Goal: Transaction & Acquisition: Purchase product/service

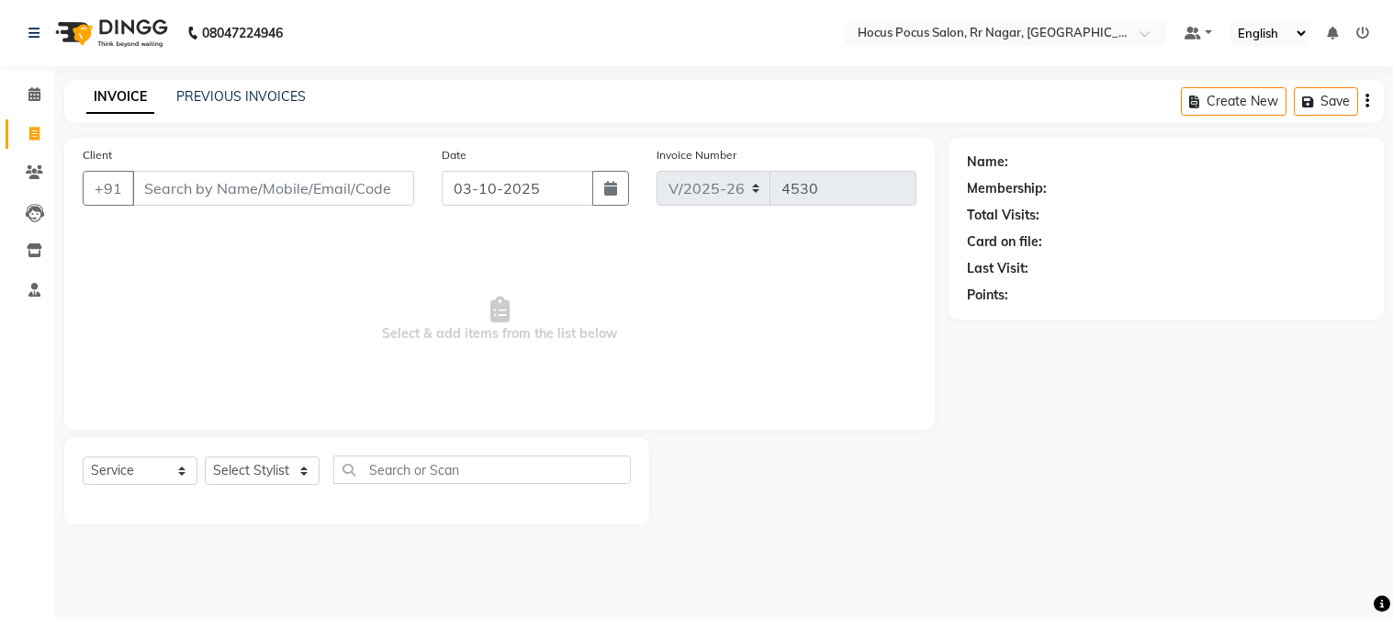
select select "5019"
select select "service"
click at [273, 187] on input "Client" at bounding box center [273, 188] width 282 height 35
click at [276, 189] on input "Client" at bounding box center [273, 188] width 282 height 35
click at [277, 188] on input "Client" at bounding box center [273, 188] width 282 height 35
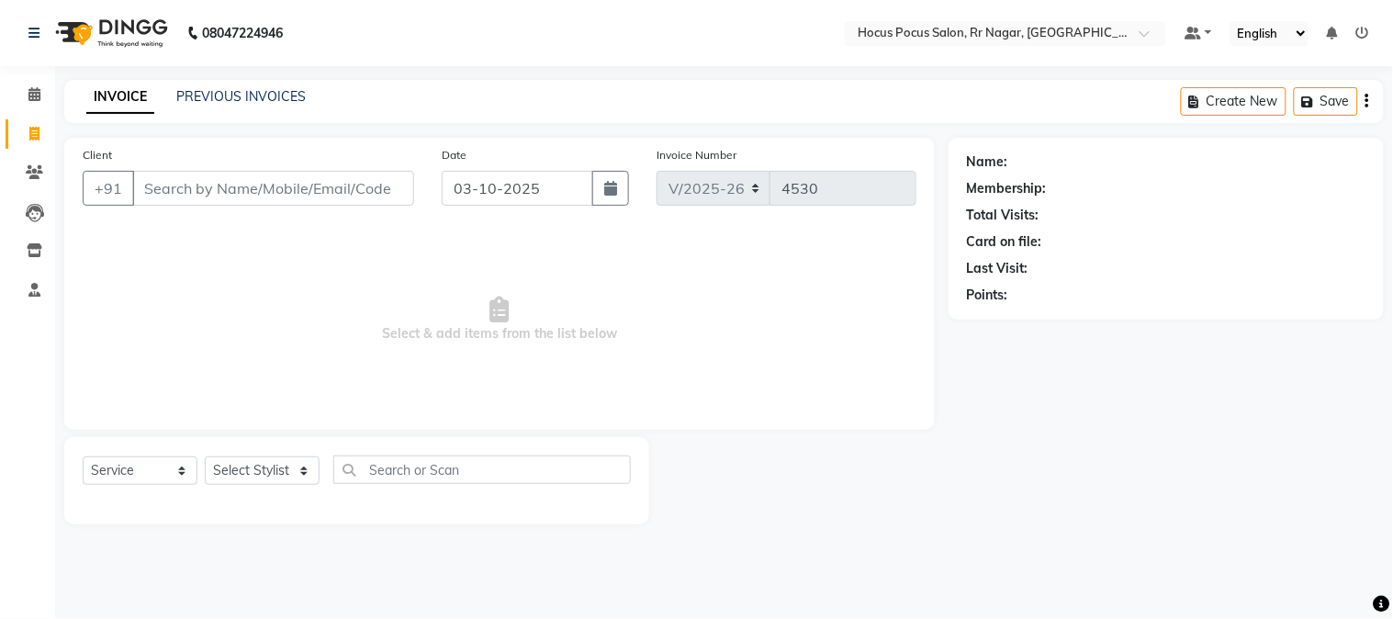
click at [277, 188] on input "Client" at bounding box center [273, 188] width 282 height 35
click at [278, 188] on input "Client" at bounding box center [273, 188] width 282 height 35
click at [321, 187] on input "Client" at bounding box center [273, 188] width 282 height 35
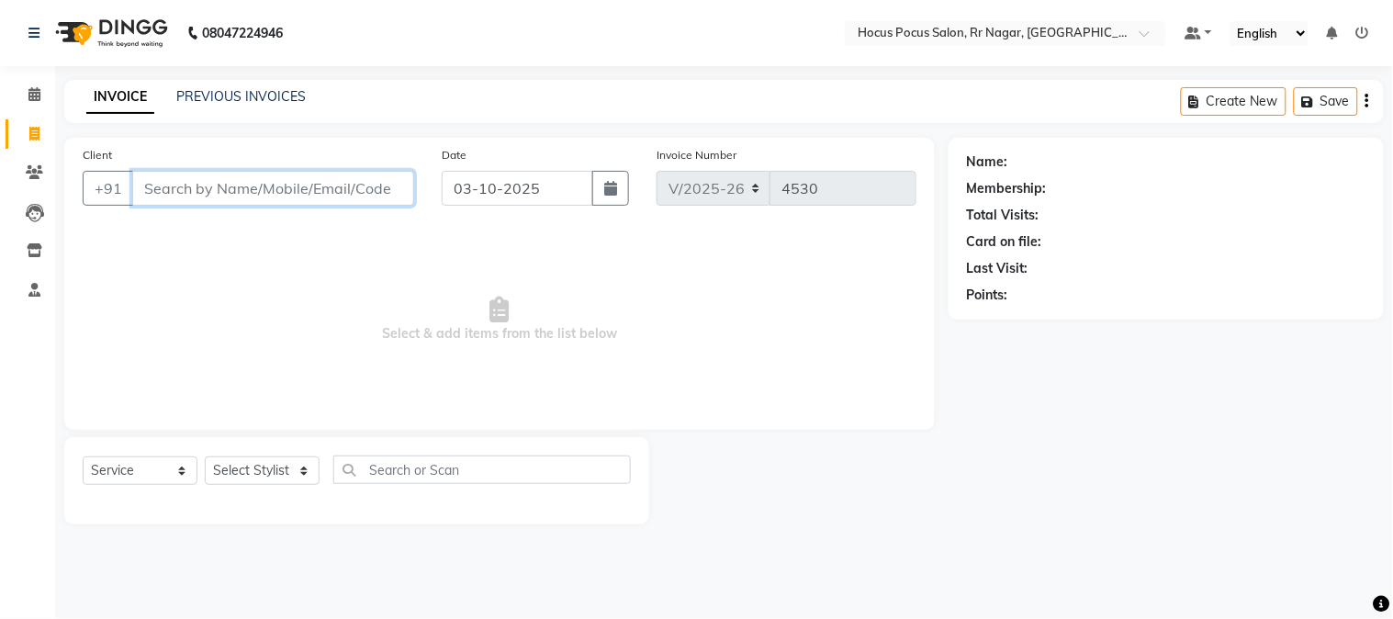
click at [294, 185] on input "Client" at bounding box center [273, 188] width 282 height 35
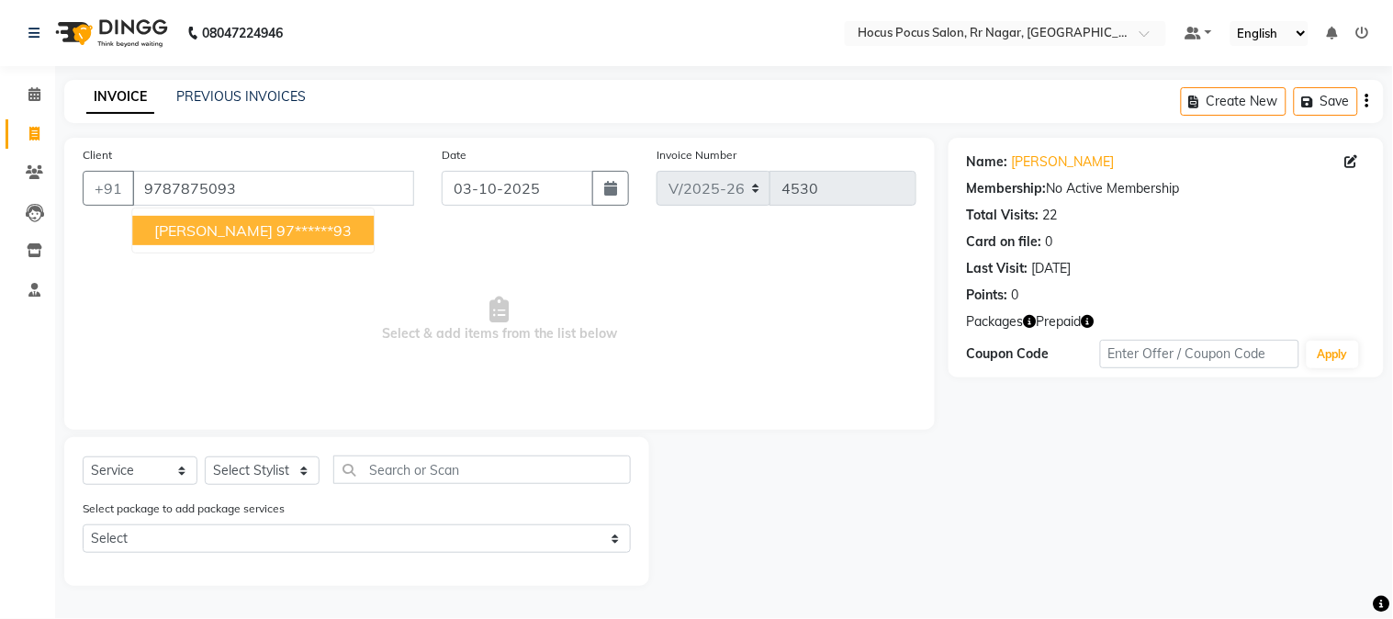
click at [276, 231] on ngb-highlight "97******93" at bounding box center [313, 230] width 75 height 18
type input "97******93"
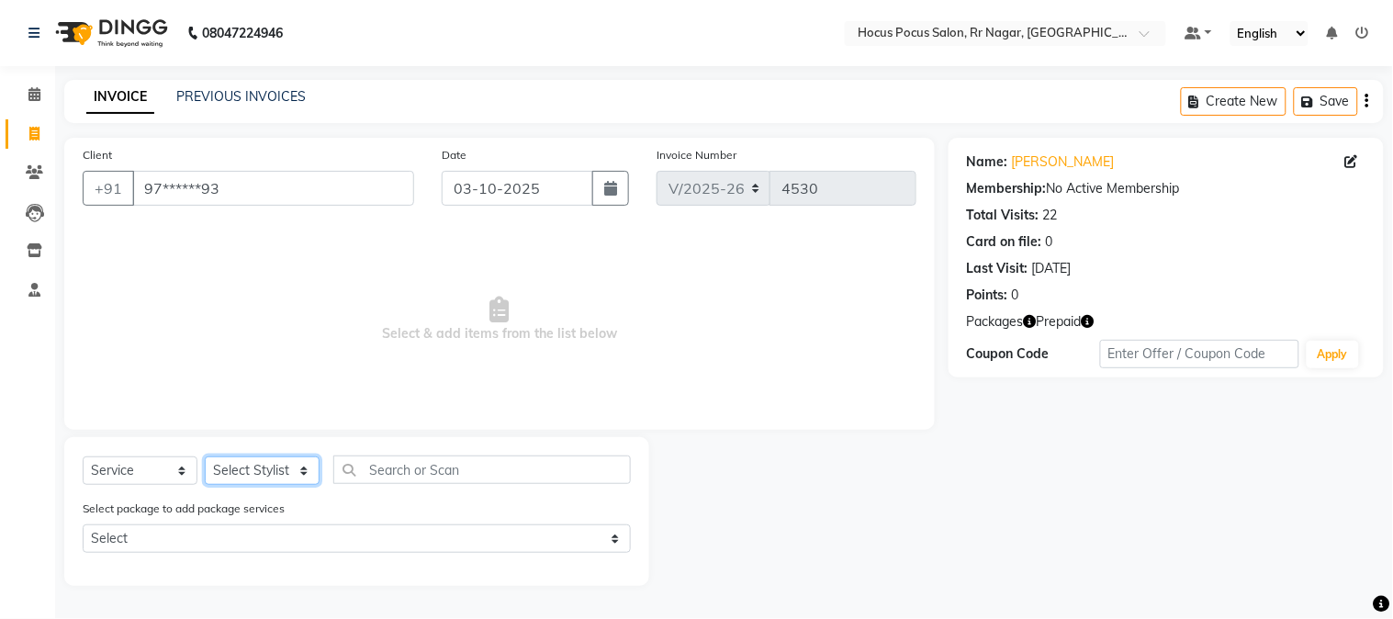
click at [263, 466] on select "Select Stylist Amar Arjun Eliza hocus pocus Maya Neha Ranjana Ravi Salima Salma…" at bounding box center [262, 470] width 115 height 28
select select "32993"
click at [205, 457] on select "Select Stylist Amar Arjun Eliza hocus pocus Maya Neha Ranjana Ravi Salima Salma…" at bounding box center [262, 470] width 115 height 28
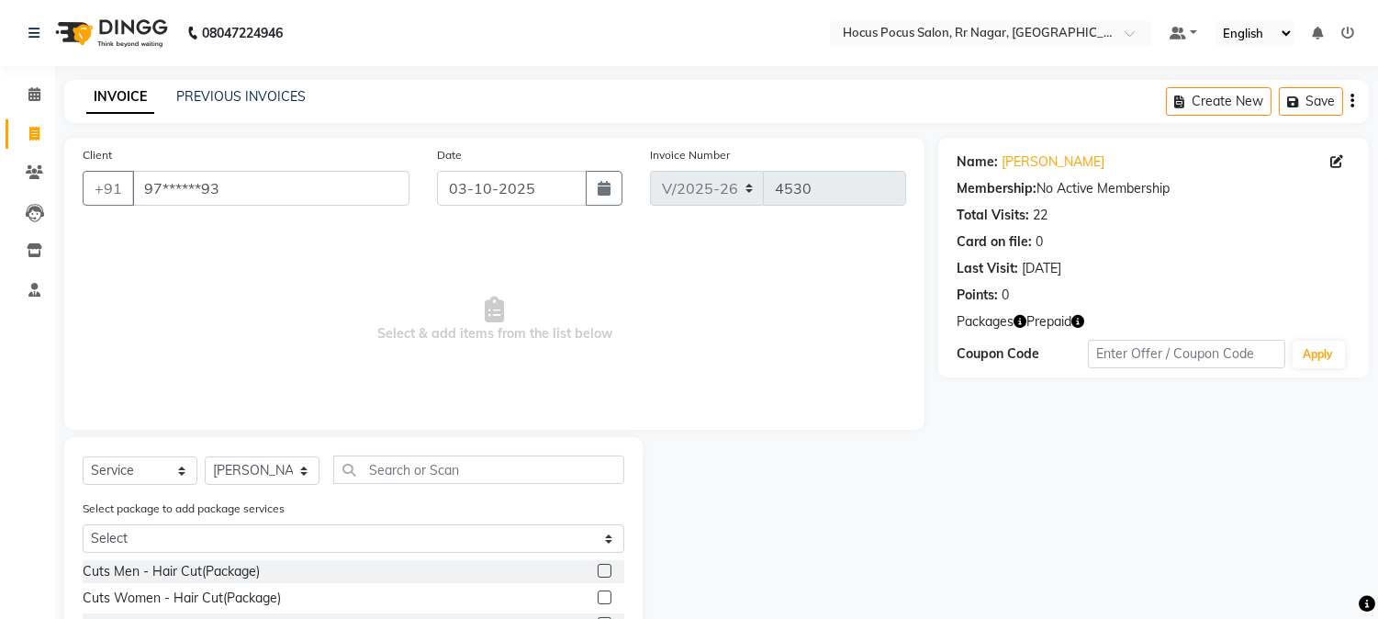
click at [401, 454] on div "Select Service Product Membership Package Voucher Prepaid Gift Card Select Styl…" at bounding box center [353, 603] width 578 height 332
click at [401, 476] on input "text" at bounding box center [478, 469] width 291 height 28
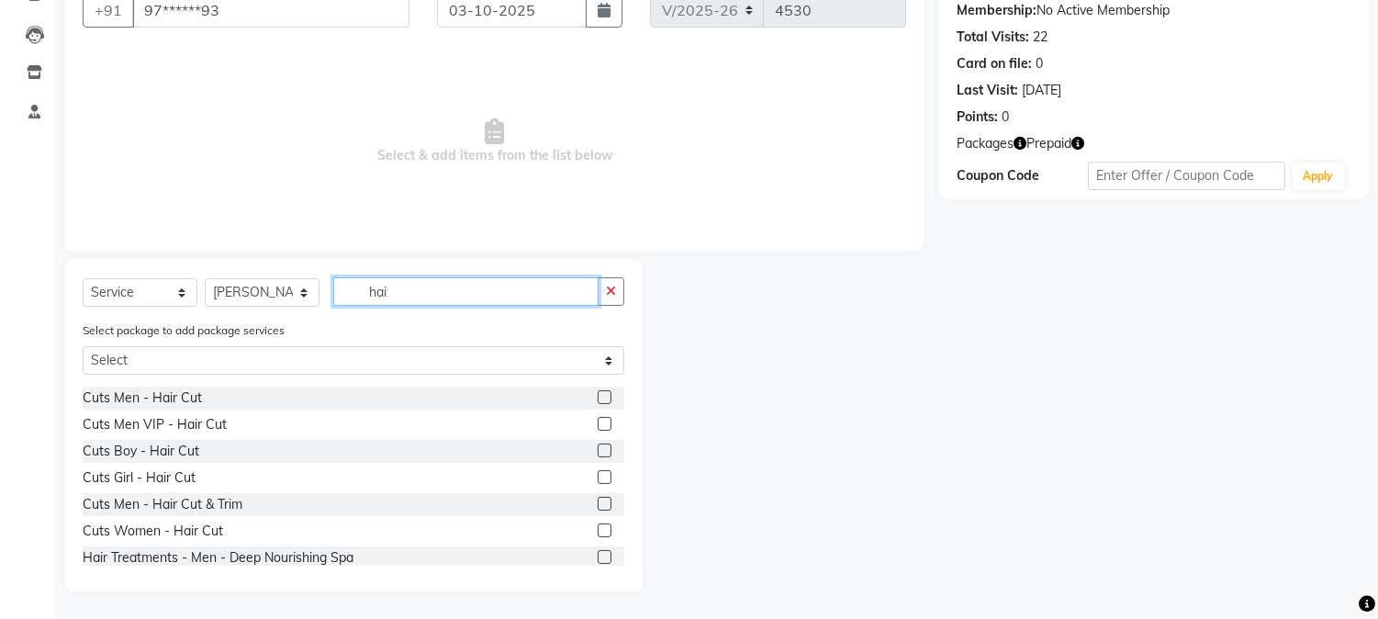
scroll to position [160, 0]
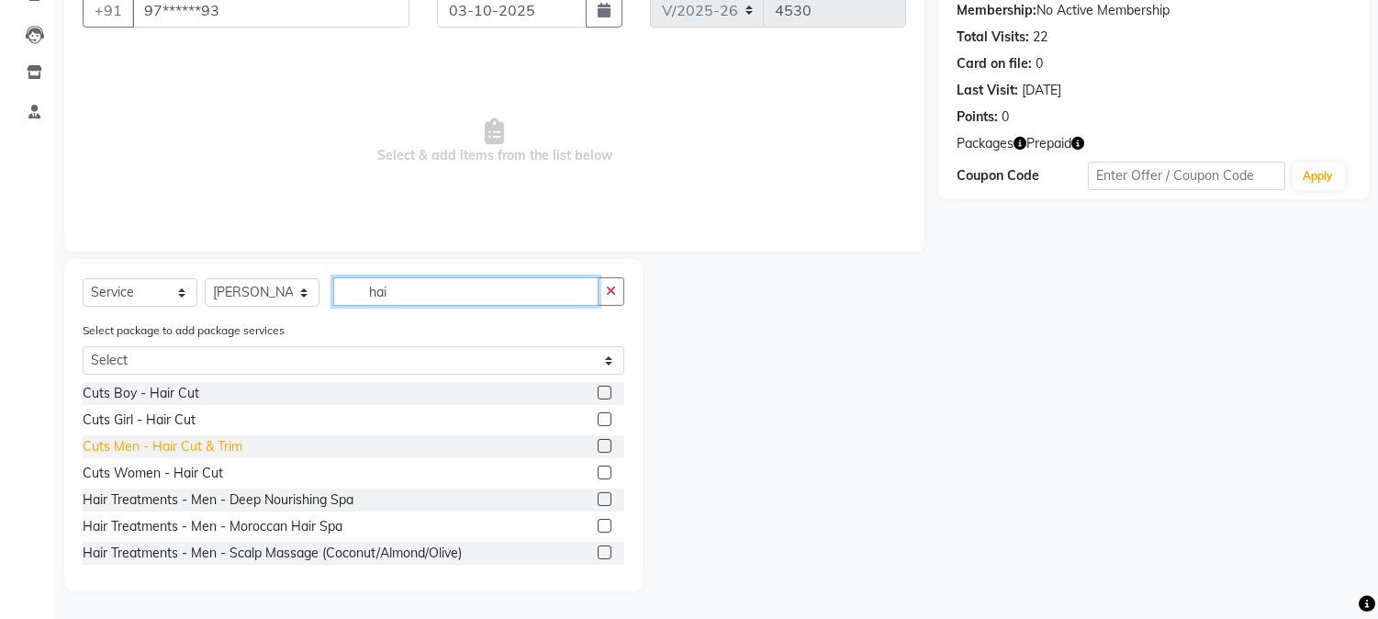
type input "hai"
click at [154, 446] on div "Cuts Men - Hair Cut & Trim" at bounding box center [163, 446] width 160 height 19
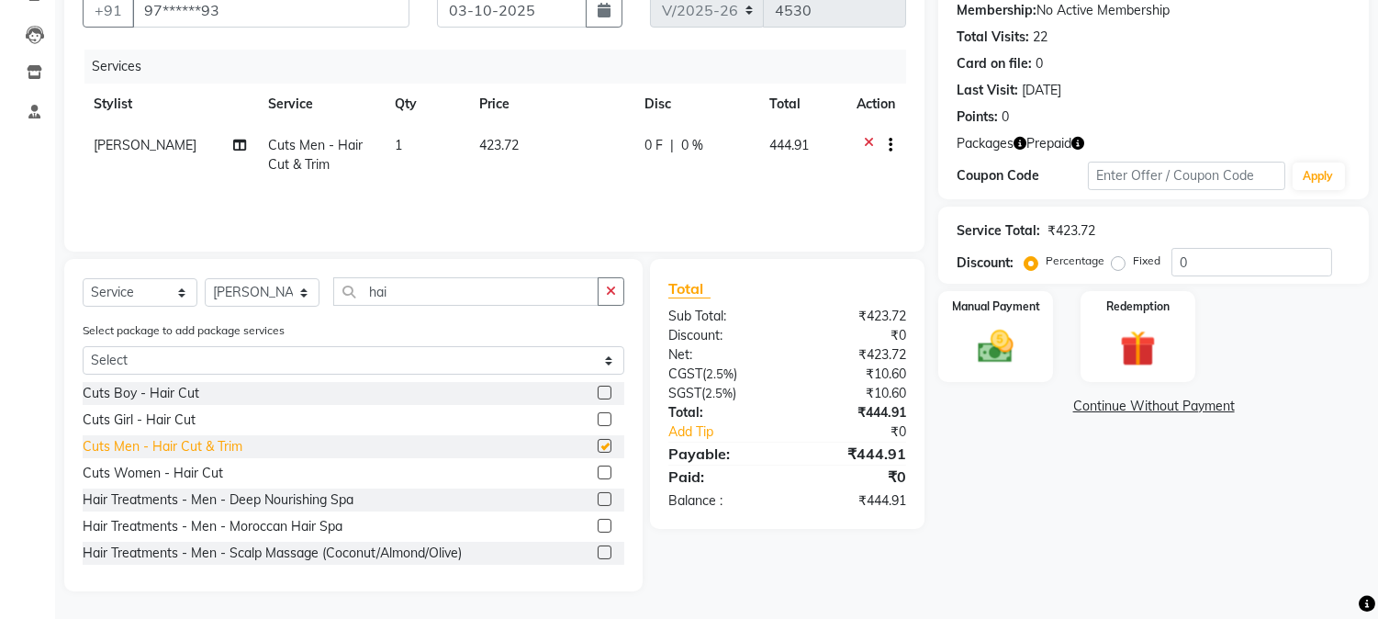
checkbox input "false"
click at [491, 132] on td "423.72" at bounding box center [550, 155] width 164 height 61
select select "32993"
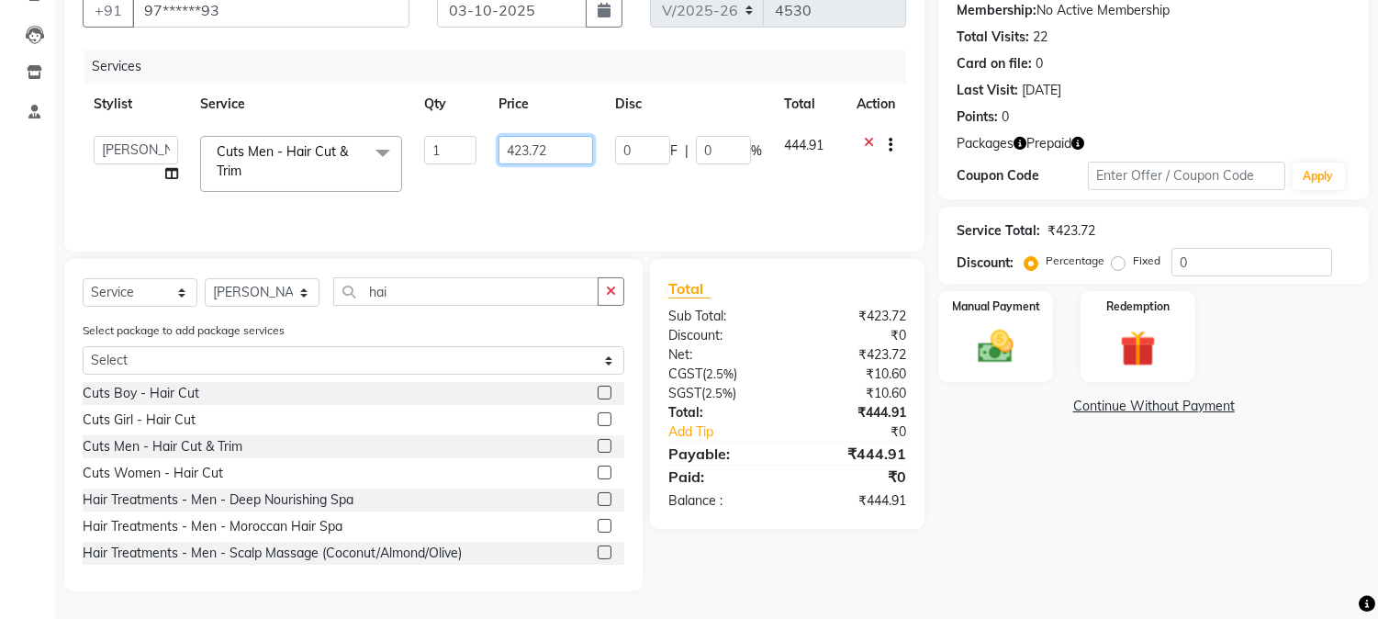
click at [583, 148] on input "423.72" at bounding box center [546, 150] width 95 height 28
type input "4"
type input "500"
click at [567, 174] on td "500" at bounding box center [546, 164] width 117 height 78
select select "32993"
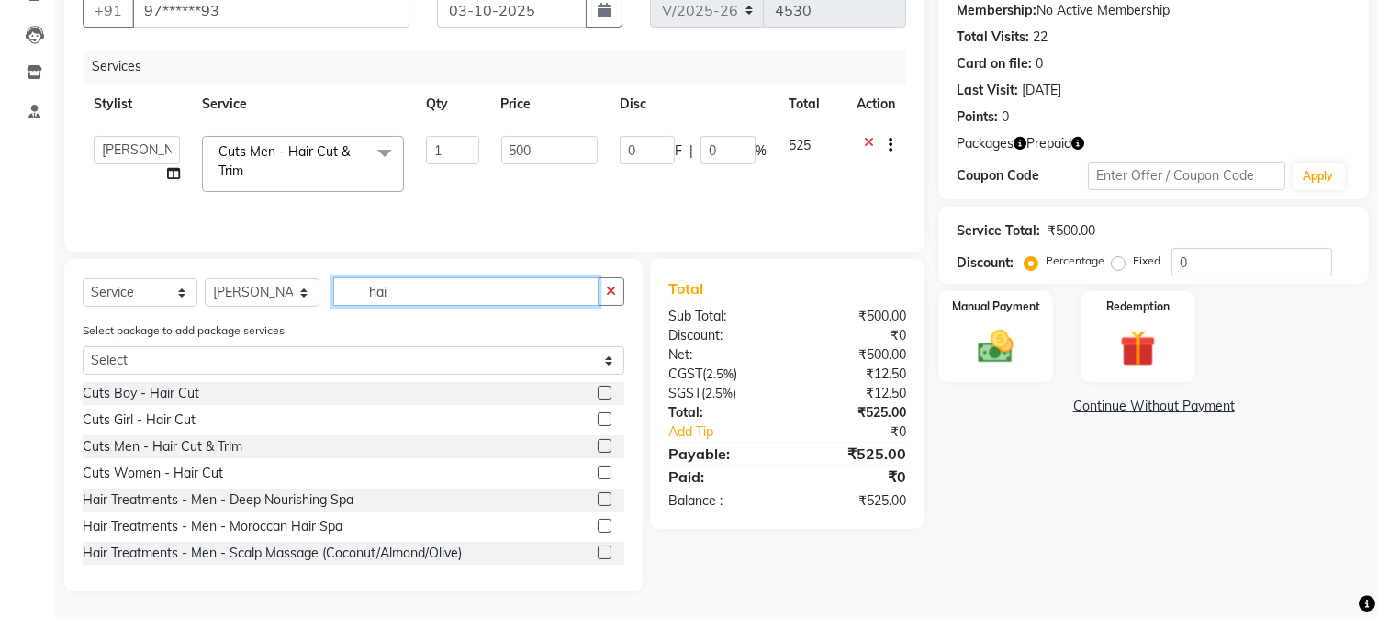
click at [492, 279] on input "hai" at bounding box center [465, 291] width 265 height 28
type input "h"
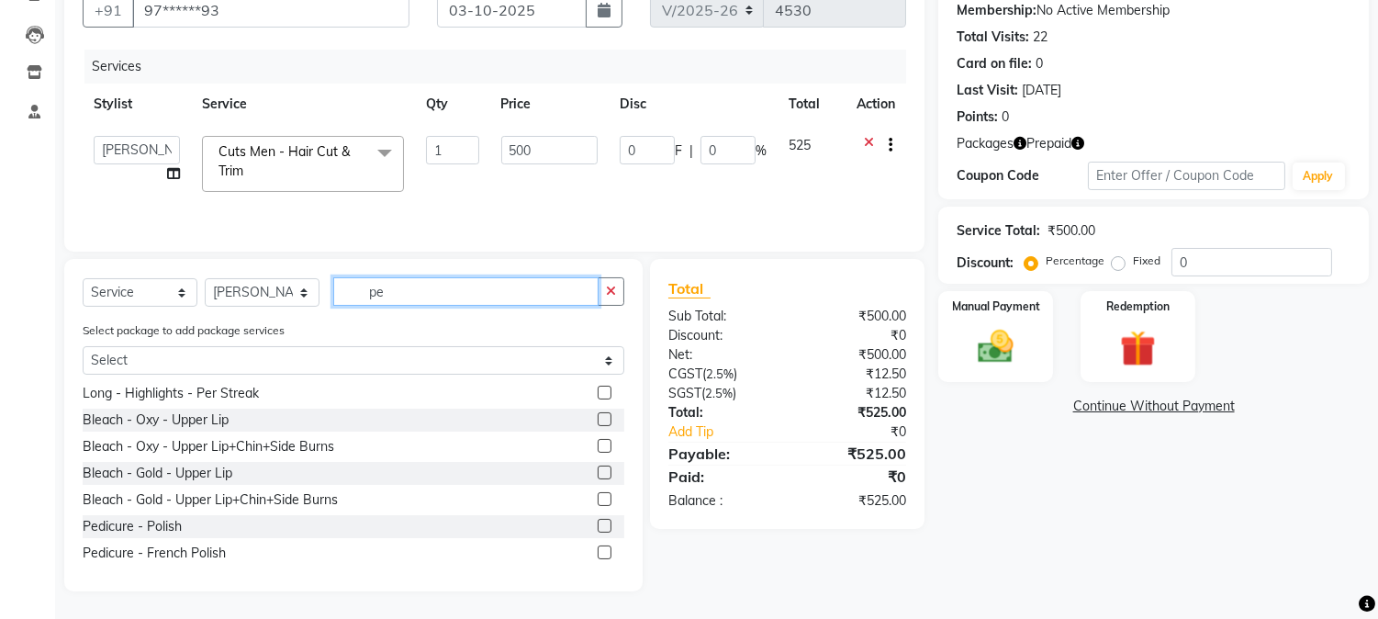
scroll to position [0, 0]
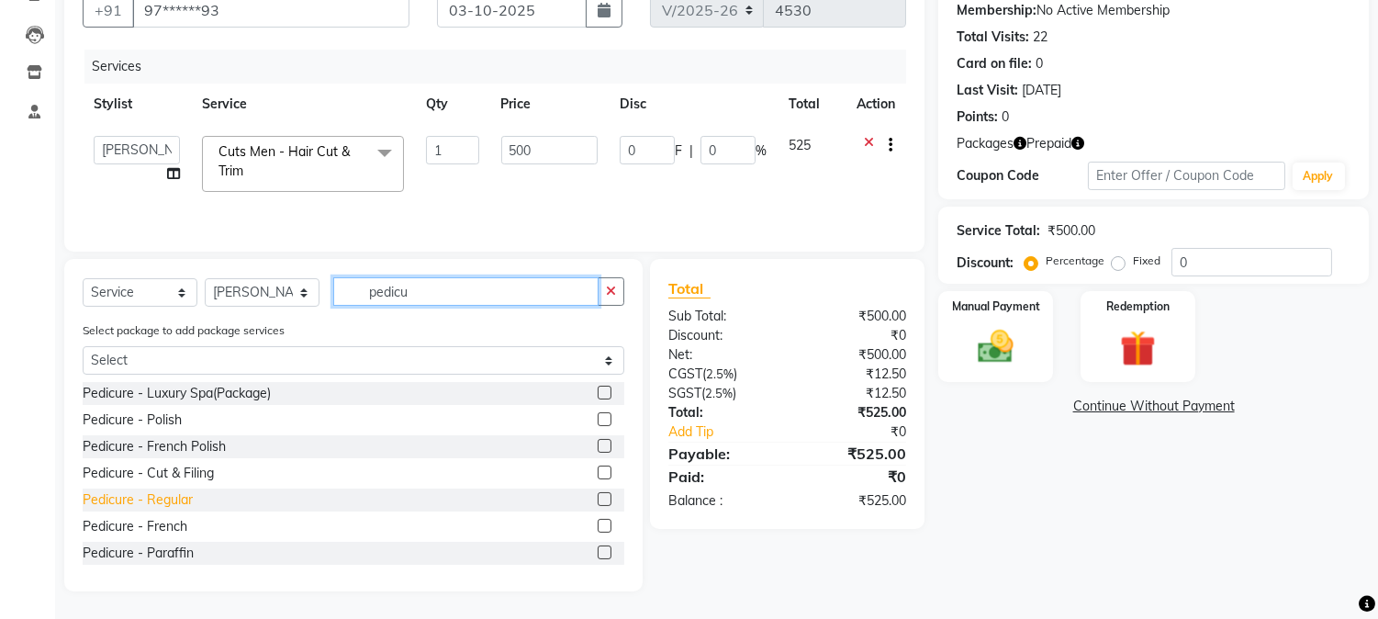
type input "pedicu"
click at [122, 501] on div "Pedicure - Regular" at bounding box center [138, 499] width 110 height 19
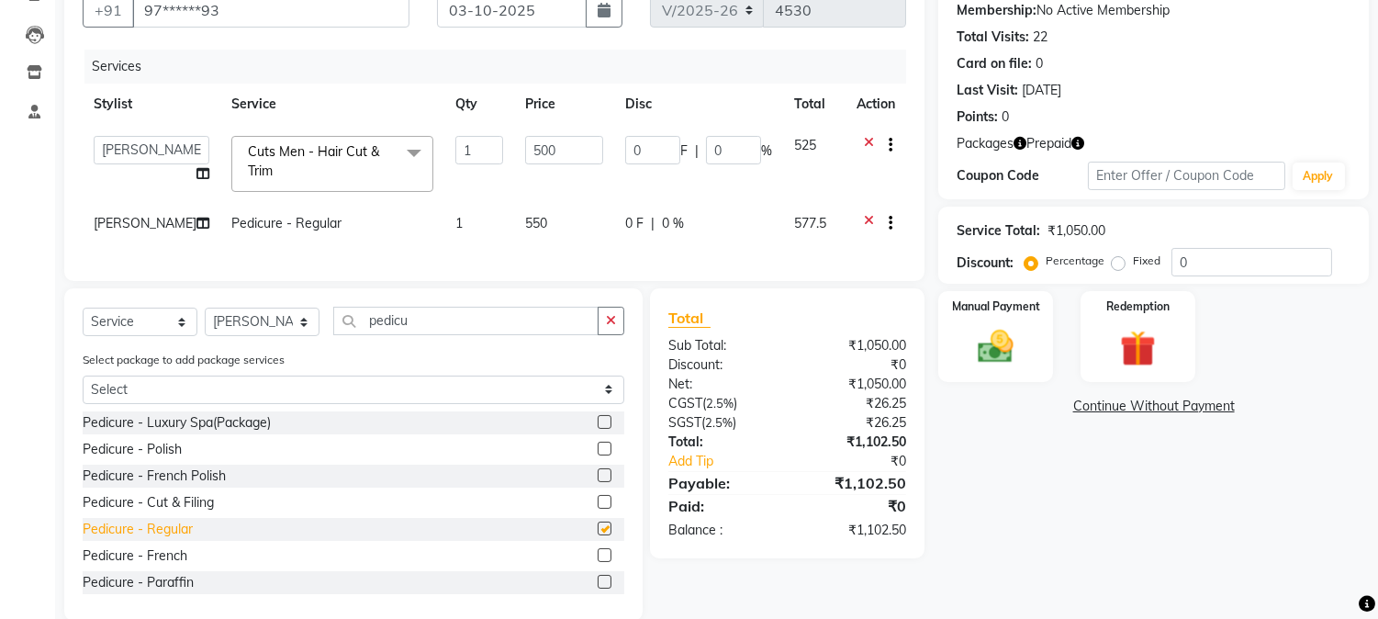
checkbox input "false"
click at [457, 335] on input "pedicu" at bounding box center [465, 321] width 265 height 28
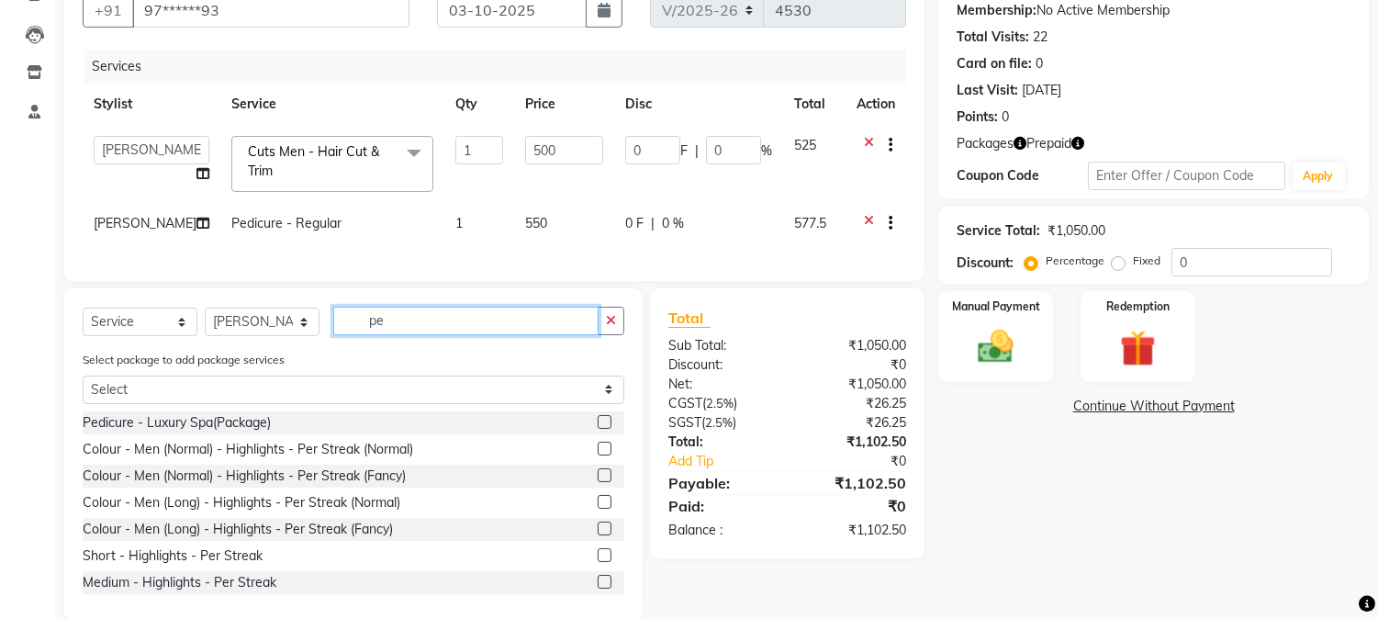
type input "p"
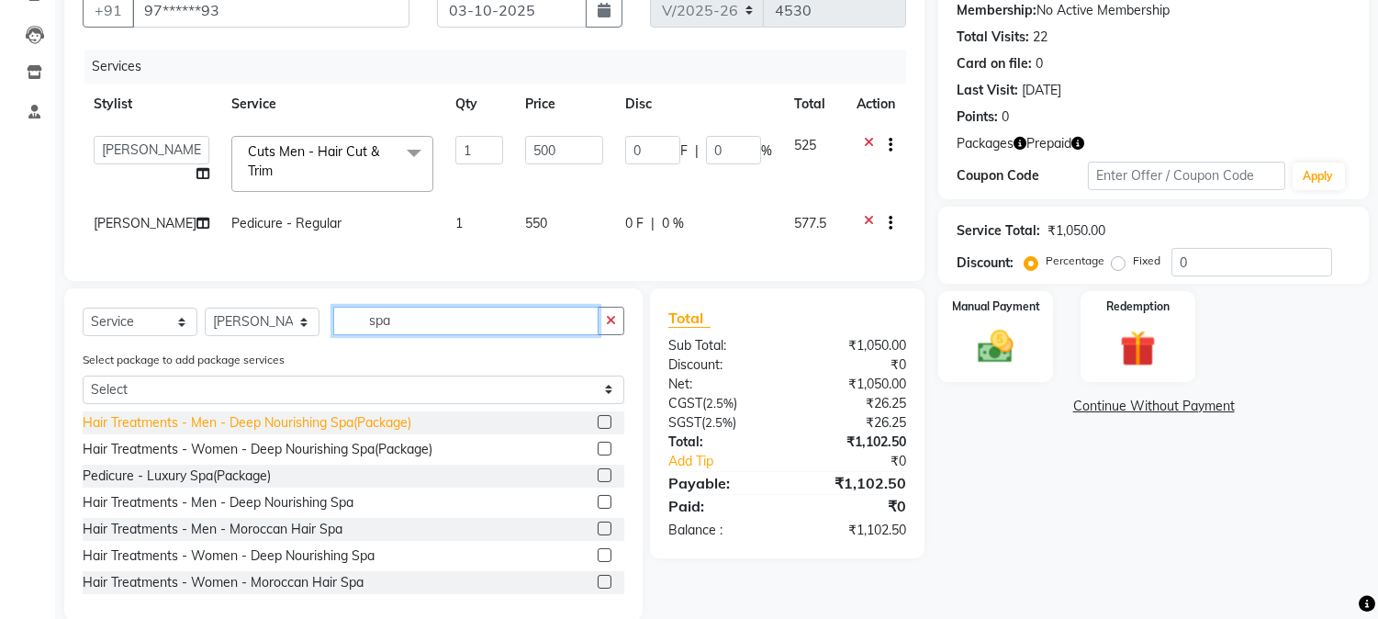
type input "spa"
click at [222, 432] on div "Hair Treatments - Men - Deep Nourishing Spa(Package)" at bounding box center [247, 422] width 329 height 19
checkbox input "false"
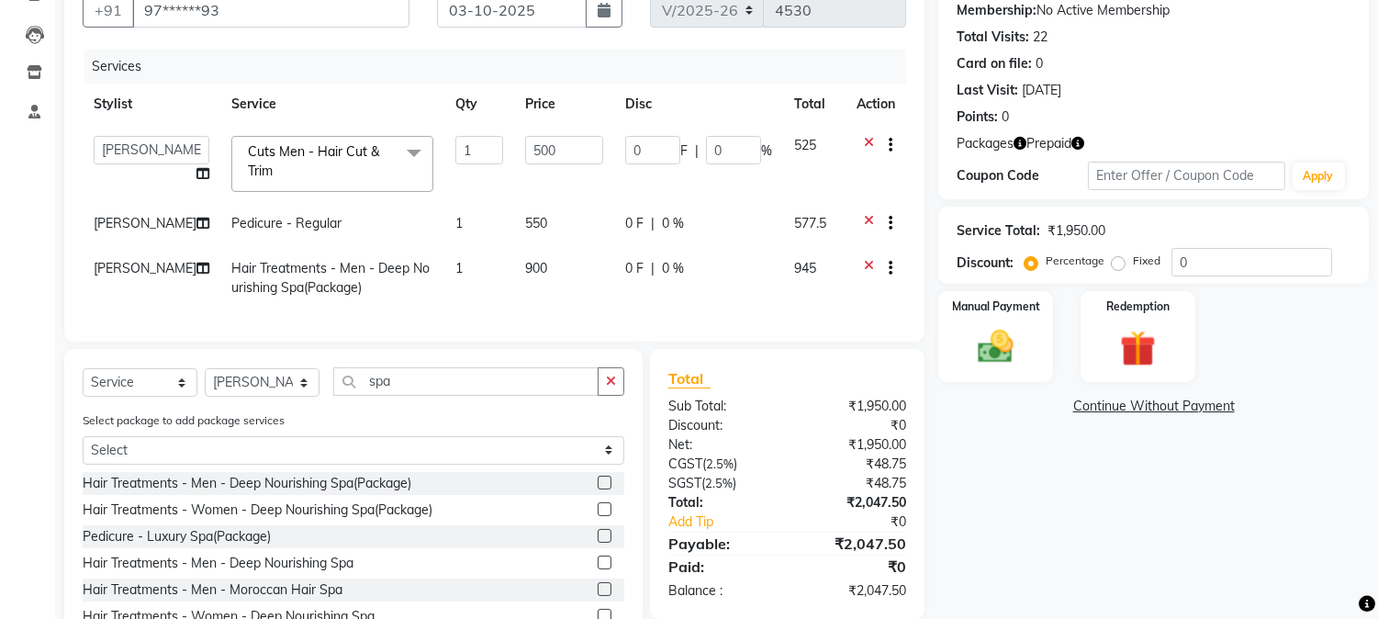
click at [114, 267] on span "[PERSON_NAME]" at bounding box center [145, 268] width 103 height 17
select select "32993"
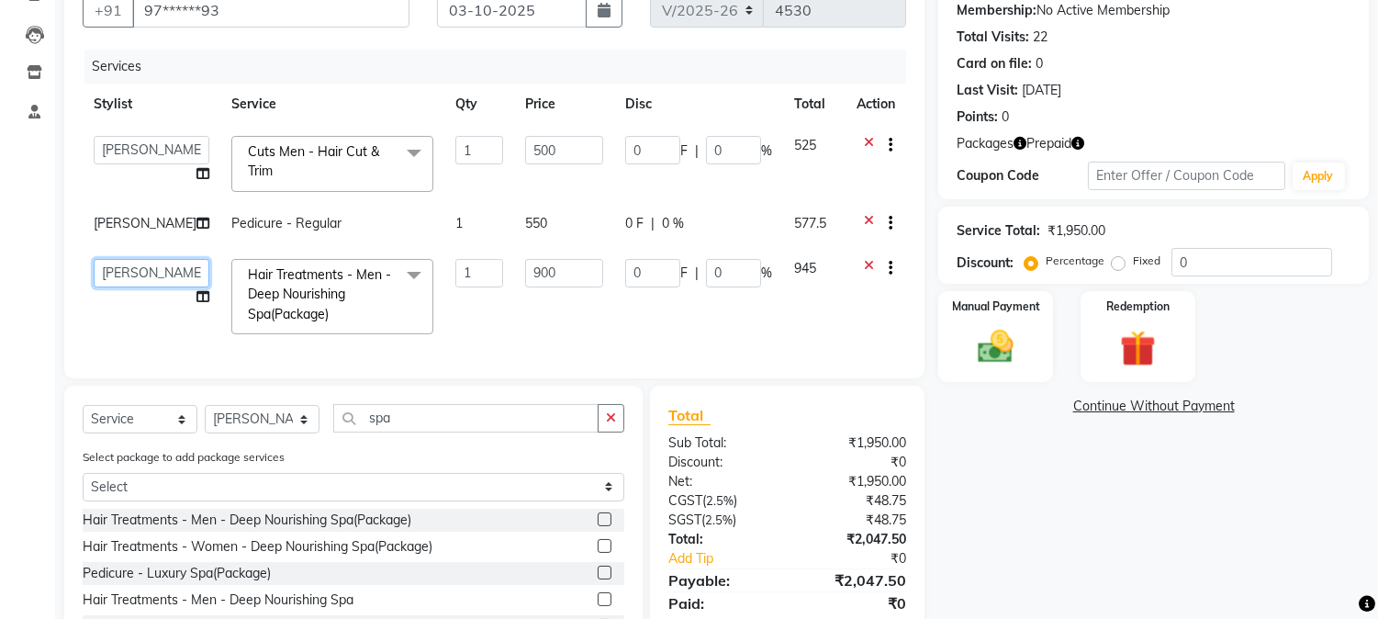
click at [150, 266] on select "Amar Arjun Eliza hocus pocus Maya Neha Ranjana Ravi Salima Salman Sonam" at bounding box center [152, 273] width 116 height 28
select select "32988"
click at [115, 219] on span "Ravi" at bounding box center [145, 223] width 103 height 17
select select "32993"
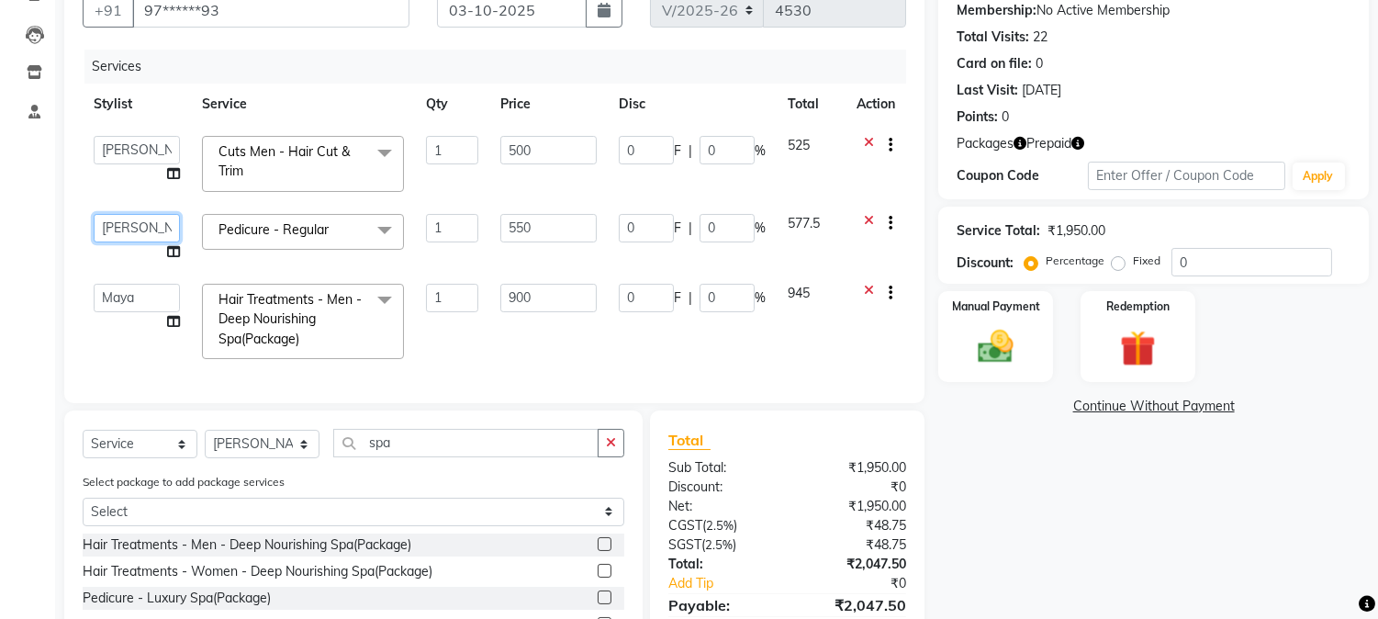
click at [121, 232] on select "Amar Arjun Eliza hocus pocus Maya Neha Ranjana Ravi Salima Salman Sonam" at bounding box center [137, 228] width 86 height 28
select select "43787"
drag, startPoint x: 454, startPoint y: 475, endPoint x: 453, endPoint y: 463, distance: 12.0
click at [454, 472] on div "Select Service Product Membership Package Voucher Prepaid Gift Card Select Styl…" at bounding box center [354, 450] width 542 height 43
click at [451, 457] on input "spa" at bounding box center [465, 443] width 265 height 28
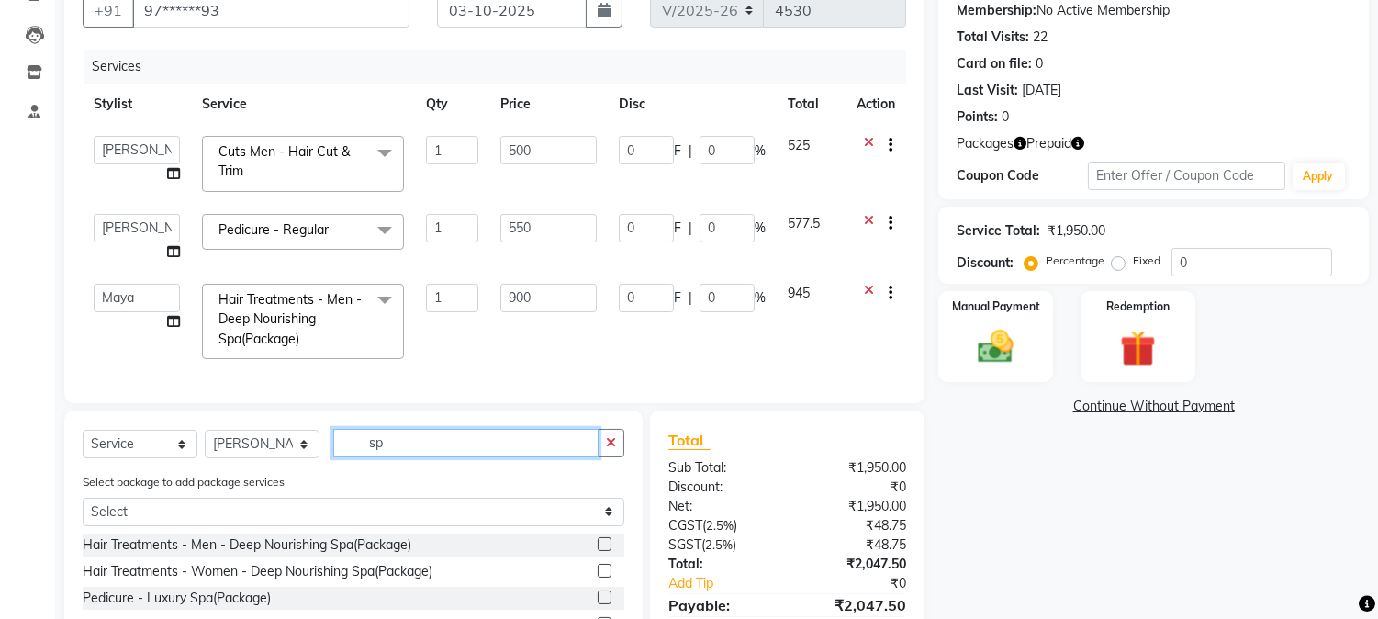
type input "s"
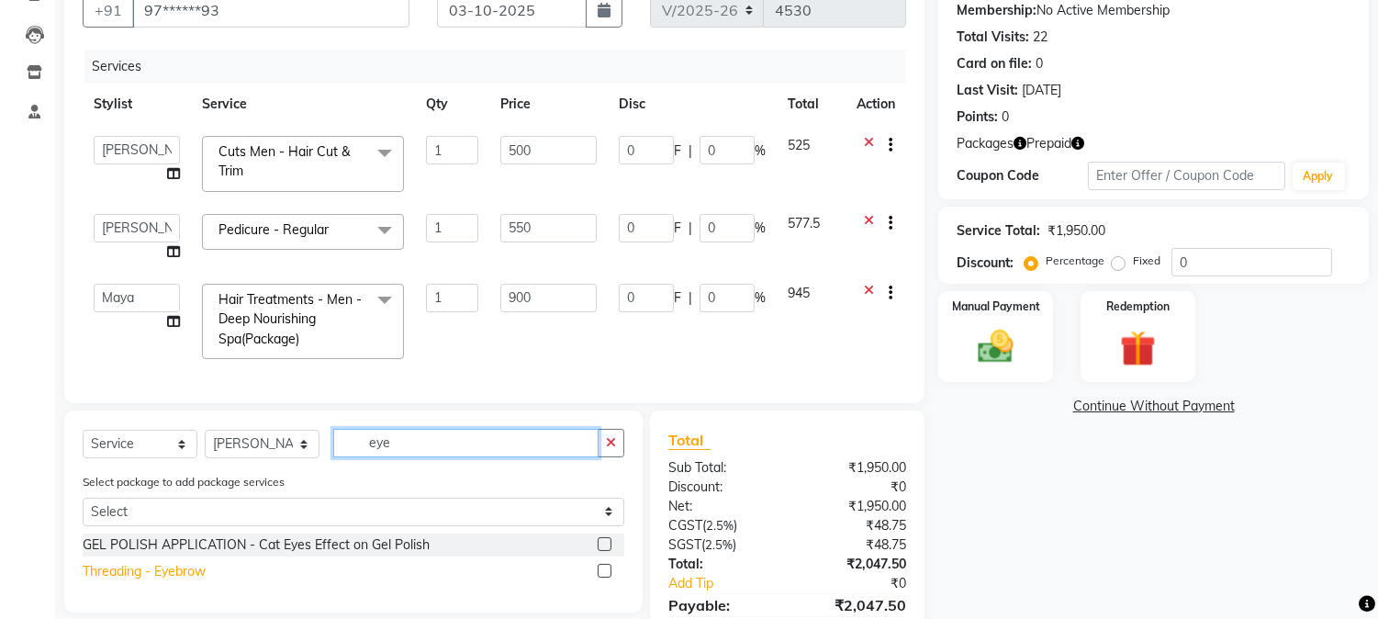
type input "eye"
click at [168, 581] on div "Threading - Eyebrow" at bounding box center [144, 571] width 123 height 19
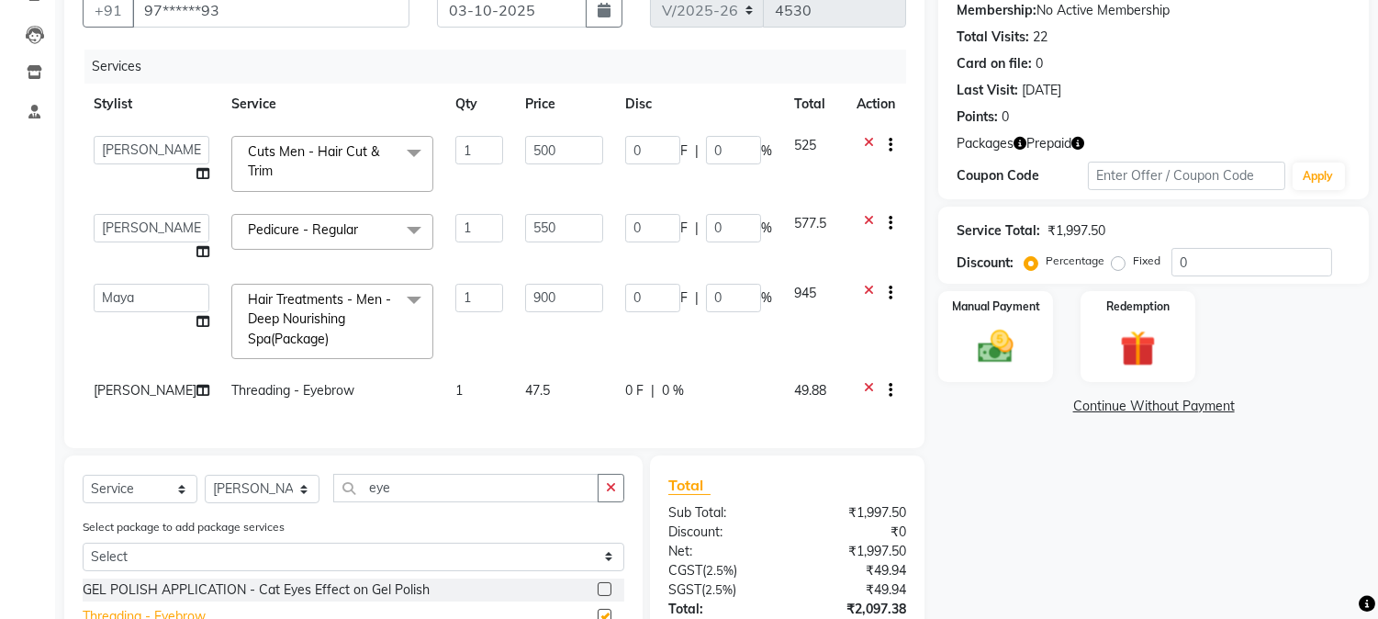
checkbox input "false"
click at [538, 381] on td "47.5" at bounding box center [564, 392] width 100 height 45
select select "32993"
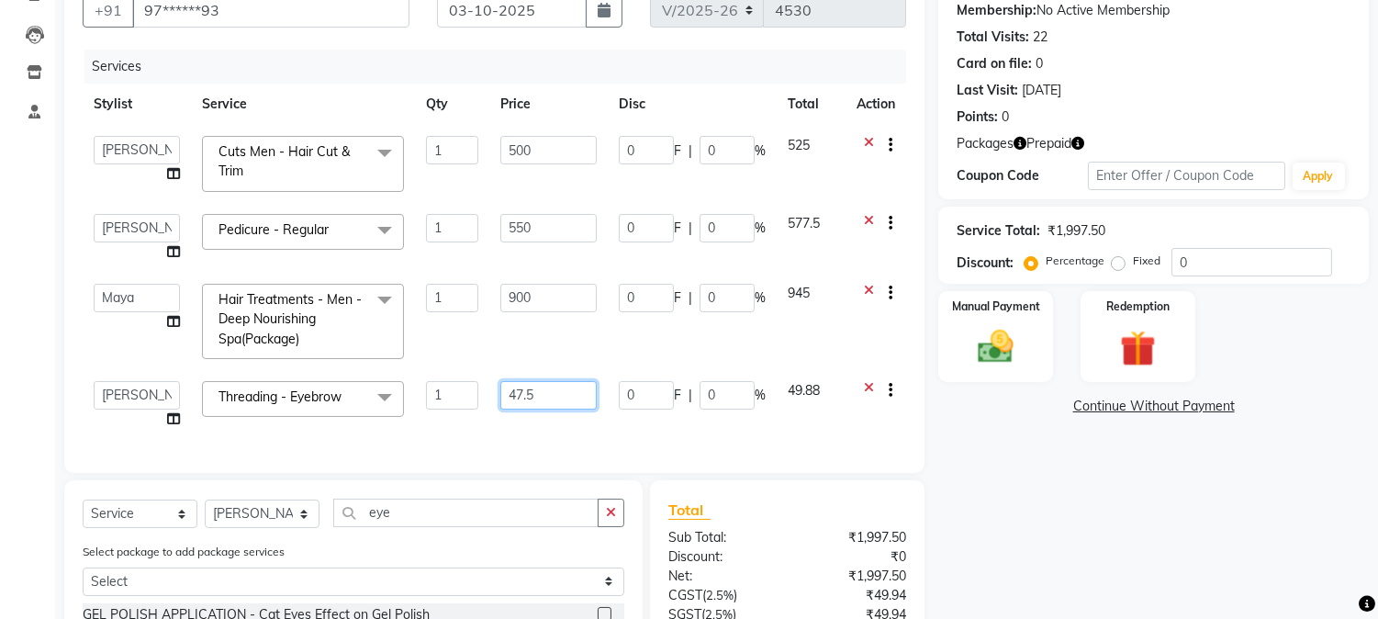
click at [582, 384] on input "47.5" at bounding box center [548, 395] width 96 height 28
click at [567, 395] on input "47.5" at bounding box center [548, 395] width 96 height 28
type input "4"
type input "50"
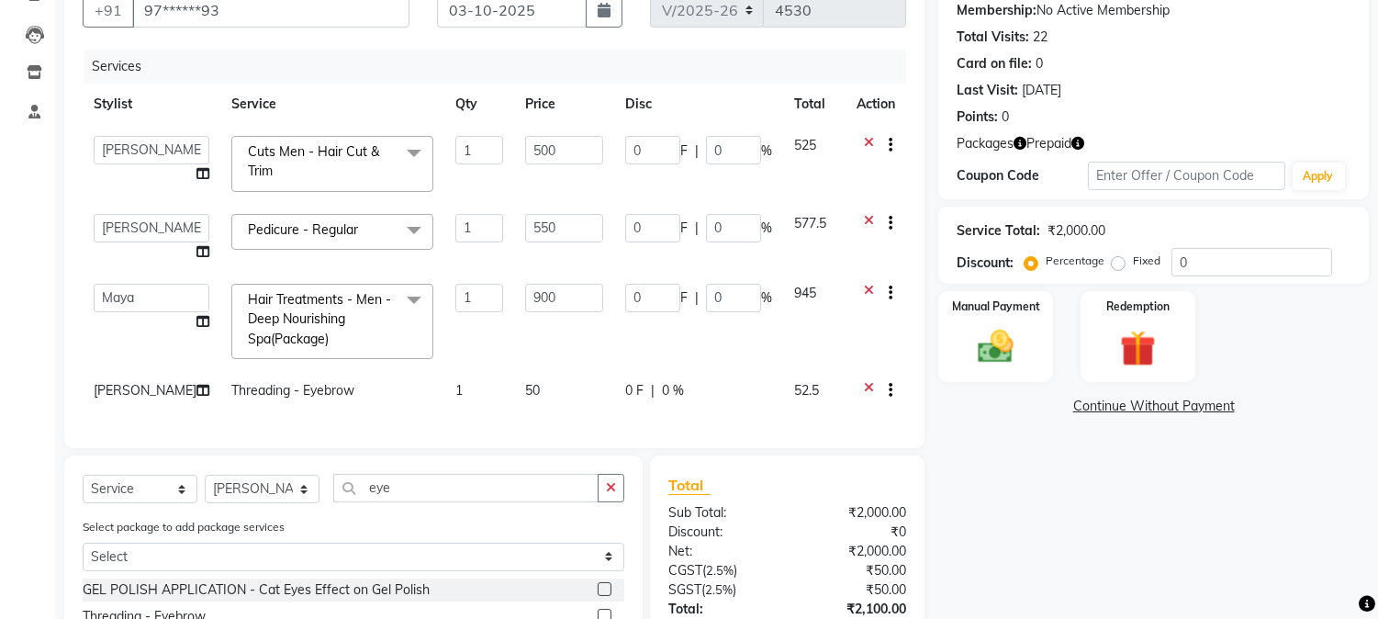
click at [577, 429] on div "Services Stylist Service Qty Price Disc Total Action Amar Arjun Eliza hocus poc…" at bounding box center [495, 240] width 824 height 380
click at [75, 399] on div "Client +91 97******93 Date 03-10-2025 Invoice Number V/2025 V/2025-26 4530 Serv…" at bounding box center [494, 204] width 860 height 489
click at [107, 406] on td "Ravi" at bounding box center [152, 392] width 138 height 45
select select "32993"
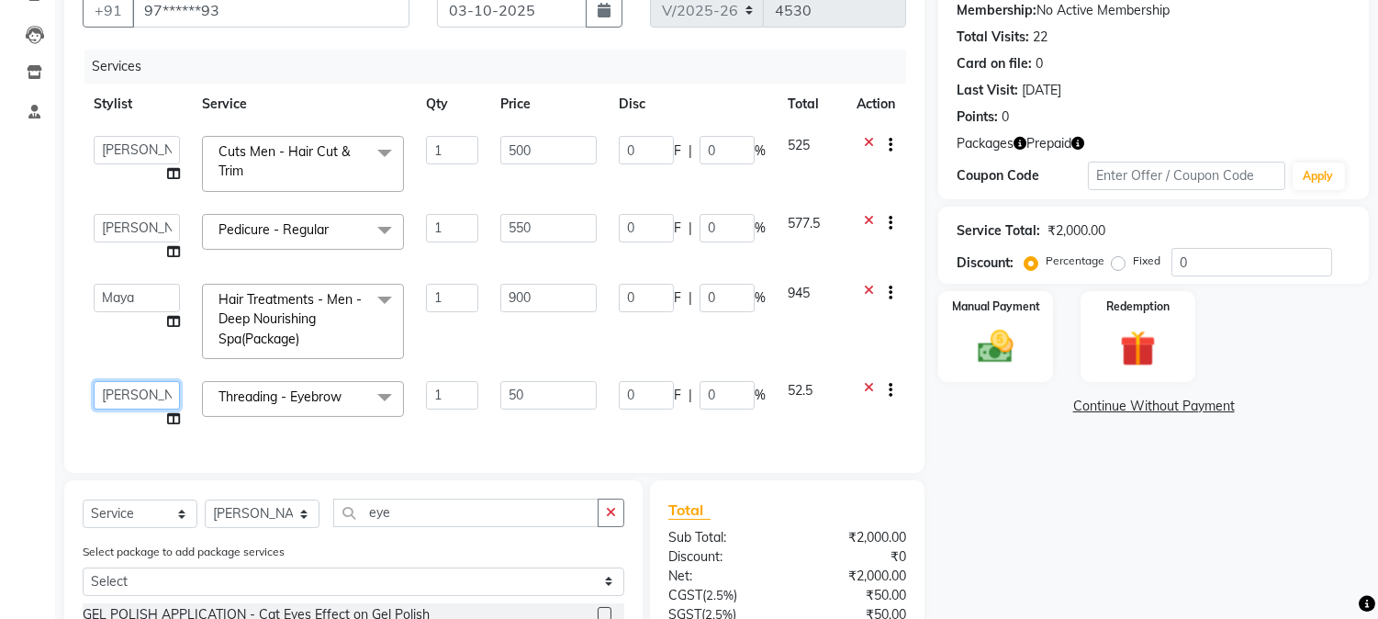
click at [133, 393] on select "Amar Arjun Eliza hocus pocus Maya Neha Ranjana Ravi Salima Salman Sonam" at bounding box center [137, 395] width 86 height 28
select select "43787"
click at [276, 522] on select "Select Stylist Amar Arjun Eliza hocus pocus Maya Neha Ranjana Ravi Salima Salma…" at bounding box center [262, 514] width 115 height 28
select select "43787"
click at [205, 515] on select "Select Stylist Amar Arjun Eliza hocus pocus Maya Neha Ranjana Ravi Salima Salma…" at bounding box center [262, 514] width 115 height 28
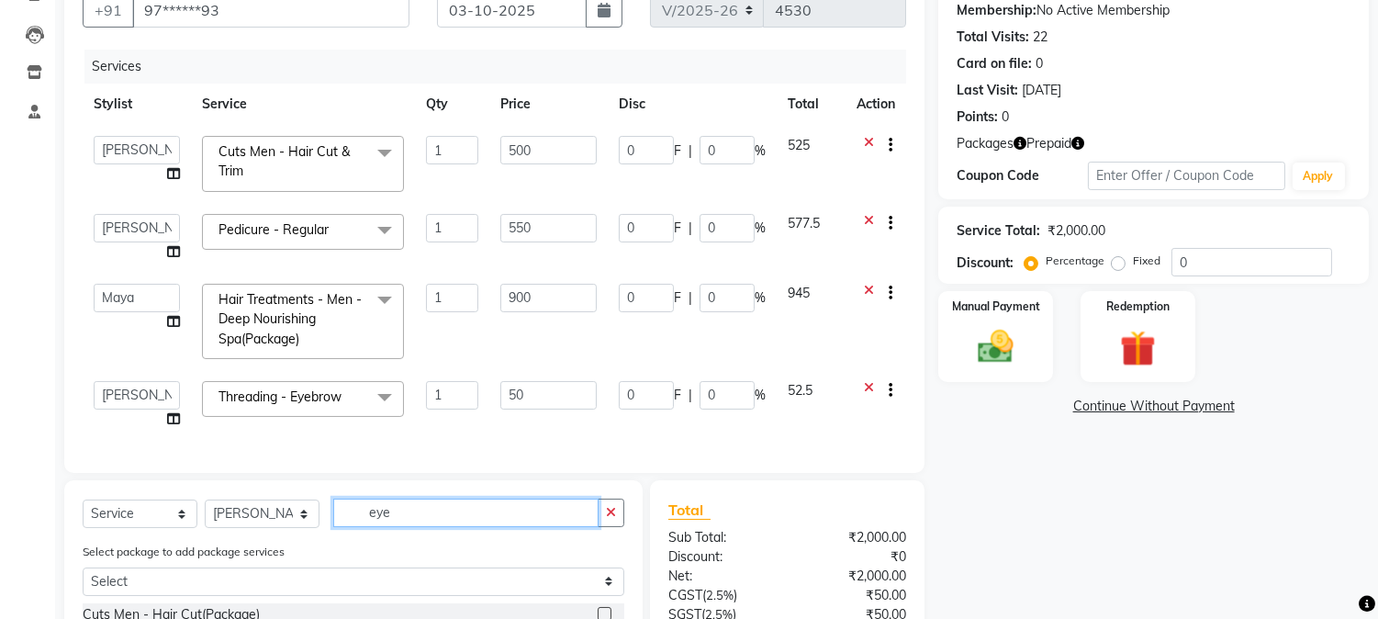
click at [407, 527] on input "eye" at bounding box center [465, 513] width 265 height 28
type input "e"
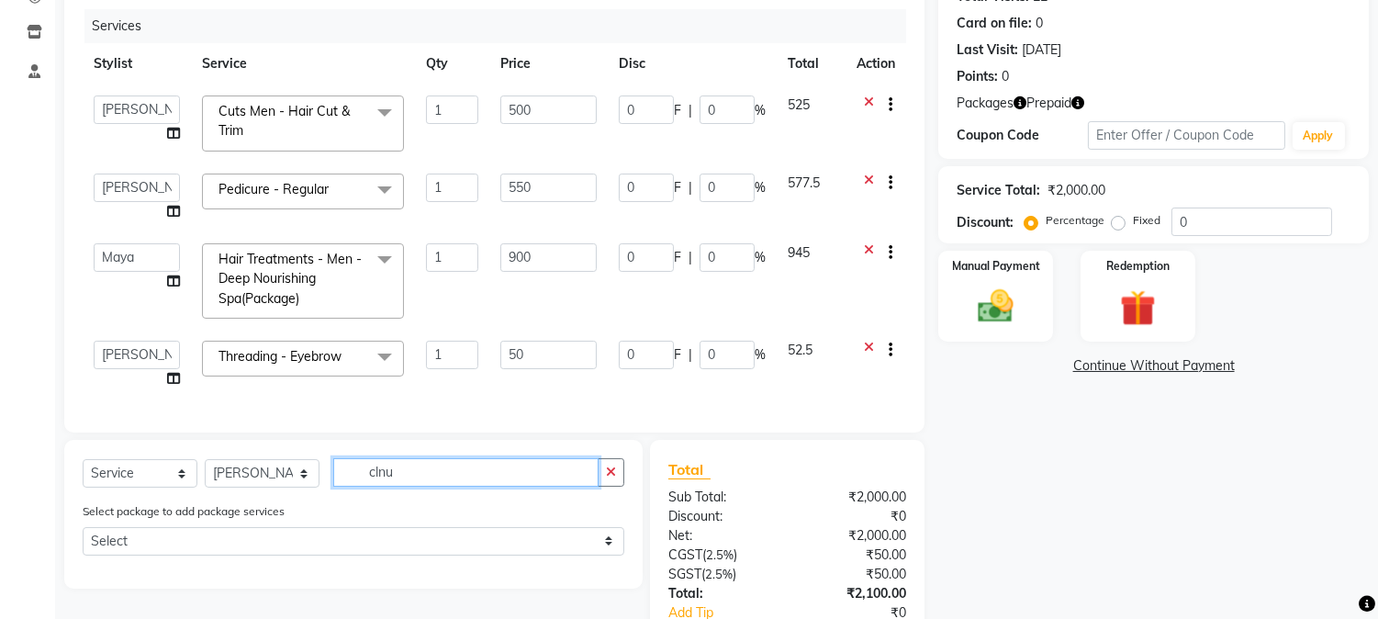
scroll to position [300, 0]
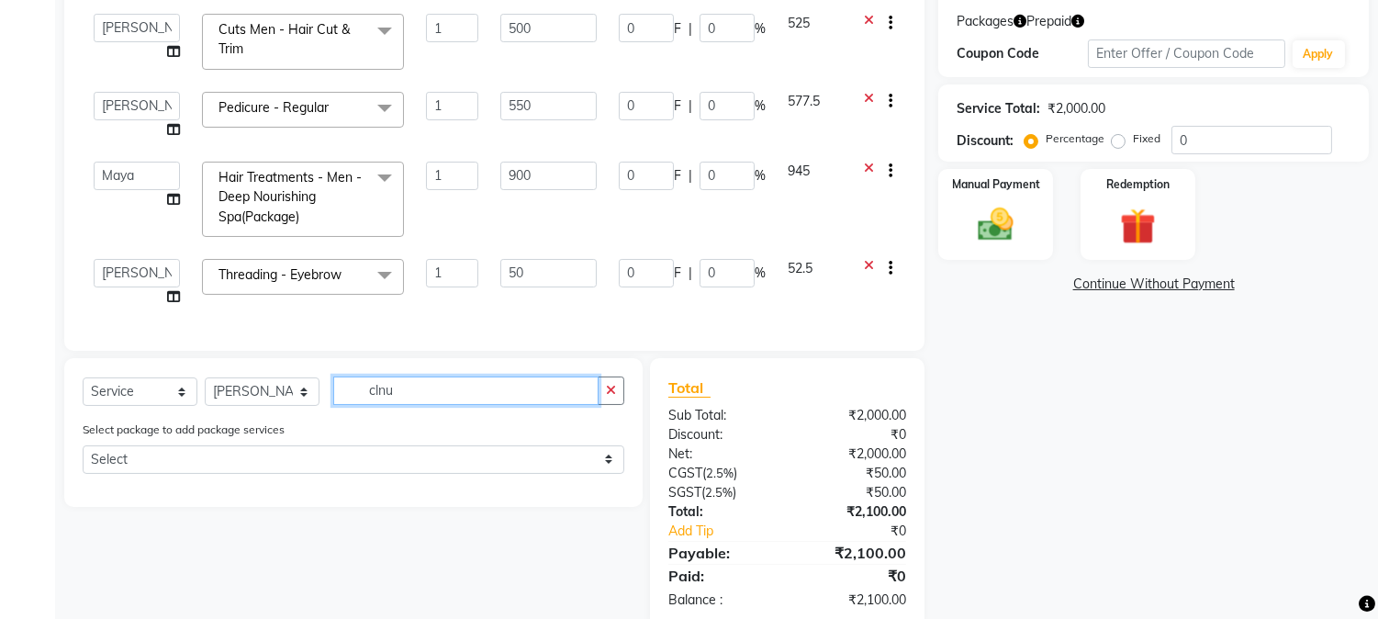
click at [399, 405] on input "clnu" at bounding box center [465, 390] width 265 height 28
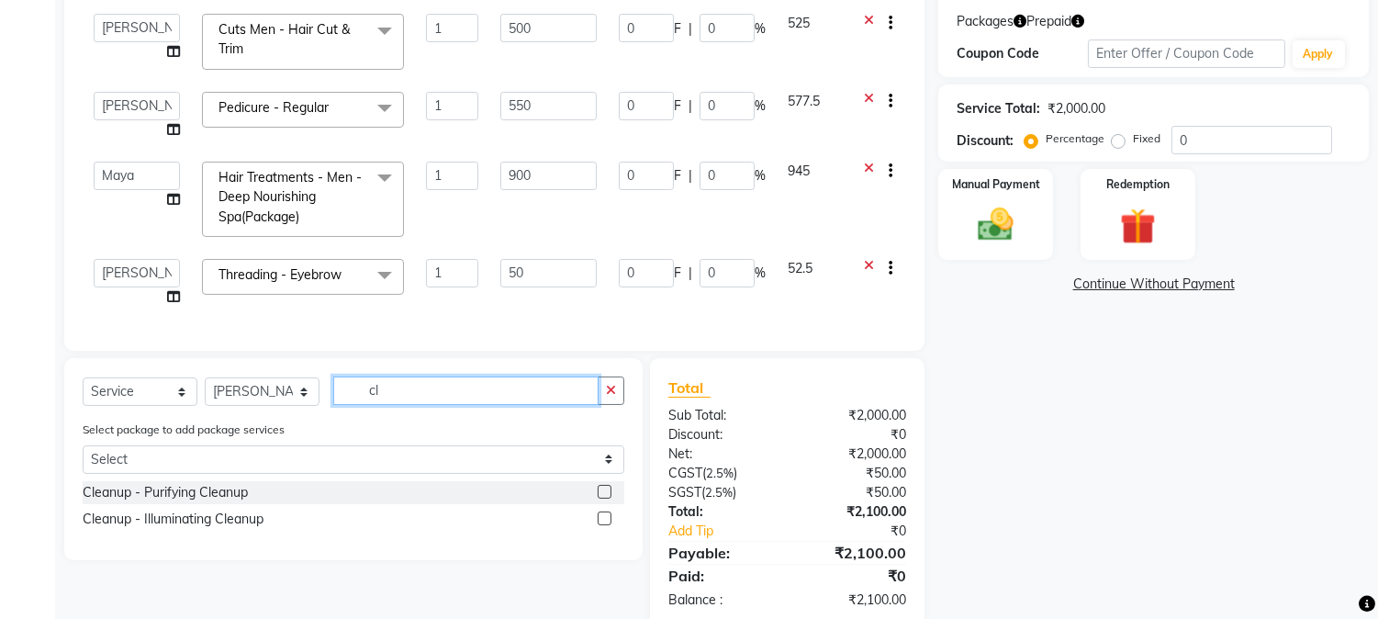
type input "cl"
click at [602, 525] on label at bounding box center [605, 518] width 14 height 14
click at [602, 525] on input "checkbox" at bounding box center [604, 519] width 12 height 12
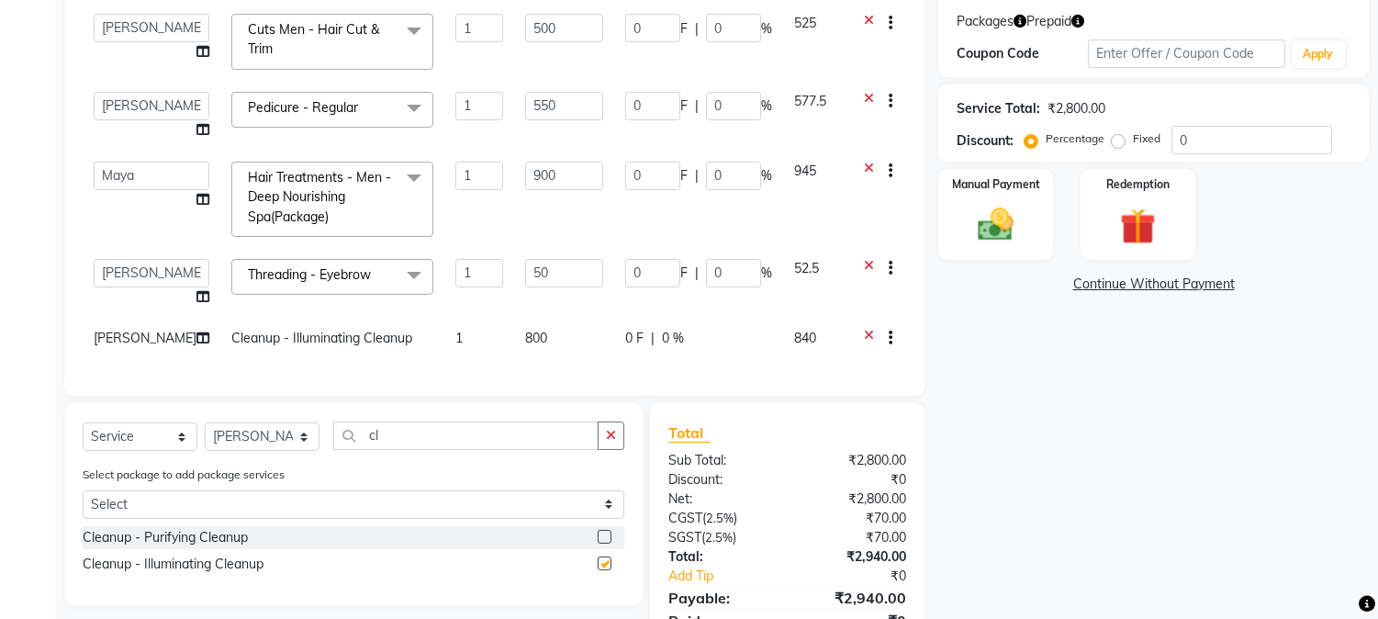
checkbox input "false"
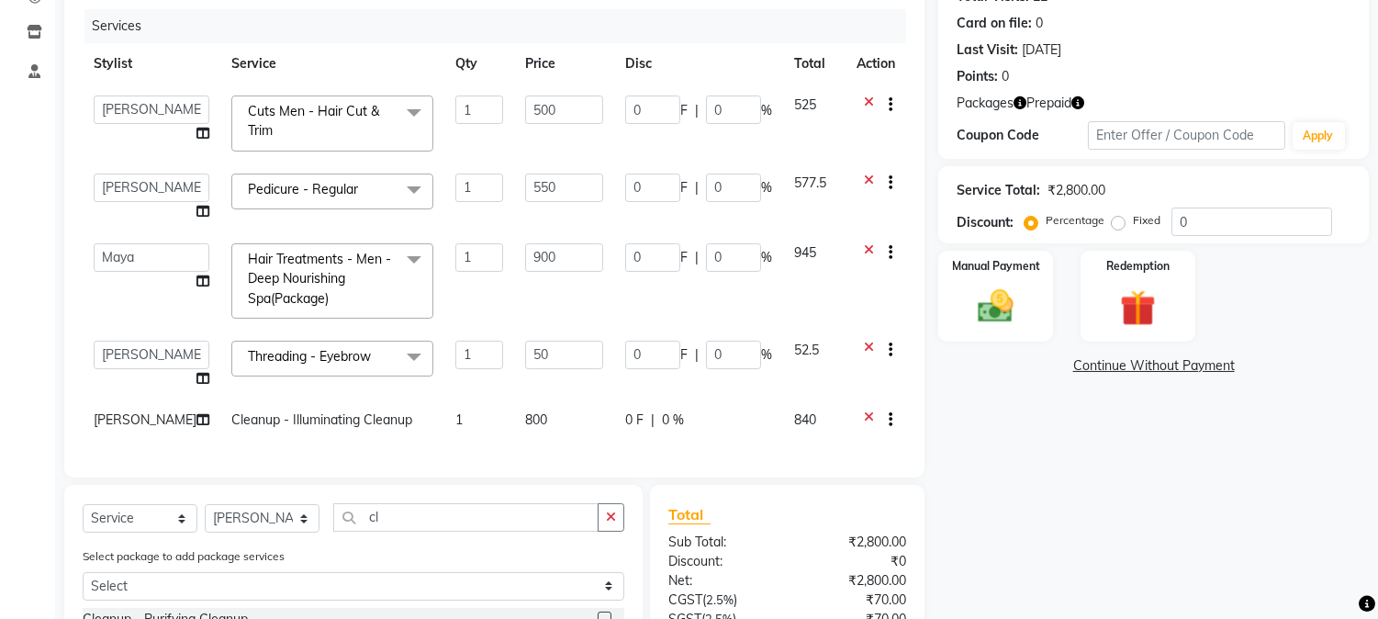
scroll to position [151, 0]
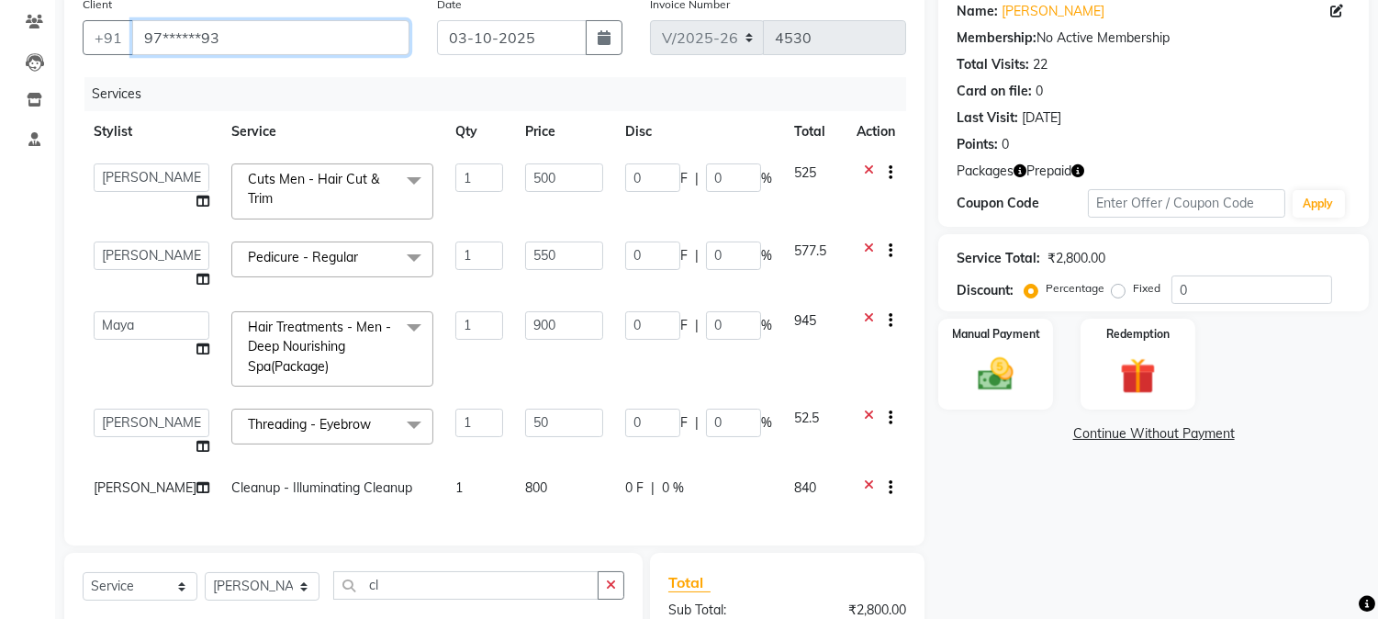
click at [286, 44] on input "97******93" at bounding box center [270, 37] width 277 height 35
type input "9"
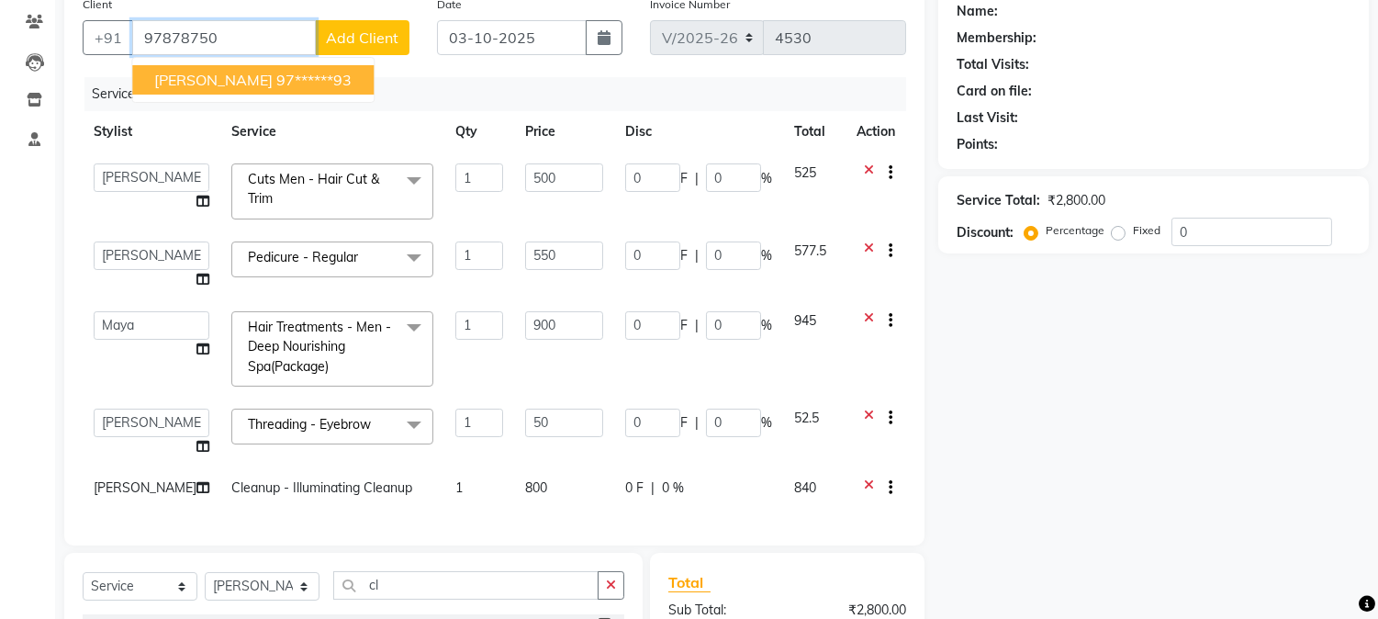
click at [283, 77] on ngb-highlight "97******93" at bounding box center [313, 80] width 75 height 18
type input "97******93"
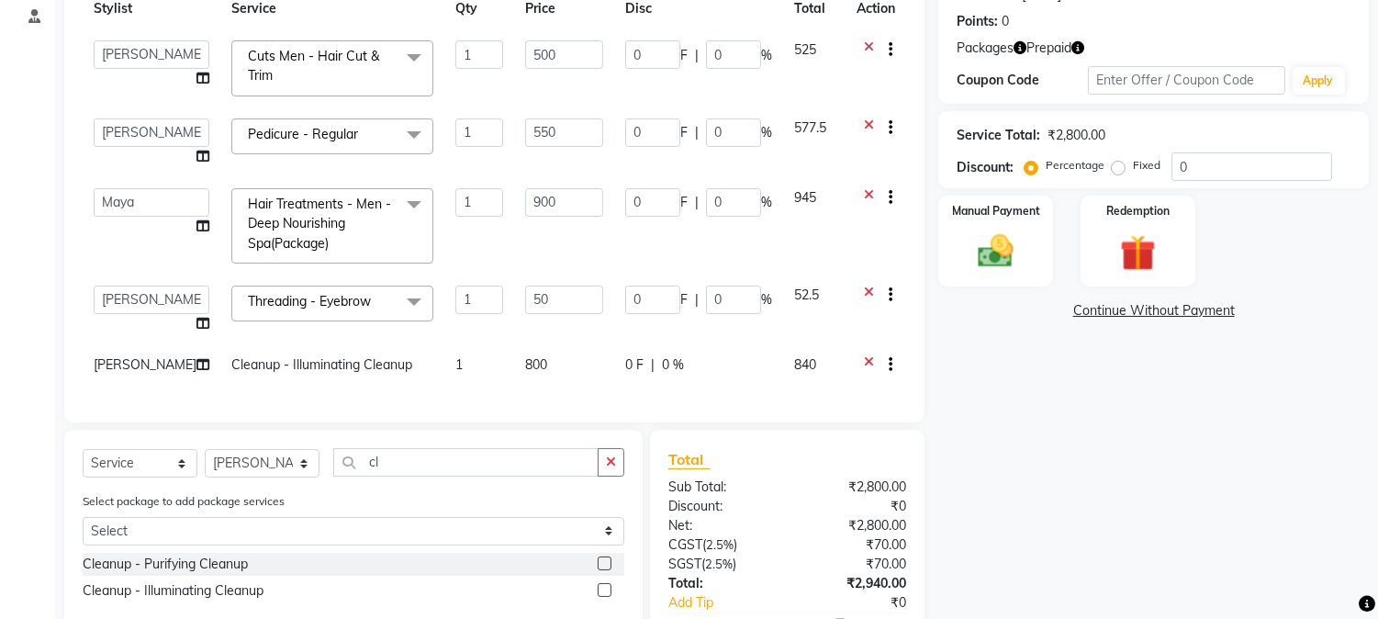
scroll to position [6, 0]
click at [295, 468] on select "Select Stylist Amar Arjun Eliza hocus pocus Maya Neha Ranjana Ravi Salima Salma…" at bounding box center [262, 463] width 115 height 28
select select "86623"
click at [205, 458] on select "Select Stylist Amar Arjun Eliza hocus pocus Maya Neha Ranjana Ravi Salima Salma…" at bounding box center [262, 463] width 115 height 28
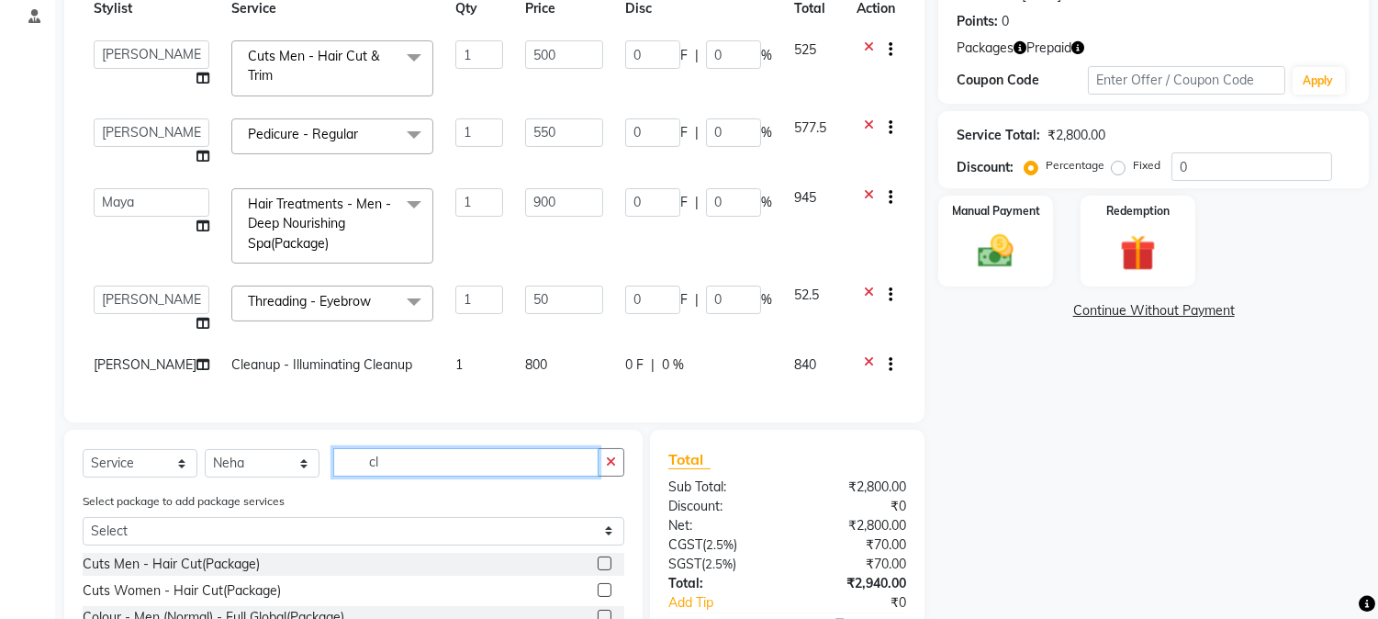
click at [380, 472] on input "cl" at bounding box center [465, 462] width 265 height 28
type input "c"
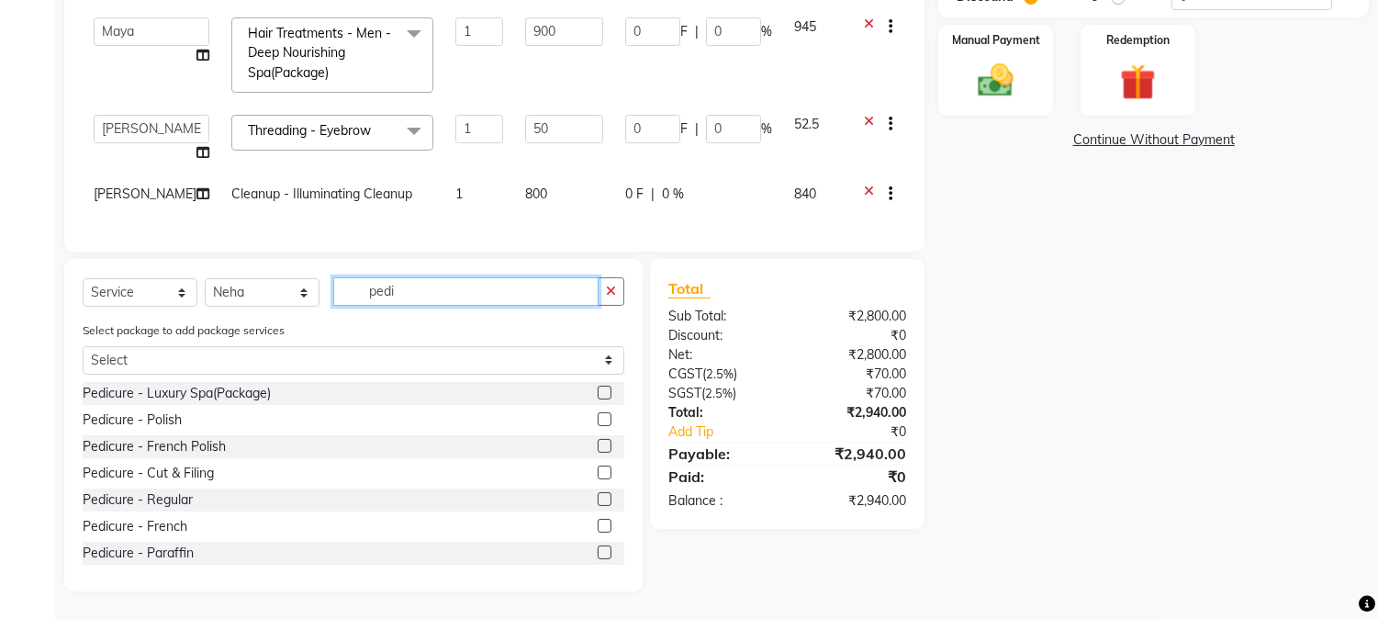
type input "pedi"
click at [598, 497] on label at bounding box center [605, 499] width 14 height 14
click at [598, 497] on input "checkbox" at bounding box center [604, 500] width 12 height 12
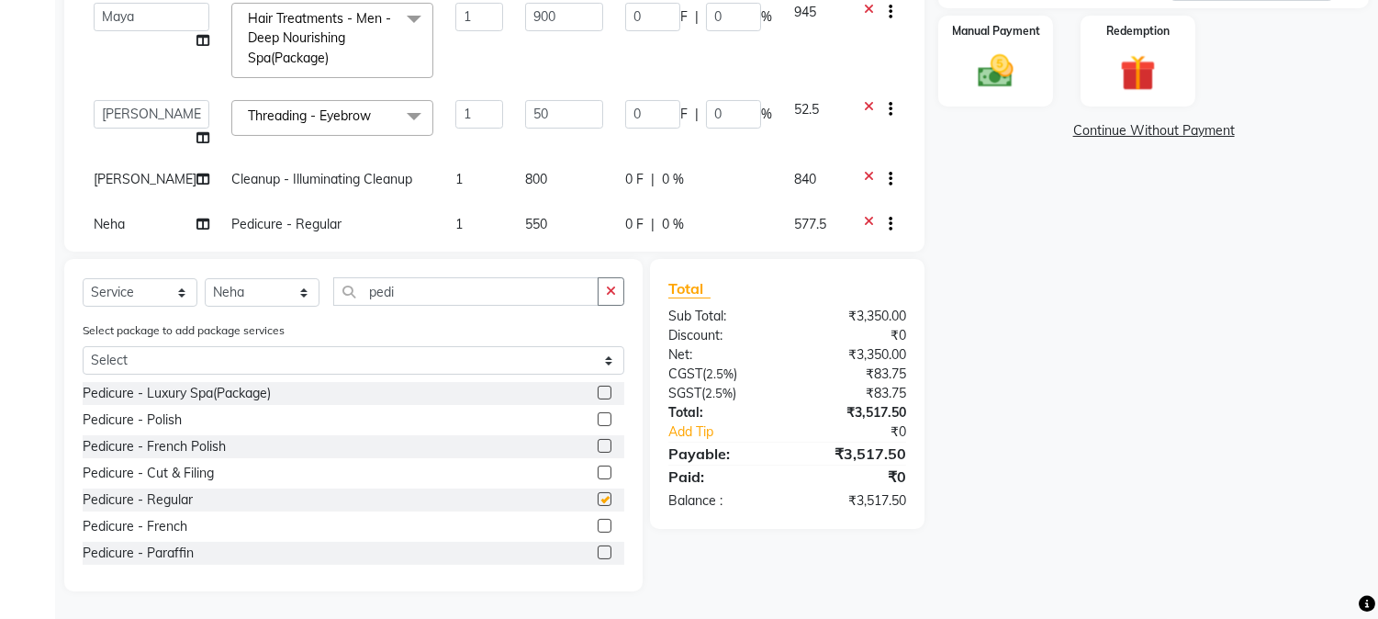
checkbox input "false"
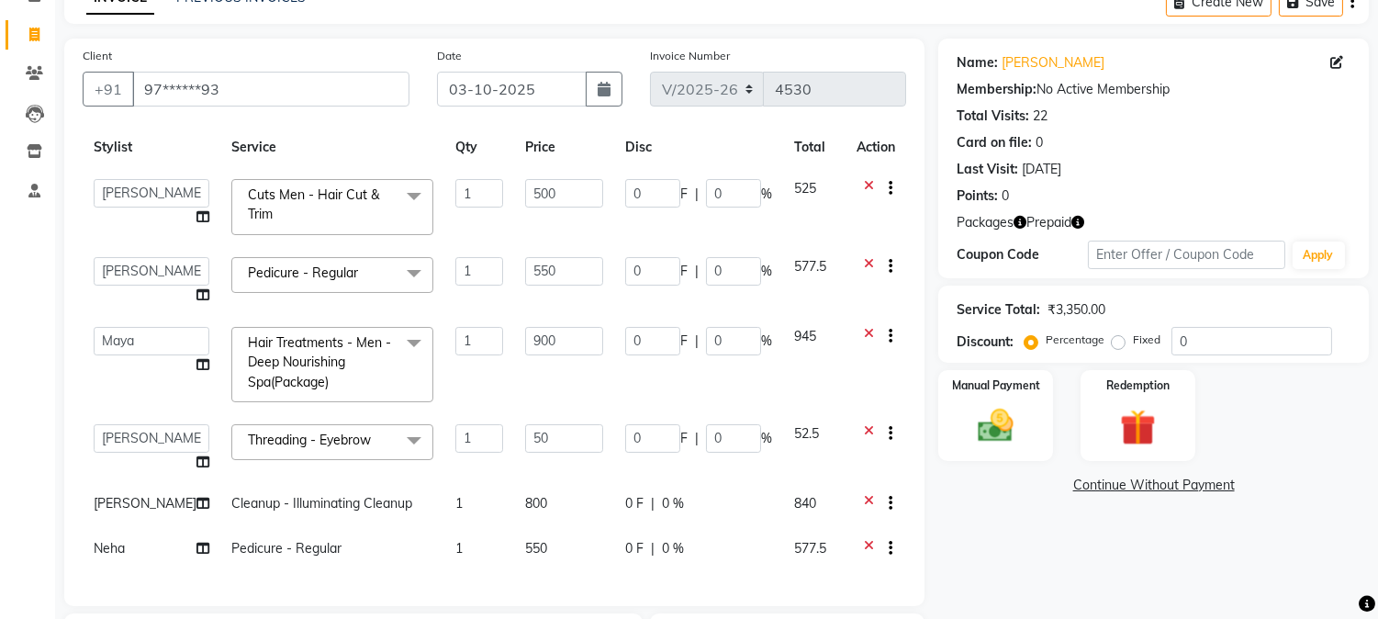
scroll to position [51, 0]
click at [1136, 438] on img at bounding box center [1137, 428] width 61 height 46
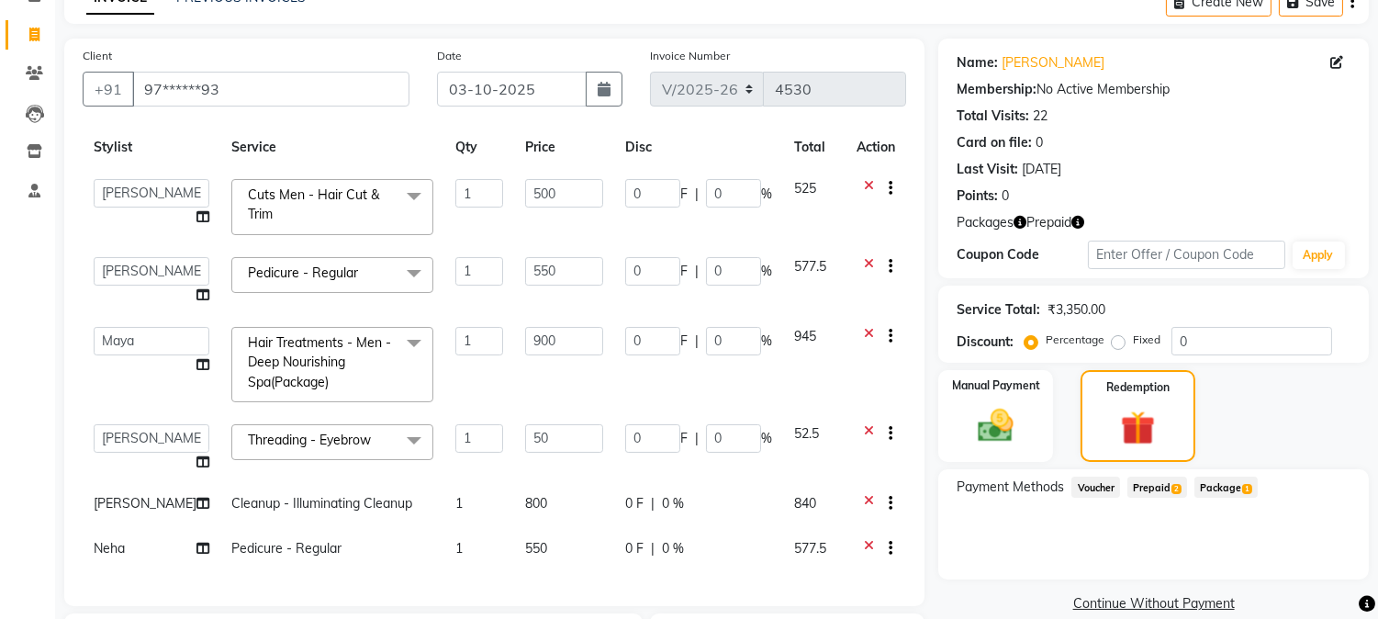
click at [1155, 489] on span "Prepaid 2" at bounding box center [1158, 487] width 60 height 21
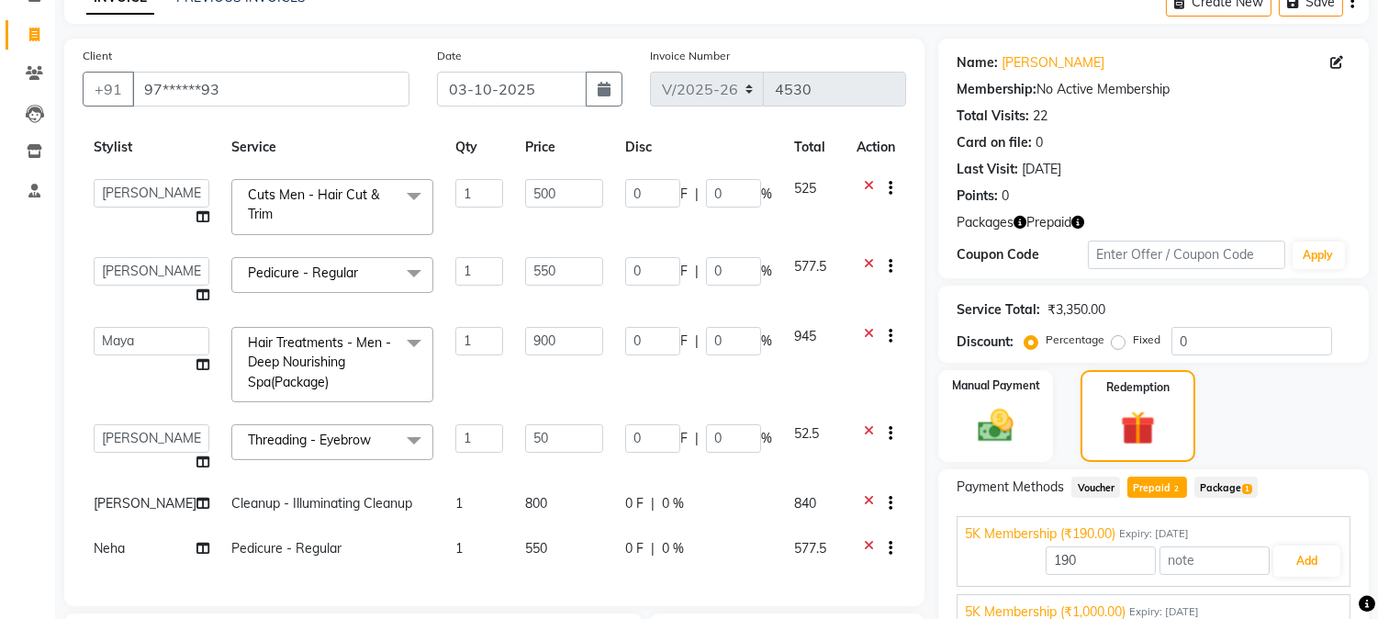
click at [1298, 417] on div "Manual Payment Redemption" at bounding box center [1154, 416] width 458 height 92
click at [1319, 9] on button "Save" at bounding box center [1311, 2] width 64 height 28
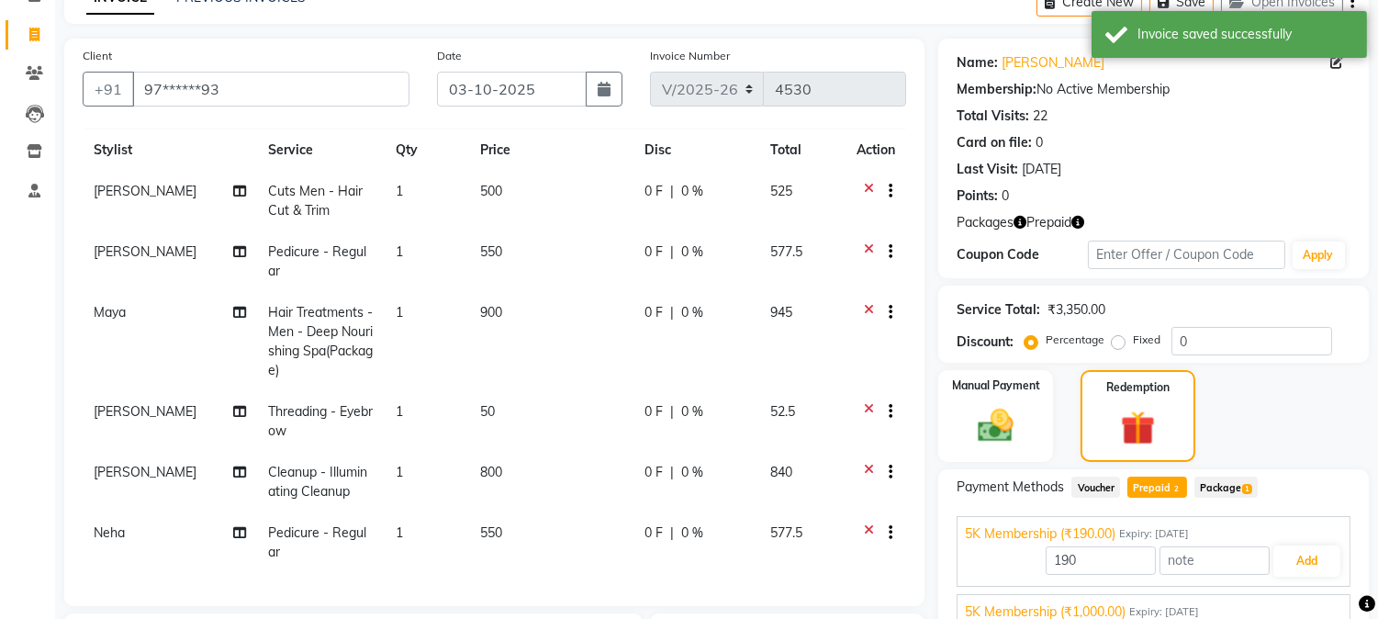
click at [118, 524] on span "Neha" at bounding box center [109, 532] width 31 height 17
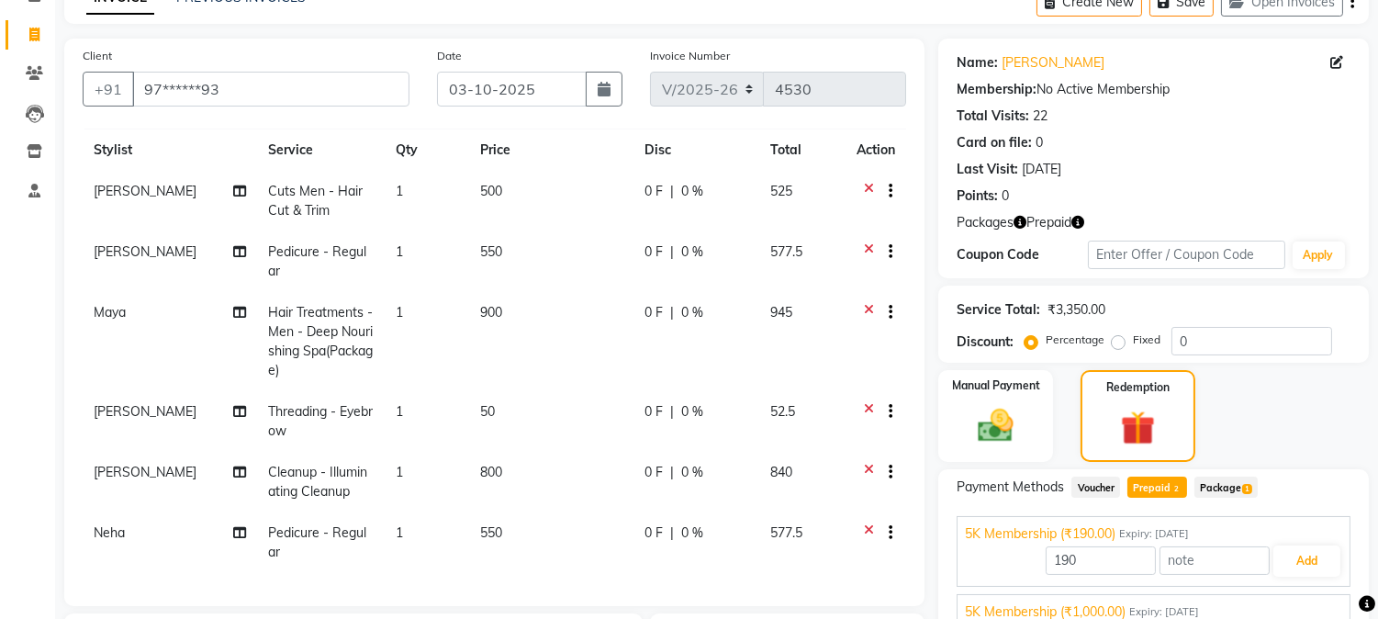
select select "86623"
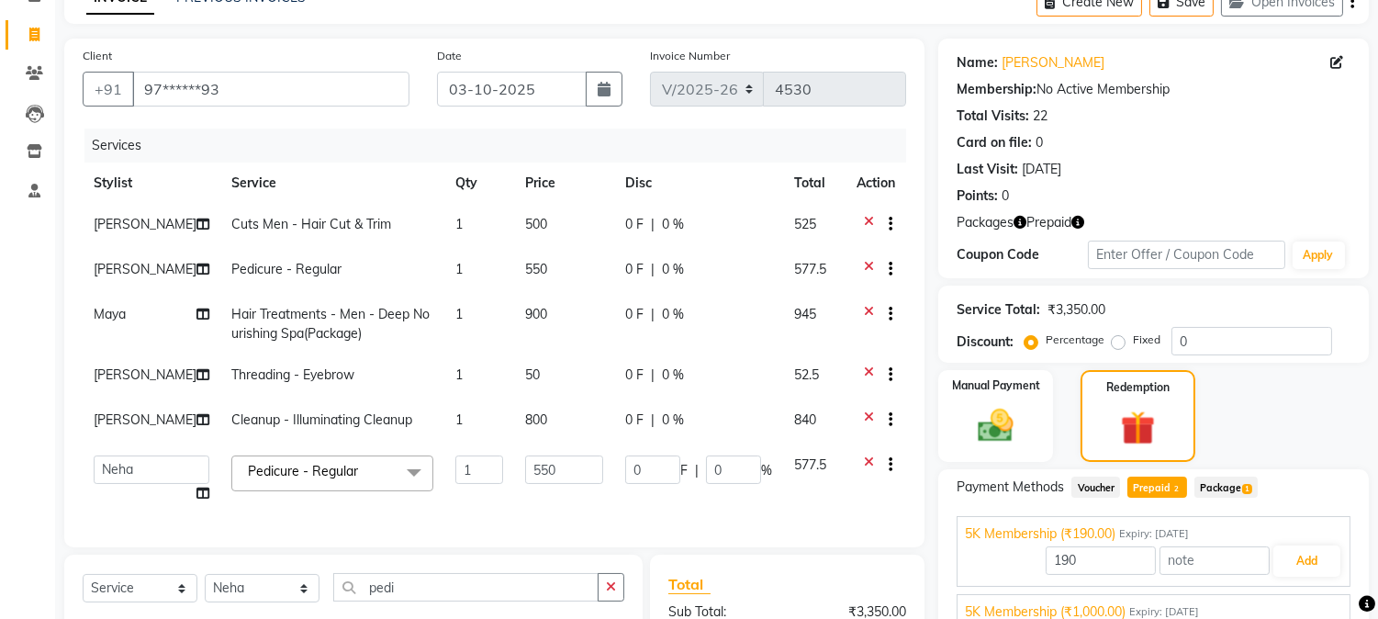
scroll to position [0, 0]
click at [145, 465] on select "Amar Arjun Eliza hocus pocus Maya Neha Ranjana Ravi Salima Salman Sonam" at bounding box center [152, 469] width 116 height 28
select select "32988"
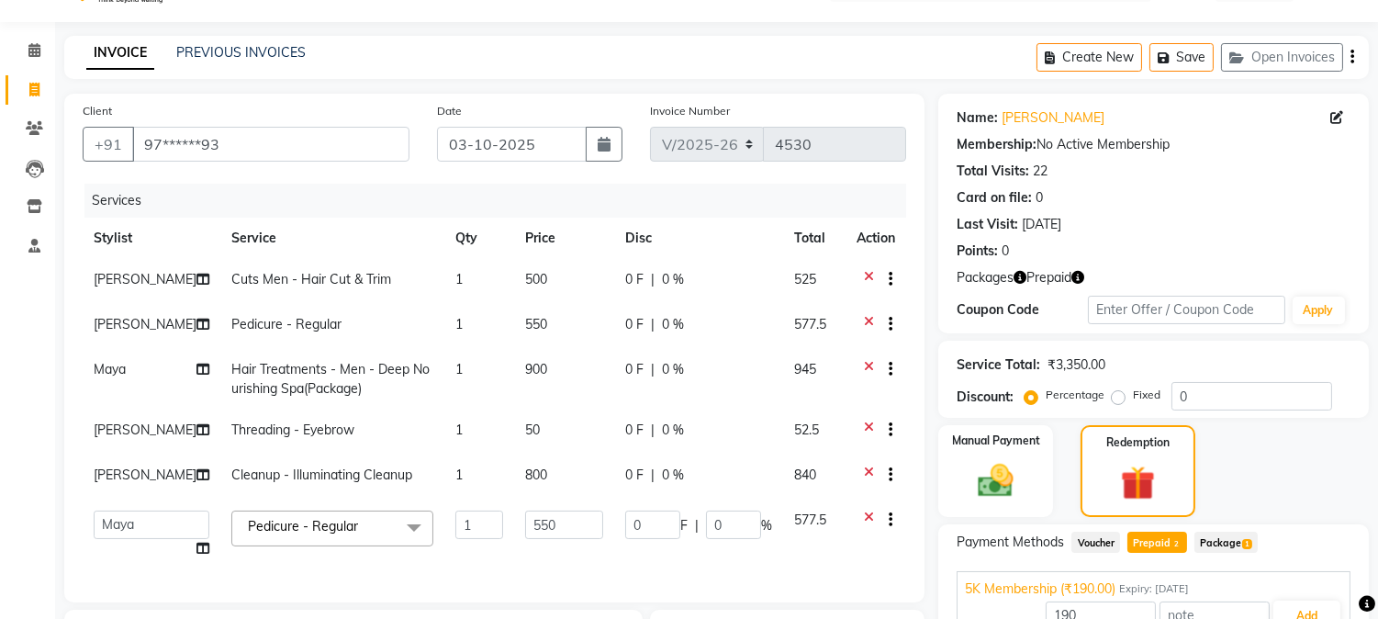
scroll to position [4, 0]
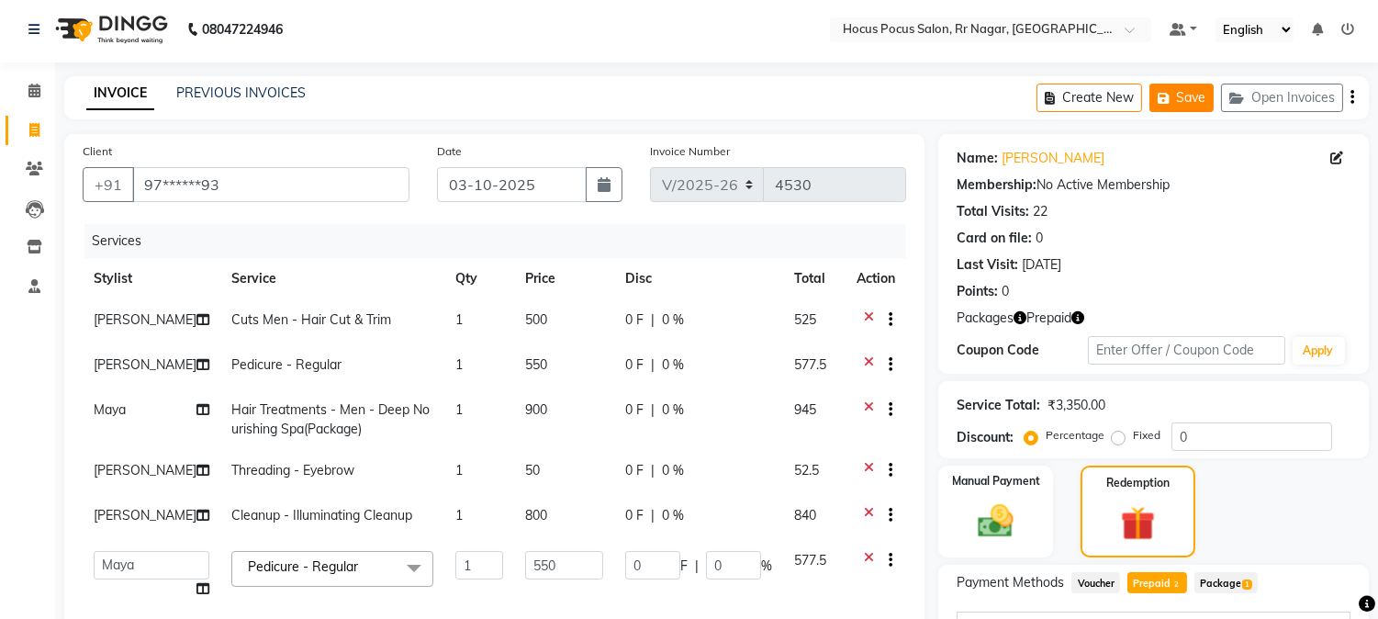
click at [1183, 96] on button "Save" at bounding box center [1182, 98] width 64 height 28
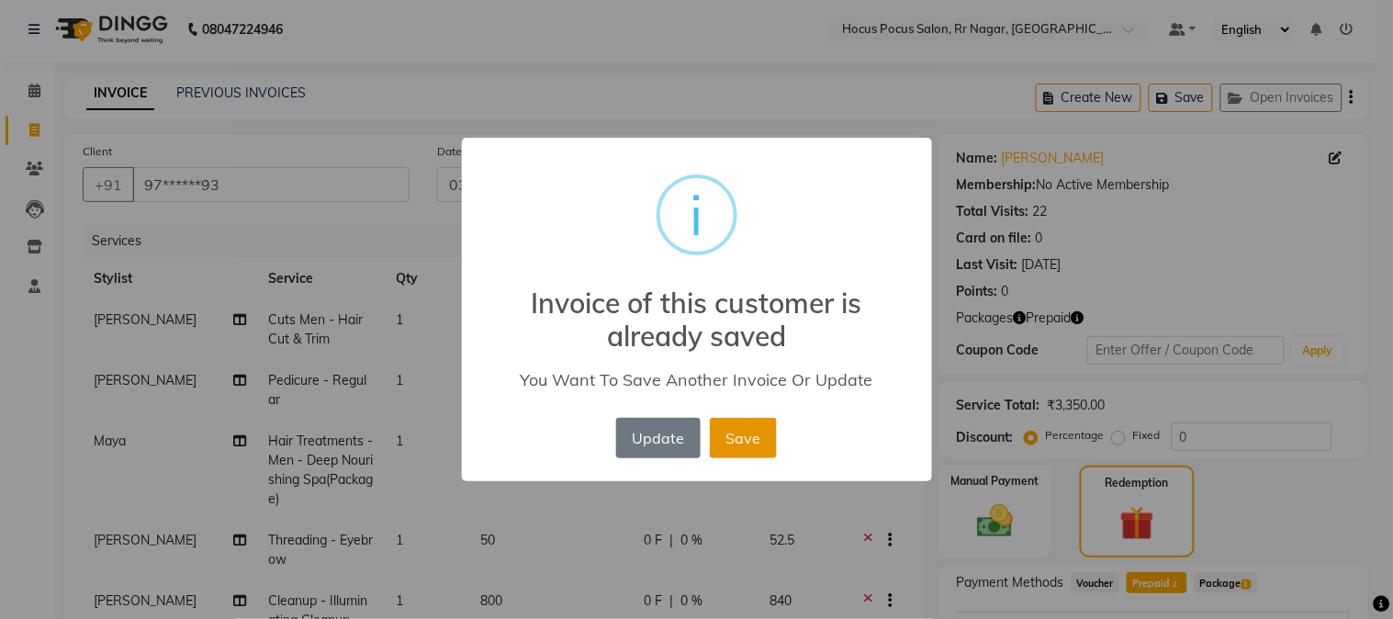
click at [726, 441] on button "Save" at bounding box center [743, 438] width 67 height 40
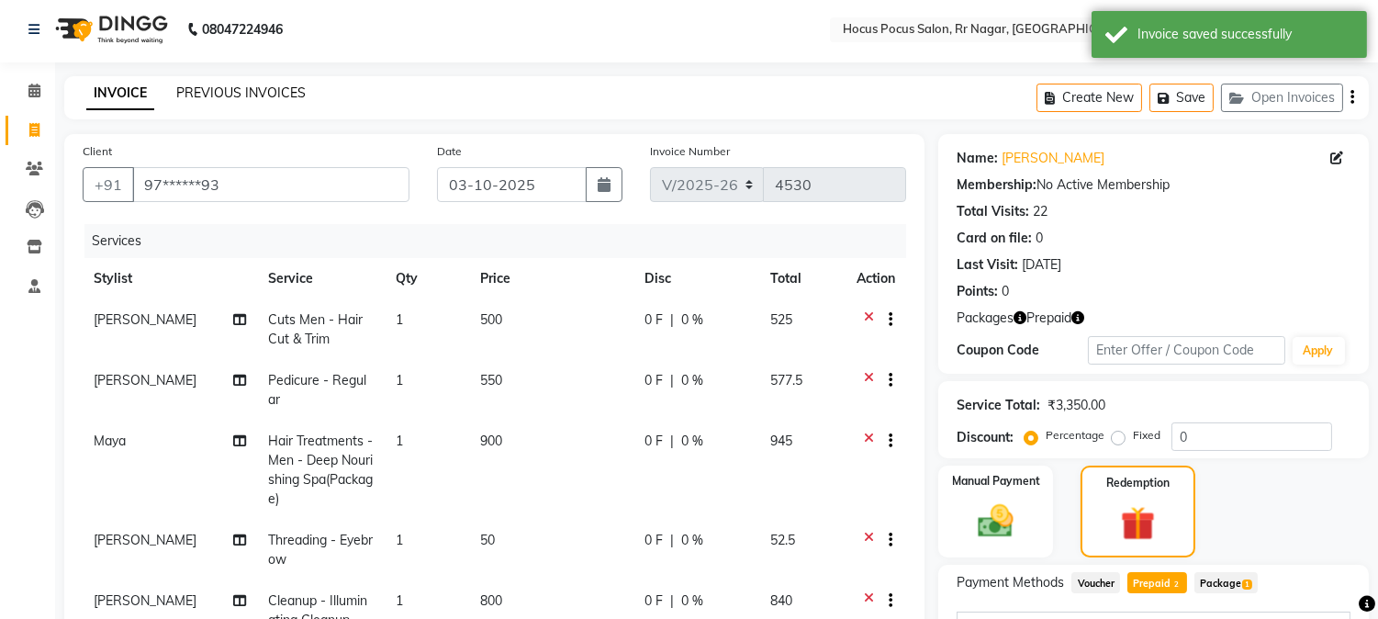
click at [207, 84] on link "PREVIOUS INVOICES" at bounding box center [240, 92] width 129 height 17
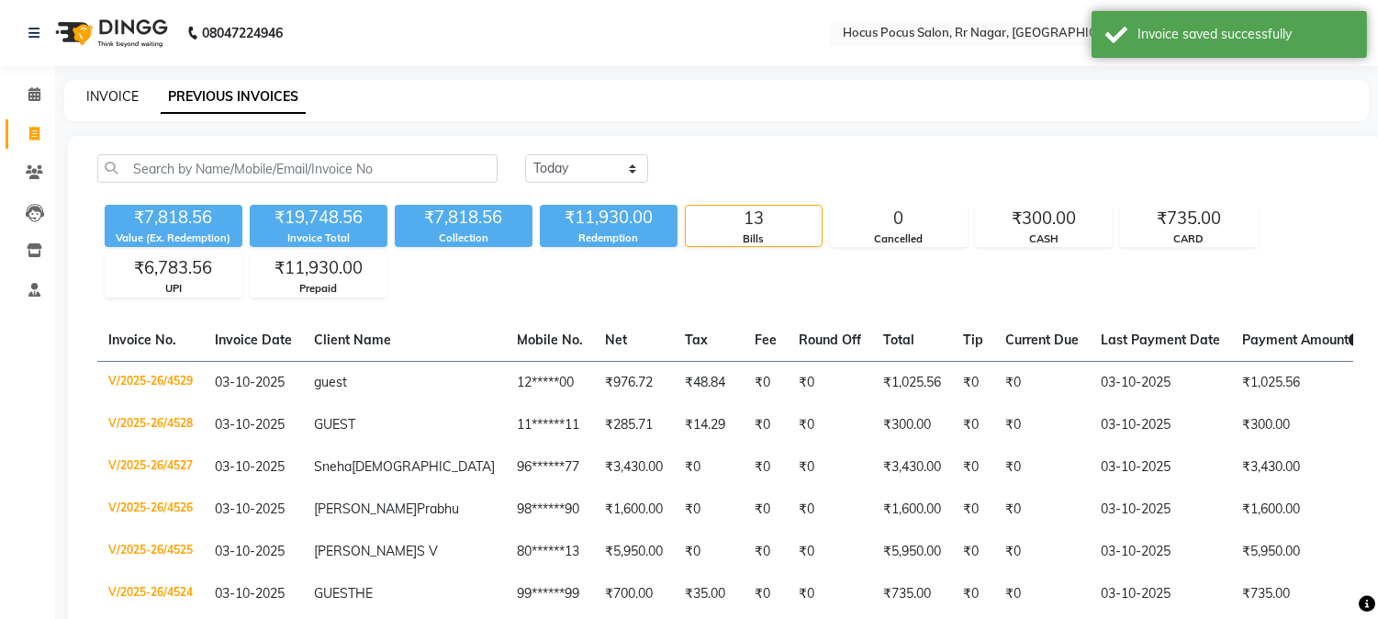
click at [95, 90] on link "INVOICE" at bounding box center [112, 96] width 52 height 17
select select "5019"
select select "service"
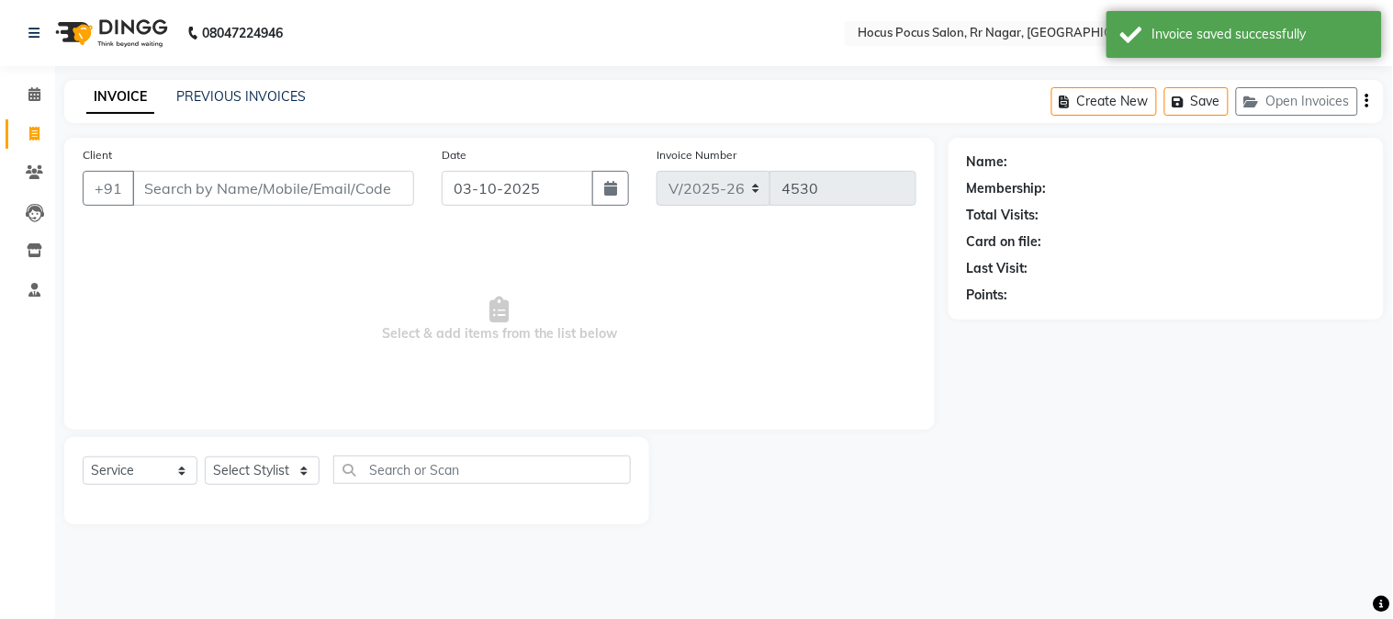
click at [161, 193] on input "Client" at bounding box center [273, 188] width 282 height 35
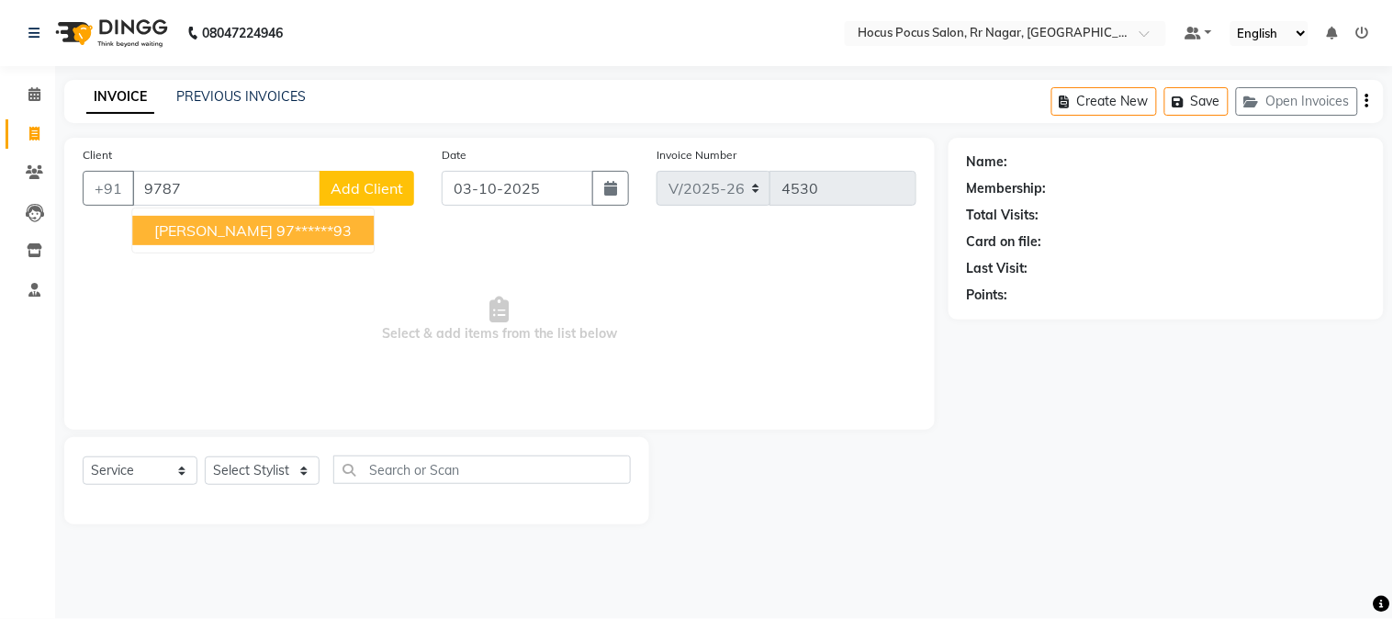
click at [185, 231] on span "[PERSON_NAME]" at bounding box center [213, 230] width 118 height 18
type input "97******93"
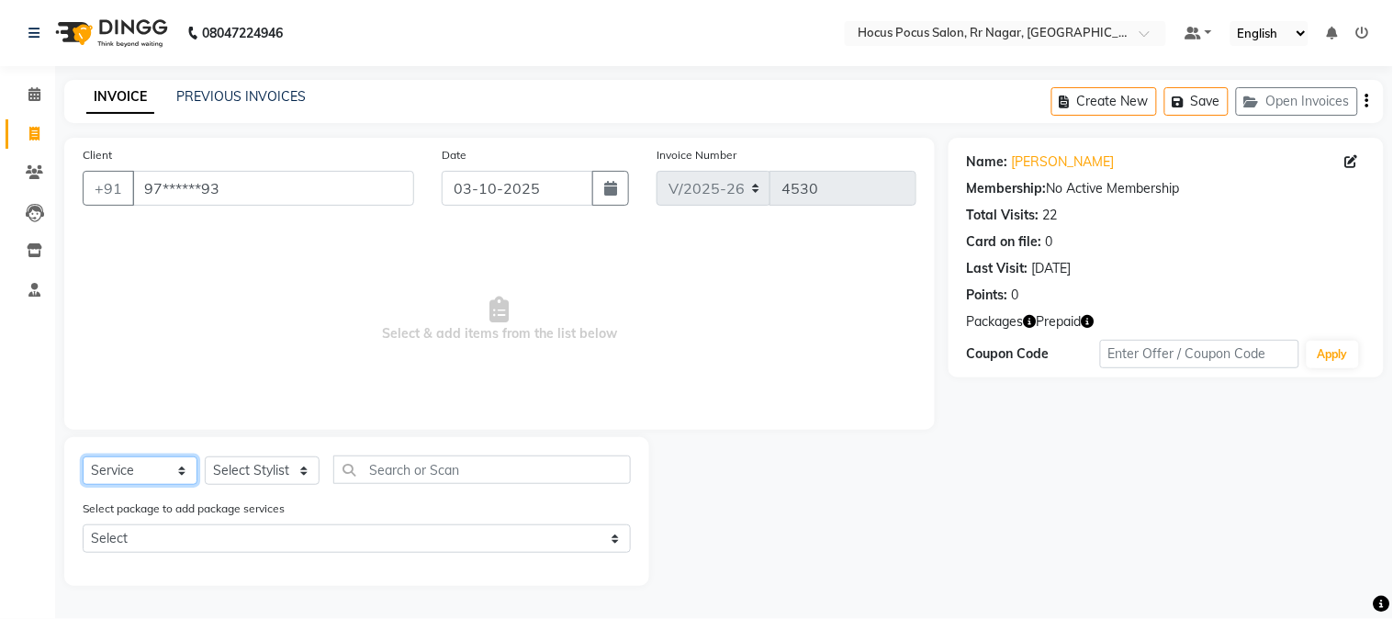
click at [172, 474] on select "Select Service Product Membership Package Voucher Prepaid Gift Card" at bounding box center [140, 470] width 115 height 28
select select "P"
click at [83, 457] on select "Select Service Product Membership Package Voucher Prepaid Gift Card" at bounding box center [140, 470] width 115 height 28
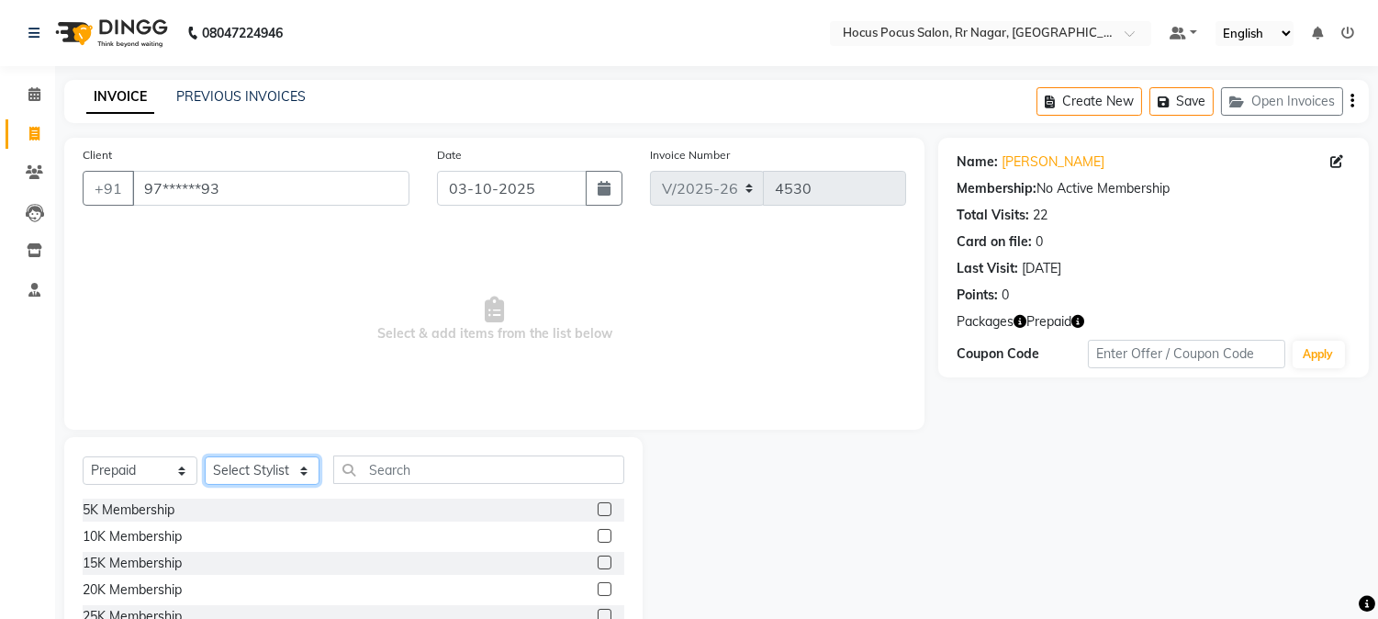
click at [270, 474] on select "Select Stylist Amar Arjun Eliza hocus pocus Maya Neha Ranjana Ravi Salima Salma…" at bounding box center [262, 470] width 115 height 28
select select "32993"
click at [205, 457] on select "Select Stylist Amar Arjun Eliza hocus pocus Maya Neha Ranjana Ravi Salima Salma…" at bounding box center [262, 470] width 115 height 28
click at [598, 536] on label at bounding box center [605, 536] width 14 height 14
click at [598, 536] on input "checkbox" at bounding box center [604, 537] width 12 height 12
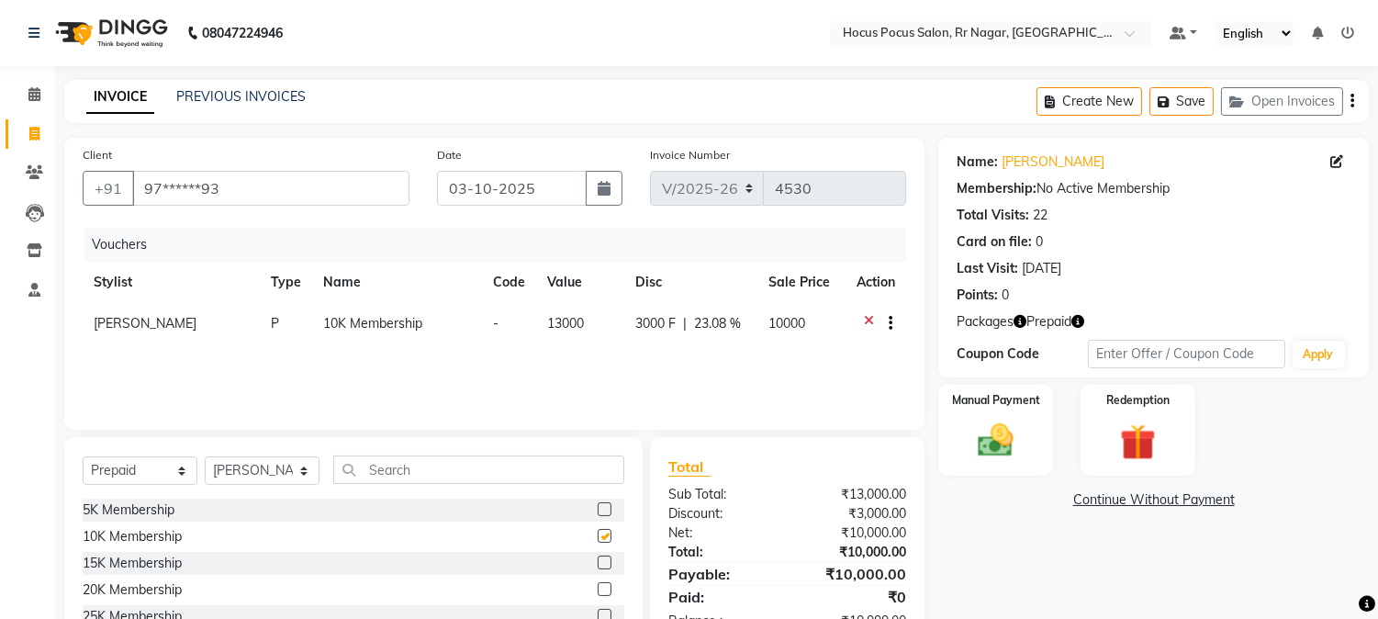
checkbox input "false"
click at [1145, 455] on img at bounding box center [1137, 443] width 61 height 46
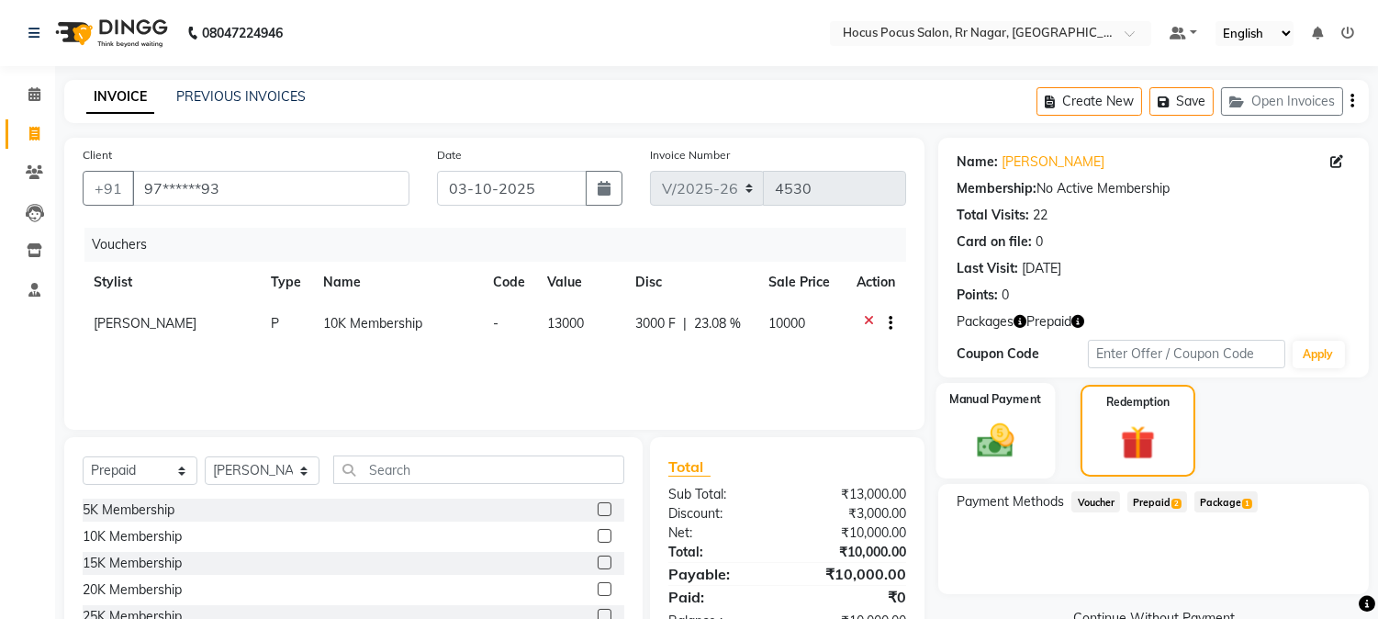
click at [1024, 436] on img at bounding box center [996, 441] width 61 height 43
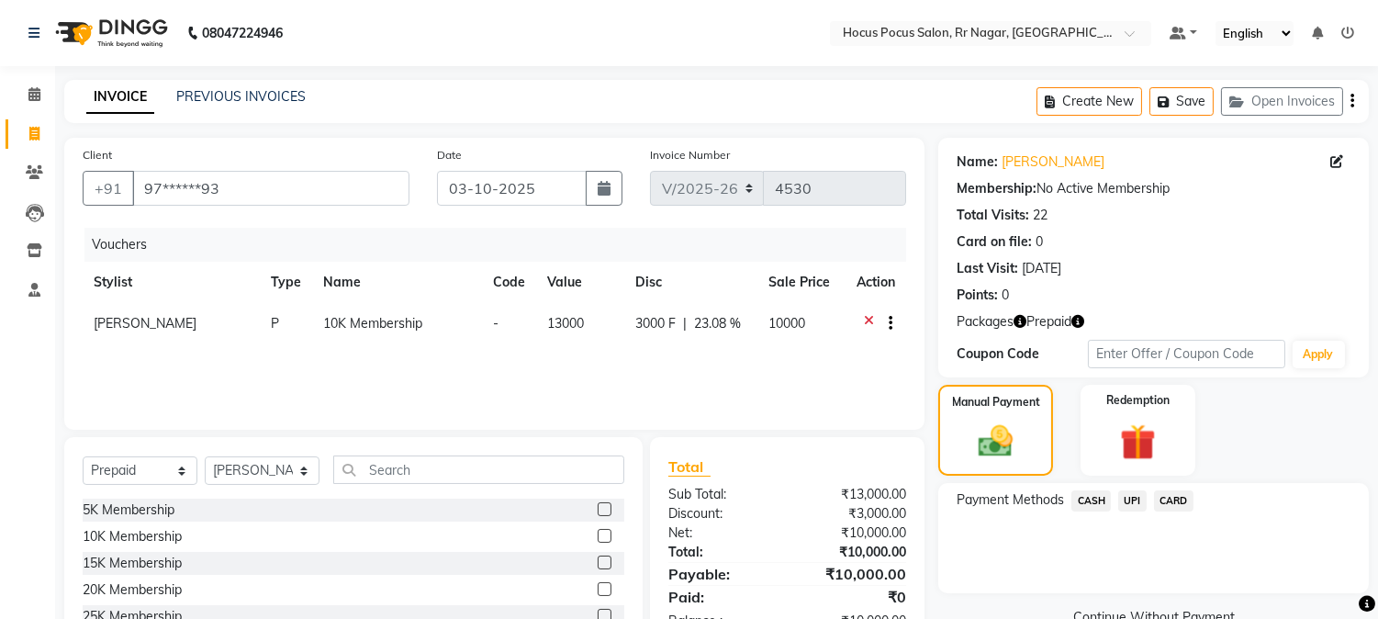
click at [1136, 500] on span "UPI" at bounding box center [1132, 500] width 28 height 21
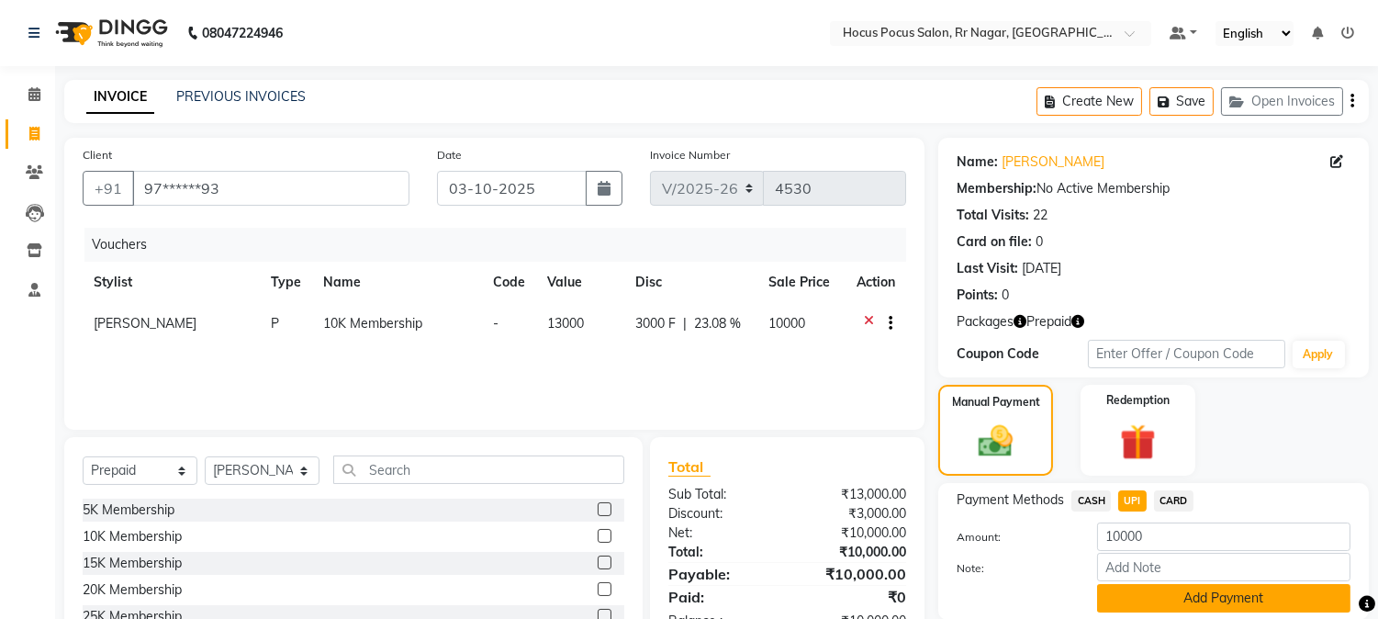
click at [1199, 600] on button "Add Payment" at bounding box center [1223, 598] width 253 height 28
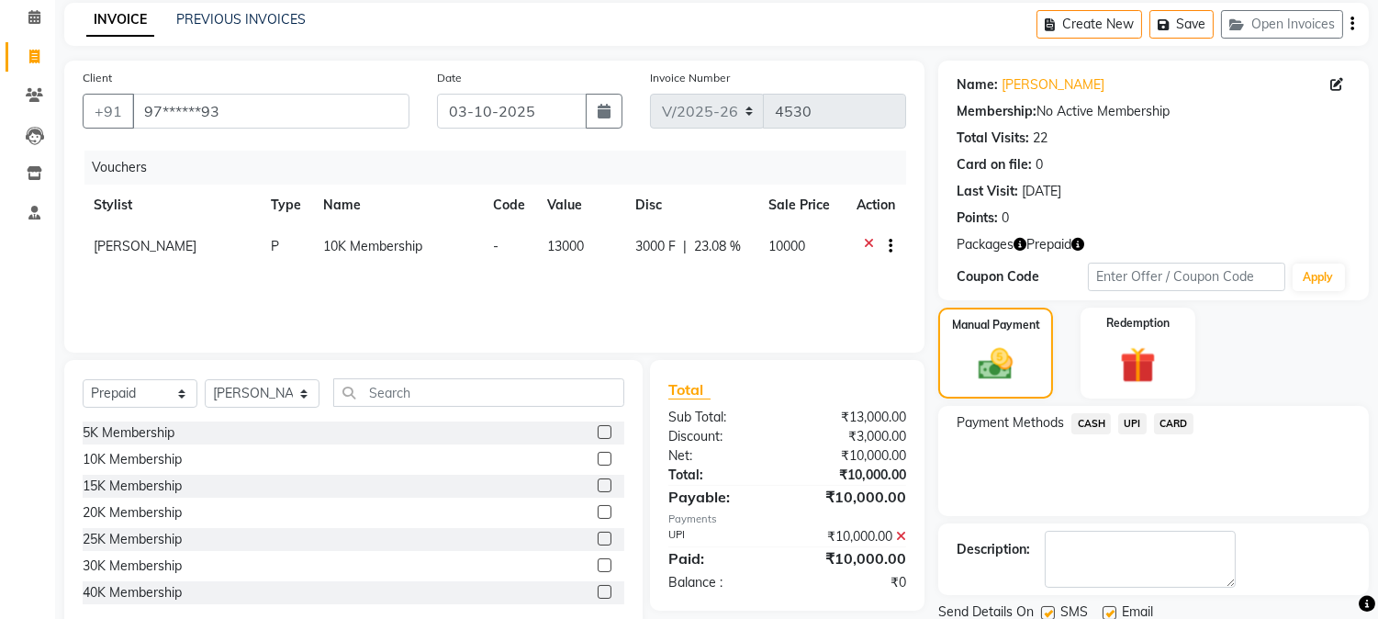
scroll to position [142, 0]
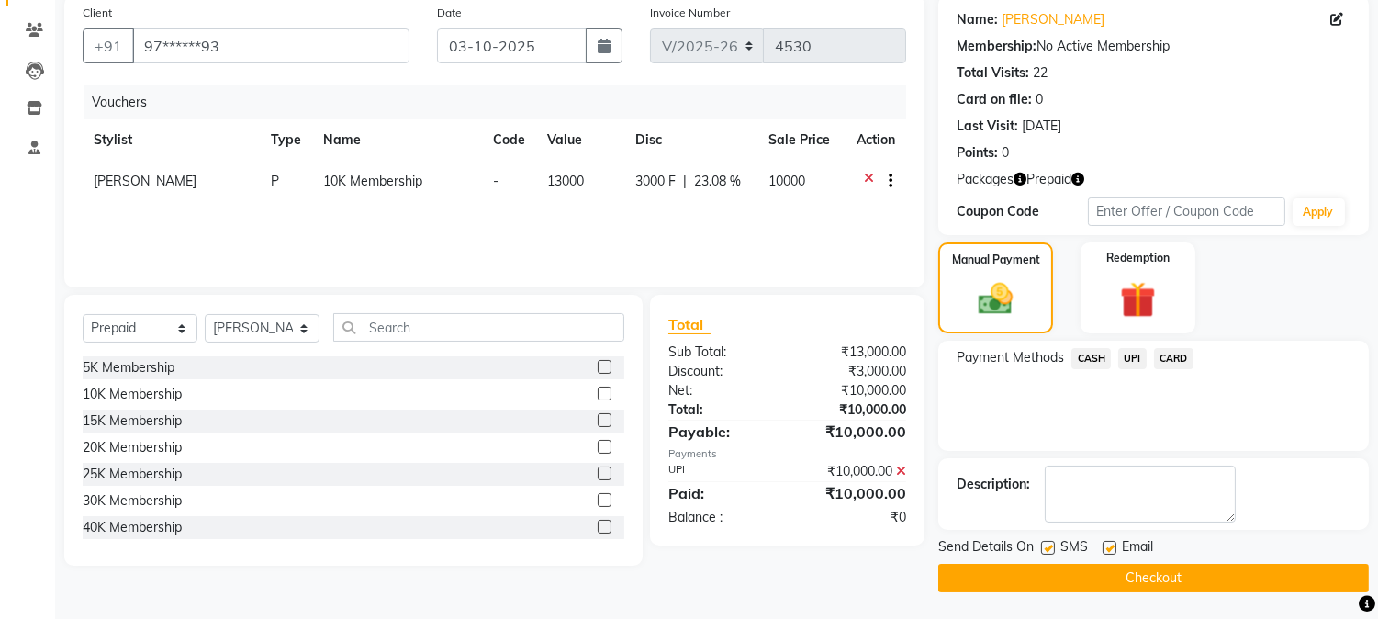
click at [1050, 545] on label at bounding box center [1048, 548] width 14 height 14
click at [1050, 545] on input "checkbox" at bounding box center [1047, 549] width 12 height 12
checkbox input "false"
click at [1058, 570] on button "Checkout" at bounding box center [1153, 578] width 431 height 28
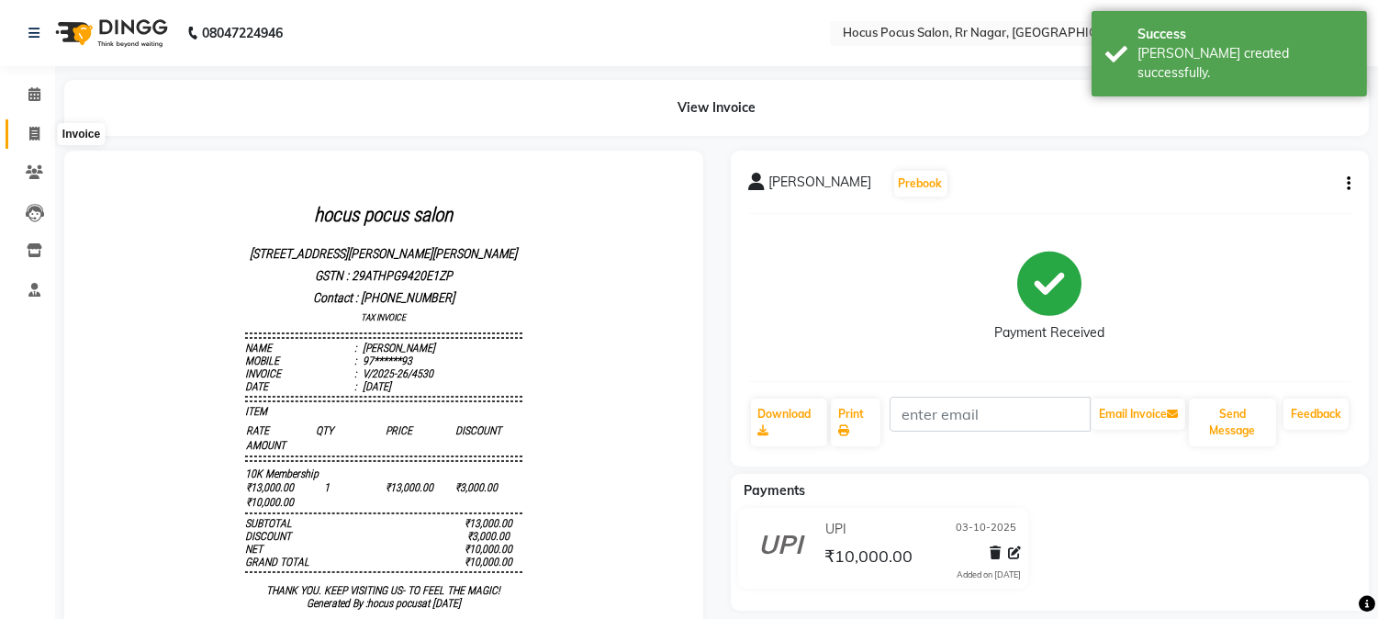
click at [33, 138] on icon at bounding box center [34, 134] width 10 height 14
select select "service"
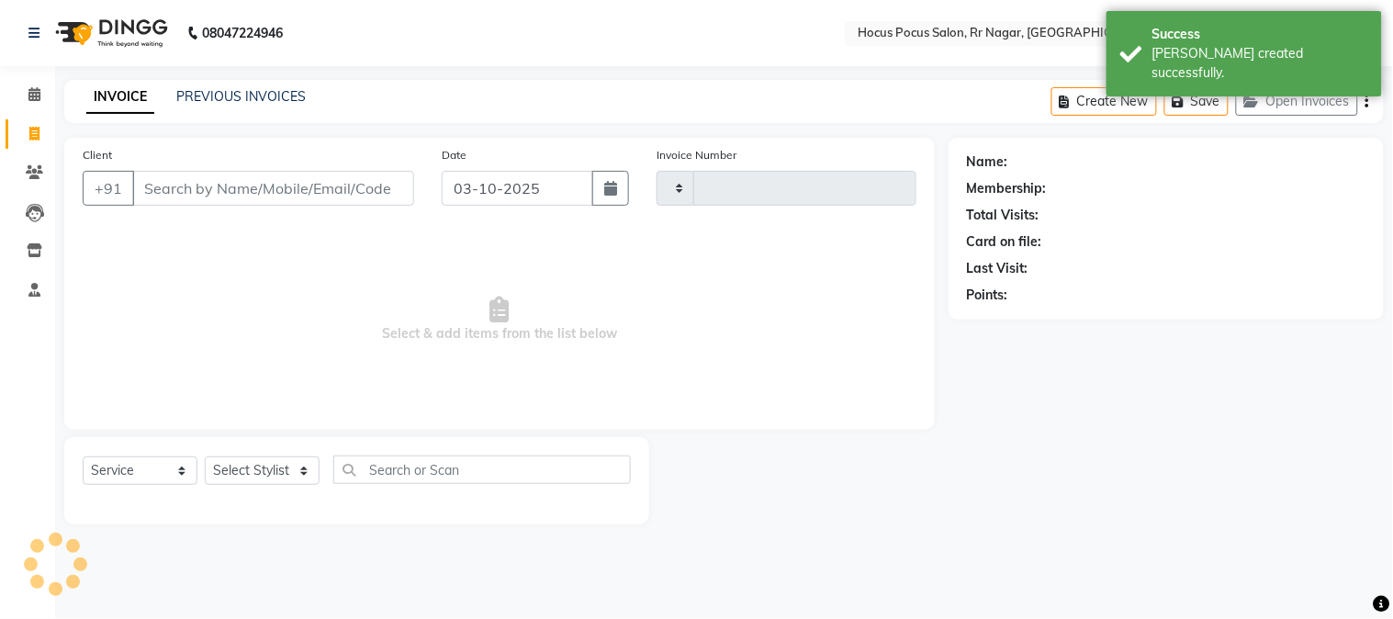
type input "4531"
select select "5019"
click at [1302, 107] on button "Open Invoices" at bounding box center [1297, 101] width 122 height 28
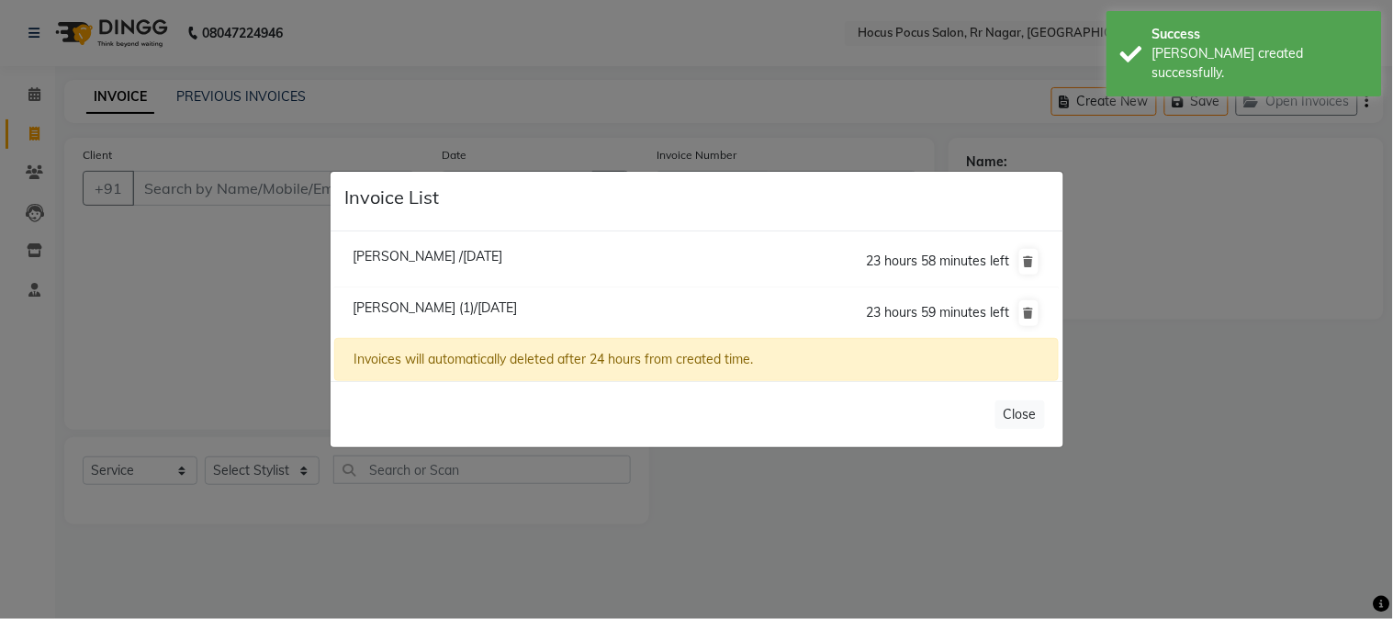
click at [442, 255] on span "Manjunath /03 October 2025" at bounding box center [428, 256] width 150 height 17
type input "97******93"
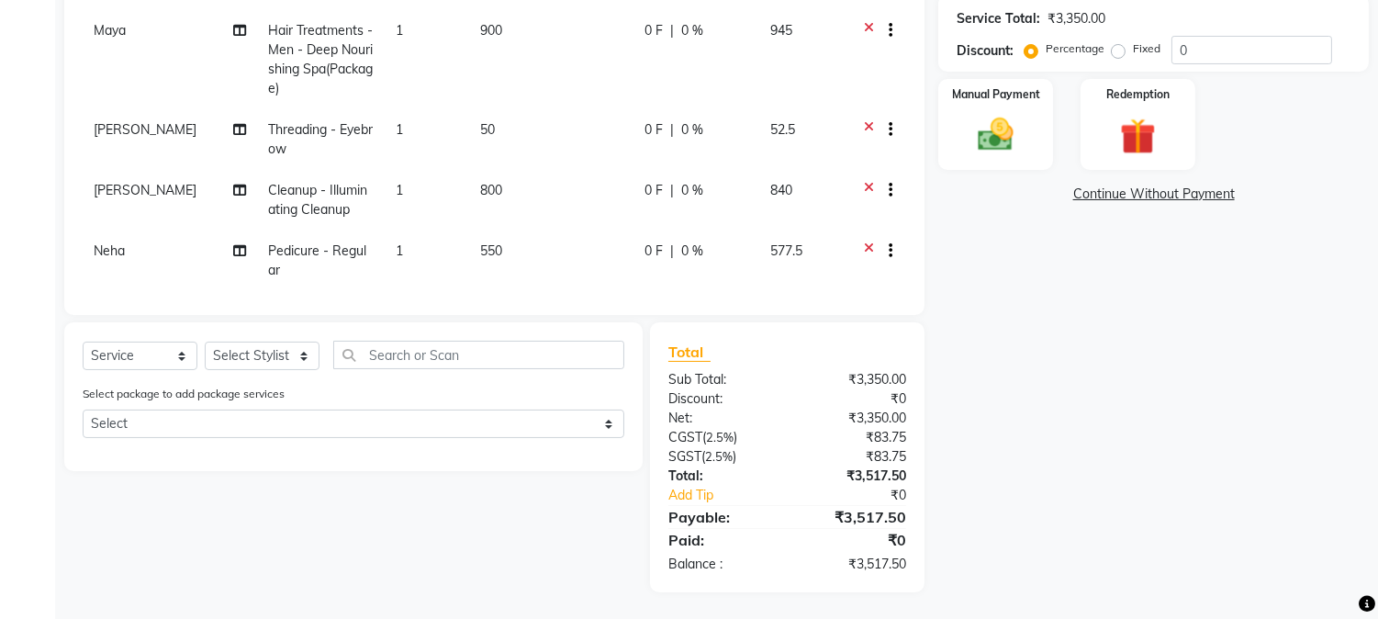
scroll to position [48, 0]
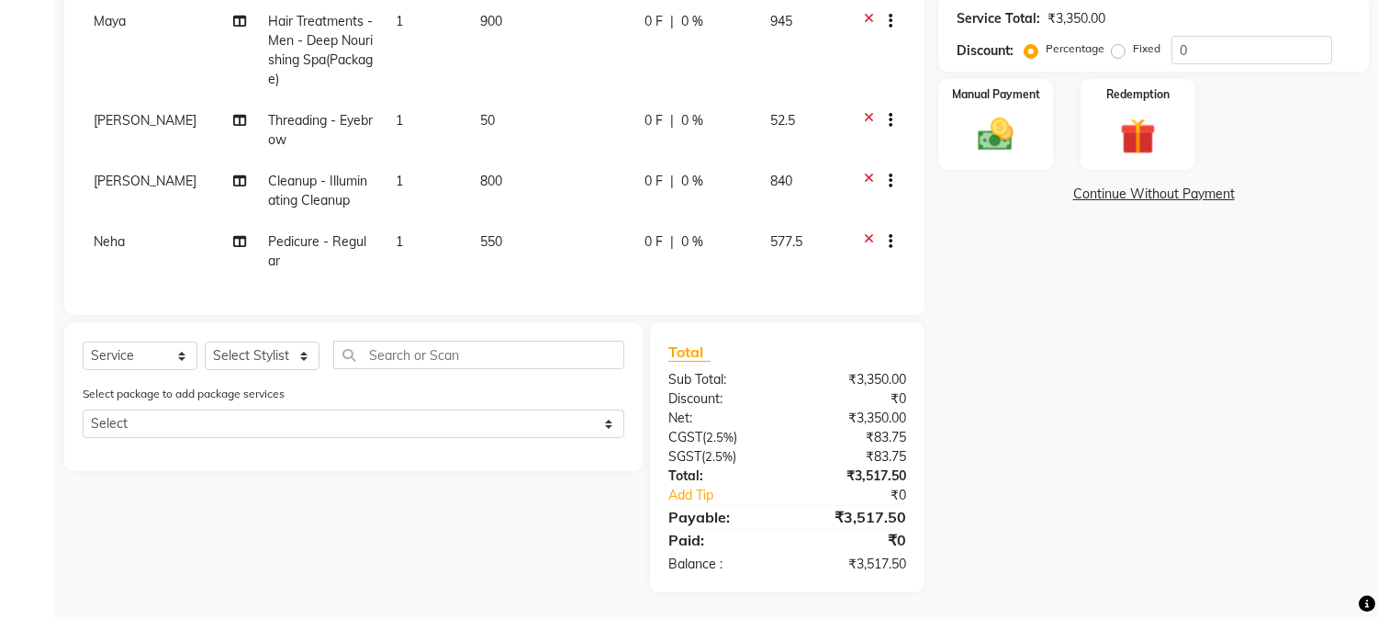
click at [107, 233] on span "Neha" at bounding box center [109, 241] width 31 height 17
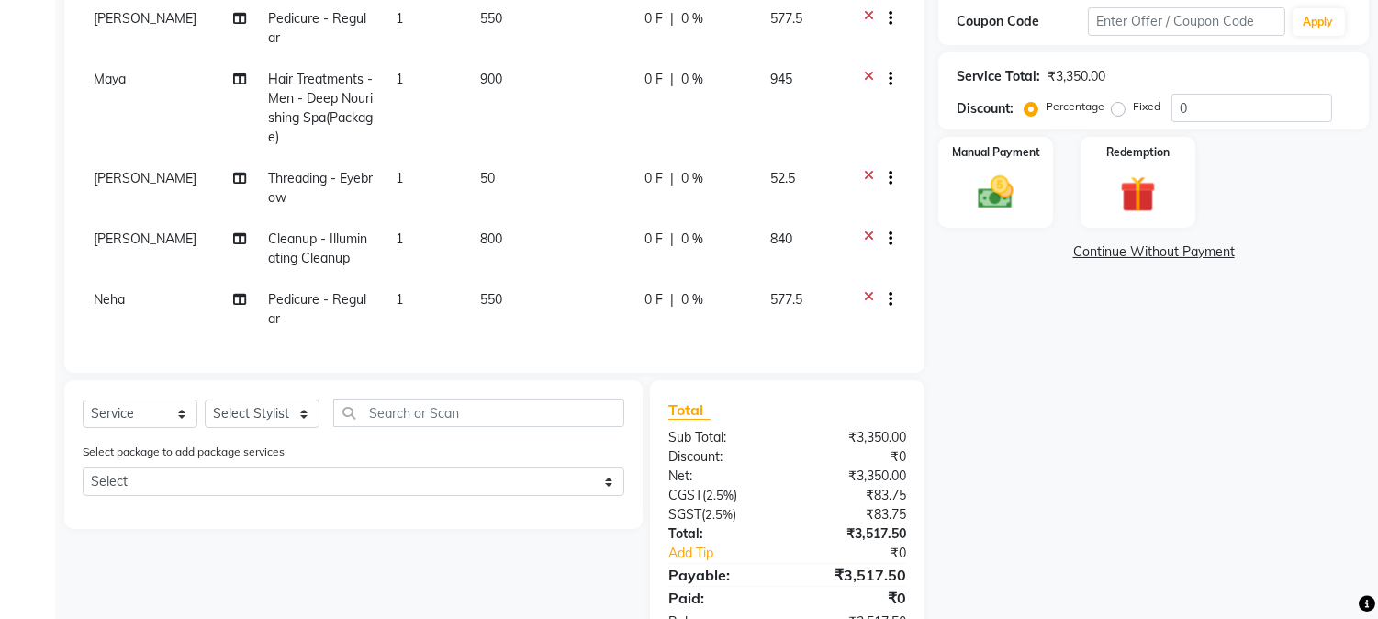
scroll to position [0, 0]
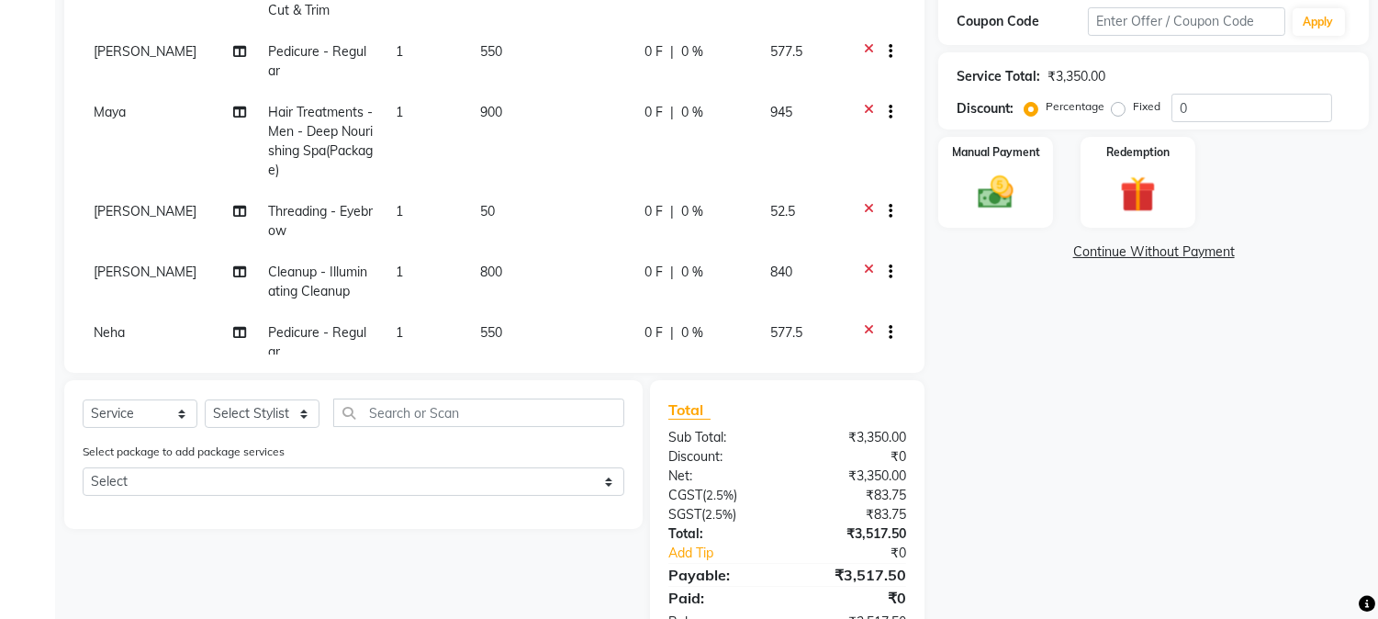
select select "86623"
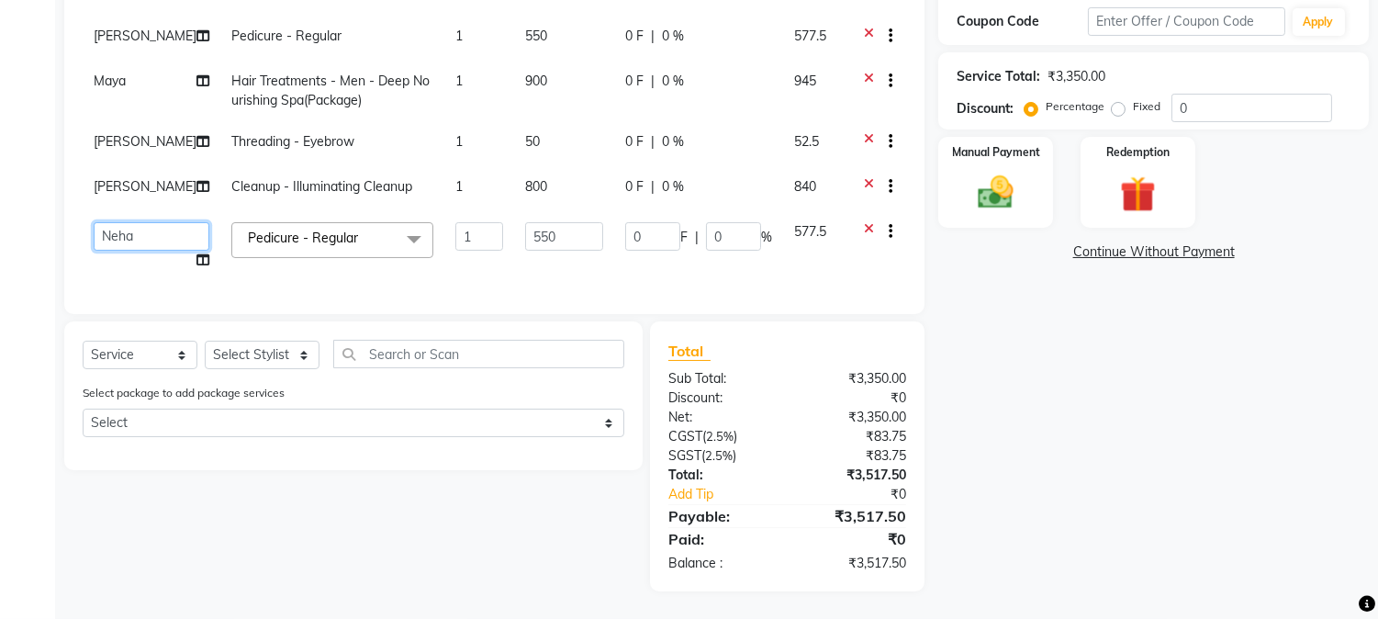
click at [107, 230] on select "Amar Arjun Eliza hocus pocus Maya Neha Ranjana Ravi Salima Salman Sonam" at bounding box center [152, 236] width 116 height 28
select select "32988"
click at [1133, 191] on img at bounding box center [1137, 195] width 61 height 46
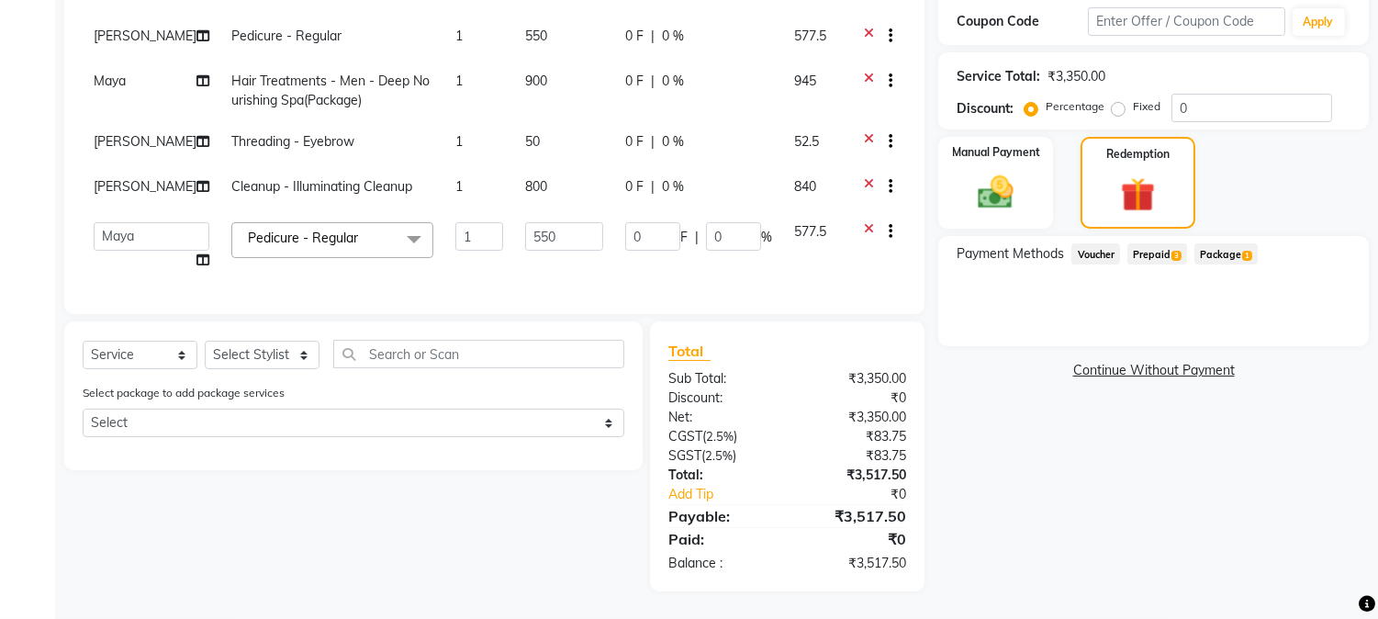
click at [1160, 252] on span "Prepaid 3" at bounding box center [1158, 253] width 60 height 21
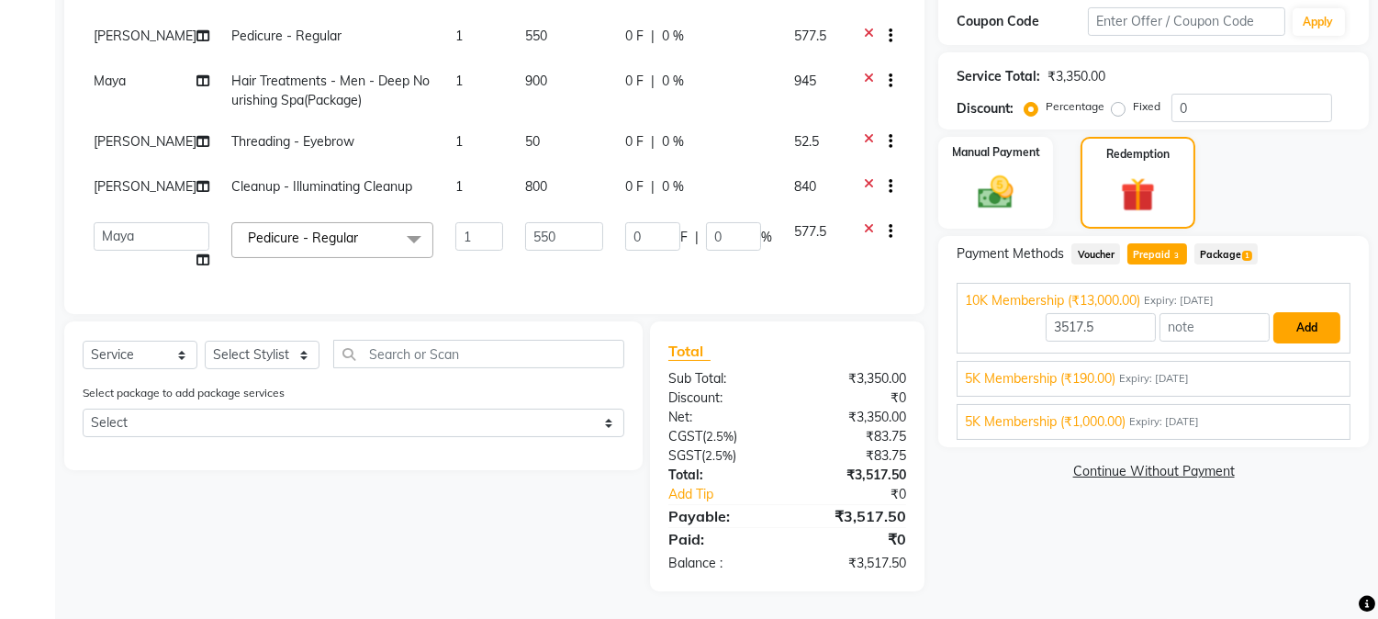
click at [1299, 327] on button "Add" at bounding box center [1307, 327] width 67 height 31
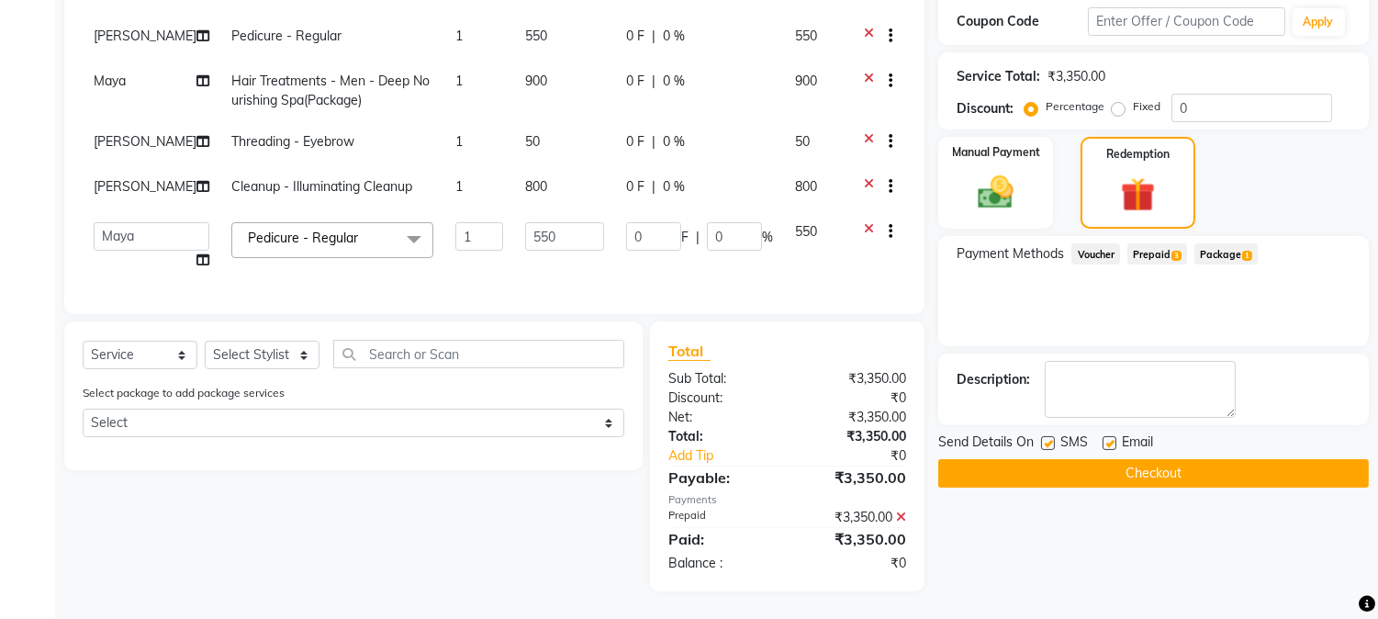
click at [1044, 443] on label at bounding box center [1048, 443] width 14 height 14
click at [1044, 443] on input "checkbox" at bounding box center [1047, 444] width 12 height 12
checkbox input "false"
click at [1061, 466] on button "Checkout" at bounding box center [1153, 473] width 431 height 28
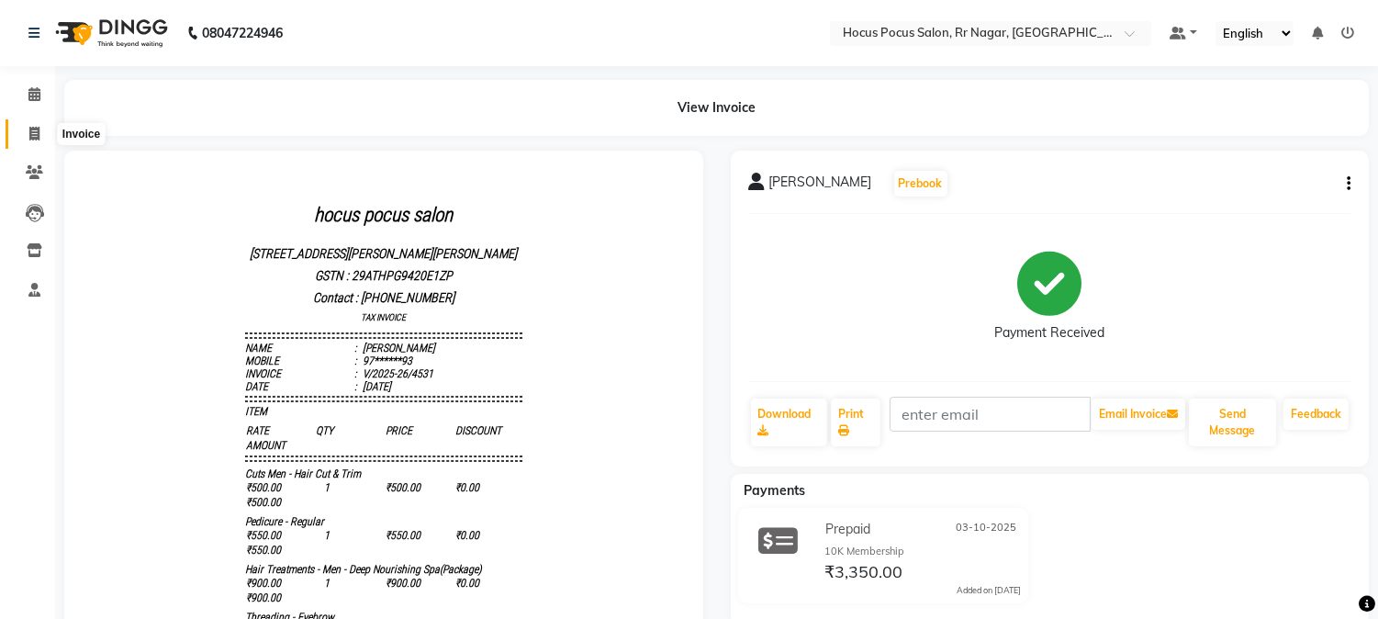
click at [34, 136] on icon at bounding box center [34, 134] width 10 height 14
select select "service"
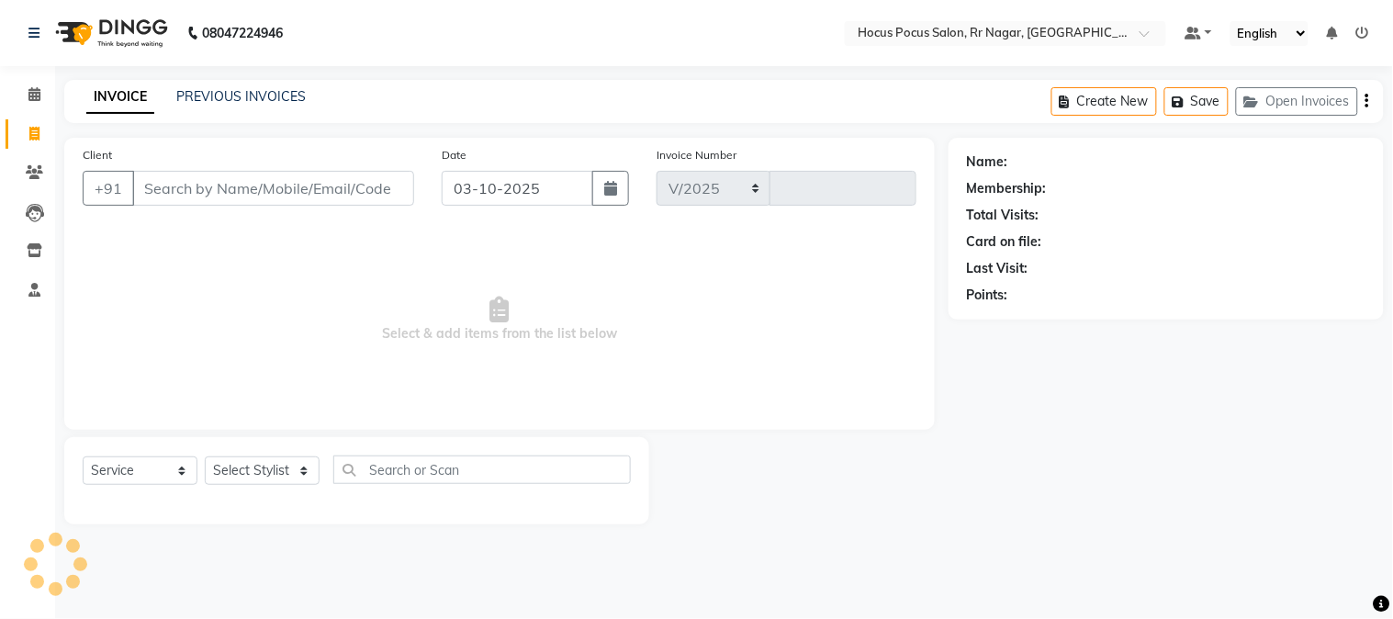
select select "5019"
type input "4532"
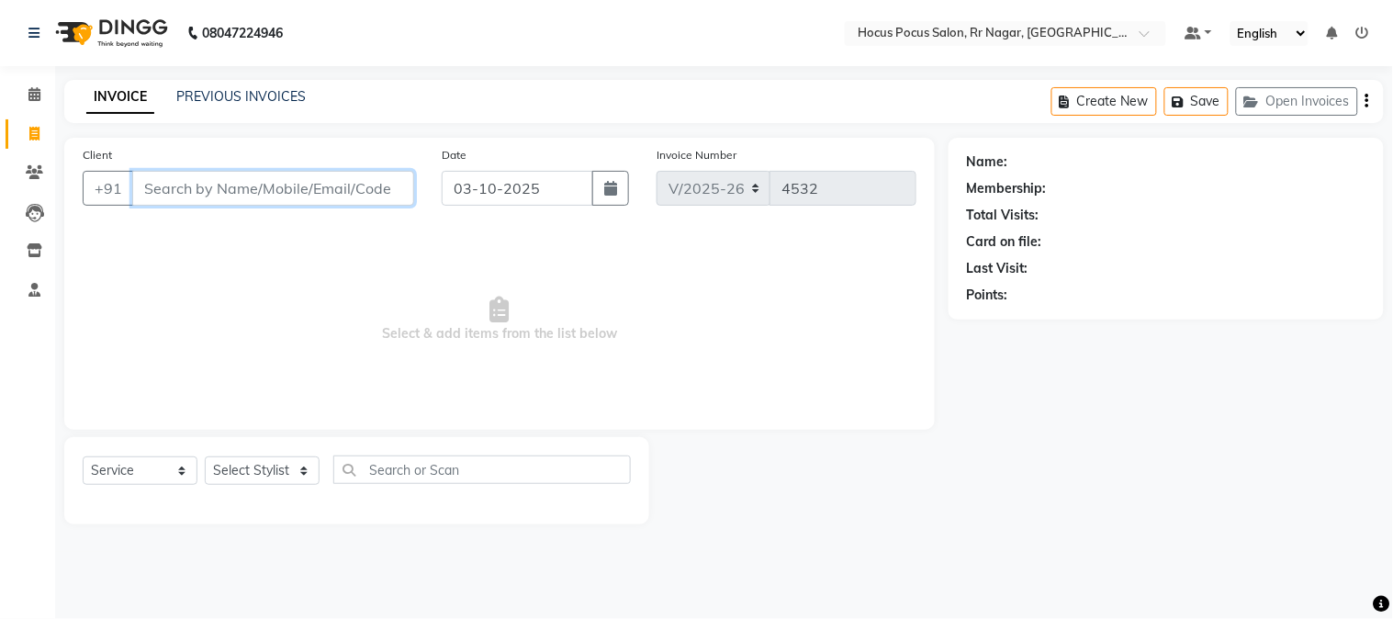
click at [343, 194] on input "Client" at bounding box center [273, 188] width 282 height 35
click at [338, 185] on input "Client" at bounding box center [273, 188] width 282 height 35
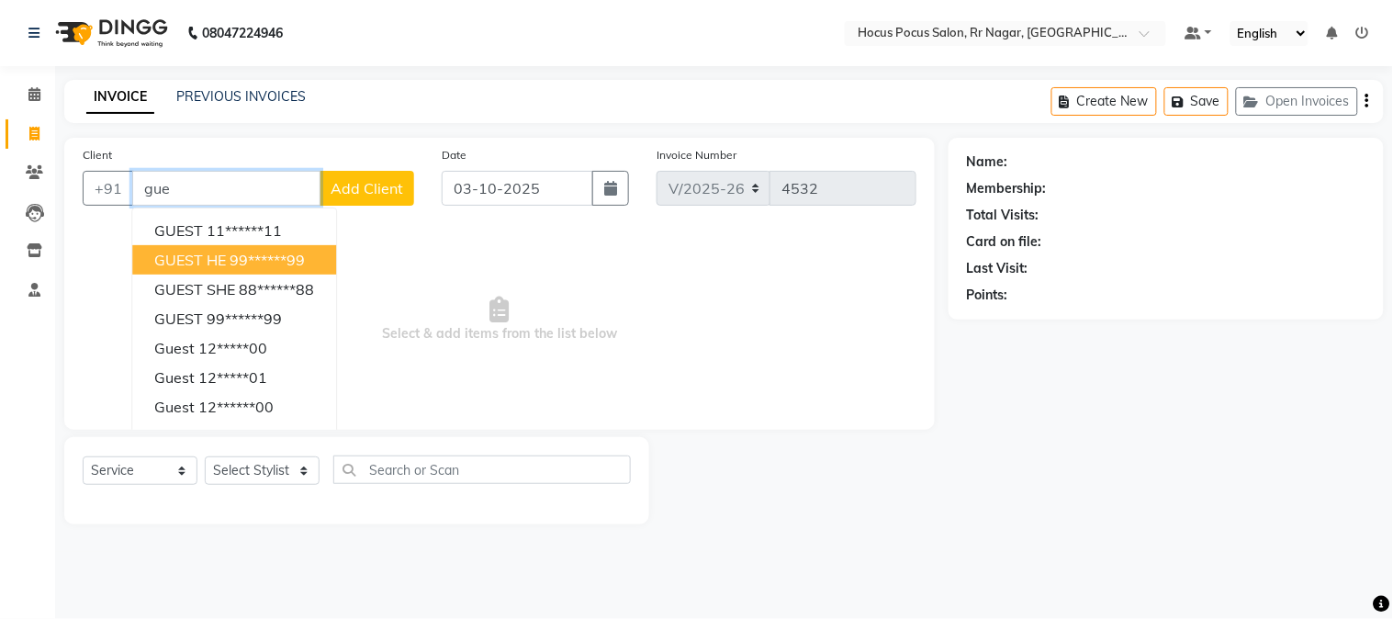
click at [288, 273] on button "GUEST HE 99******99" at bounding box center [234, 259] width 204 height 29
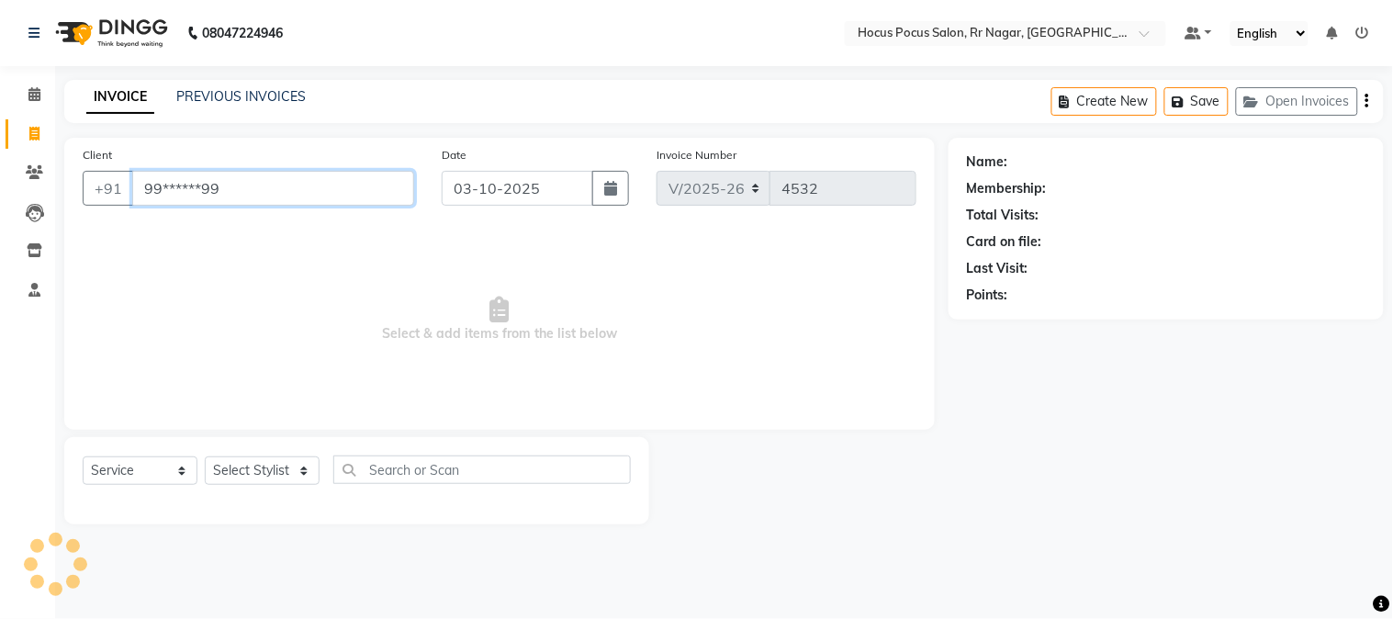
type input "99******99"
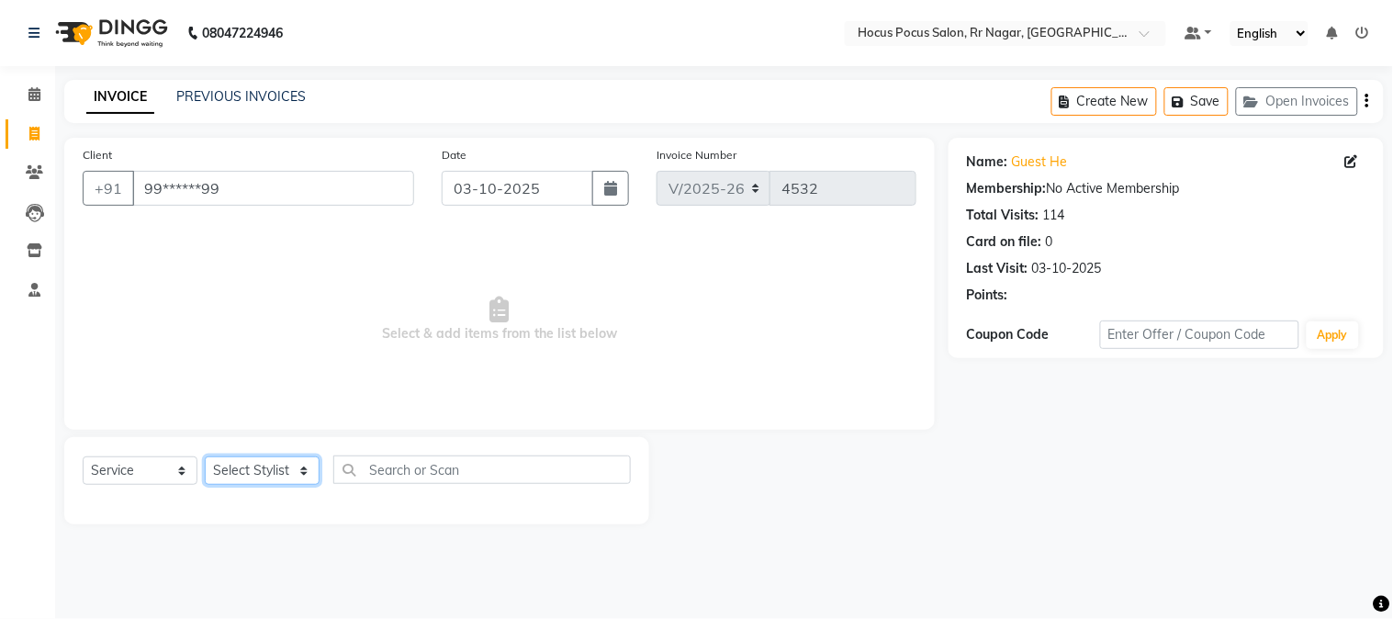
click at [242, 474] on select "Select Stylist Amar Arjun Eliza hocus pocus Maya Neha Ranjana Ravi Salima Salma…" at bounding box center [262, 470] width 115 height 28
select select "32993"
click at [205, 457] on select "Select Stylist Amar Arjun Eliza hocus pocus Maya Neha Ranjana Ravi Salima Salma…" at bounding box center [262, 470] width 115 height 28
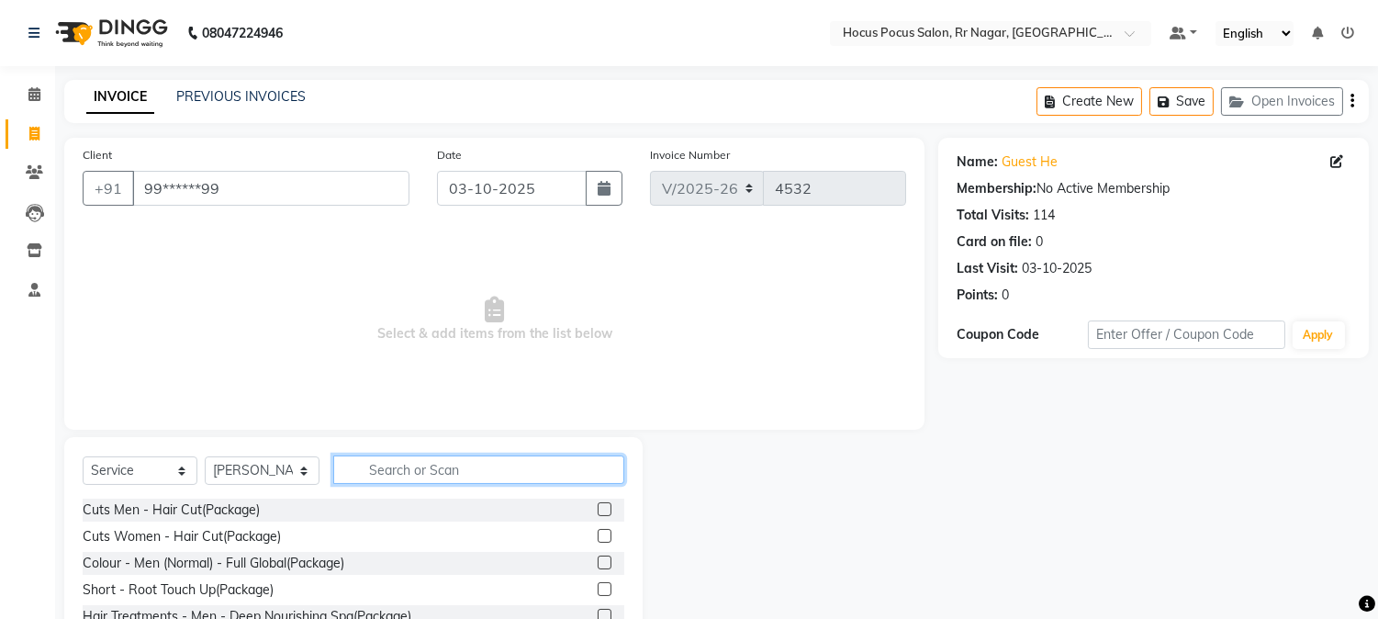
click at [400, 481] on input "text" at bounding box center [478, 469] width 291 height 28
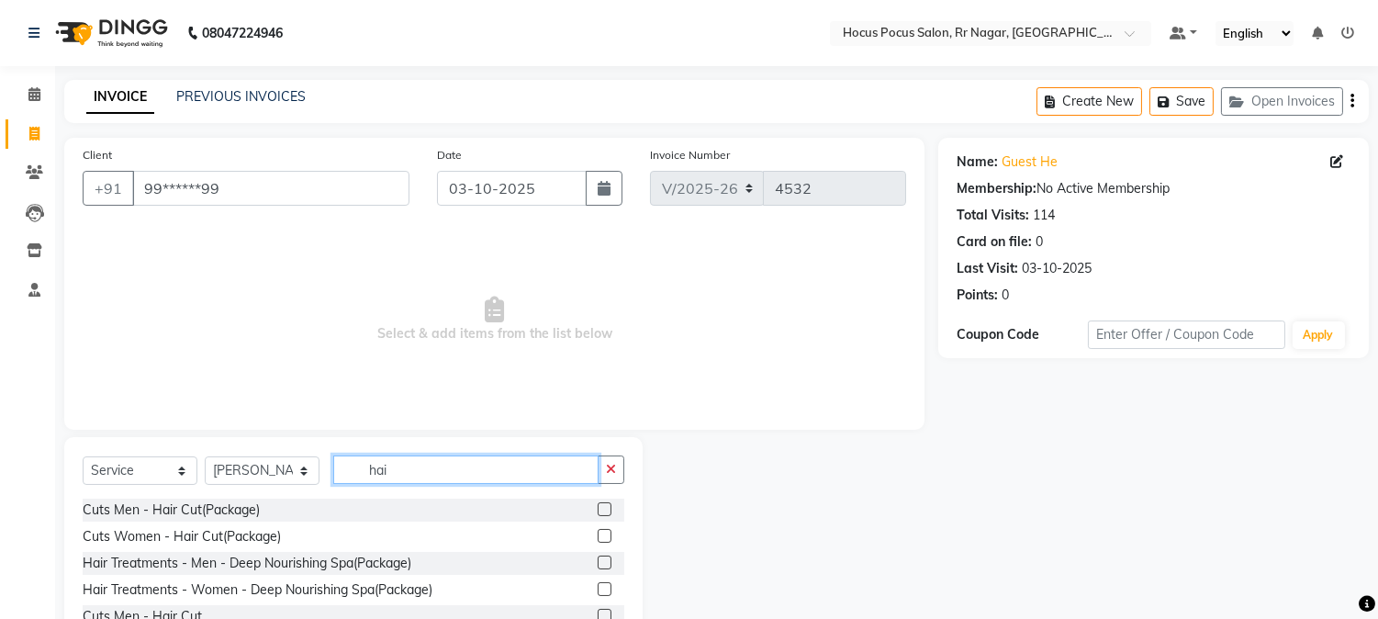
scroll to position [160, 0]
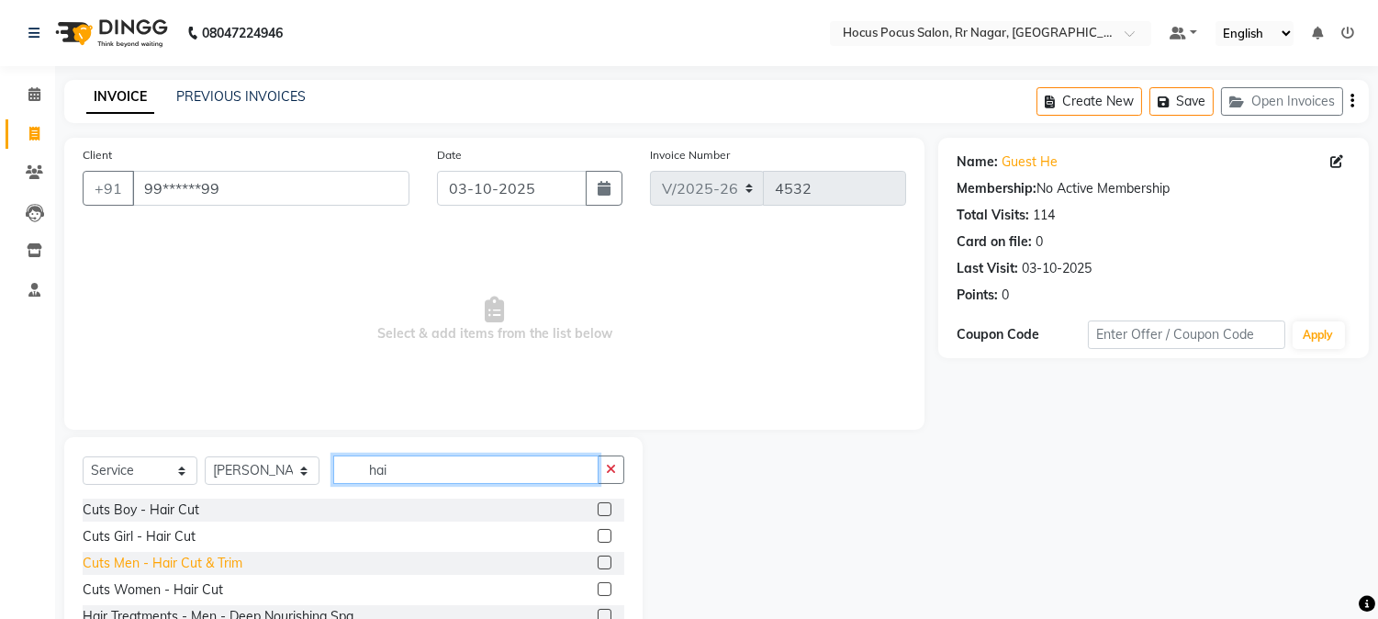
type input "hai"
click at [209, 561] on div "Cuts Men - Hair Cut & Trim" at bounding box center [163, 563] width 160 height 19
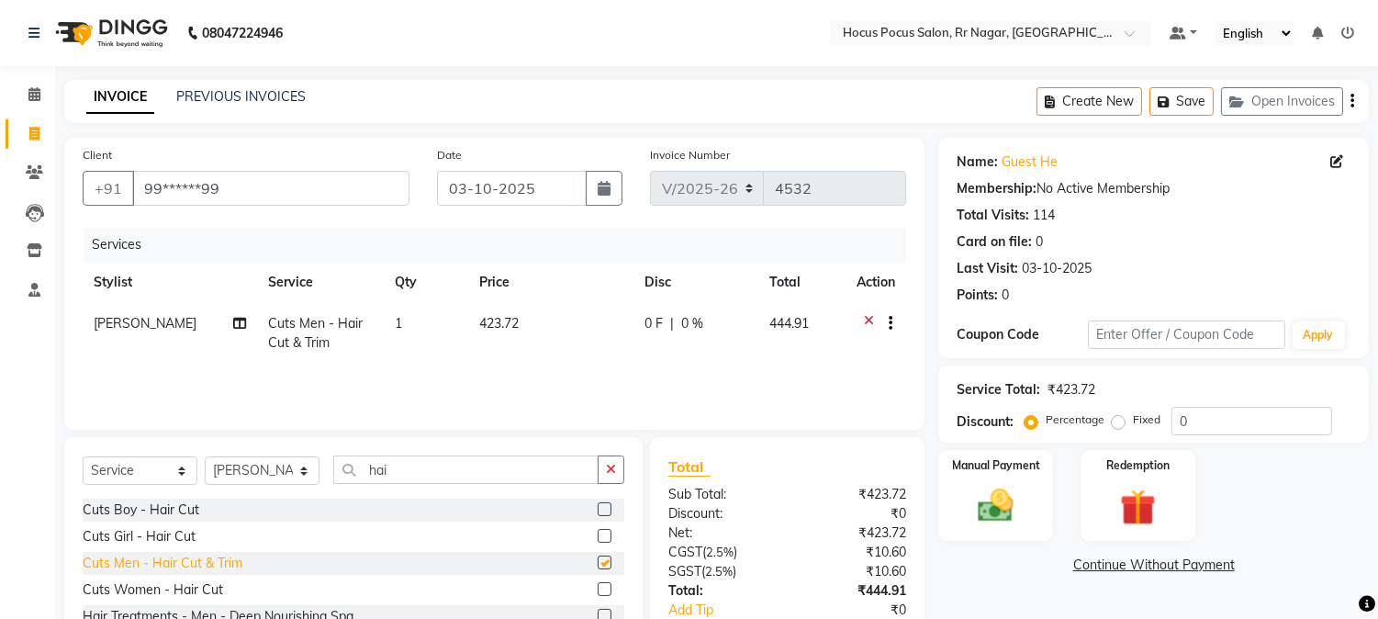
checkbox input "false"
click at [527, 342] on td "423.72" at bounding box center [550, 333] width 164 height 61
select select "32993"
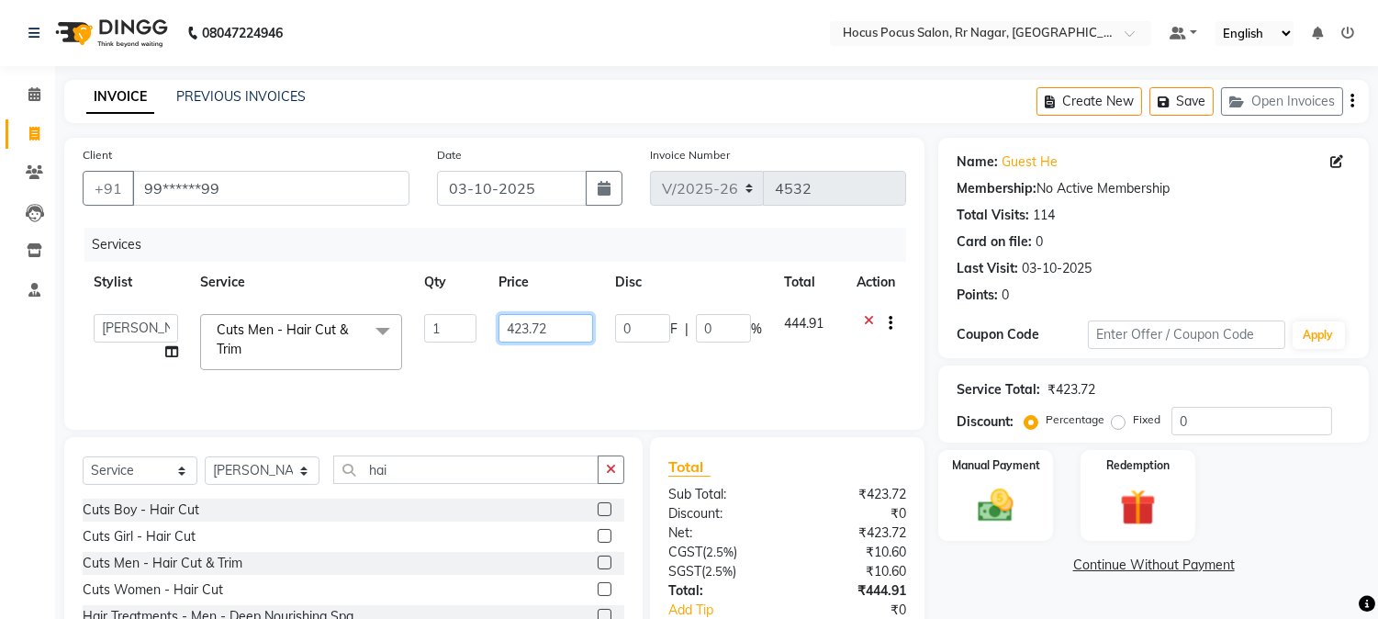
click at [553, 332] on input "423.72" at bounding box center [546, 328] width 95 height 28
type input "476"
click at [561, 371] on div "Services Stylist Service Qty Price Disc Total Action Amar Arjun Eliza hocus poc…" at bounding box center [495, 320] width 824 height 184
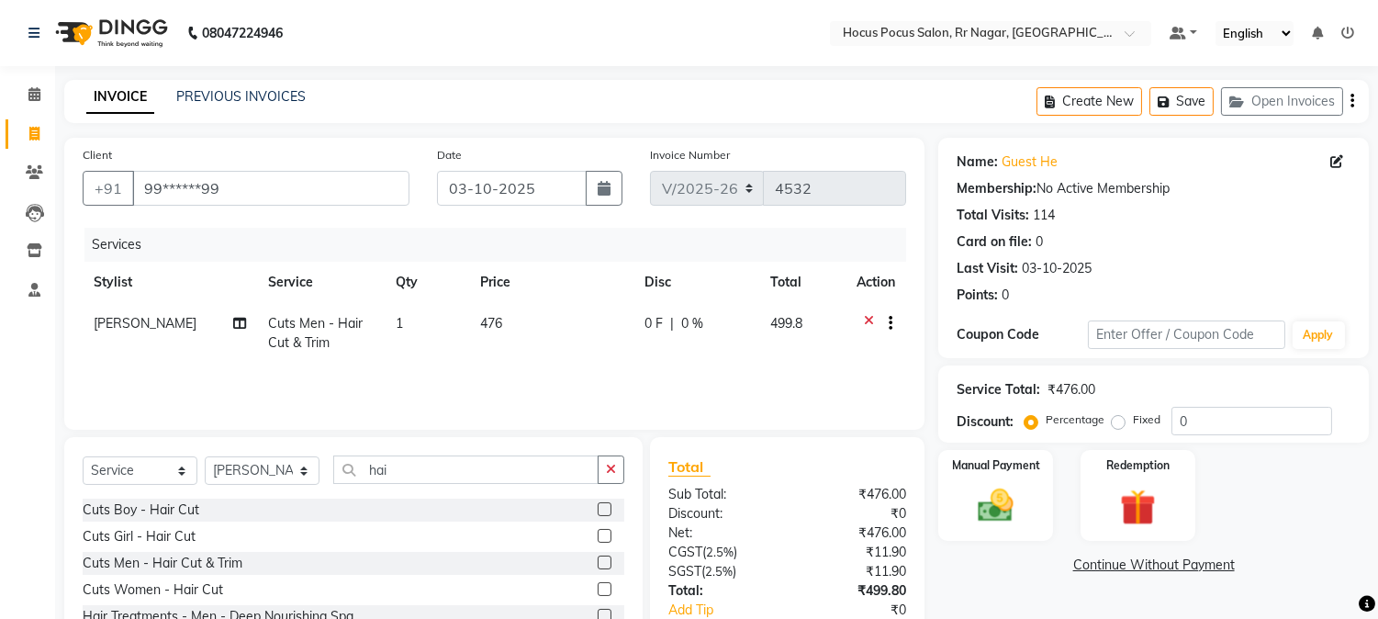
click at [519, 320] on td "476" at bounding box center [551, 333] width 164 height 61
select select "32993"
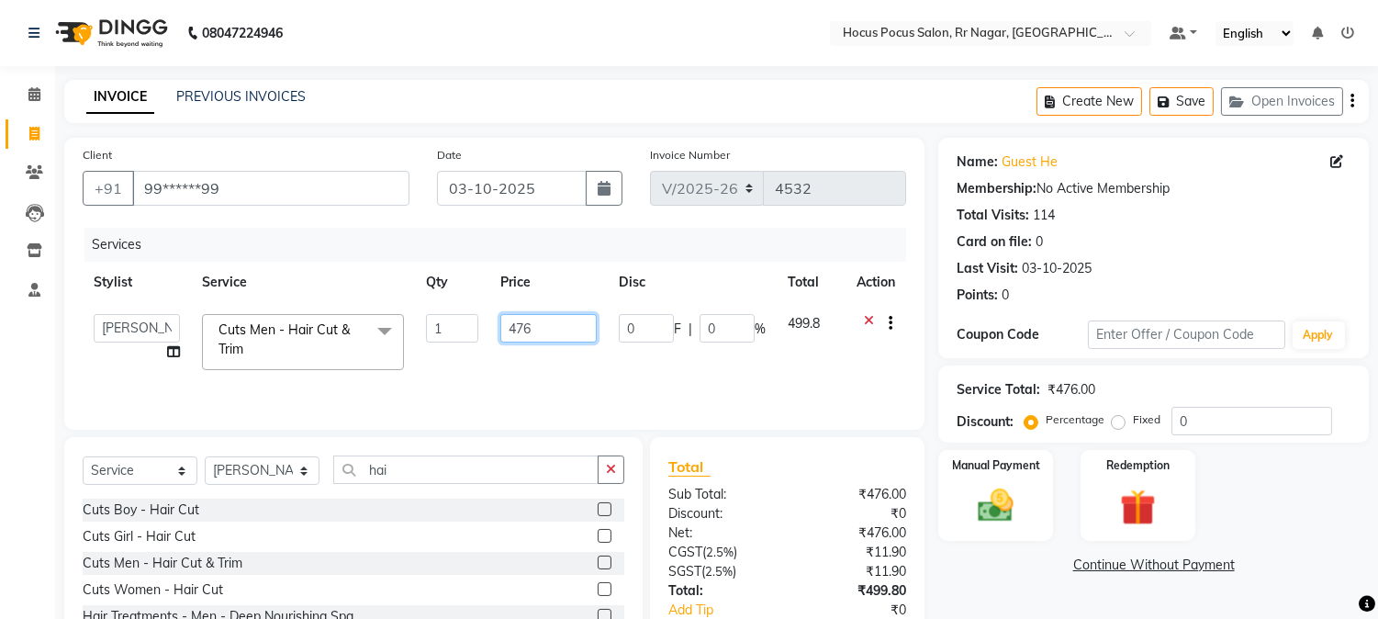
click at [536, 324] on input "476" at bounding box center [548, 328] width 96 height 28
type input "477"
click at [573, 352] on td "477" at bounding box center [548, 342] width 118 height 78
select select "32993"
click at [1022, 515] on img at bounding box center [996, 506] width 61 height 43
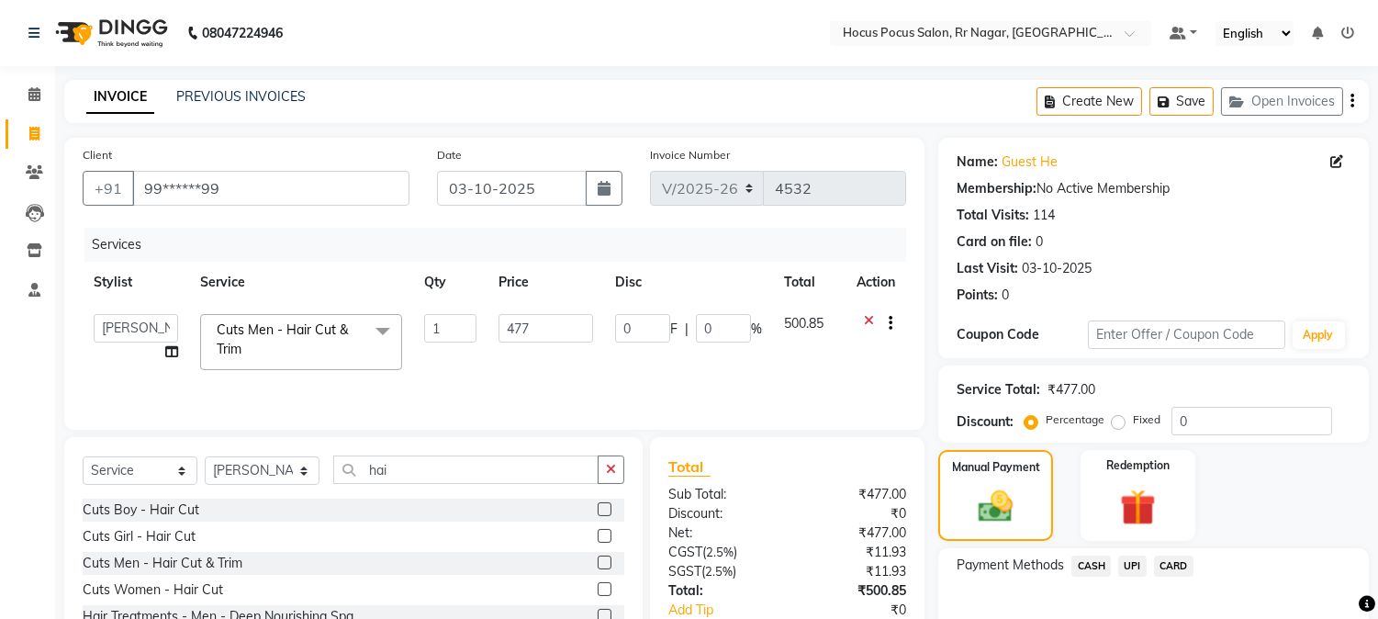
click at [1131, 562] on span "UPI" at bounding box center [1132, 566] width 28 height 21
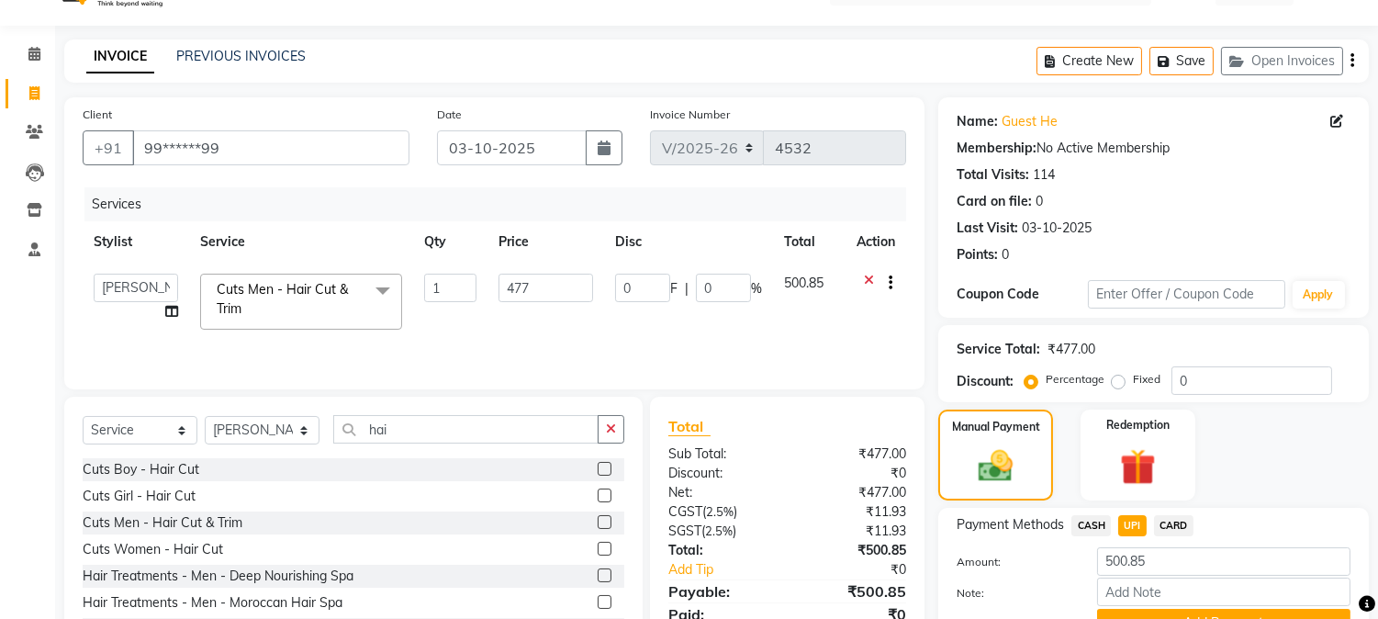
scroll to position [130, 0]
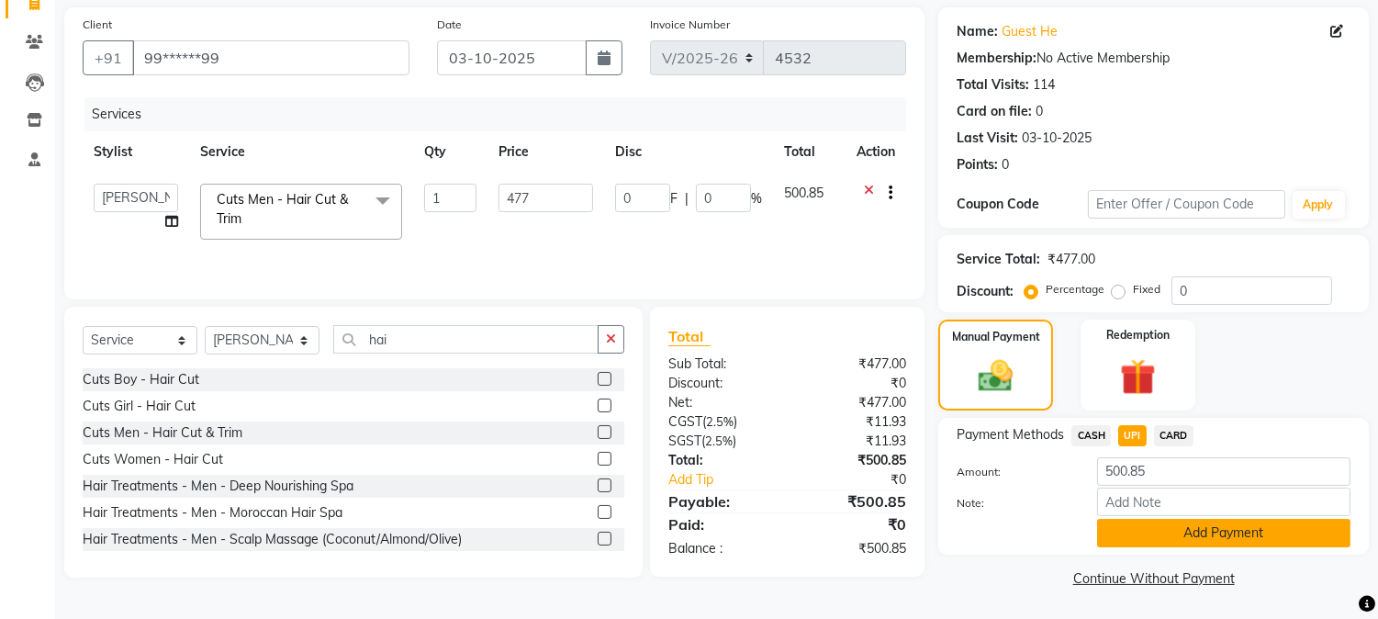
click at [1251, 525] on button "Add Payment" at bounding box center [1223, 533] width 253 height 28
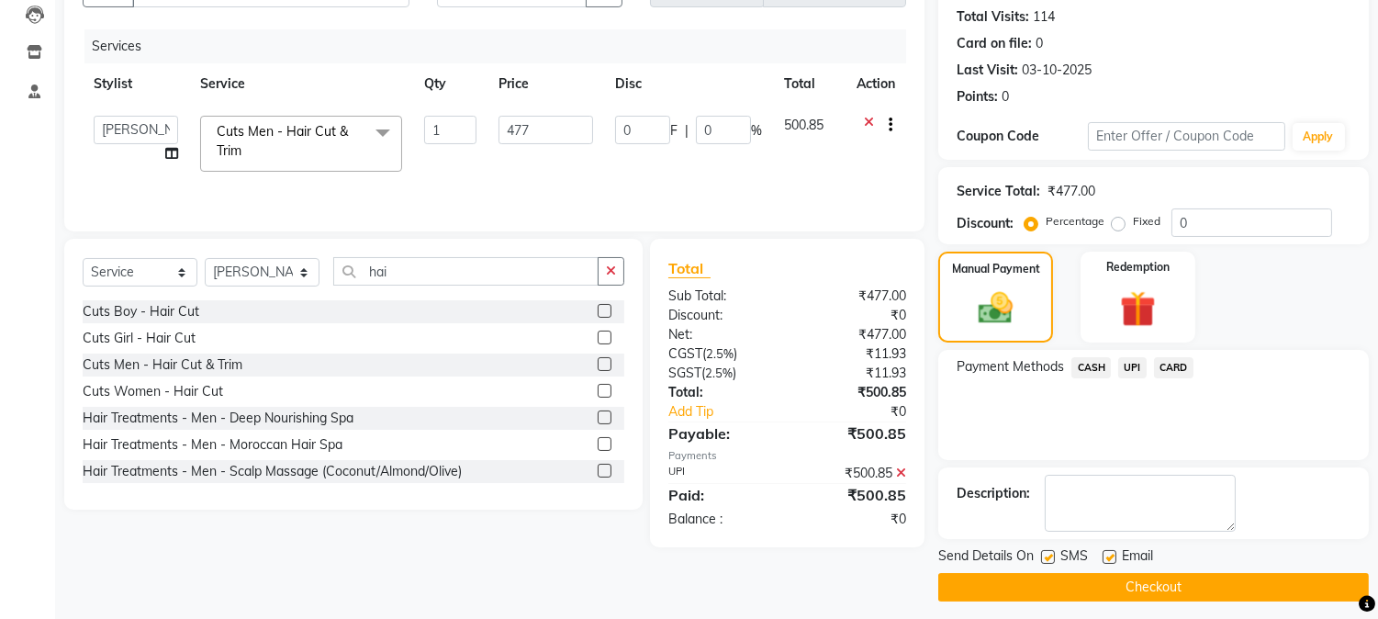
scroll to position [207, 0]
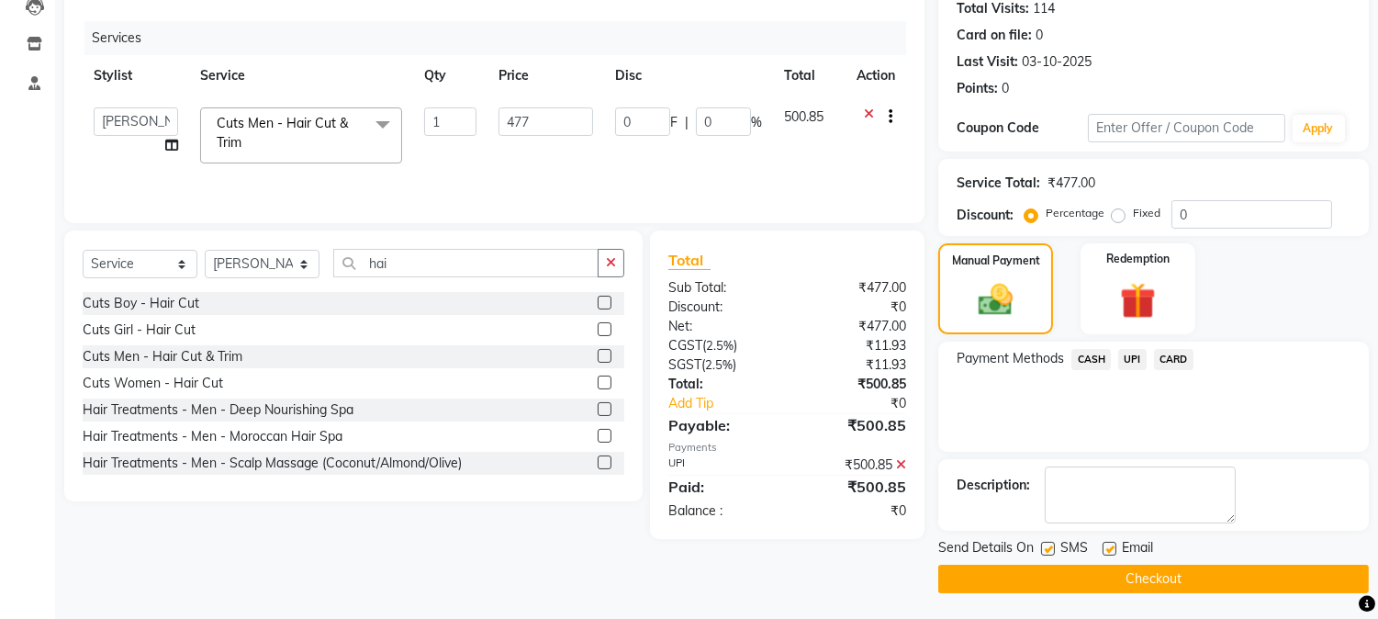
click at [1053, 547] on label at bounding box center [1048, 549] width 14 height 14
click at [1053, 547] on input "checkbox" at bounding box center [1047, 550] width 12 height 12
checkbox input "false"
click at [1049, 577] on button "Checkout" at bounding box center [1153, 579] width 431 height 28
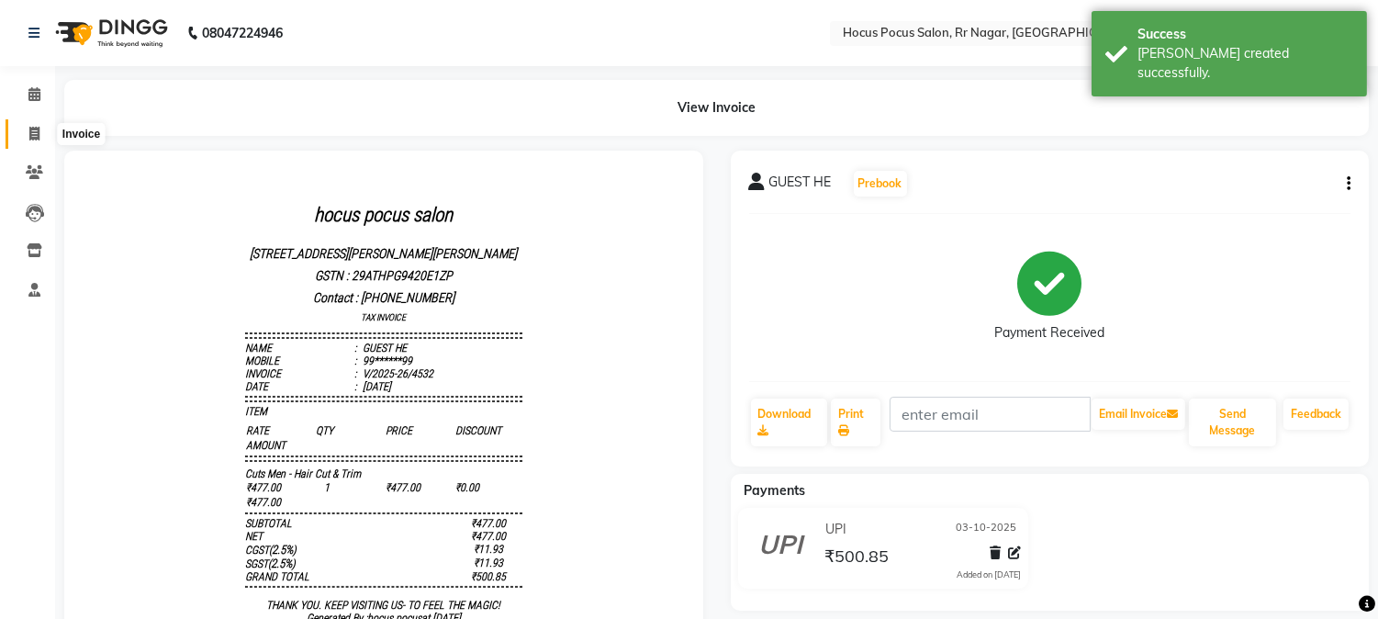
click at [26, 125] on span at bounding box center [34, 134] width 32 height 21
select select "5019"
select select "service"
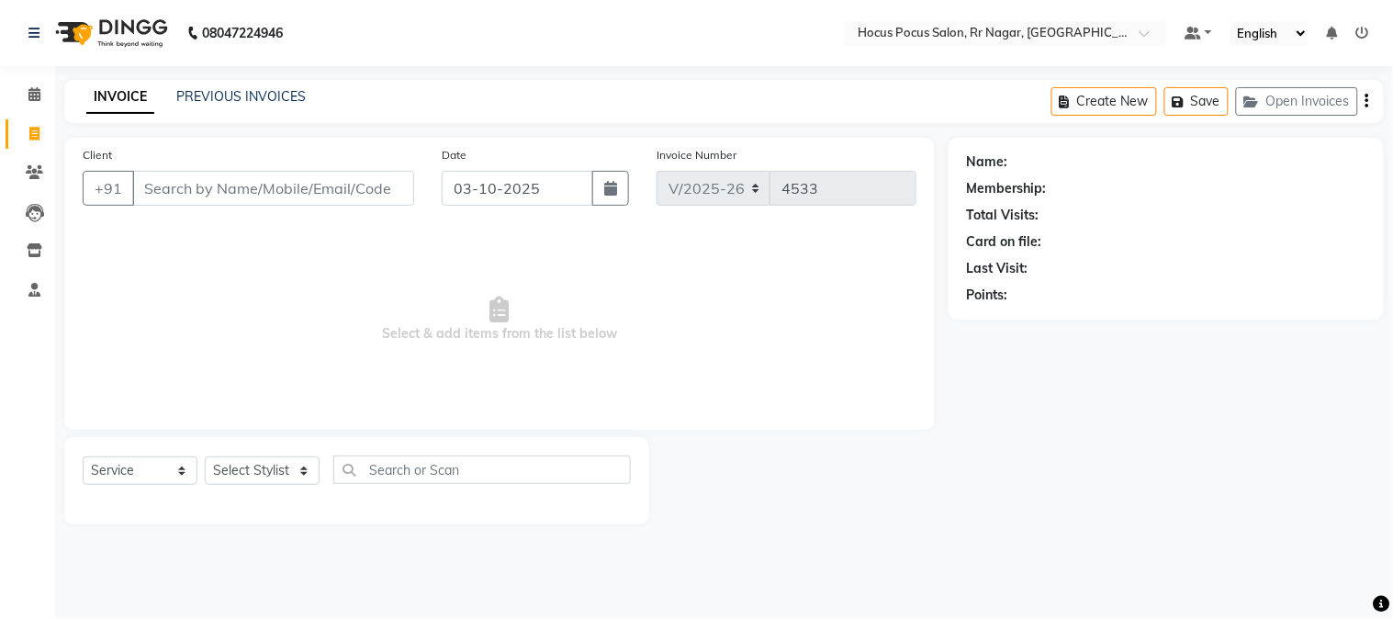
click at [180, 182] on input "Client" at bounding box center [273, 188] width 282 height 35
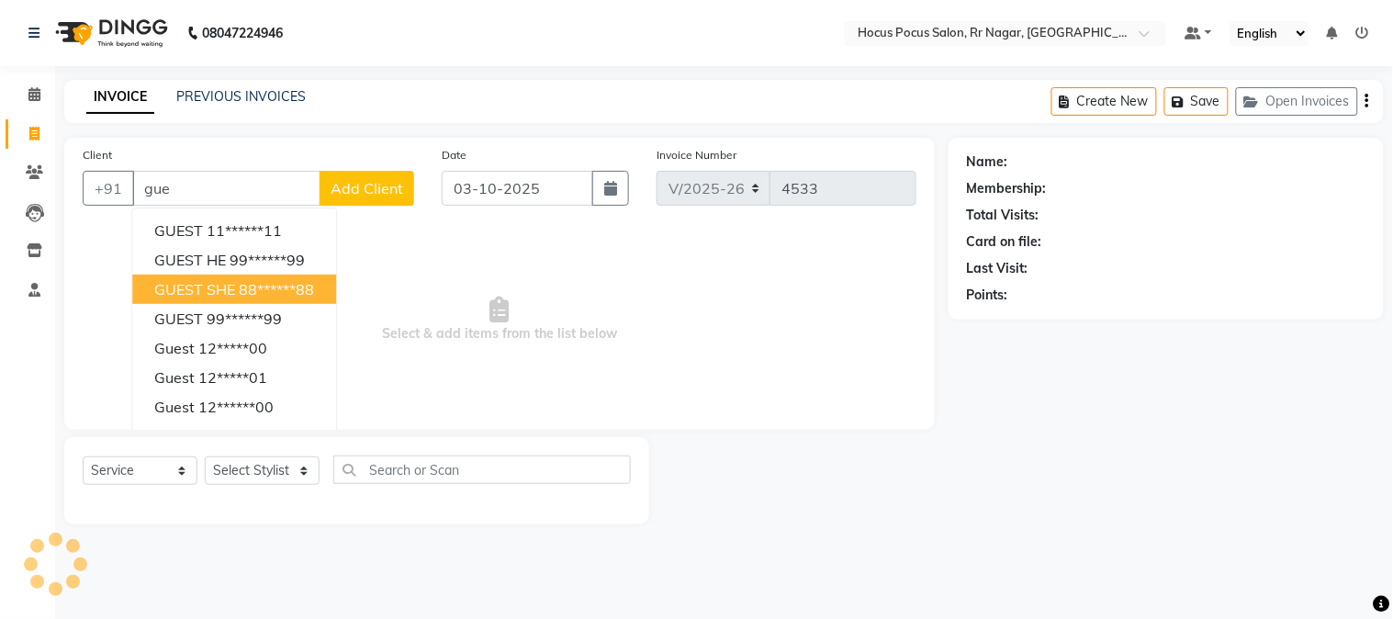
click at [138, 276] on button "GUEST SHE 88******88" at bounding box center [234, 289] width 204 height 29
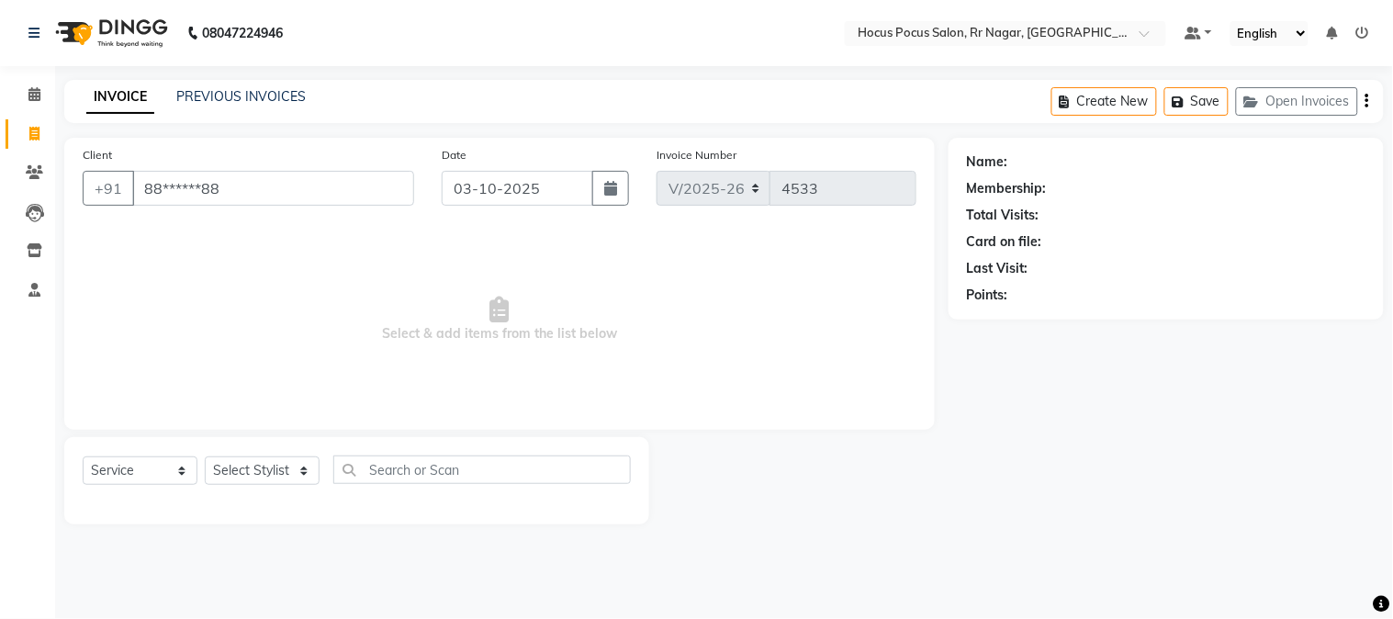
type input "88******88"
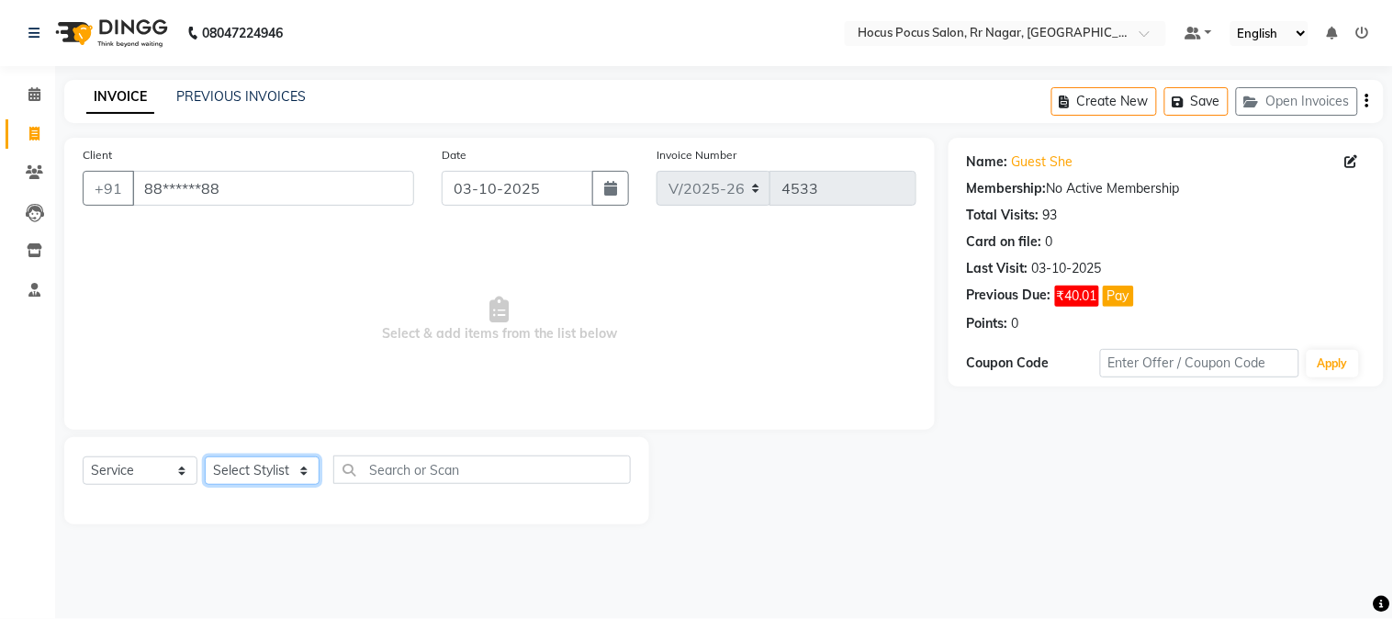
click at [253, 470] on select "Select Stylist Amar Arjun Eliza hocus pocus Maya Neha Ranjana Ravi Salima Salma…" at bounding box center [262, 470] width 115 height 28
select select "32987"
click at [205, 457] on select "Select Stylist Amar Arjun Eliza hocus pocus Maya Neha Ranjana Ravi Salima Salma…" at bounding box center [262, 470] width 115 height 28
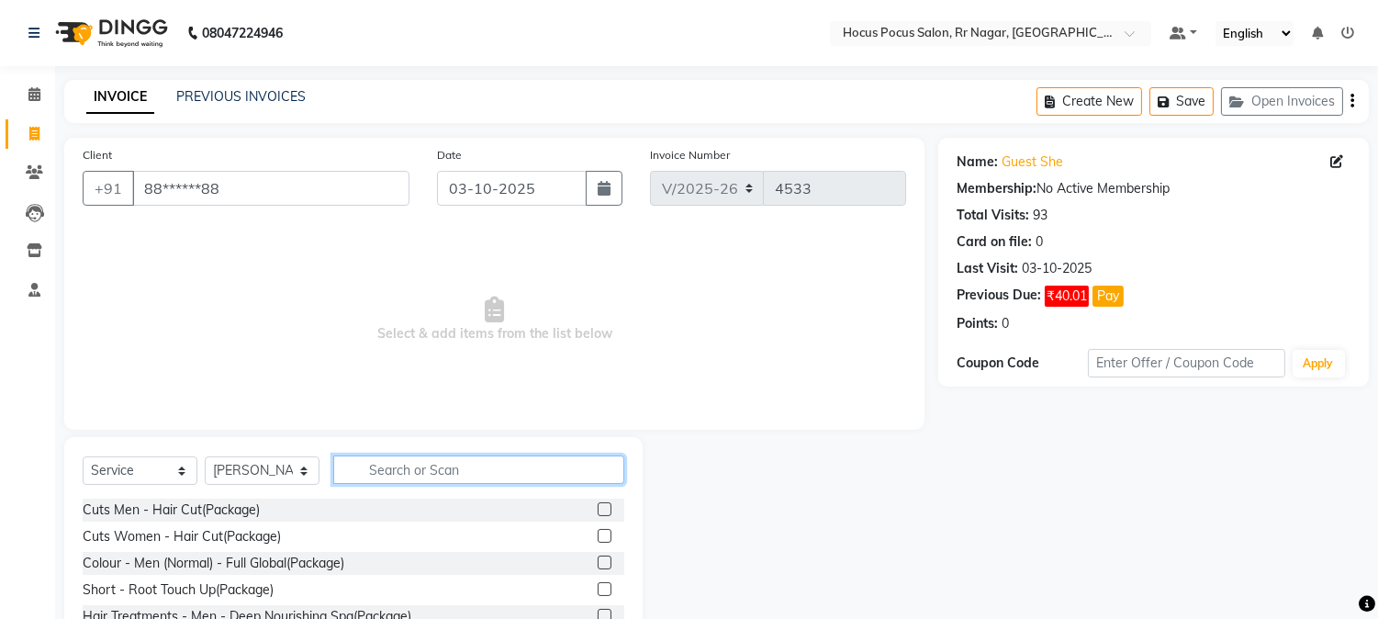
click at [409, 469] on input "text" at bounding box center [478, 469] width 291 height 28
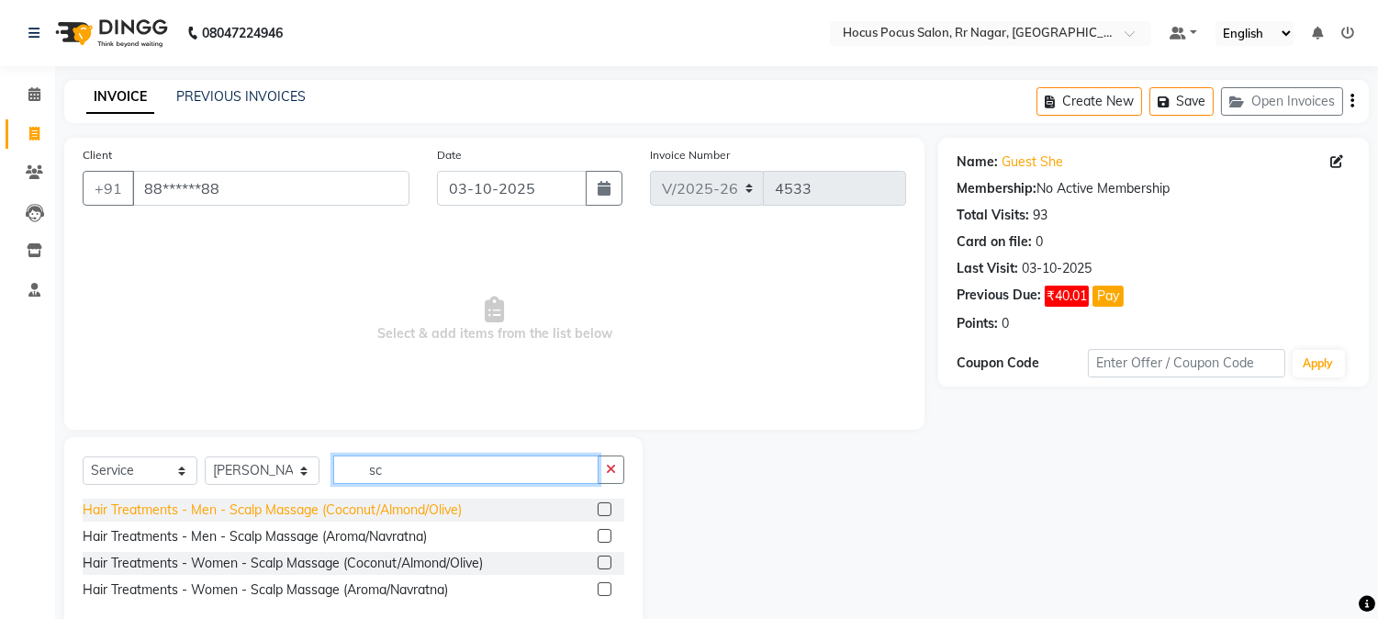
type input "sc"
click at [309, 510] on div "Hair Treatments - Men - Scalp Massage (Coconut/Almond/Olive)" at bounding box center [272, 509] width 379 height 19
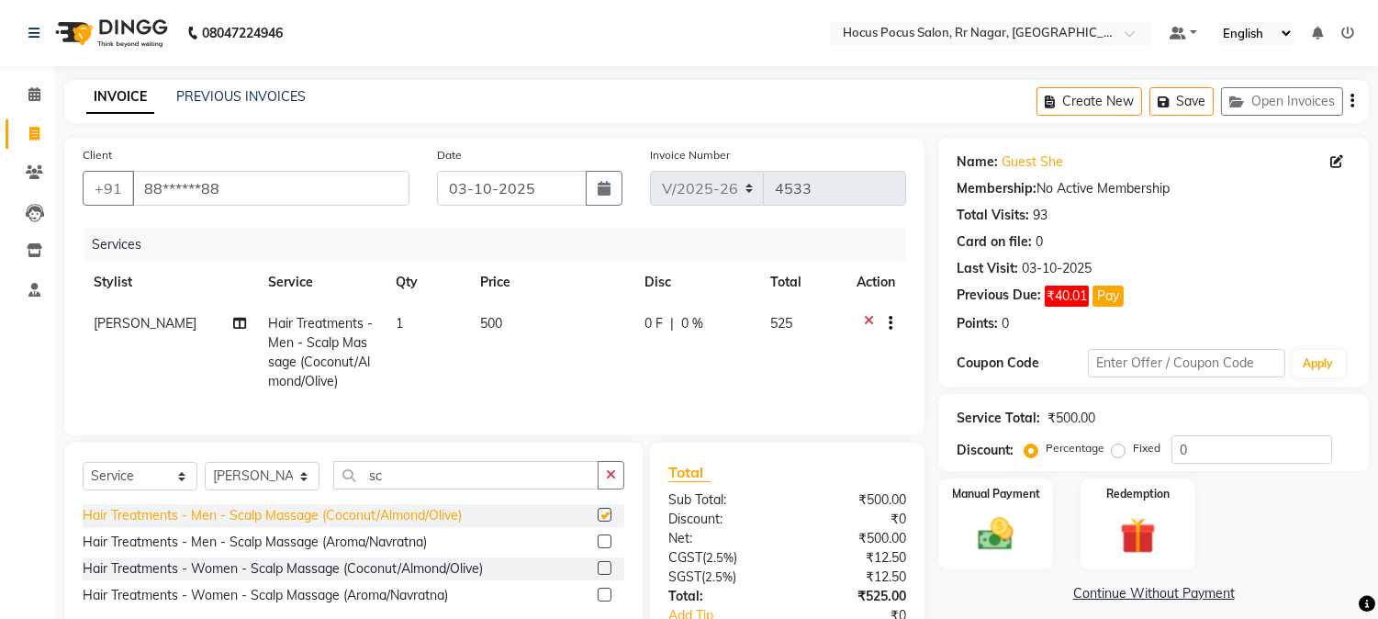
checkbox input "false"
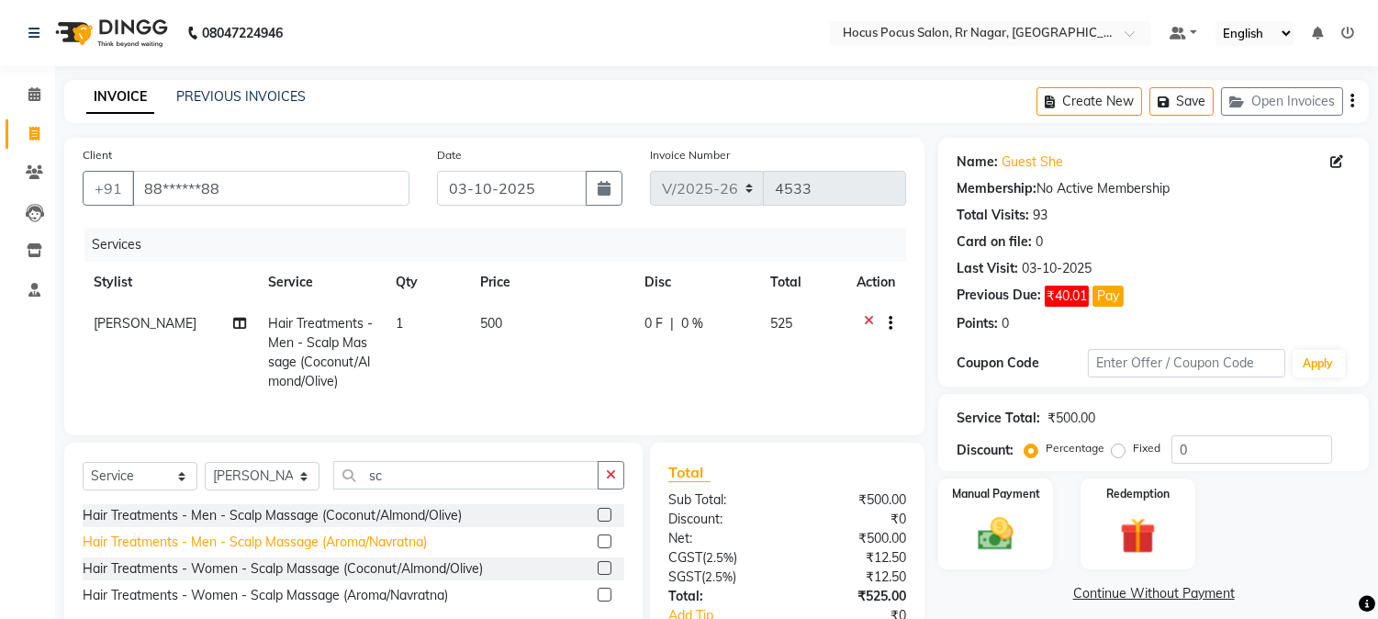
click at [309, 552] on div "Hair Treatments - Men - Scalp Massage (Aroma/Navratna)" at bounding box center [255, 542] width 344 height 19
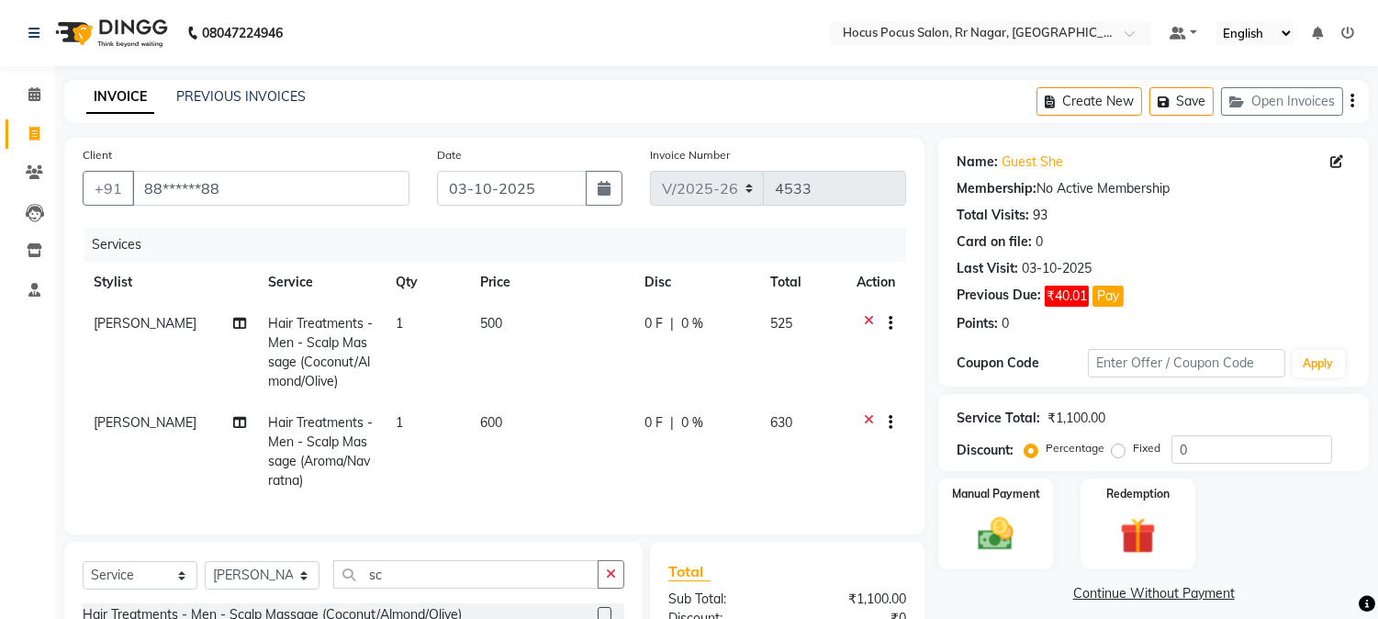
checkbox input "false"
click at [864, 316] on icon at bounding box center [869, 325] width 10 height 23
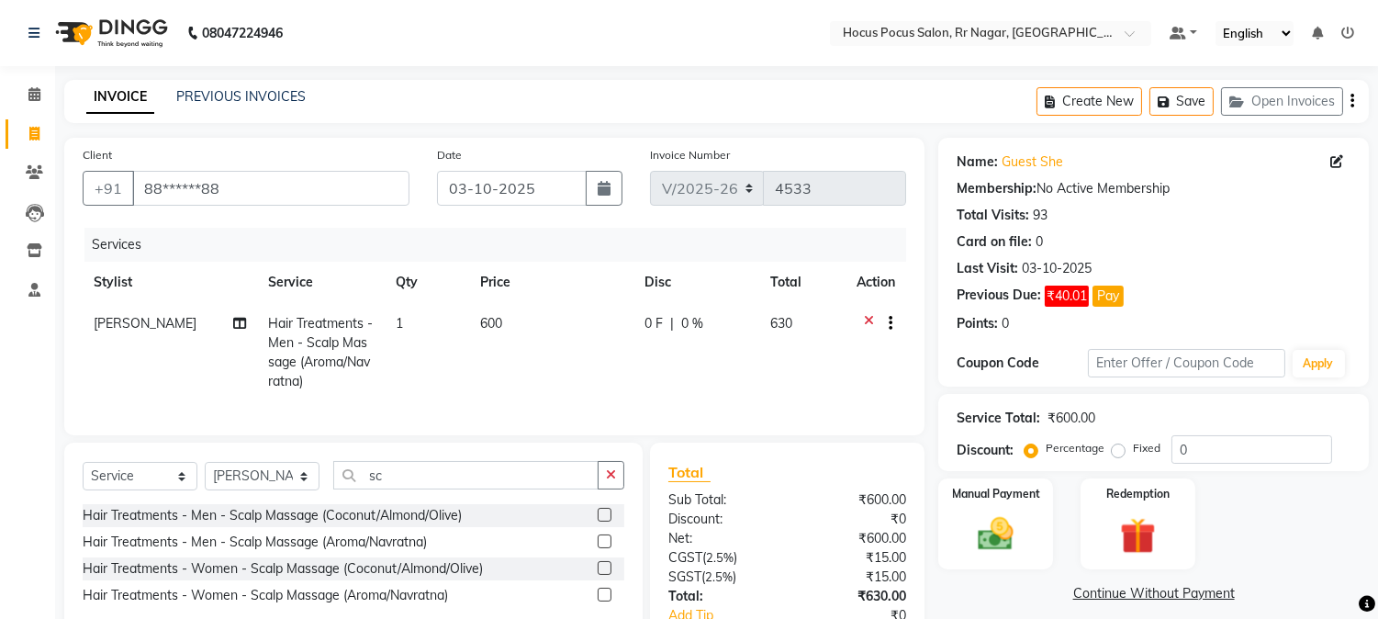
click at [865, 320] on icon at bounding box center [869, 325] width 10 height 23
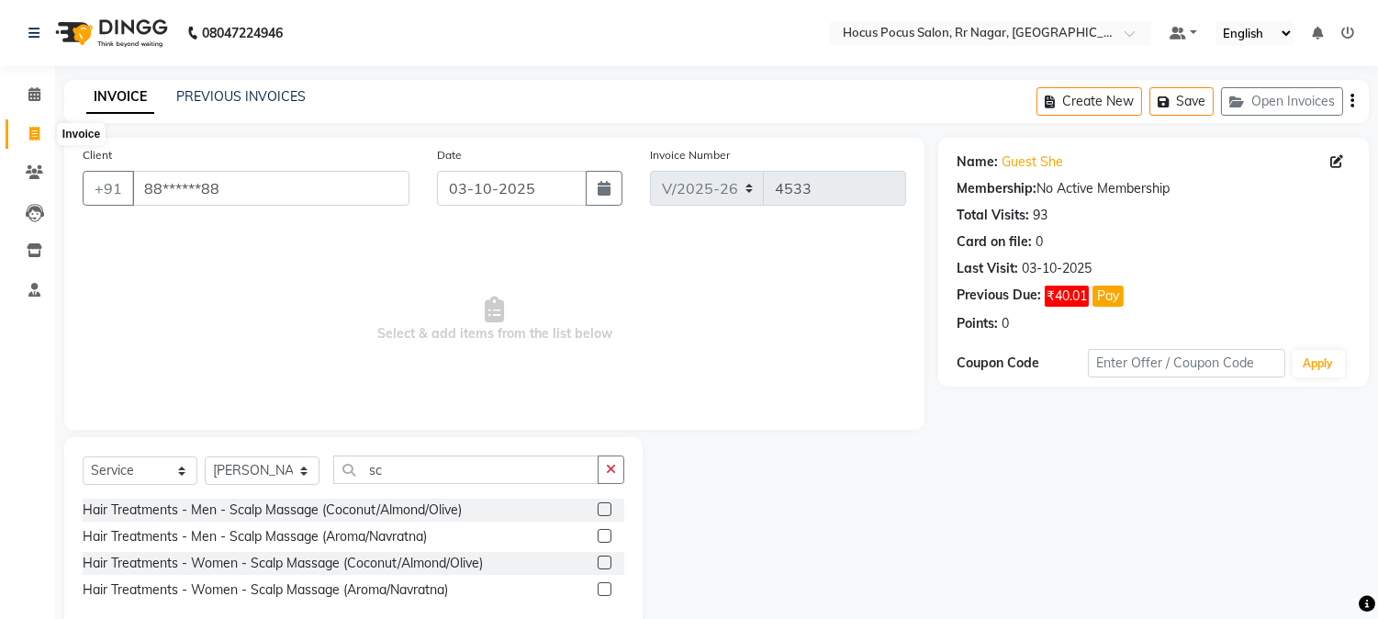
click at [29, 140] on icon at bounding box center [34, 134] width 10 height 14
select select "service"
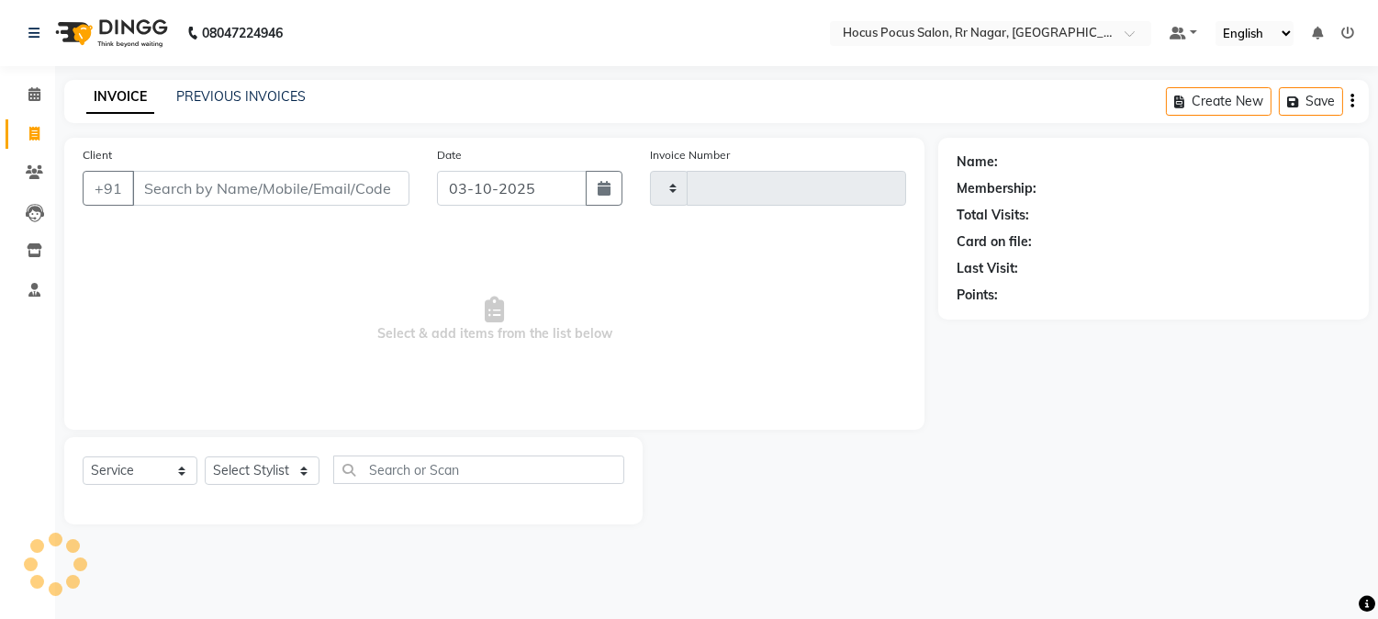
type input "4533"
select select "5019"
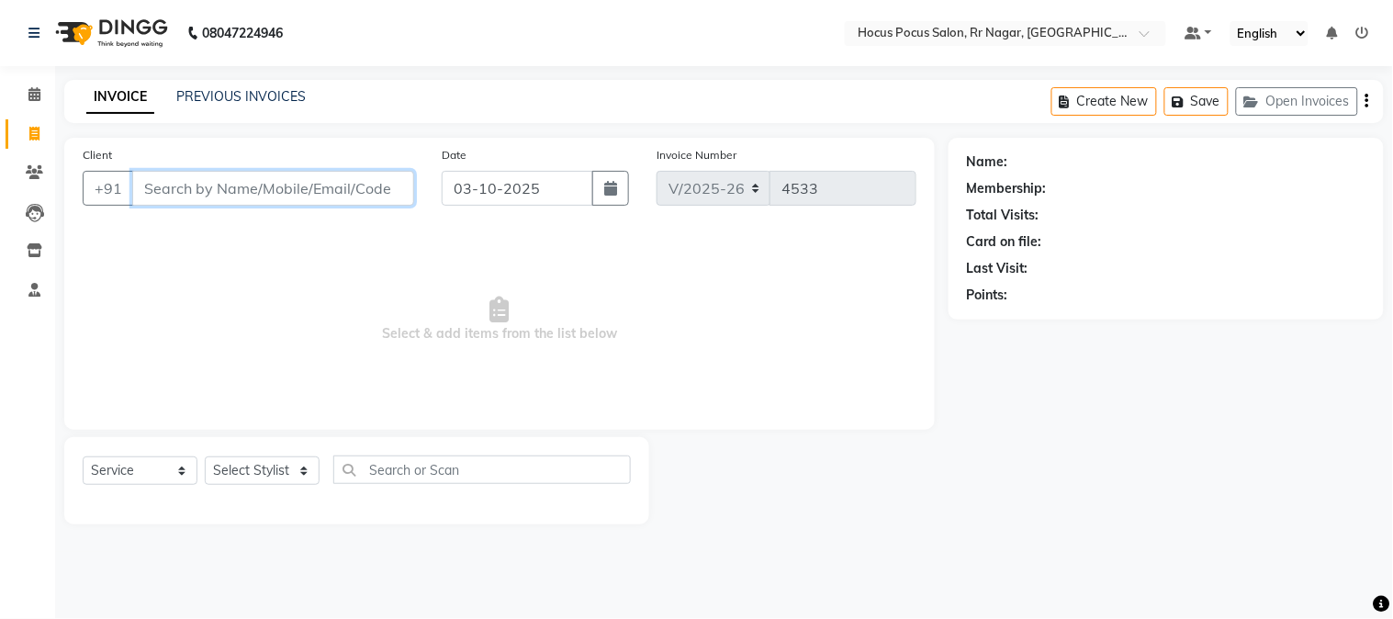
click at [296, 185] on input "Client" at bounding box center [273, 188] width 282 height 35
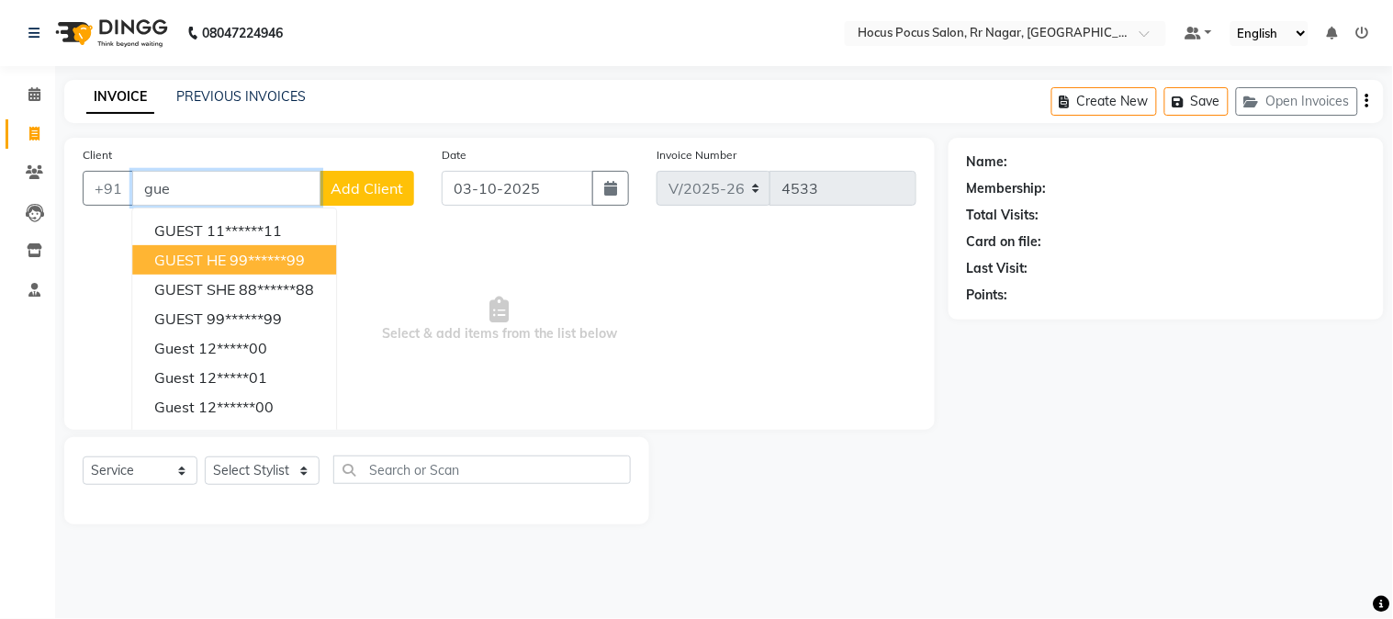
click at [255, 261] on ngb-highlight "99******99" at bounding box center [267, 260] width 75 height 18
type input "99******99"
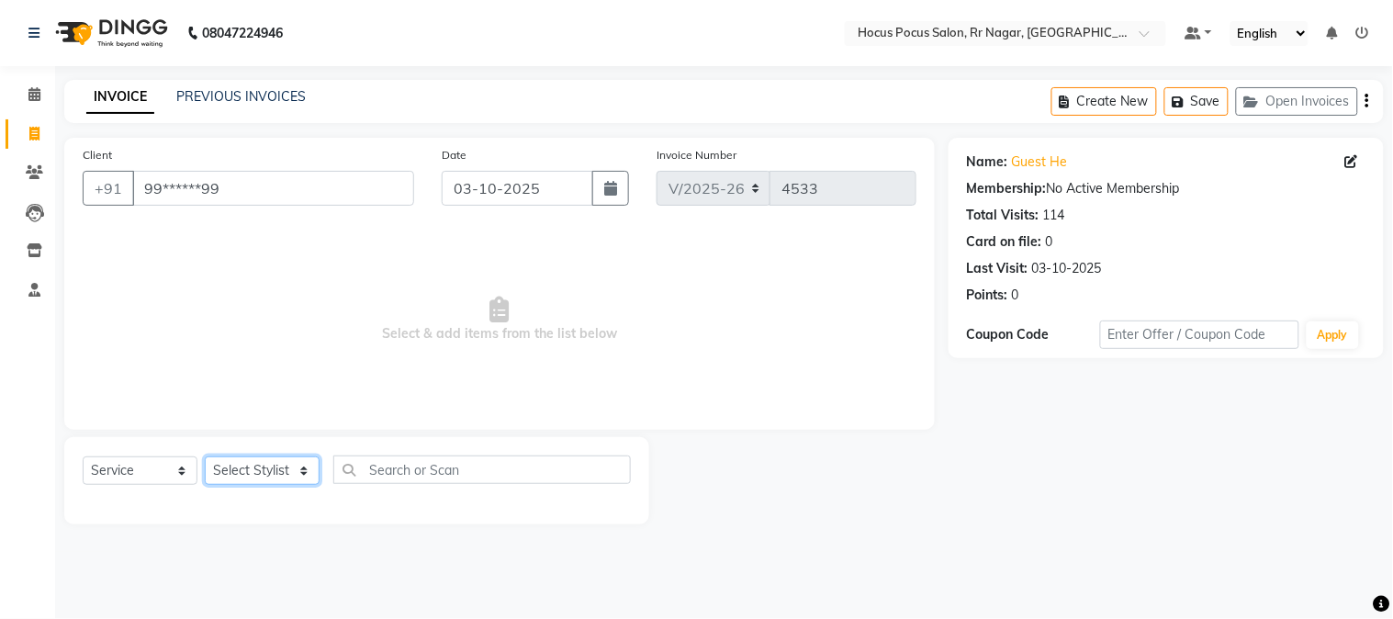
click at [279, 474] on select "Select Stylist Amar Arjun Eliza hocus pocus Maya Neha Ranjana Ravi Salima Salma…" at bounding box center [262, 470] width 115 height 28
select select "86623"
click at [205, 457] on select "Select Stylist Amar Arjun Eliza hocus pocus Maya Neha Ranjana Ravi Salima Salma…" at bounding box center [262, 470] width 115 height 28
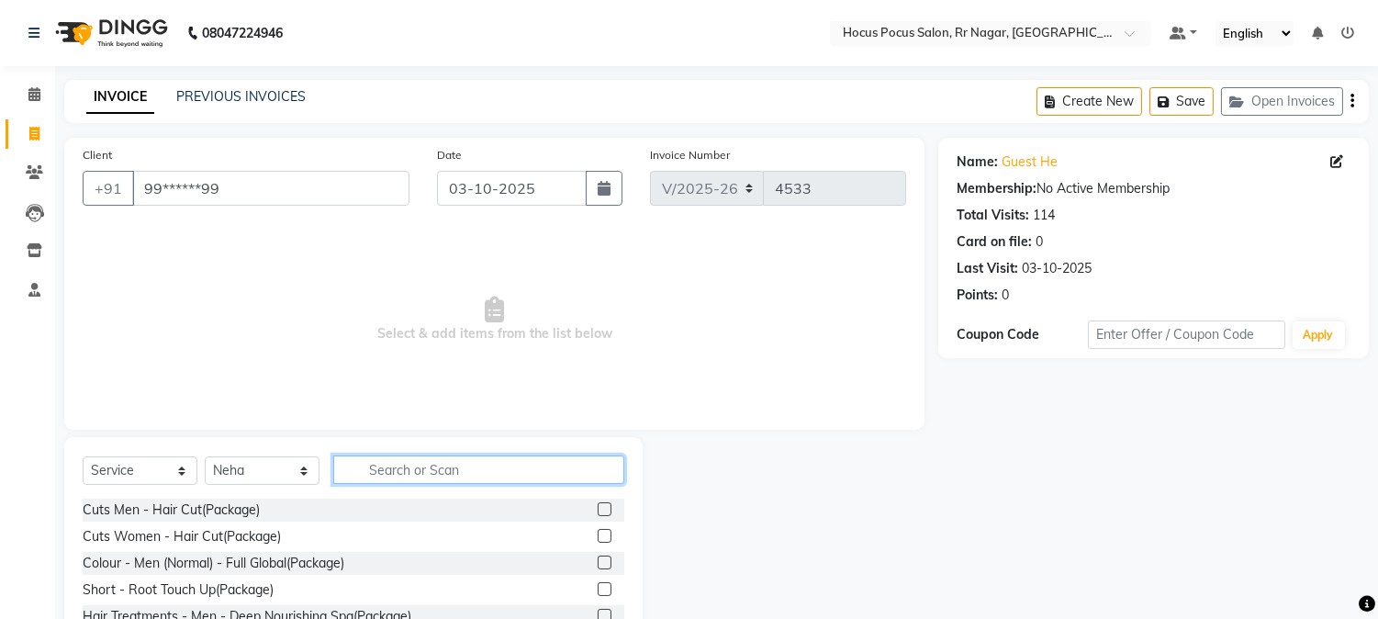
click at [395, 460] on input "text" at bounding box center [478, 469] width 291 height 28
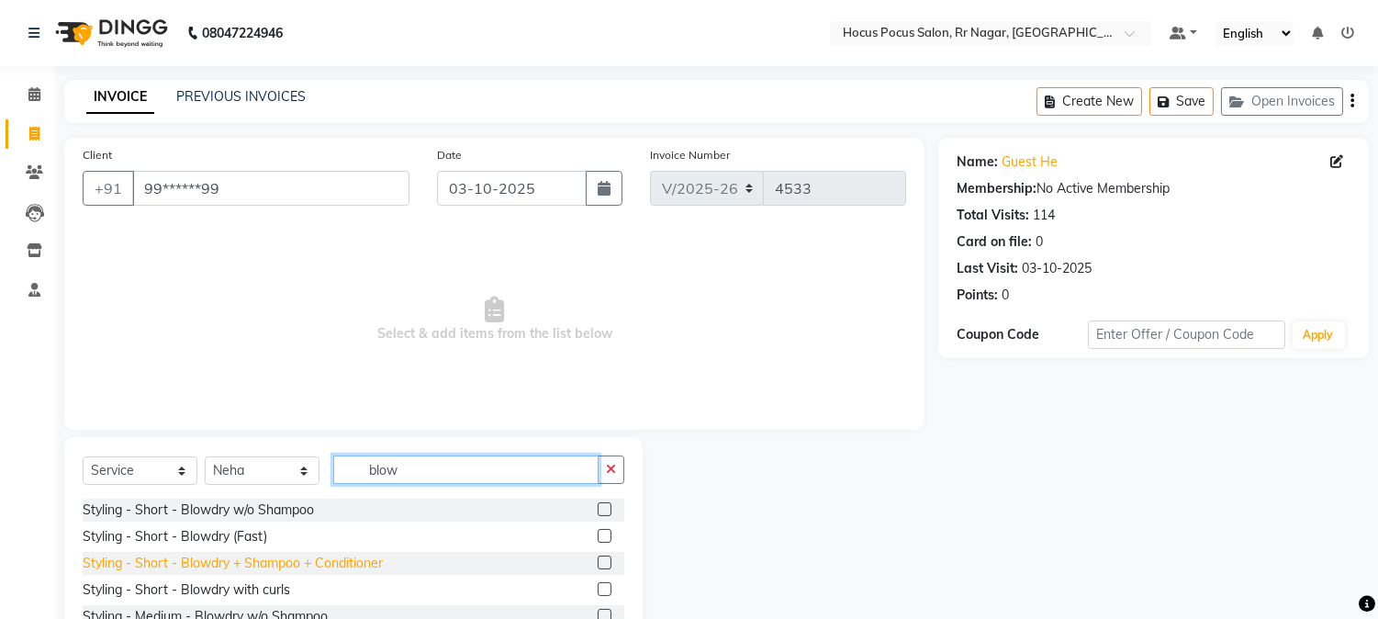
type input "blow"
click at [248, 558] on div "Styling - Short - Blowdry + Shampoo + Conditioner" at bounding box center [233, 563] width 300 height 19
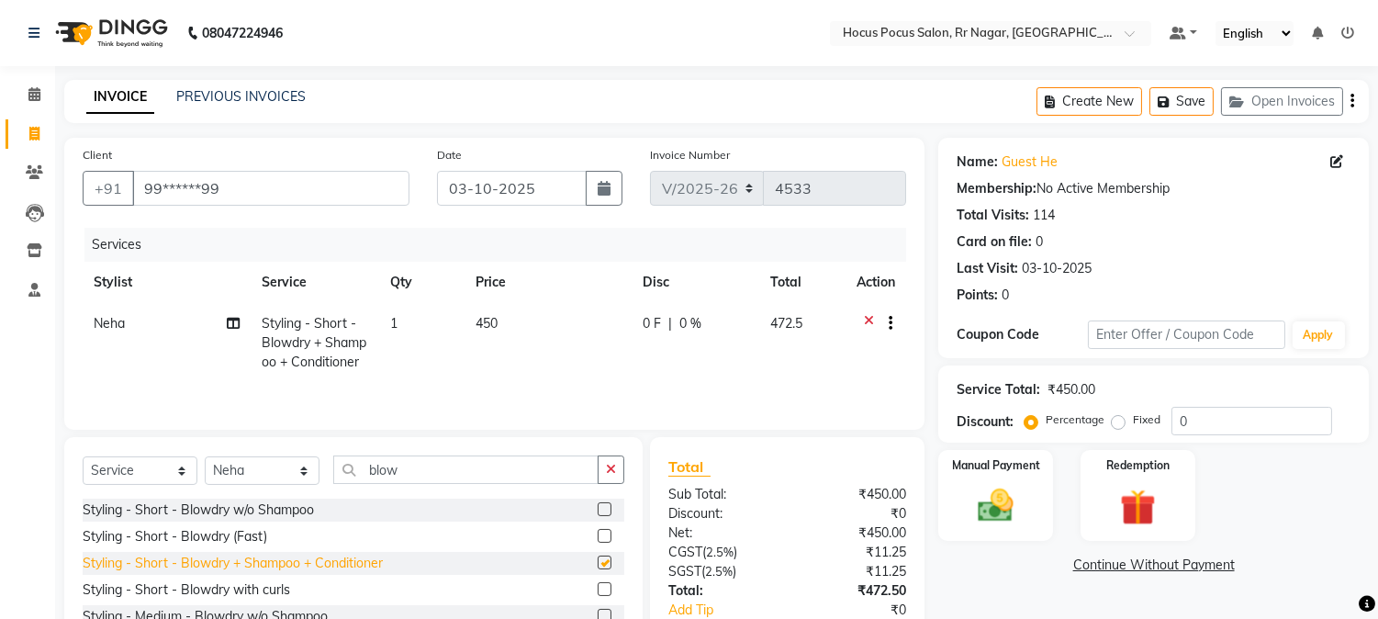
checkbox input "false"
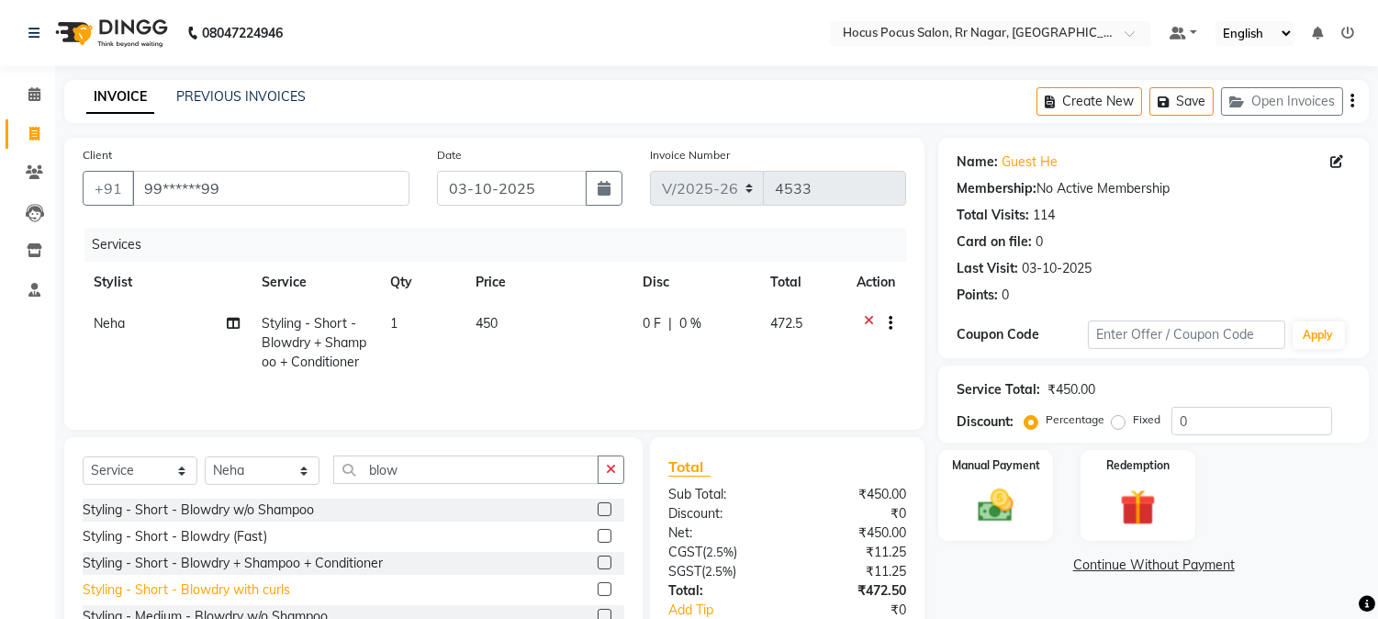
click at [245, 593] on div "Styling - Short - Blowdry with curls" at bounding box center [187, 589] width 208 height 19
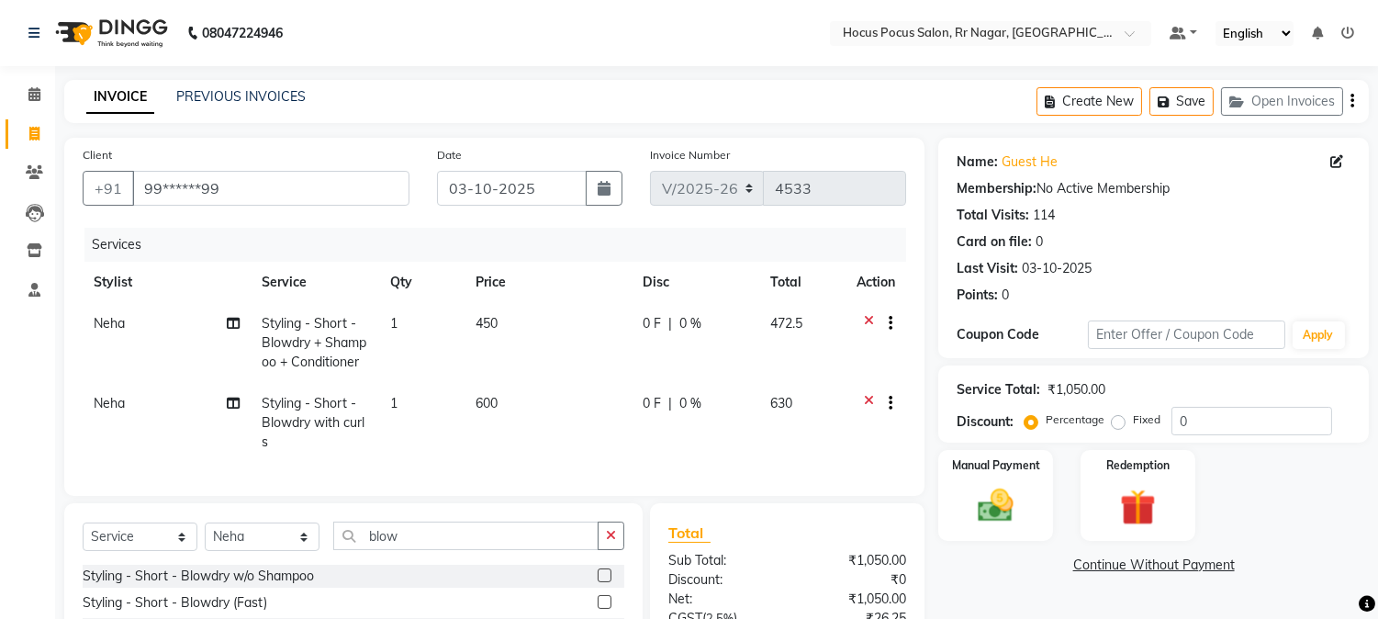
checkbox input "false"
click at [866, 315] on icon at bounding box center [869, 325] width 10 height 23
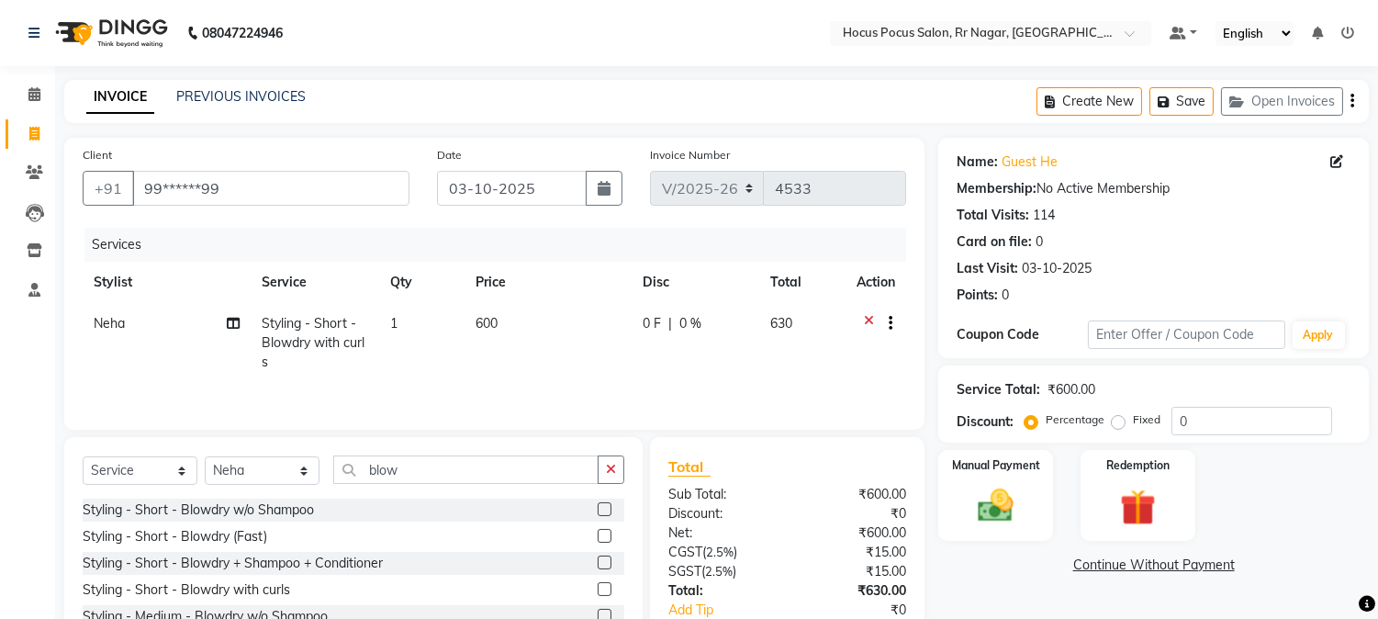
click at [537, 356] on td "600" at bounding box center [548, 343] width 167 height 80
select select "86623"
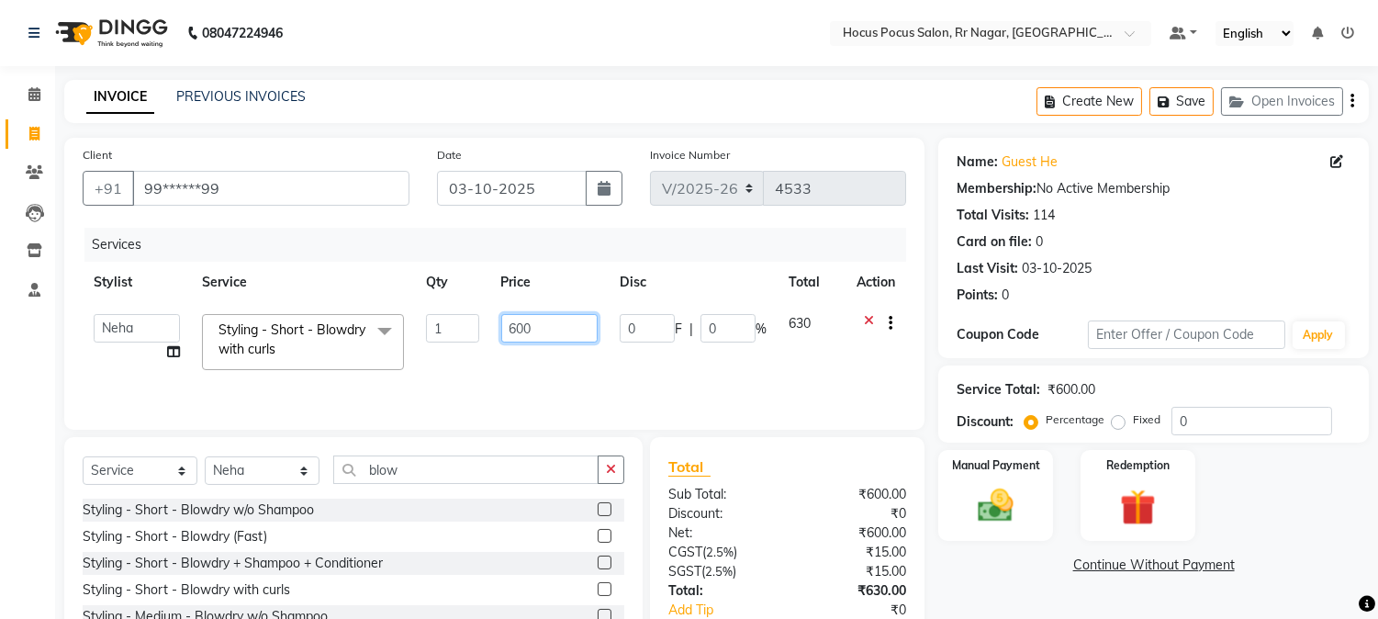
click at [545, 332] on input "600" at bounding box center [549, 328] width 96 height 28
type input "6"
type input "650"
click at [535, 354] on td "650" at bounding box center [549, 342] width 118 height 78
select select "86623"
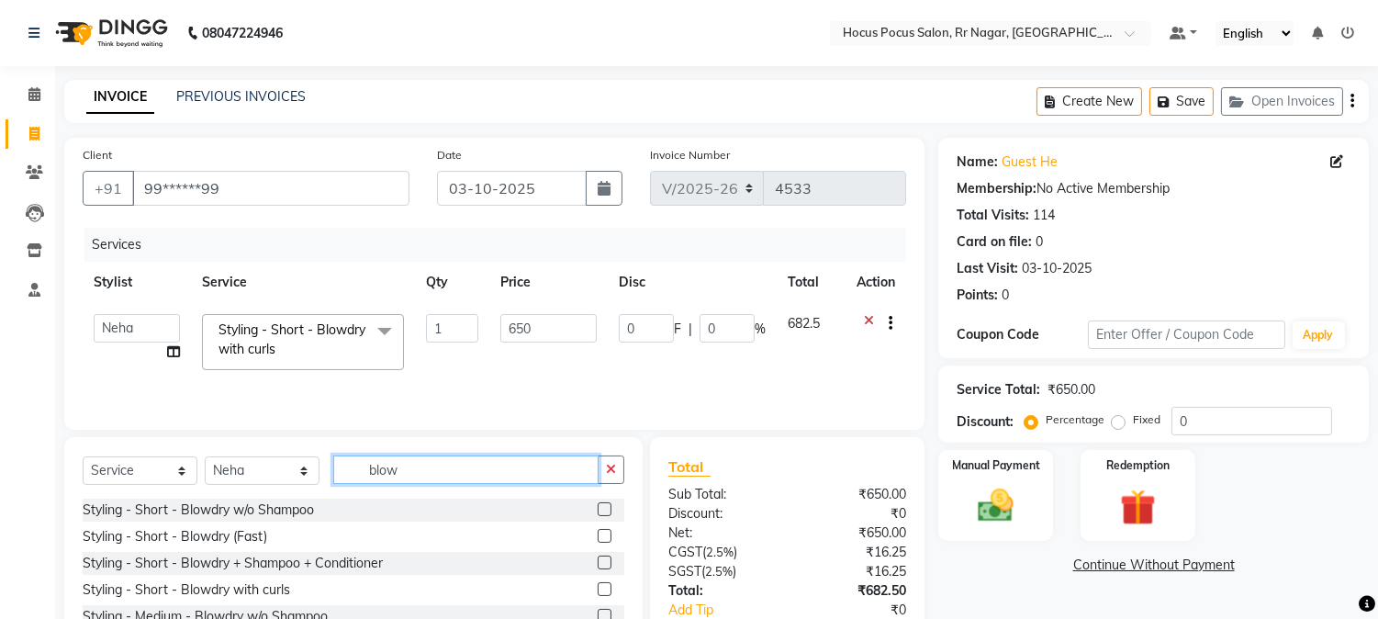
click at [441, 474] on input "blow" at bounding box center [465, 469] width 265 height 28
type input "b"
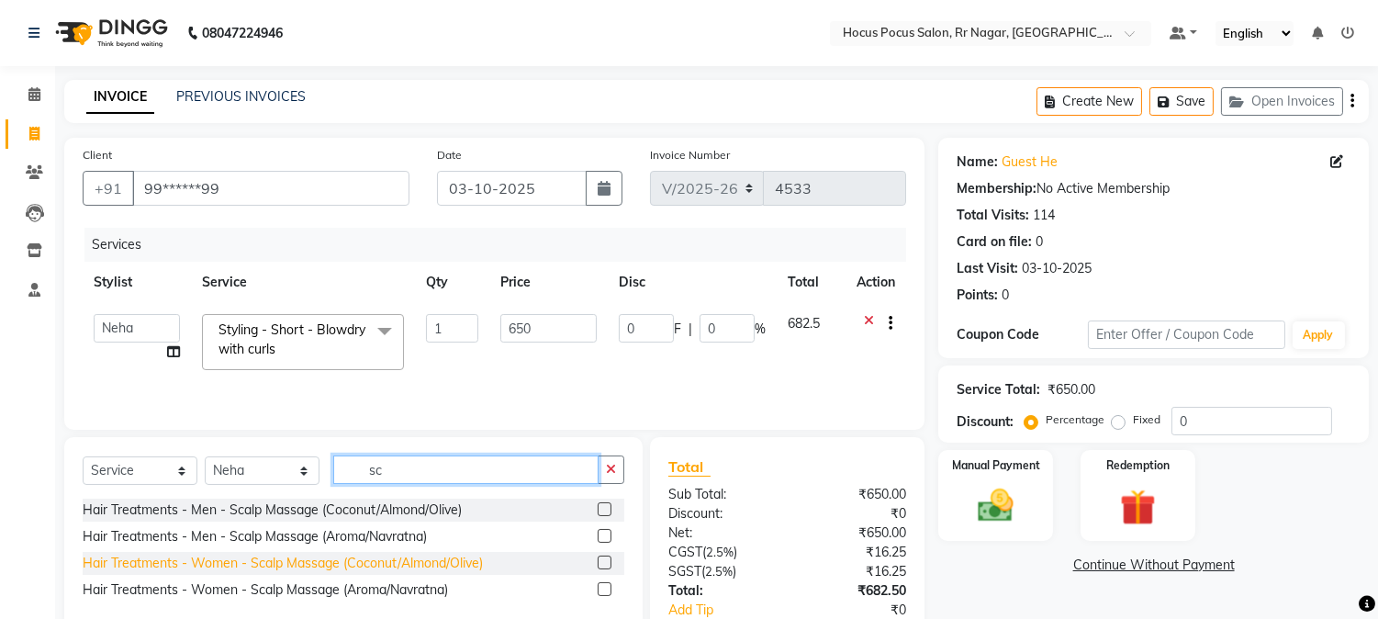
type input "sc"
click at [406, 570] on div "Hair Treatments - Women - Scalp Massage (Coconut/Almond/Olive)" at bounding box center [283, 563] width 400 height 19
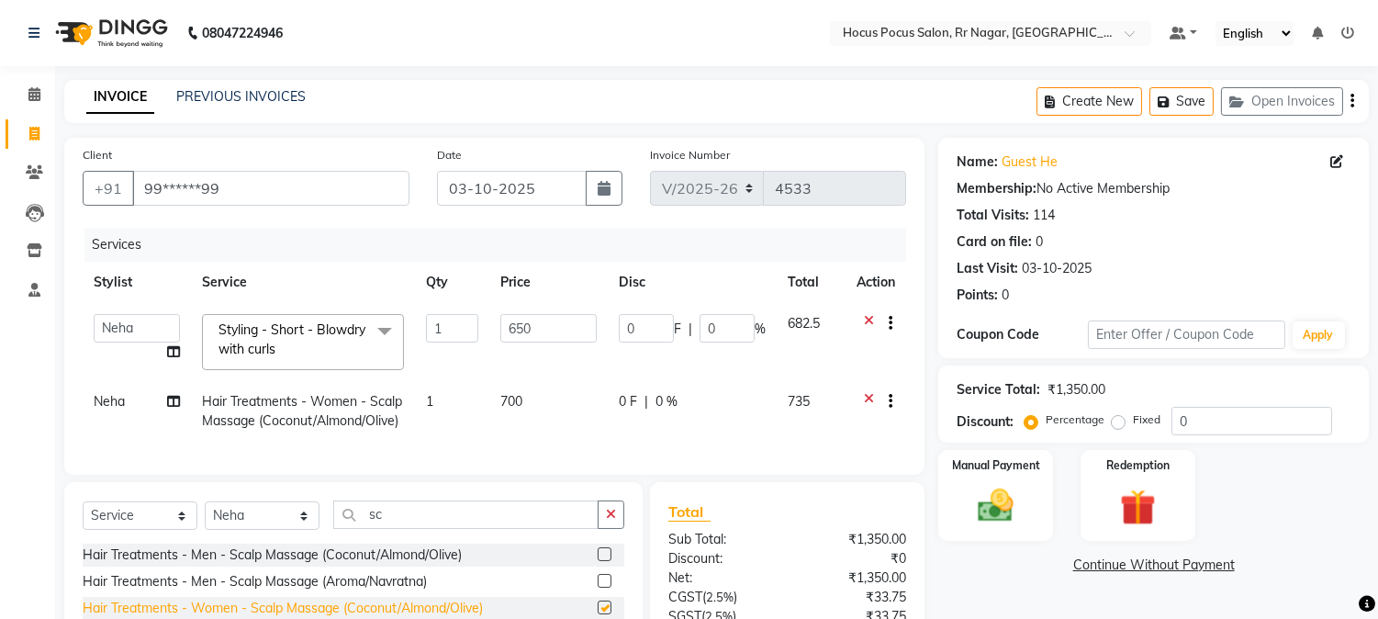
checkbox input "false"
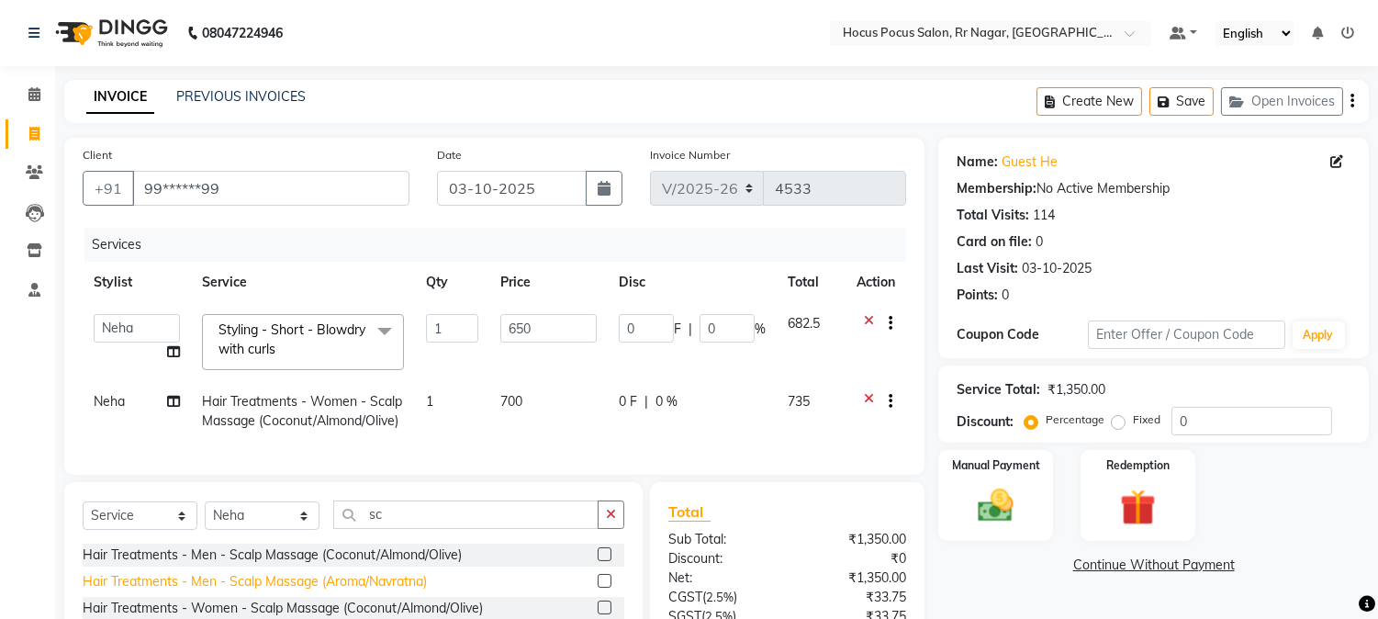
click at [406, 591] on div "Hair Treatments - Men - Scalp Massage (Aroma/Navratna)" at bounding box center [255, 581] width 344 height 19
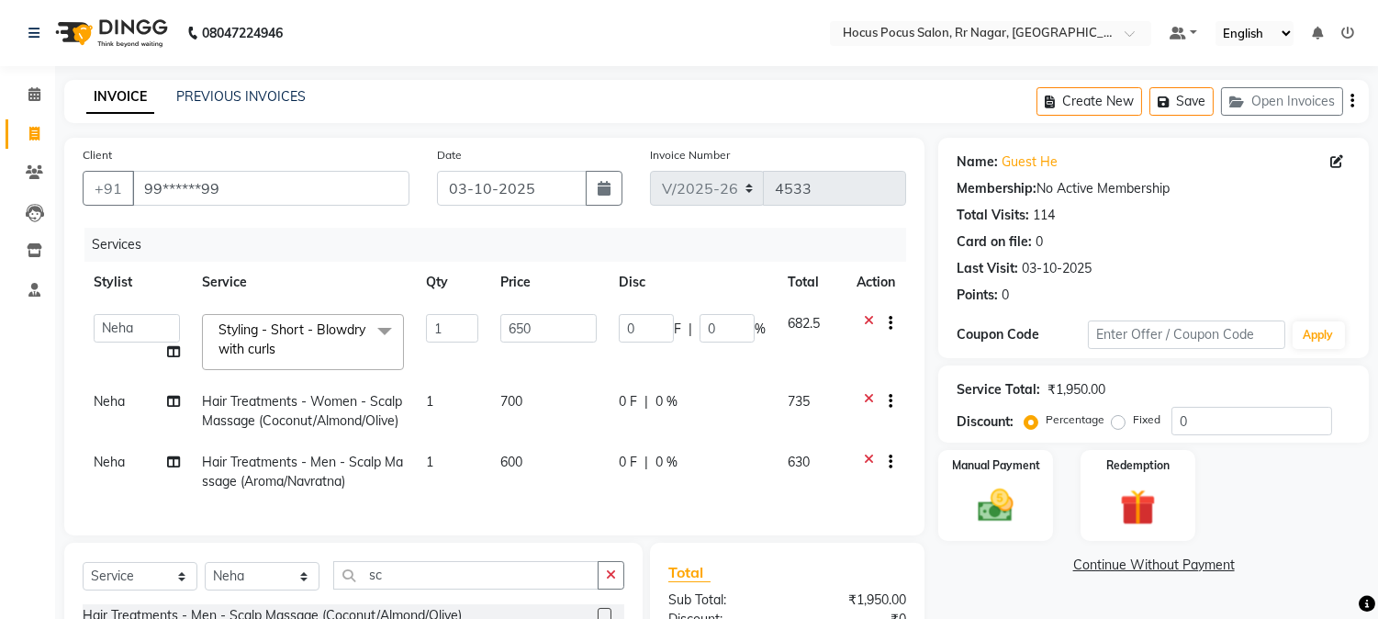
checkbox input "false"
click at [869, 460] on icon at bounding box center [869, 464] width 10 height 23
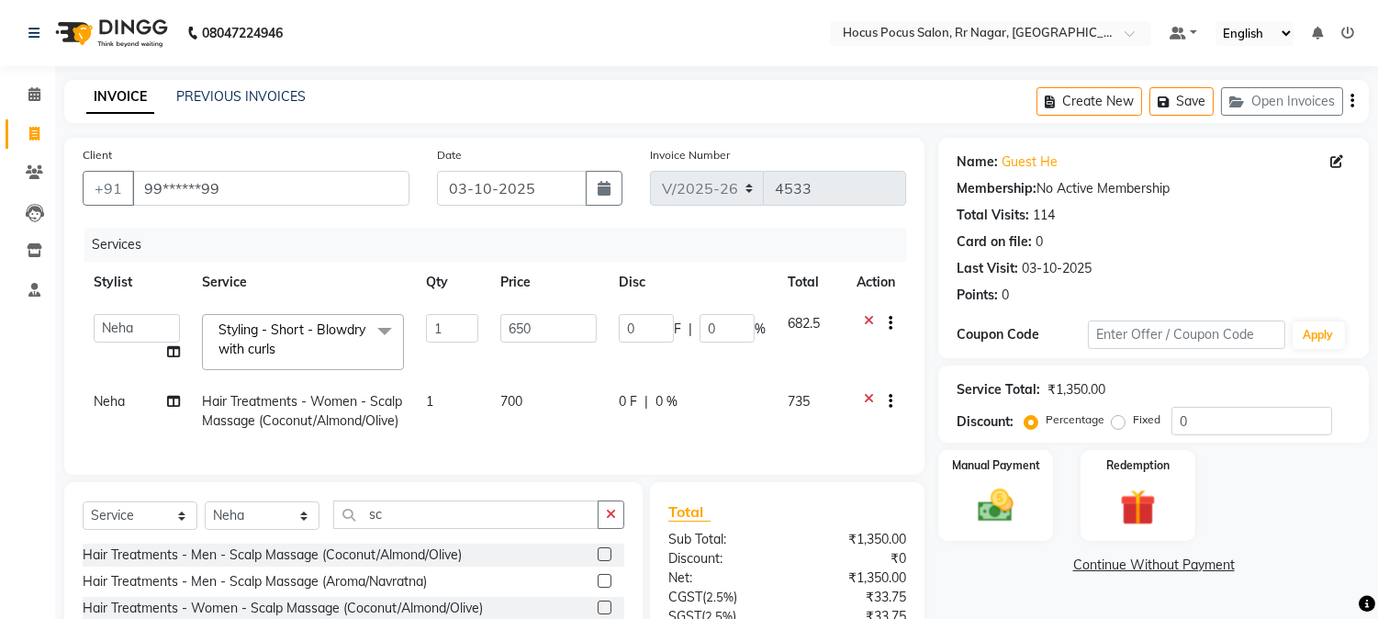
click at [867, 397] on icon at bounding box center [869, 403] width 10 height 23
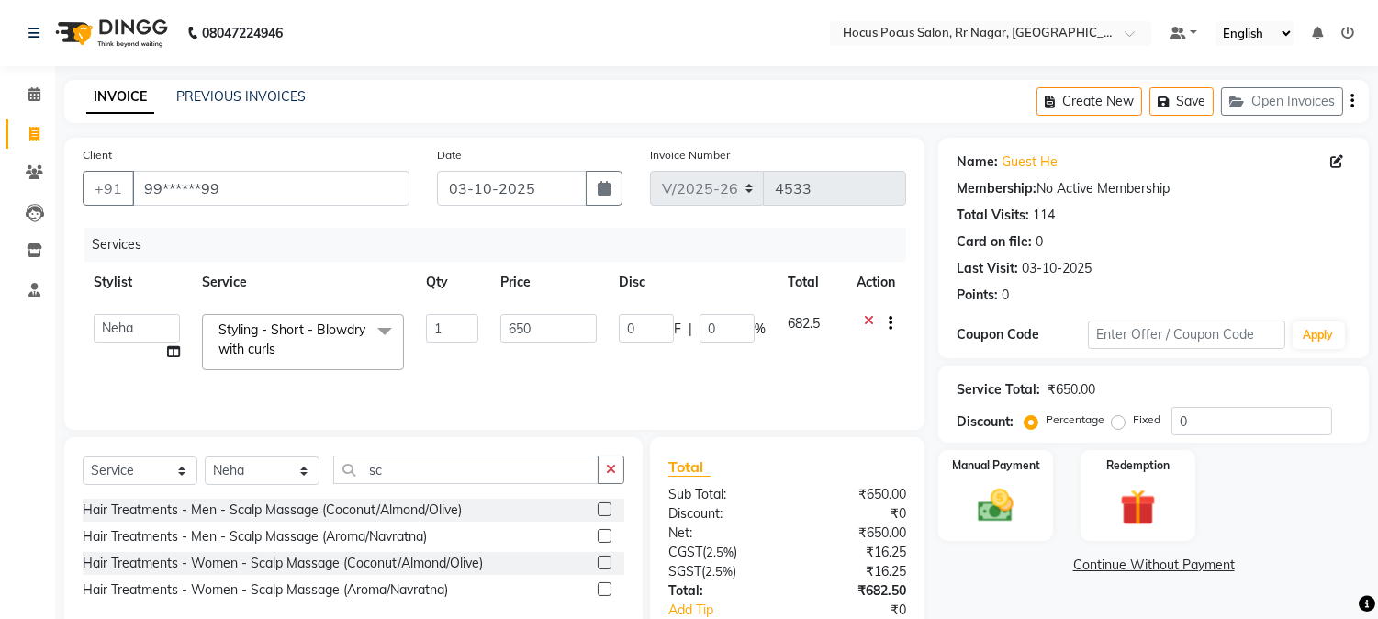
click at [867, 318] on icon at bounding box center [869, 325] width 10 height 23
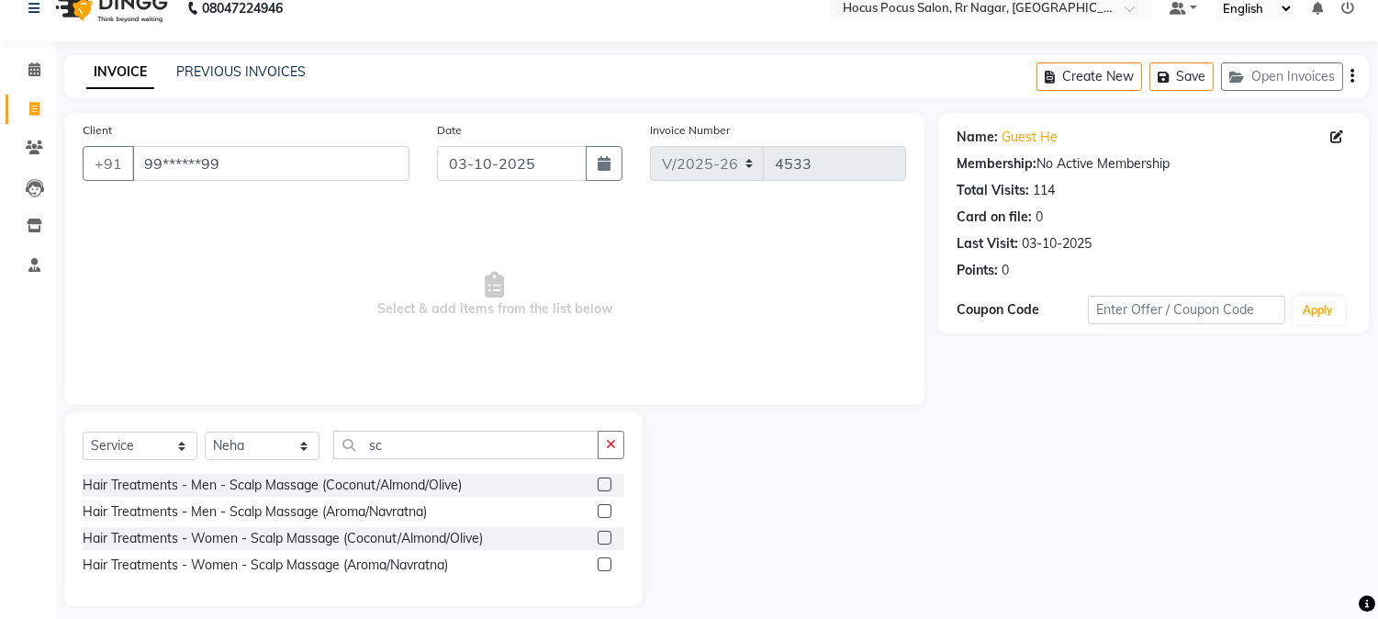
scroll to position [39, 0]
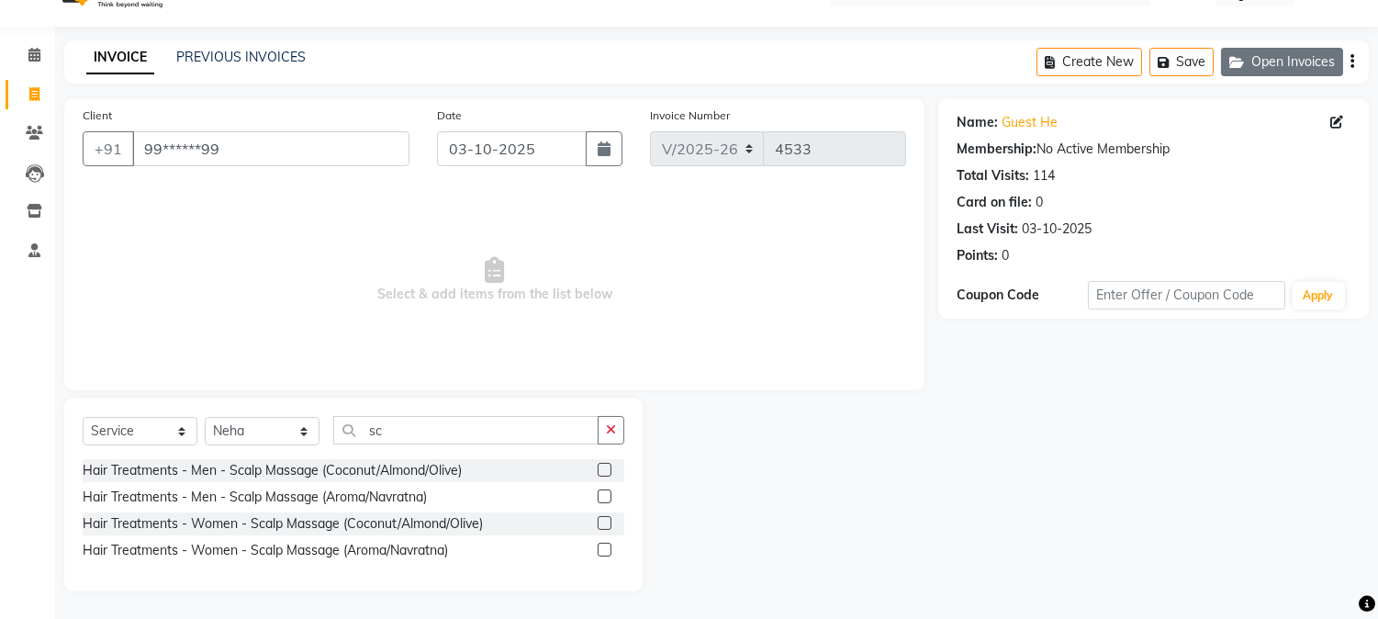
click at [1278, 62] on button "Open Invoices" at bounding box center [1282, 62] width 122 height 28
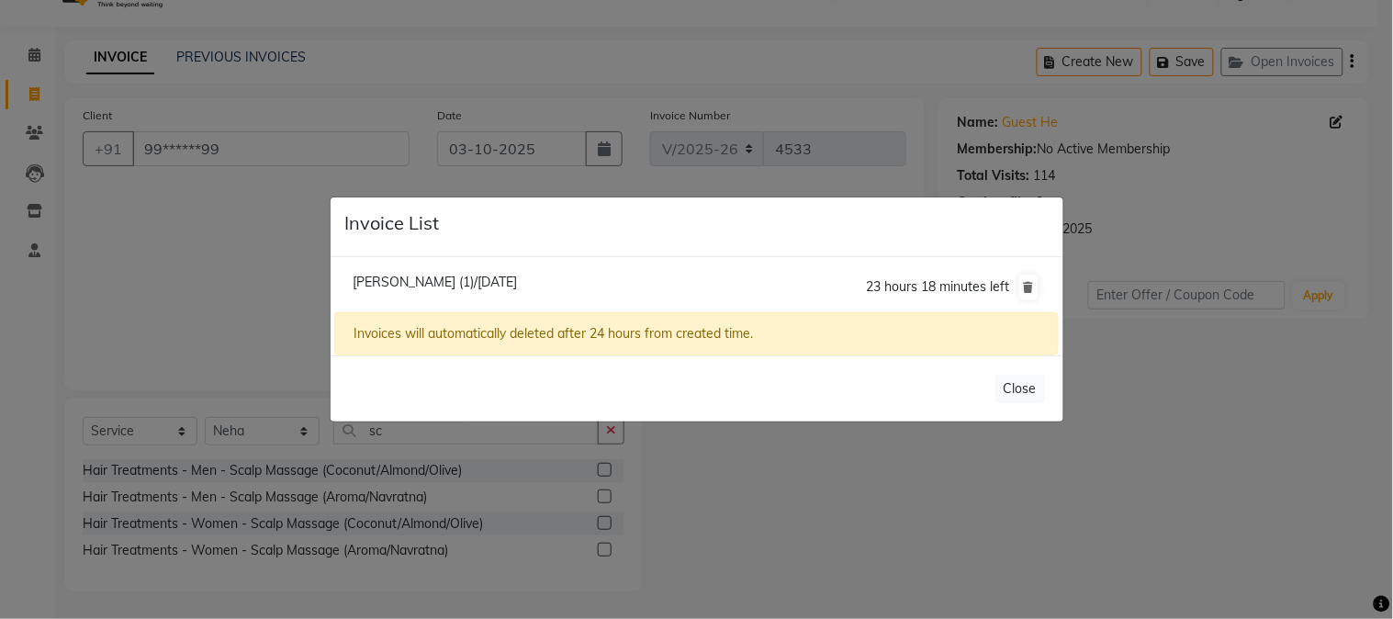
click at [481, 282] on span "Manjunath (1)/03 October 2025" at bounding box center [435, 282] width 164 height 17
type input "97******93"
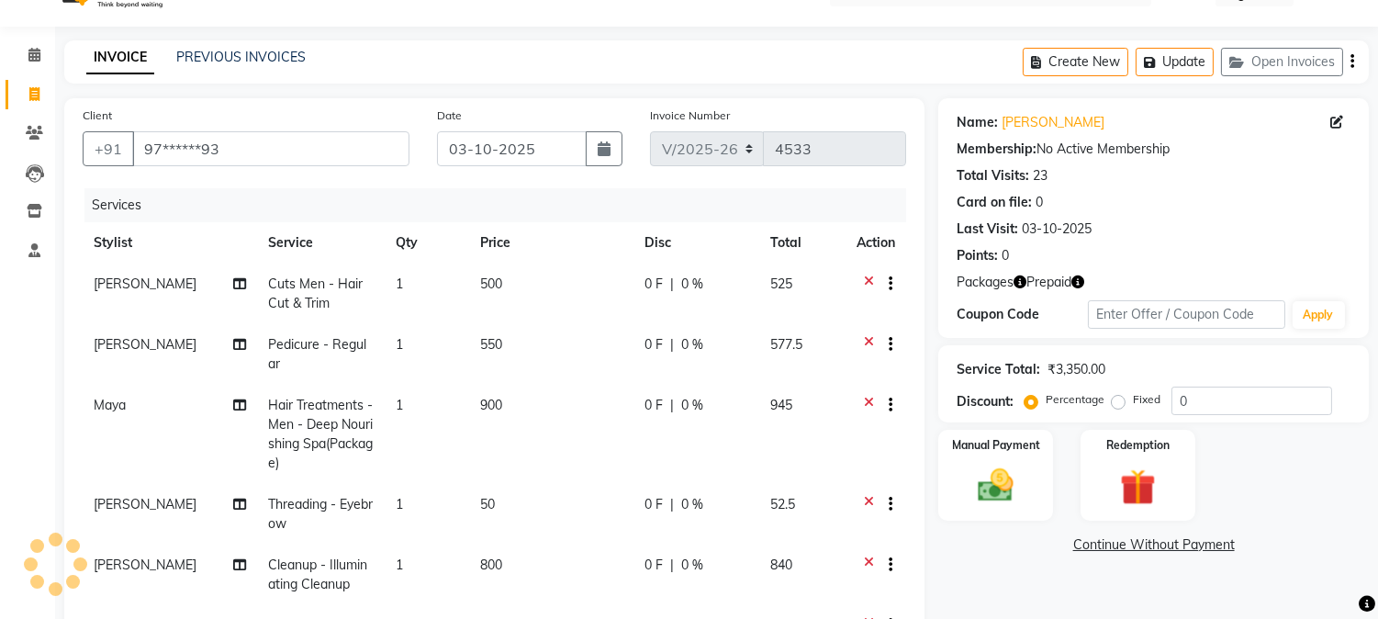
select select
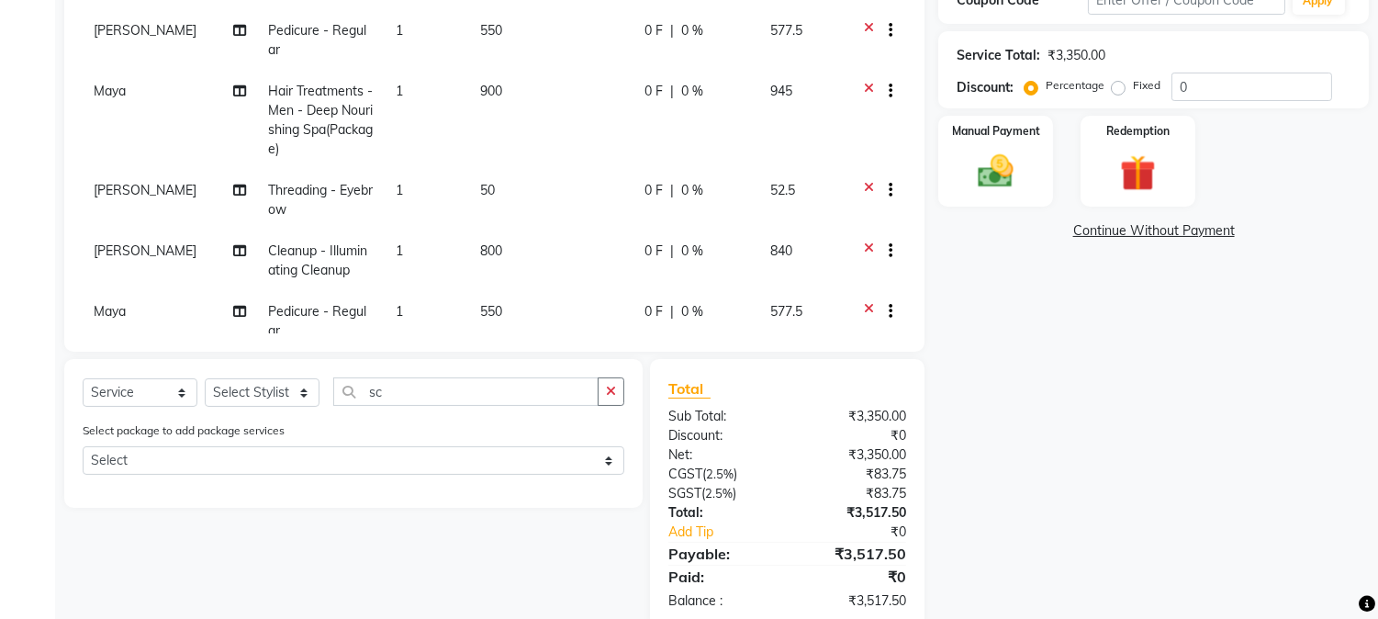
scroll to position [390, 0]
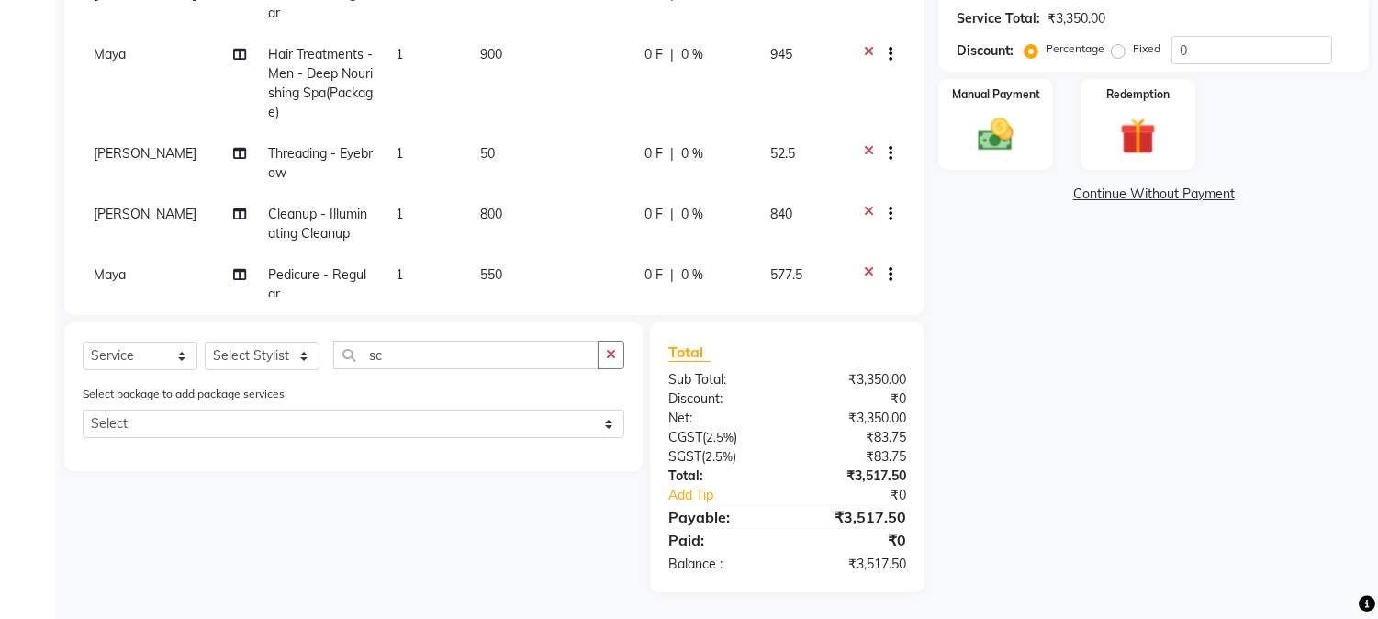
click at [1376, 11] on div "Name: Manjunath Membership: No Active Membership Total Visits: 23 Card on file:…" at bounding box center [1160, 169] width 444 height 845
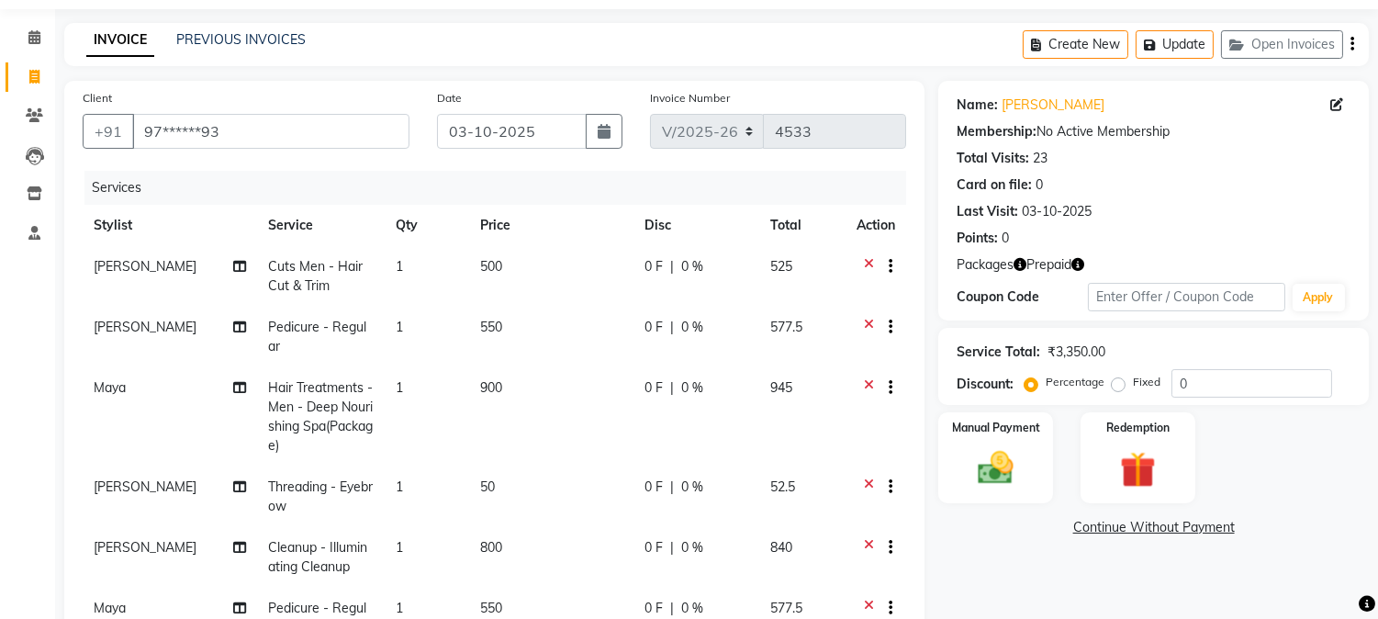
scroll to position [0, 0]
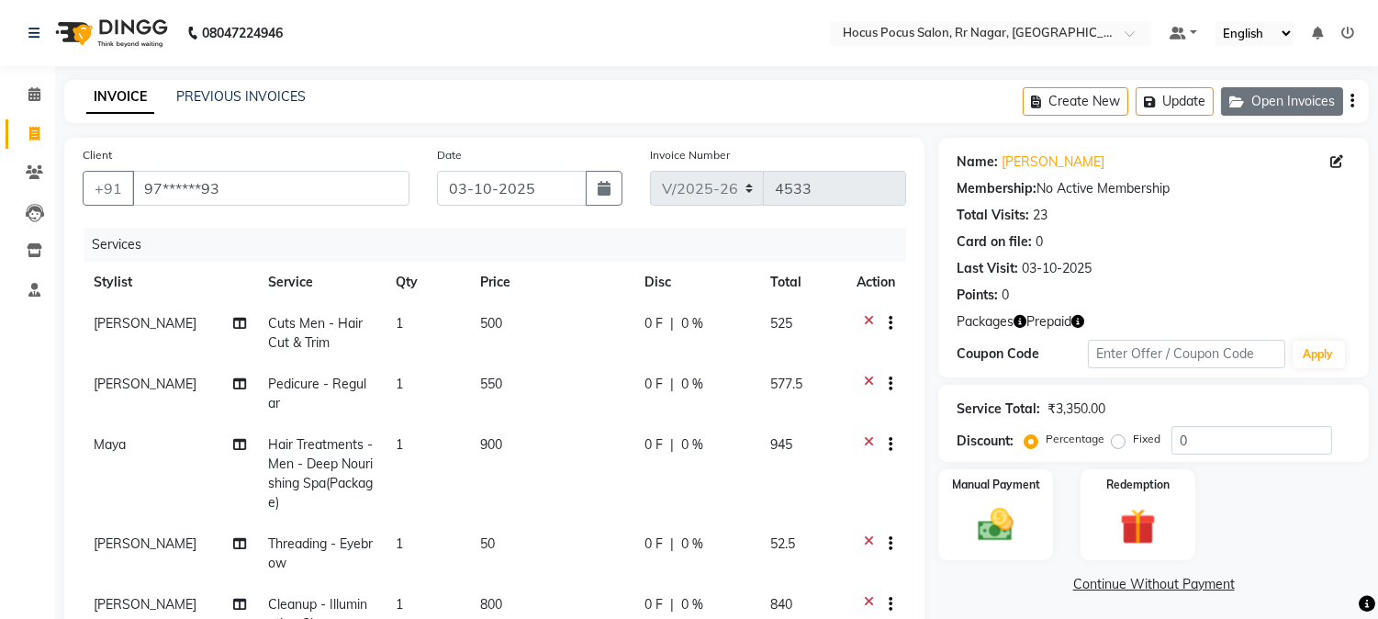
click at [1279, 92] on button "Open Invoices" at bounding box center [1282, 101] width 122 height 28
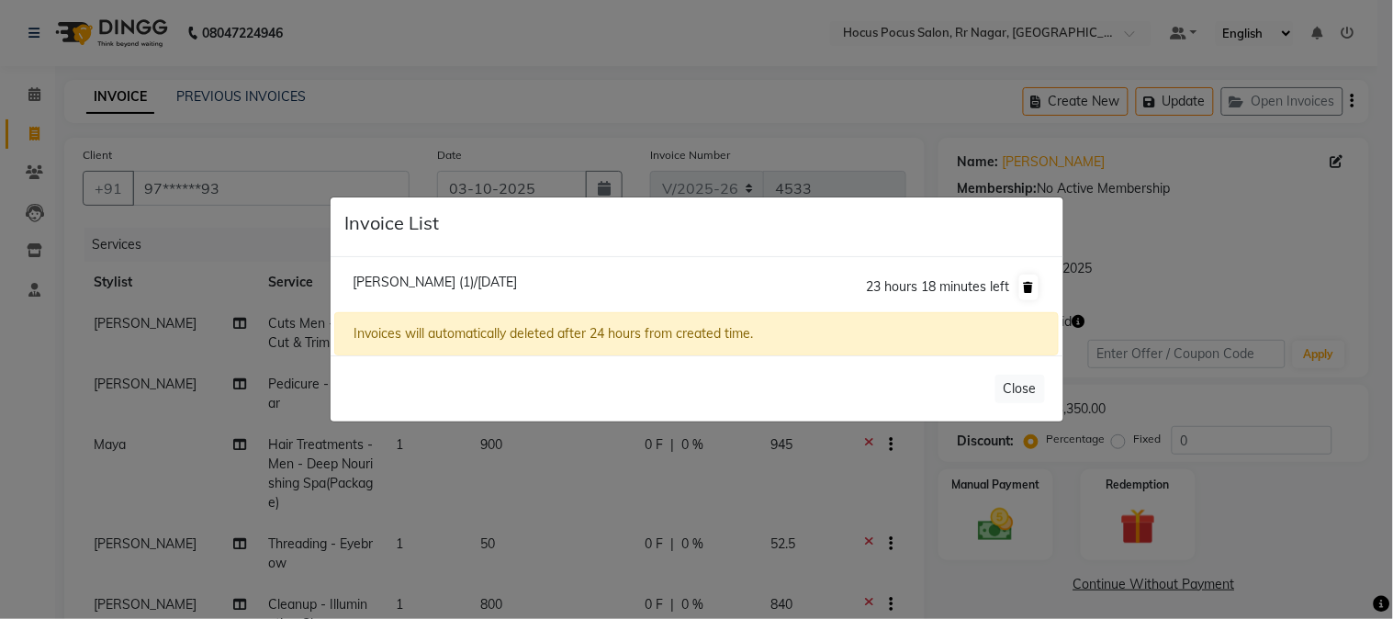
click at [1030, 288] on icon at bounding box center [1029, 287] width 10 height 11
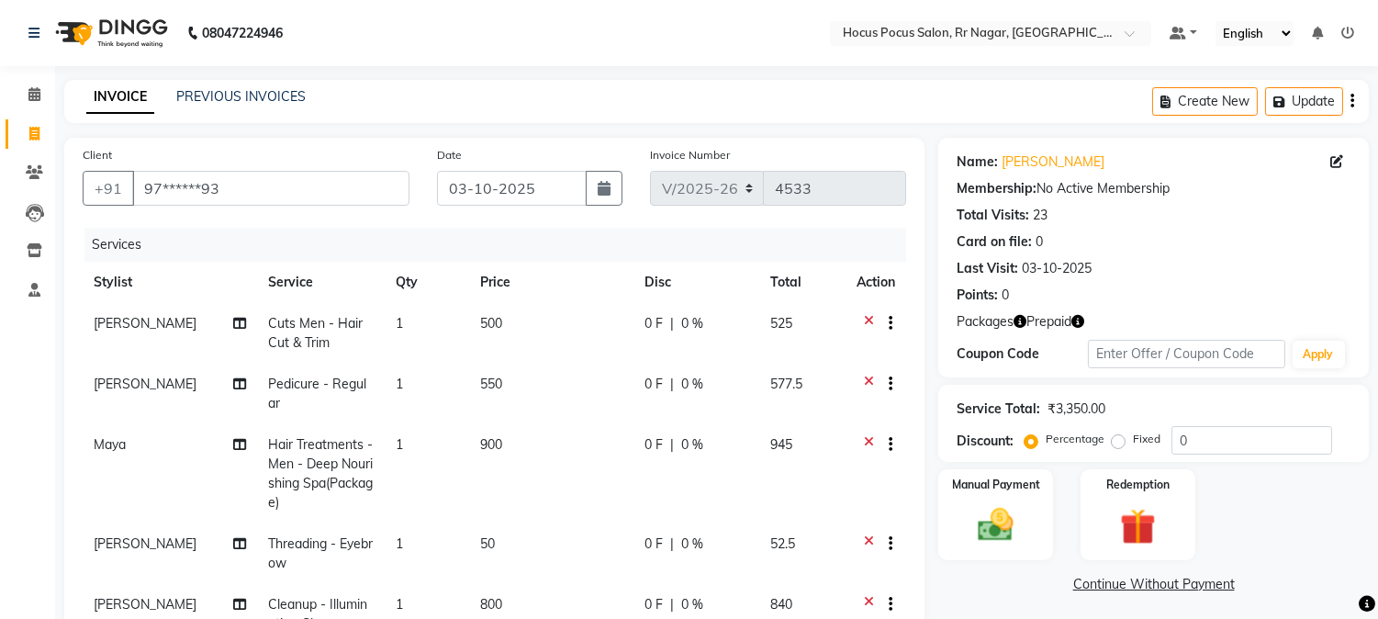
click at [267, 85] on div "INVOICE PREVIOUS INVOICES Create New Update" at bounding box center [716, 101] width 1305 height 43
click at [219, 104] on link "PREVIOUS INVOICES" at bounding box center [240, 96] width 129 height 17
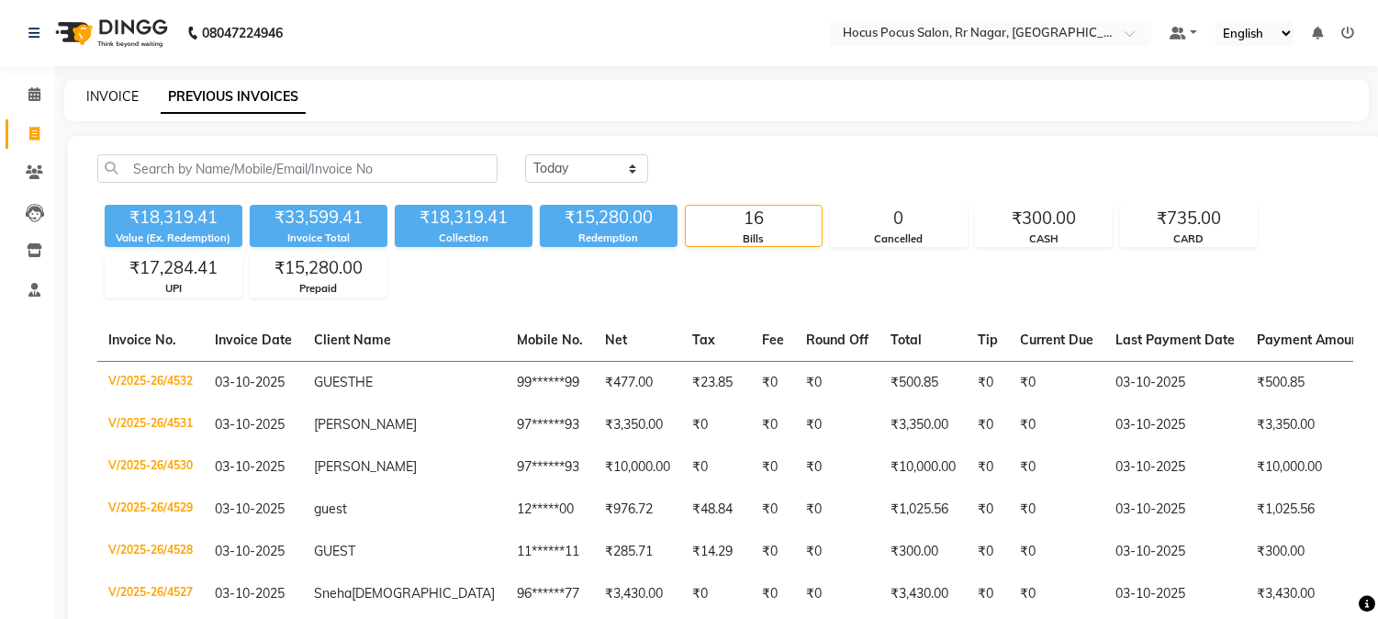
click at [97, 88] on link "INVOICE" at bounding box center [112, 96] width 52 height 17
select select "5019"
select select "service"
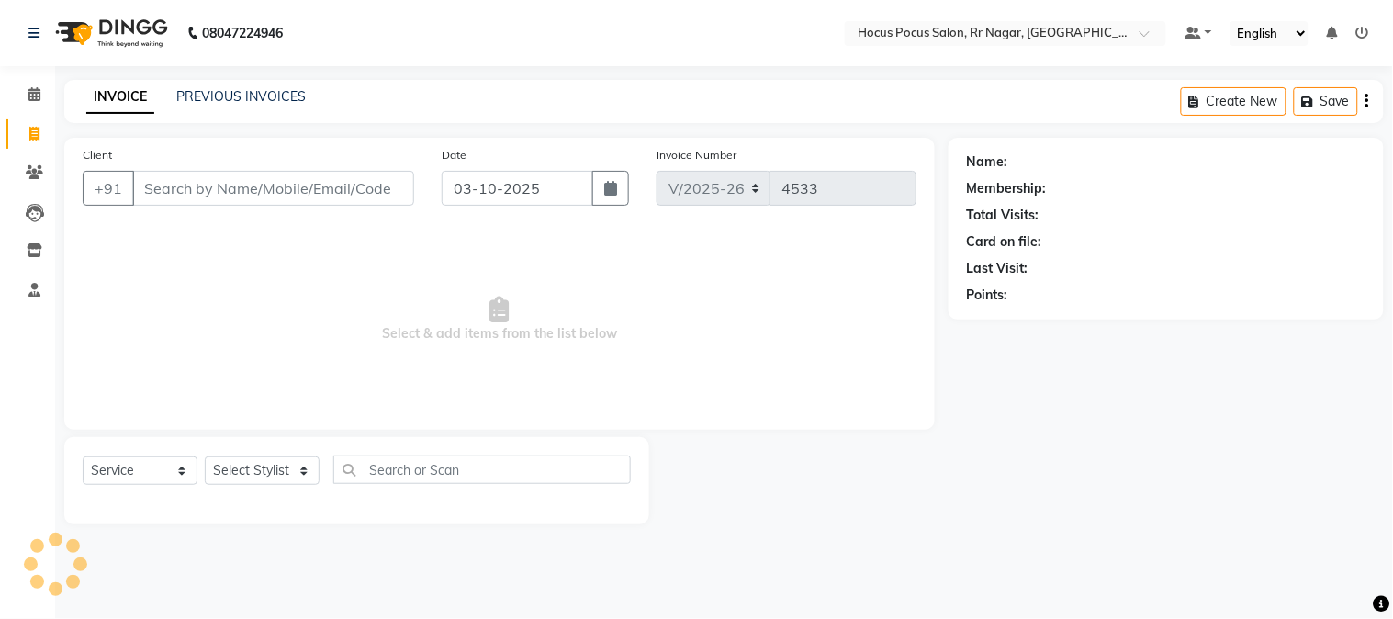
click at [310, 188] on input "Client" at bounding box center [273, 188] width 282 height 35
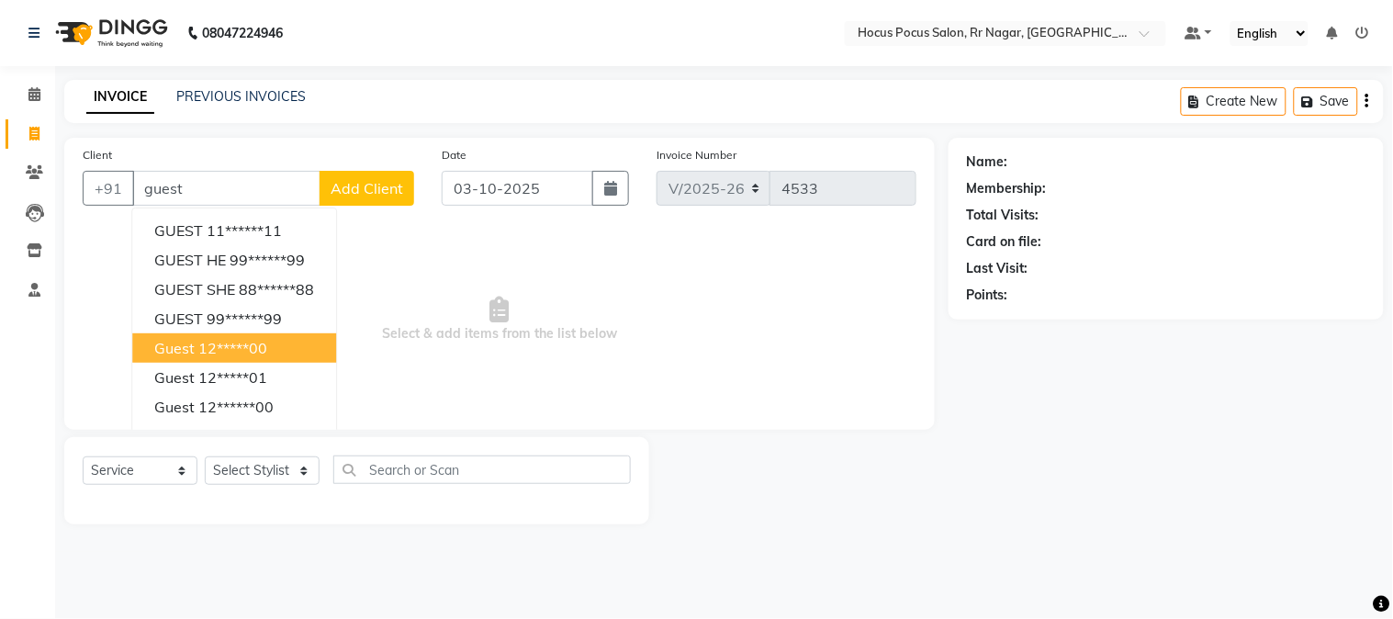
click at [199, 333] on button "guest 12*****00" at bounding box center [234, 347] width 204 height 29
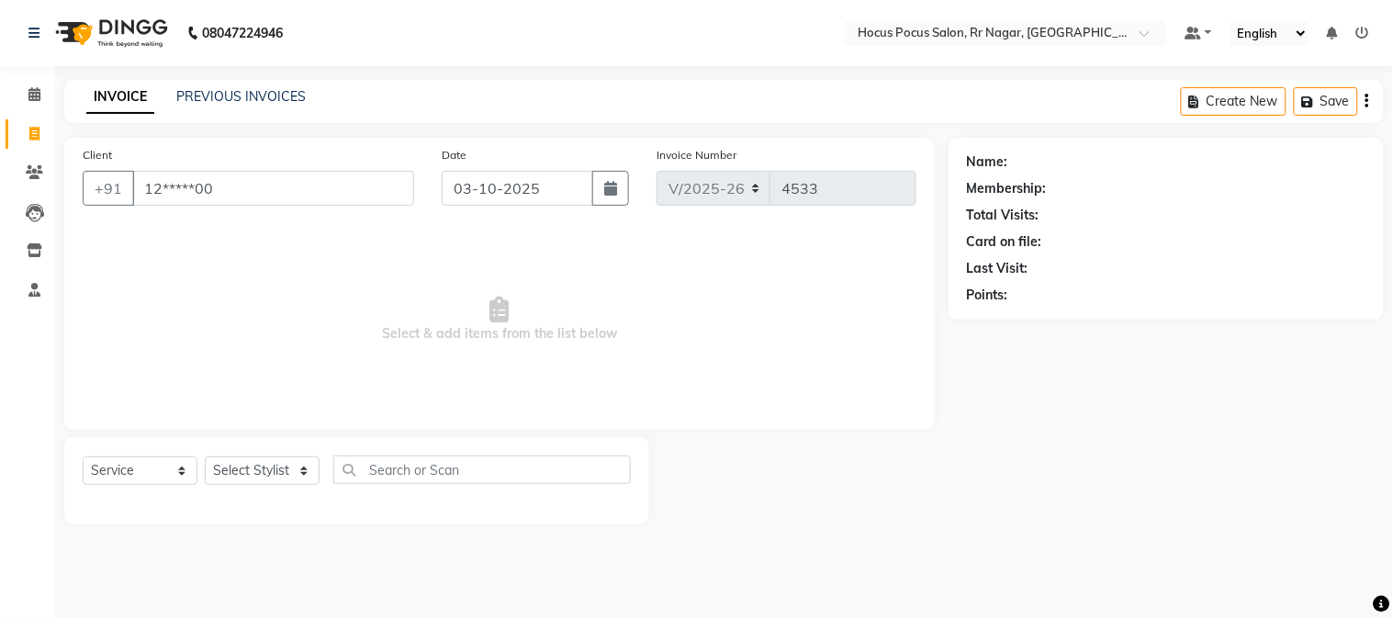
type input "12*****00"
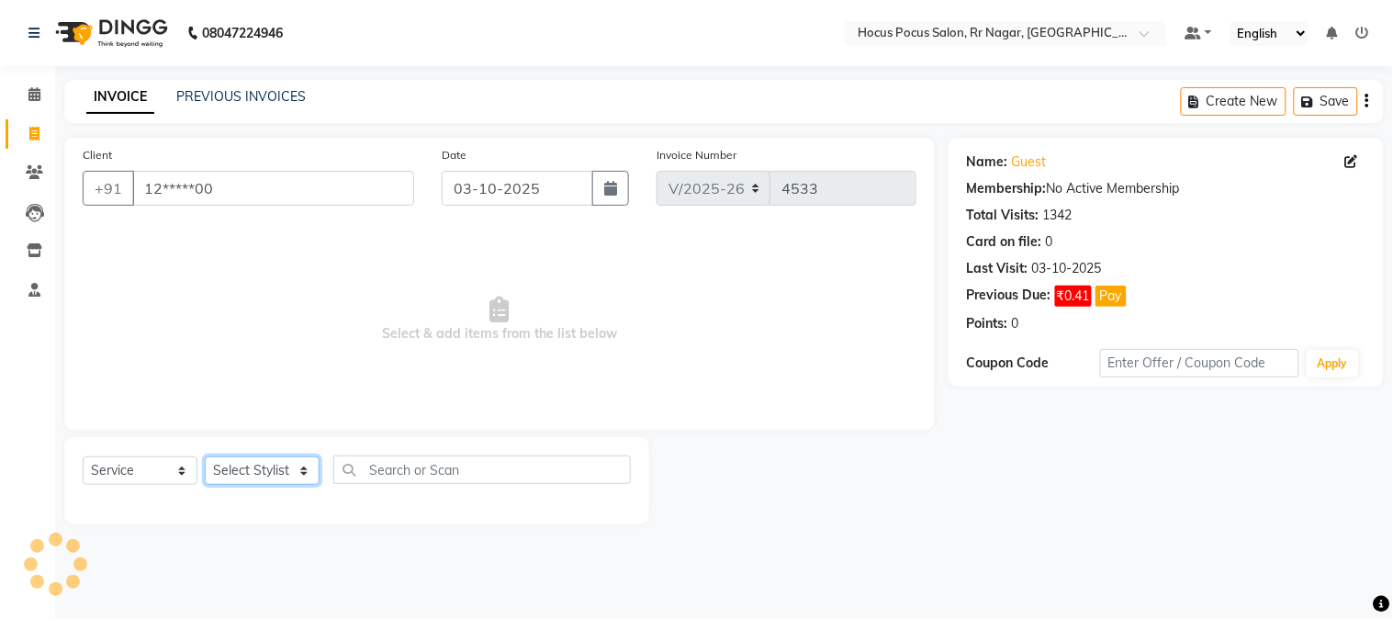
click at [271, 465] on select "Select Stylist Amar Arjun Eliza hocus pocus Maya Neha Ranjana Ravi Salima Salma…" at bounding box center [262, 470] width 115 height 28
select select "32987"
click at [205, 457] on select "Select Stylist Amar Arjun Eliza hocus pocus Maya Neha Ranjana Ravi Salima Salma…" at bounding box center [262, 470] width 115 height 28
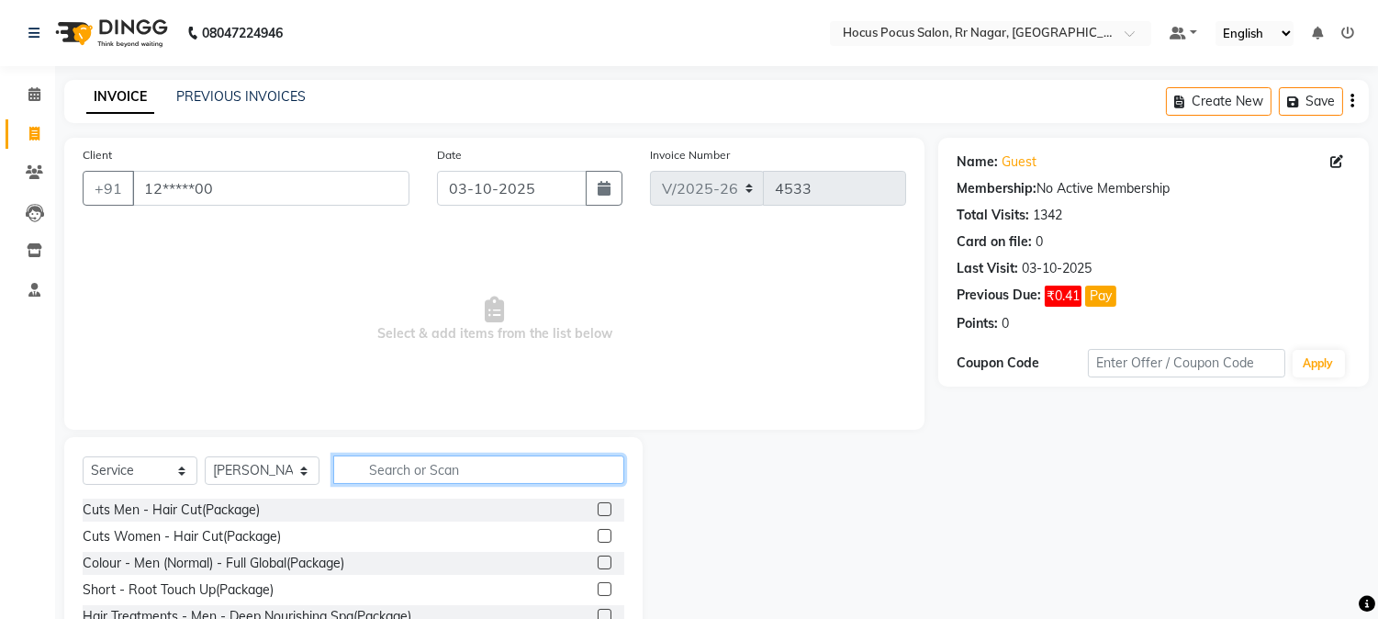
click at [365, 474] on input "text" at bounding box center [478, 469] width 291 height 28
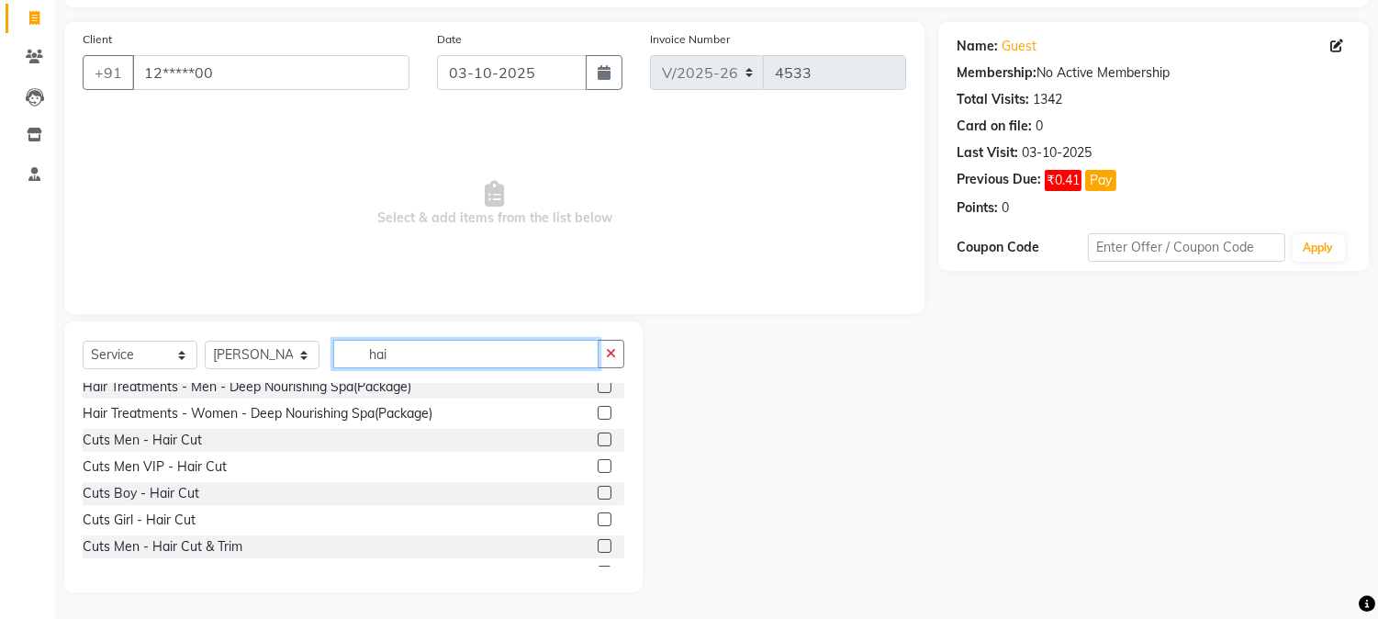
scroll to position [81, 0]
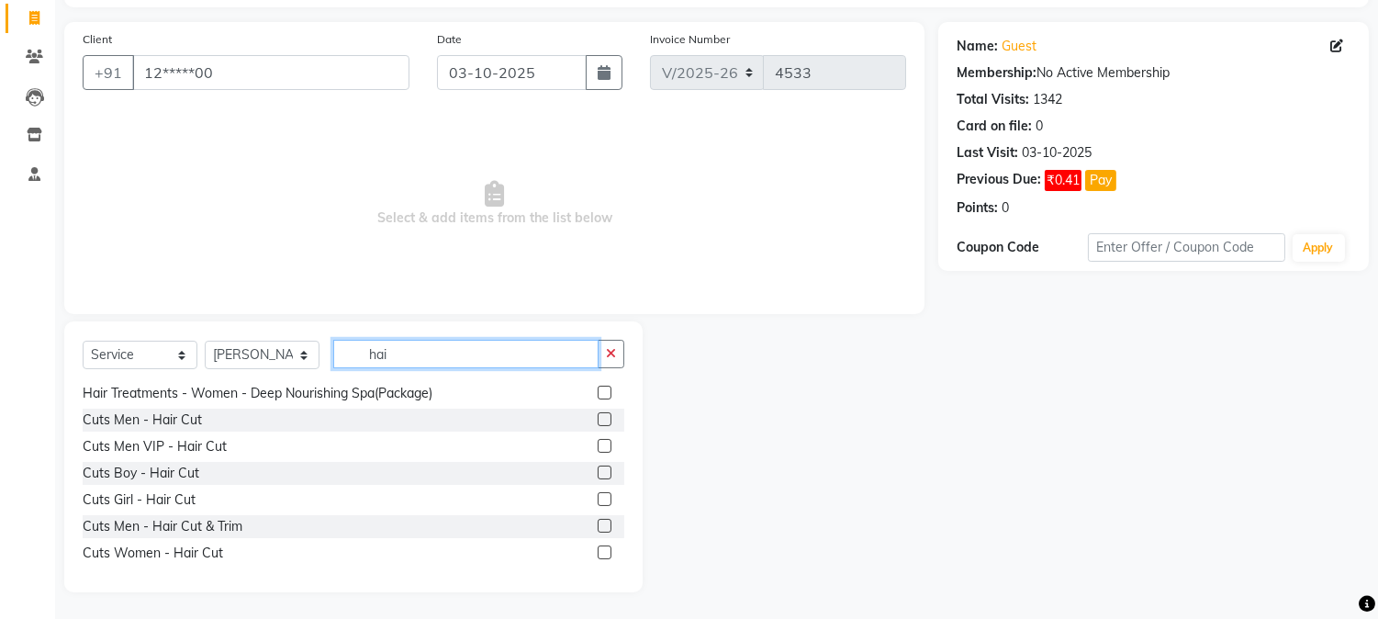
type input "hai"
click at [598, 526] on label at bounding box center [605, 526] width 14 height 14
click at [598, 526] on input "checkbox" at bounding box center [604, 527] width 12 height 12
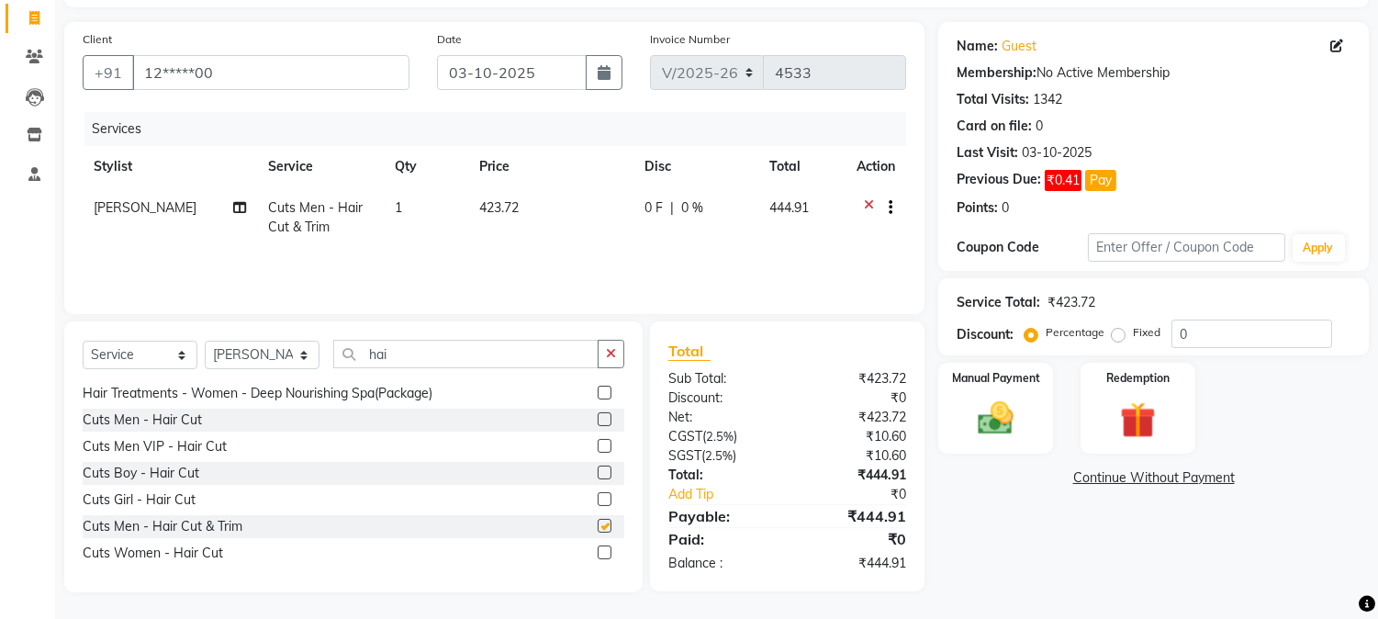
checkbox input "false"
click at [515, 217] on td "423.72" at bounding box center [550, 217] width 164 height 61
select select "32987"
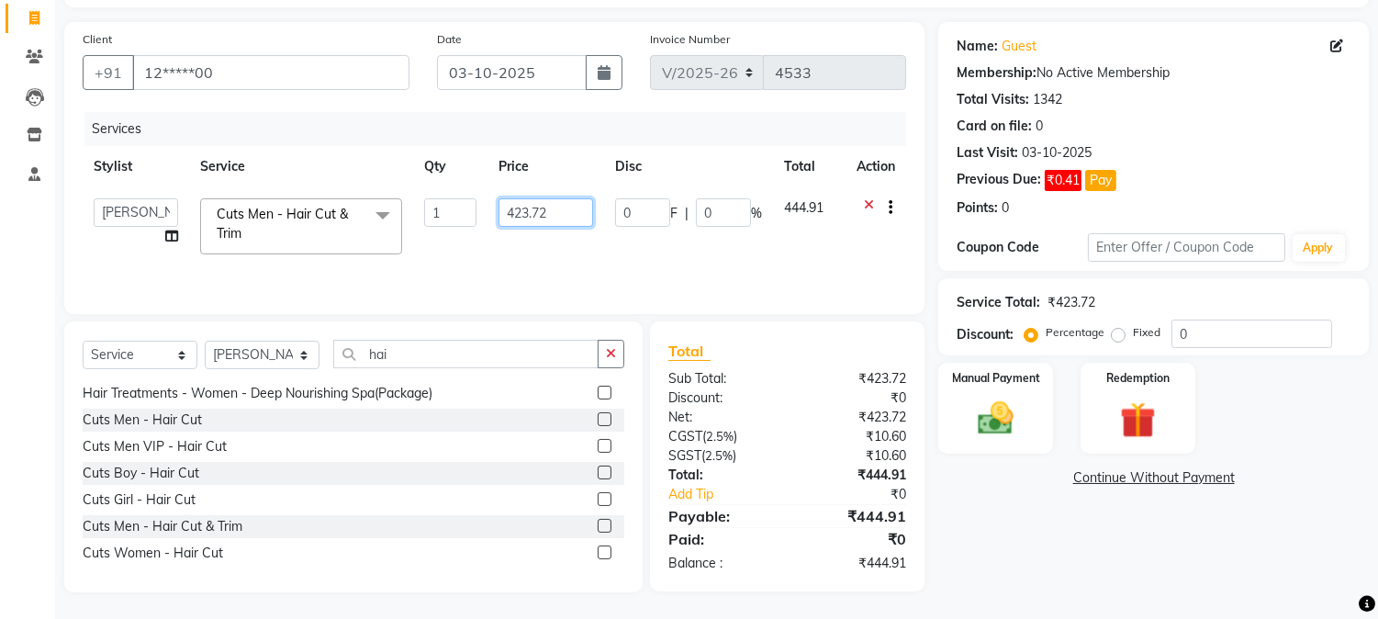
click at [556, 217] on input "423.72" at bounding box center [546, 212] width 95 height 28
type input "477"
click at [1035, 570] on div "Name: Guest Membership: No Active Membership Total Visits: 1342 Card on file: 0…" at bounding box center [1160, 307] width 444 height 570
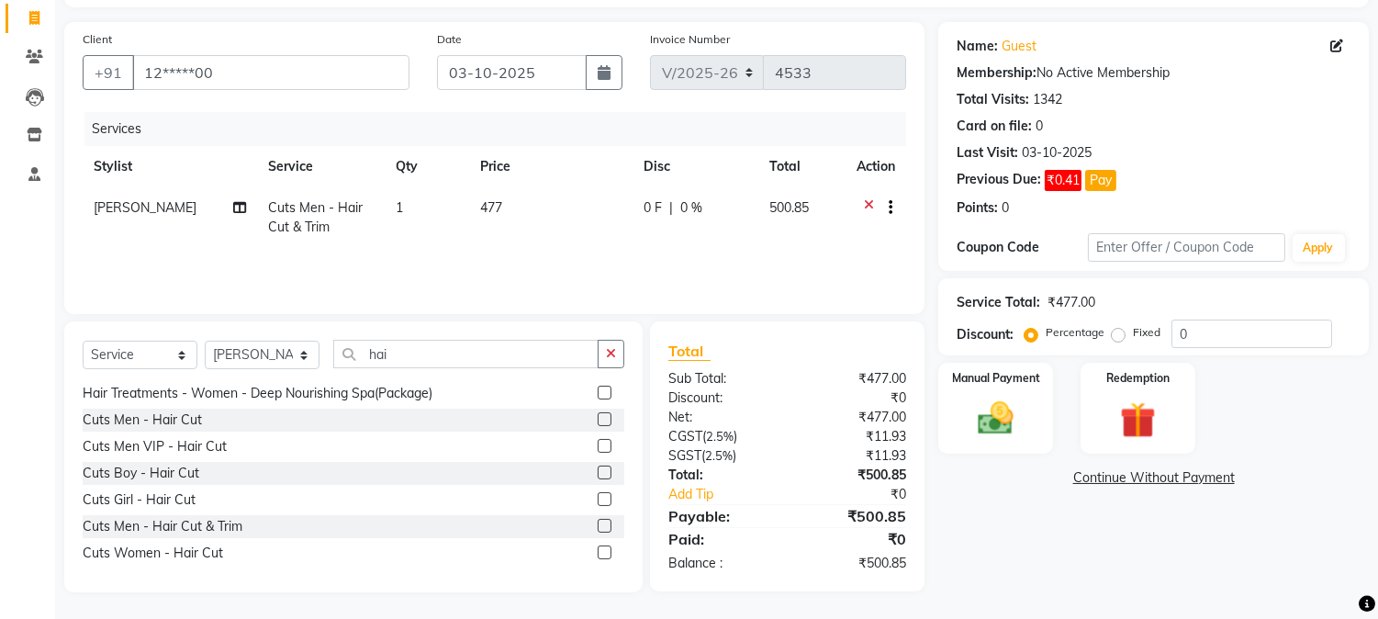
click at [525, 199] on td "477" at bounding box center [550, 217] width 163 height 61
select select "32987"
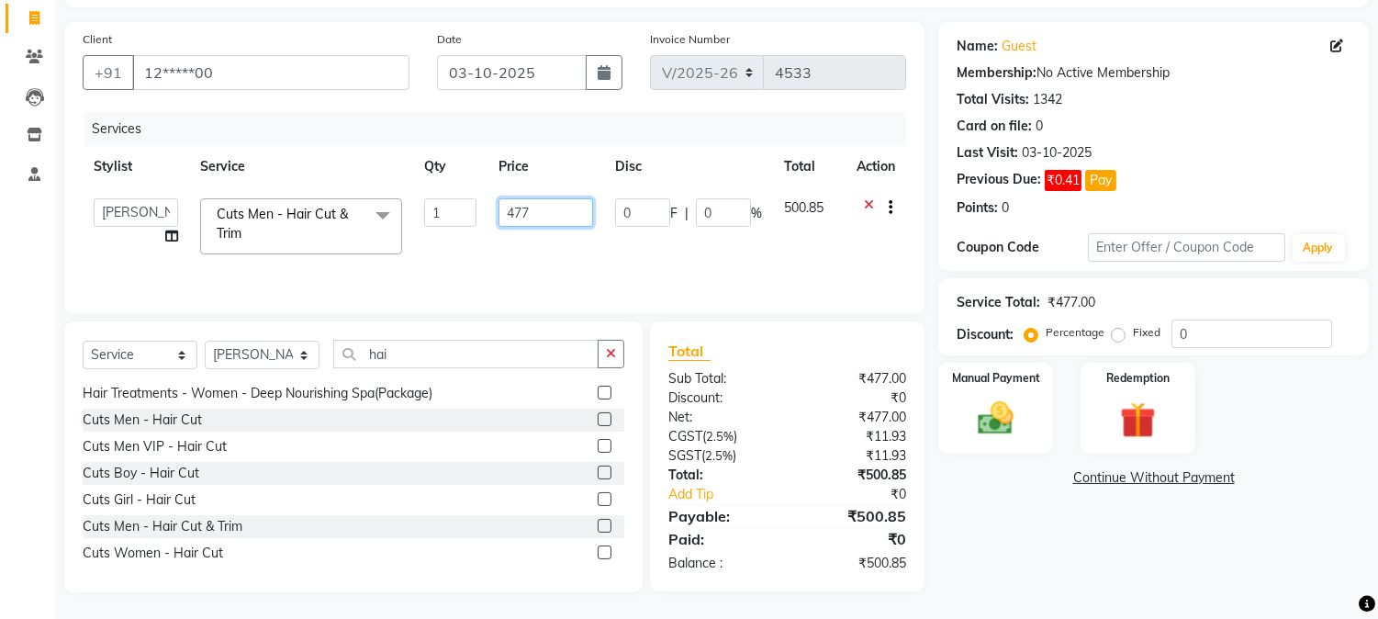
click at [535, 212] on input "477" at bounding box center [546, 212] width 95 height 28
type input "476"
click at [1040, 551] on div "Name: Guest Membership: No Active Membership Total Visits: 1342 Card on file: 0…" at bounding box center [1160, 307] width 444 height 570
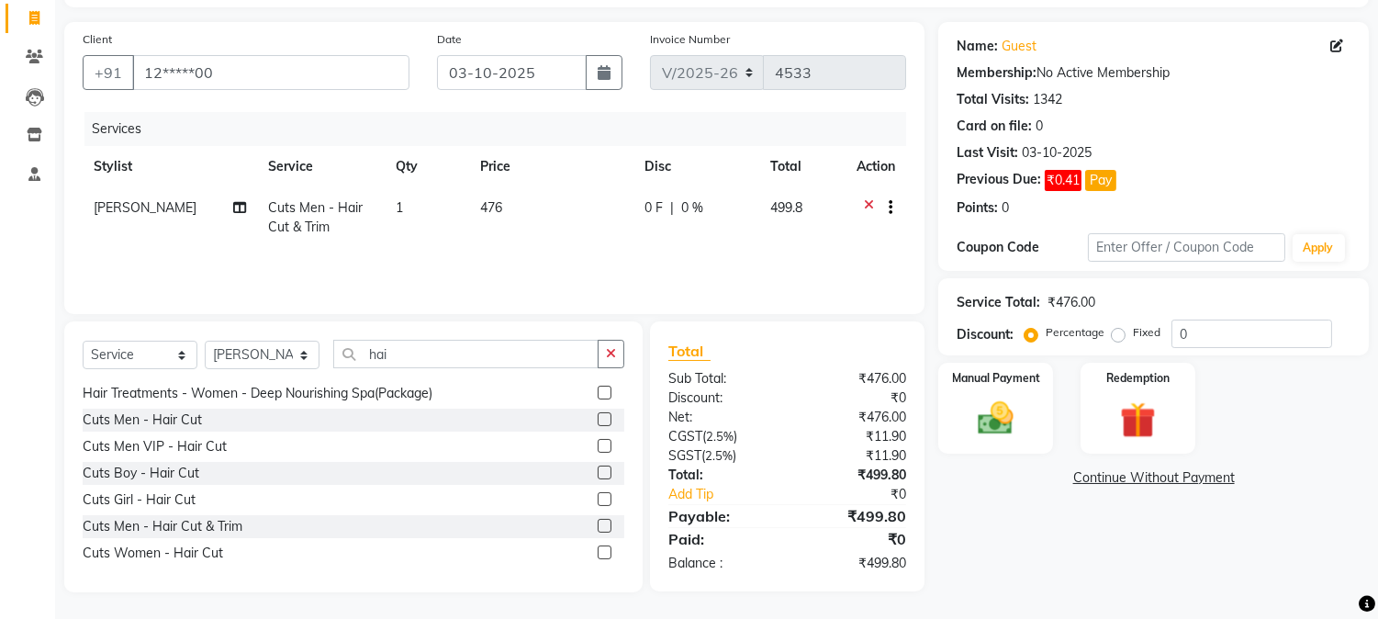
click at [506, 204] on td "476" at bounding box center [551, 217] width 164 height 61
select select "32987"
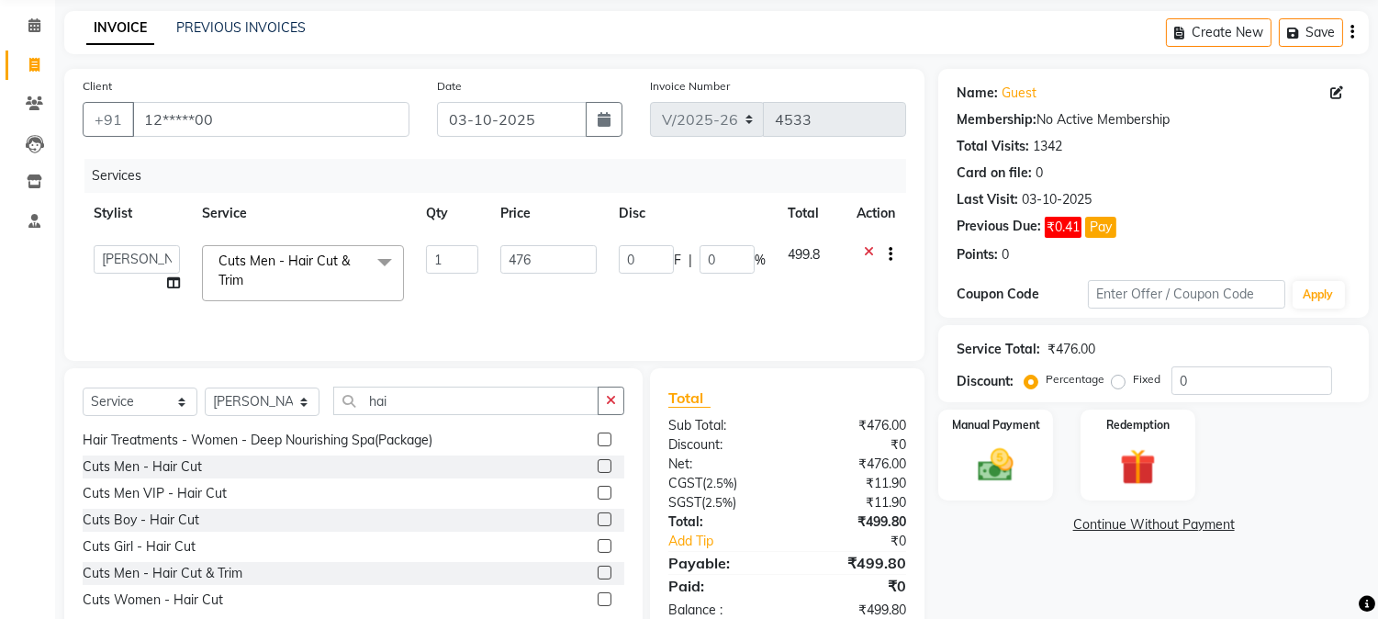
scroll to position [116, 0]
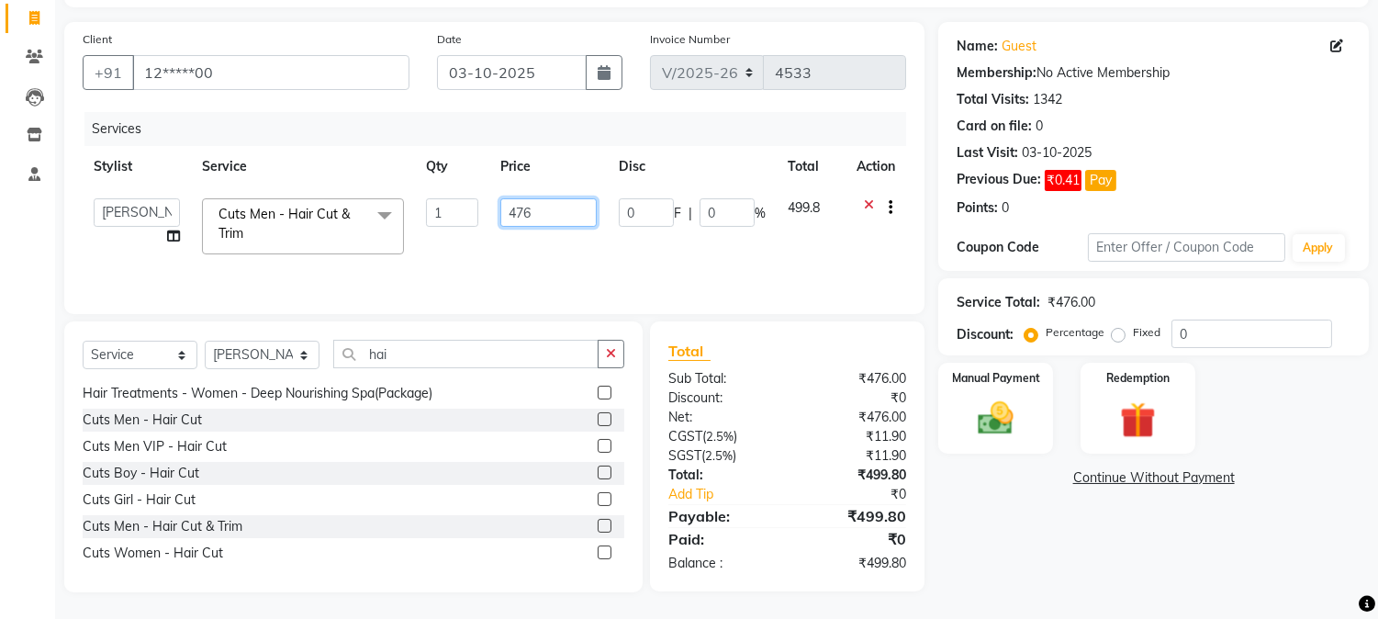
click at [553, 220] on input "476" at bounding box center [548, 212] width 96 height 28
type input "477"
click at [1067, 557] on div "Name: Guest Membership: No Active Membership Total Visits: 1342 Card on file: 0…" at bounding box center [1160, 307] width 444 height 570
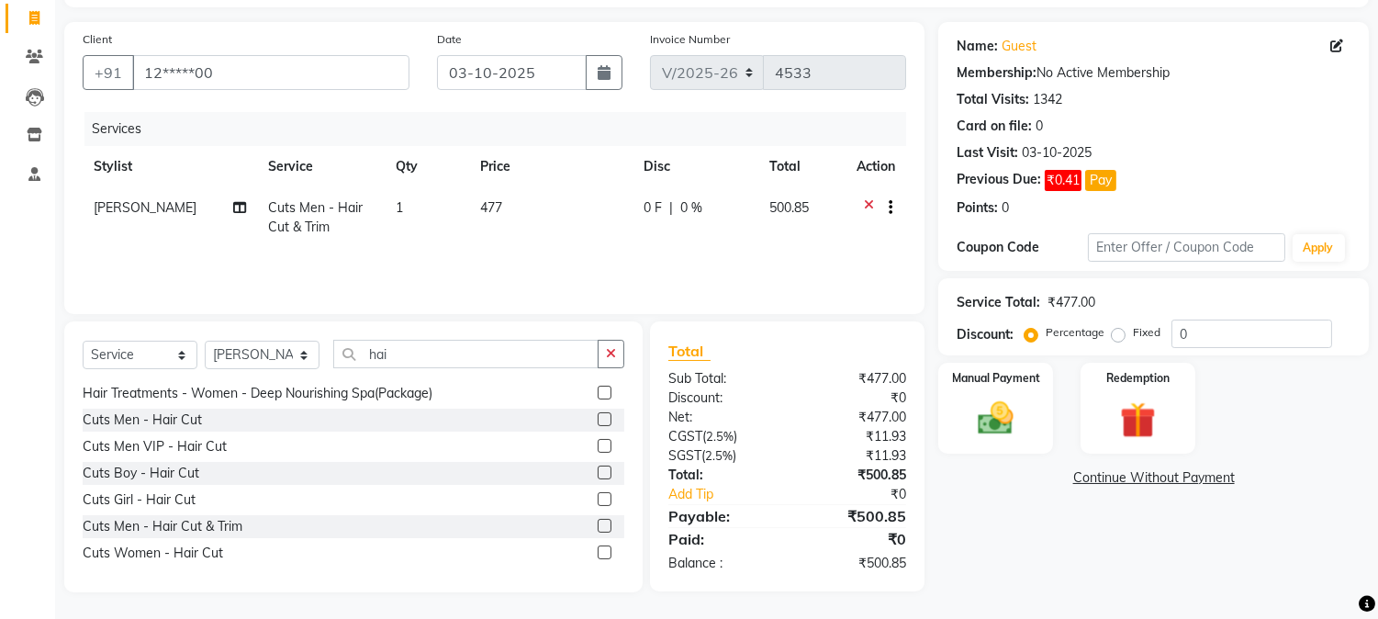
click at [117, 209] on span "Salima" at bounding box center [145, 207] width 103 height 17
select select "32987"
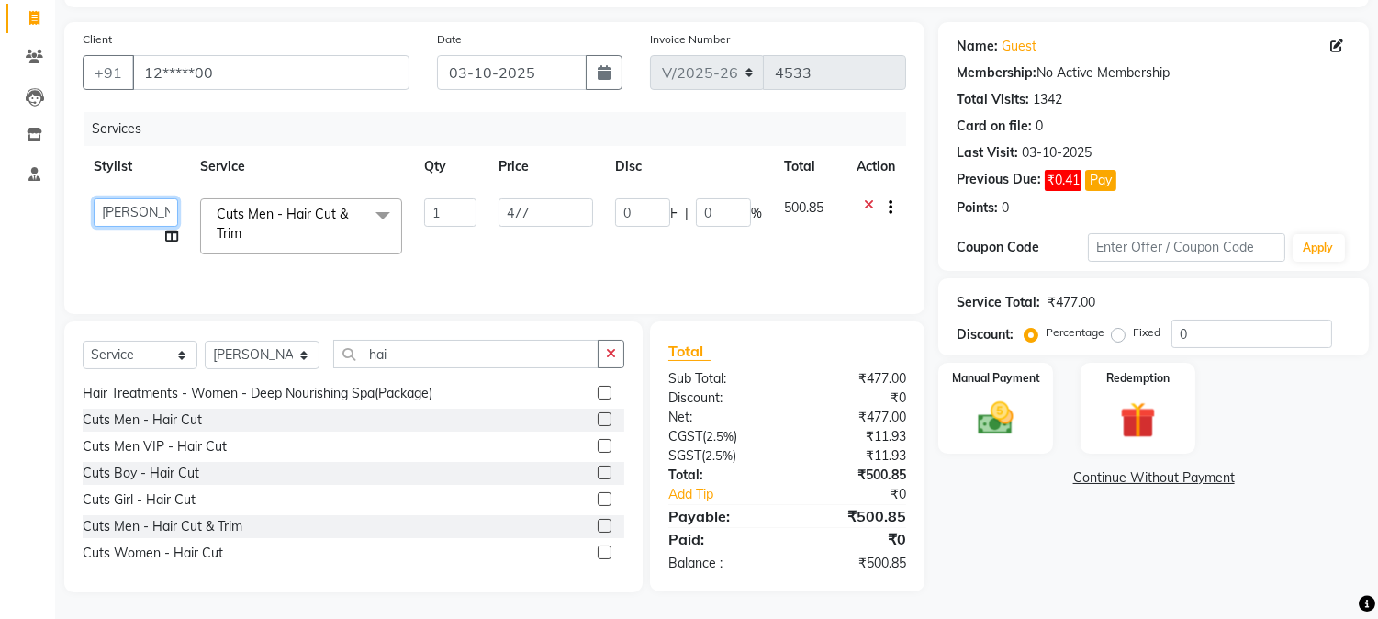
click at [122, 221] on select "Amar Arjun Eliza hocus pocus Maya Neha Ranjana Ravi Salima Salman Sonam" at bounding box center [136, 212] width 84 height 28
select select "32993"
click at [132, 354] on select "Select Service Product Membership Package Voucher Prepaid Gift Card" at bounding box center [140, 355] width 115 height 28
click at [419, 358] on input "hai" at bounding box center [465, 354] width 265 height 28
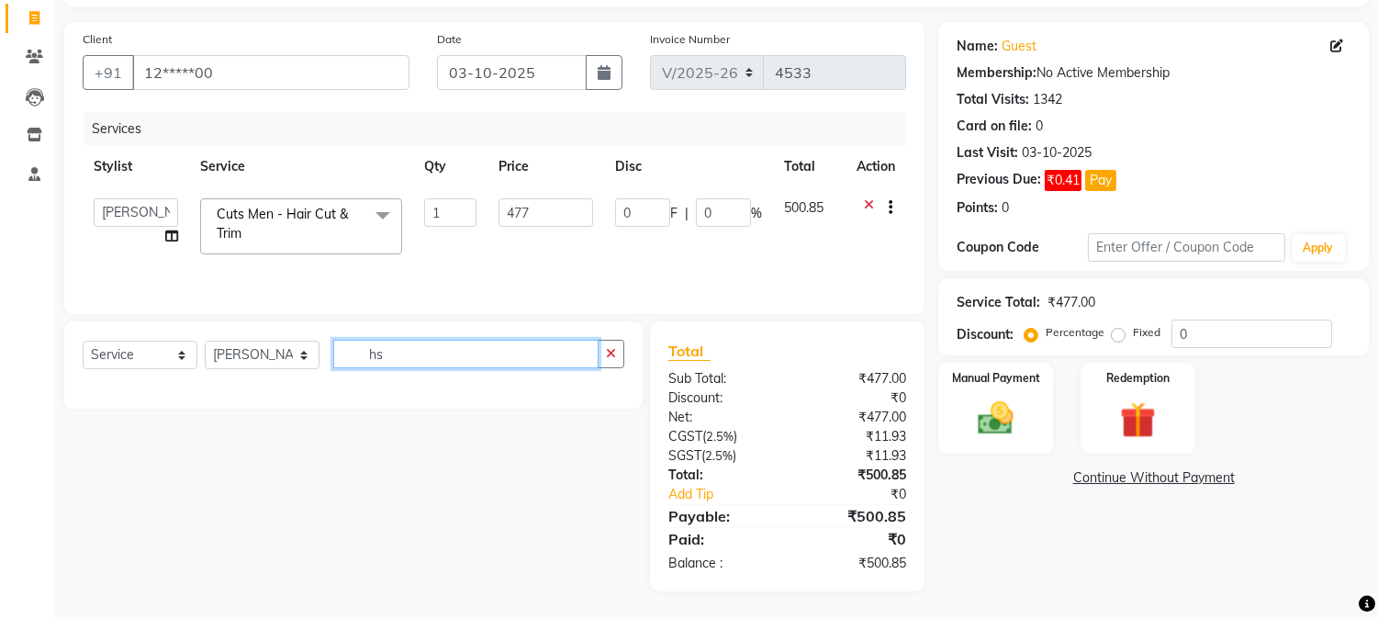
scroll to position [0, 0]
type input "h"
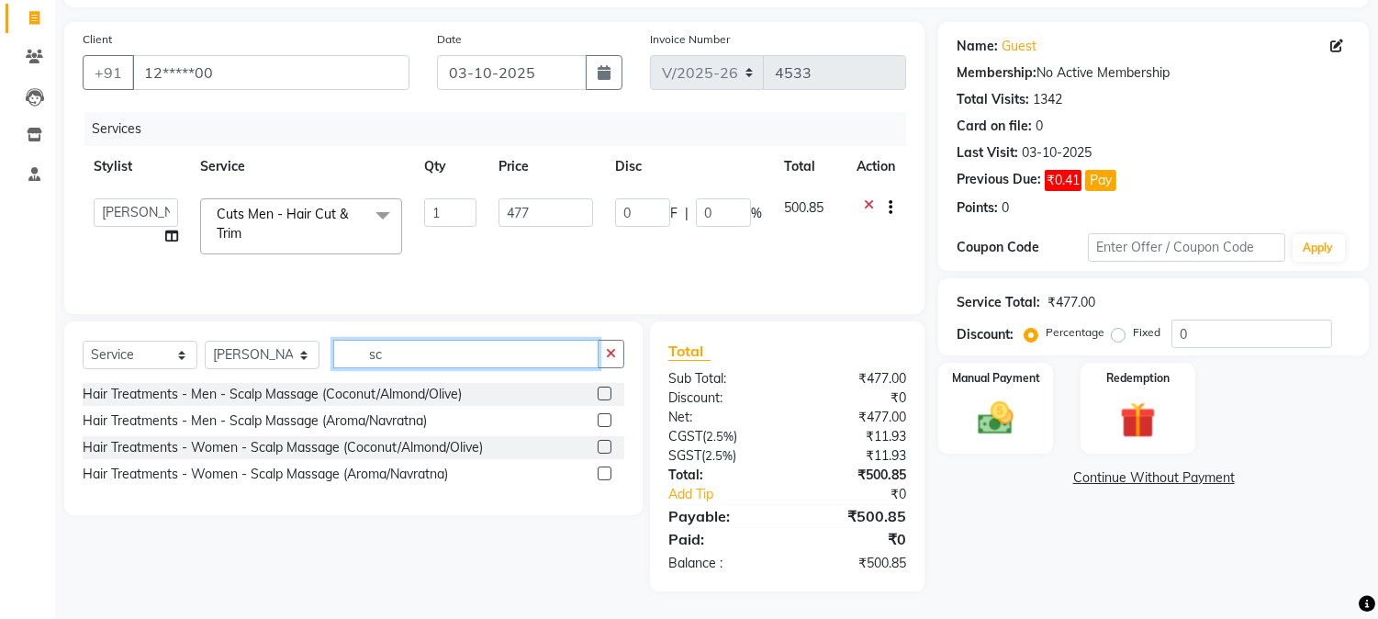
scroll to position [115, 0]
type input "sc"
click at [606, 391] on label at bounding box center [605, 395] width 14 height 14
click at [606, 391] on input "checkbox" at bounding box center [604, 395] width 12 height 12
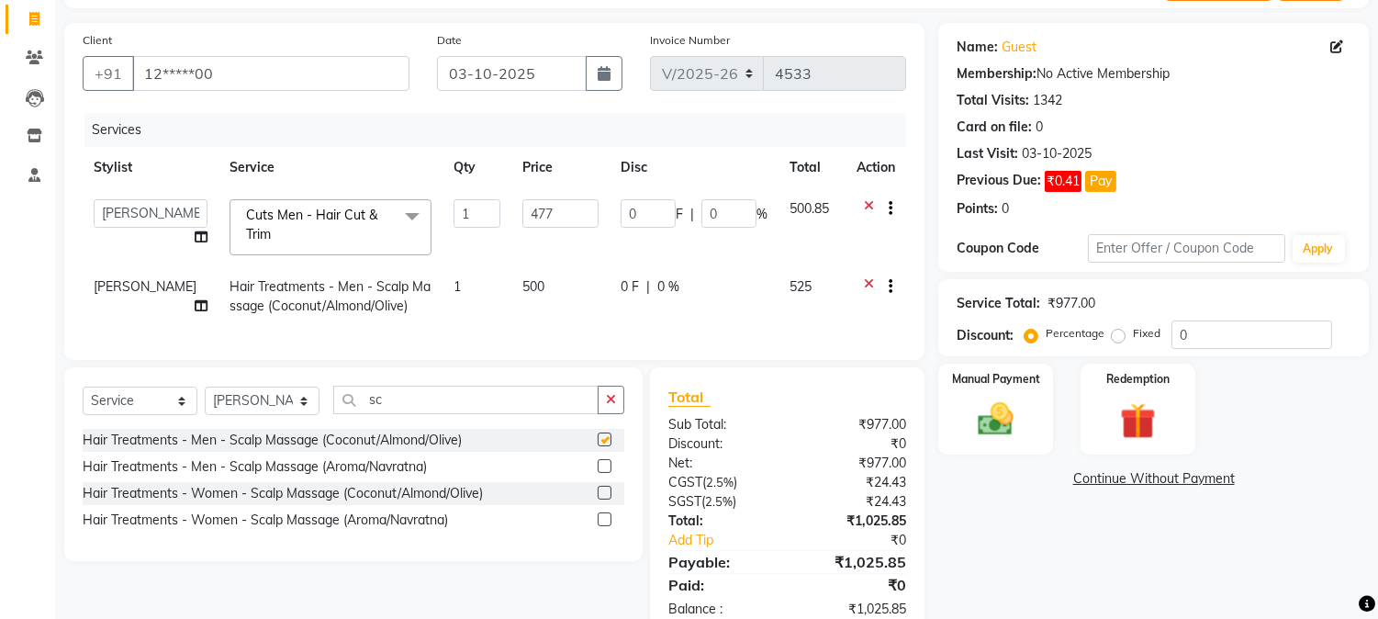
checkbox input "false"
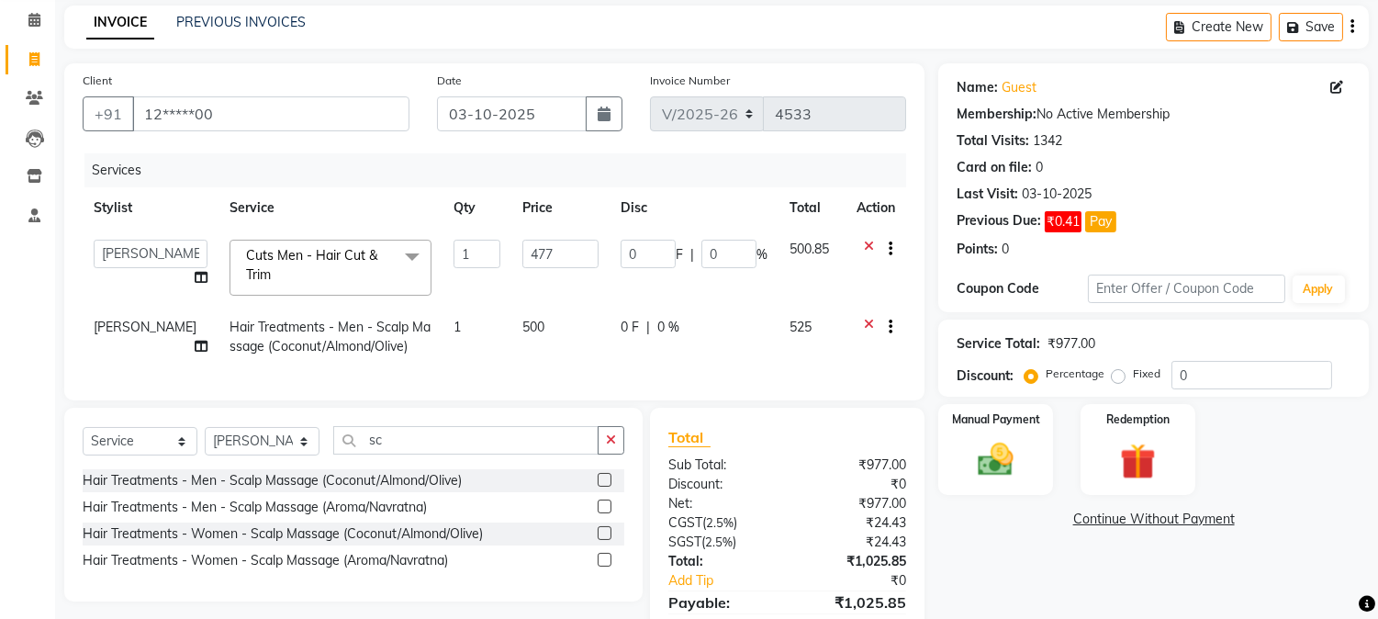
scroll to position [19, 0]
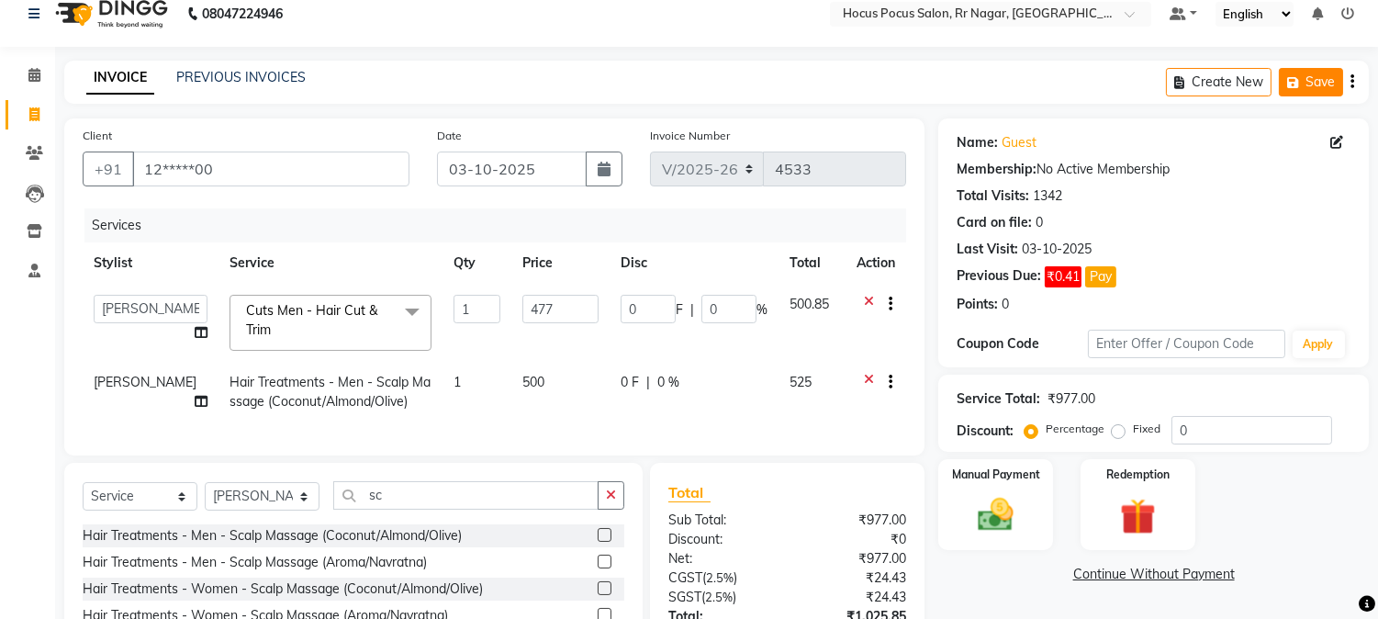
click at [1291, 79] on icon "button" at bounding box center [1296, 82] width 18 height 13
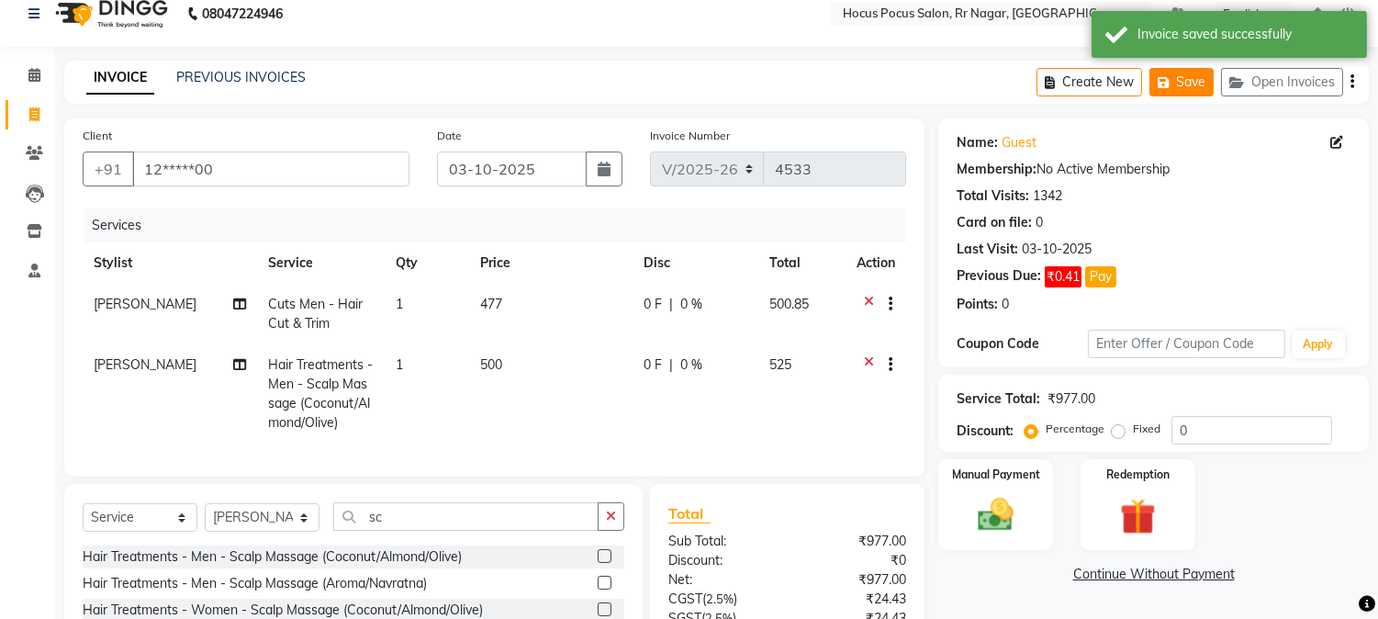
click at [1175, 84] on button "Save" at bounding box center [1182, 82] width 64 height 28
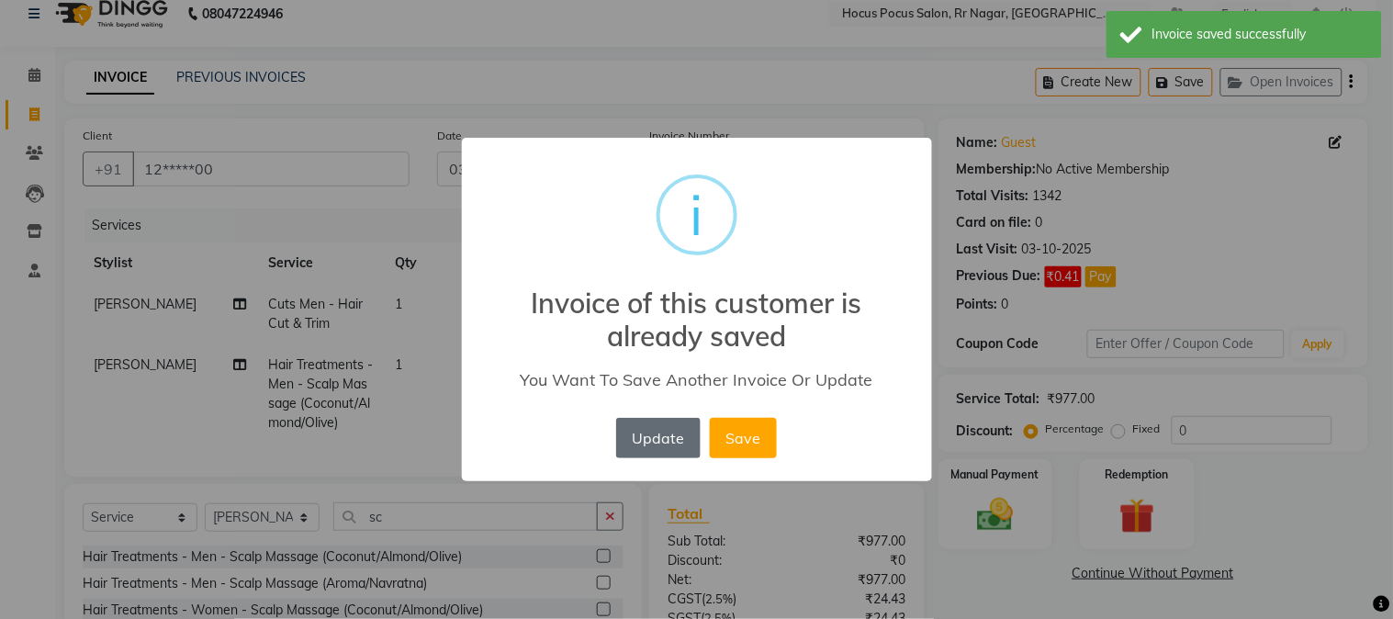
click at [657, 445] on button "Update" at bounding box center [658, 438] width 84 height 40
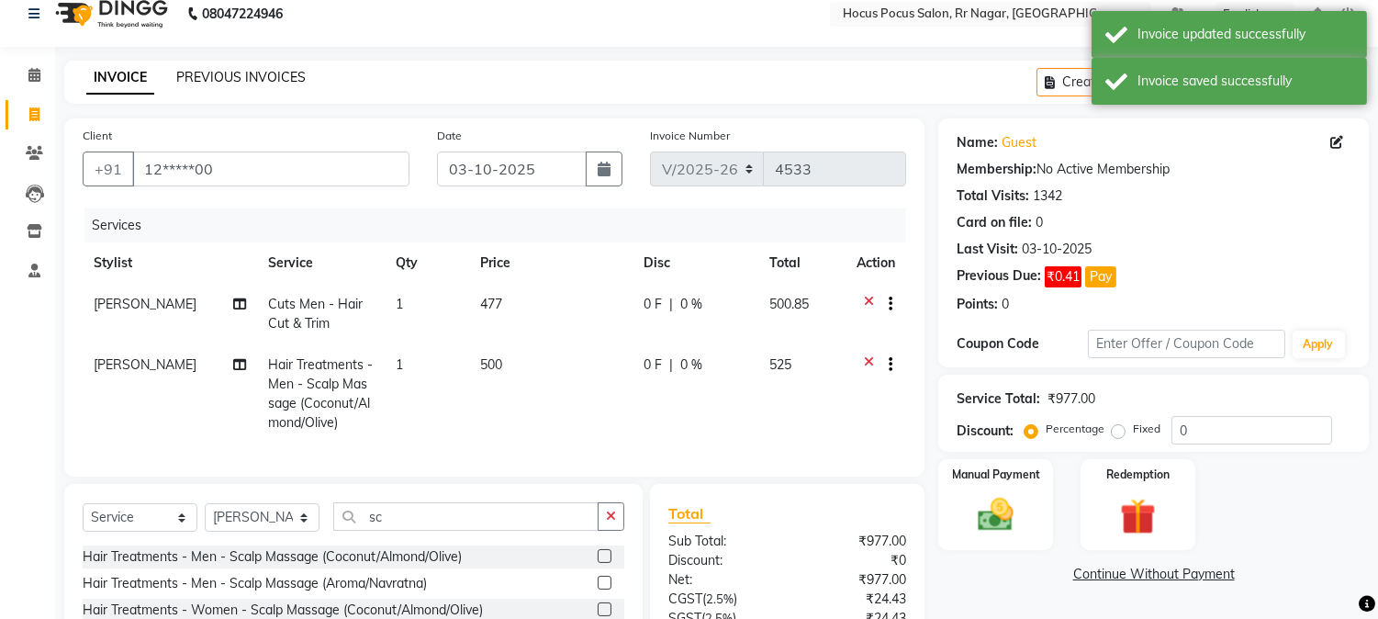
click at [218, 74] on link "PREVIOUS INVOICES" at bounding box center [240, 77] width 129 height 17
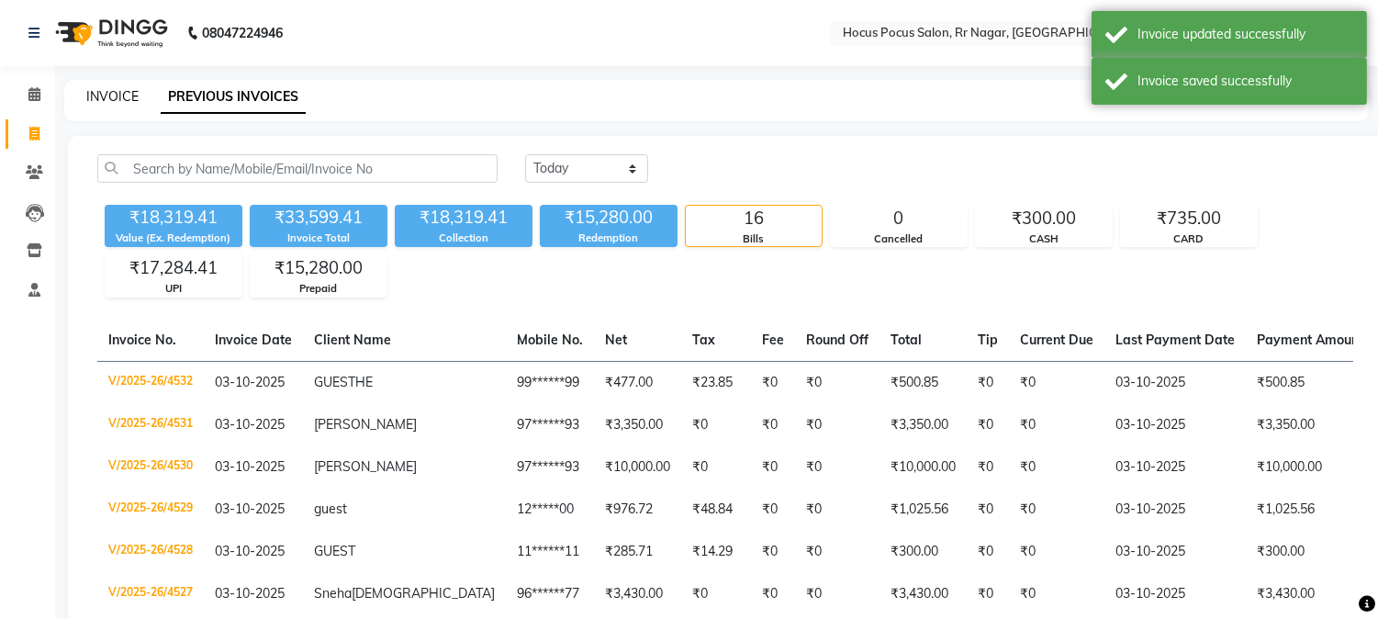
click at [125, 95] on link "INVOICE" at bounding box center [112, 96] width 52 height 17
select select "service"
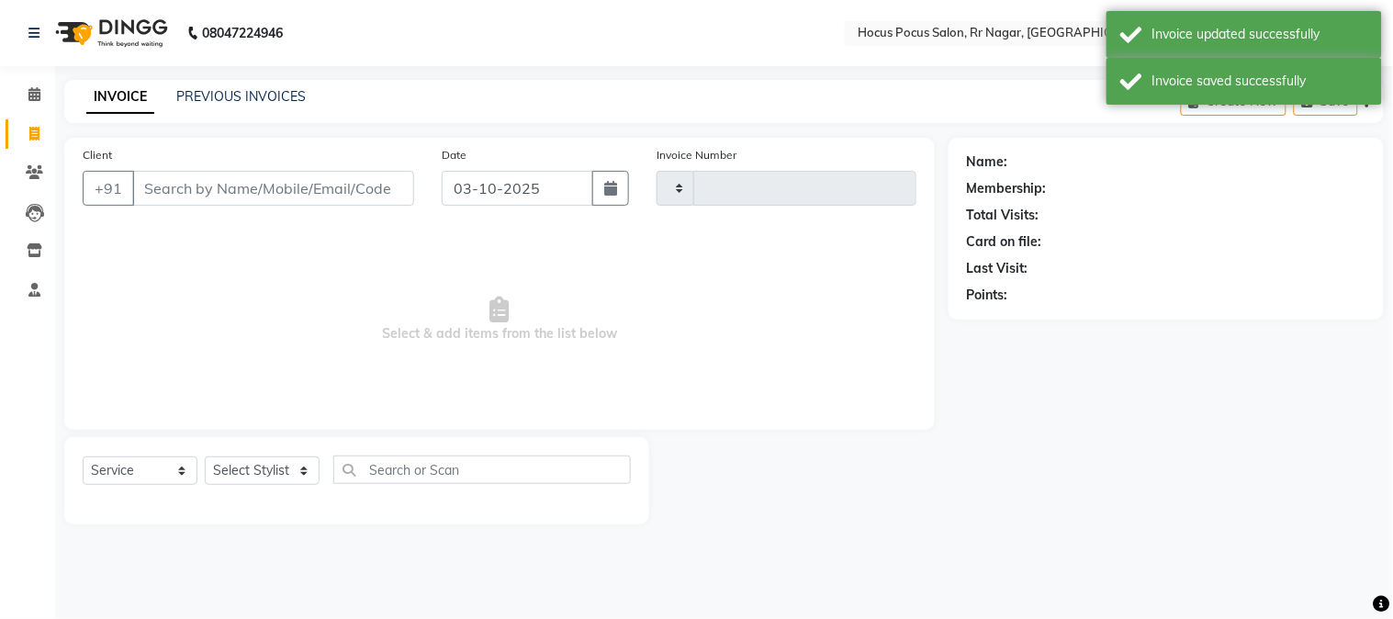
type input "4533"
select select "5019"
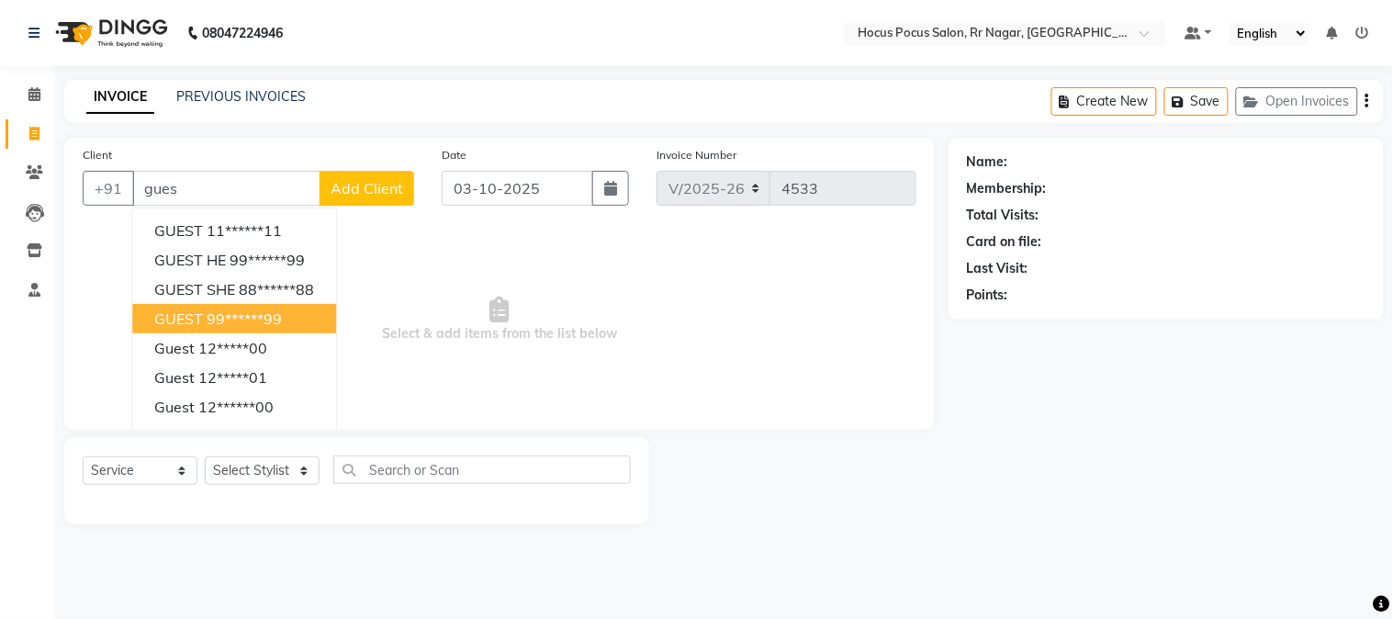
click at [194, 329] on button "GUEST 99******99" at bounding box center [234, 318] width 204 height 29
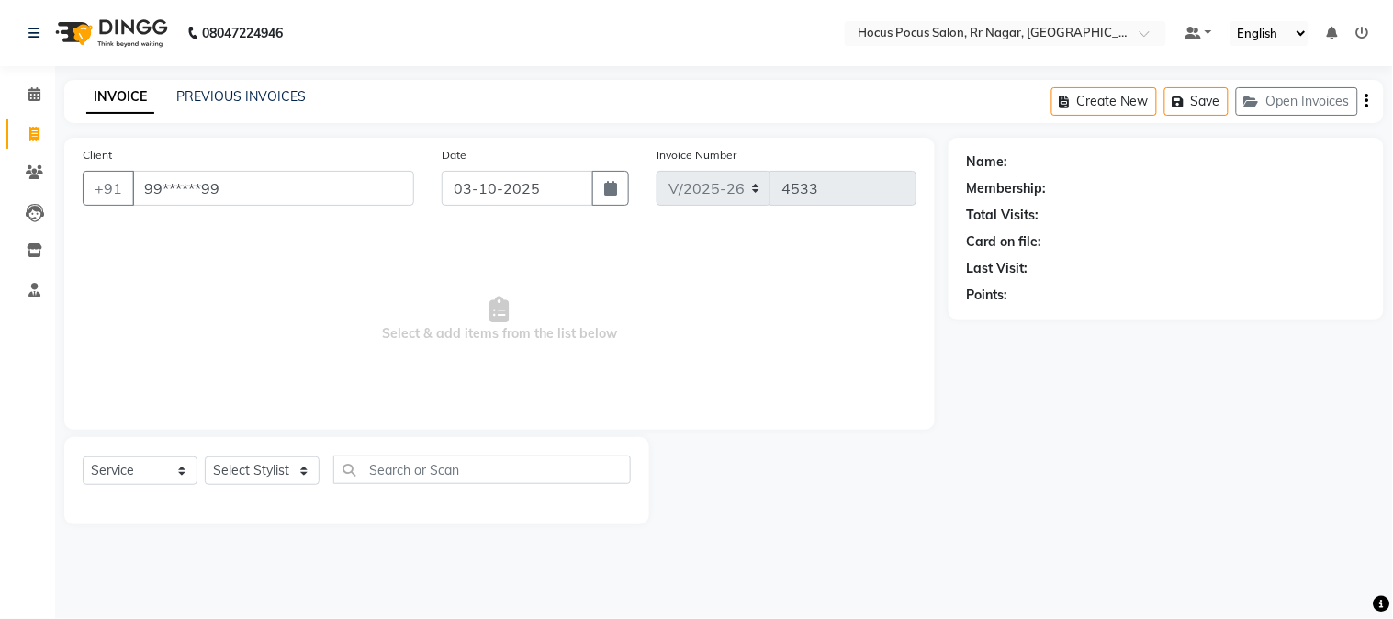
type input "99******99"
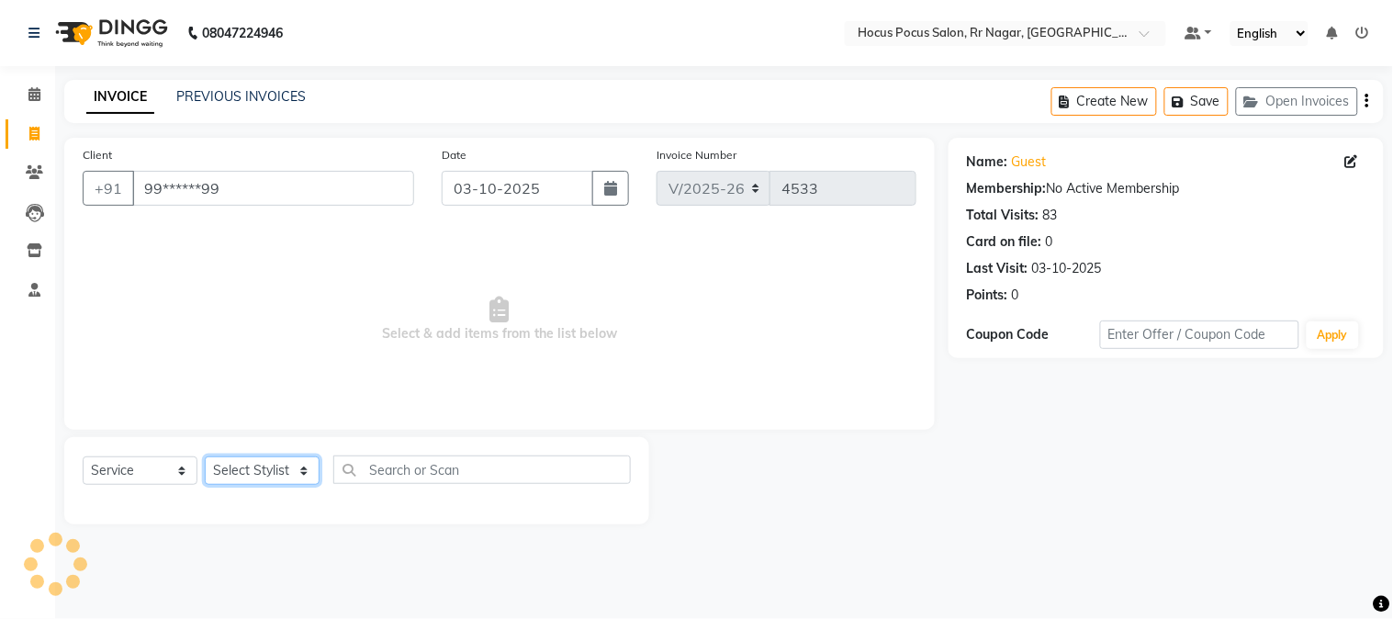
click at [287, 473] on select "Select Stylist Amar Arjun Eliza hocus pocus Maya Neha Ranjana Ravi Salima Salma…" at bounding box center [262, 470] width 115 height 28
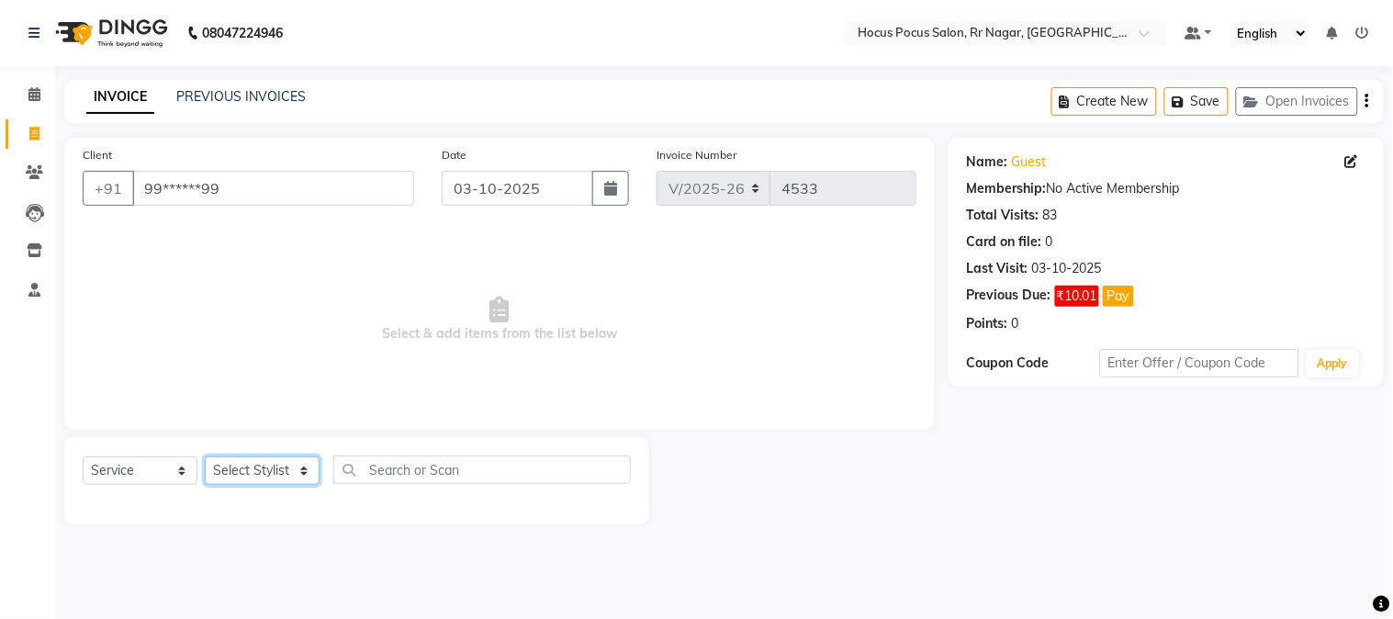
select select "86623"
click at [205, 457] on select "Select Stylist Amar Arjun Eliza hocus pocus Maya Neha Ranjana Ravi Salima Salma…" at bounding box center [262, 470] width 115 height 28
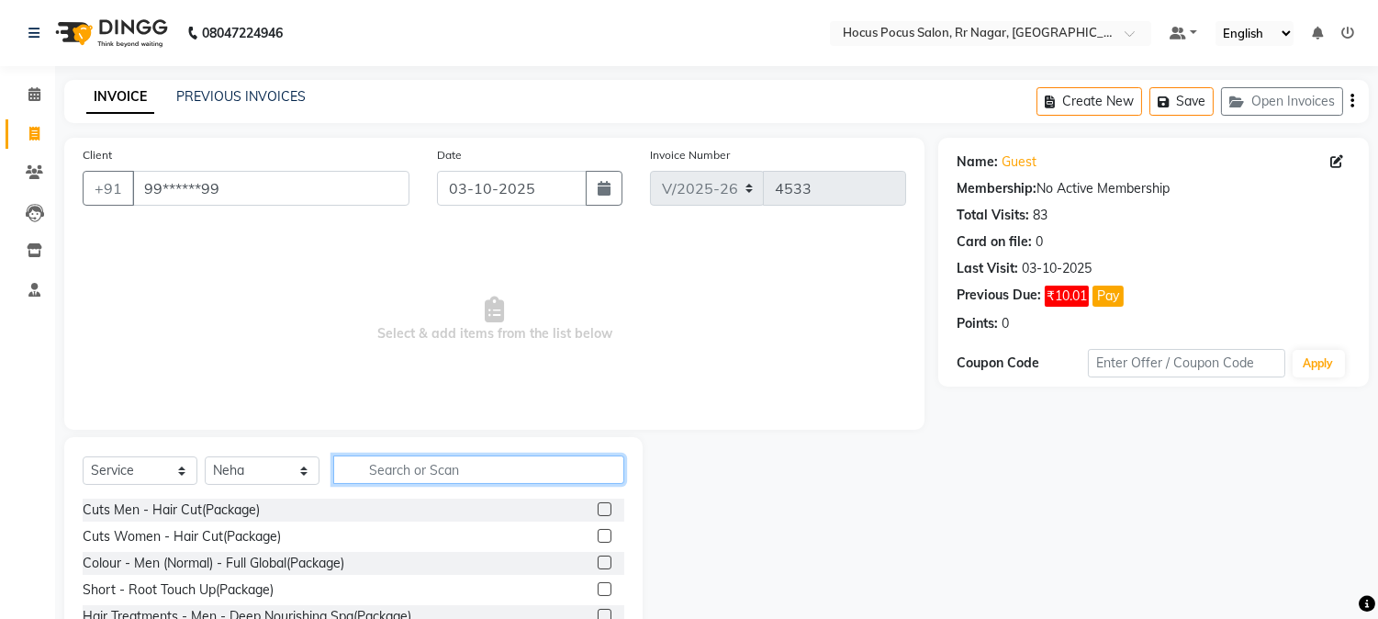
click at [365, 462] on input "text" at bounding box center [478, 469] width 291 height 28
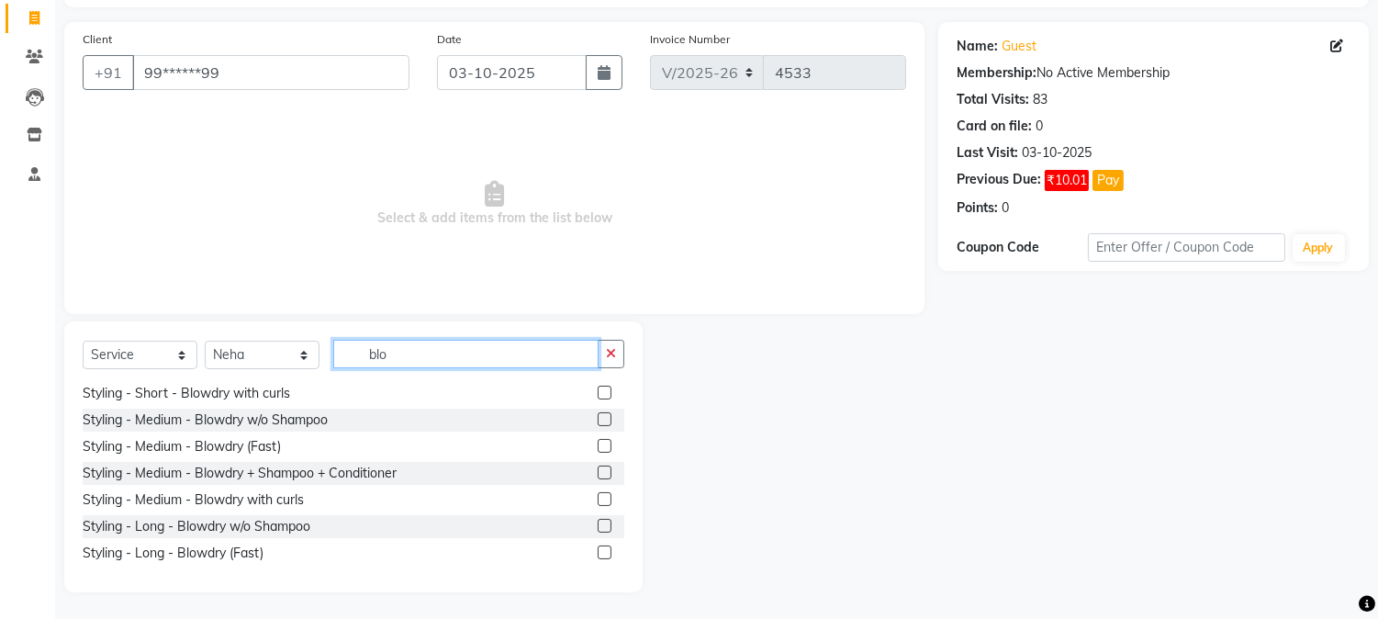
scroll to position [122, 0]
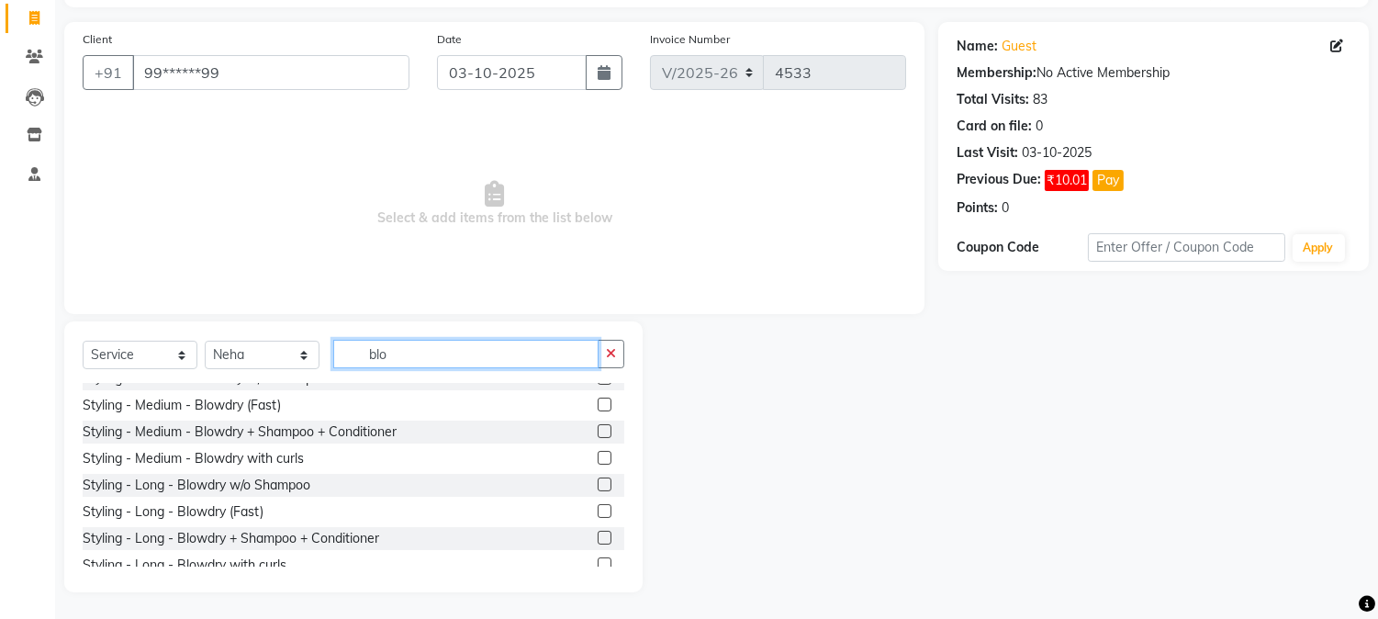
type input "blo"
click at [598, 535] on label at bounding box center [605, 538] width 14 height 14
click at [598, 535] on input "checkbox" at bounding box center [604, 539] width 12 height 12
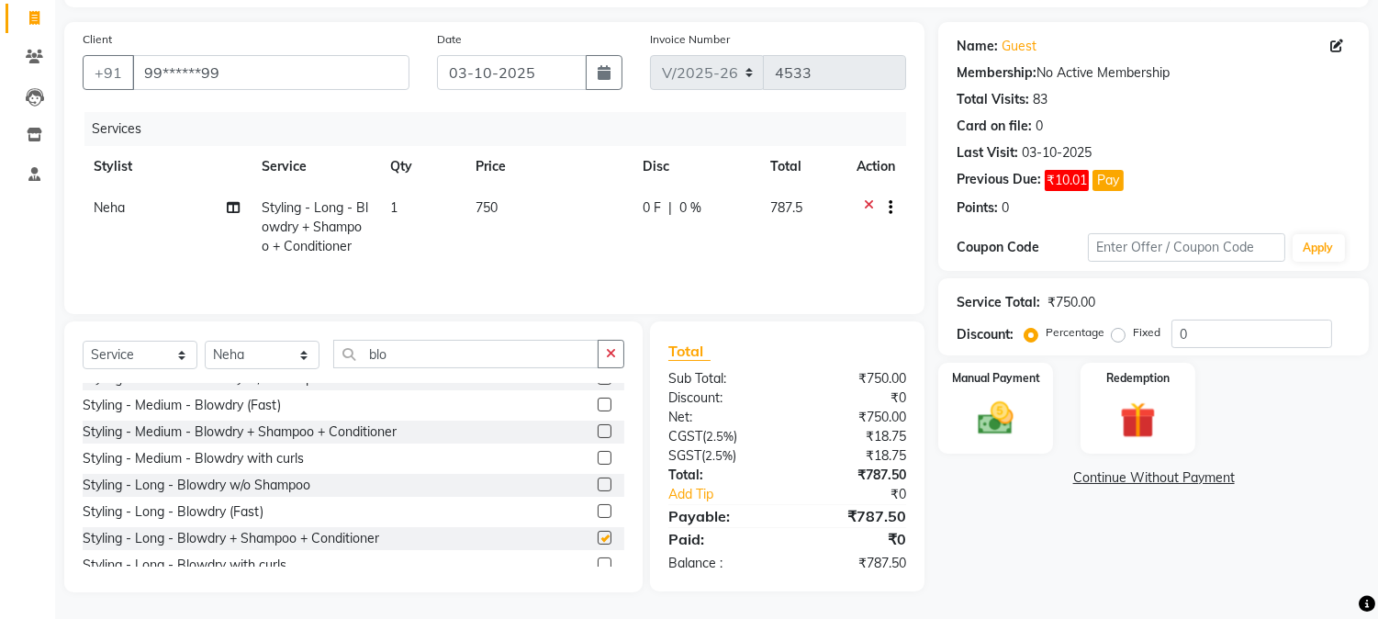
checkbox input "false"
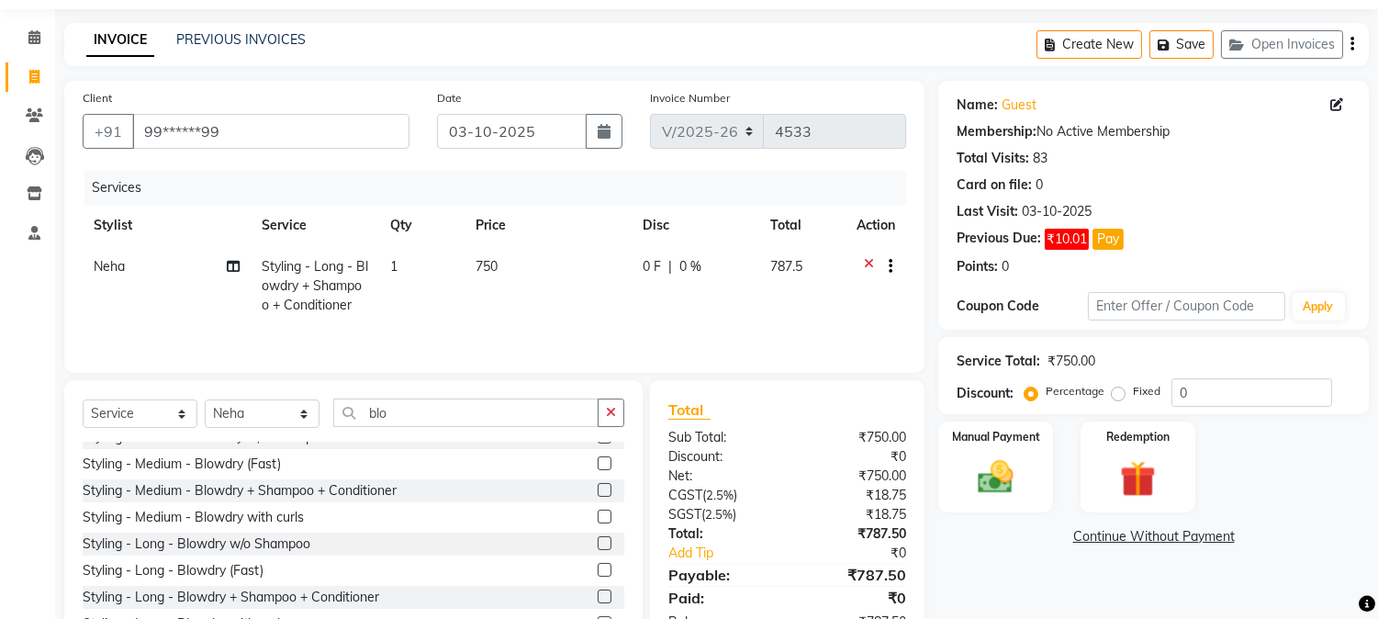
scroll to position [0, 0]
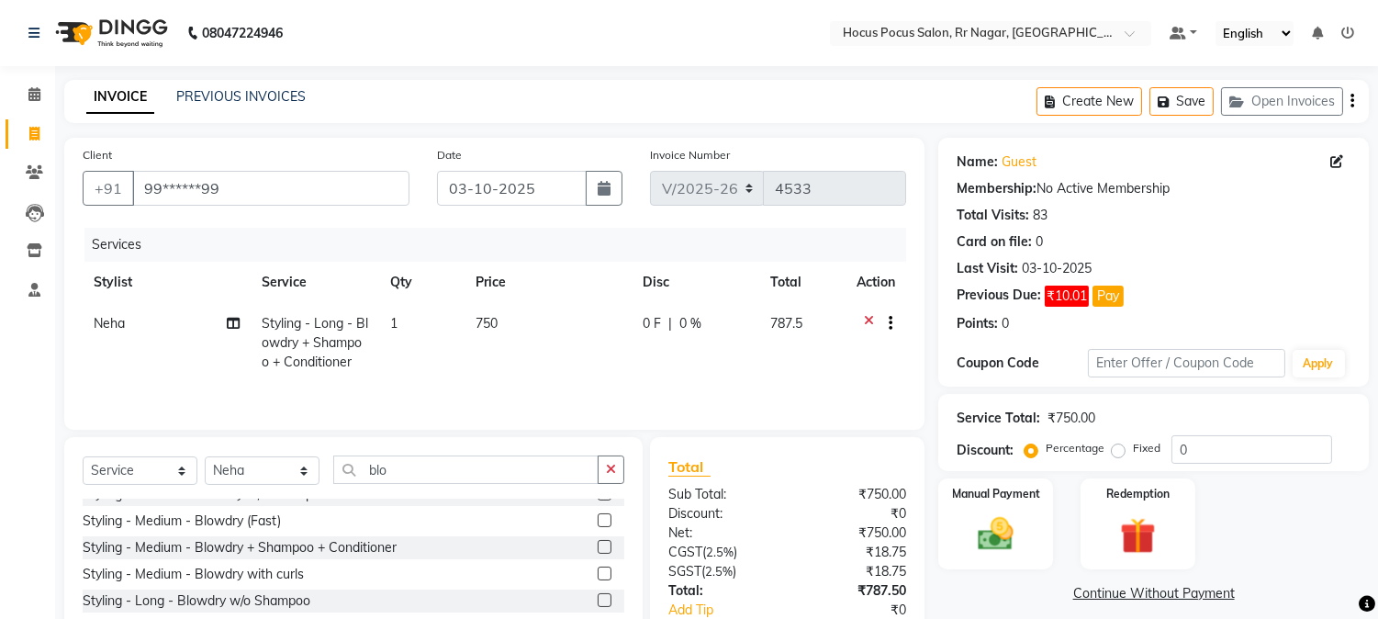
click at [866, 315] on icon at bounding box center [869, 325] width 10 height 23
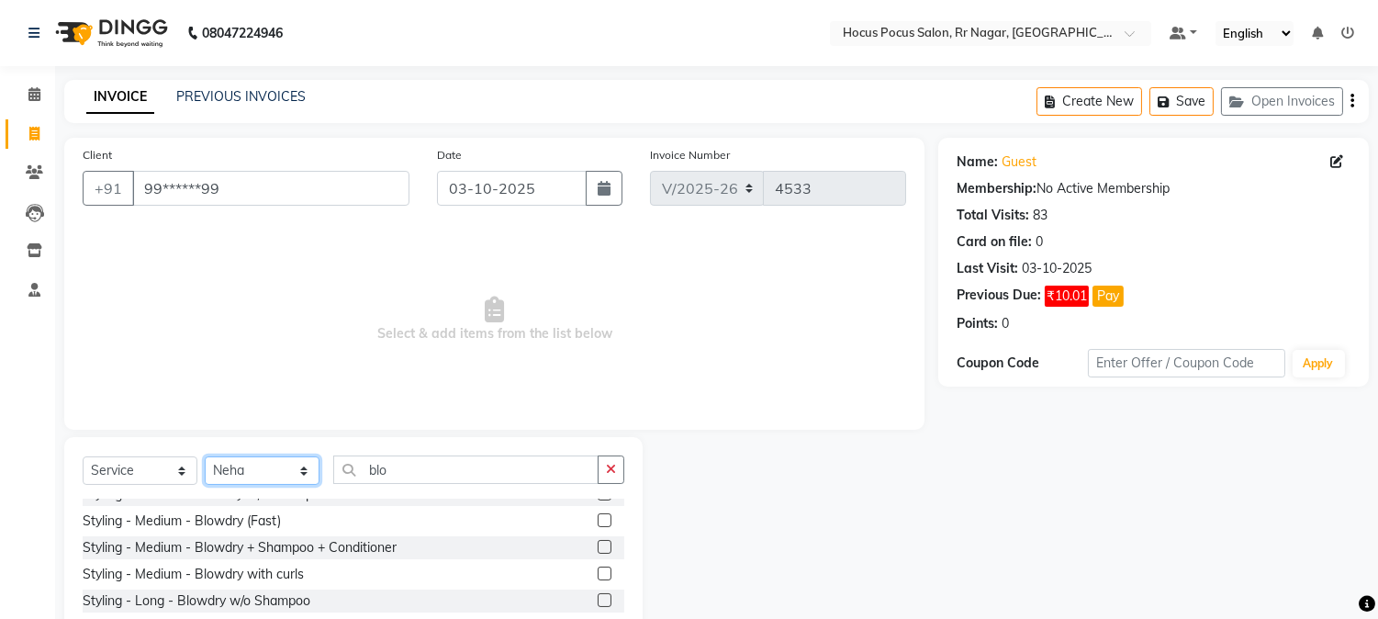
click at [250, 466] on select "Select Stylist Amar Arjun Eliza hocus pocus Maya Neha Ranjana Ravi Salima Salma…" at bounding box center [262, 470] width 115 height 28
select select "92671"
click at [205, 457] on select "Select Stylist Amar Arjun Eliza hocus pocus Maya Neha Ranjana Ravi Salima Salma…" at bounding box center [262, 470] width 115 height 28
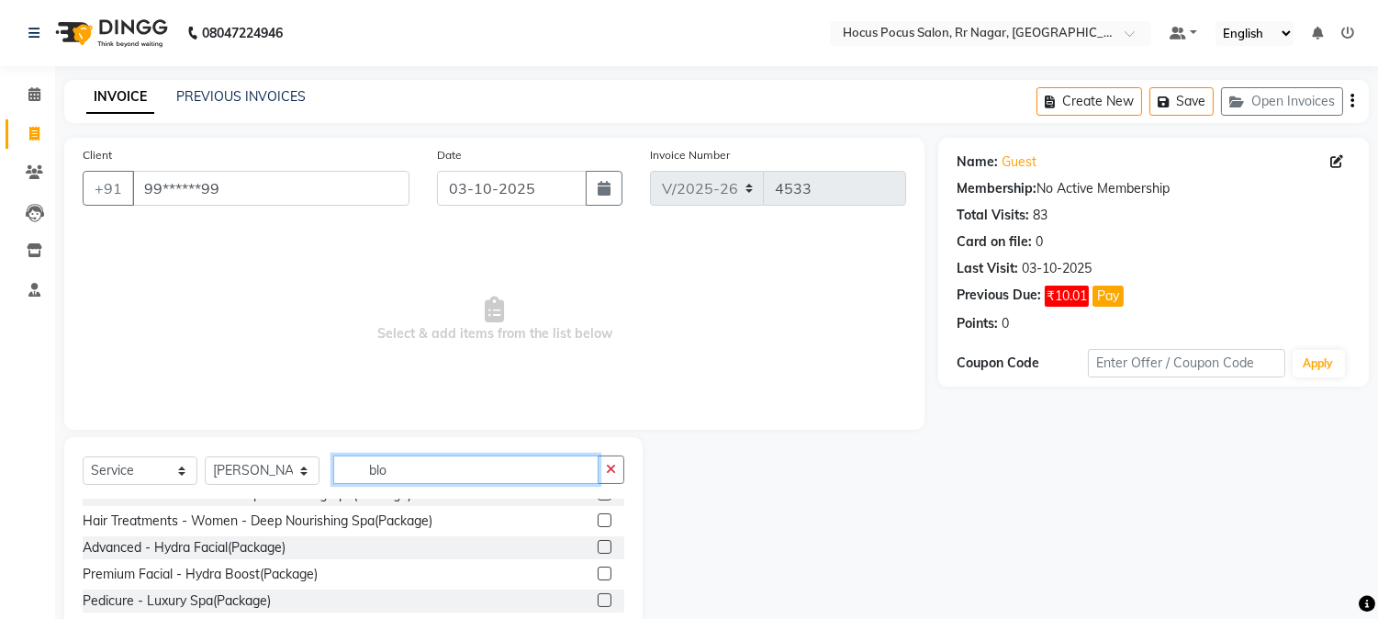
click at [406, 474] on input "blo" at bounding box center [465, 469] width 265 height 28
type input "b"
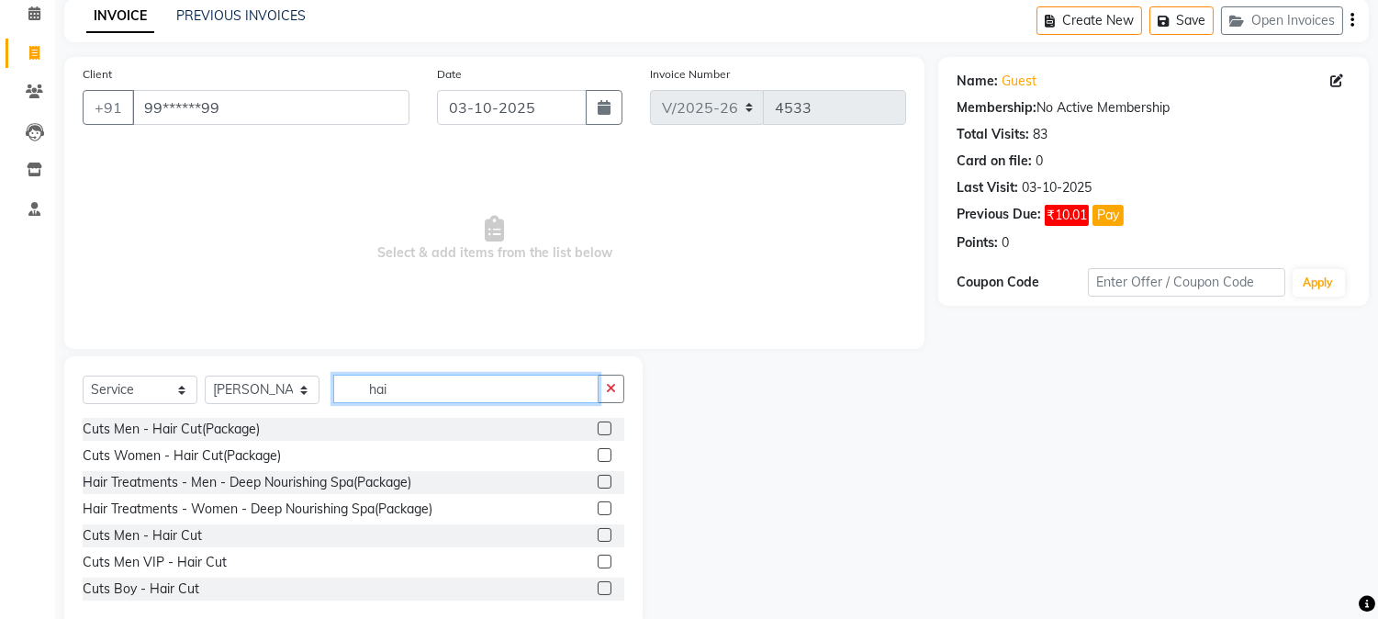
type input "hai"
click at [208, 533] on div "Cuts Men - Hair Cut" at bounding box center [354, 535] width 542 height 23
click at [598, 531] on label at bounding box center [605, 535] width 14 height 14
click at [598, 531] on input "checkbox" at bounding box center [604, 536] width 12 height 12
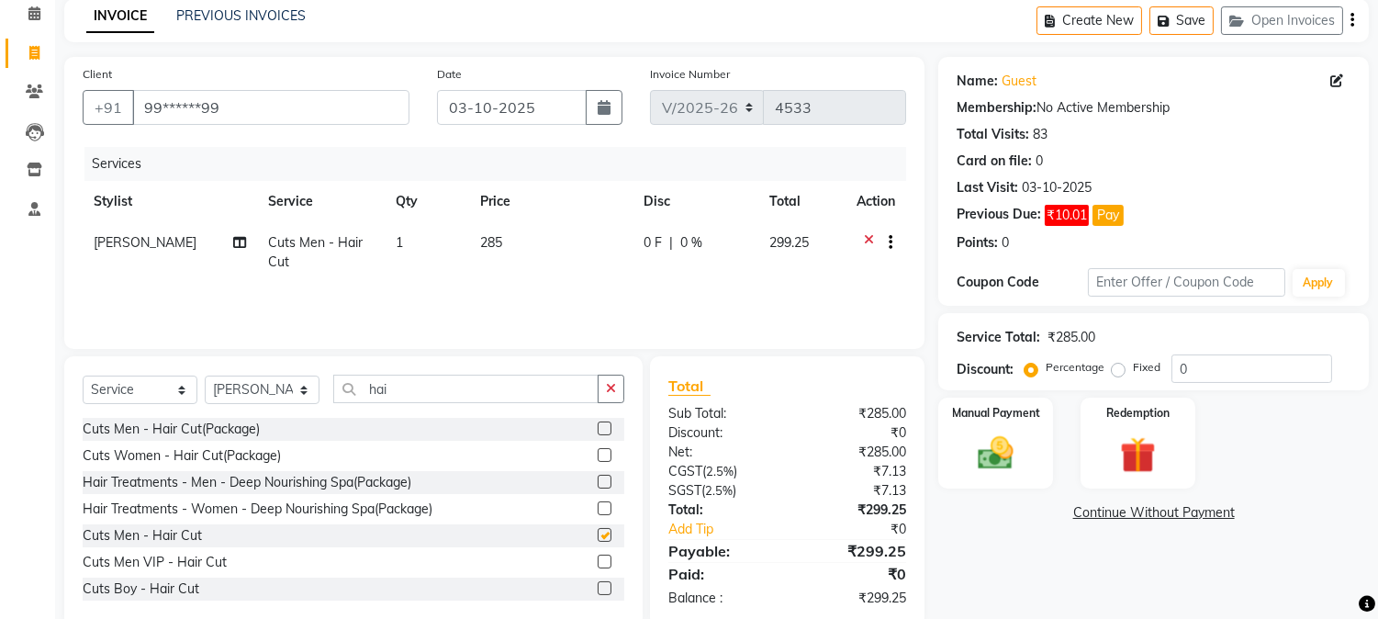
checkbox input "false"
click at [501, 235] on td "285" at bounding box center [550, 252] width 163 height 61
select select "92671"
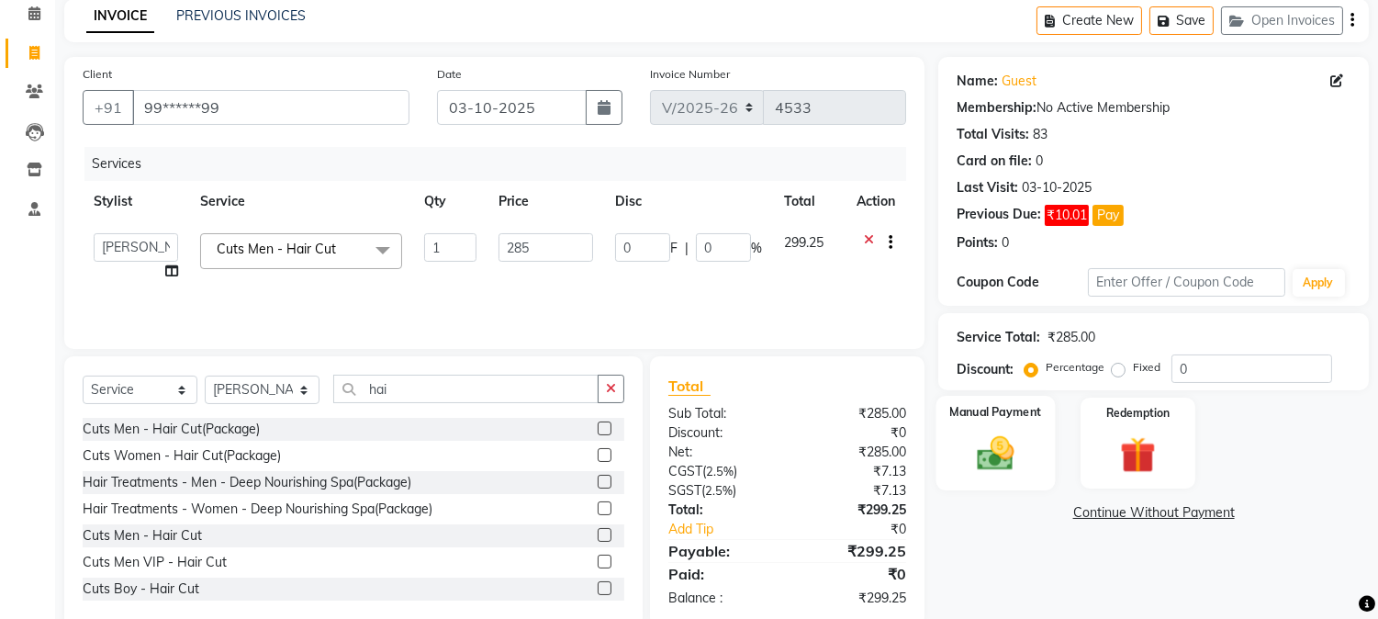
click at [993, 453] on img at bounding box center [996, 453] width 61 height 43
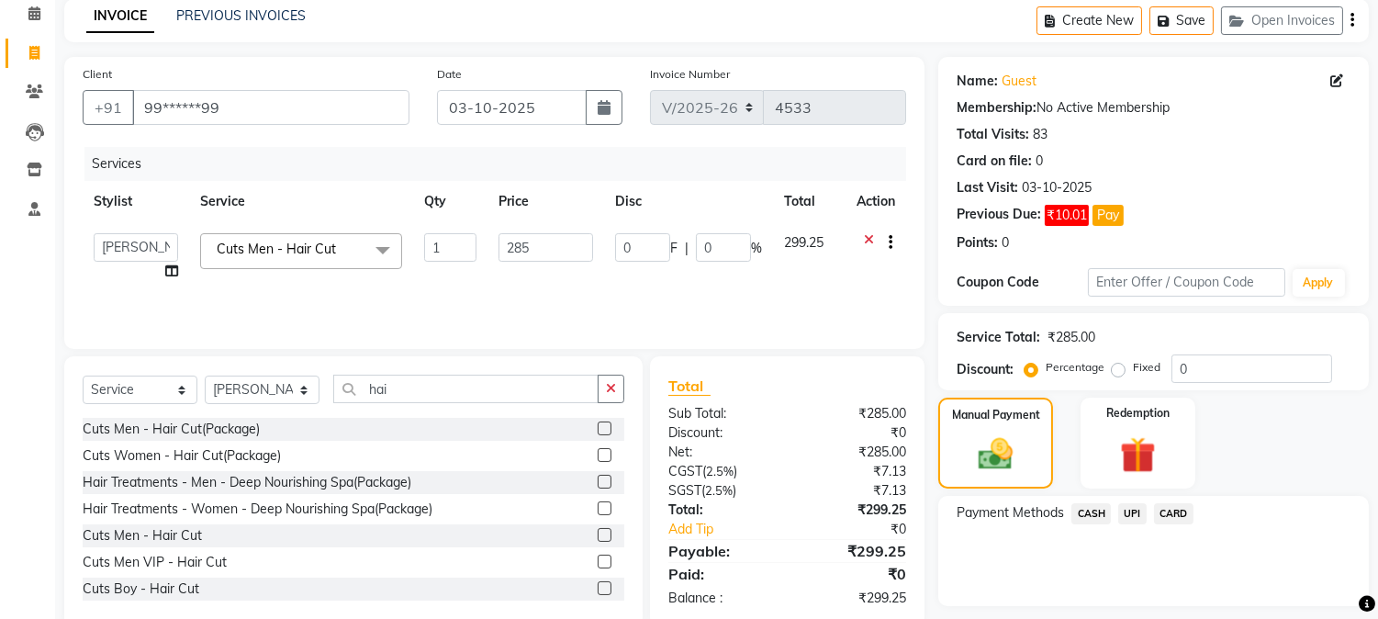
click at [1140, 516] on span "UPI" at bounding box center [1132, 513] width 28 height 21
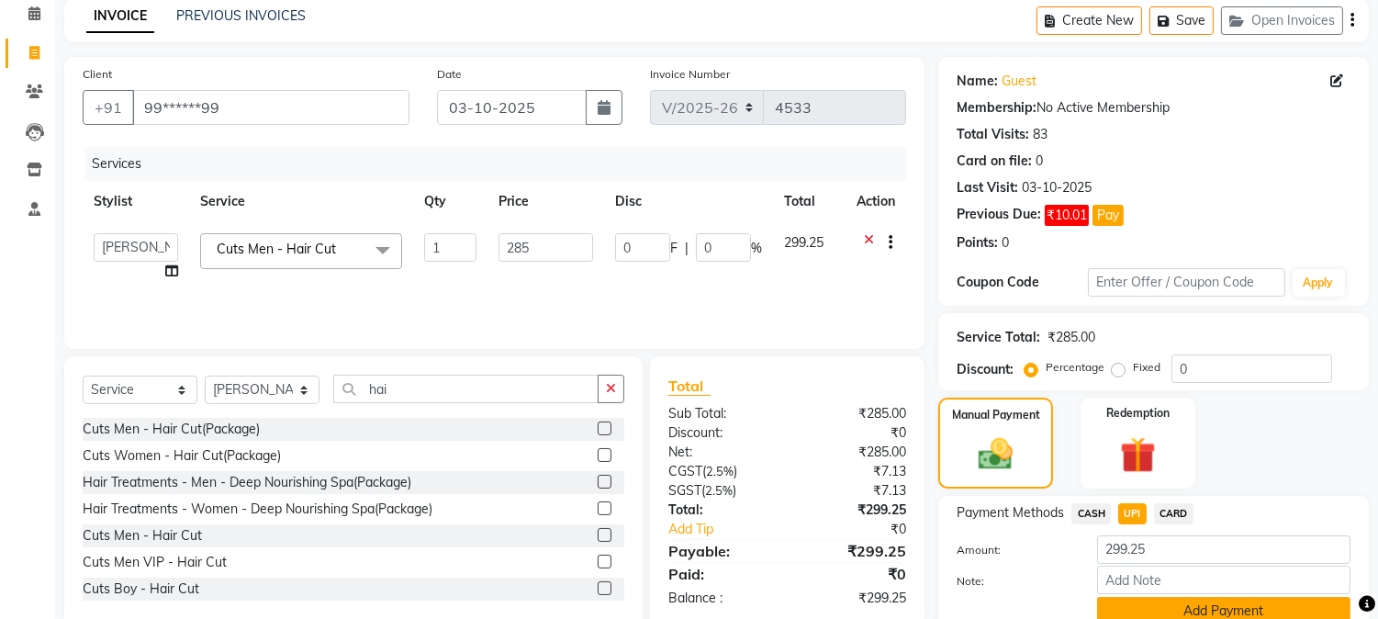
click at [1164, 609] on button "Add Payment" at bounding box center [1223, 611] width 253 height 28
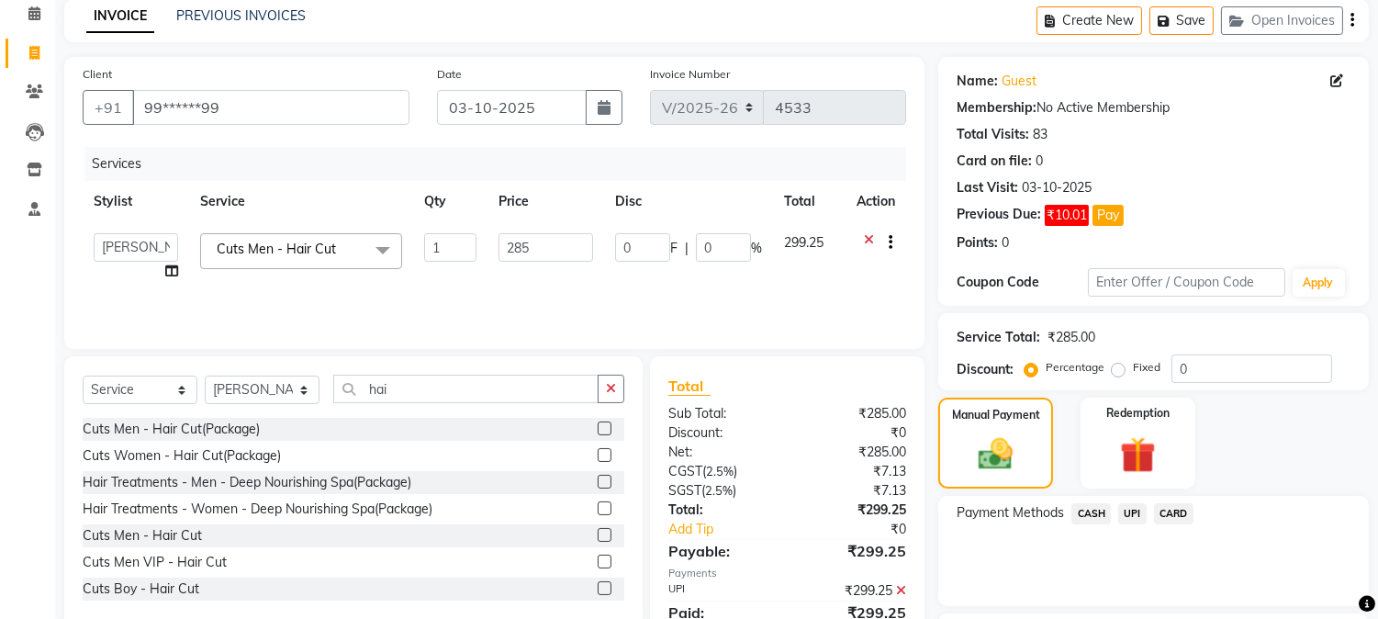
click at [1377, 601] on div "Name: Guest Membership: No Active Membership Total Visits: 83 Card on file: 0 L…" at bounding box center [1160, 402] width 444 height 691
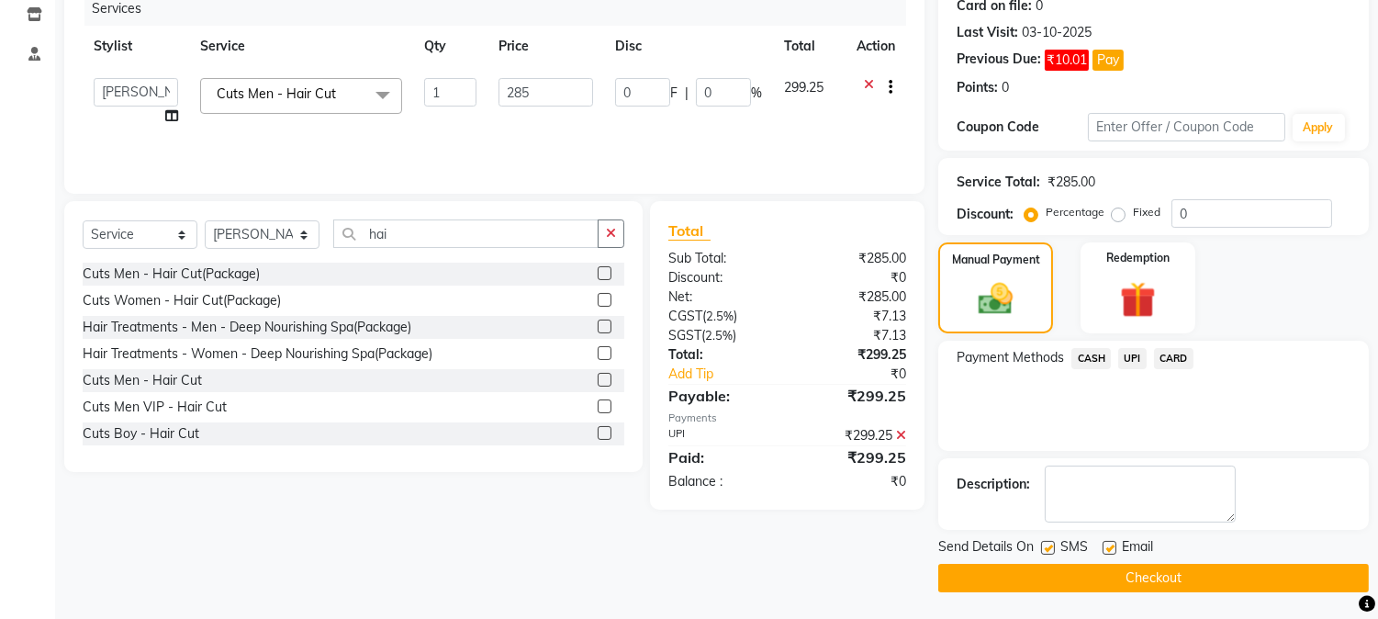
drag, startPoint x: 1045, startPoint y: 544, endPoint x: 1048, endPoint y: 563, distance: 19.5
click at [1045, 548] on label at bounding box center [1048, 548] width 14 height 14
click at [1045, 548] on input "checkbox" at bounding box center [1047, 549] width 12 height 12
checkbox input "false"
click at [1068, 574] on button "Checkout" at bounding box center [1153, 578] width 431 height 28
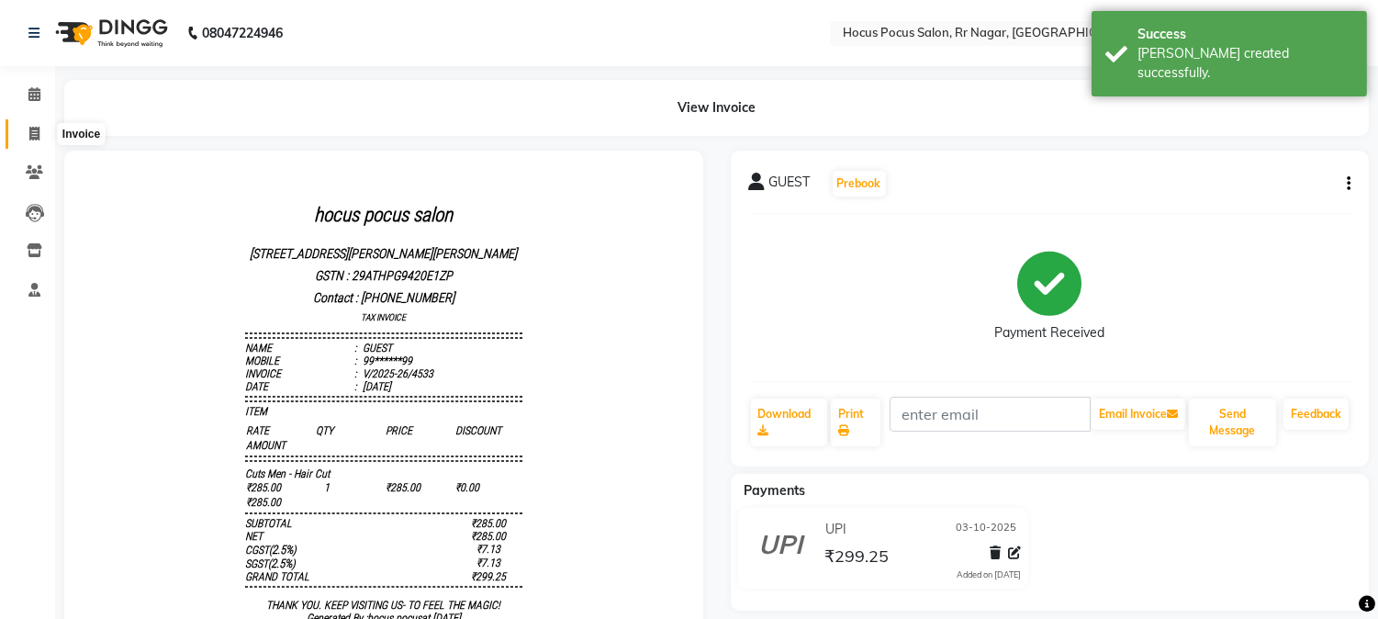
click at [40, 135] on span at bounding box center [34, 134] width 32 height 21
select select "service"
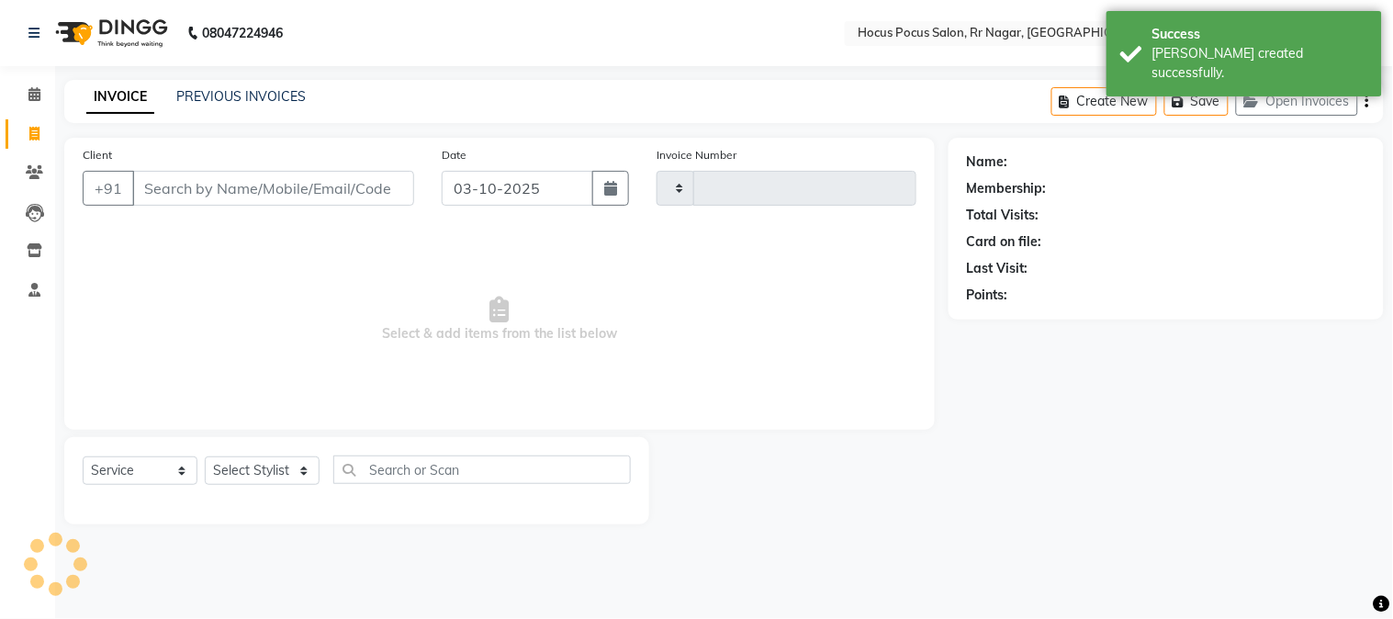
click at [176, 181] on input "Client" at bounding box center [273, 188] width 282 height 35
type input "g"
type input "4534"
type input "gu"
select select "5019"
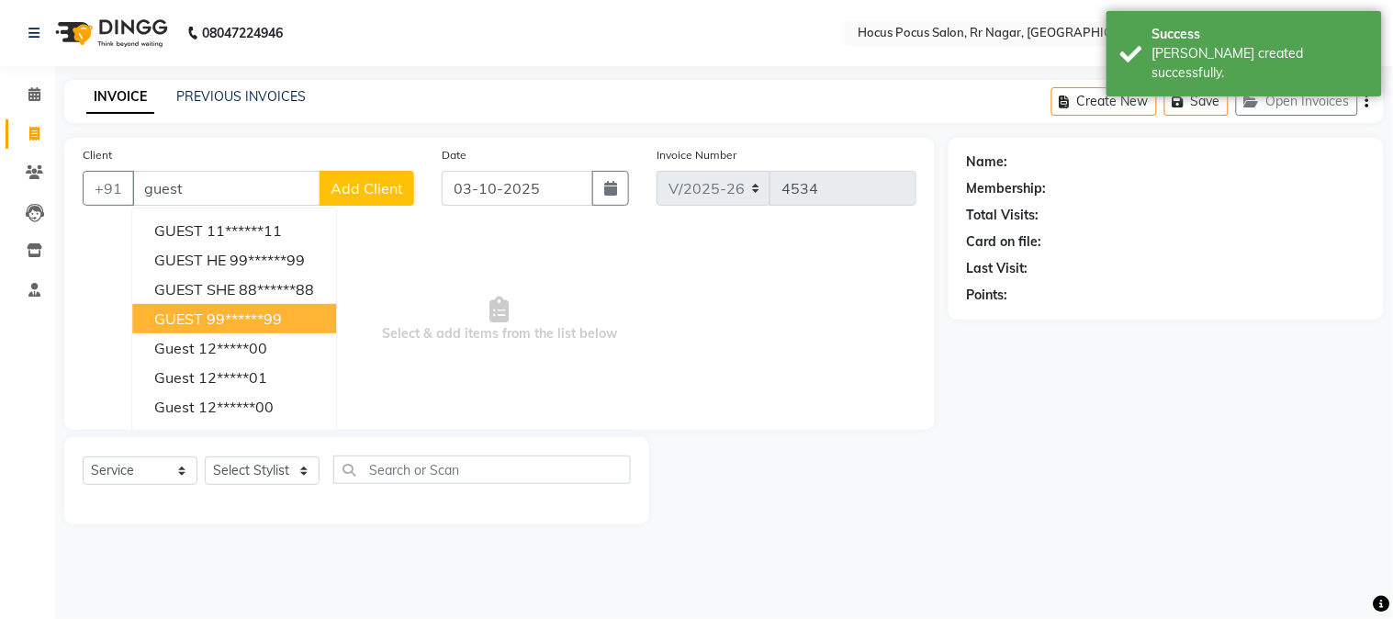
click at [213, 328] on button "GUEST 99******99" at bounding box center [234, 318] width 204 height 29
type input "99******99"
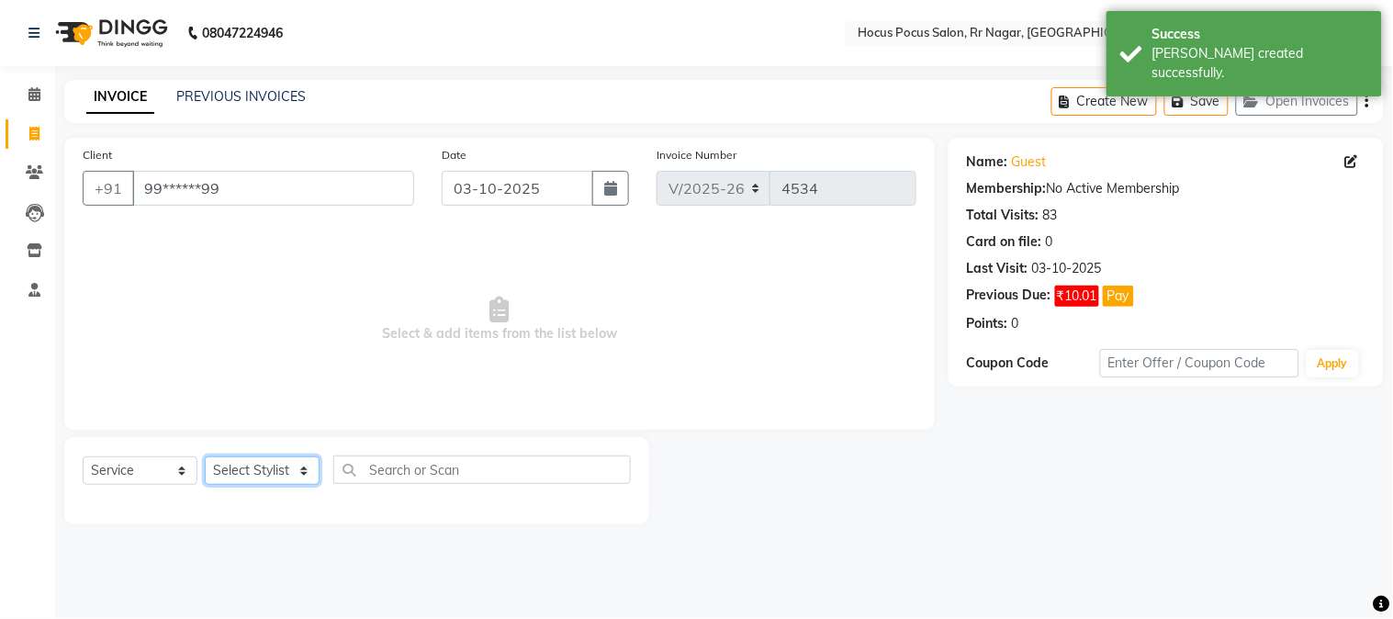
click at [281, 468] on select "Select Stylist Amar Arjun Eliza hocus pocus Maya Neha Ranjana Ravi Salima Salma…" at bounding box center [262, 470] width 115 height 28
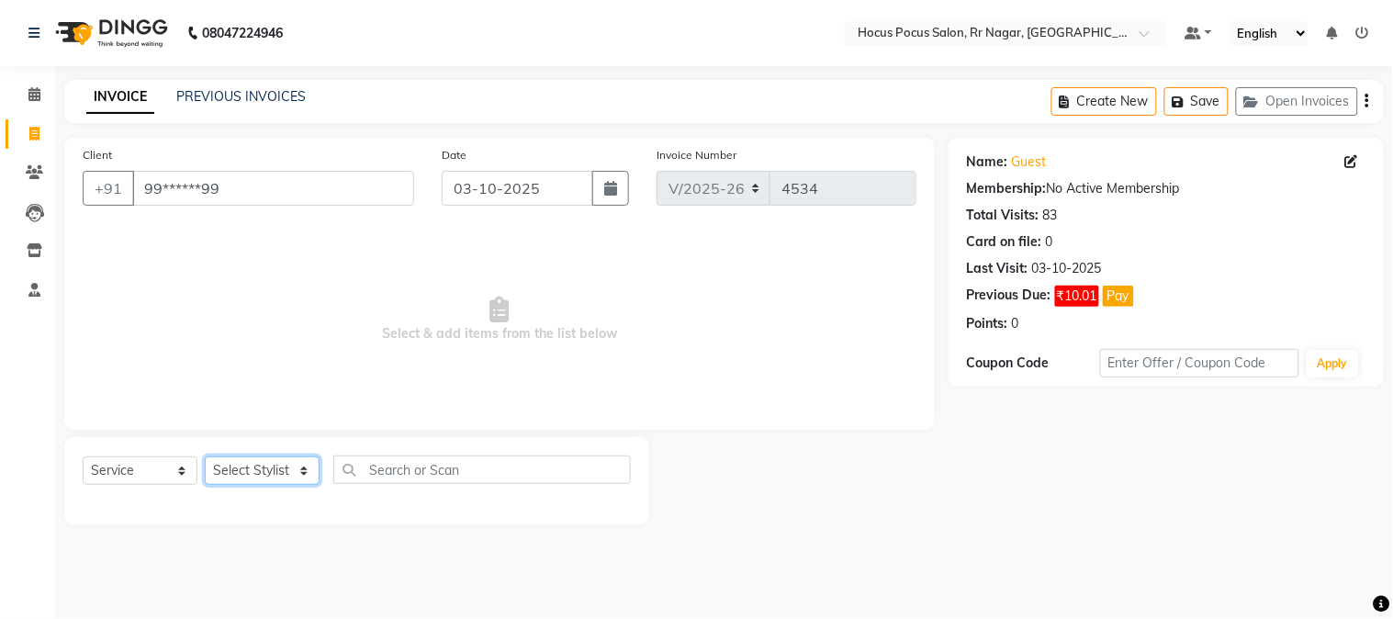
select select "86623"
click at [205, 457] on select "Select Stylist Amar Arjun Eliza hocus pocus Maya Neha Ranjana Ravi Salima Salma…" at bounding box center [262, 470] width 115 height 28
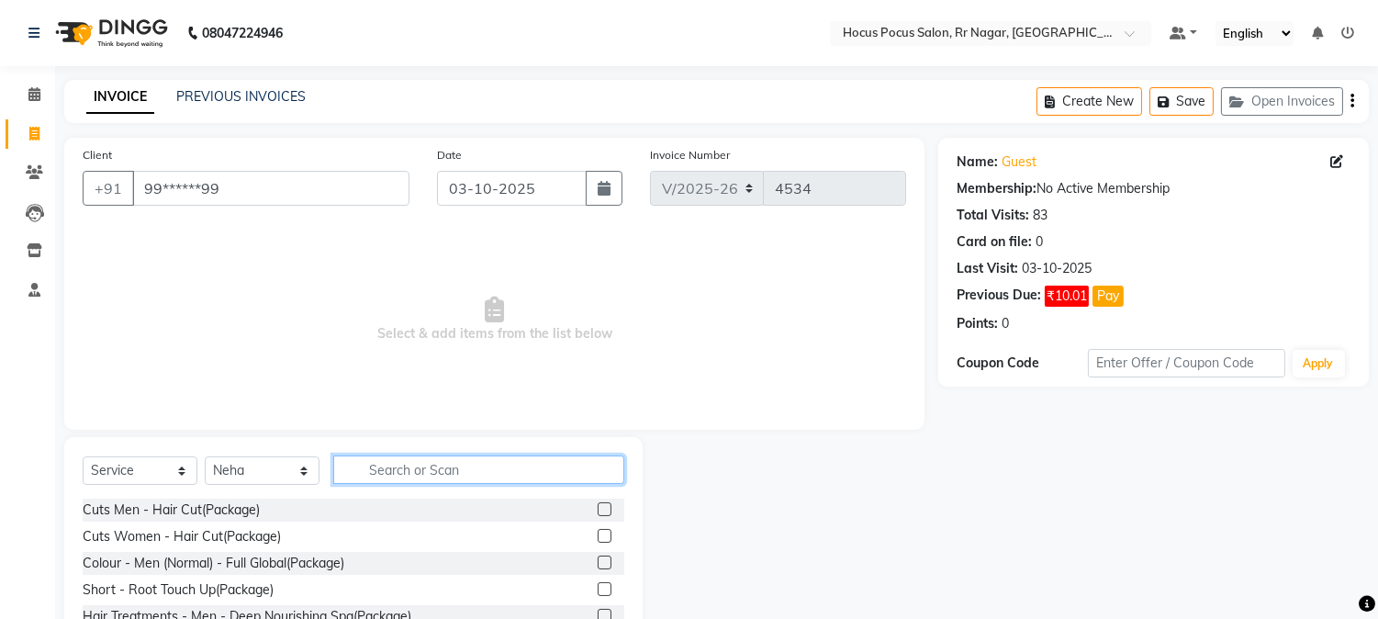
click at [380, 464] on input "text" at bounding box center [478, 469] width 291 height 28
type input "blow"
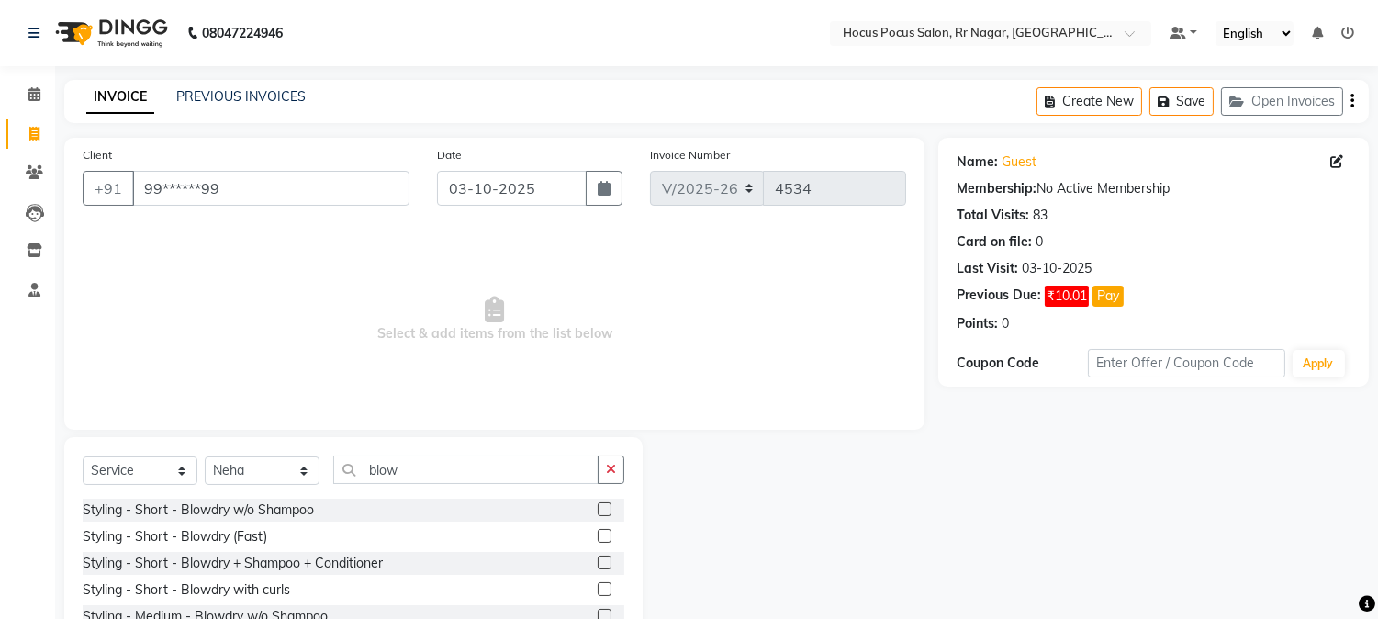
drag, startPoint x: 1373, startPoint y: 491, endPoint x: 1364, endPoint y: 583, distance: 92.3
click at [1378, 581] on html "08047224946 Select Location × Hocus Pocus Salon, Rr Nagar, Rr Nagar Default Pan…" at bounding box center [689, 309] width 1378 height 619
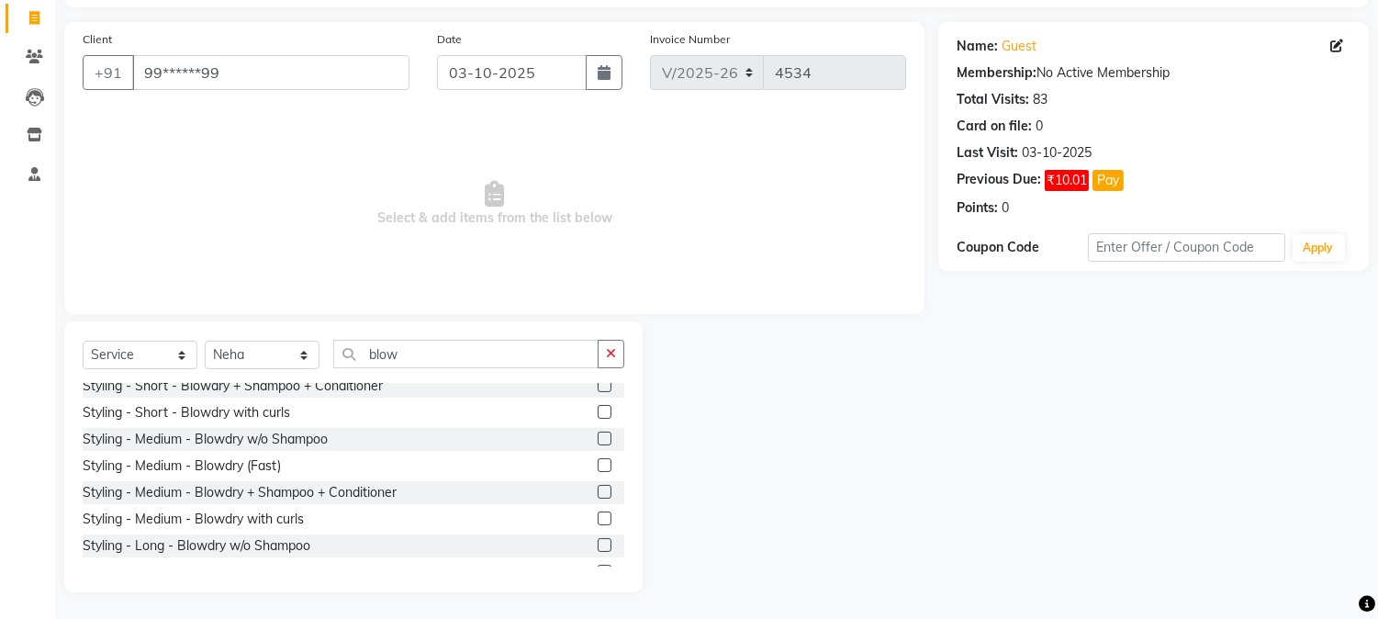
scroll to position [81, 0]
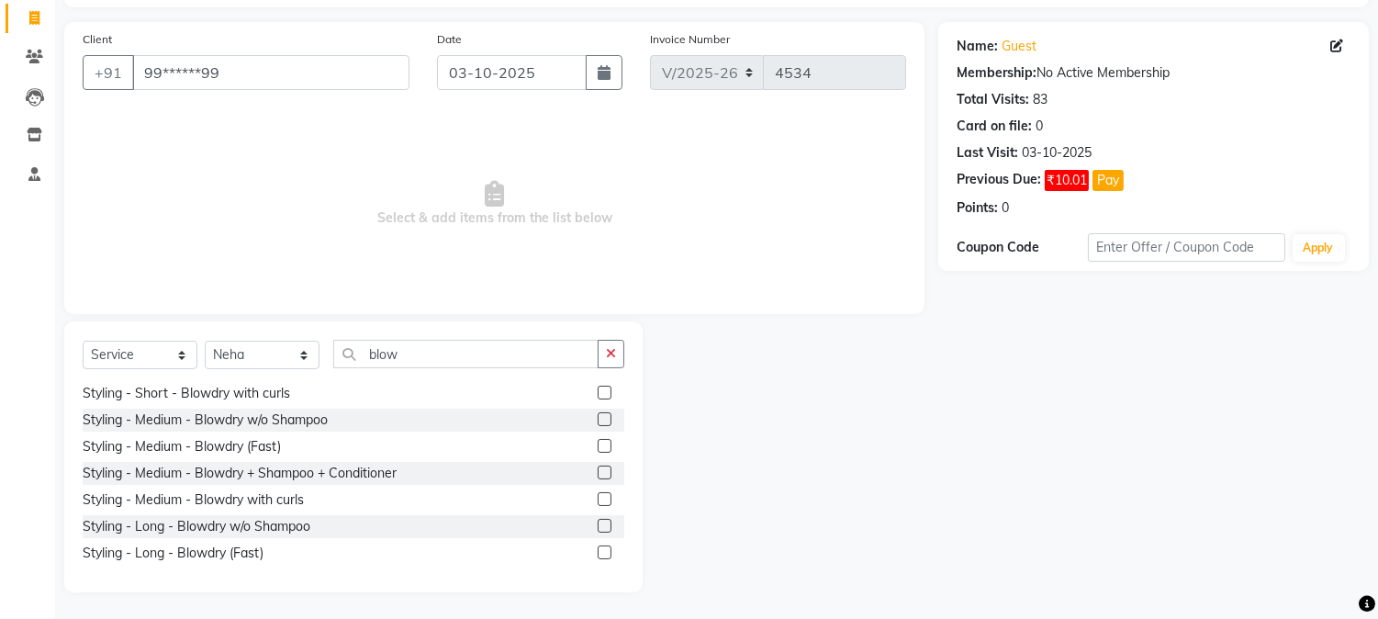
click at [598, 553] on label at bounding box center [605, 552] width 14 height 14
click at [598, 553] on input "checkbox" at bounding box center [604, 553] width 12 height 12
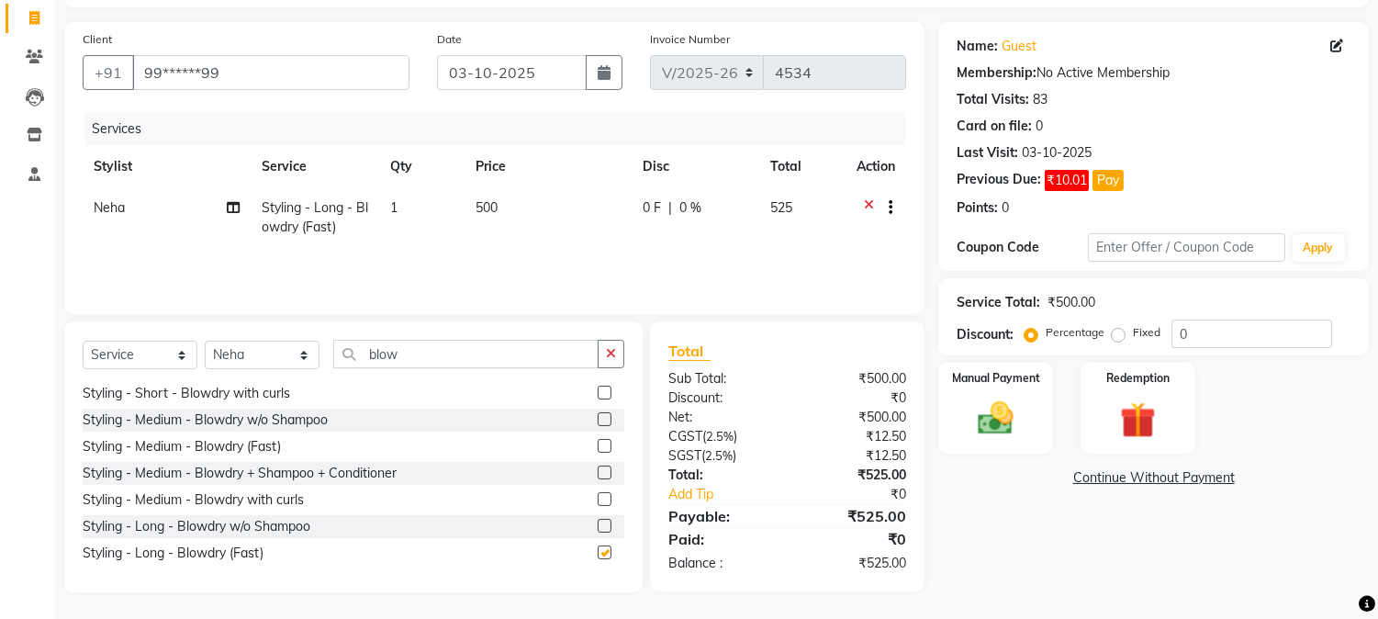
checkbox input "false"
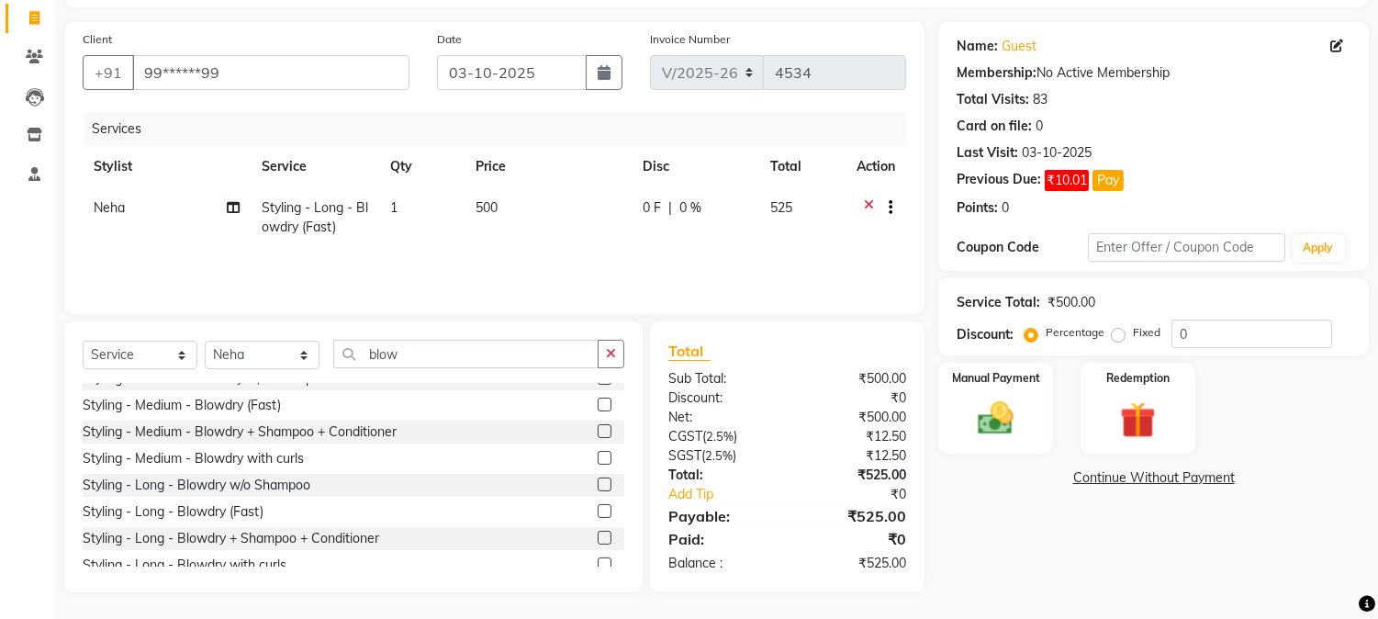
scroll to position [135, 0]
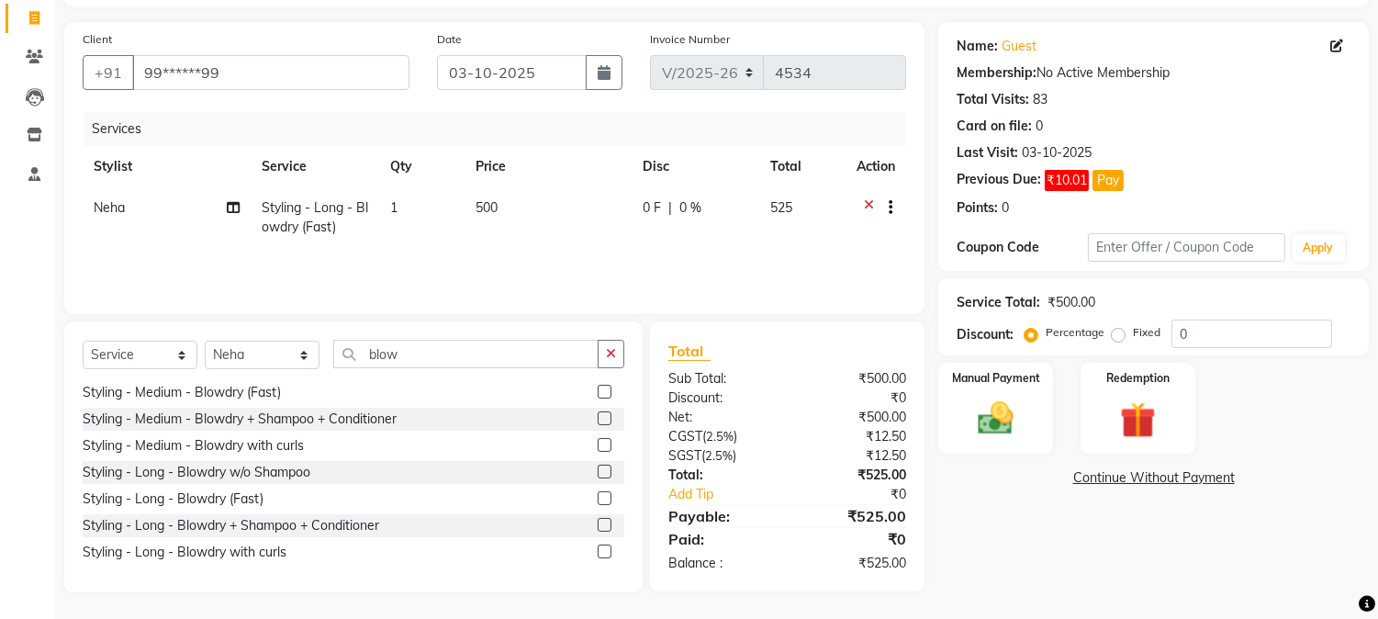
click at [598, 523] on label at bounding box center [605, 525] width 14 height 14
click at [598, 523] on input "checkbox" at bounding box center [604, 526] width 12 height 12
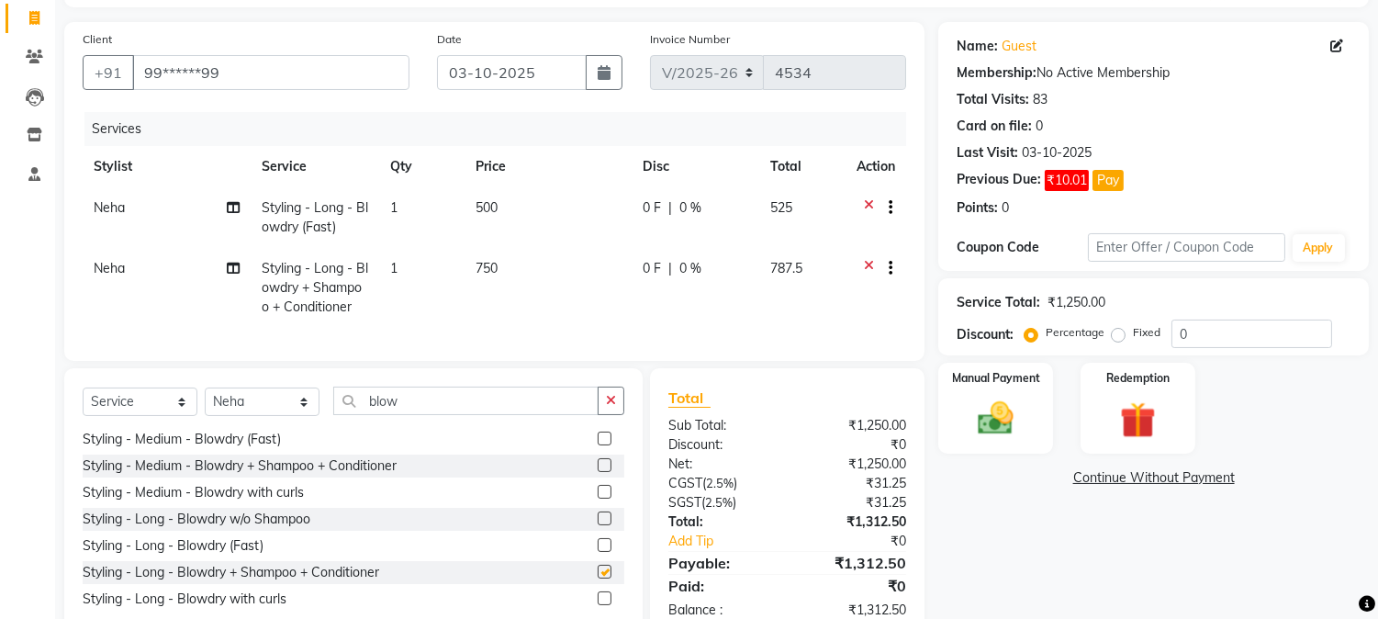
checkbox input "false"
click at [870, 202] on icon at bounding box center [869, 209] width 10 height 23
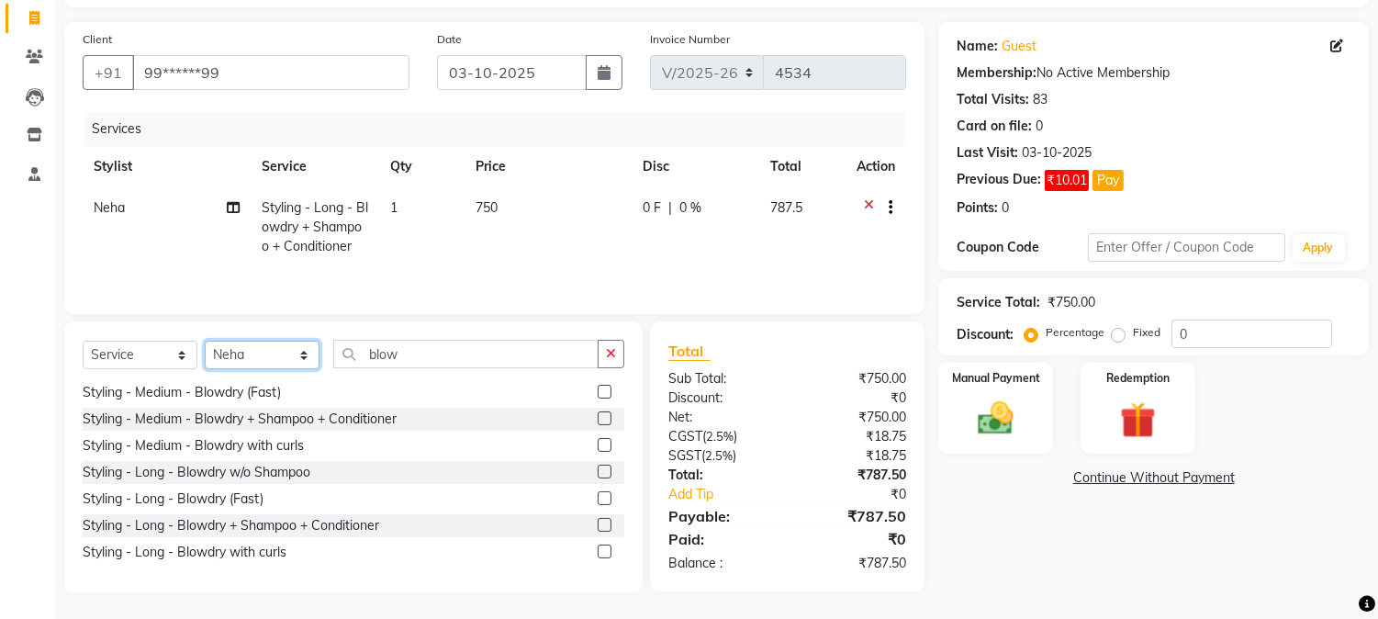
click at [286, 356] on select "Select Stylist Amar Arjun Eliza hocus pocus Maya Neha Ranjana Ravi Salima Salma…" at bounding box center [262, 355] width 115 height 28
select select "93657"
click at [205, 343] on select "Select Stylist Amar Arjun Eliza hocus pocus Maya Neha Ranjana Ravi Salima Salma…" at bounding box center [262, 355] width 115 height 28
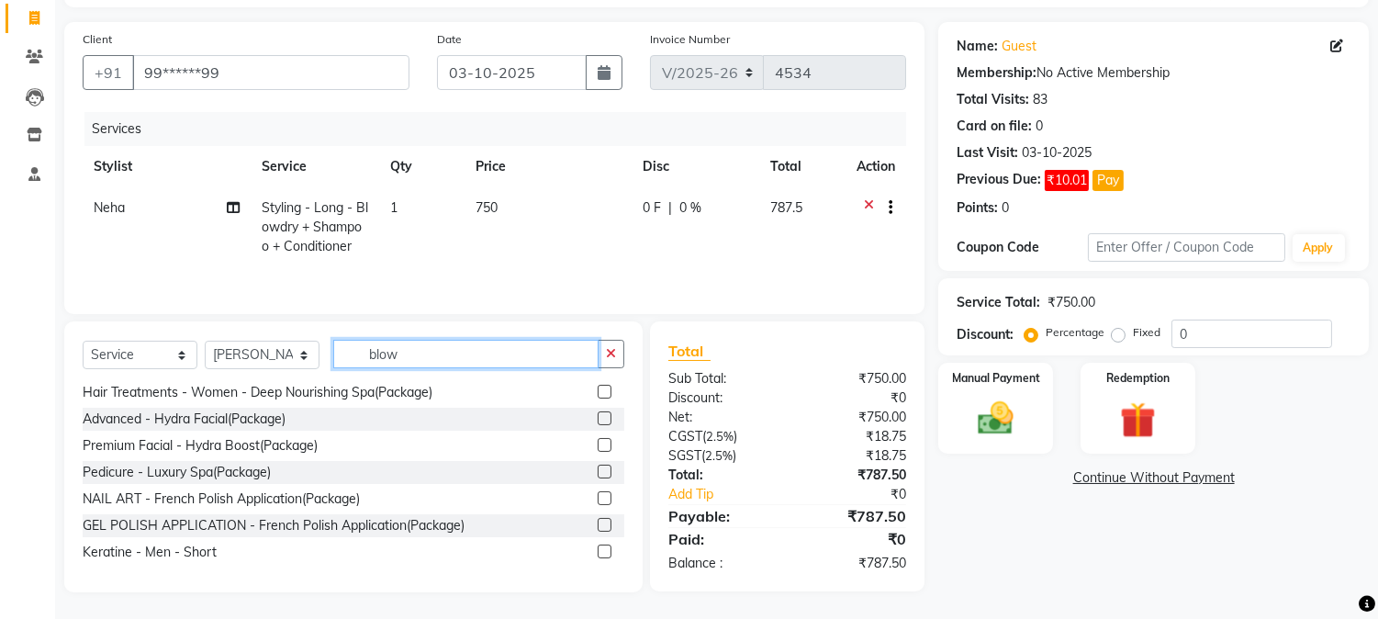
click at [433, 352] on input "blow" at bounding box center [465, 354] width 265 height 28
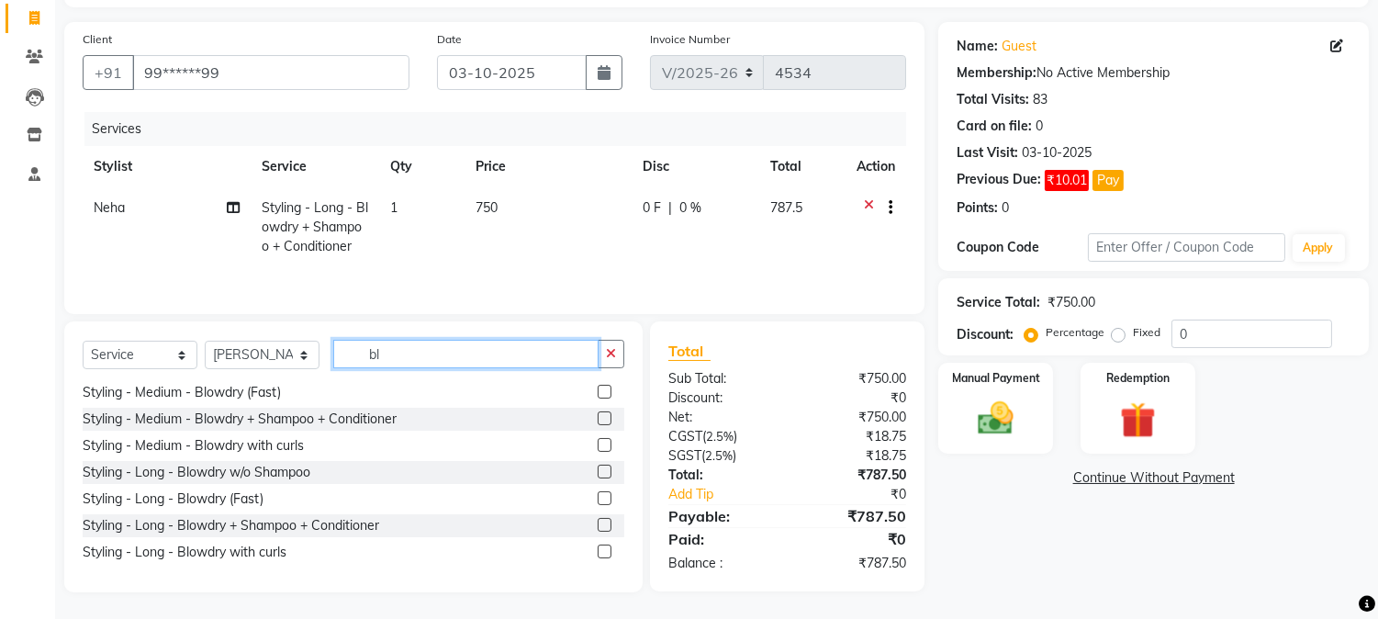
type input "b"
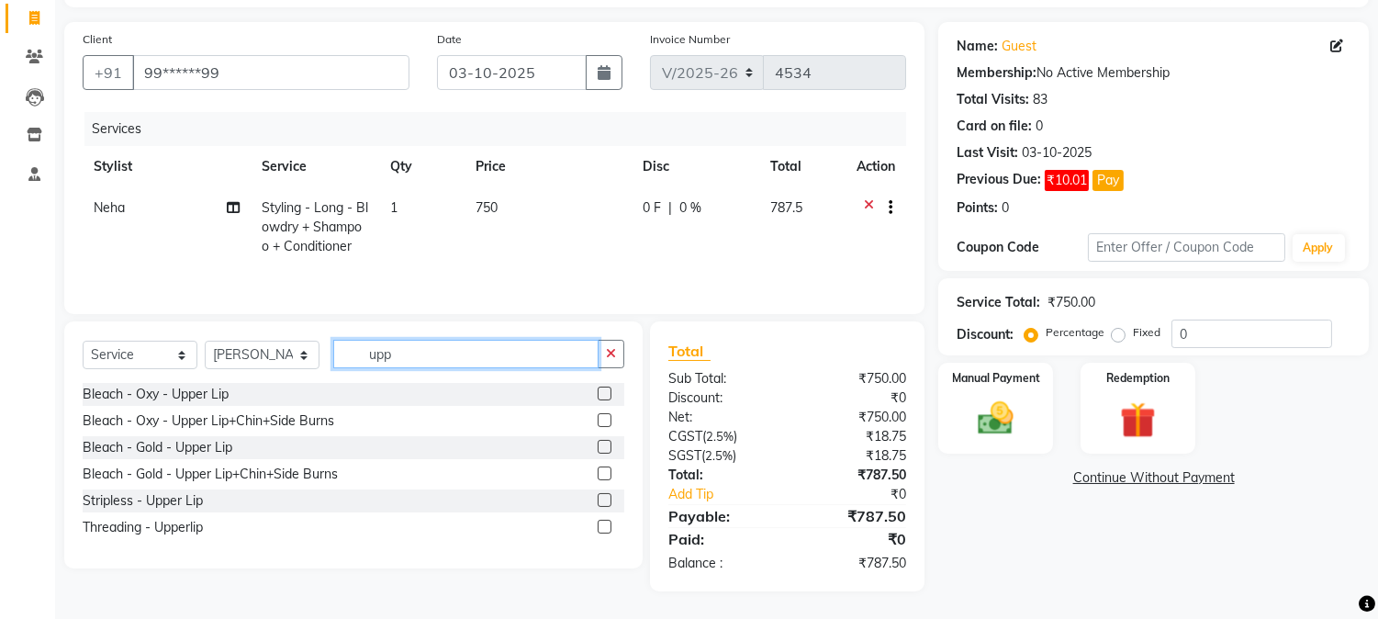
scroll to position [0, 0]
type input "upp"
click at [609, 501] on label at bounding box center [605, 500] width 14 height 14
click at [609, 501] on input "checkbox" at bounding box center [604, 501] width 12 height 12
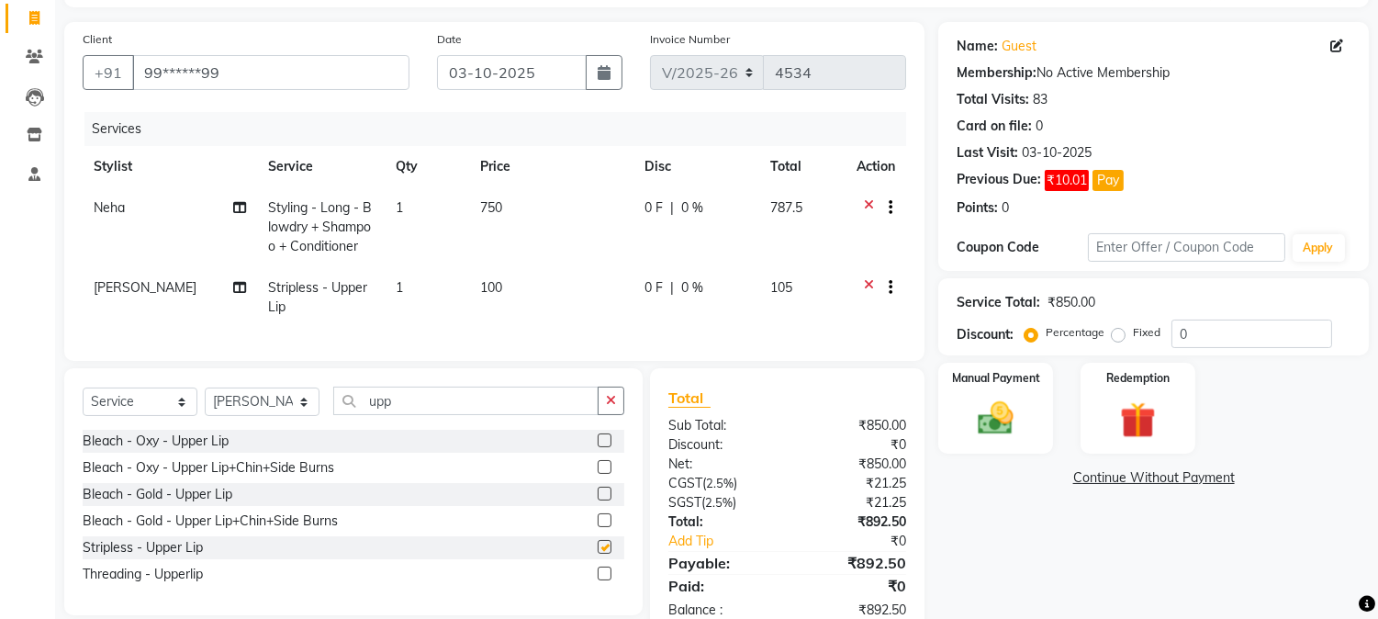
checkbox input "false"
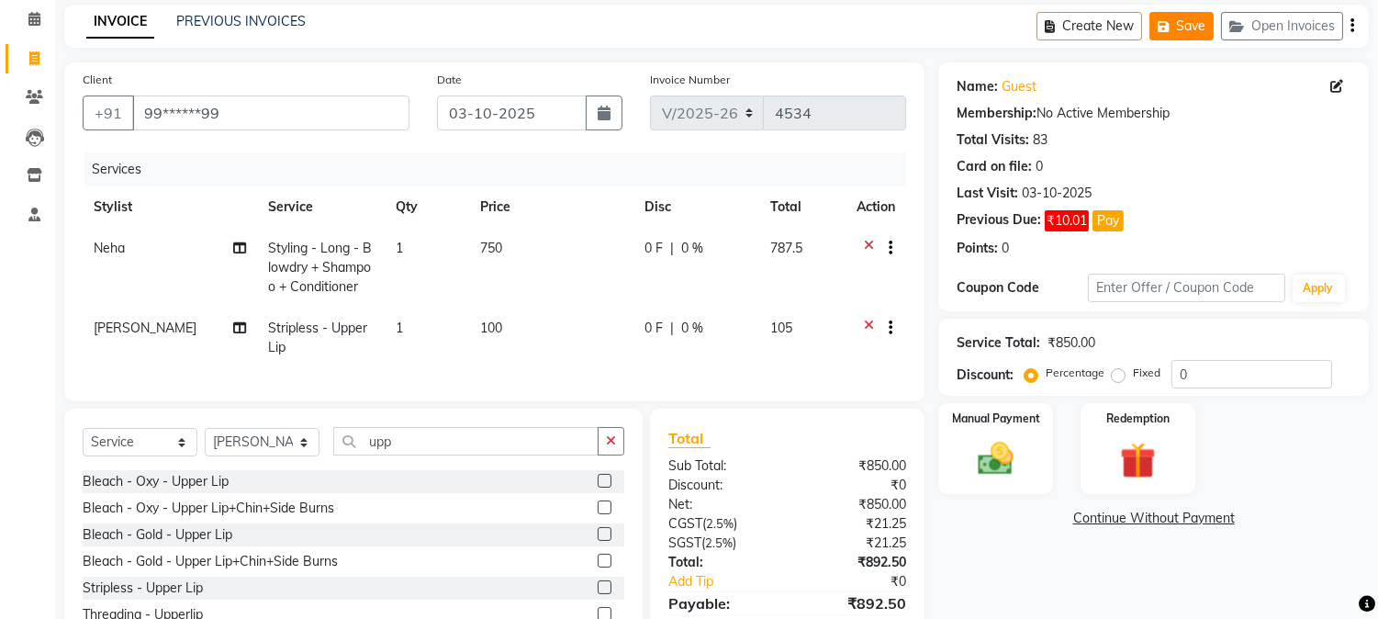
click at [1197, 28] on button "Save" at bounding box center [1182, 26] width 64 height 28
click at [1295, 18] on button "Open Invoices" at bounding box center [1282, 26] width 122 height 28
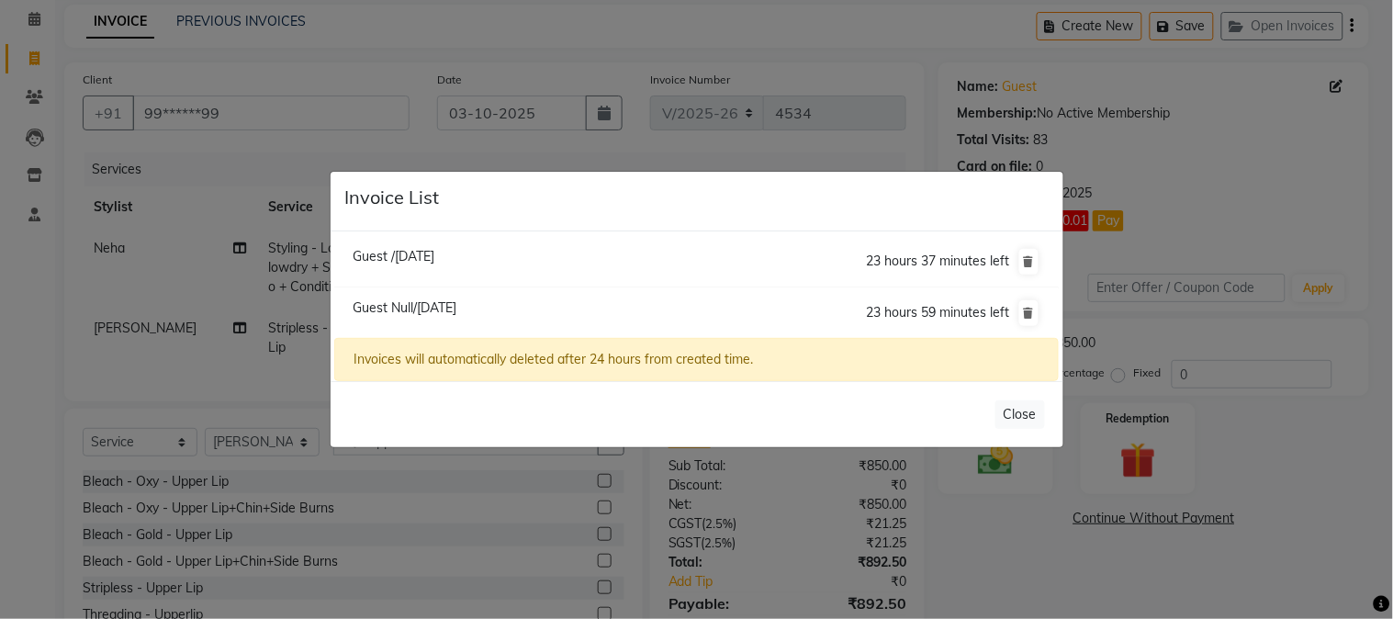
click at [447, 299] on span "Guest Null/03 October 2025" at bounding box center [405, 307] width 104 height 17
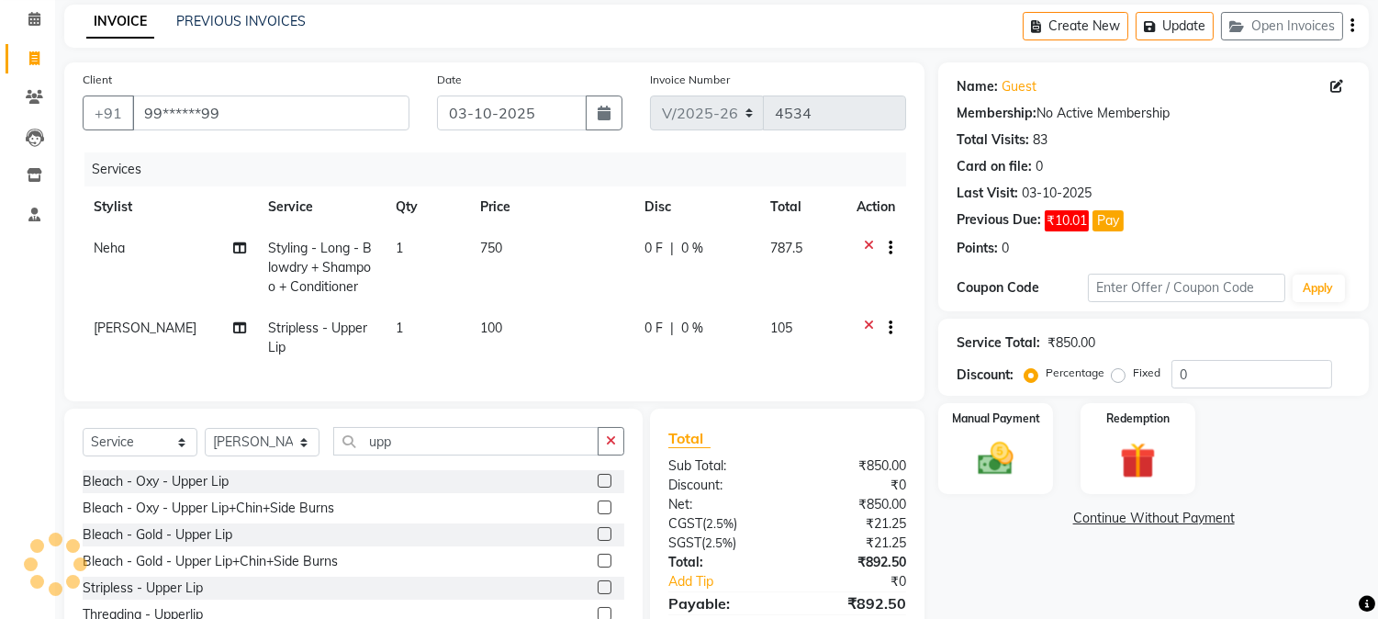
select select
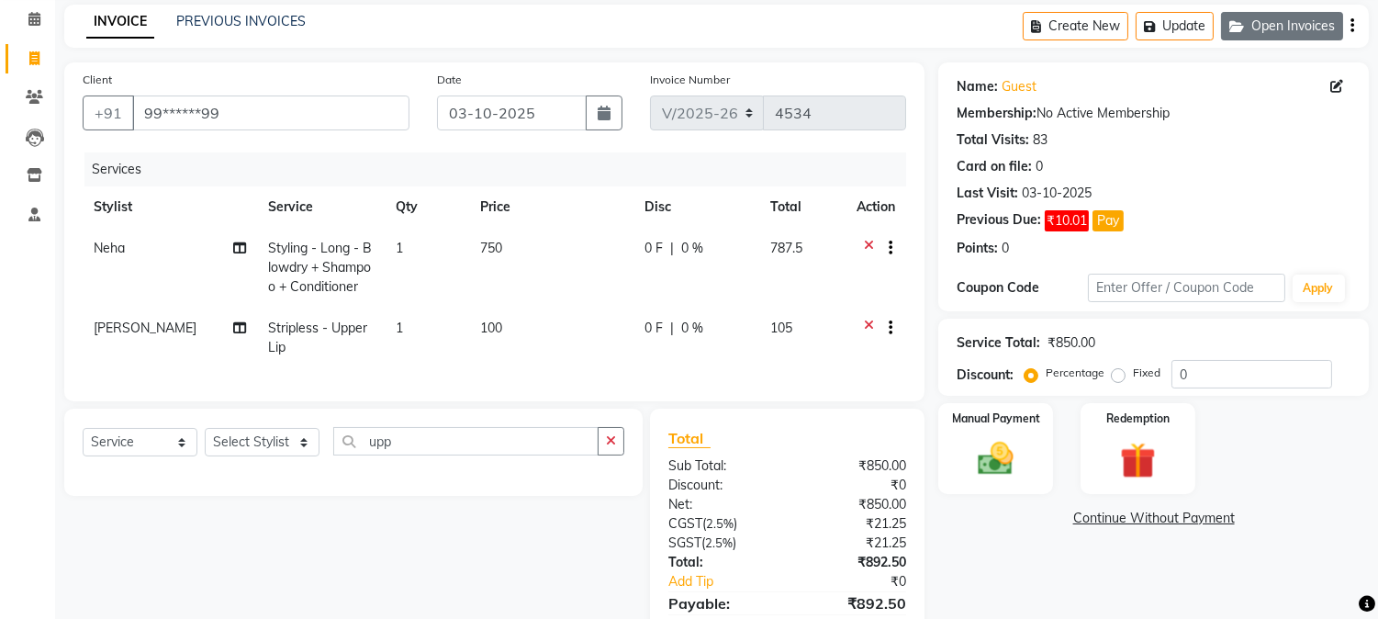
click at [1282, 23] on button "Open Invoices" at bounding box center [1282, 26] width 122 height 28
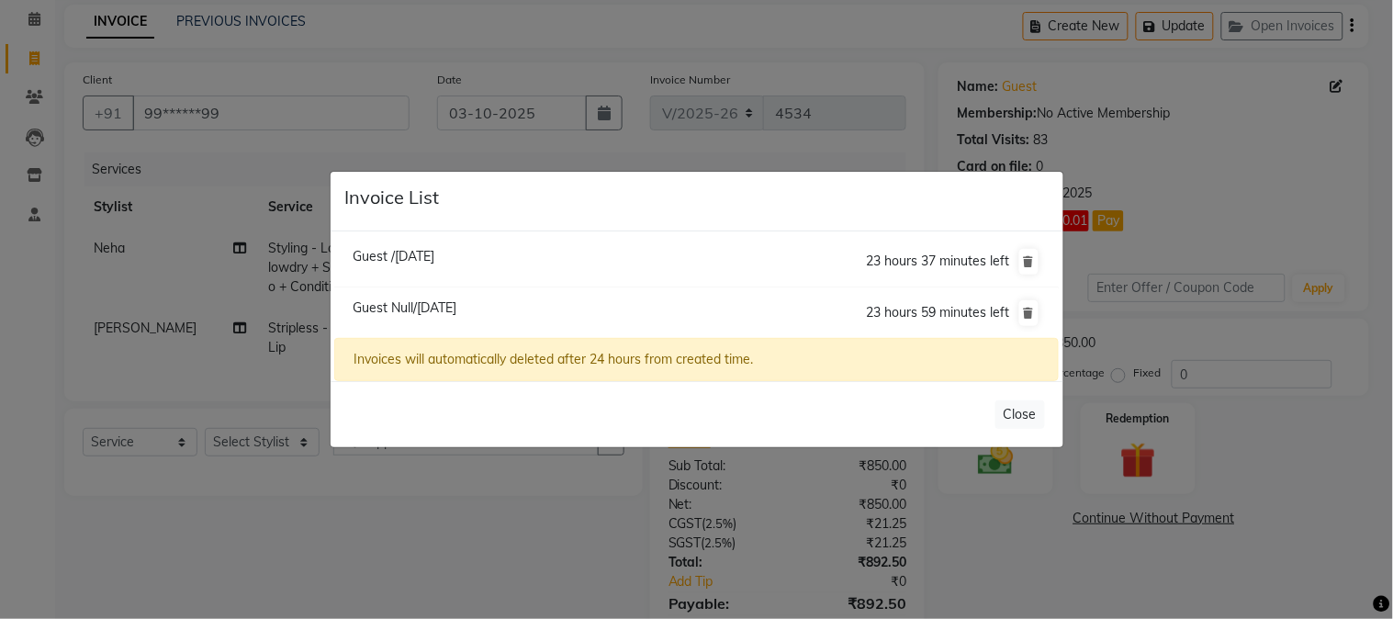
click at [448, 310] on span "Guest Null/03 October 2025" at bounding box center [405, 307] width 104 height 17
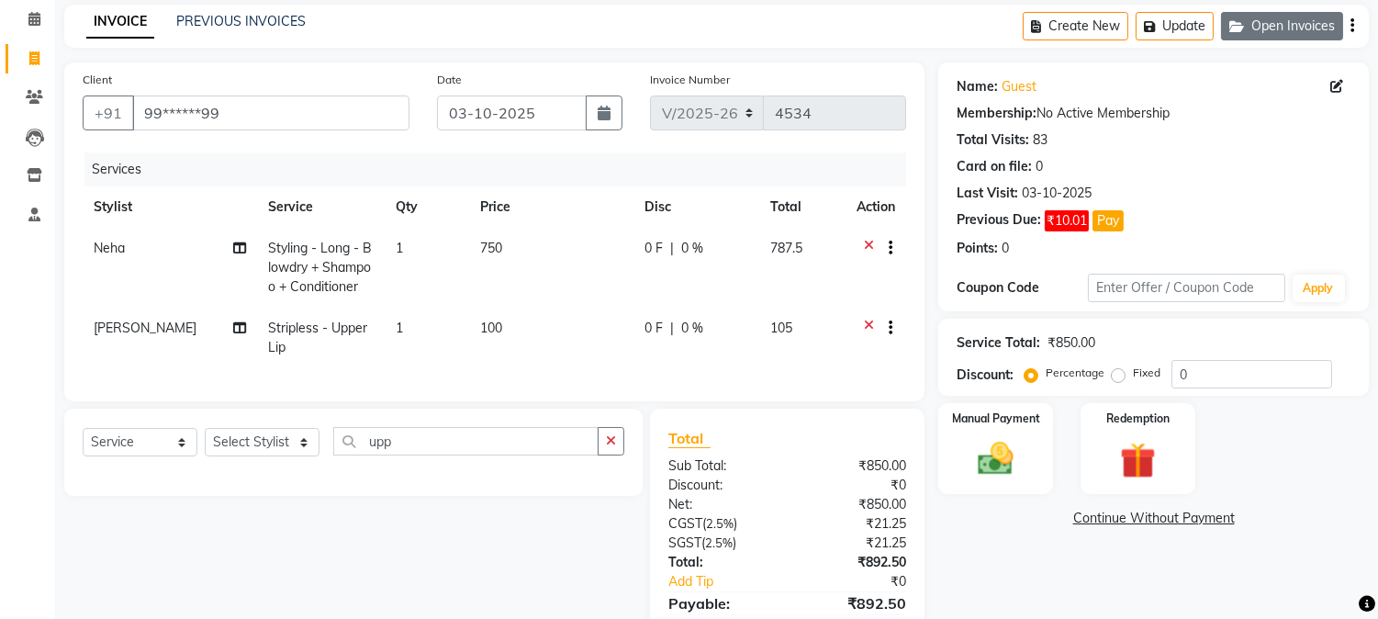
click at [1263, 25] on button "Open Invoices" at bounding box center [1282, 26] width 122 height 28
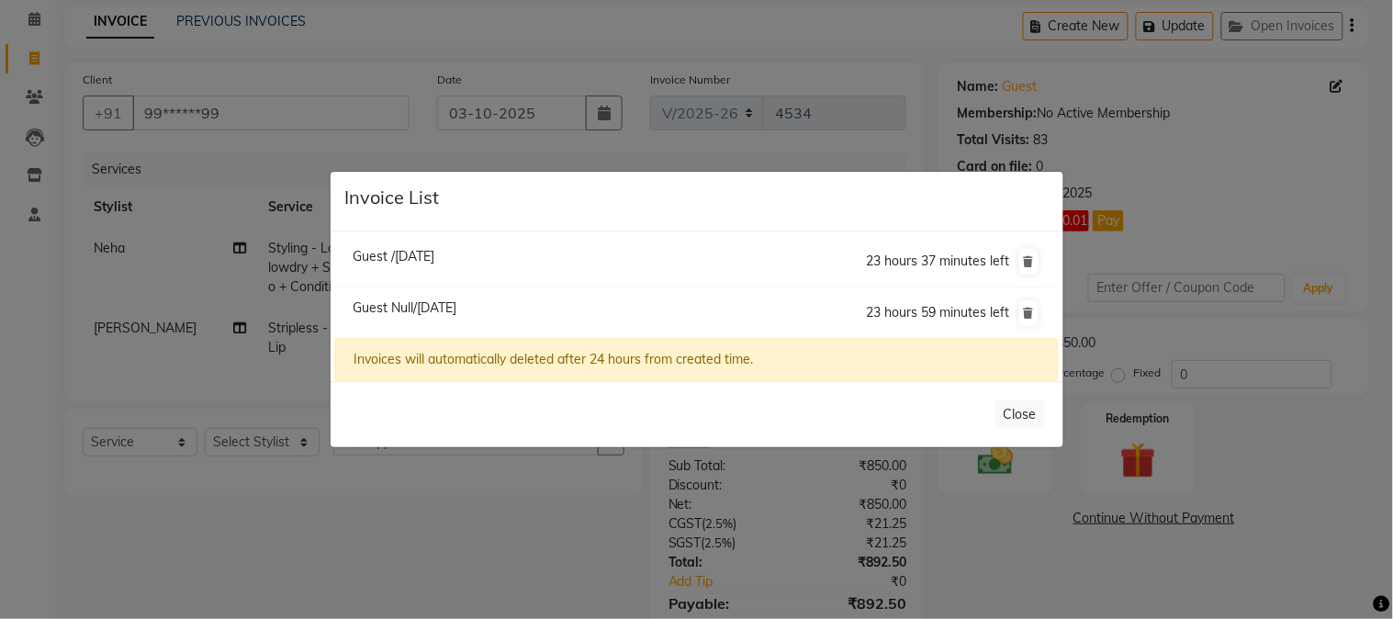
click at [405, 250] on span "Guest /03 October 2025" at bounding box center [394, 256] width 82 height 17
type input "12*****00"
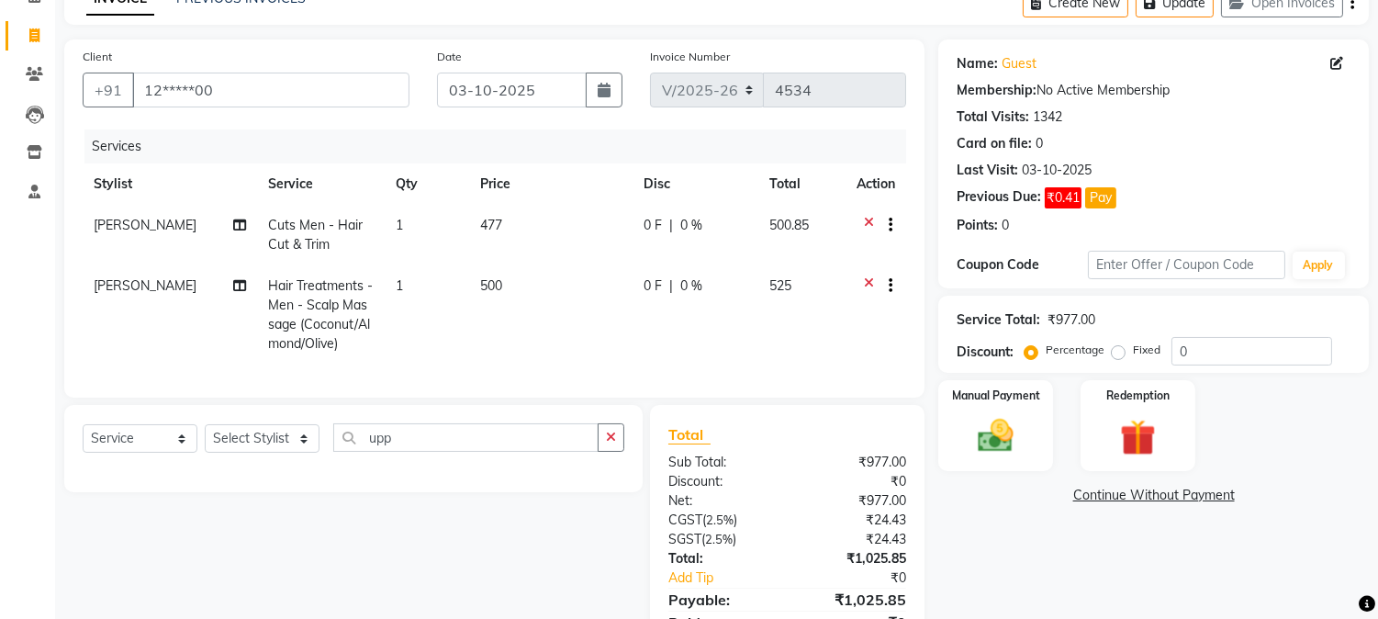
scroll to position [116, 0]
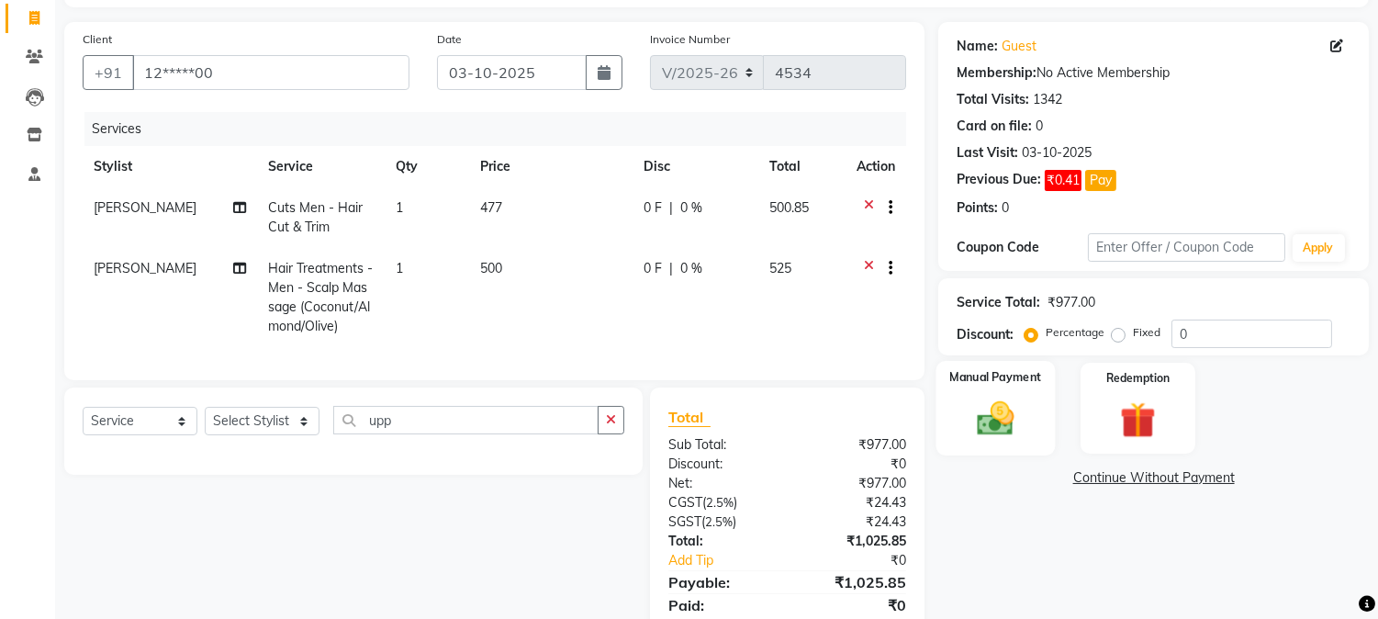
click at [1004, 417] on img at bounding box center [996, 419] width 61 height 43
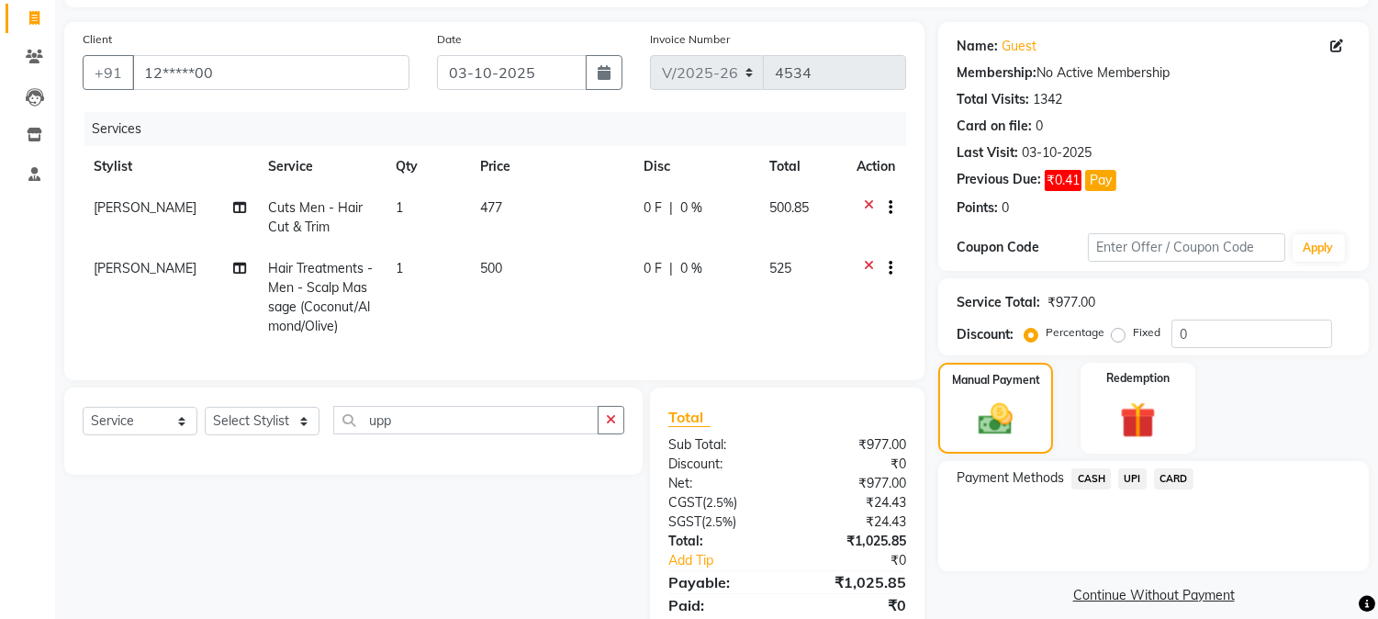
click at [1132, 470] on span "UPI" at bounding box center [1132, 478] width 28 height 21
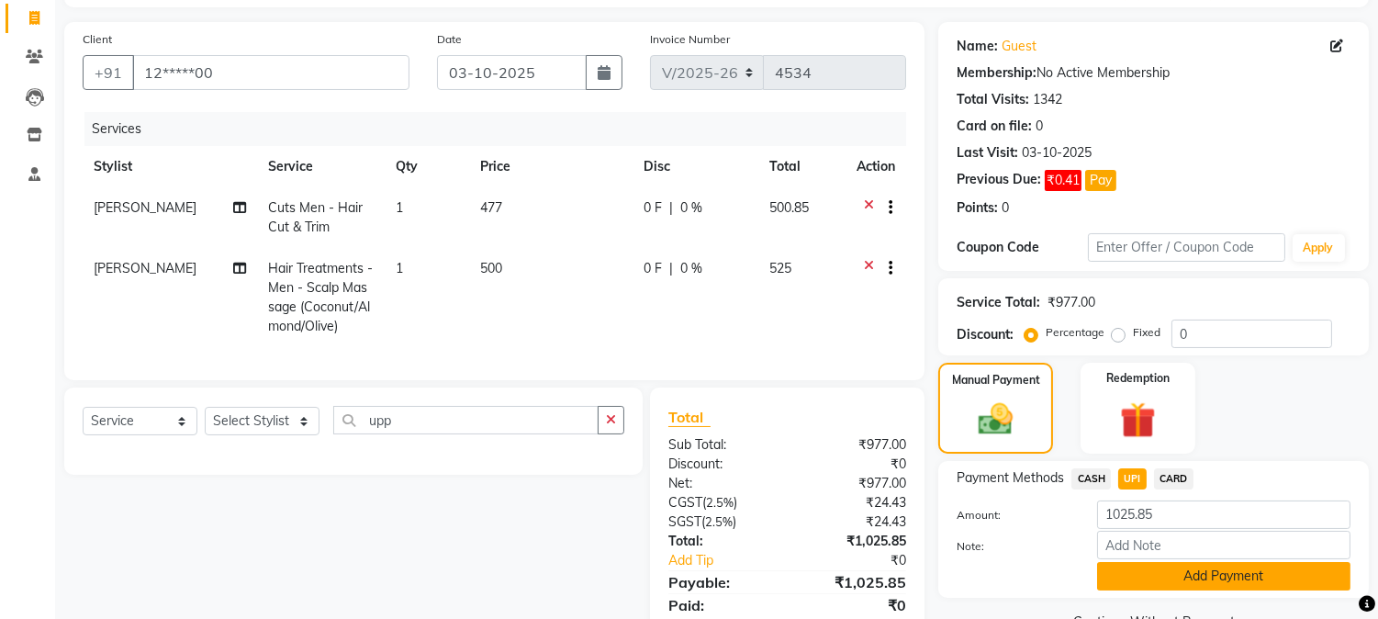
click at [1222, 578] on button "Add Payment" at bounding box center [1223, 576] width 253 height 28
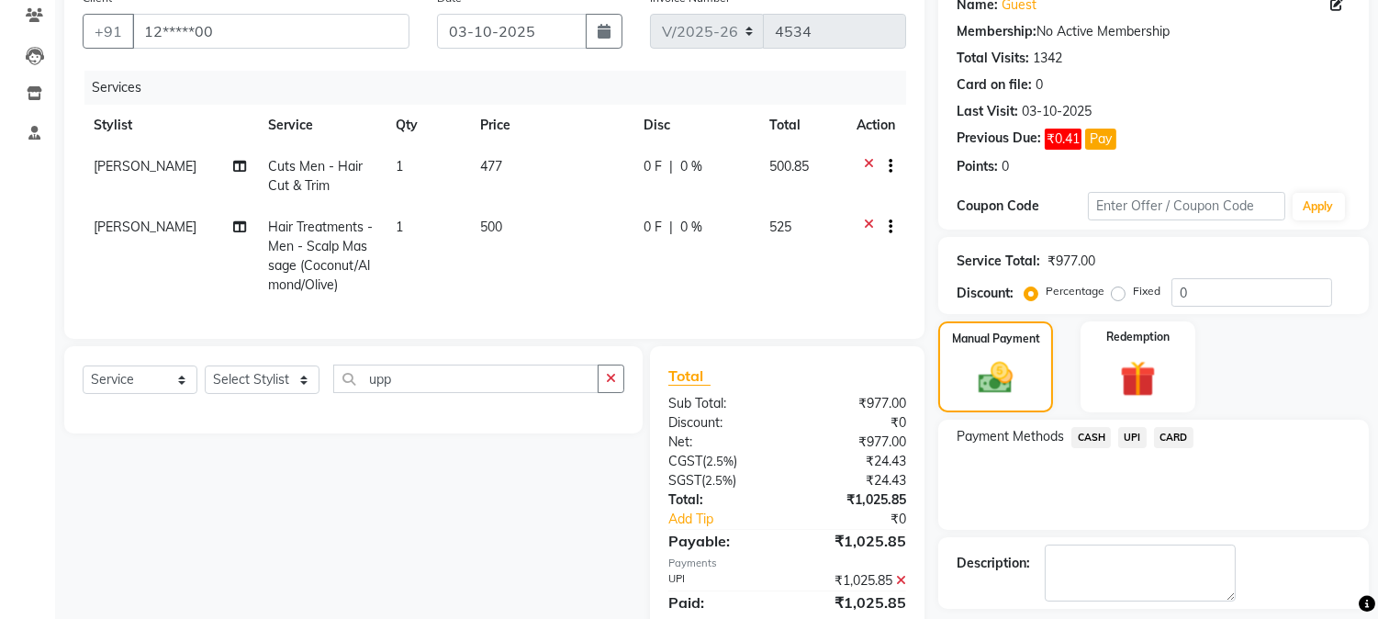
scroll to position [236, 0]
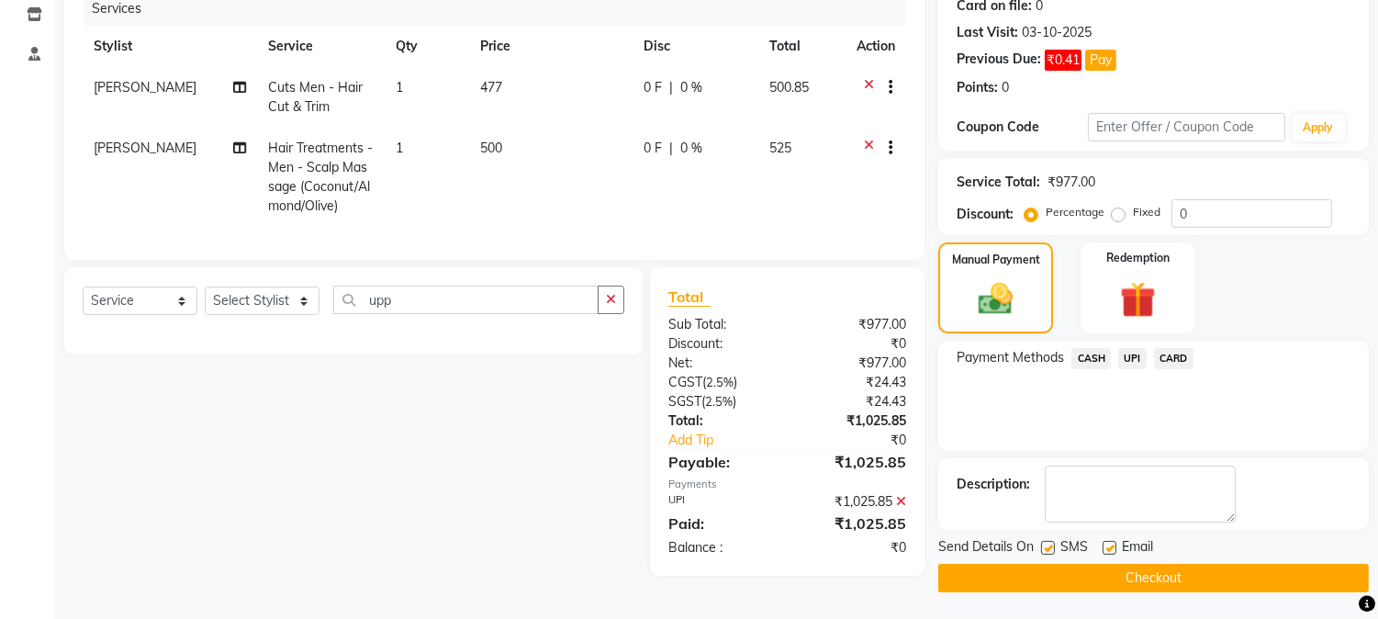
click at [1045, 545] on label at bounding box center [1048, 548] width 14 height 14
click at [1045, 545] on input "checkbox" at bounding box center [1047, 549] width 12 height 12
checkbox input "false"
click at [1057, 574] on button "Checkout" at bounding box center [1153, 578] width 431 height 28
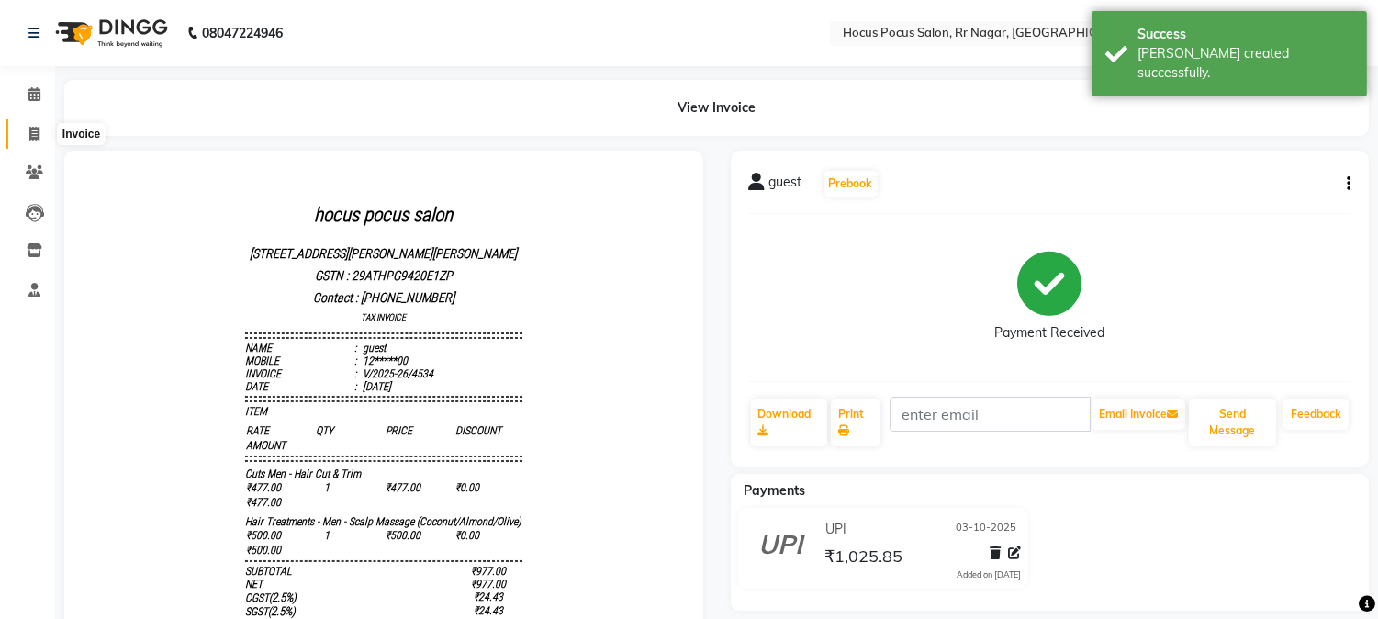
click at [30, 134] on icon at bounding box center [34, 134] width 10 height 14
select select "service"
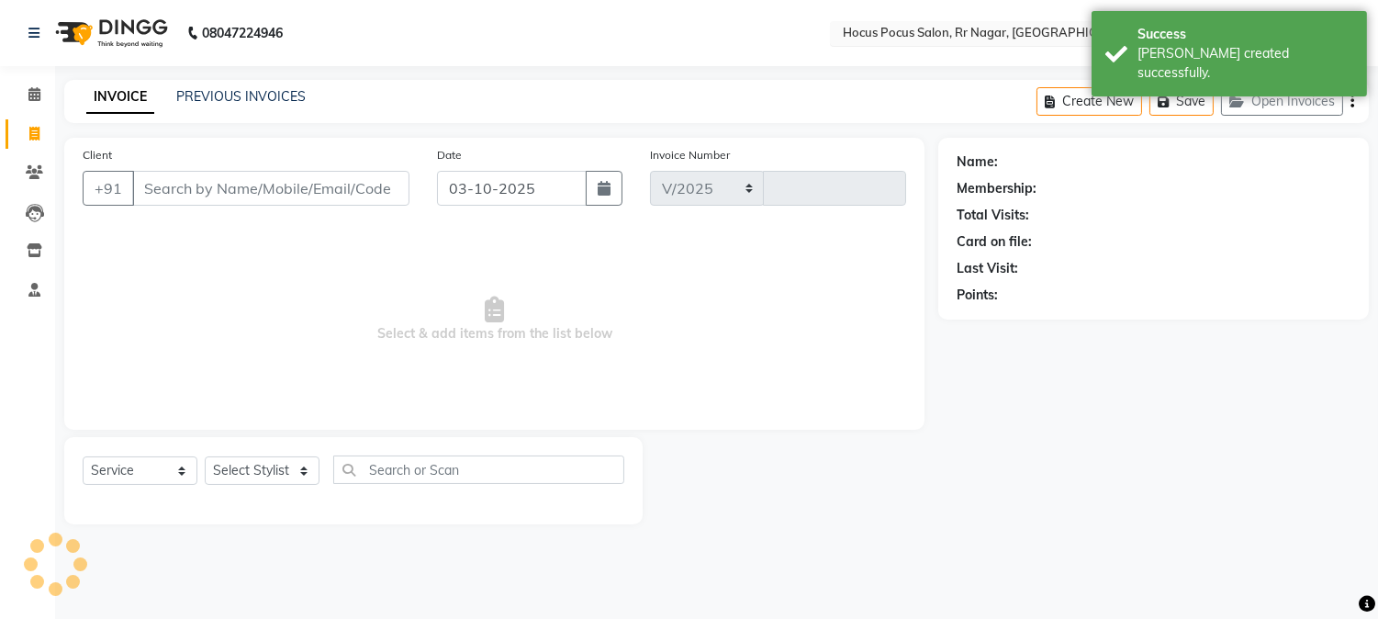
select select "5019"
type input "4535"
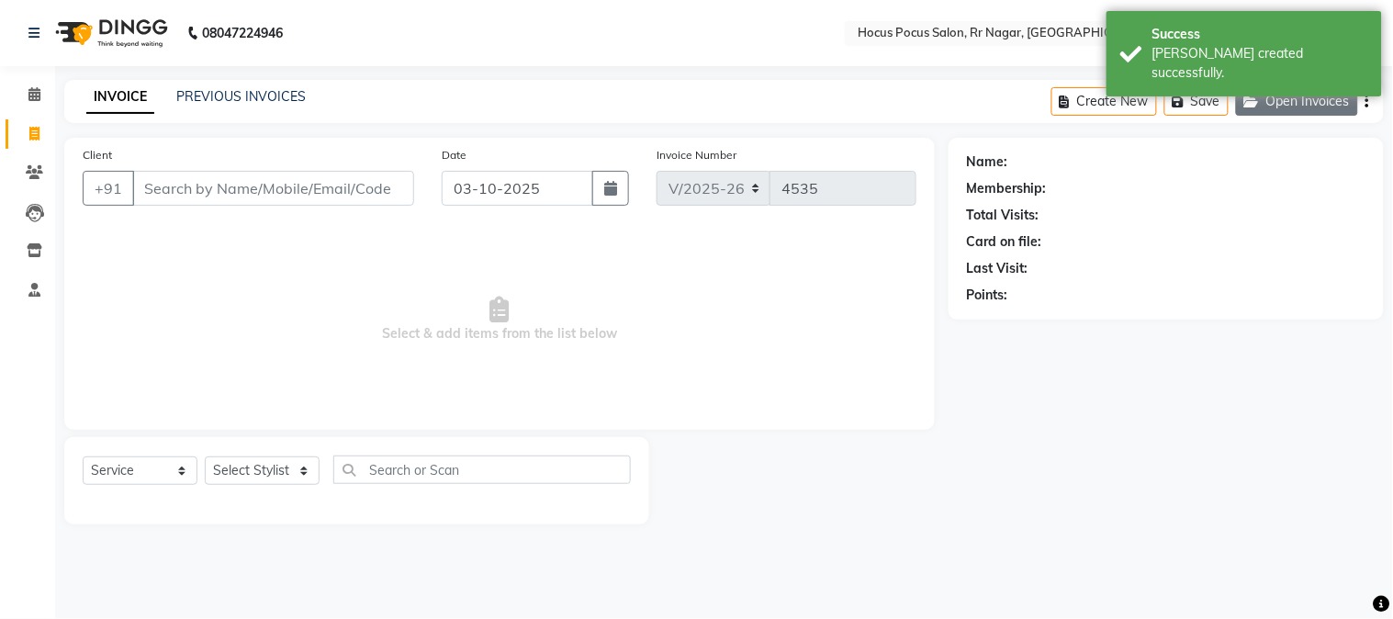
click at [1259, 103] on icon "button" at bounding box center [1255, 101] width 22 height 13
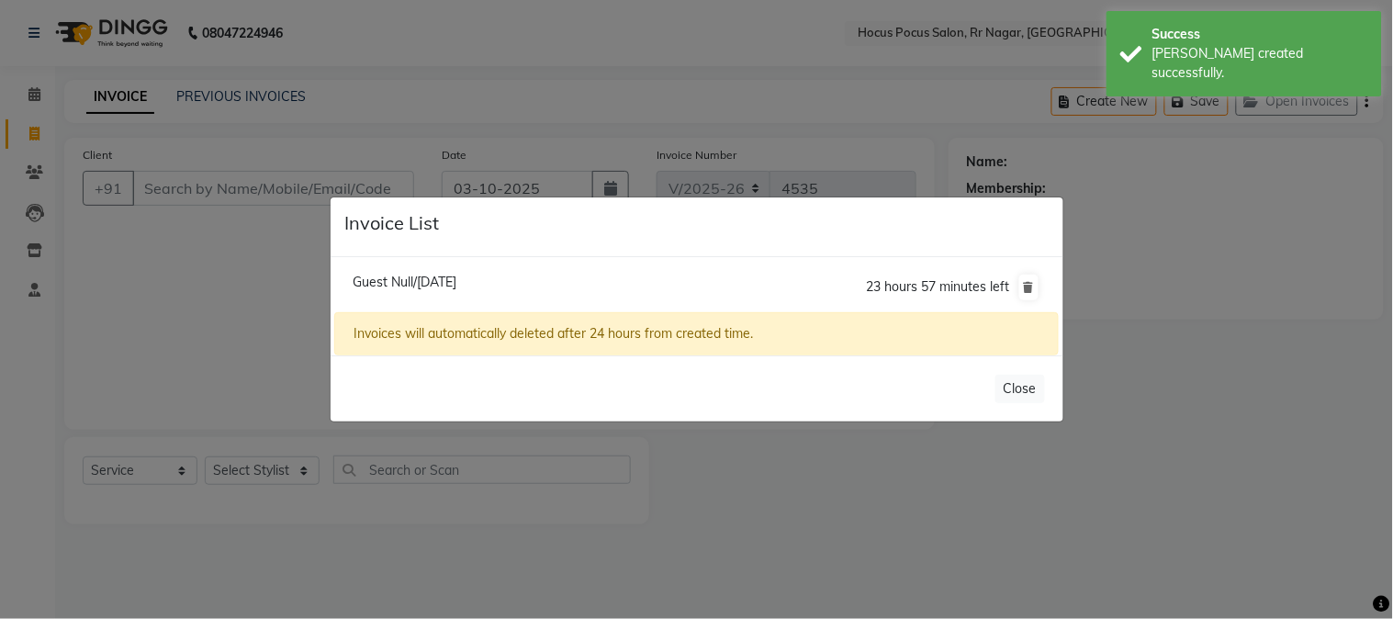
click at [456, 279] on span "Guest Null/03 October 2025" at bounding box center [405, 282] width 104 height 17
type input "99******99"
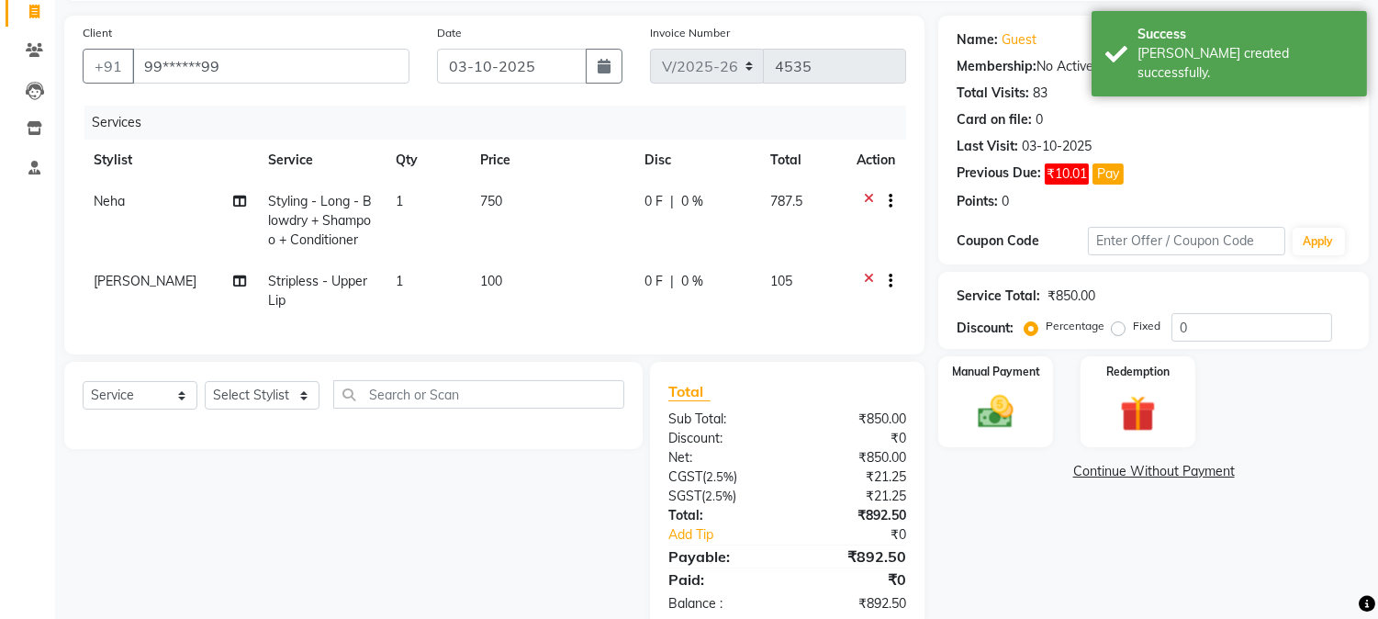
scroll to position [163, 0]
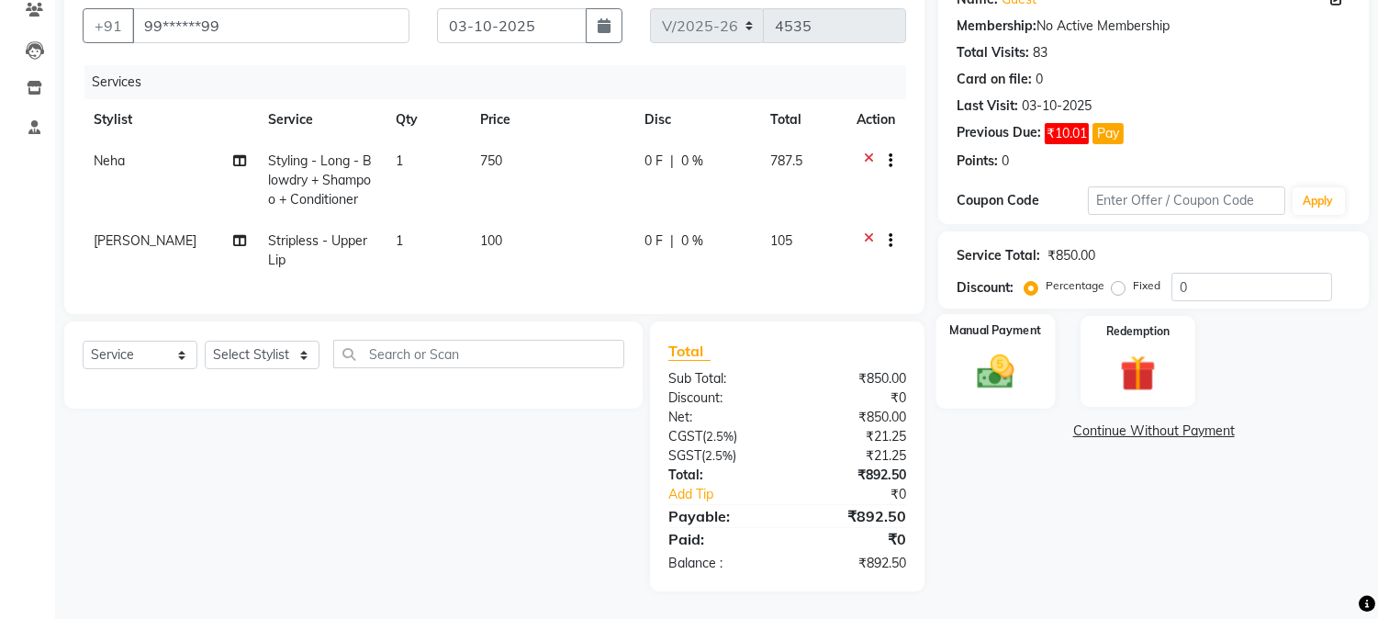
click at [988, 383] on img at bounding box center [996, 372] width 61 height 43
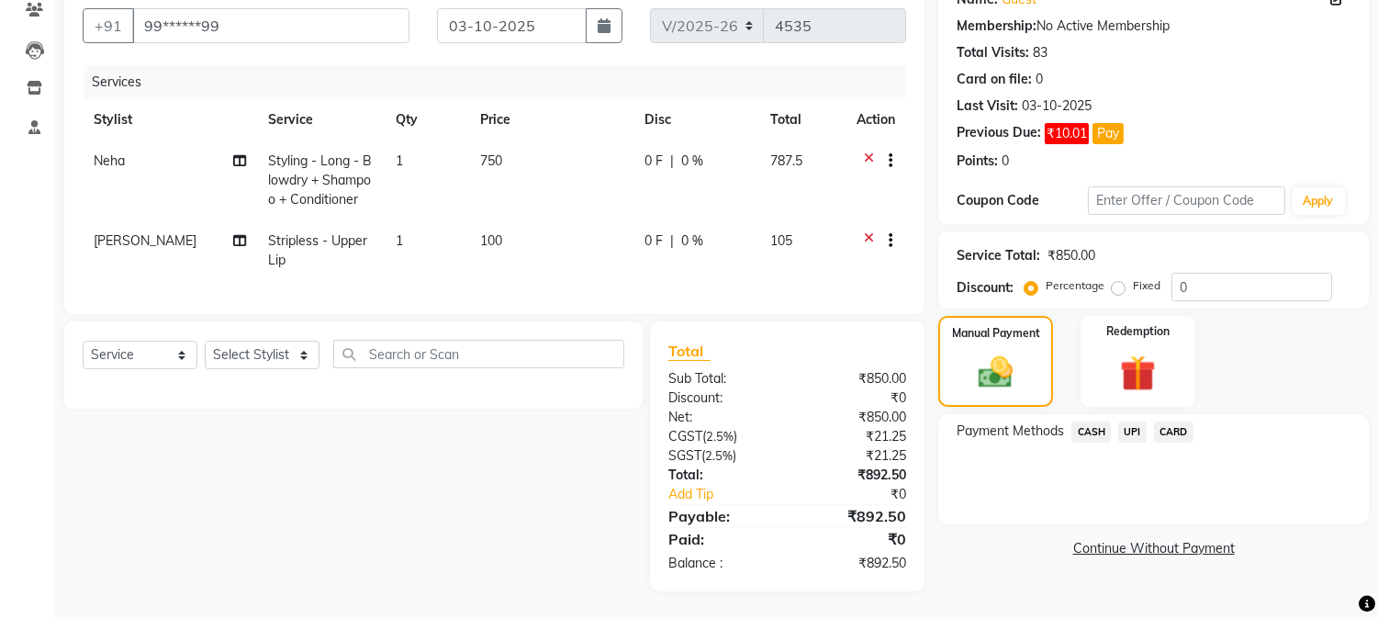
click at [1093, 432] on span "CASH" at bounding box center [1091, 431] width 39 height 21
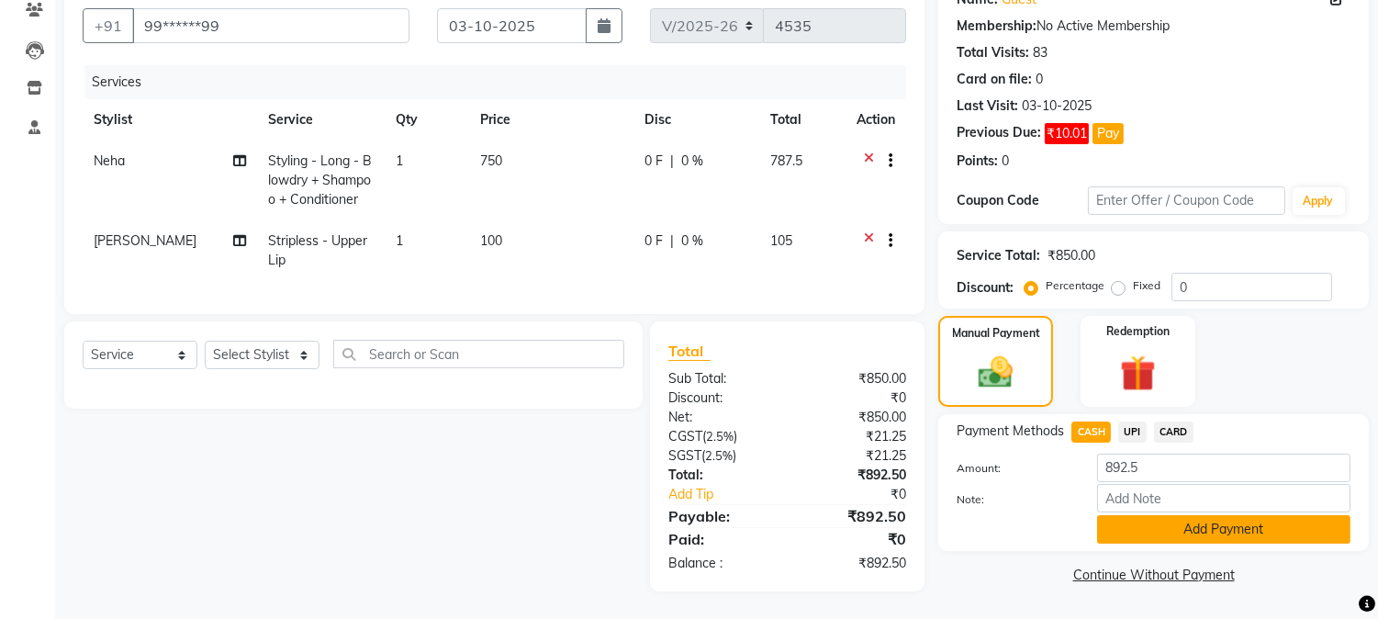
click at [1162, 529] on button "Add Payment" at bounding box center [1223, 529] width 253 height 28
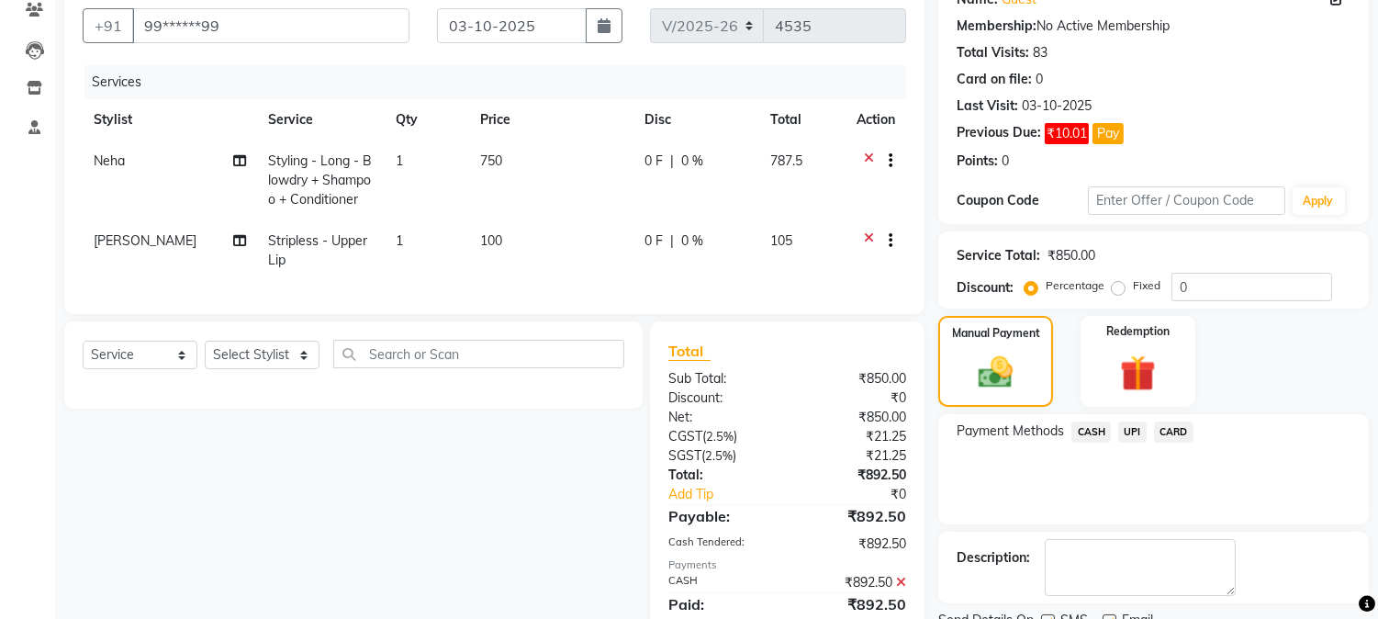
scroll to position [242, 0]
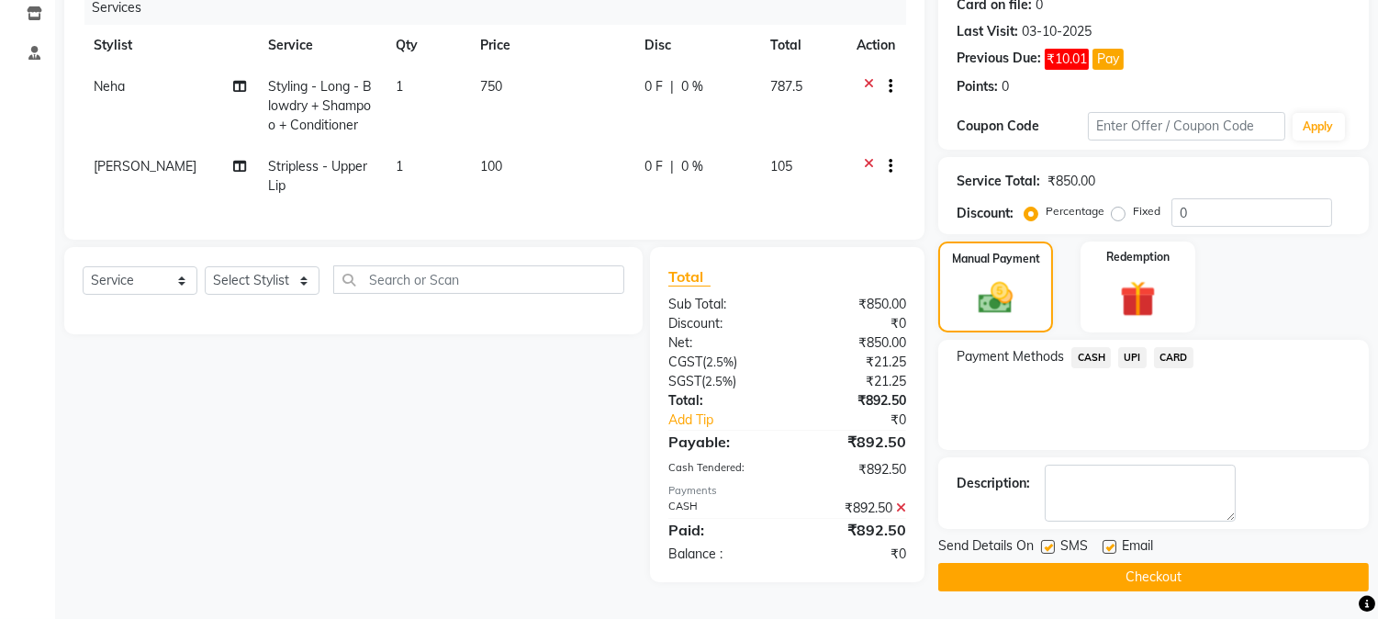
click at [1051, 540] on label at bounding box center [1048, 547] width 14 height 14
click at [1051, 542] on input "checkbox" at bounding box center [1047, 548] width 12 height 12
checkbox input "false"
click at [1050, 574] on button "Checkout" at bounding box center [1153, 577] width 431 height 28
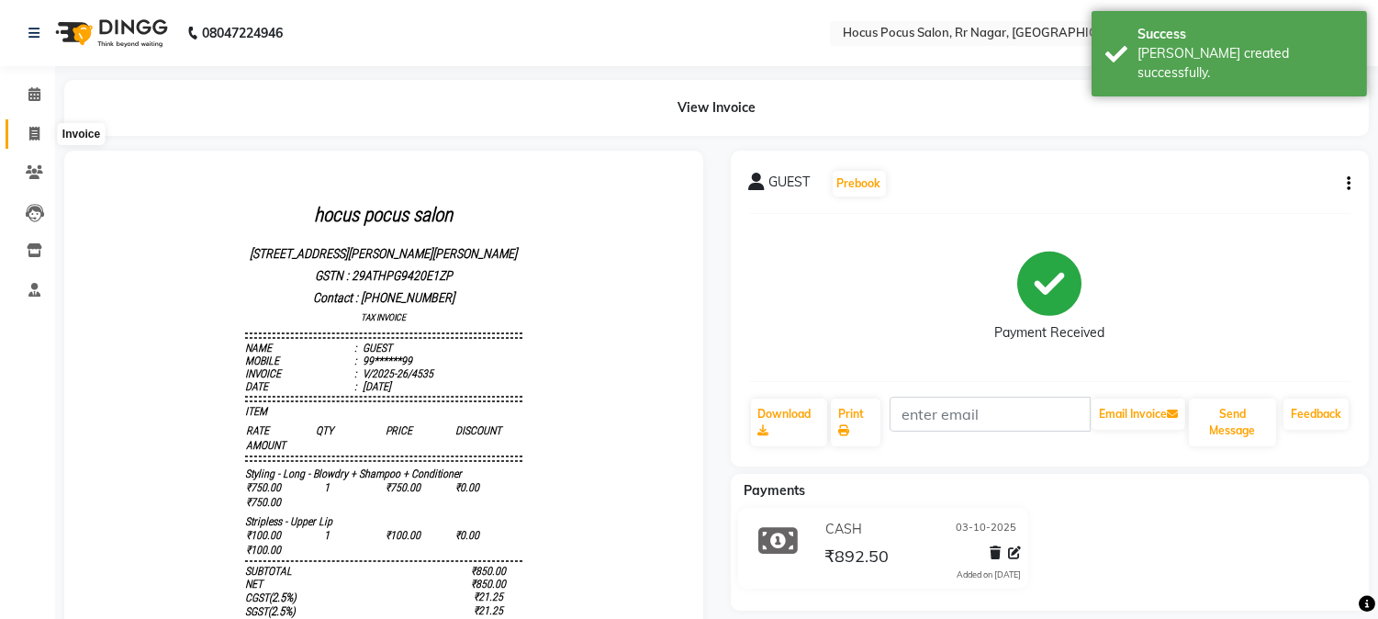
click at [31, 132] on icon at bounding box center [34, 134] width 10 height 14
select select "service"
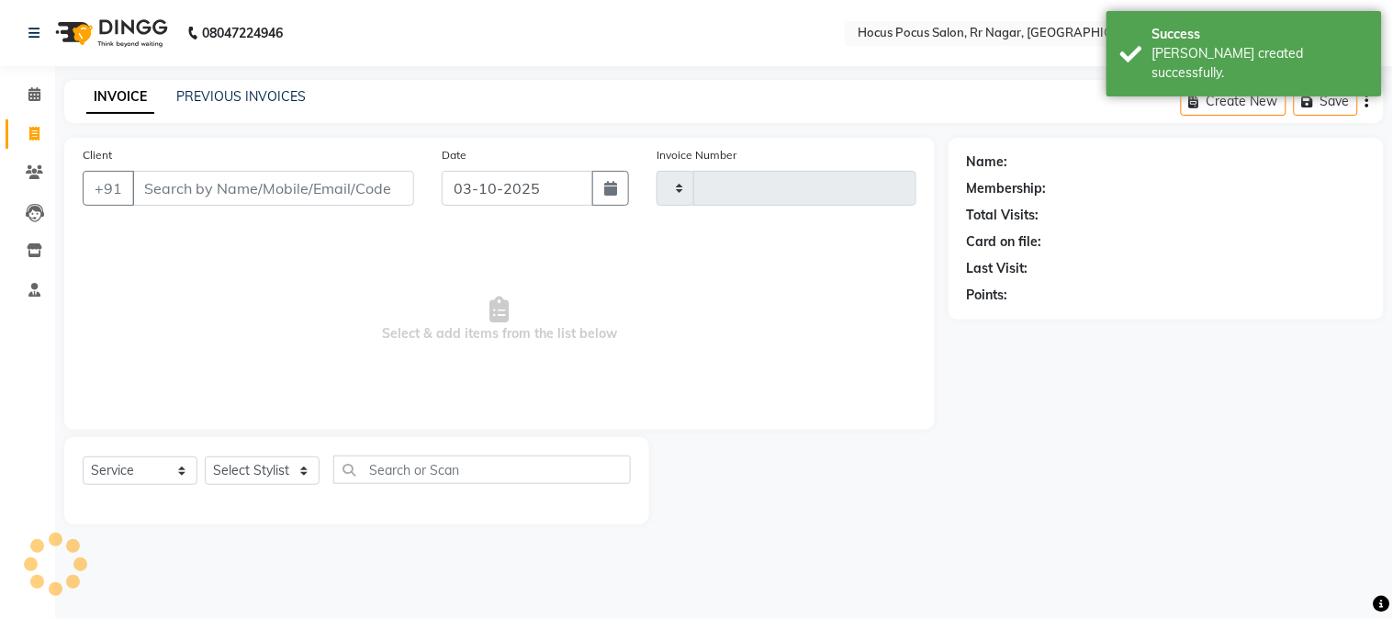
click at [218, 190] on input "Client" at bounding box center [273, 188] width 282 height 35
type input "4536"
select select "5019"
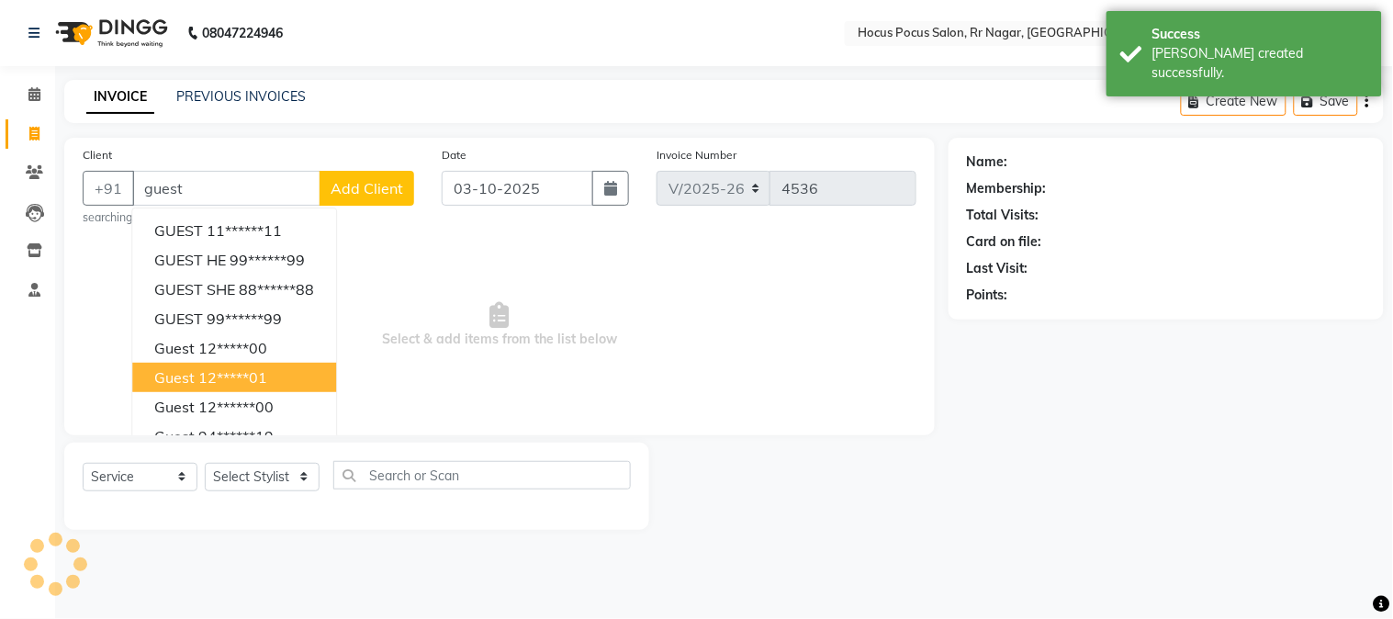
click at [157, 374] on span "guest" at bounding box center [174, 377] width 40 height 18
type input "12*****01"
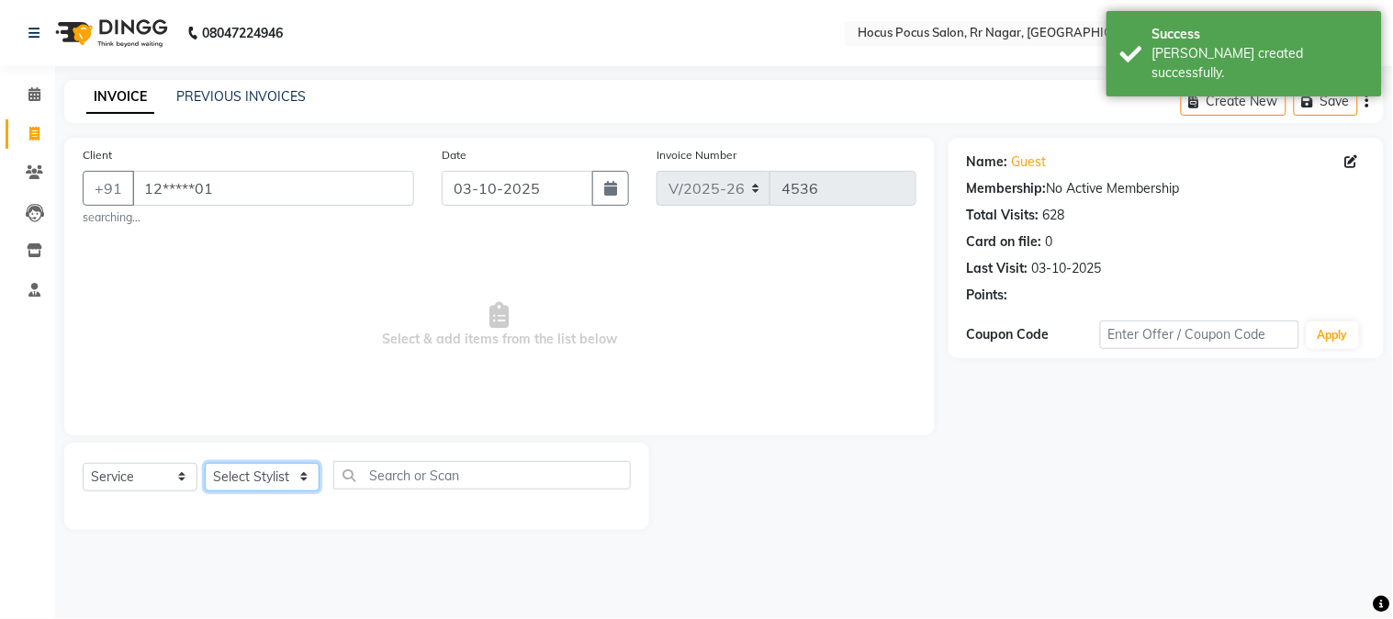
click at [296, 473] on select "Select Stylist Amar Arjun Eliza hocus pocus Maya Neha Ranjana Ravi Salima Salma…" at bounding box center [262, 477] width 115 height 28
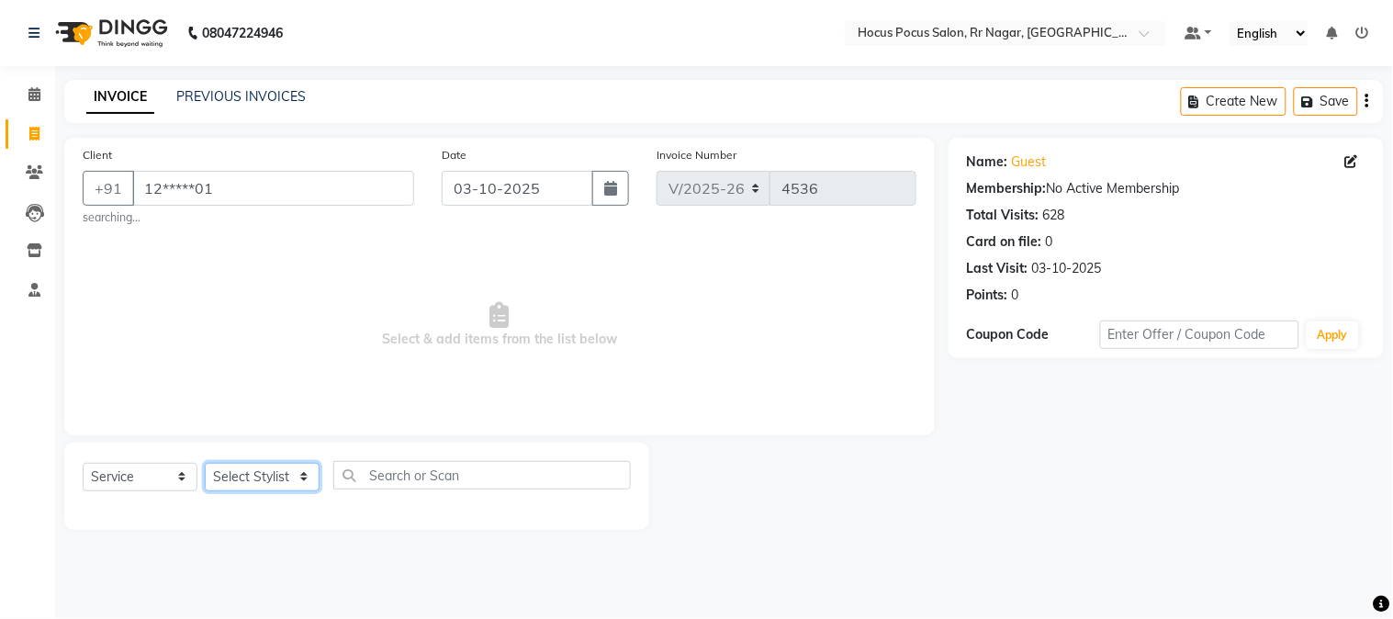
select select "32993"
click at [205, 463] on select "Select Stylist Amar Arjun Eliza hocus pocus Maya Neha Ranjana Ravi Salima Salma…" at bounding box center [262, 477] width 115 height 28
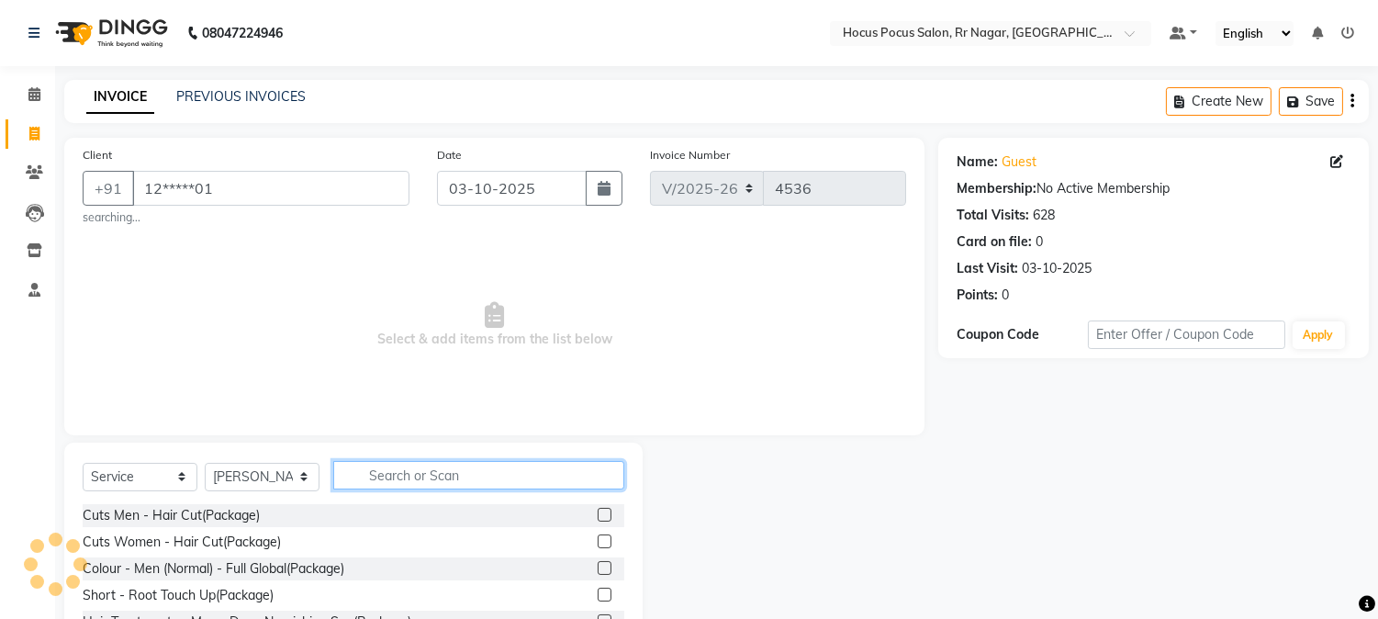
click at [361, 468] on input "text" at bounding box center [478, 475] width 291 height 28
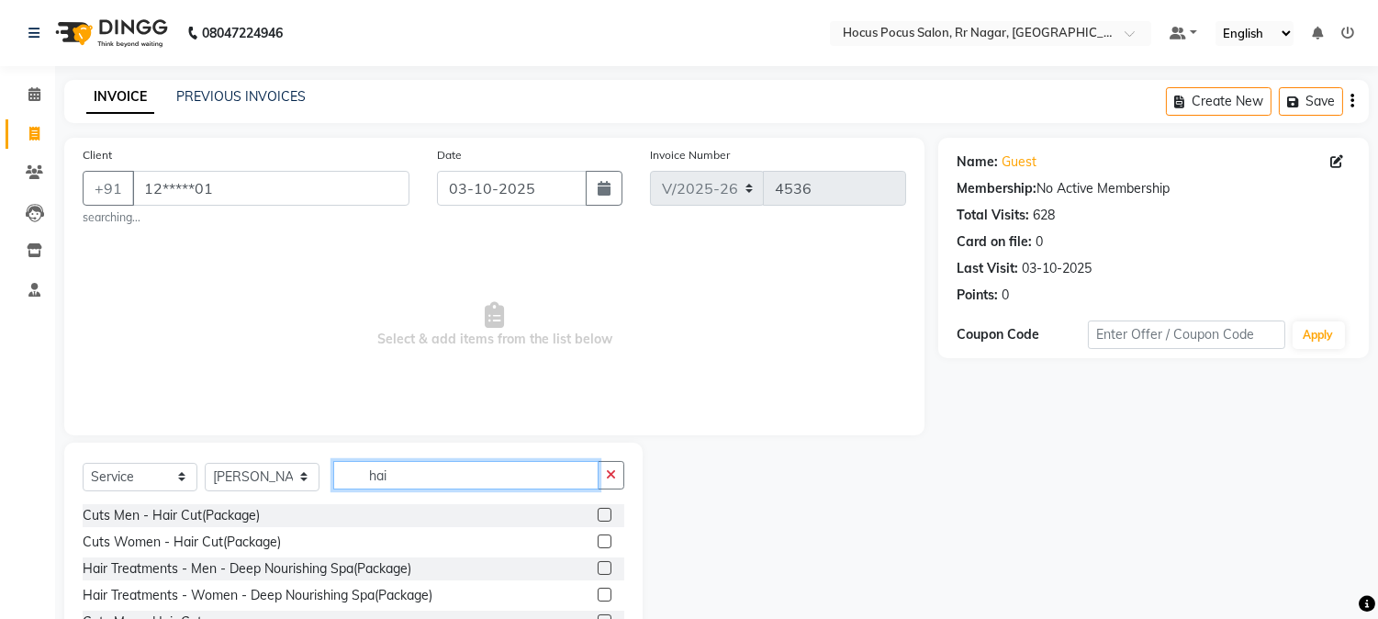
scroll to position [84, 0]
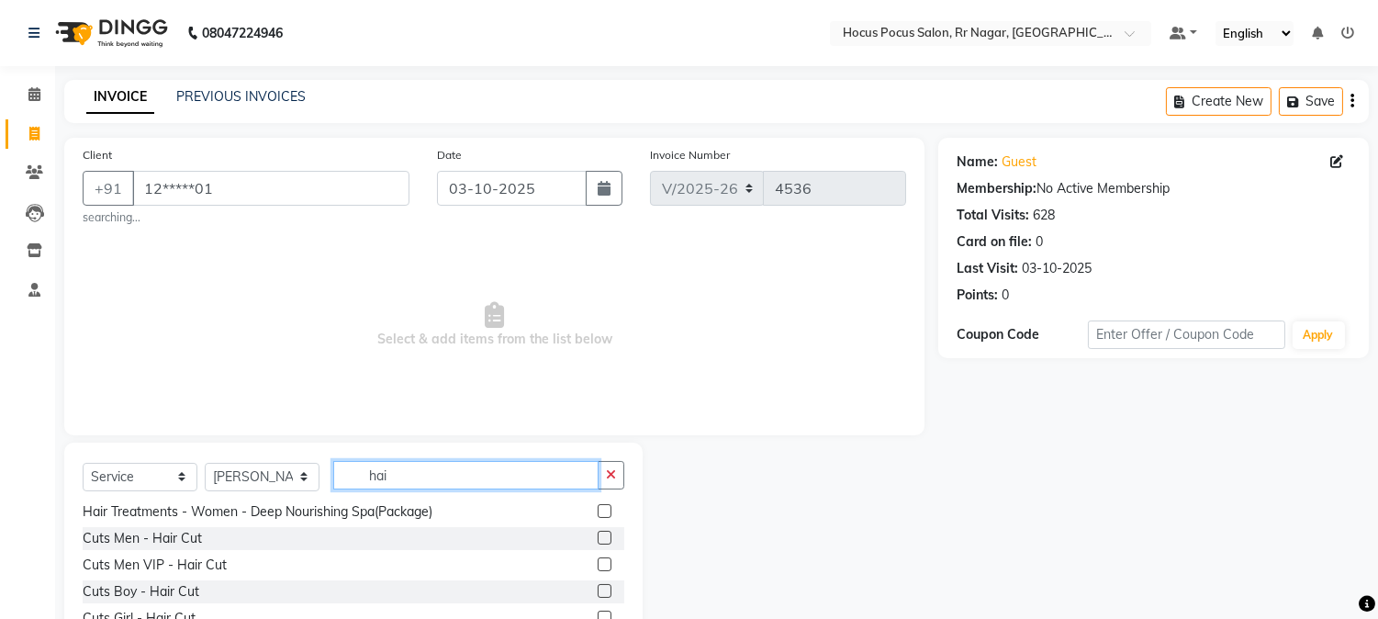
type input "hai"
click at [598, 537] on label at bounding box center [605, 538] width 14 height 14
click at [598, 537] on input "checkbox" at bounding box center [604, 539] width 12 height 12
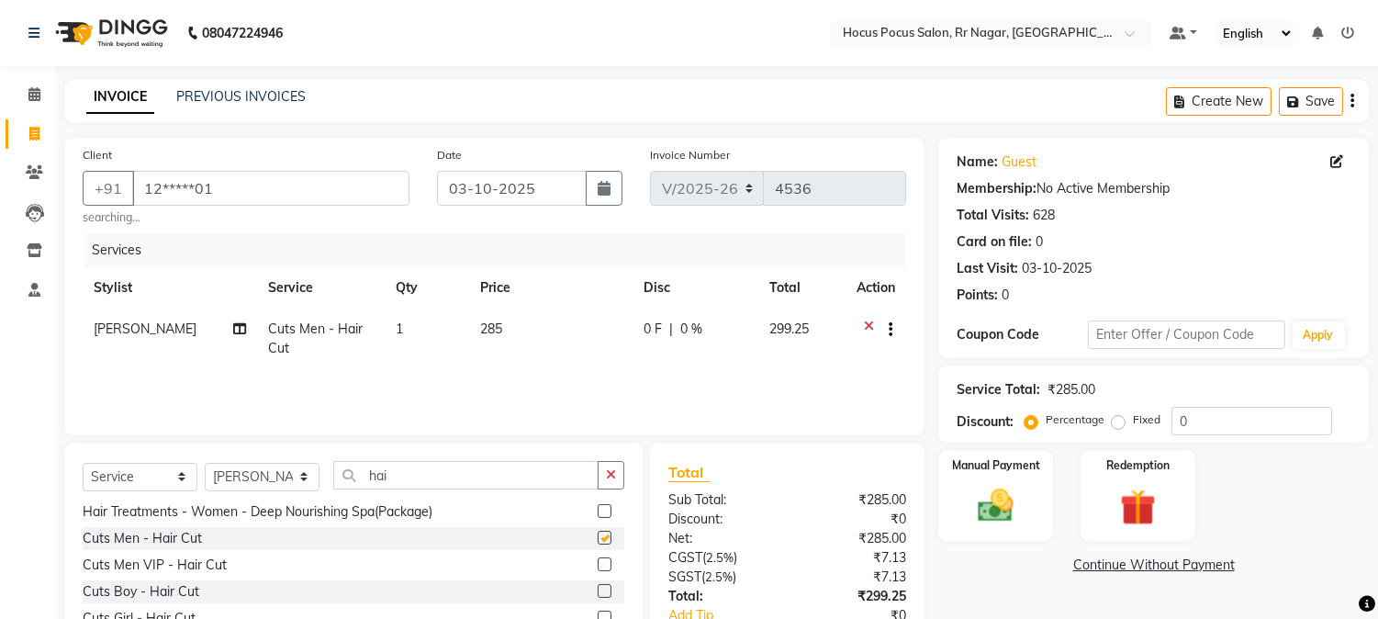
checkbox input "false"
click at [1014, 509] on img at bounding box center [996, 506] width 61 height 43
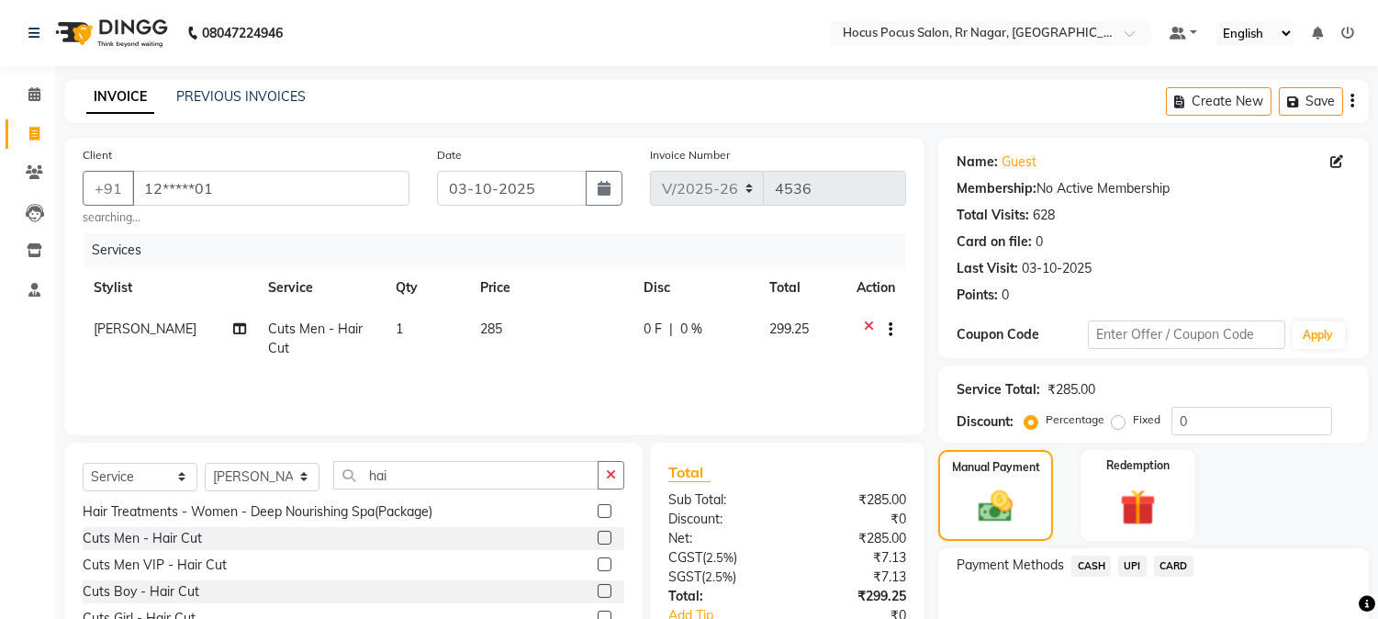
drag, startPoint x: 1125, startPoint y: 567, endPoint x: 1130, endPoint y: 582, distance: 16.6
click at [1128, 572] on span "UPI" at bounding box center [1132, 566] width 28 height 21
click at [1377, 600] on div "Name: Guest Membership: No Active Membership Total Visits: 628 Card on file: 0 …" at bounding box center [1160, 430] width 444 height 585
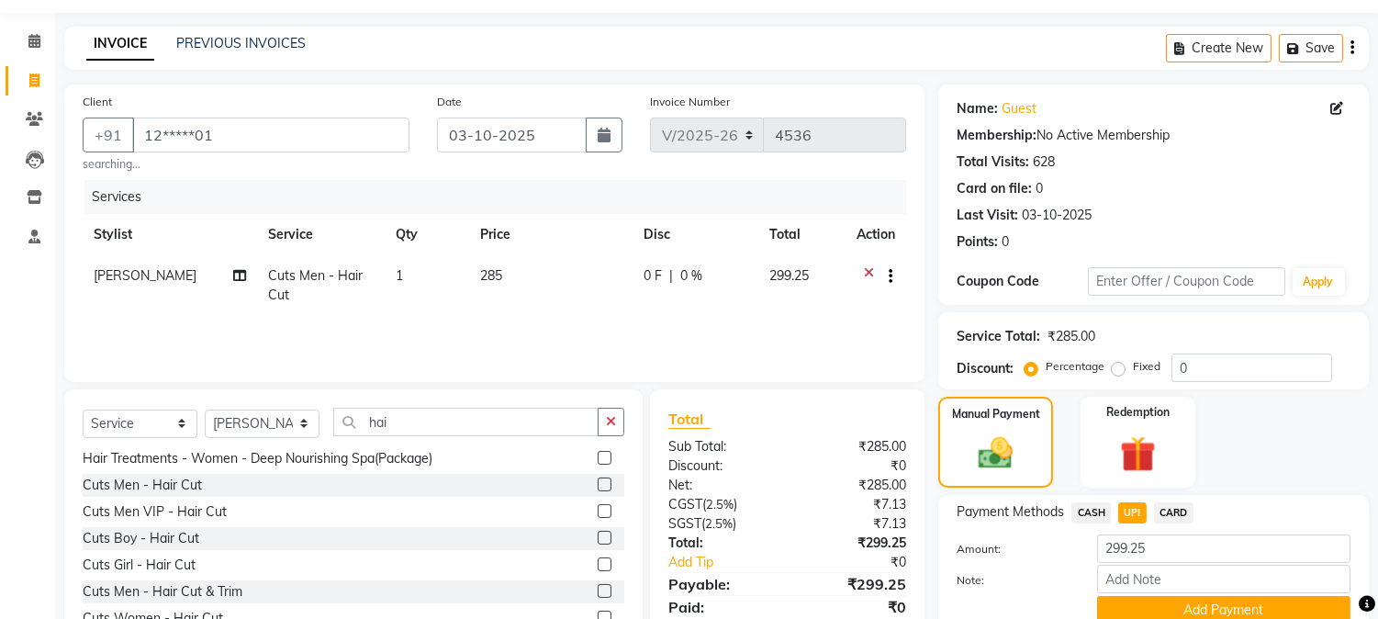
scroll to position [130, 0]
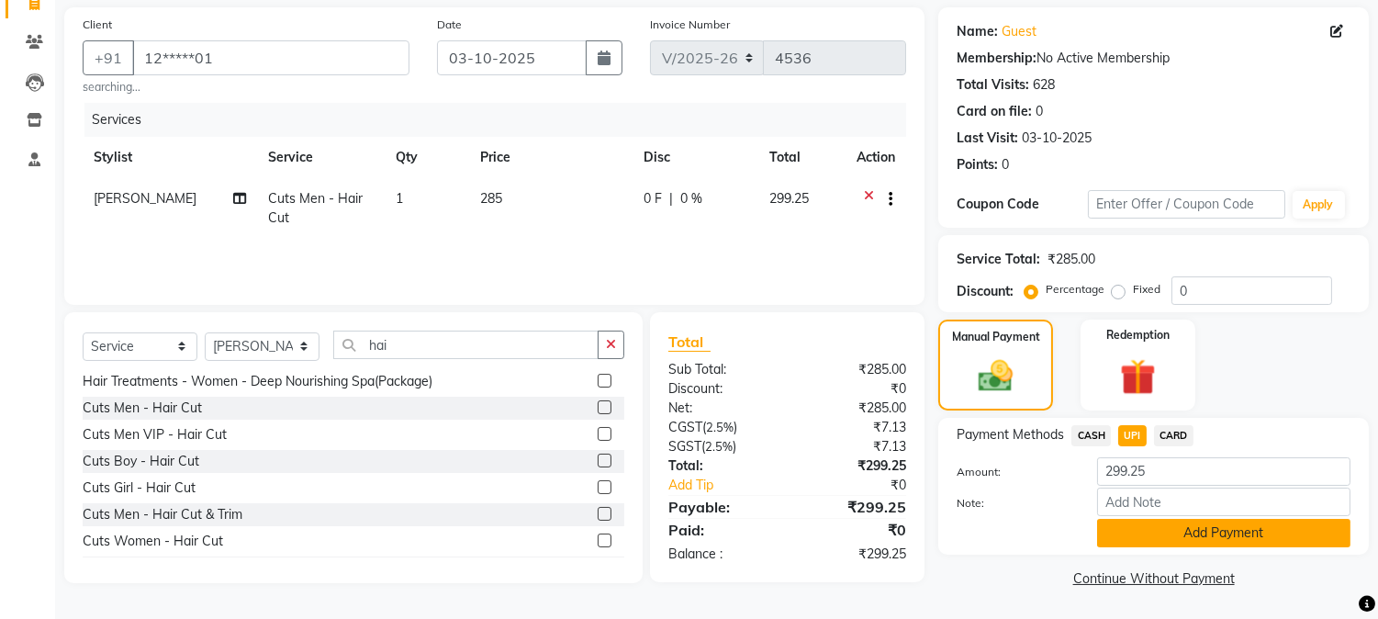
click at [1128, 540] on button "Add Payment" at bounding box center [1223, 533] width 253 height 28
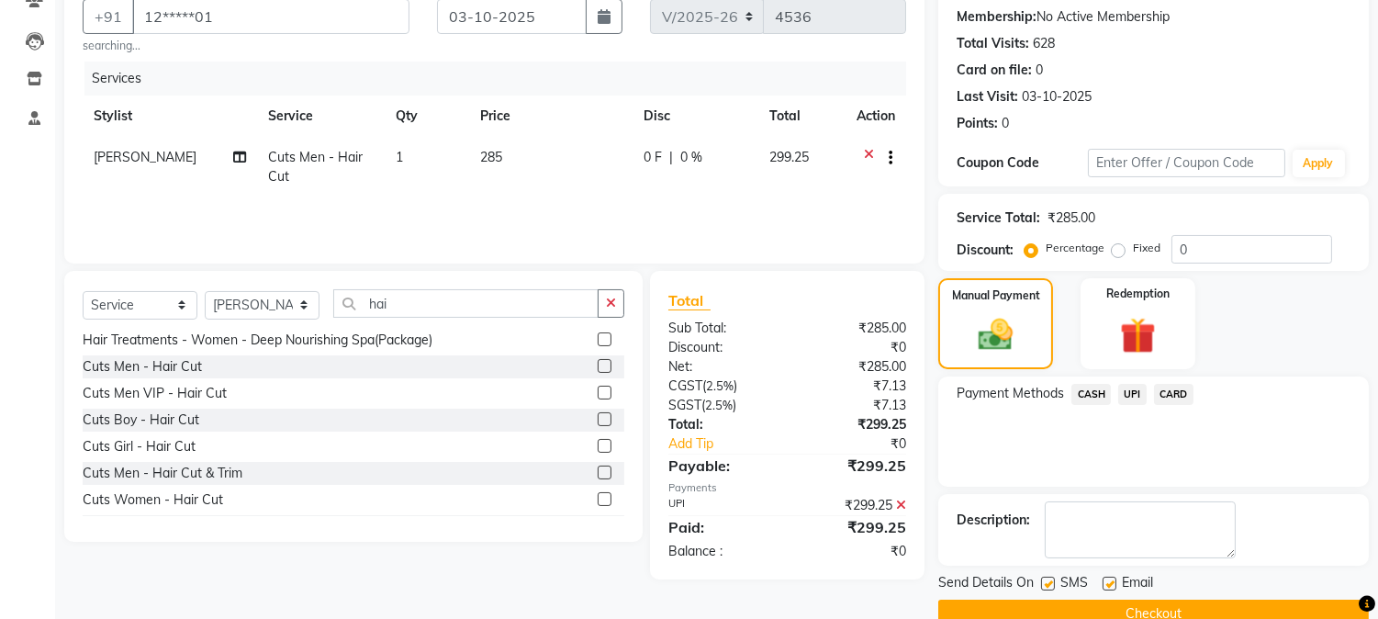
scroll to position [207, 0]
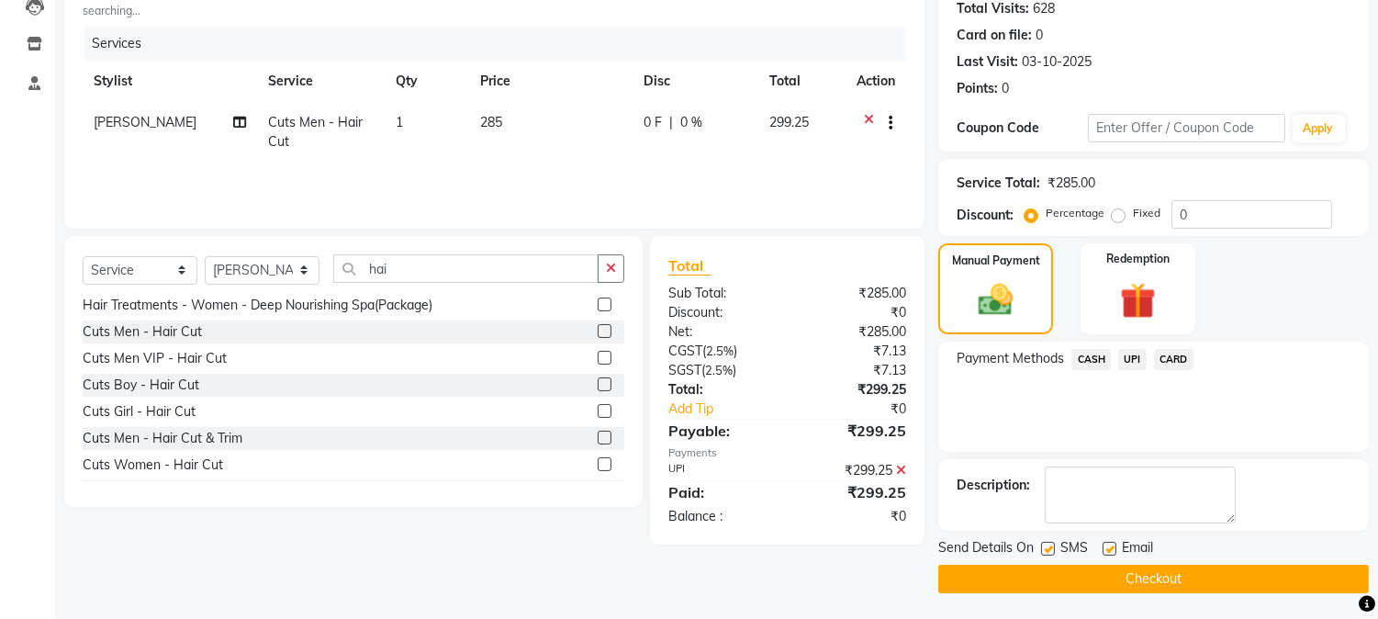
drag, startPoint x: 1048, startPoint y: 545, endPoint x: 1059, endPoint y: 577, distance: 33.1
click at [1048, 547] on label at bounding box center [1048, 549] width 14 height 14
click at [1048, 547] on input "checkbox" at bounding box center [1047, 550] width 12 height 12
checkbox input "false"
click at [1059, 577] on button "Checkout" at bounding box center [1153, 579] width 431 height 28
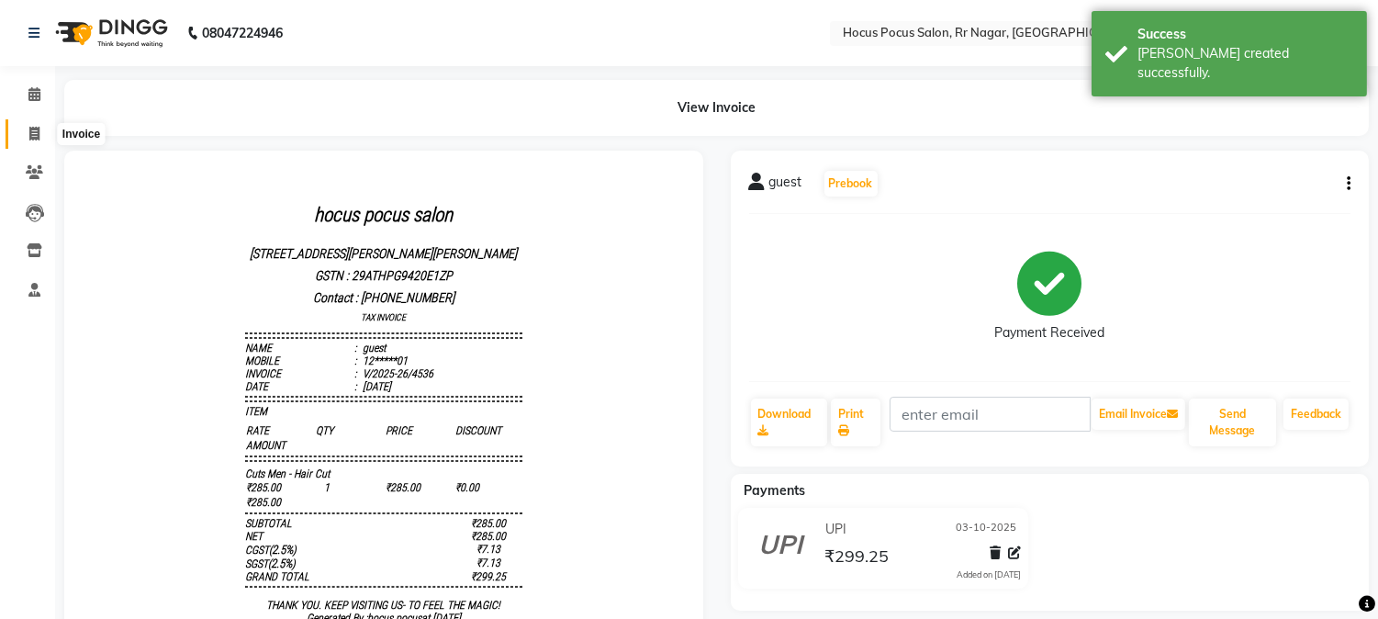
click at [34, 138] on icon at bounding box center [34, 134] width 10 height 14
select select "5019"
select select "service"
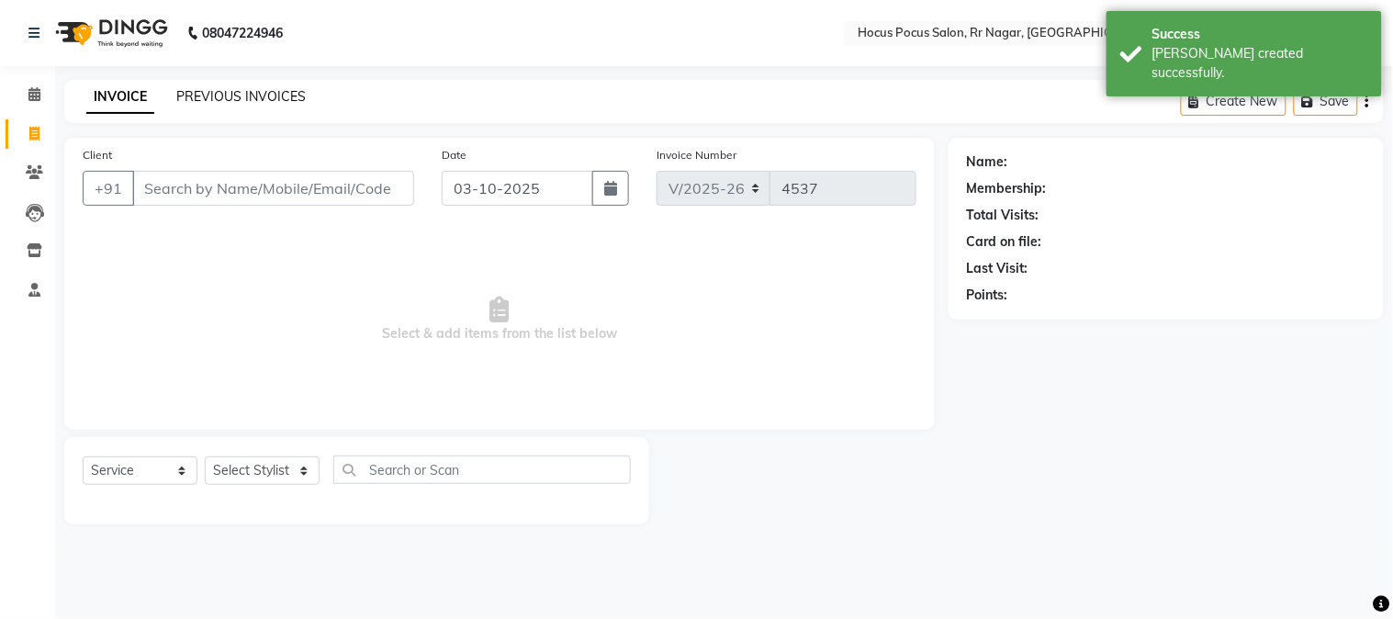
click at [254, 103] on link "PREVIOUS INVOICES" at bounding box center [240, 96] width 129 height 17
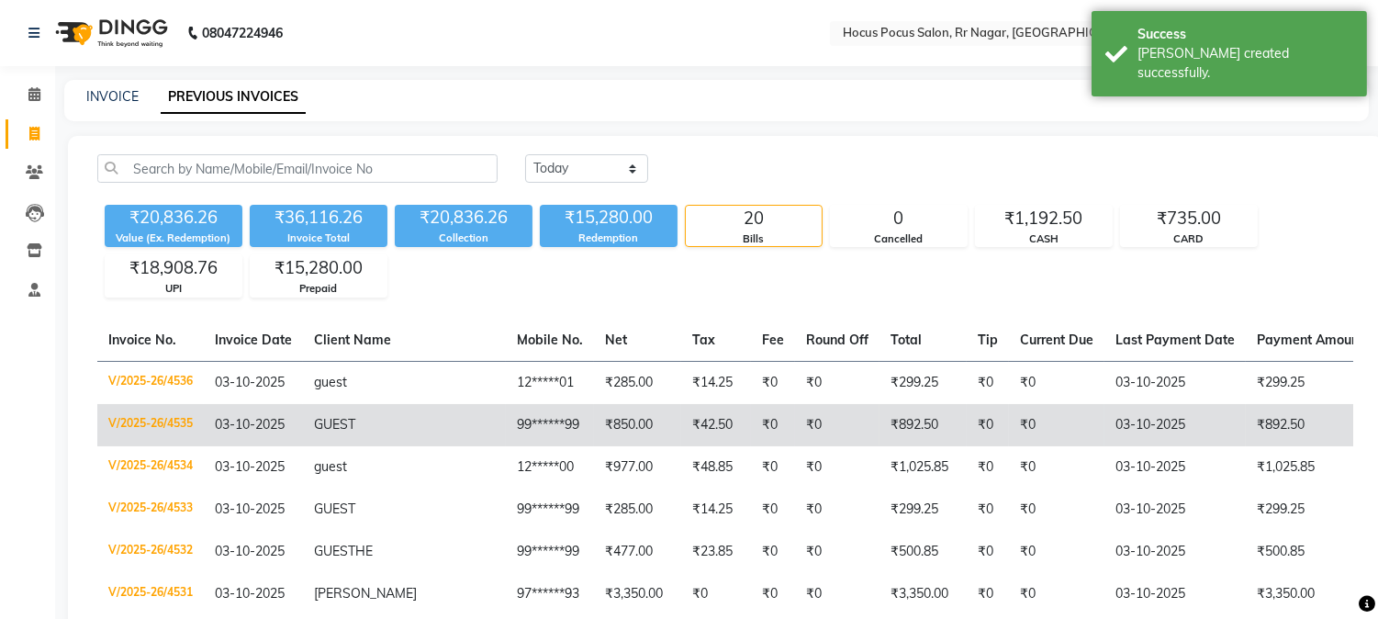
click at [506, 428] on td "99******99" at bounding box center [550, 425] width 88 height 42
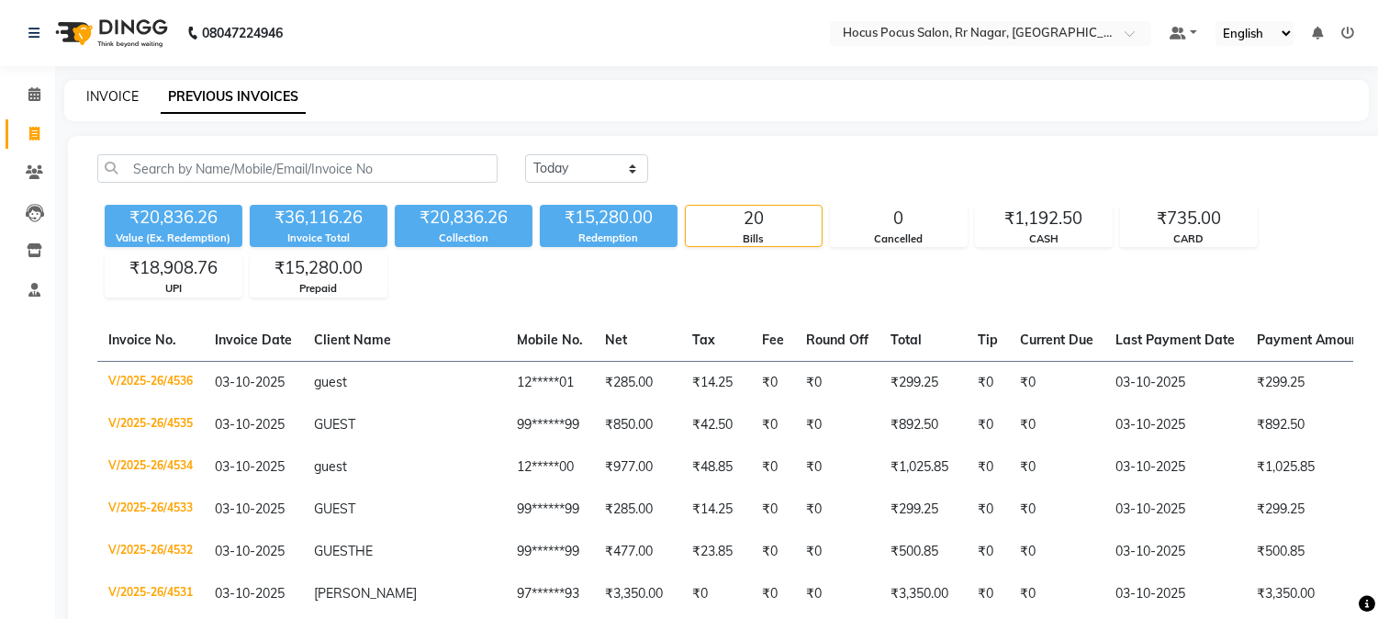
click at [106, 93] on link "INVOICE" at bounding box center [112, 96] width 52 height 17
select select "service"
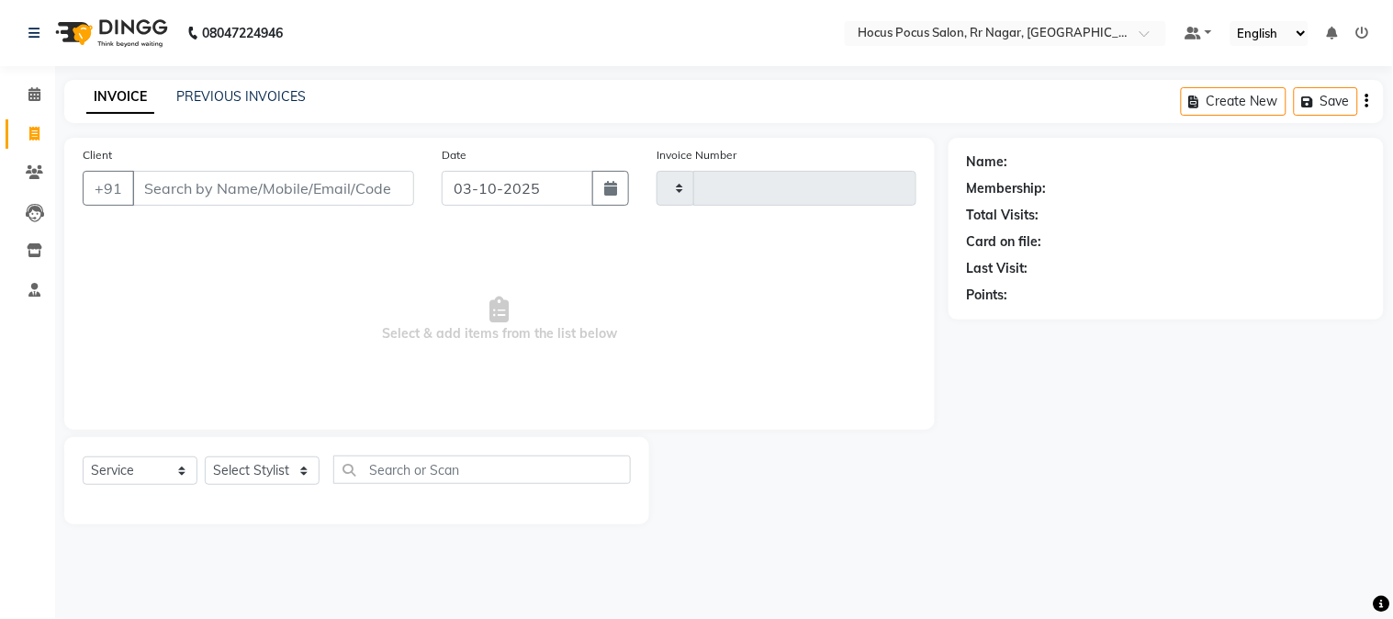
type input "4537"
select select "5019"
click at [266, 187] on input "Client" at bounding box center [273, 188] width 282 height 35
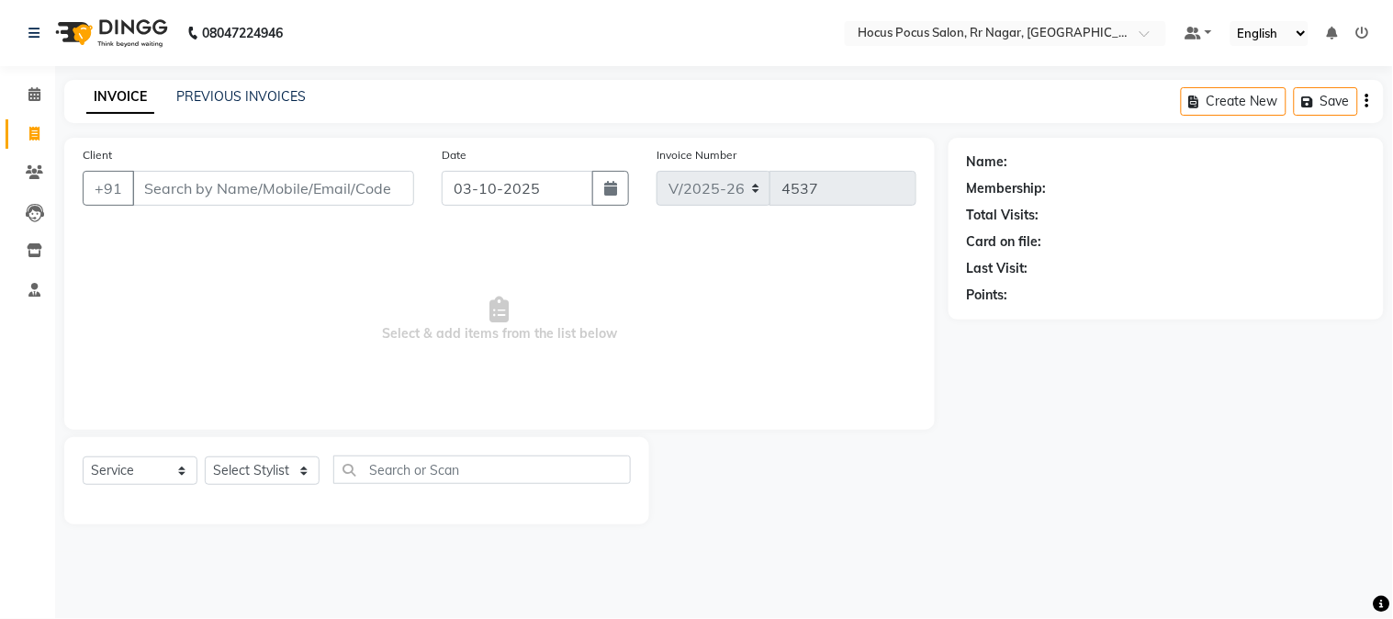
click at [266, 187] on input "Client" at bounding box center [273, 188] width 282 height 35
click at [266, 188] on input "Client" at bounding box center [273, 188] width 282 height 35
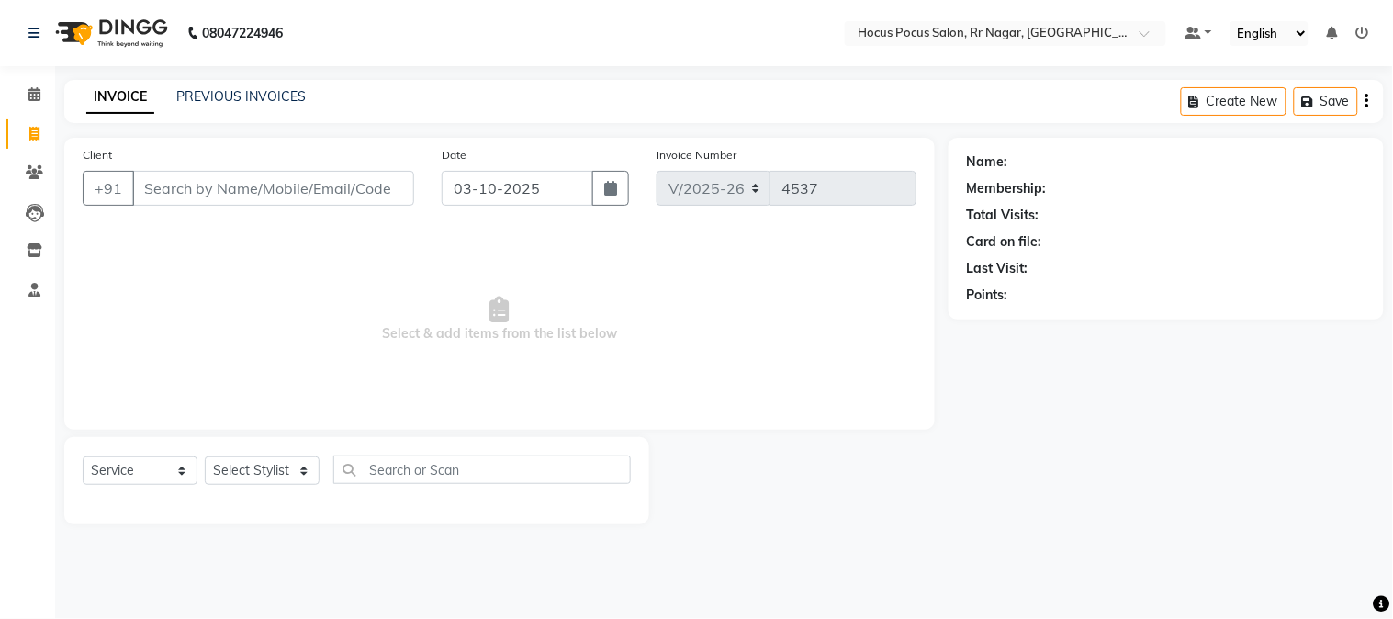
click at [267, 185] on input "Client" at bounding box center [273, 188] width 282 height 35
click at [268, 185] on input "Client" at bounding box center [273, 188] width 282 height 35
click at [289, 188] on input "Client" at bounding box center [273, 188] width 282 height 35
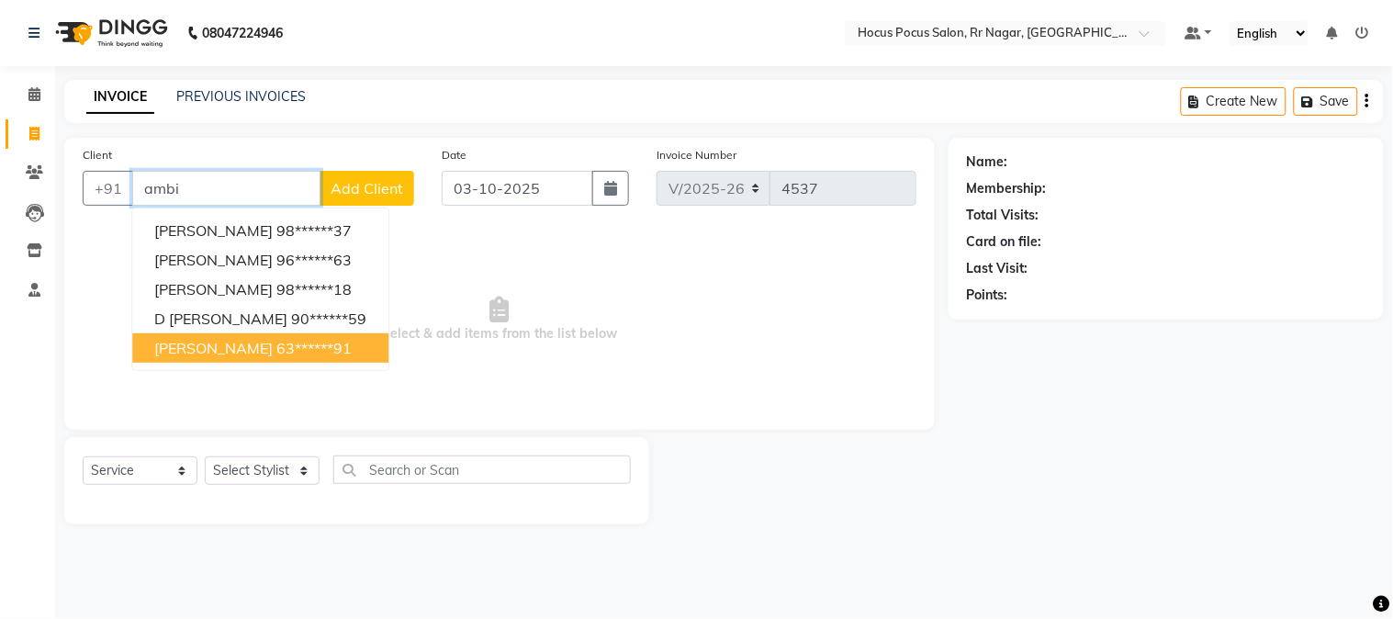
click at [276, 343] on ngb-highlight "63******91" at bounding box center [313, 348] width 75 height 18
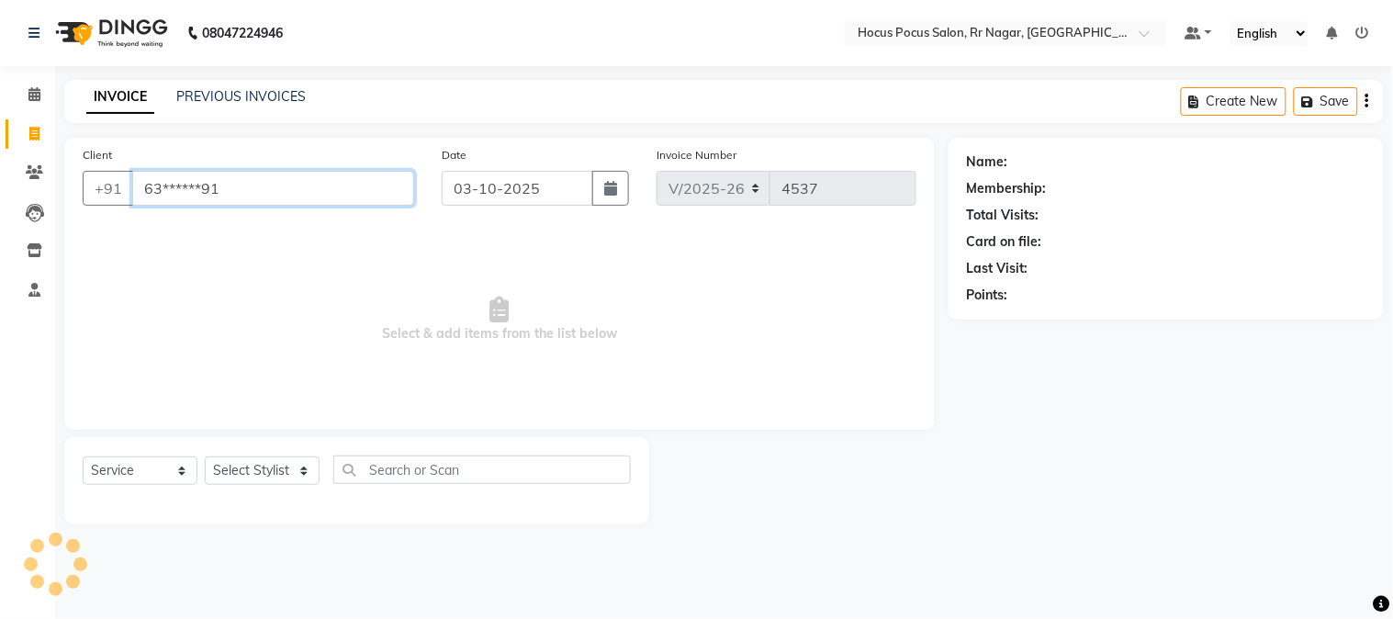
type input "63******91"
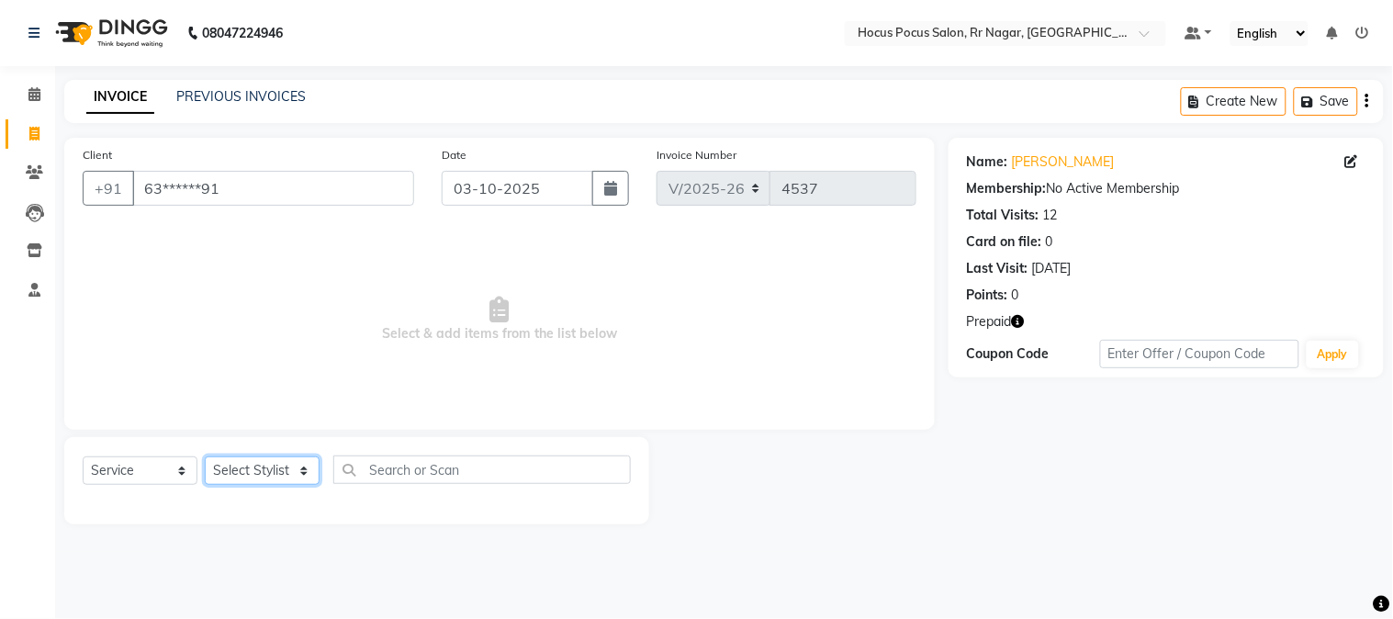
click at [277, 472] on select "Select Stylist Amar Arjun Eliza hocus pocus Maya Neha Ranjana Ravi Salima Salma…" at bounding box center [262, 470] width 115 height 28
select select "32995"
click at [205, 457] on select "Select Stylist Amar Arjun Eliza hocus pocus Maya Neha Ranjana Ravi Salima Salma…" at bounding box center [262, 470] width 115 height 28
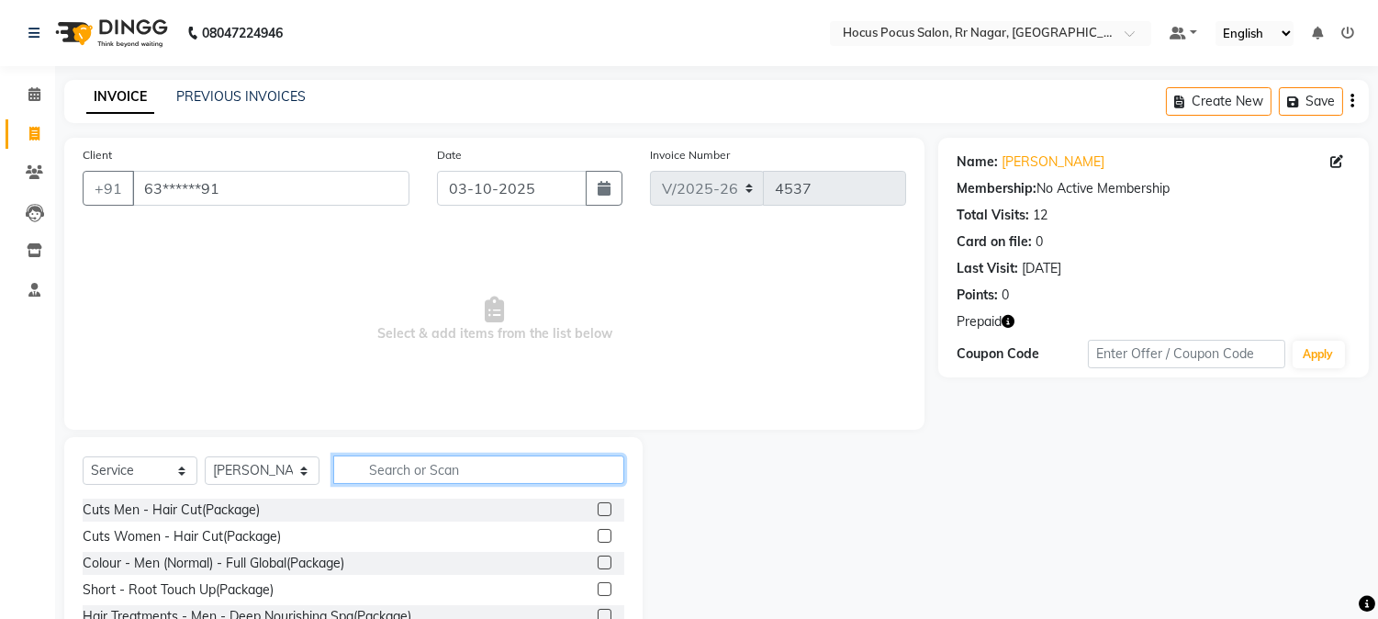
click at [380, 470] on input "text" at bounding box center [478, 469] width 291 height 28
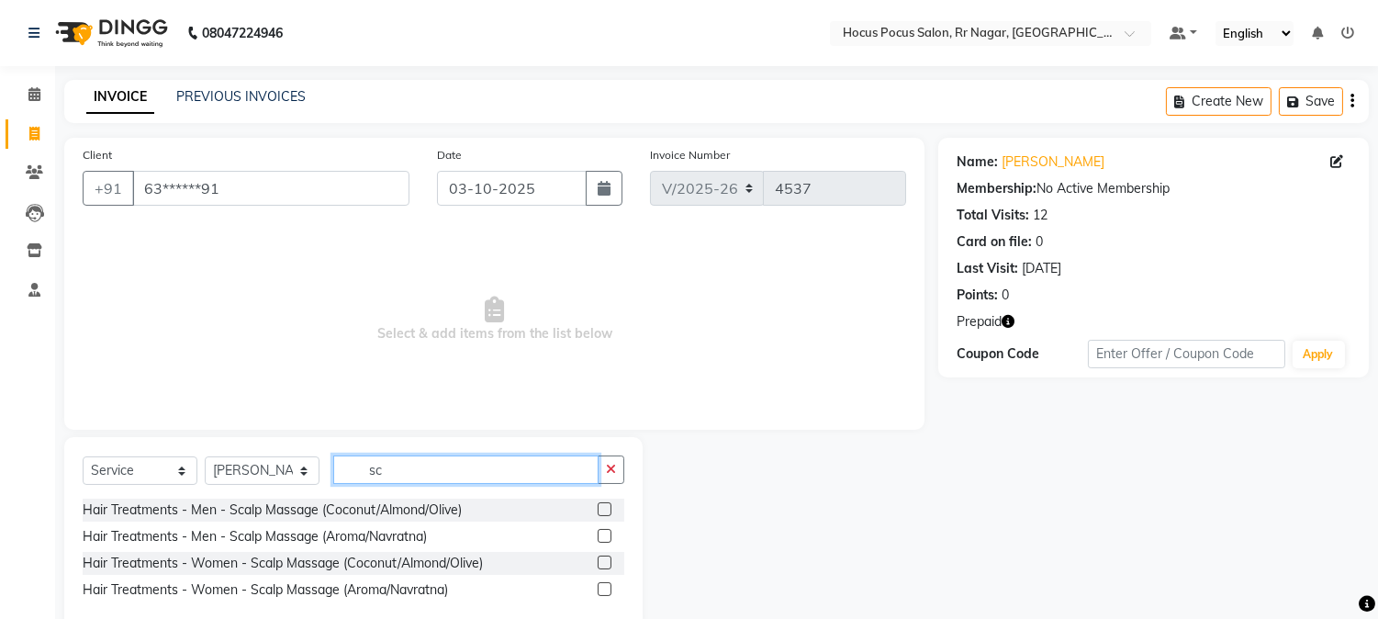
click at [438, 476] on input "sc" at bounding box center [465, 469] width 265 height 28
type input "s"
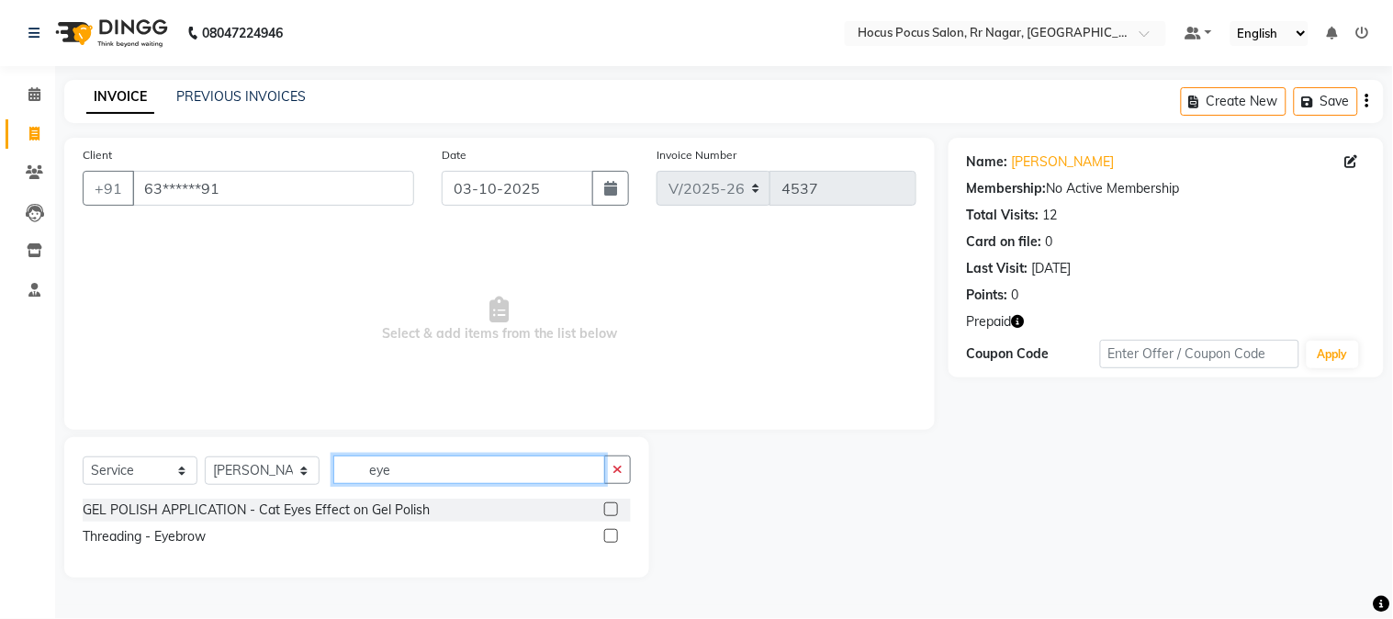
type input "eye"
click at [160, 547] on div "Threading - Eyebrow" at bounding box center [357, 536] width 548 height 23
click at [162, 543] on div "Threading - Eyebrow" at bounding box center [144, 536] width 123 height 19
checkbox input "false"
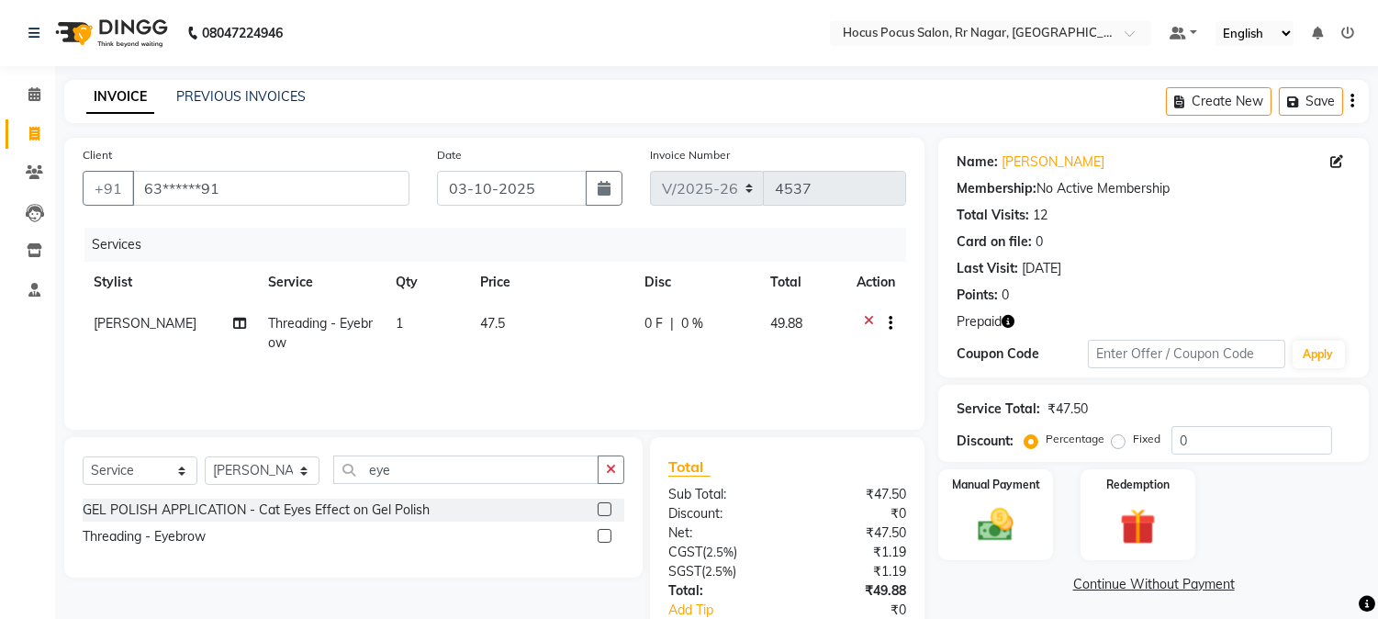
click at [494, 342] on td "47.5" at bounding box center [551, 333] width 164 height 61
select select "32995"
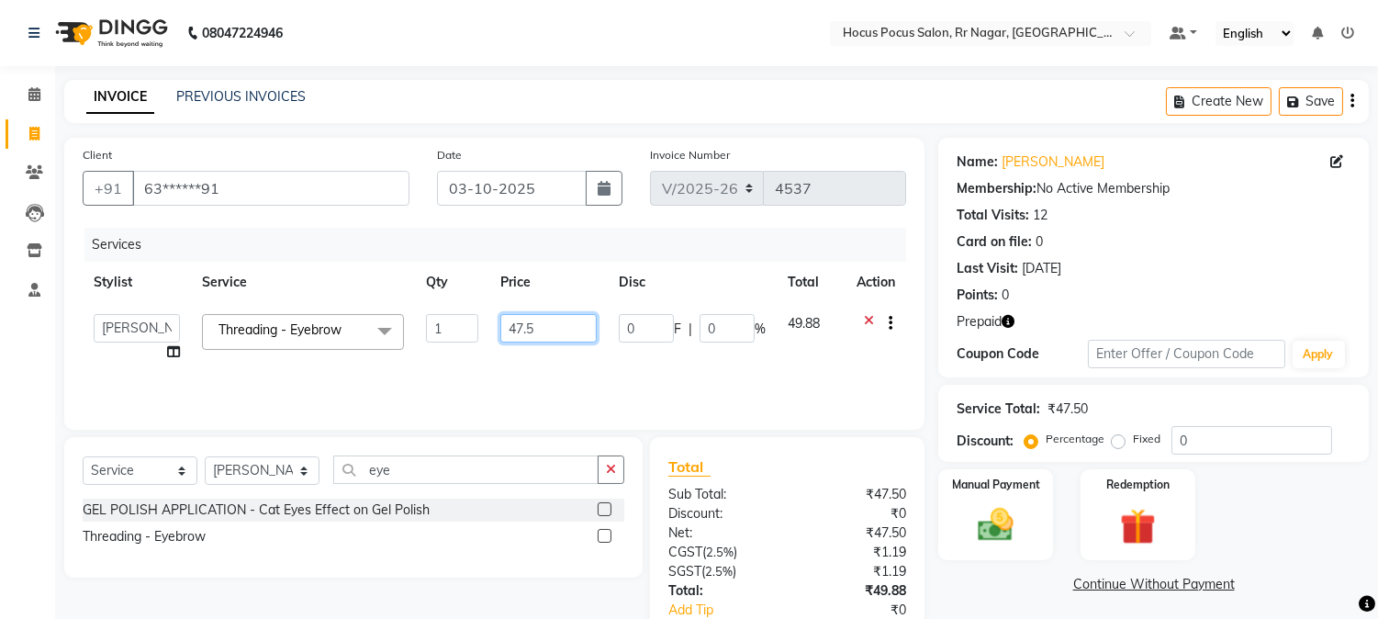
click at [545, 329] on input "47.5" at bounding box center [548, 328] width 96 height 28
type input "4"
type input "50"
click at [512, 376] on div "Services Stylist Service Qty Price Disc Total Action Amar Arjun Eliza hocus poc…" at bounding box center [495, 320] width 824 height 184
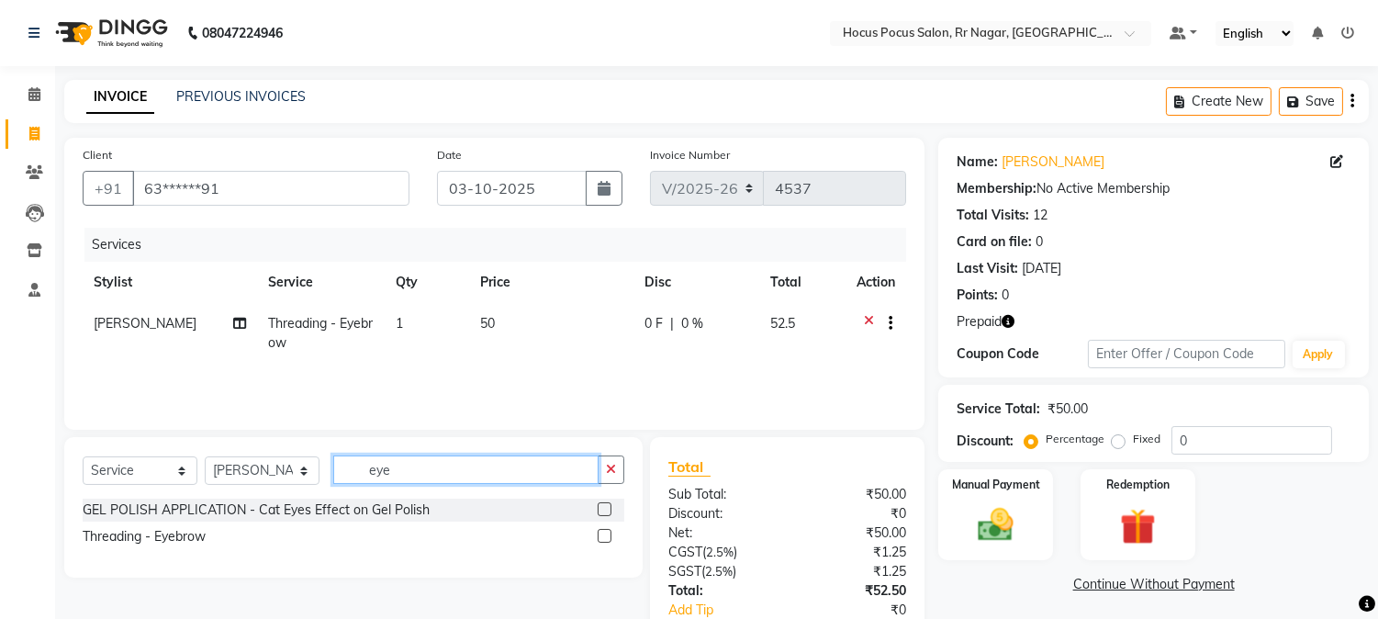
click at [436, 474] on input "eye" at bounding box center [465, 469] width 265 height 28
type input "e"
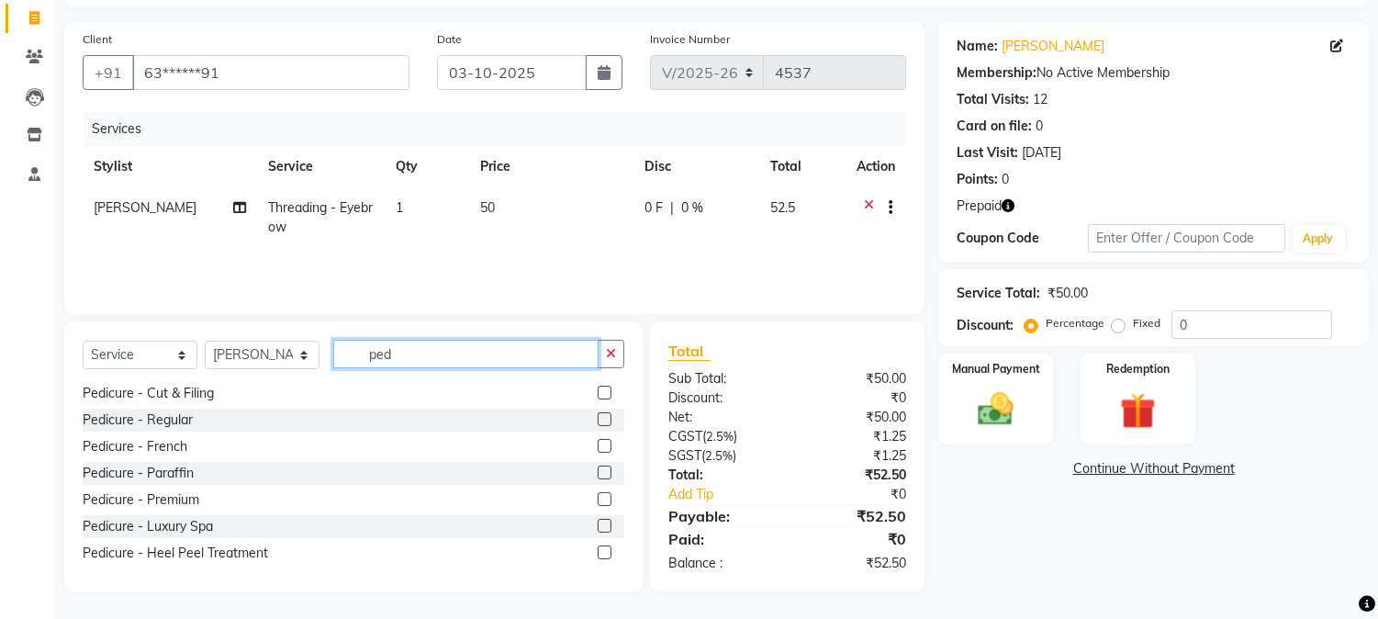
scroll to position [83, 0]
type input "ped"
click at [139, 525] on div "Pedicure - Luxury Spa" at bounding box center [148, 524] width 130 height 19
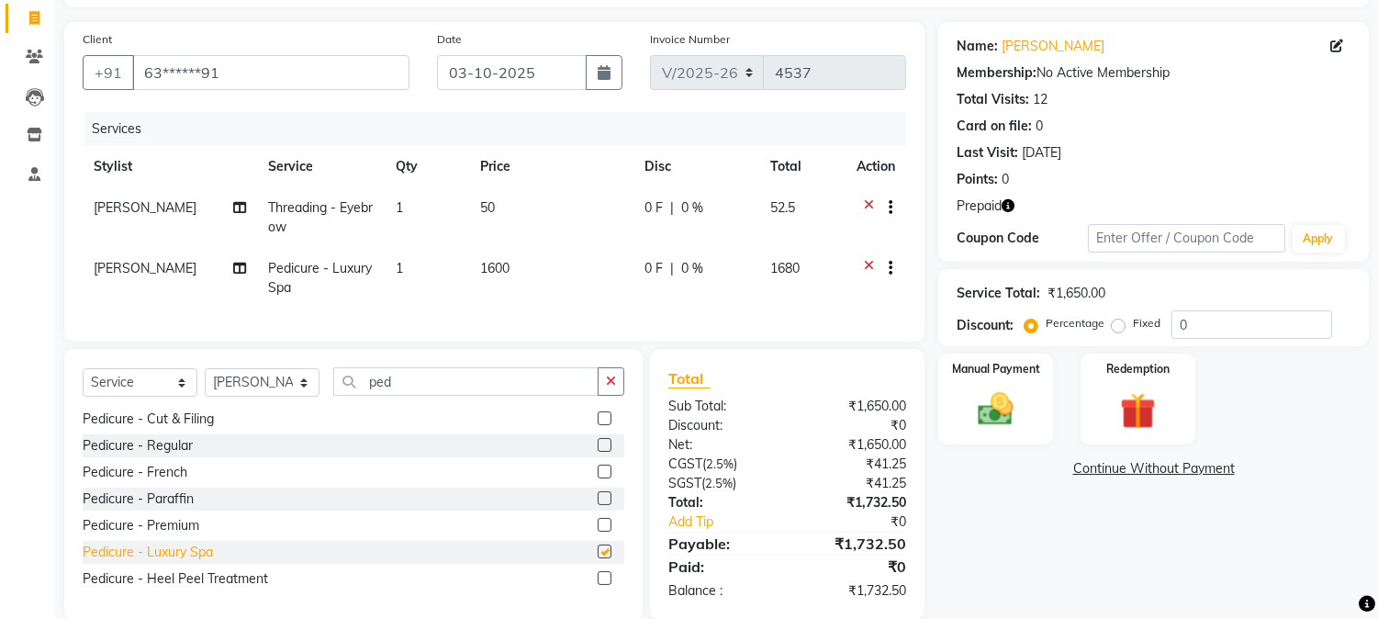
checkbox input "false"
click at [437, 396] on input "ped" at bounding box center [465, 381] width 265 height 28
type input "p"
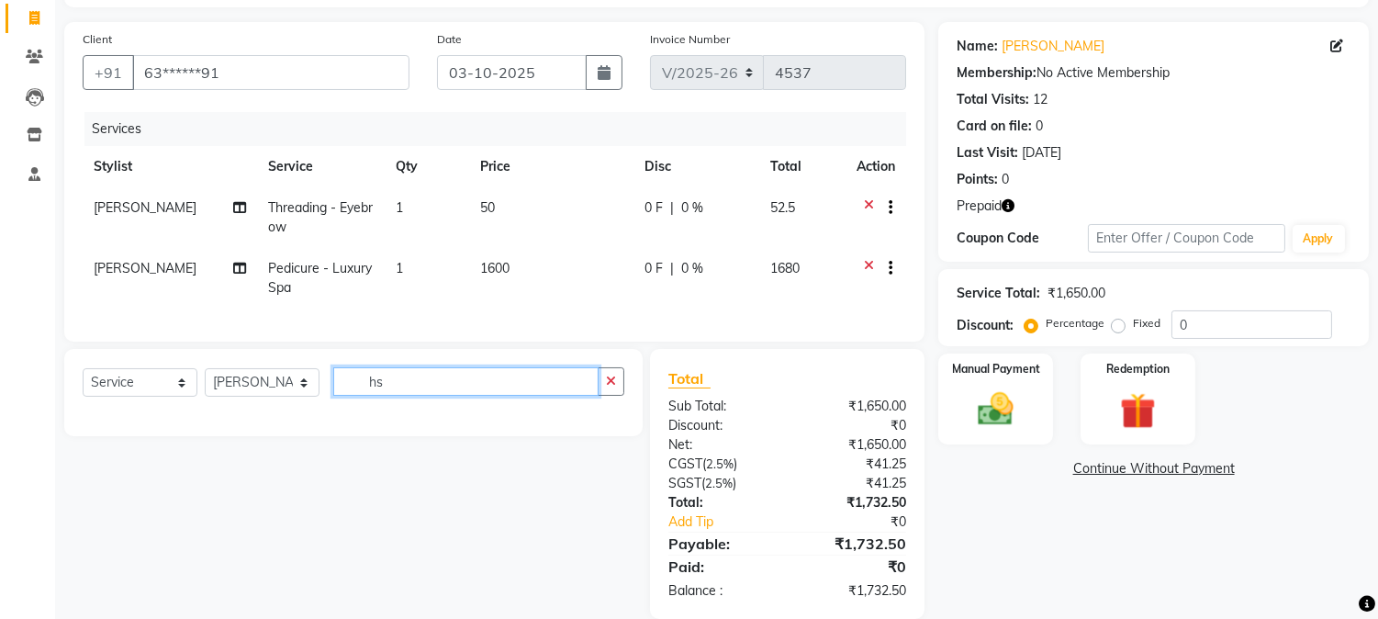
scroll to position [0, 0]
type input "h"
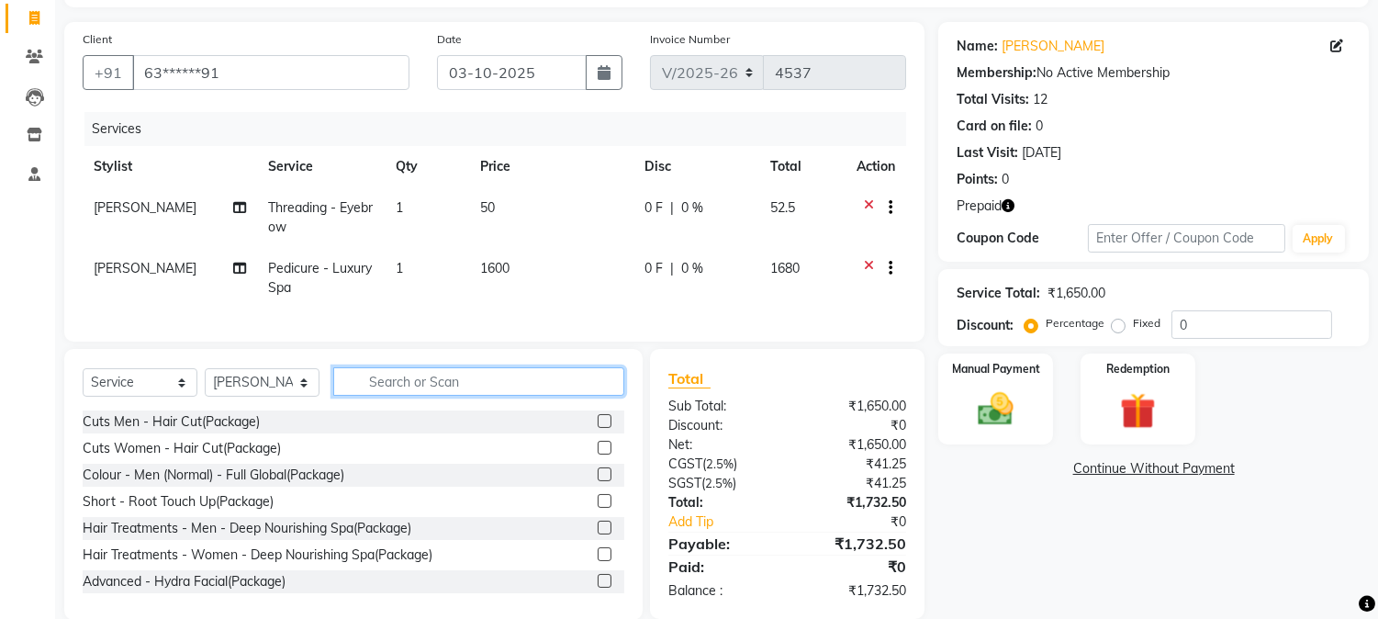
click at [442, 396] on input "text" at bounding box center [478, 381] width 291 height 28
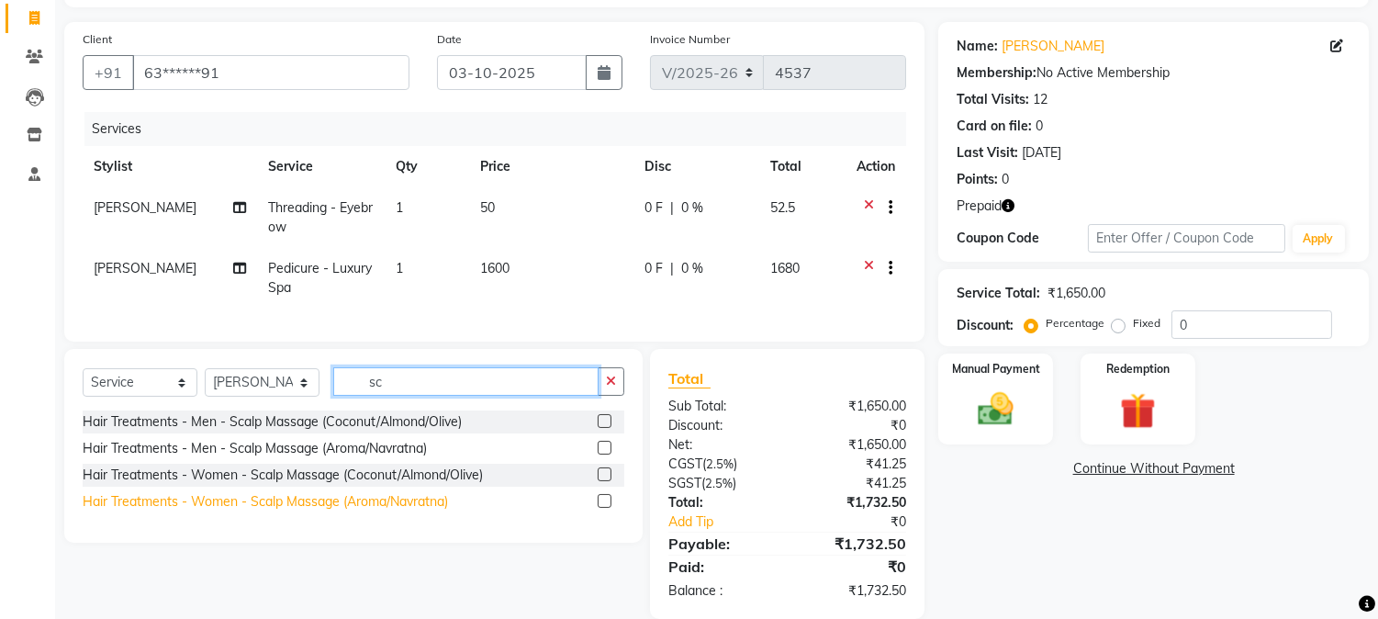
type input "sc"
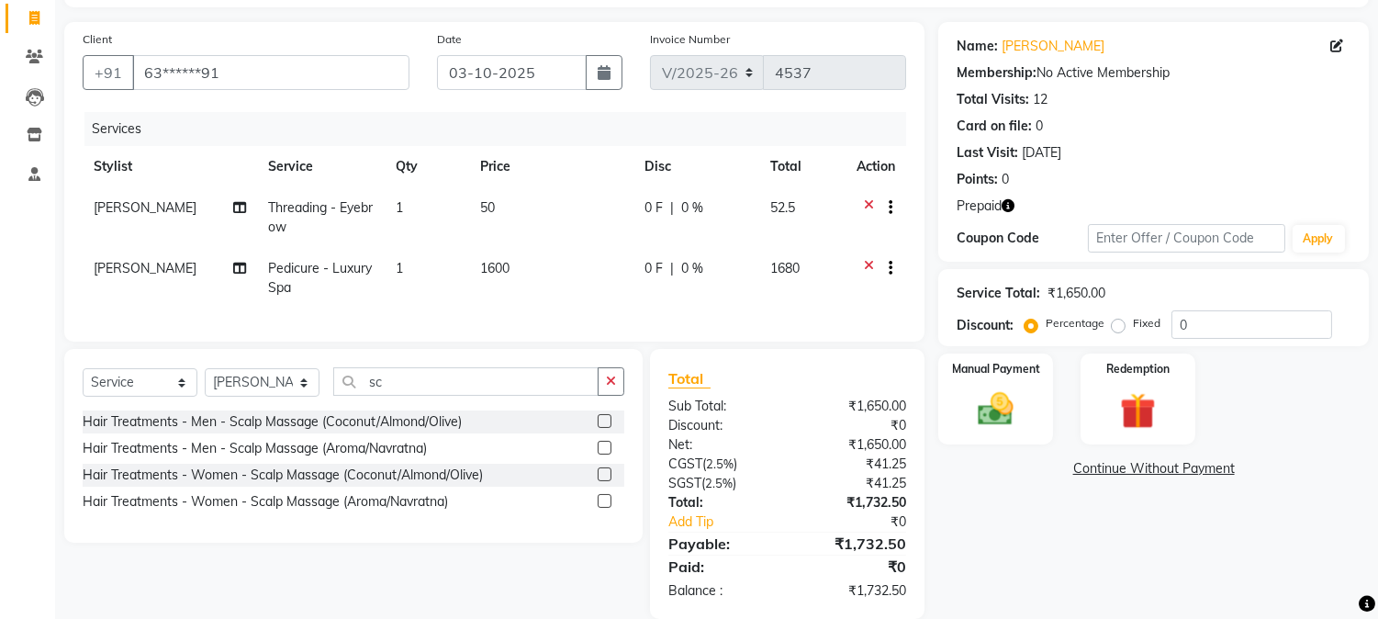
click at [259, 510] on div "Hair Treatments - Women - Scalp Massage (Aroma/Navratna)" at bounding box center [265, 501] width 365 height 19
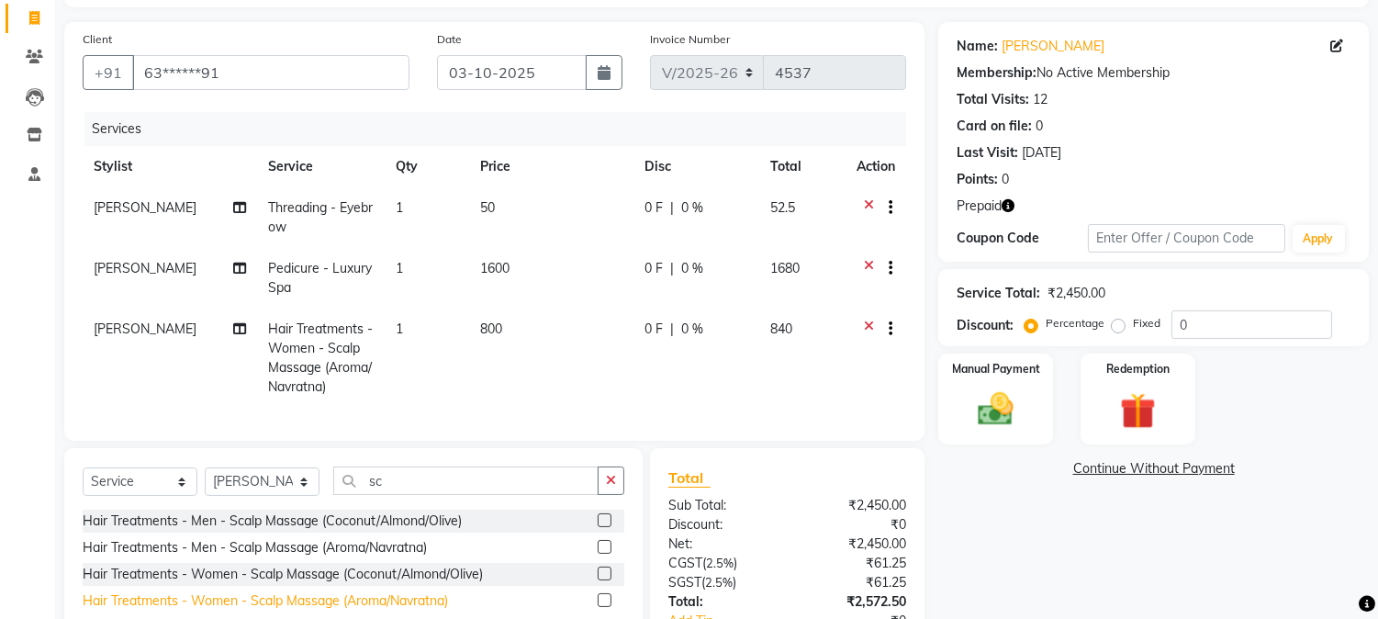
click at [276, 611] on div "Hair Treatments - Women - Scalp Massage (Aroma/Navratna)" at bounding box center [265, 600] width 365 height 19
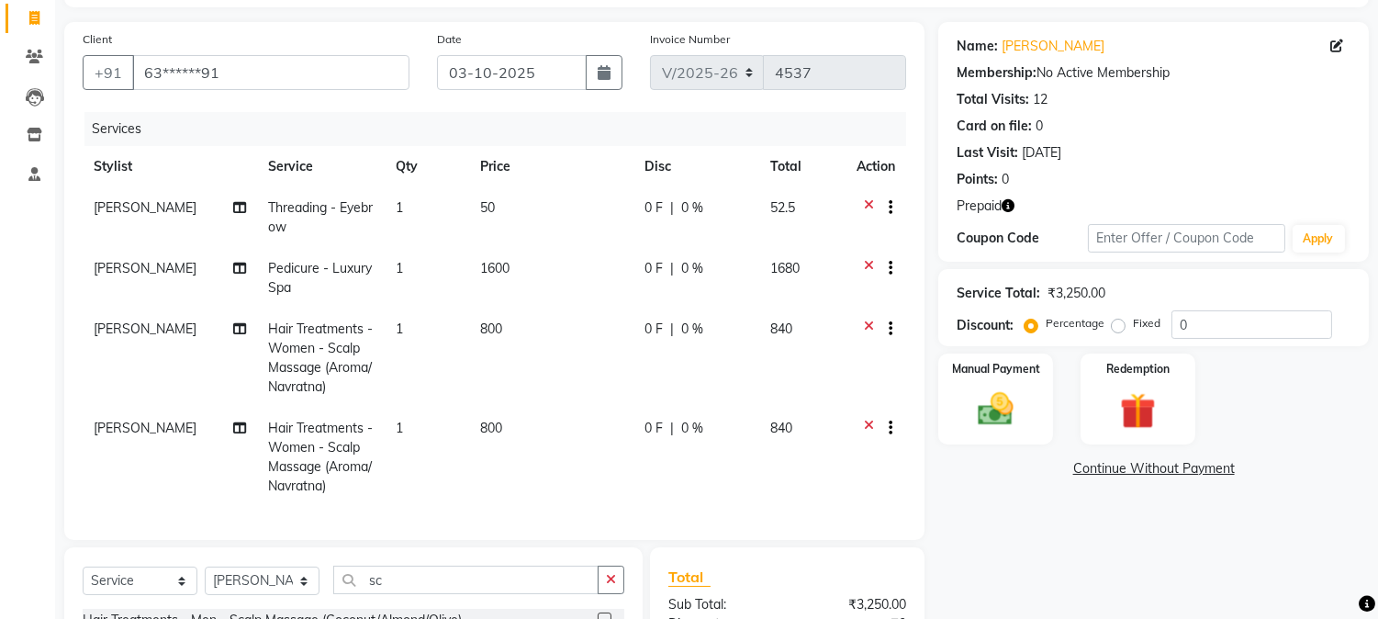
checkbox input "false"
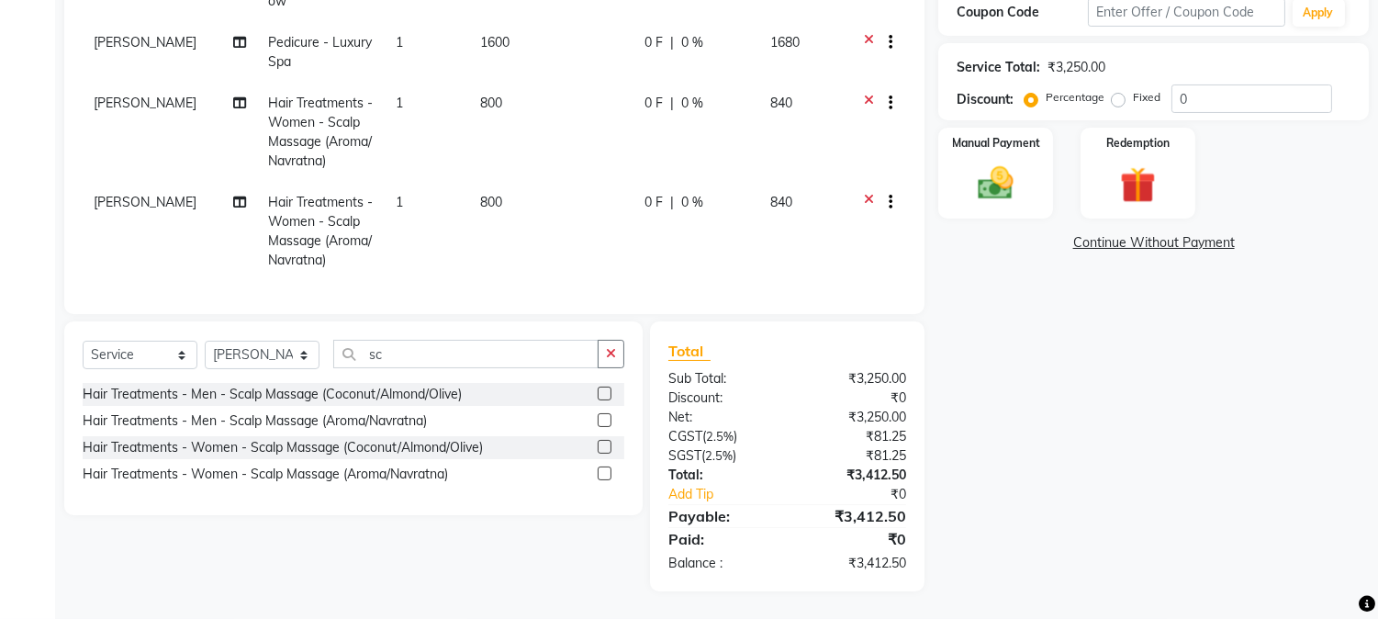
scroll to position [356, 0]
click at [222, 447] on div "Hair Treatments - Women - Scalp Massage (Coconut/Almond/Olive)" at bounding box center [283, 447] width 400 height 19
checkbox input "false"
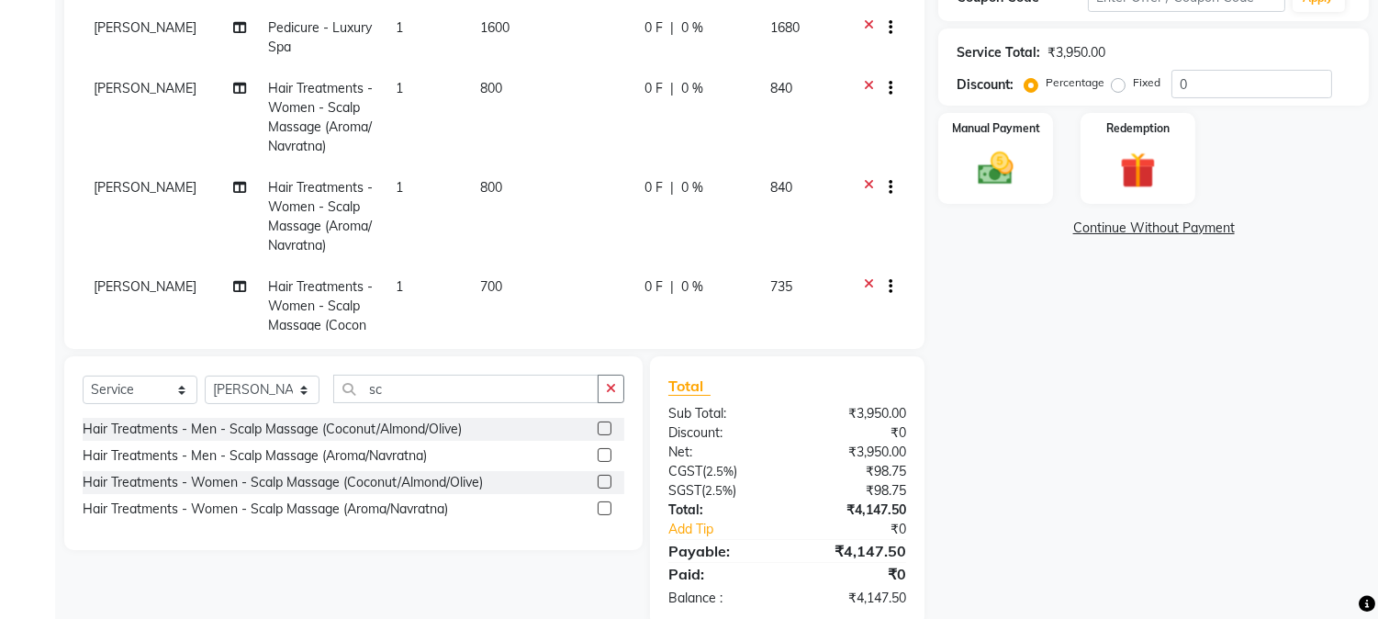
click at [864, 179] on icon at bounding box center [869, 189] width 10 height 23
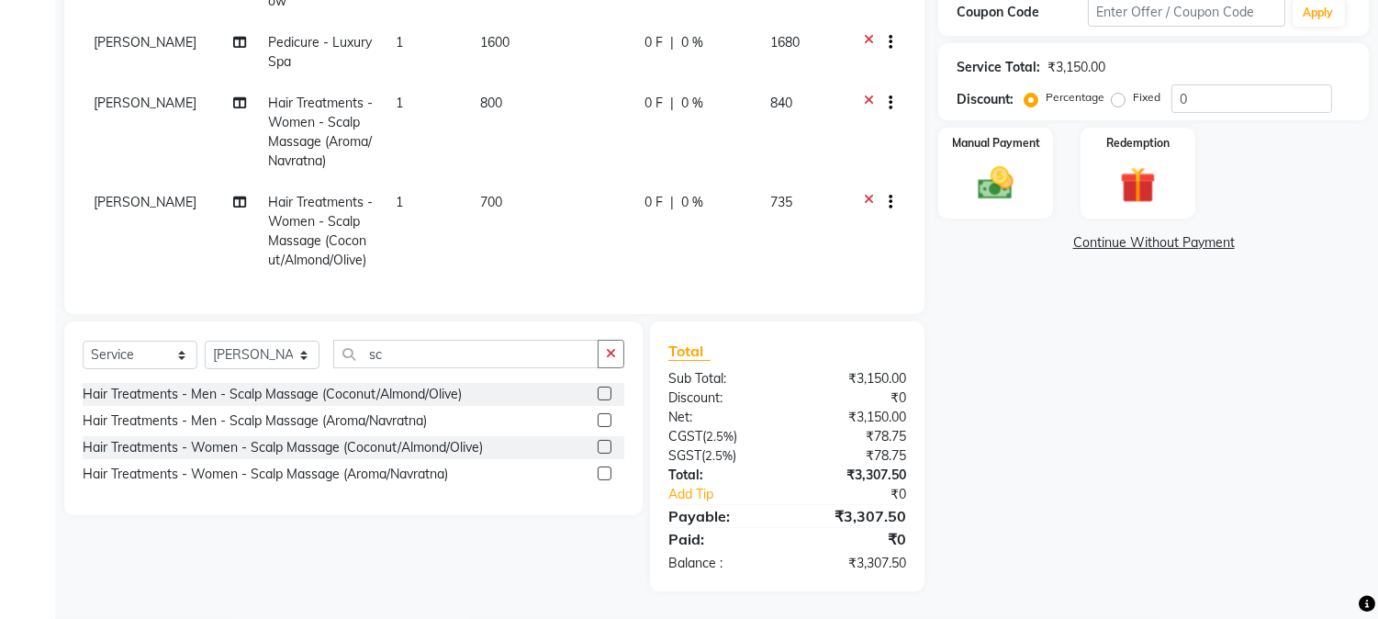
click at [869, 96] on icon at bounding box center [869, 105] width 10 height 23
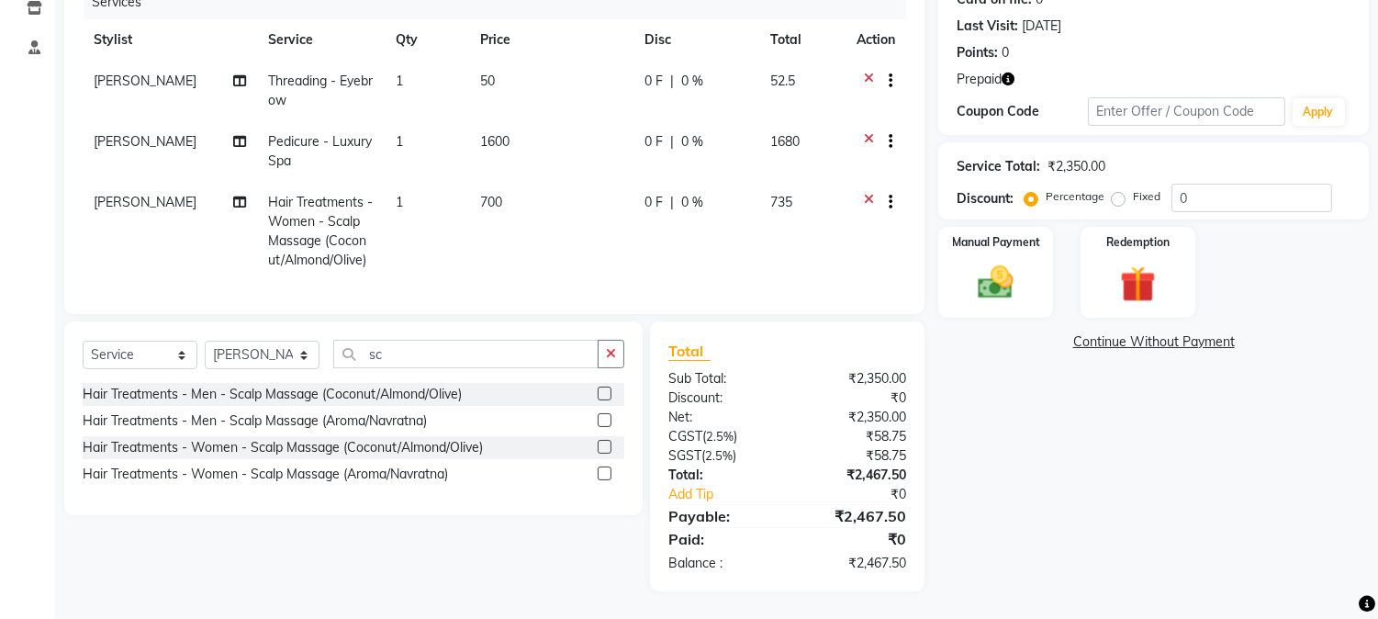
scroll to position [257, 0]
click at [864, 72] on icon at bounding box center [869, 83] width 10 height 23
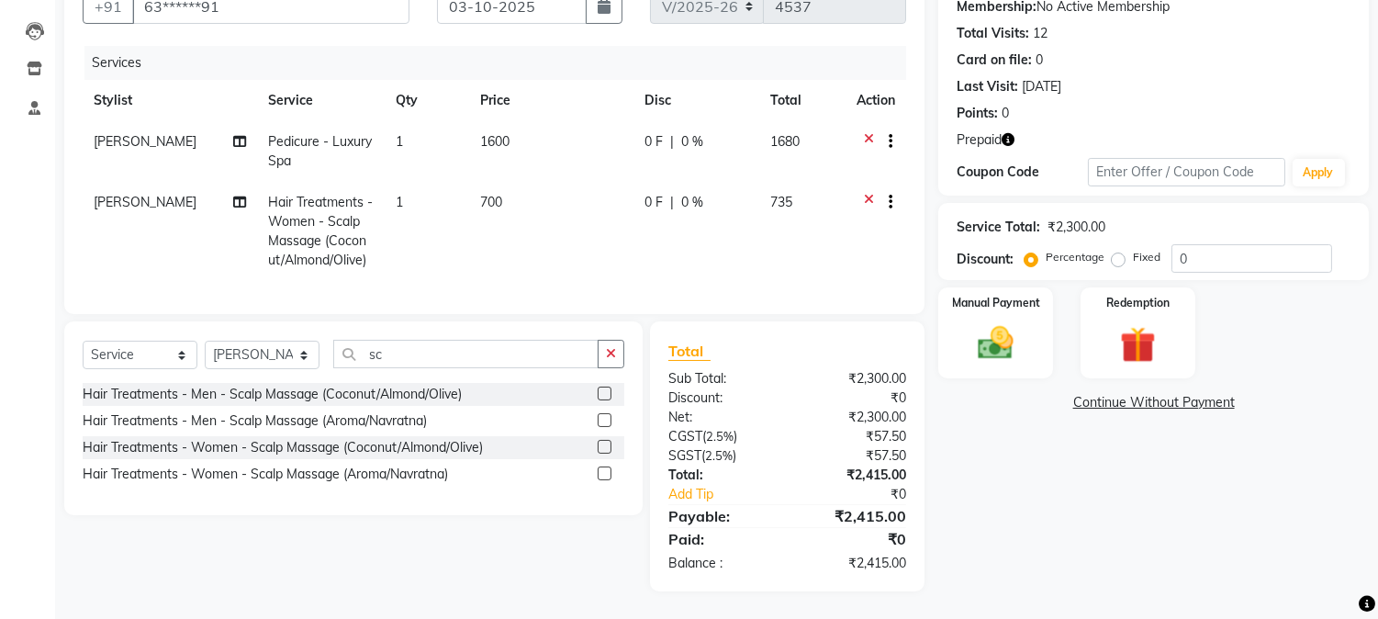
scroll to position [197, 0]
click at [1136, 328] on img at bounding box center [1137, 345] width 61 height 46
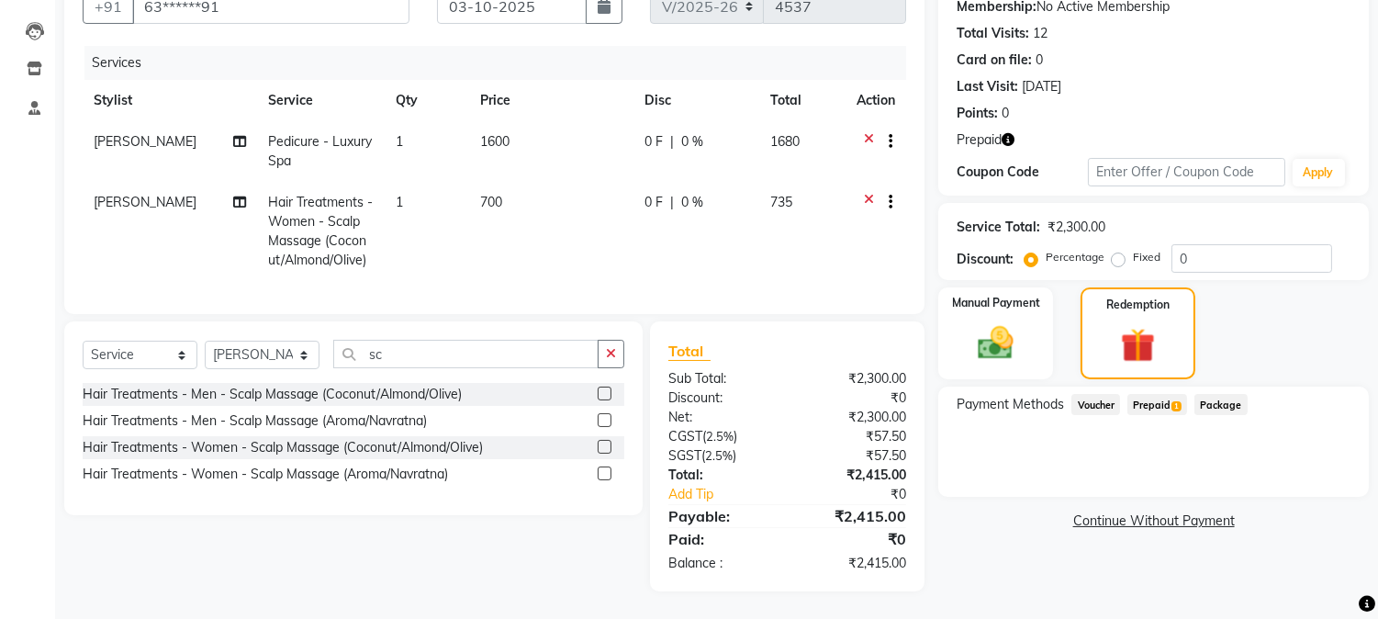
click at [1151, 394] on span "Prepaid 1" at bounding box center [1158, 404] width 60 height 21
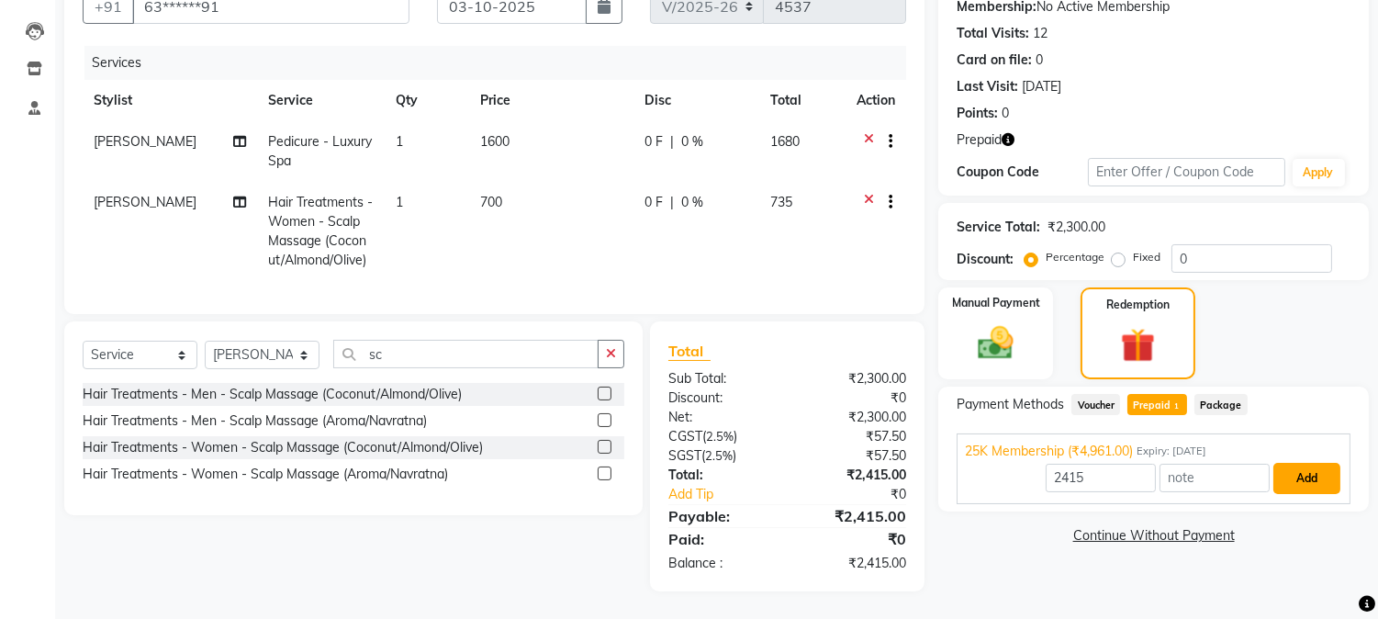
click at [1315, 463] on button "Add" at bounding box center [1307, 478] width 67 height 31
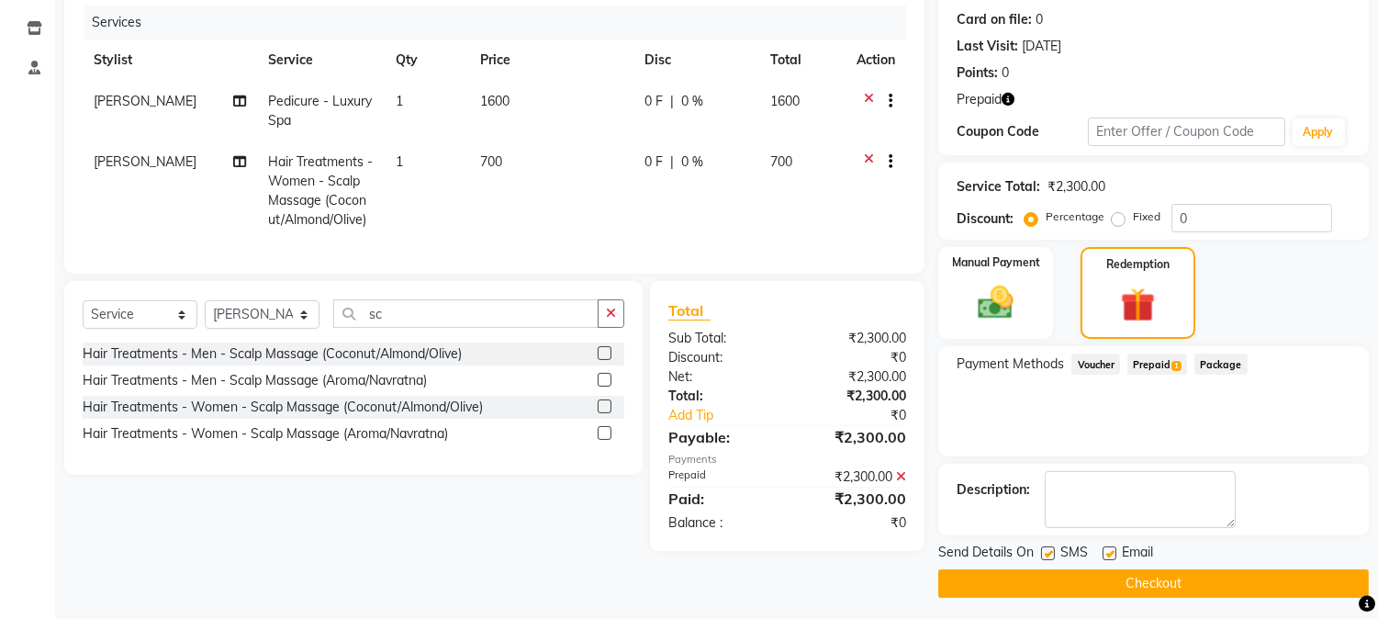
scroll to position [227, 0]
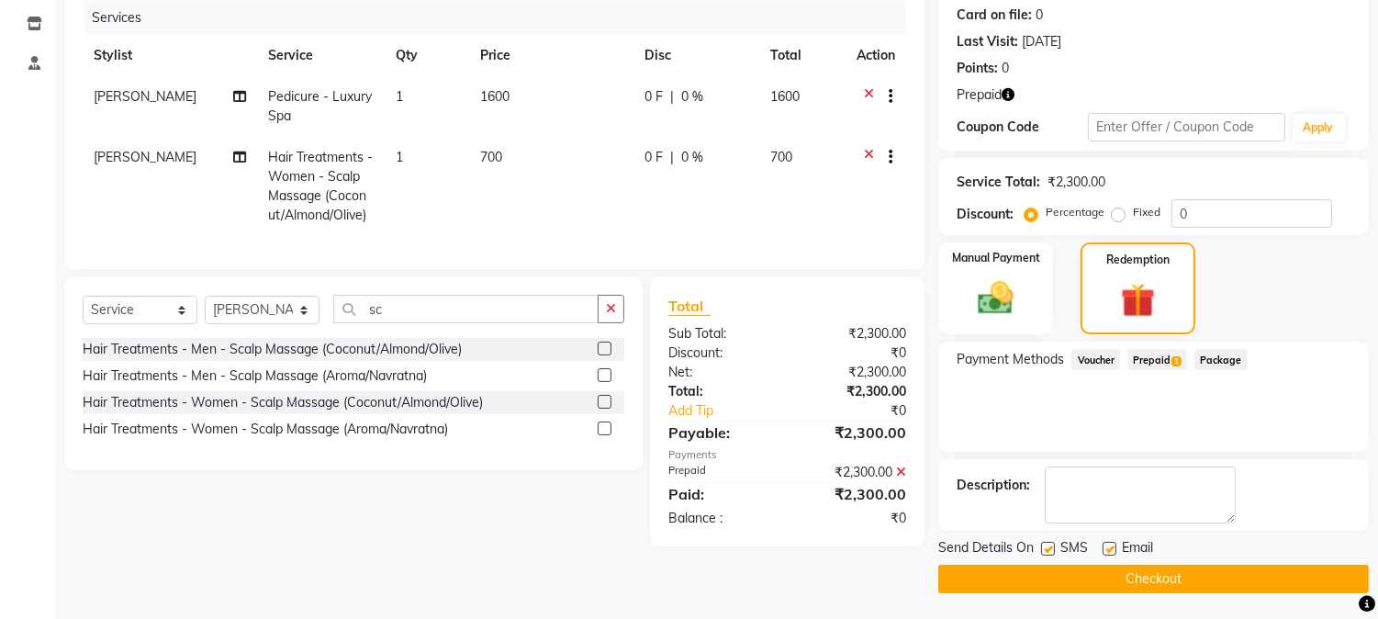
drag, startPoint x: 1051, startPoint y: 545, endPoint x: 1063, endPoint y: 574, distance: 31.7
click at [1051, 548] on label at bounding box center [1048, 549] width 14 height 14
click at [1051, 548] on input "checkbox" at bounding box center [1047, 550] width 12 height 12
checkbox input "false"
click at [1068, 578] on button "Checkout" at bounding box center [1153, 579] width 431 height 28
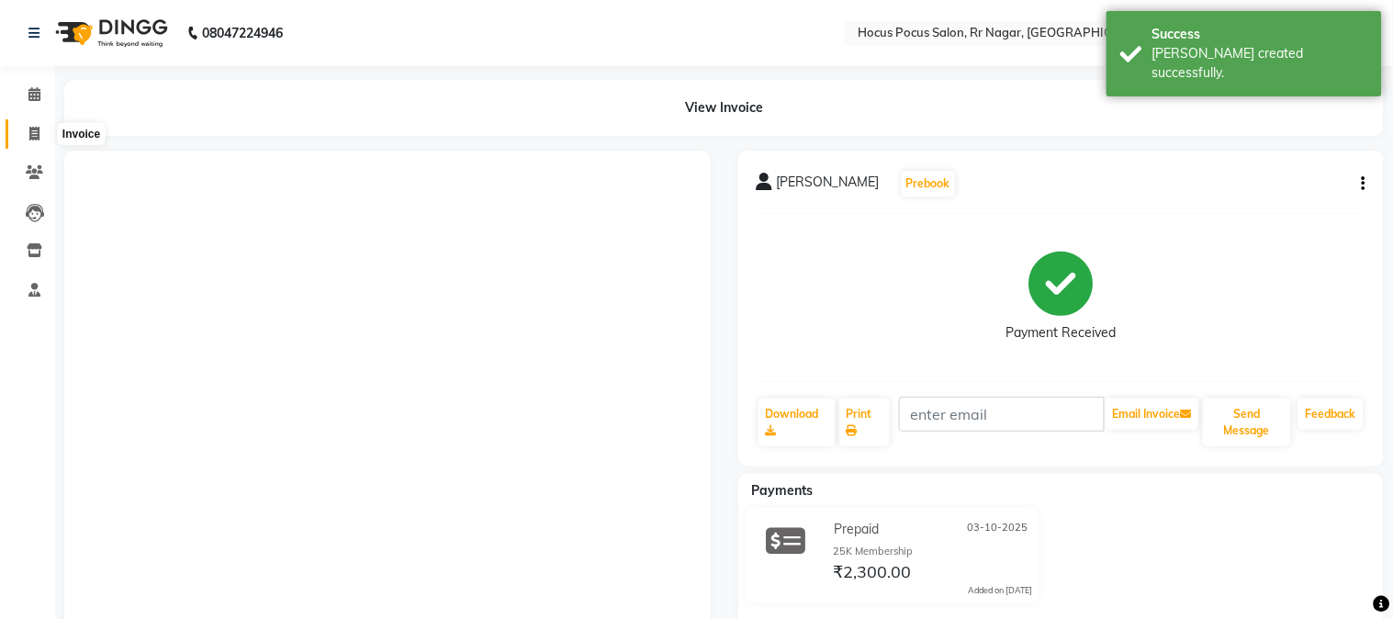
click at [31, 134] on icon at bounding box center [34, 134] width 10 height 14
select select "5019"
select select "service"
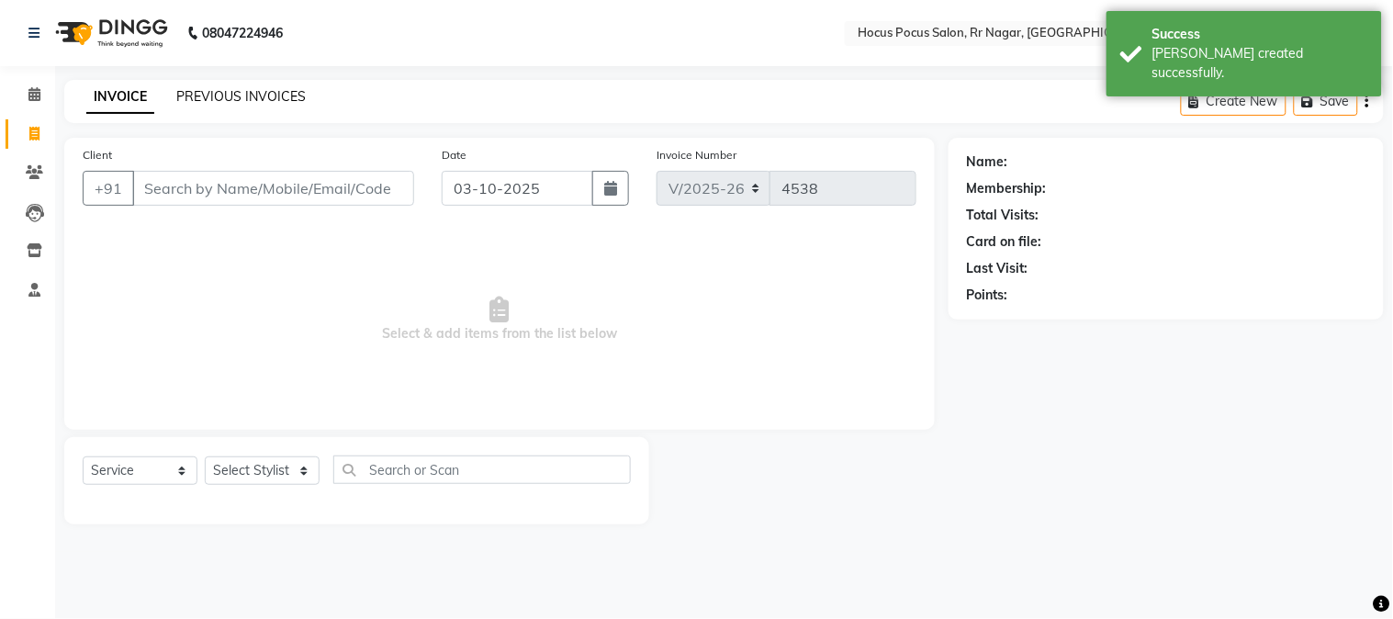
click at [263, 94] on link "PREVIOUS INVOICES" at bounding box center [240, 96] width 129 height 17
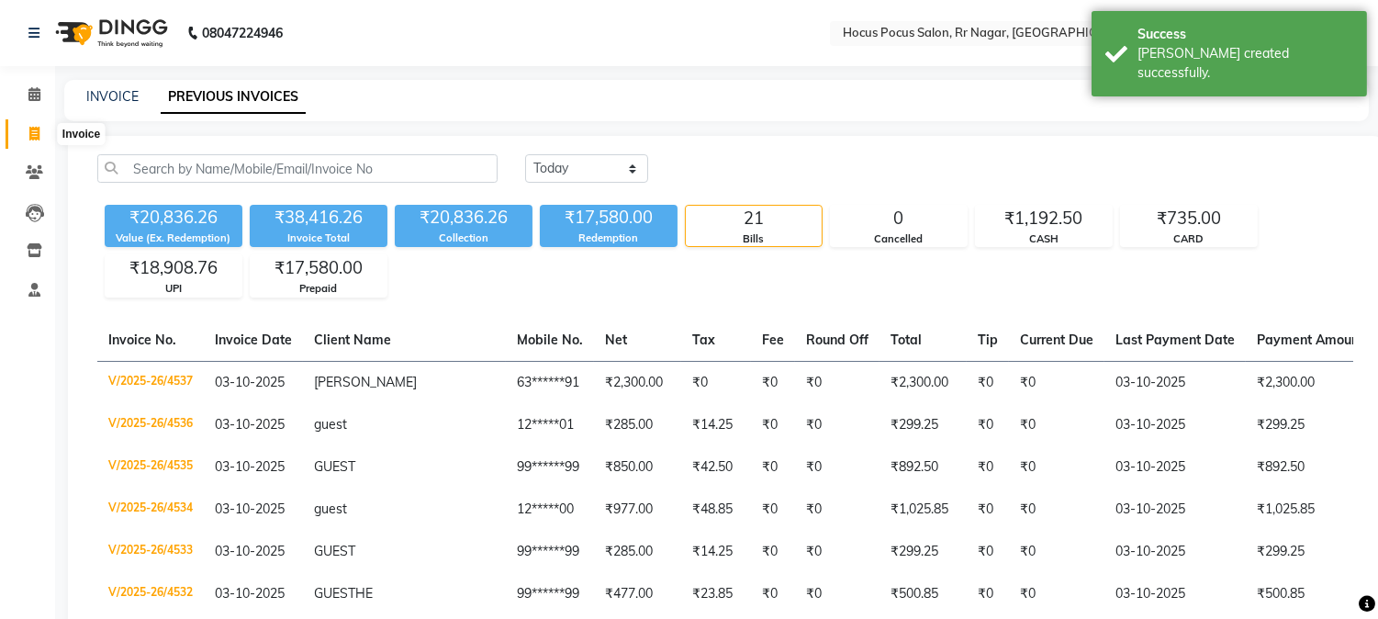
click at [29, 138] on icon at bounding box center [34, 134] width 10 height 14
select select "service"
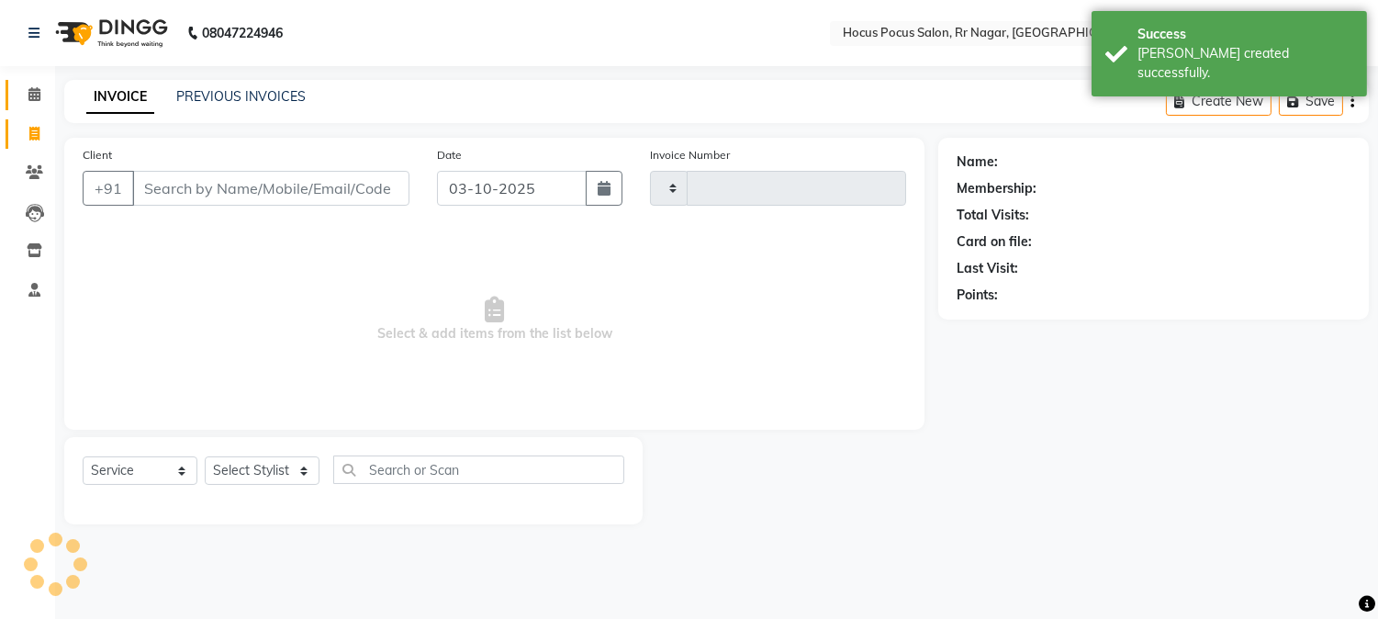
type input "4538"
select select "5019"
click at [21, 102] on span at bounding box center [34, 94] width 32 height 21
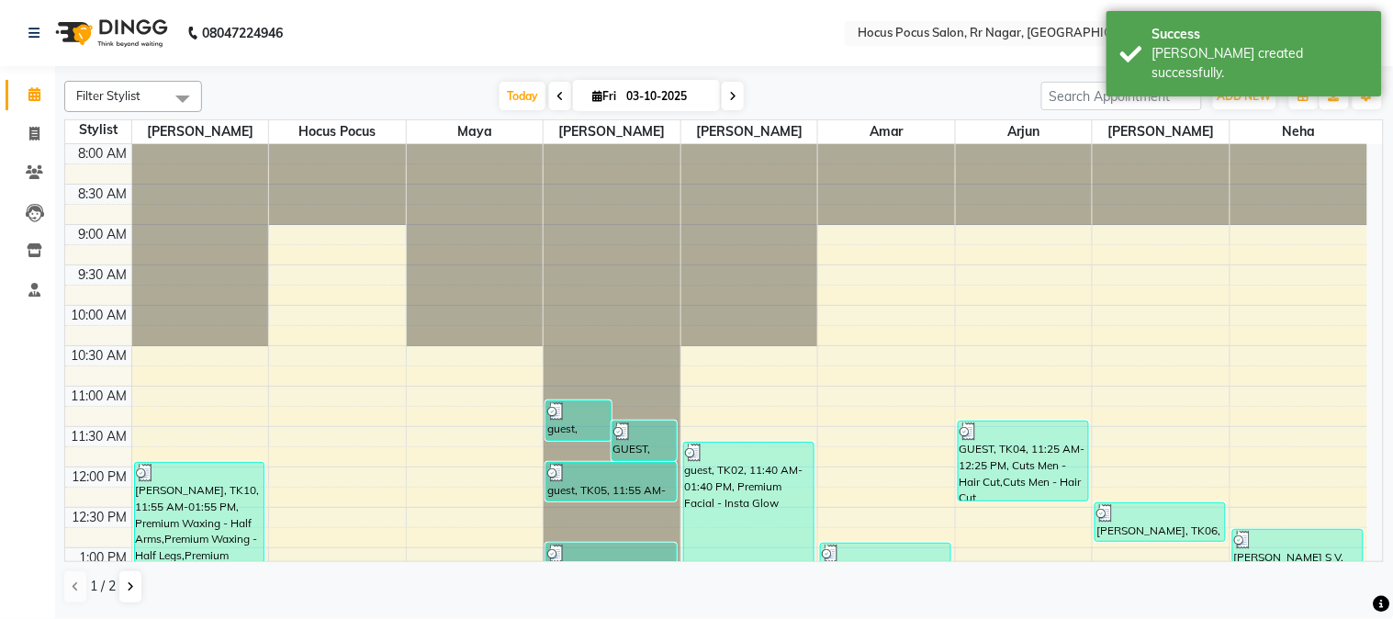
click at [152, 99] on span "Filter Stylist" at bounding box center [133, 96] width 138 height 31
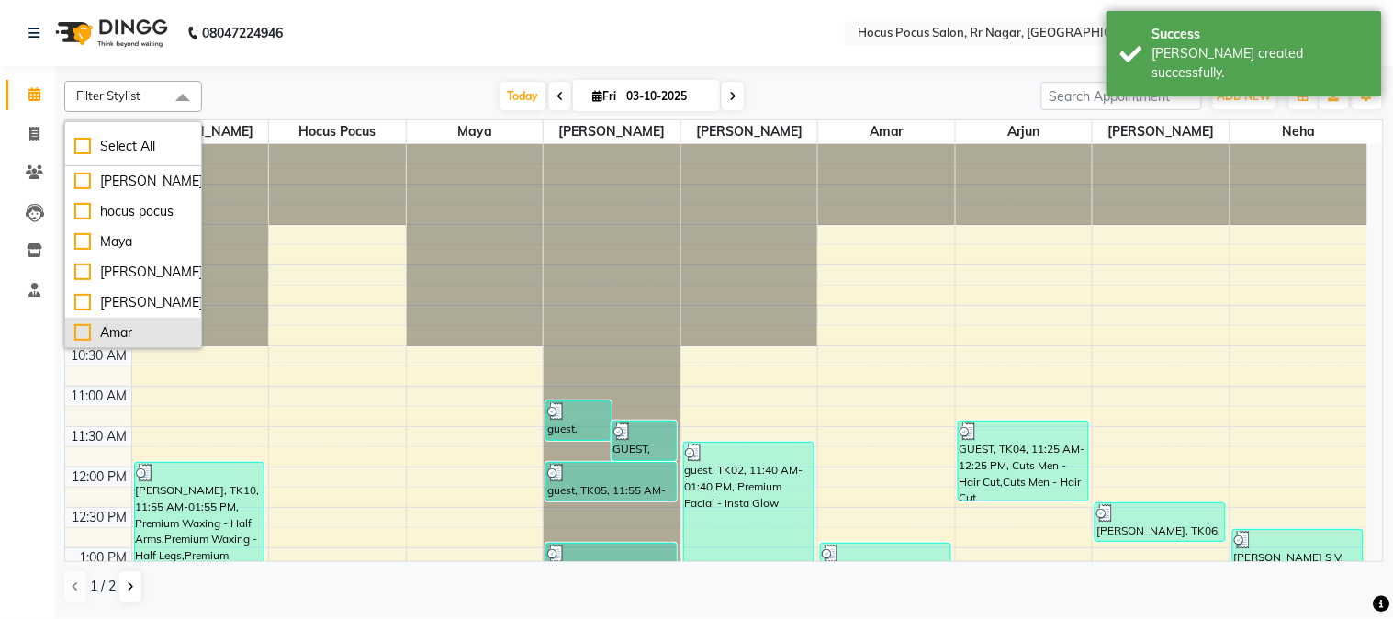
click at [134, 327] on div "Amar" at bounding box center [133, 332] width 118 height 19
checkbox input "true"
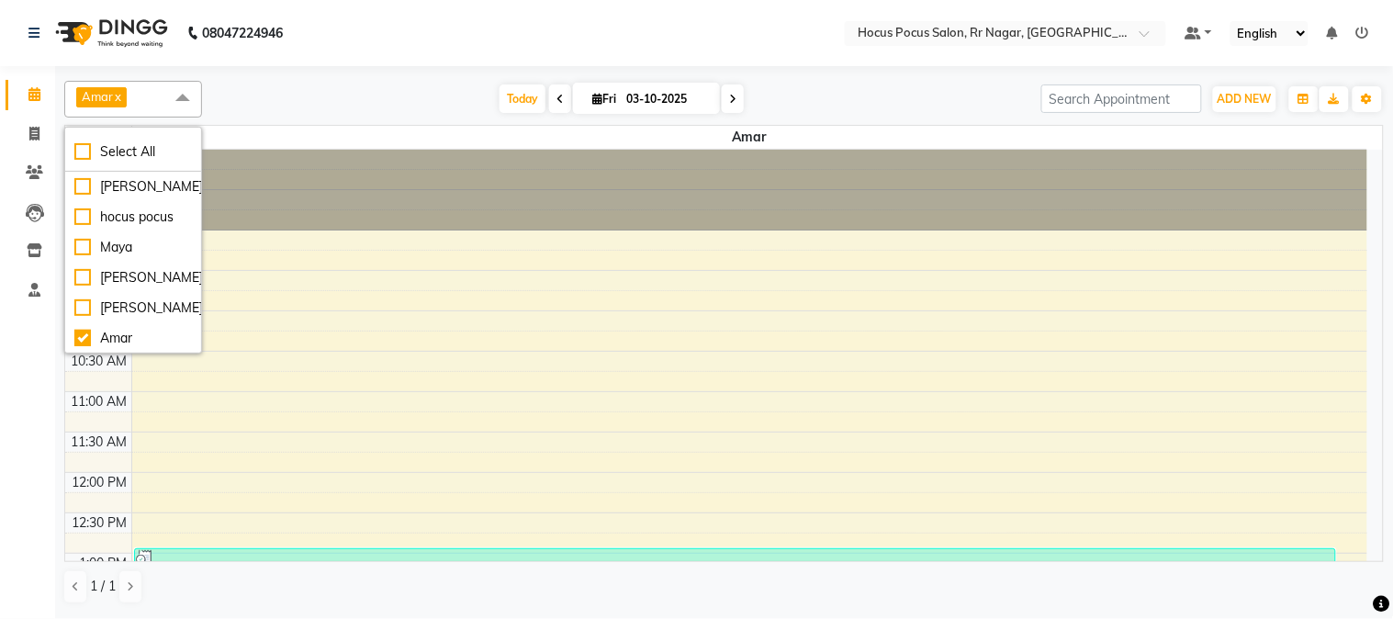
click at [418, 102] on div "Today Fri 03-10-2025" at bounding box center [621, 99] width 821 height 28
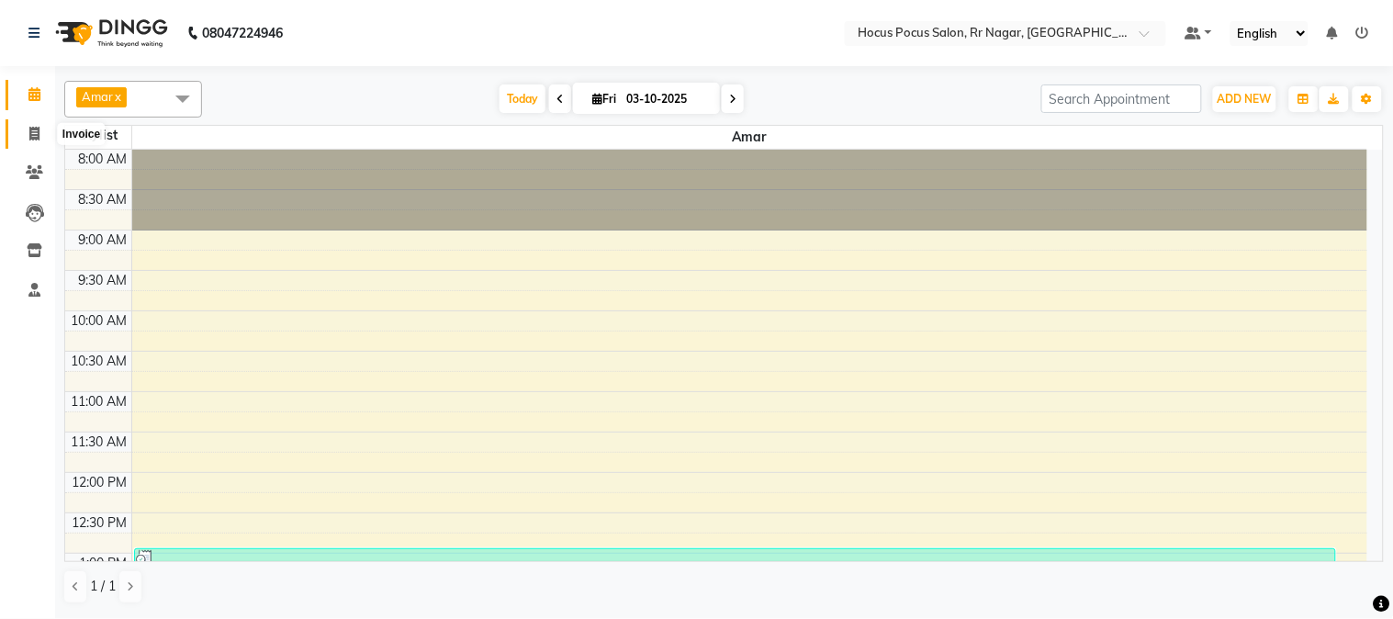
click at [33, 134] on icon at bounding box center [34, 134] width 10 height 14
select select "service"
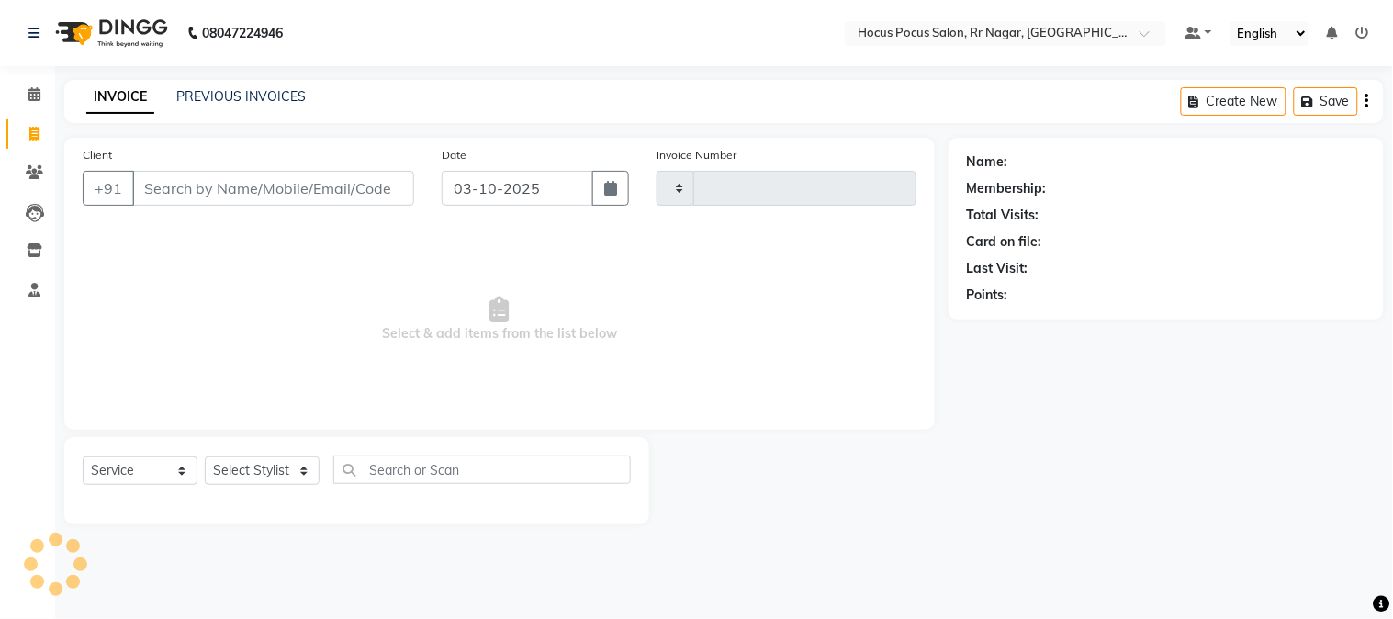
type input "4538"
select select "5019"
click at [236, 93] on link "PREVIOUS INVOICES" at bounding box center [240, 96] width 129 height 17
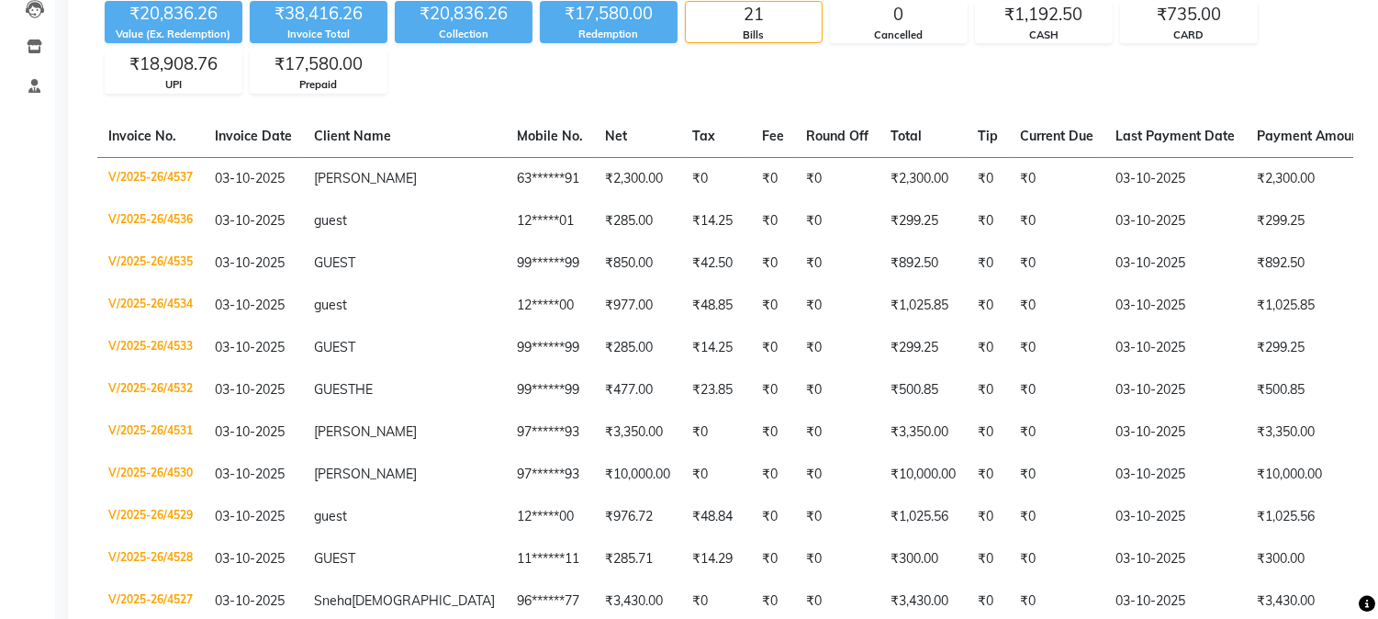
scroll to position [244, 0]
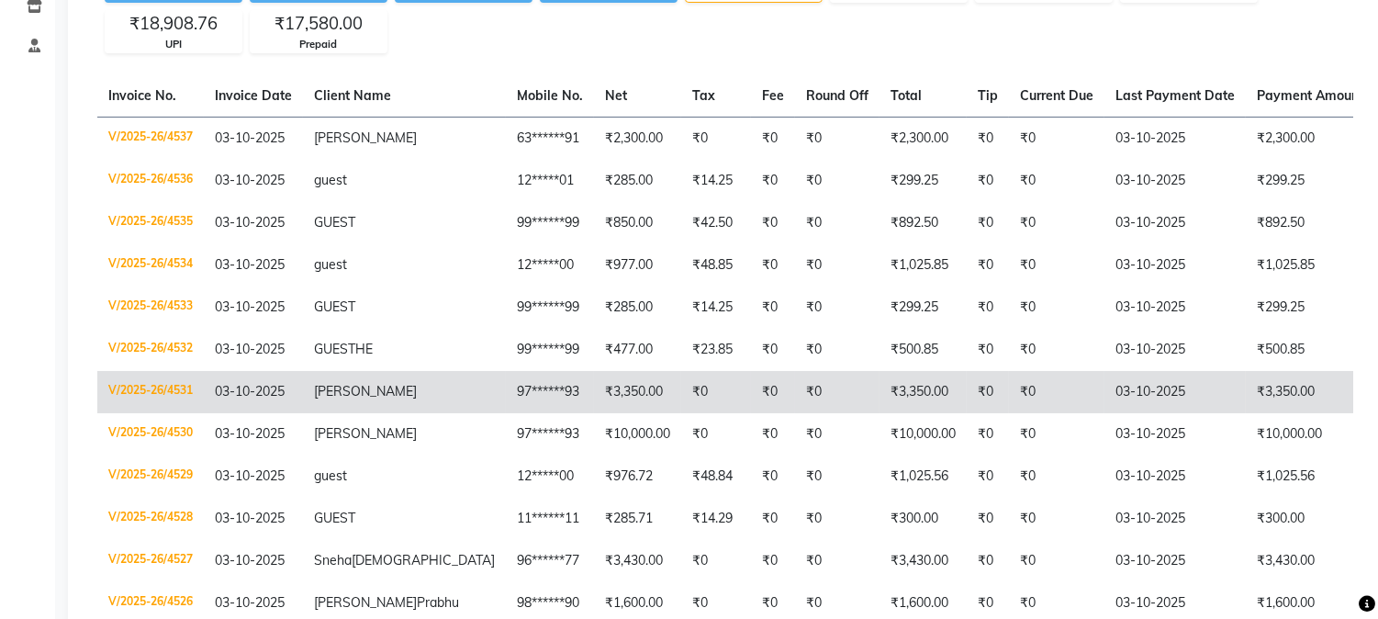
click at [1108, 413] on td "03-10-2025" at bounding box center [1175, 392] width 141 height 42
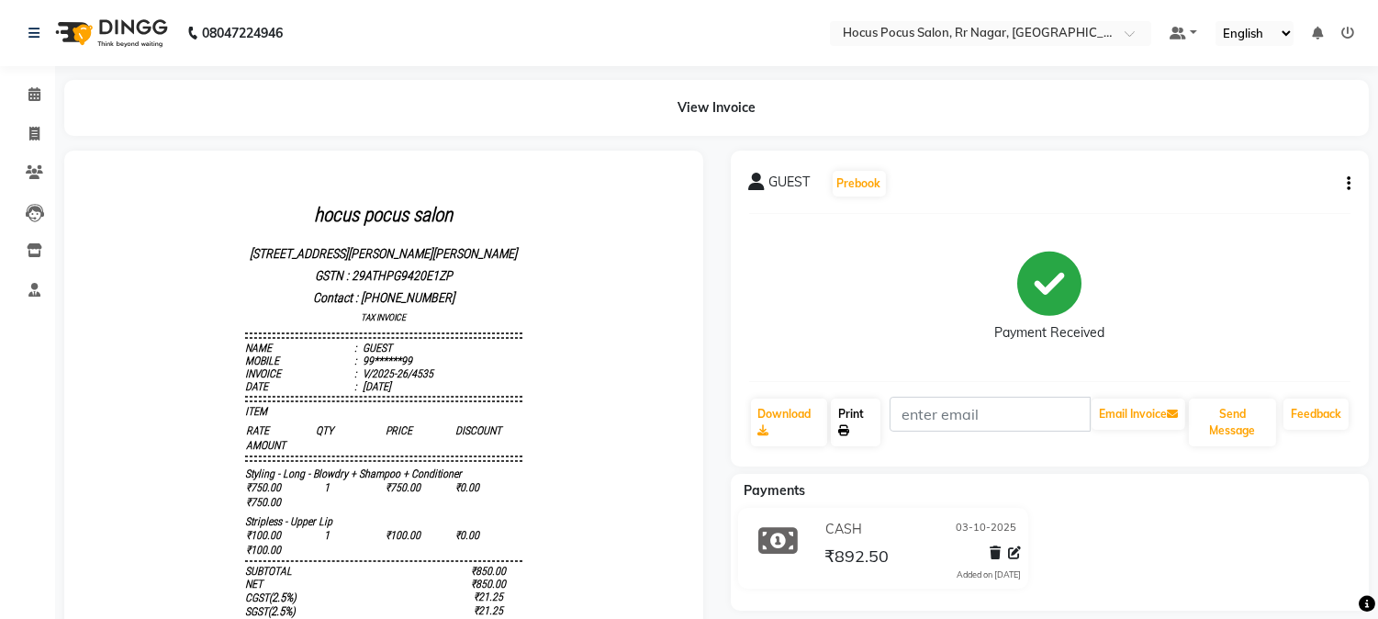
click at [859, 430] on link "Print" at bounding box center [856, 423] width 50 height 48
click at [35, 133] on icon at bounding box center [34, 134] width 10 height 14
select select "service"
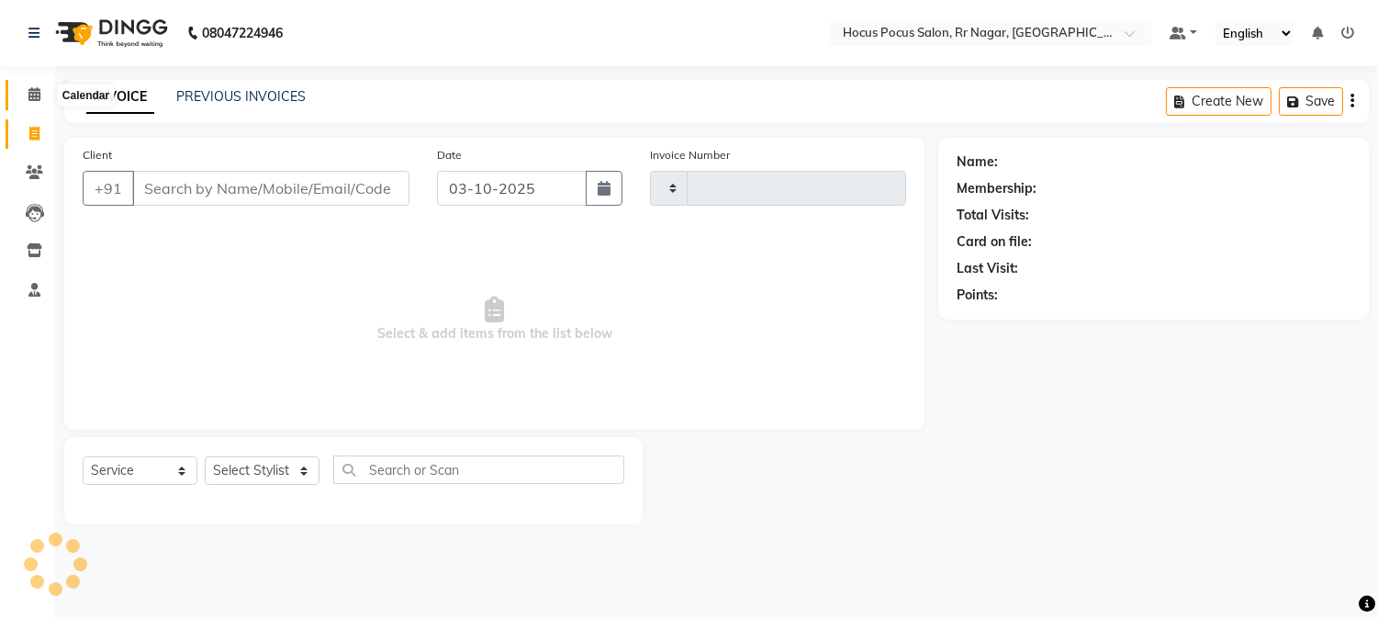
type input "4537"
select select "5019"
click at [233, 87] on div "PREVIOUS INVOICES" at bounding box center [240, 96] width 129 height 19
click at [203, 90] on link "PREVIOUS INVOICES" at bounding box center [240, 96] width 129 height 17
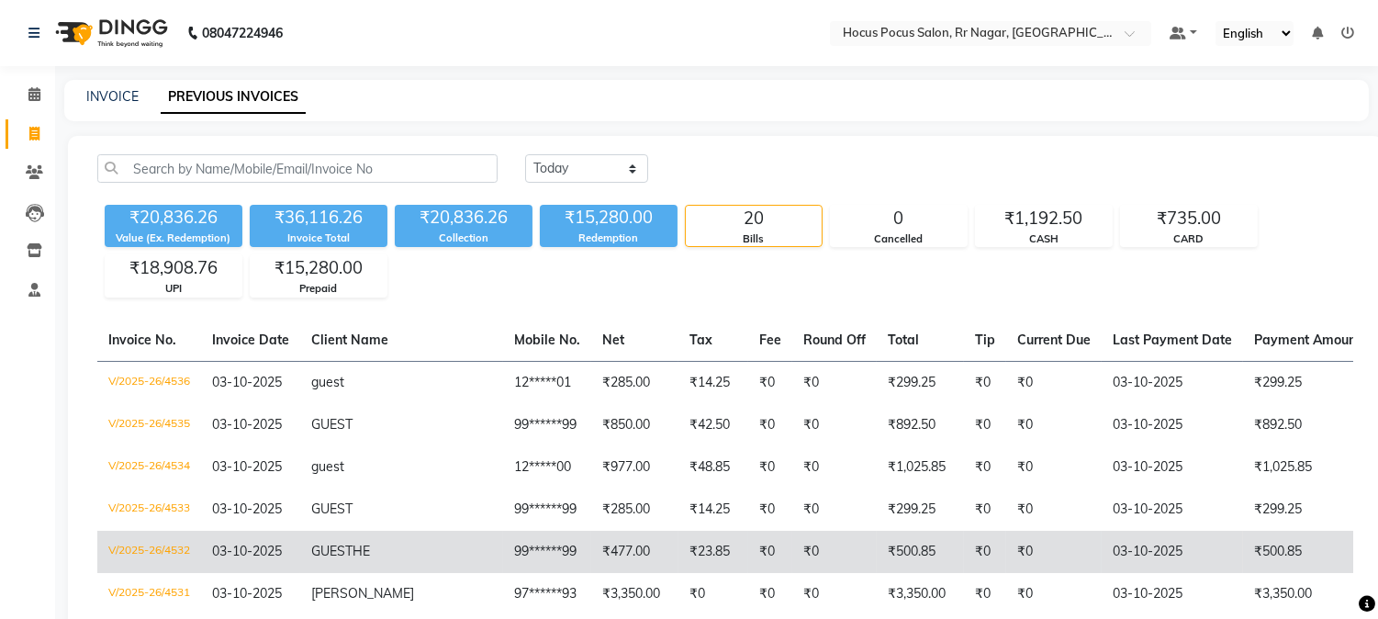
click at [503, 567] on td "99******99" at bounding box center [547, 552] width 88 height 42
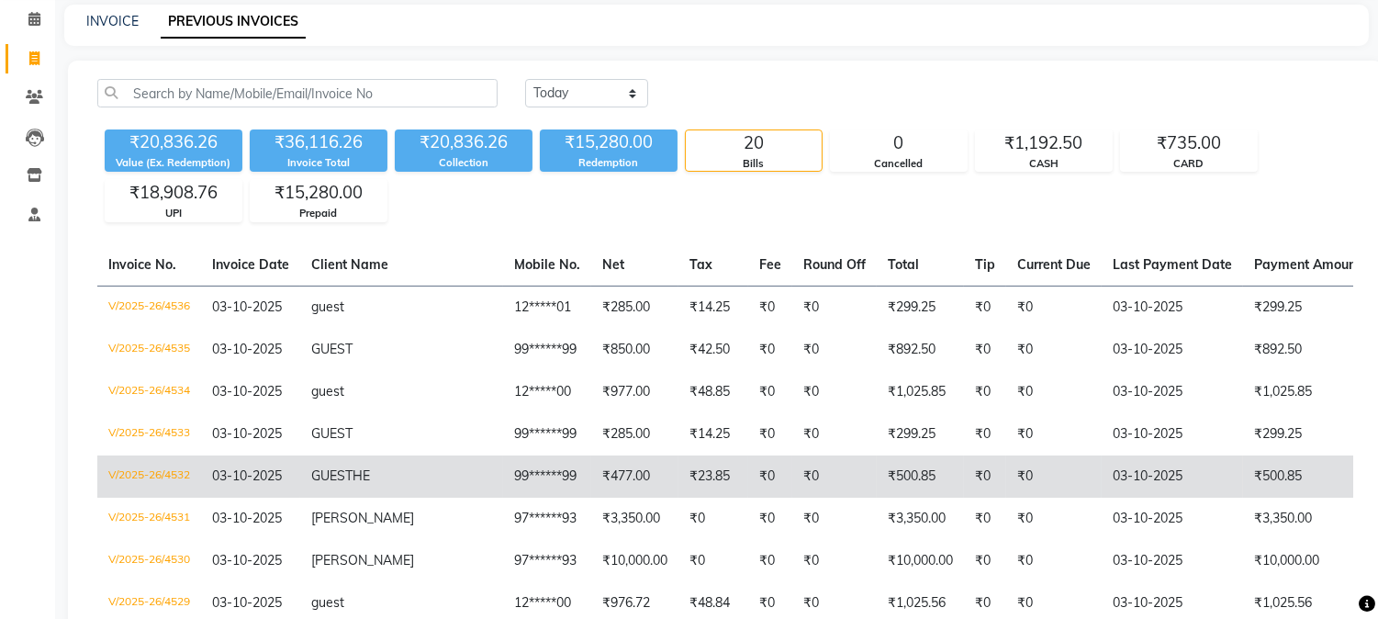
scroll to position [83, 0]
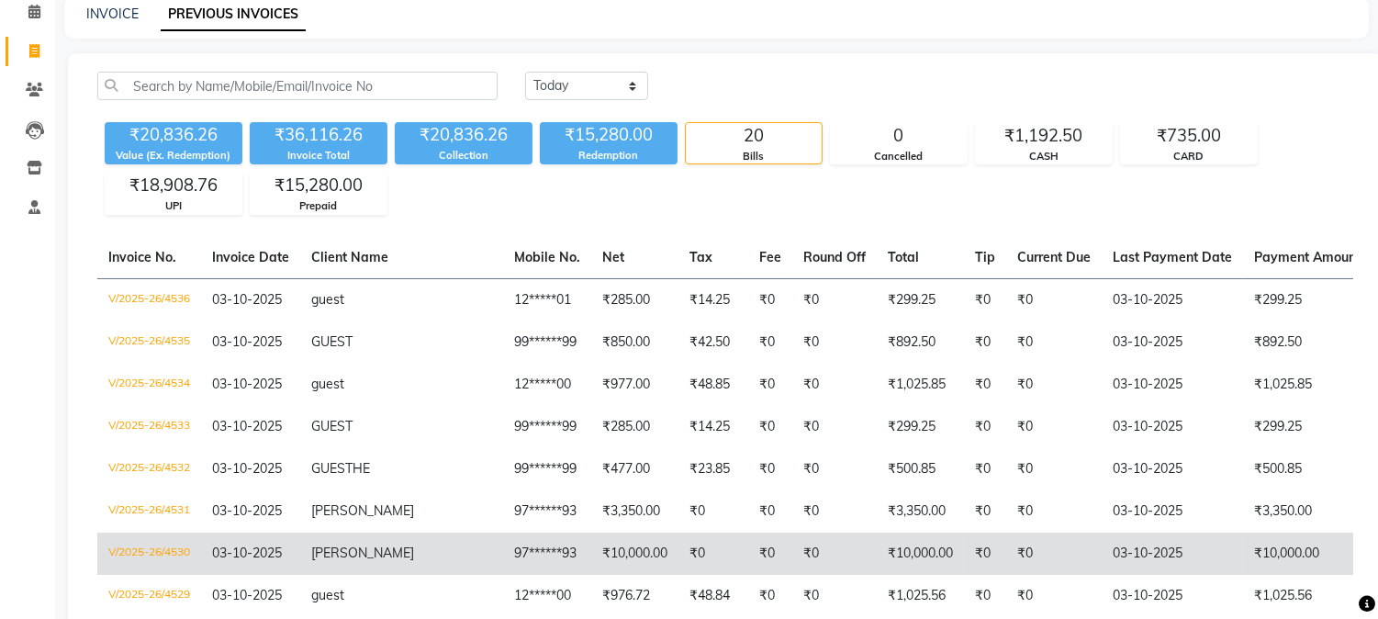
click at [877, 548] on td "₹10,000.00" at bounding box center [920, 554] width 87 height 42
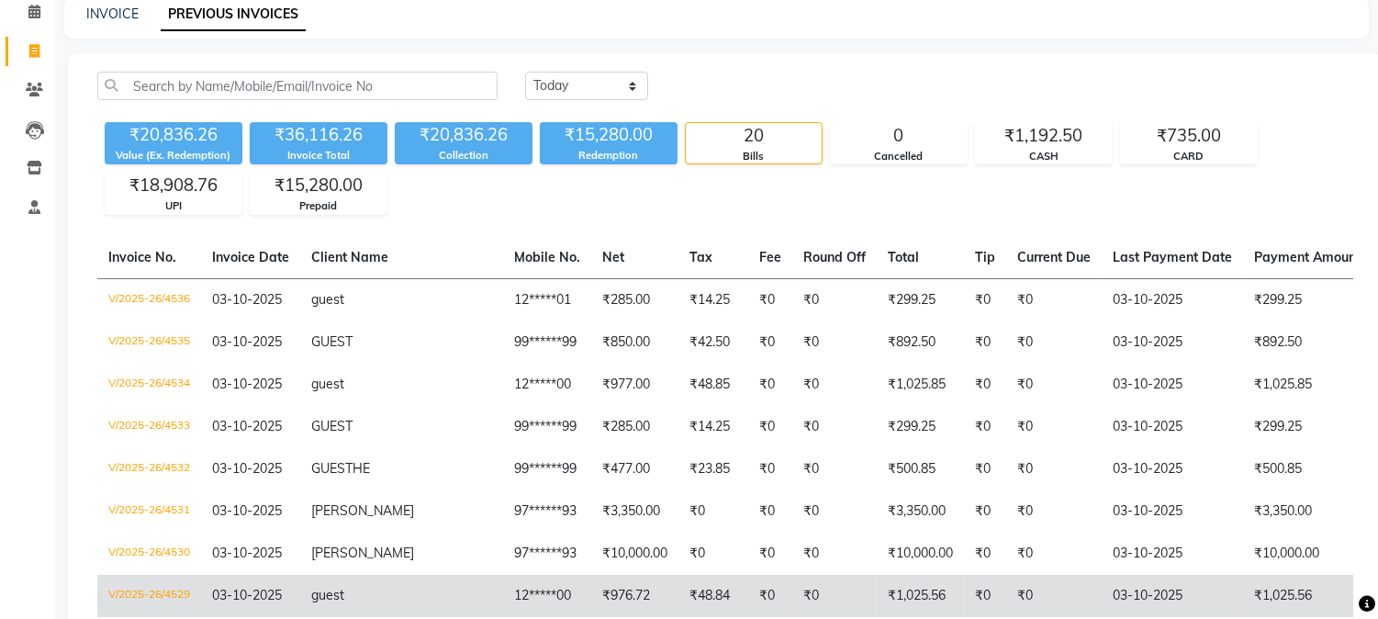
click at [877, 593] on td "₹1,025.56" at bounding box center [920, 596] width 87 height 42
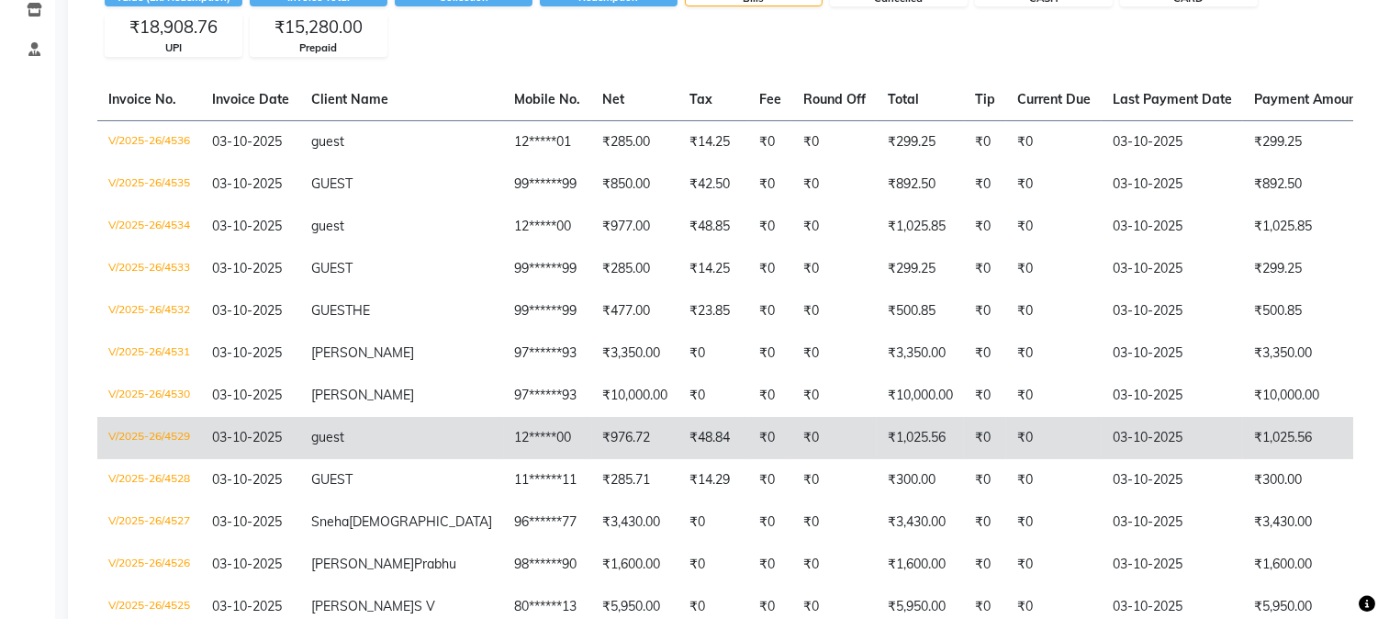
scroll to position [248, 0]
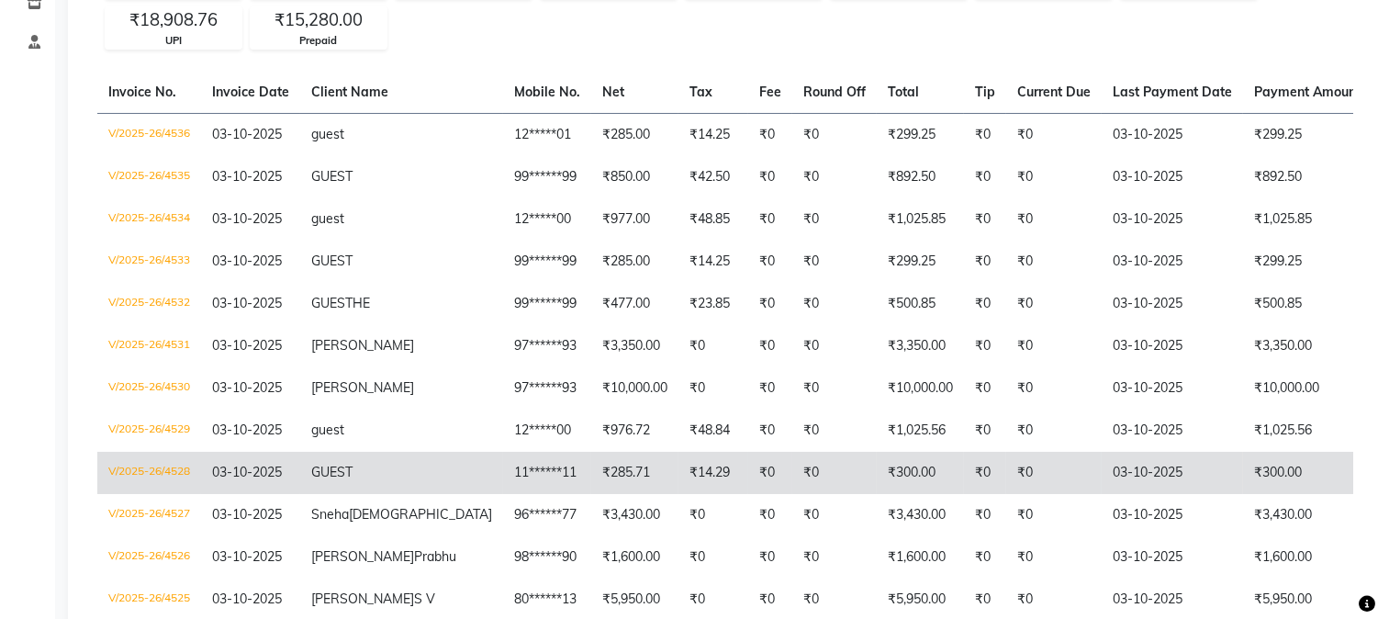
click at [877, 475] on td "₹300.00" at bounding box center [920, 473] width 87 height 42
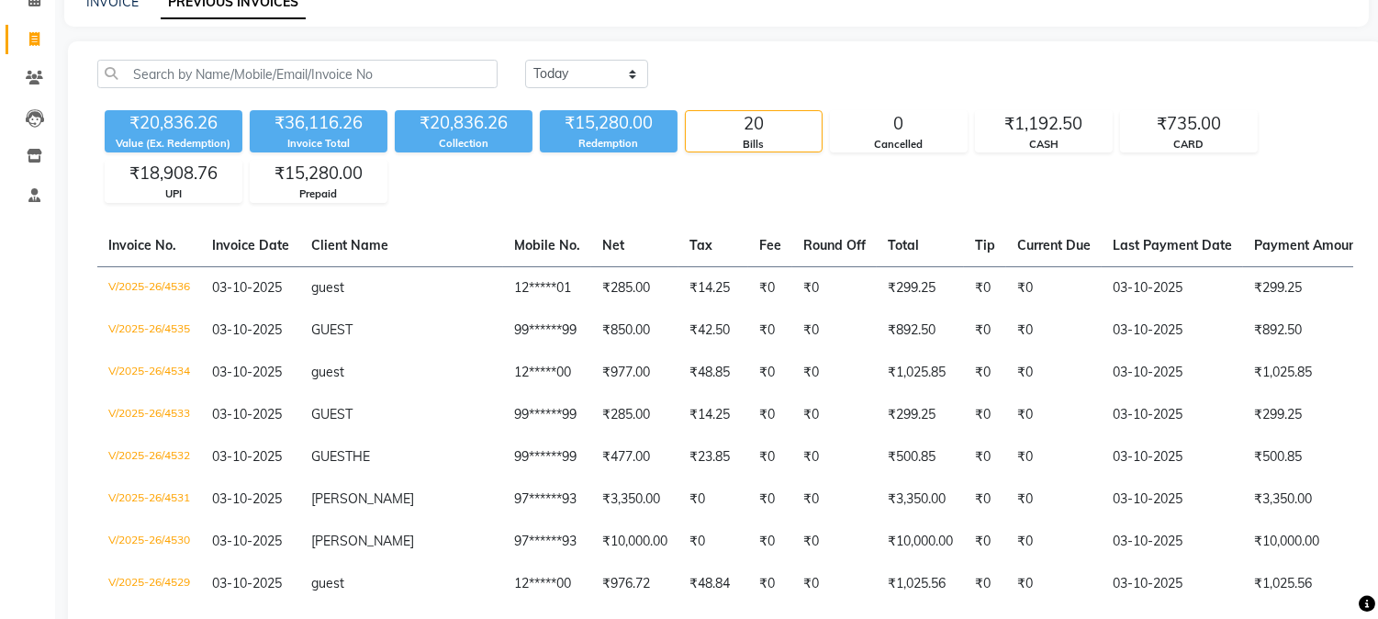
scroll to position [73, 0]
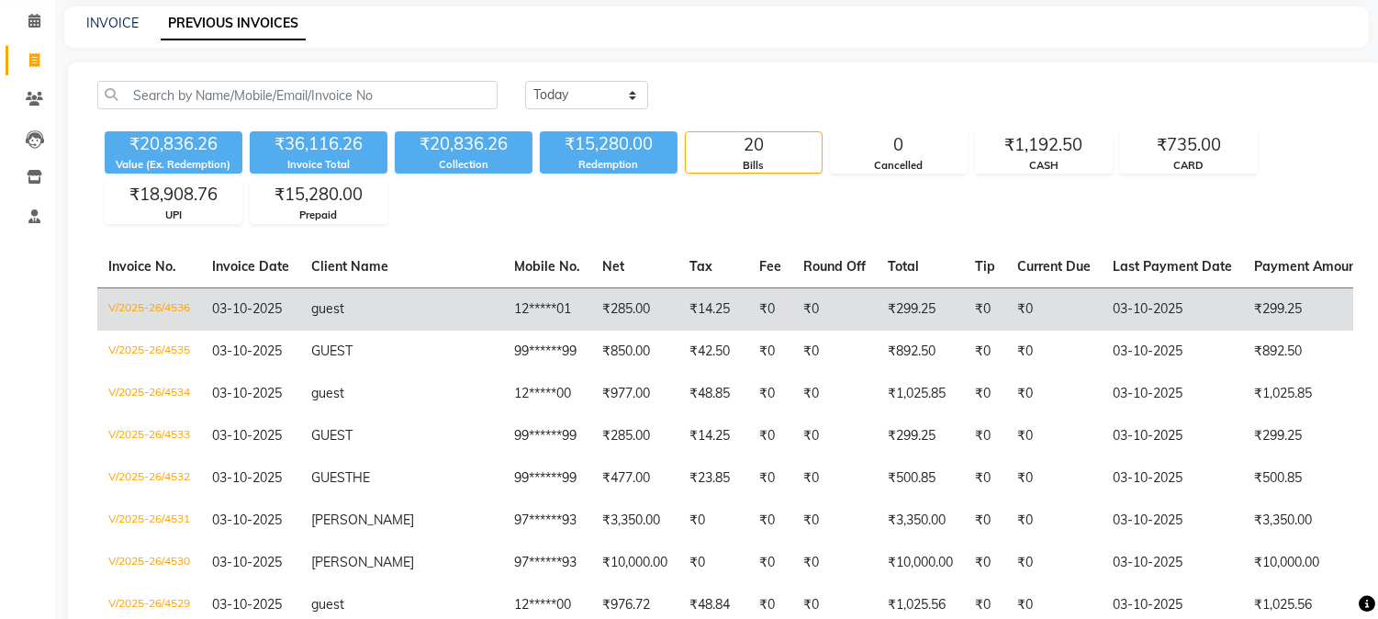
click at [877, 304] on td "₹299.25" at bounding box center [920, 308] width 87 height 43
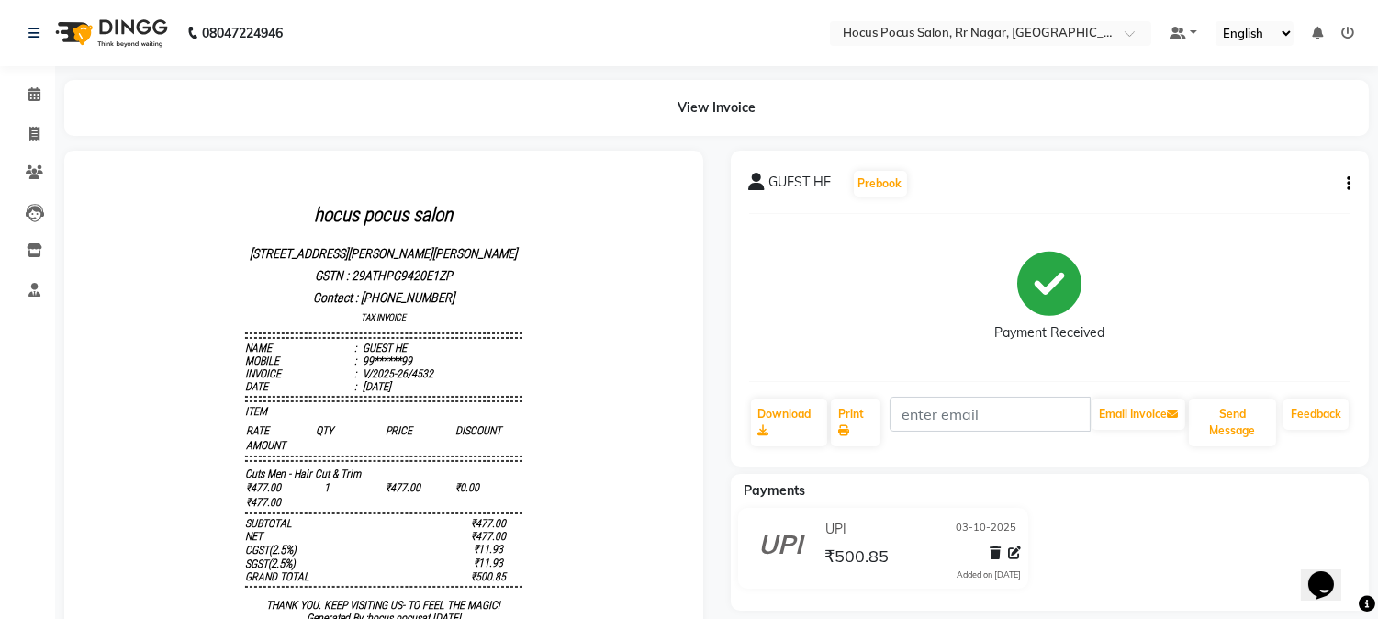
click at [1347, 184] on icon "button" at bounding box center [1349, 184] width 4 height 1
click at [1279, 169] on div "Edit Invoice" at bounding box center [1279, 172] width 84 height 23
select select "service"
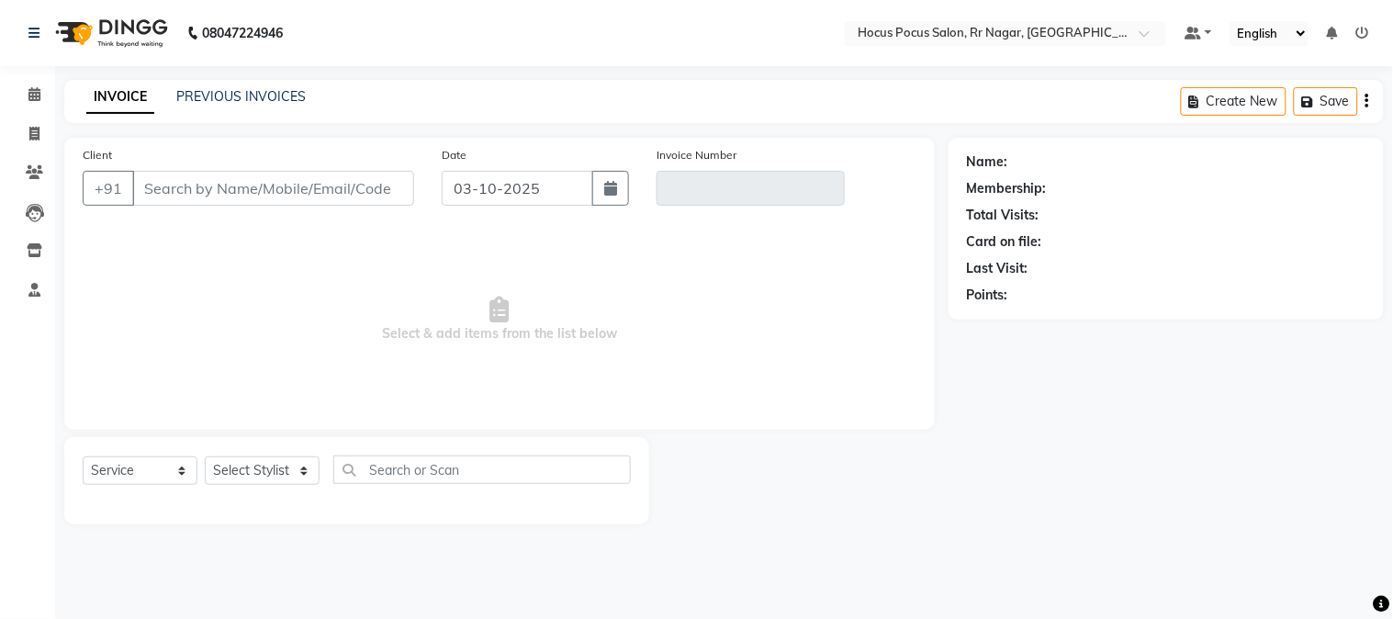
type input "99******99"
type input "V/2025-26/4532"
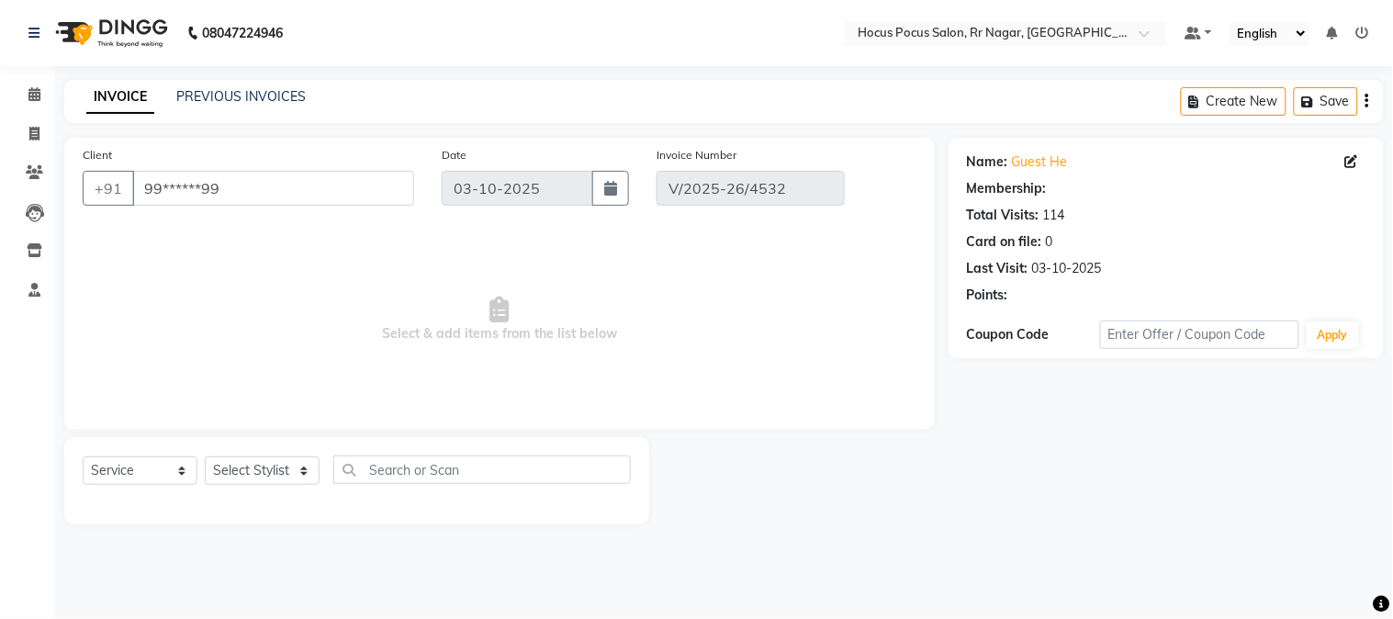
select select "select"
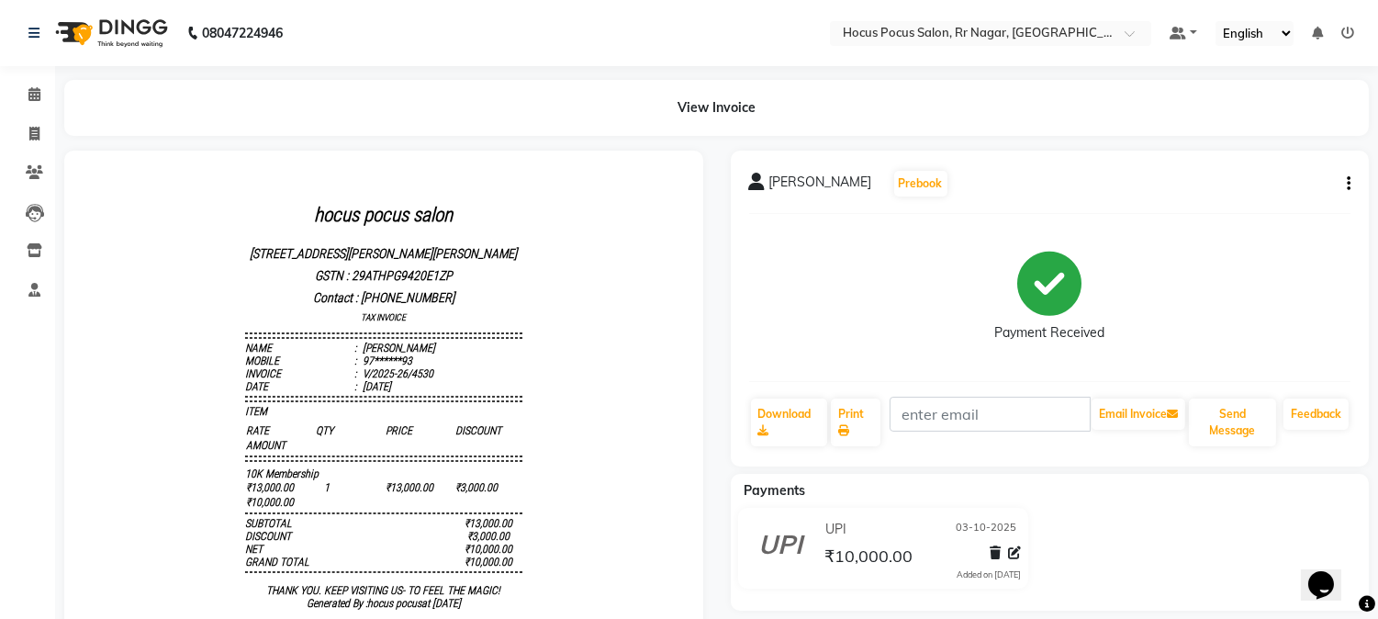
click at [1340, 179] on button "button" at bounding box center [1345, 183] width 11 height 19
click at [1287, 169] on div "Edit Invoice" at bounding box center [1279, 172] width 84 height 23
select select "service"
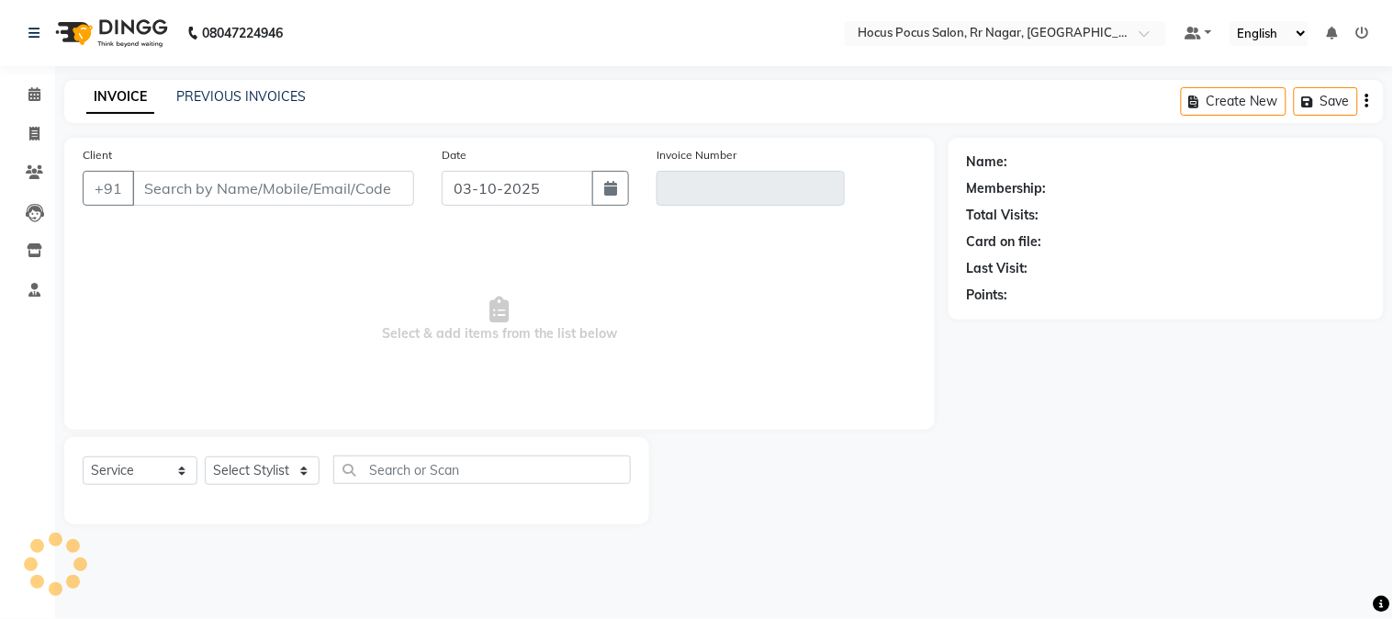
type input "97******93"
type input "V/2025-26/4530"
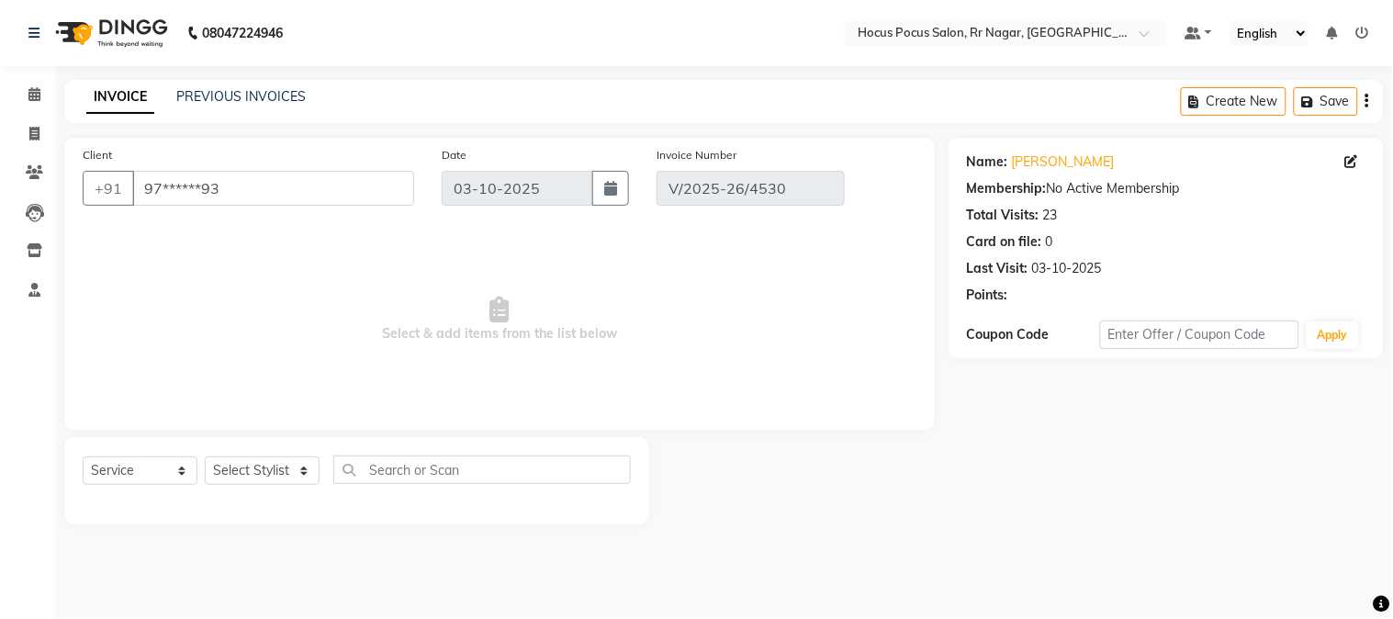
select select "select"
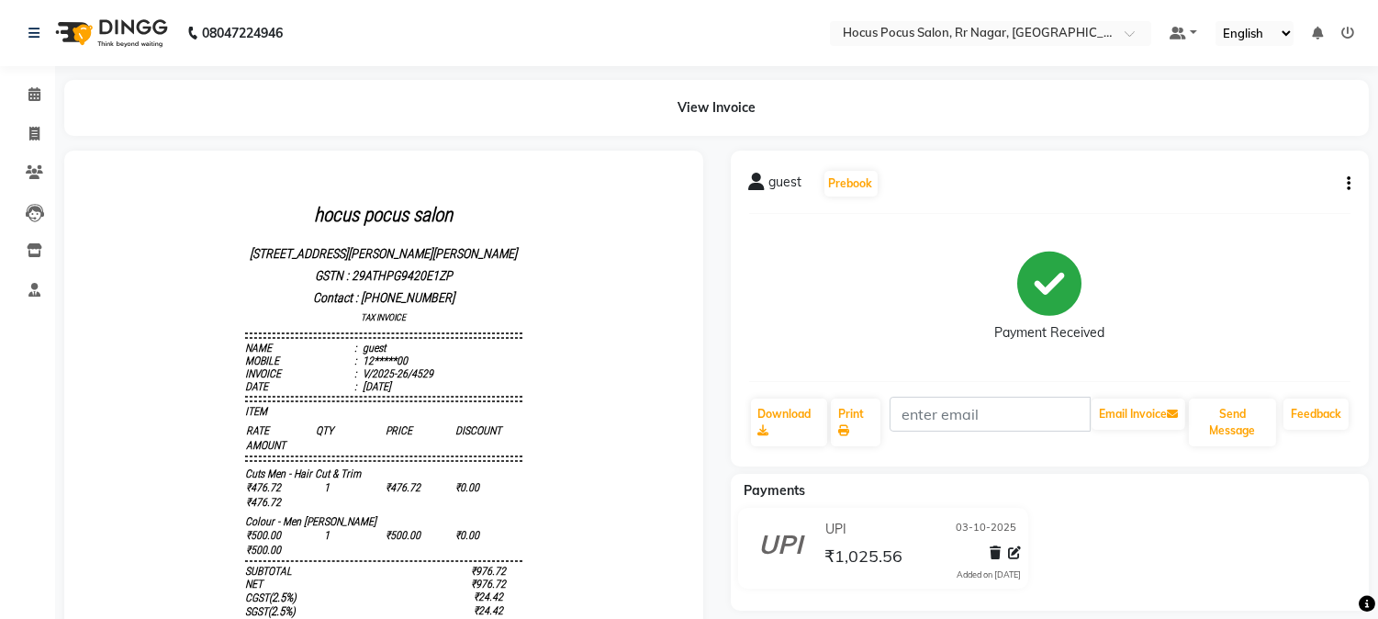
click at [1348, 185] on icon "button" at bounding box center [1349, 184] width 4 height 1
click at [1292, 176] on div "Edit Invoice" at bounding box center [1279, 172] width 84 height 23
select select "service"
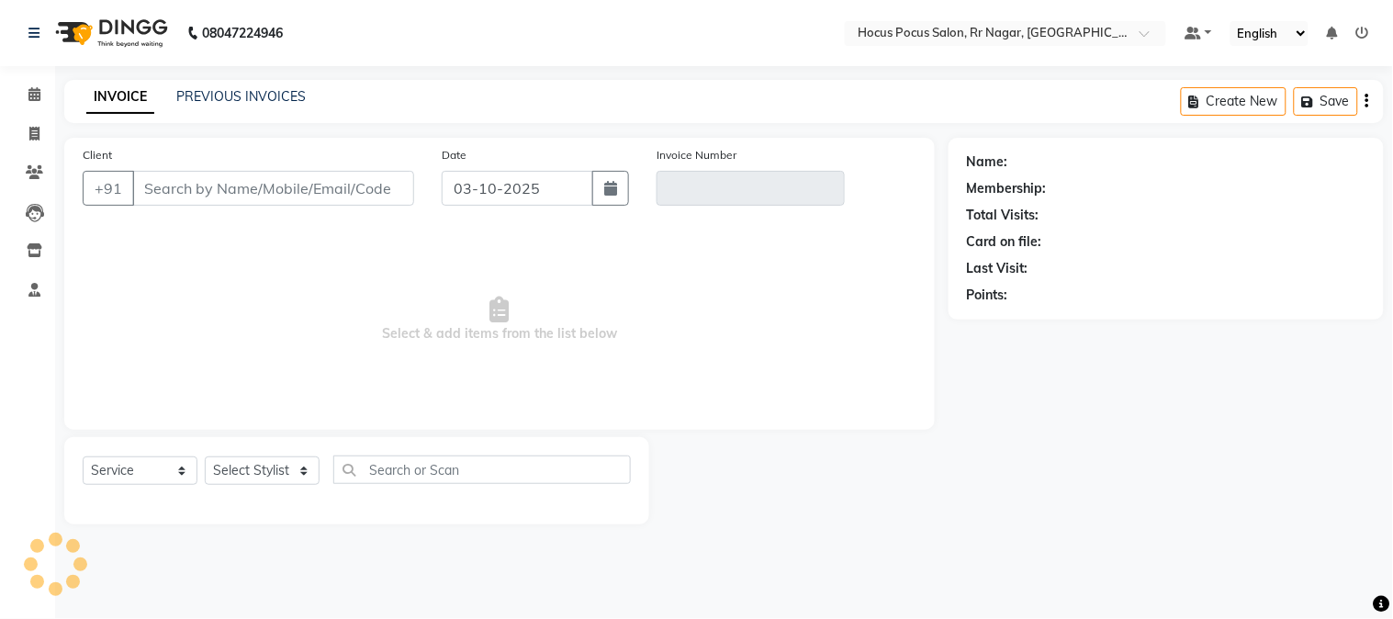
type input "12*****00"
type input "V/2025-26/4529"
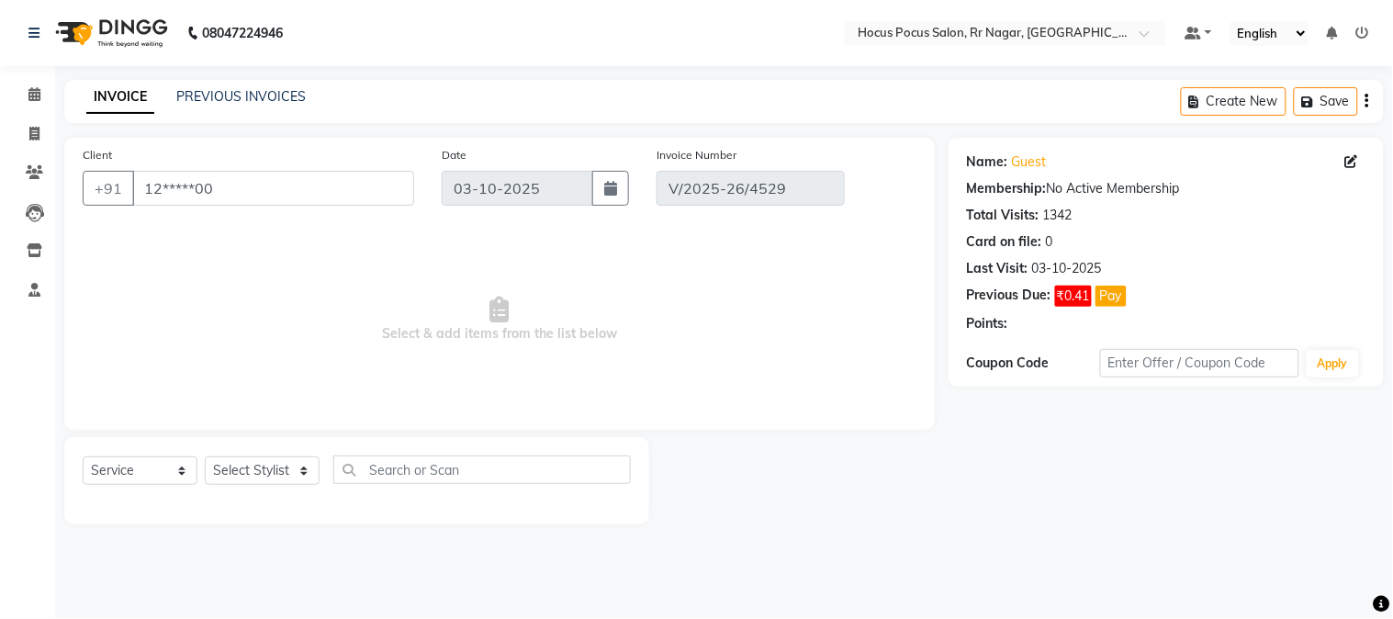
select select "select"
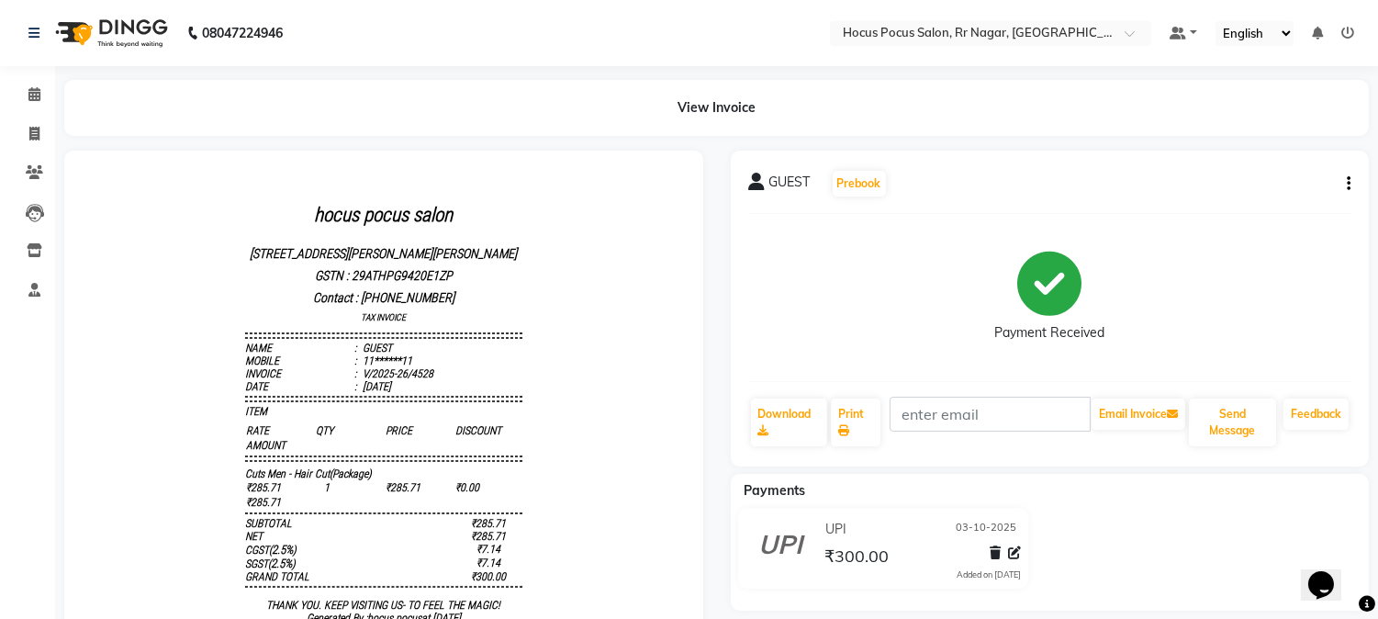
click at [1341, 181] on button "button" at bounding box center [1345, 183] width 11 height 19
click at [1292, 167] on div "Edit Invoice" at bounding box center [1279, 172] width 84 height 23
select select "service"
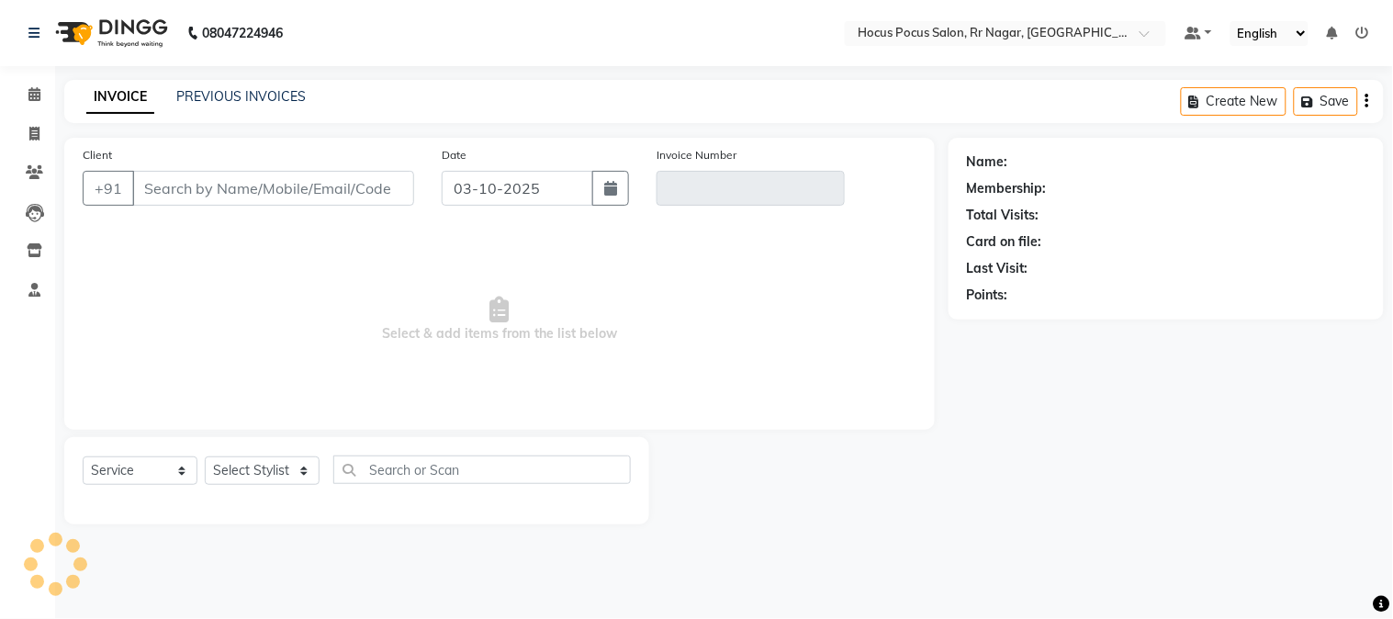
type input "11******11"
type input "V/2025-26/4528"
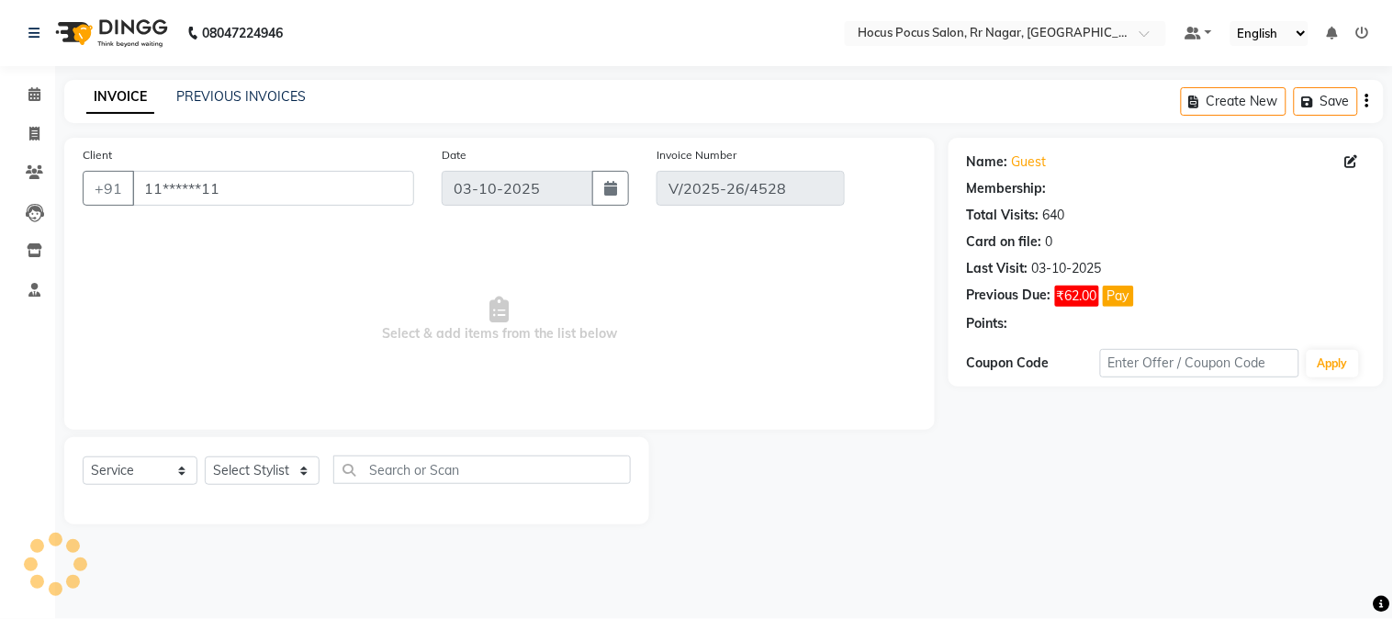
select select "select"
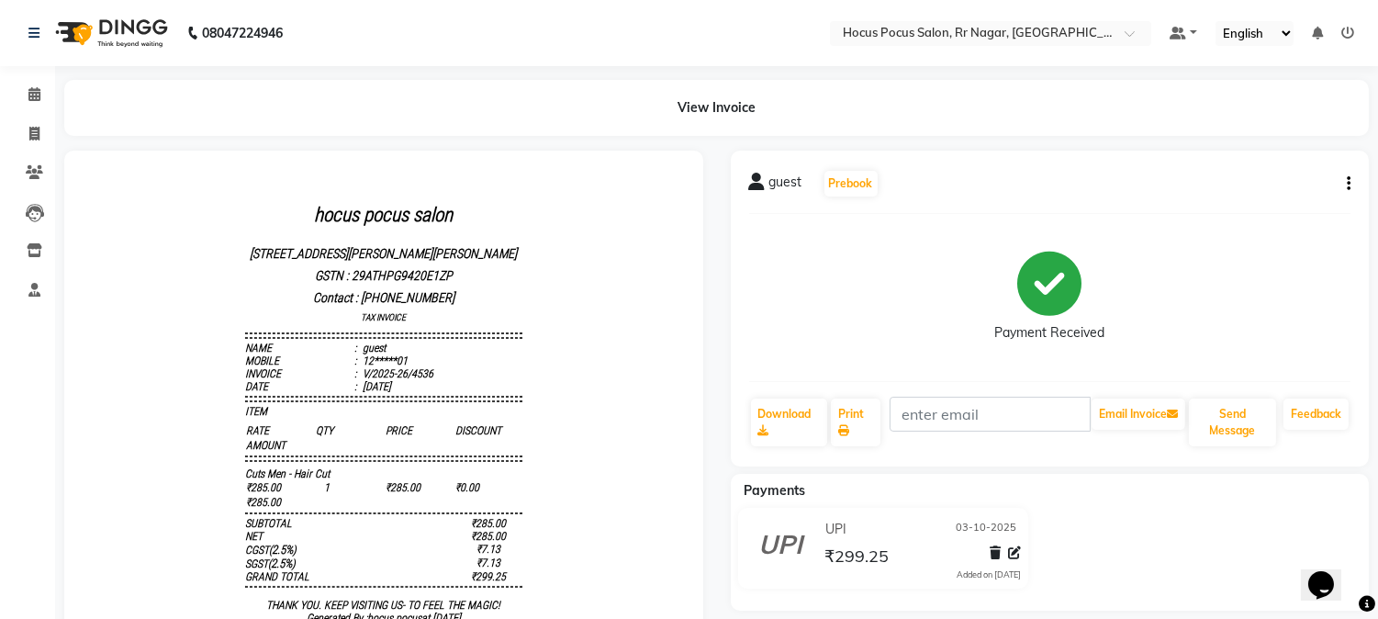
click at [1340, 174] on button "button" at bounding box center [1345, 183] width 11 height 19
click at [1259, 176] on div "Edit Invoice" at bounding box center [1279, 172] width 84 height 23
select select "service"
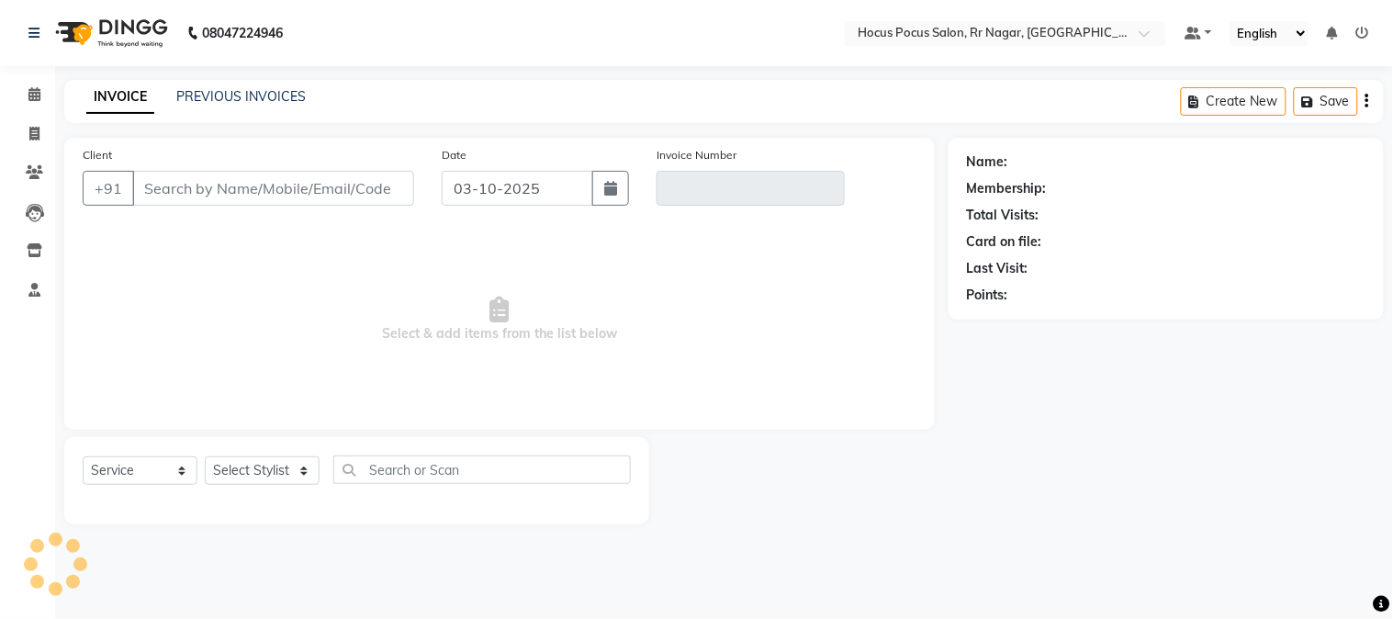
type input "12*****01"
type input "V/2025-26/4536"
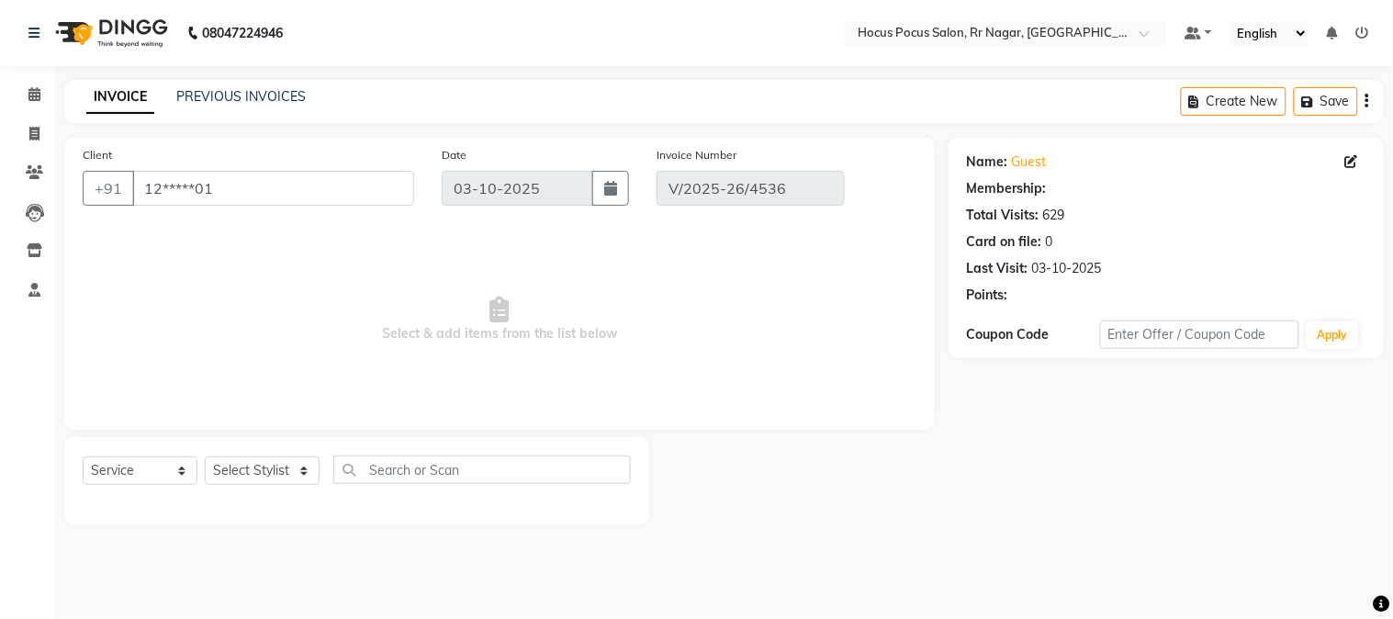
select select "select"
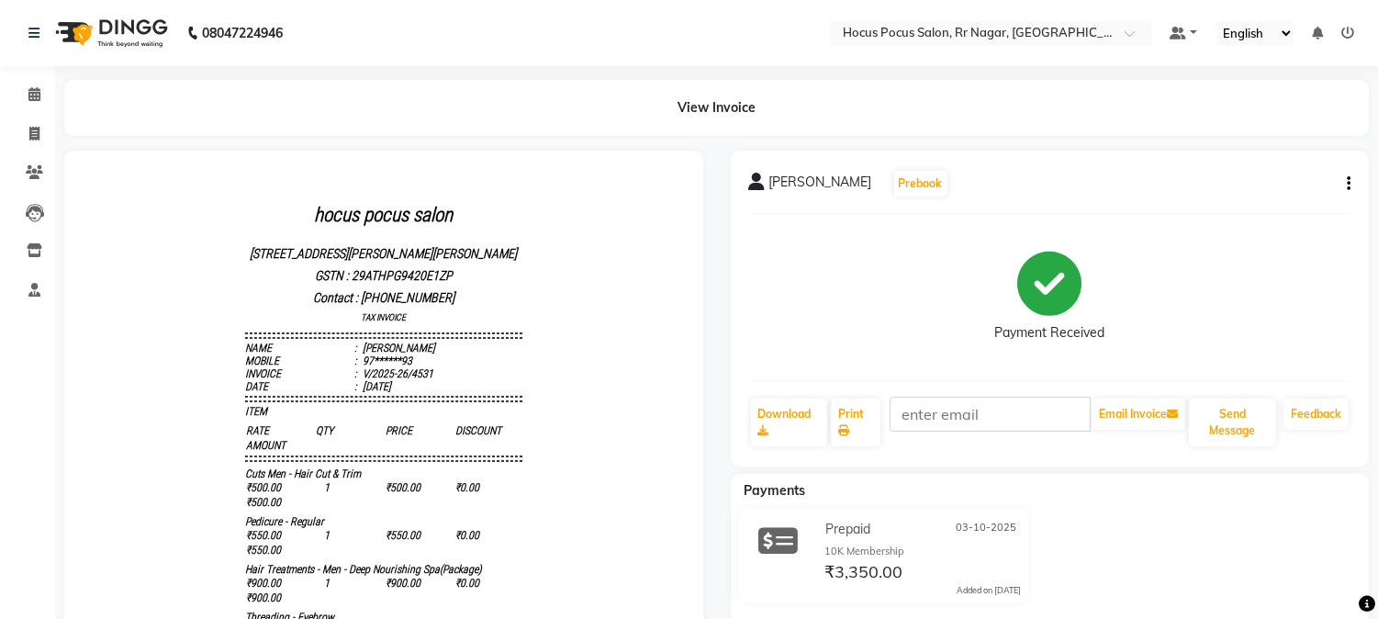
click at [1350, 185] on icon "button" at bounding box center [1349, 184] width 4 height 1
click at [1254, 171] on div "Edit Invoice" at bounding box center [1279, 172] width 84 height 23
select select "service"
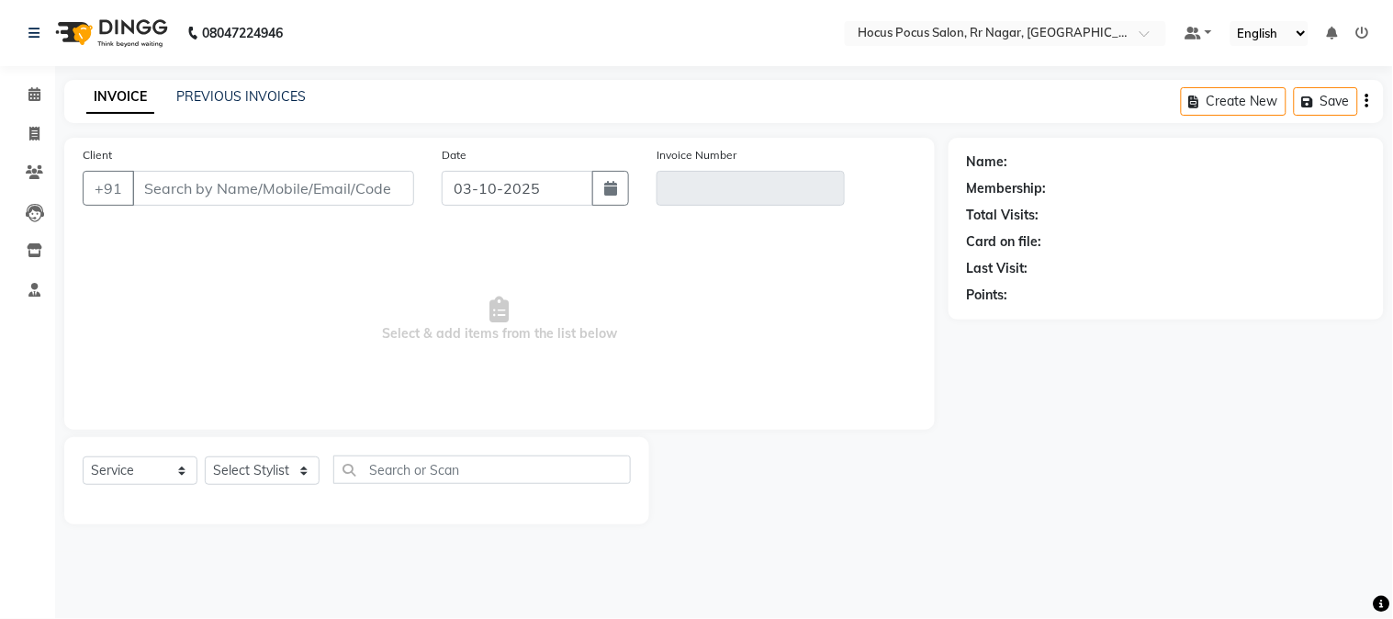
type input "97******93"
type input "V/2025-26/4531"
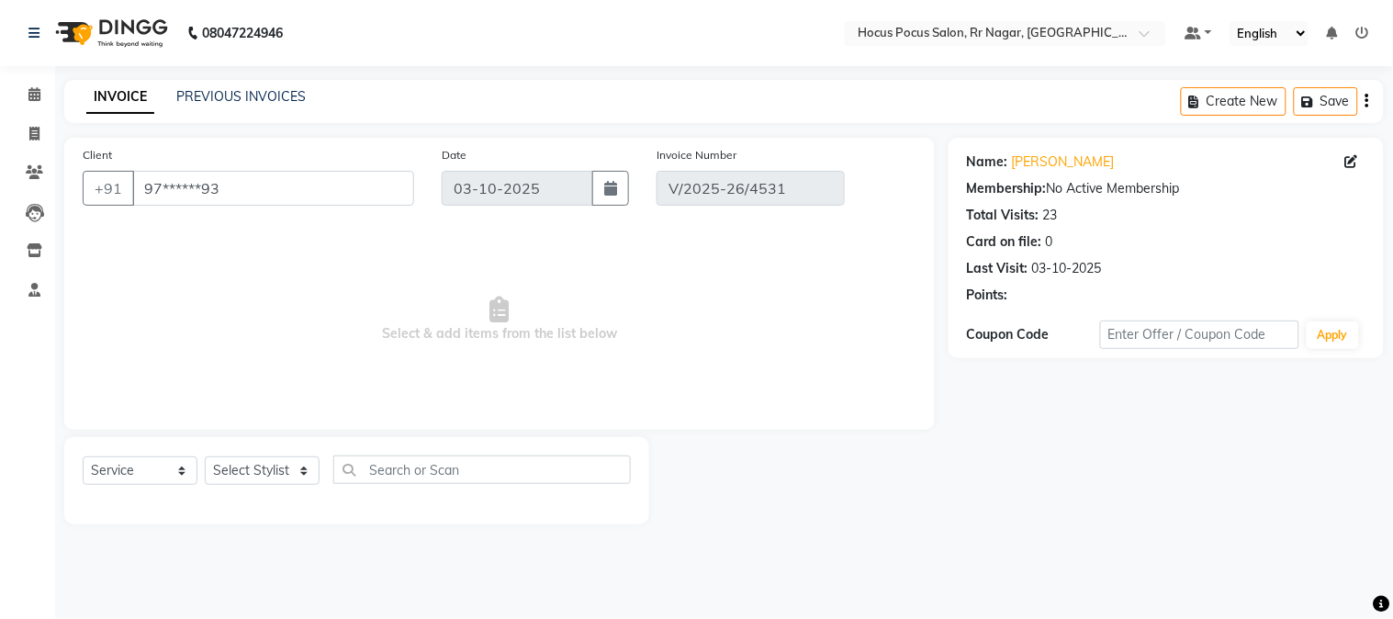
select select "select"
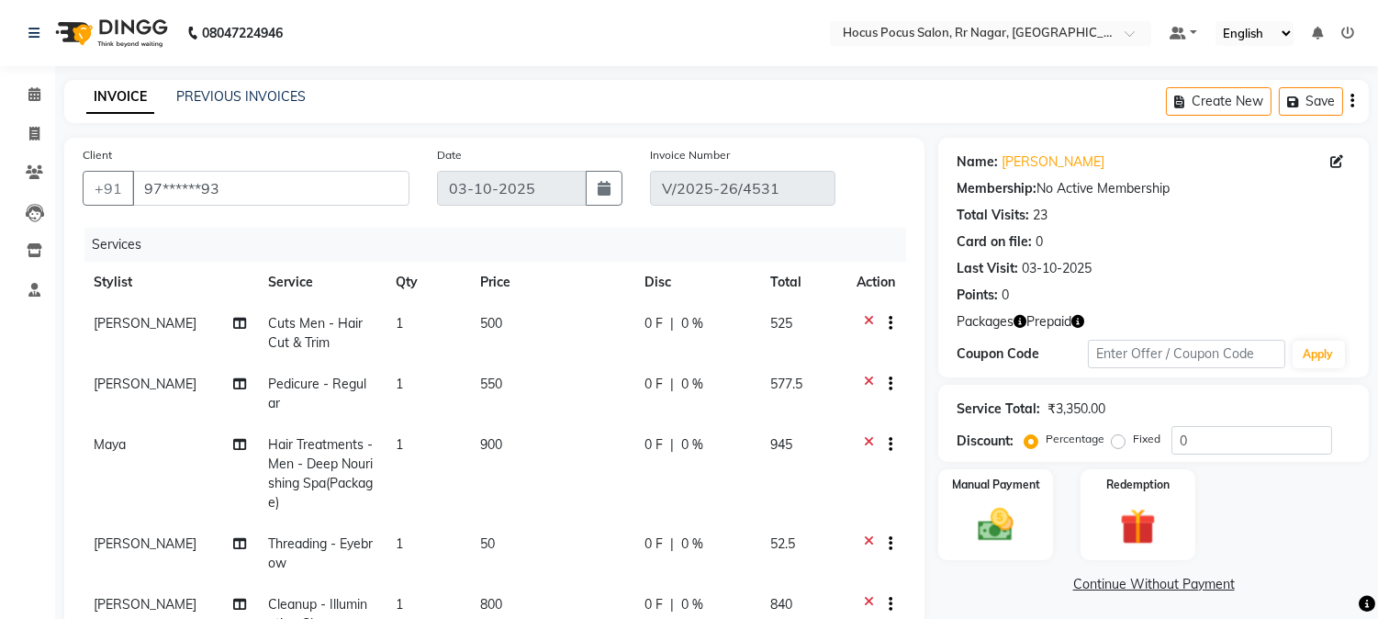
click at [446, 454] on td "1" at bounding box center [427, 473] width 84 height 99
select select "32988"
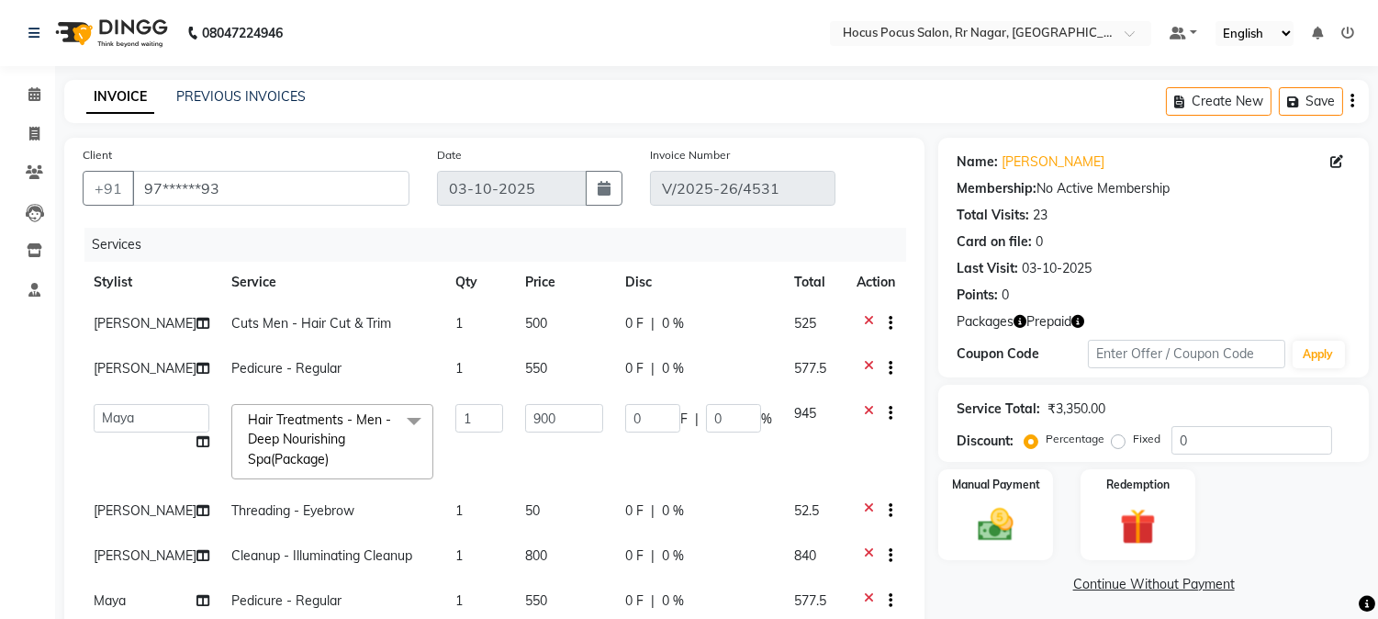
click at [599, 416] on td "900" at bounding box center [564, 441] width 100 height 97
click at [577, 420] on input "900" at bounding box center [564, 418] width 78 height 28
type input "9"
type input "1000"
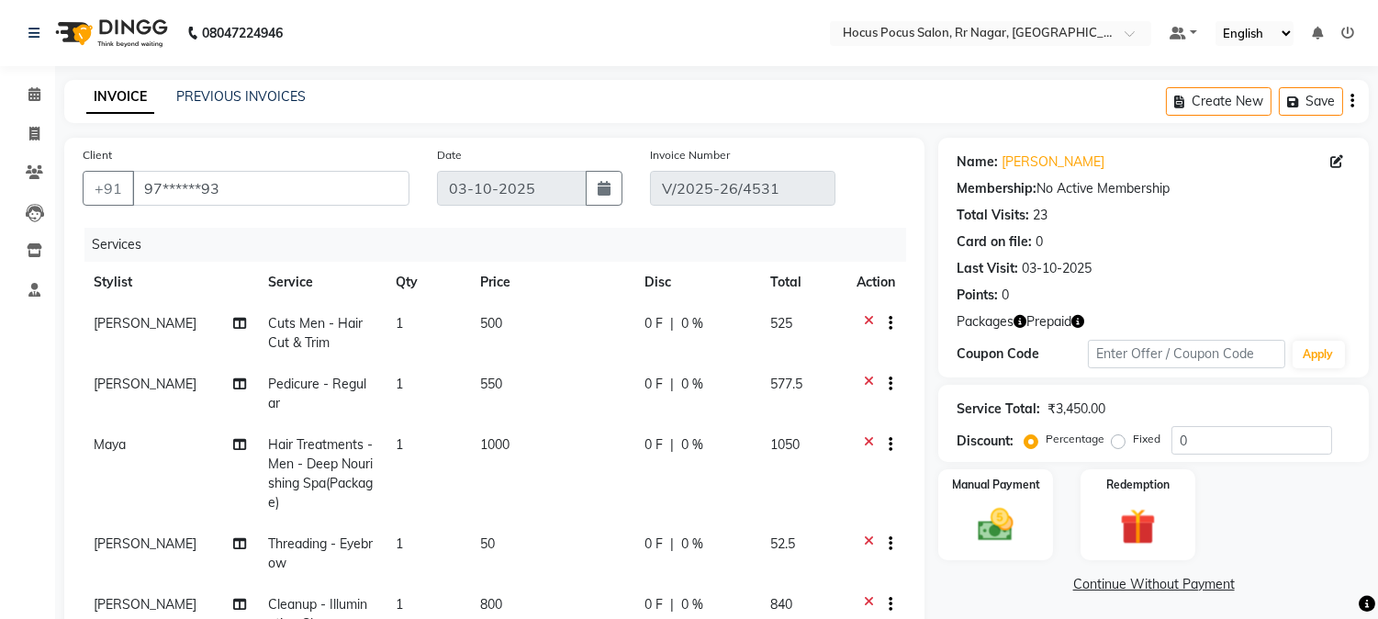
click at [744, 474] on tr "Maya Hair Treatments - Men - Deep Nourishing Spa(Package) 1 1000 0 F | 0 % 1050" at bounding box center [495, 473] width 824 height 99
click at [1109, 519] on img at bounding box center [1137, 527] width 61 height 46
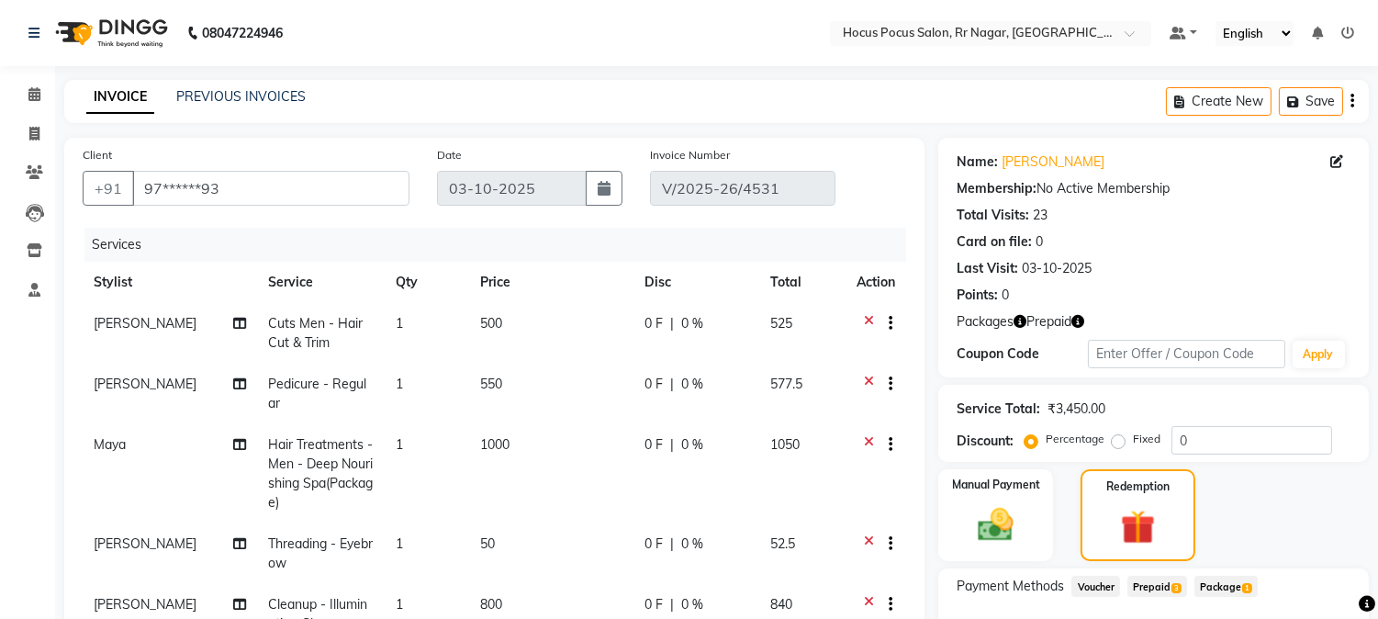
click at [1150, 585] on span "Prepaid 3" at bounding box center [1158, 586] width 60 height 21
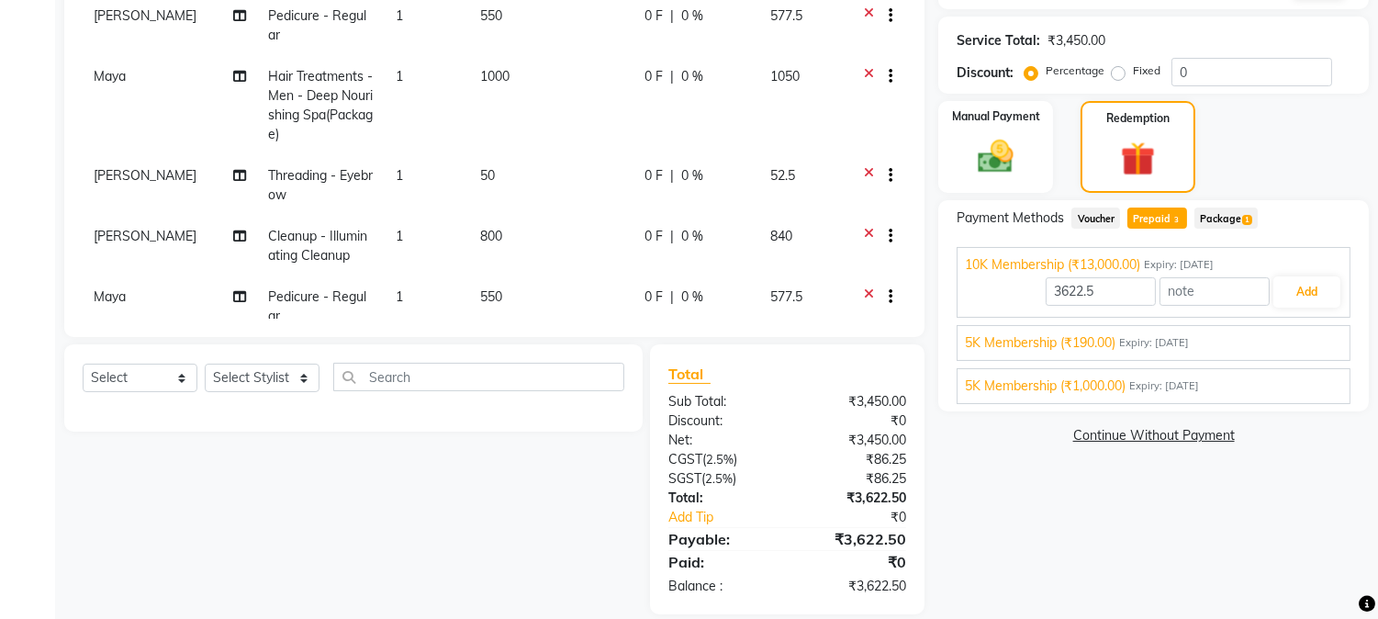
scroll to position [390, 0]
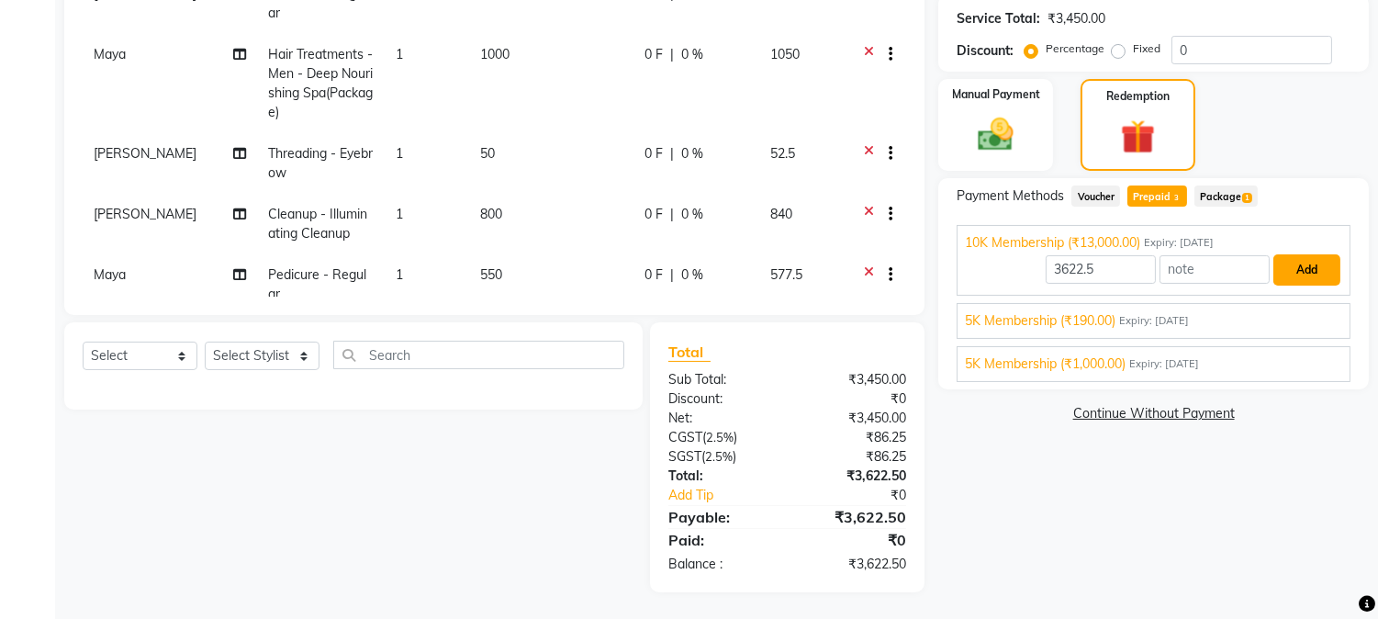
click at [1318, 260] on button "Add" at bounding box center [1307, 269] width 67 height 31
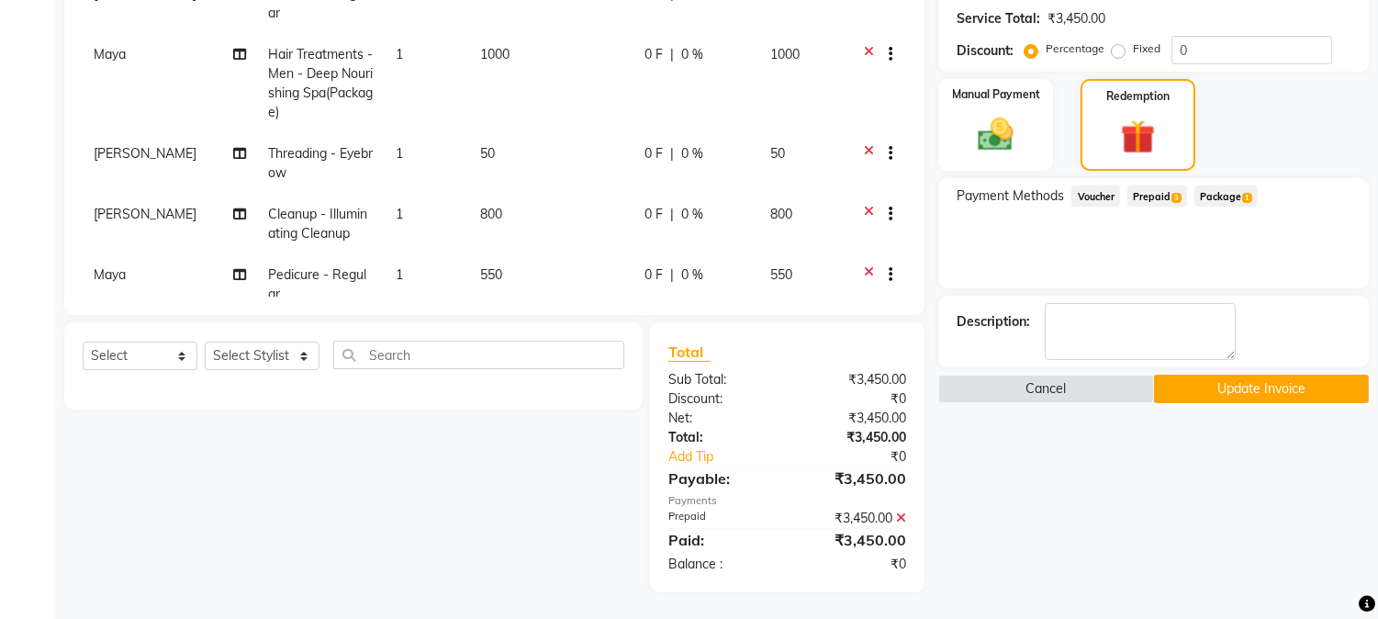
click at [1262, 379] on button "Update Invoice" at bounding box center [1261, 389] width 215 height 28
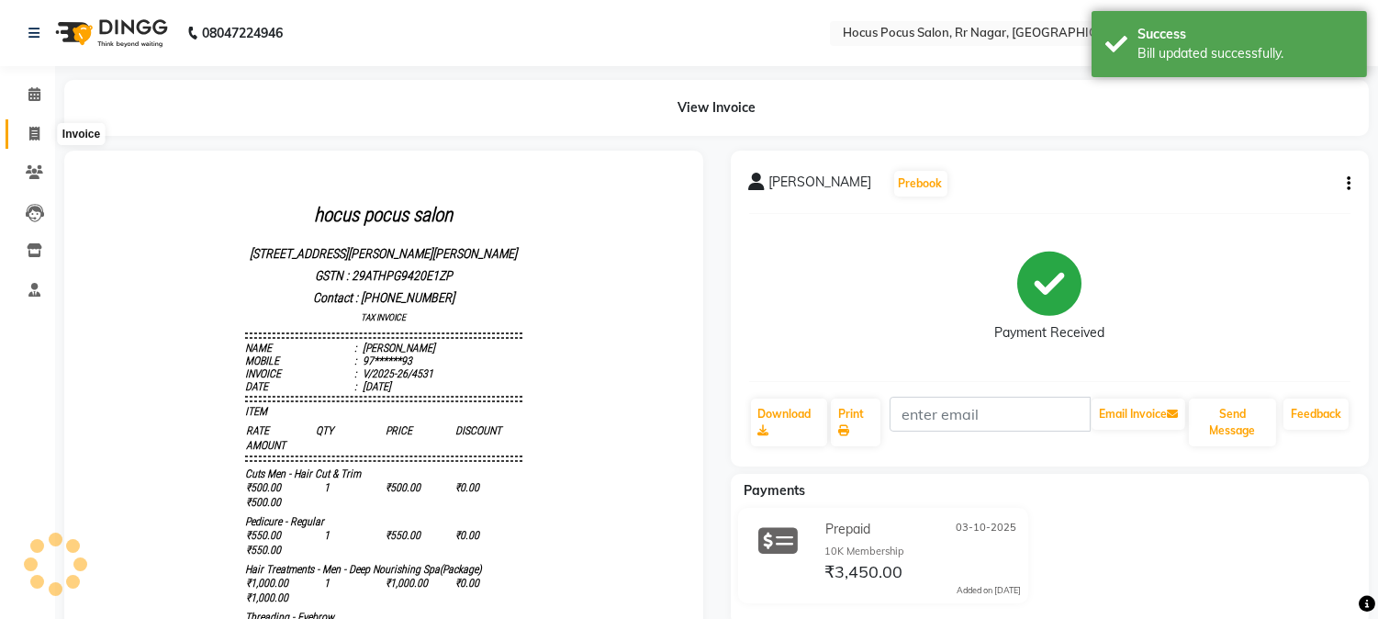
click at [33, 134] on icon at bounding box center [34, 134] width 10 height 14
select select "service"
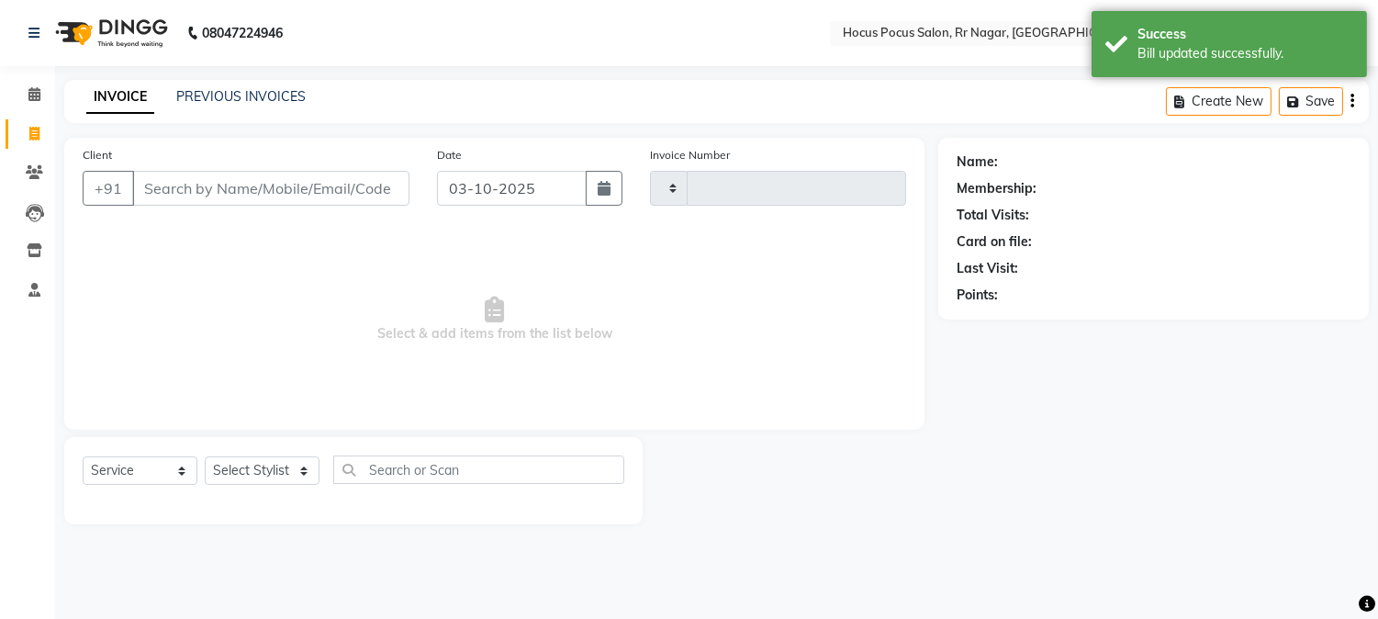
type input "4538"
select select "5019"
click at [176, 103] on link "PREVIOUS INVOICES" at bounding box center [240, 96] width 129 height 17
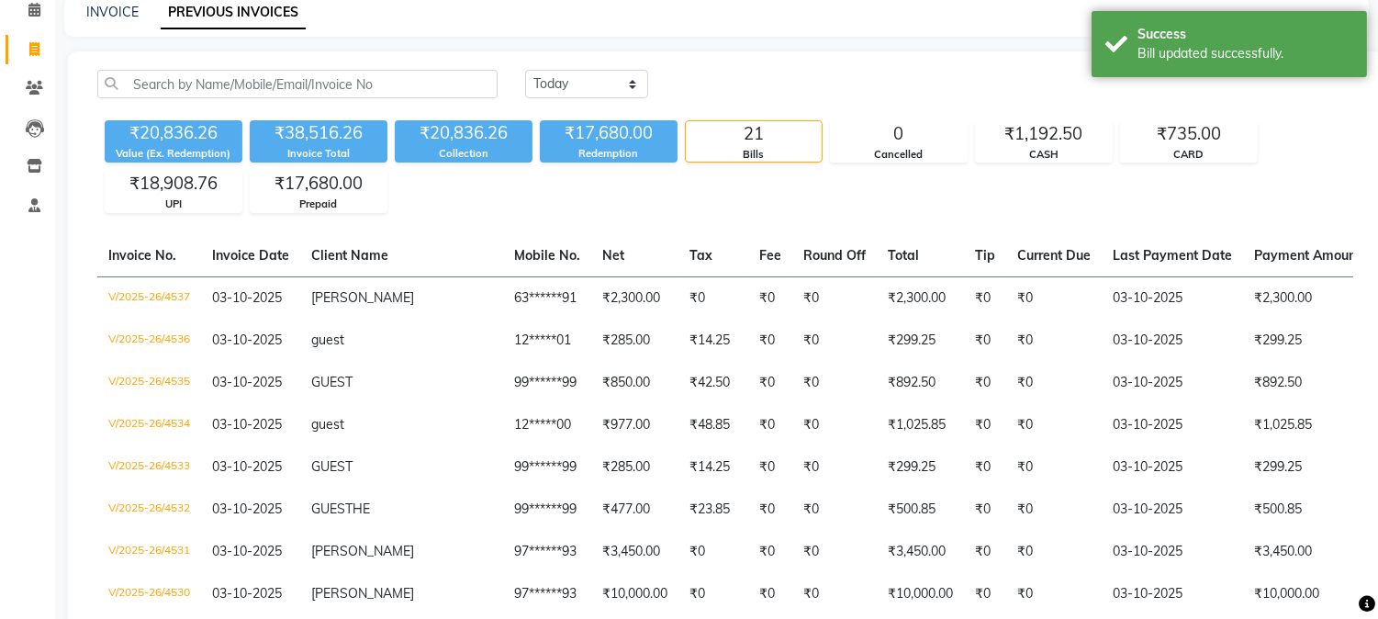
scroll to position [122, 0]
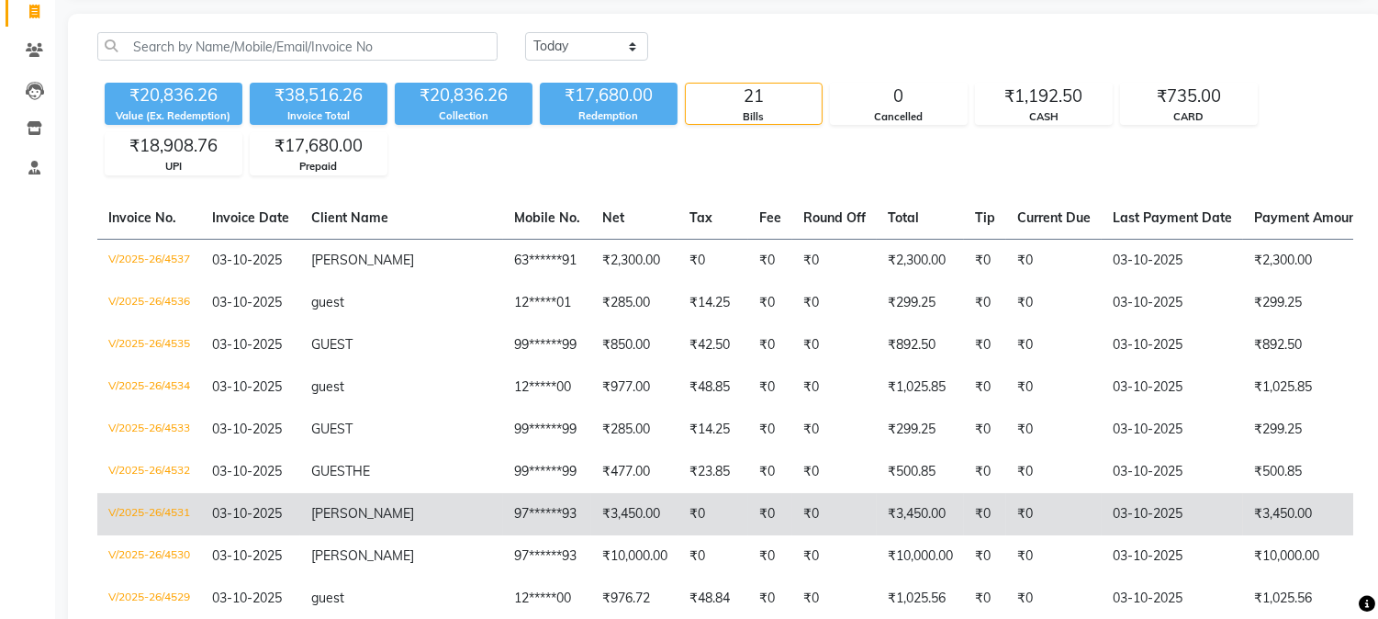
click at [1243, 531] on td "₹3,450.00" at bounding box center [1313, 514] width 141 height 42
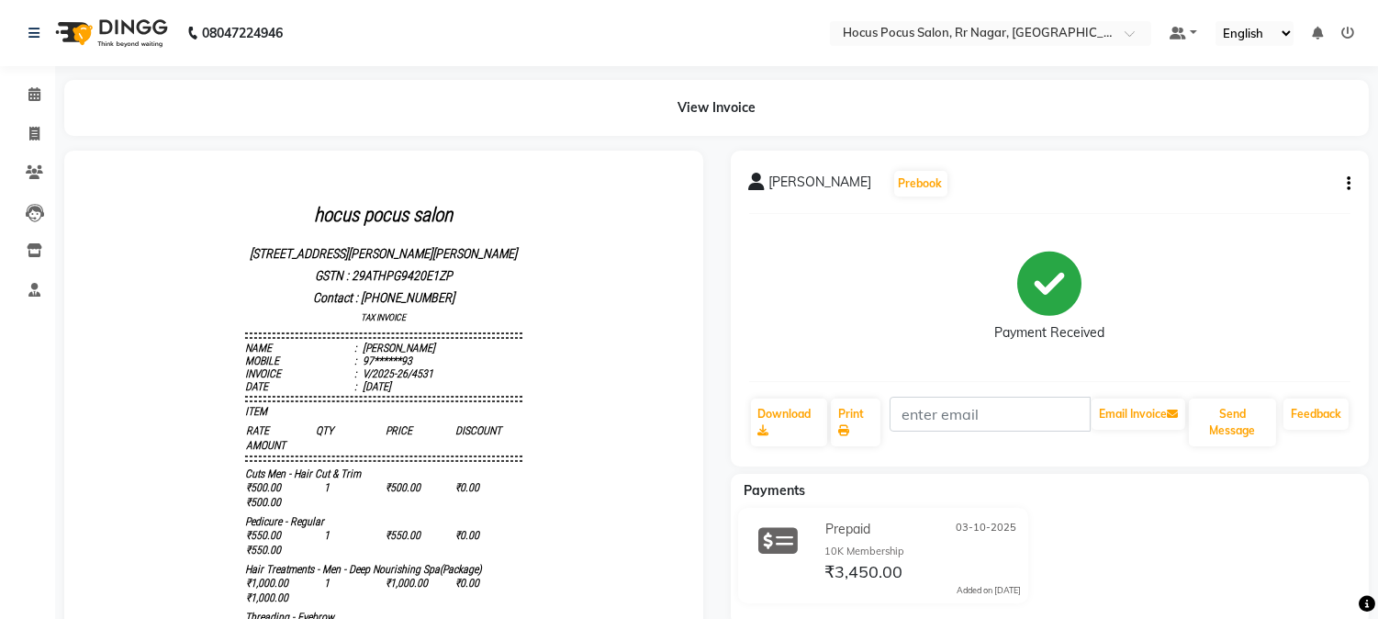
click at [1348, 184] on icon "button" at bounding box center [1349, 184] width 4 height 1
click at [1288, 169] on div "Edit Invoice" at bounding box center [1279, 172] width 84 height 23
select select "service"
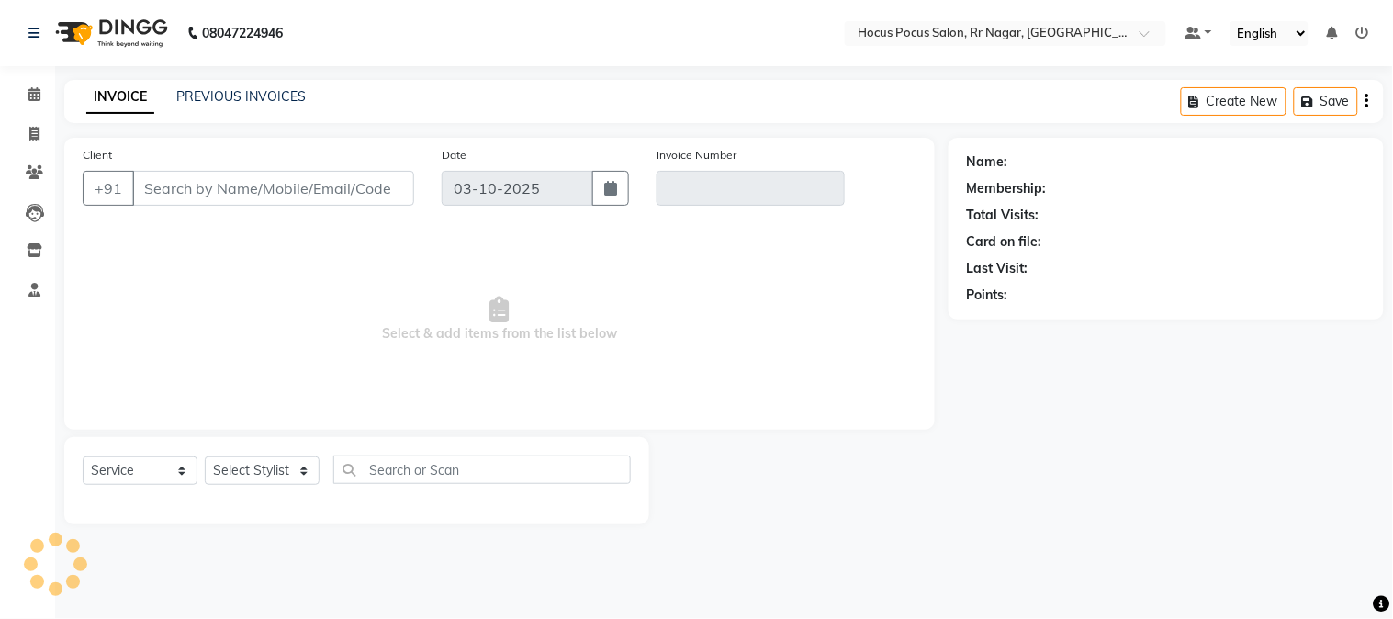
type input "97******93"
type input "V/2025-26/4531"
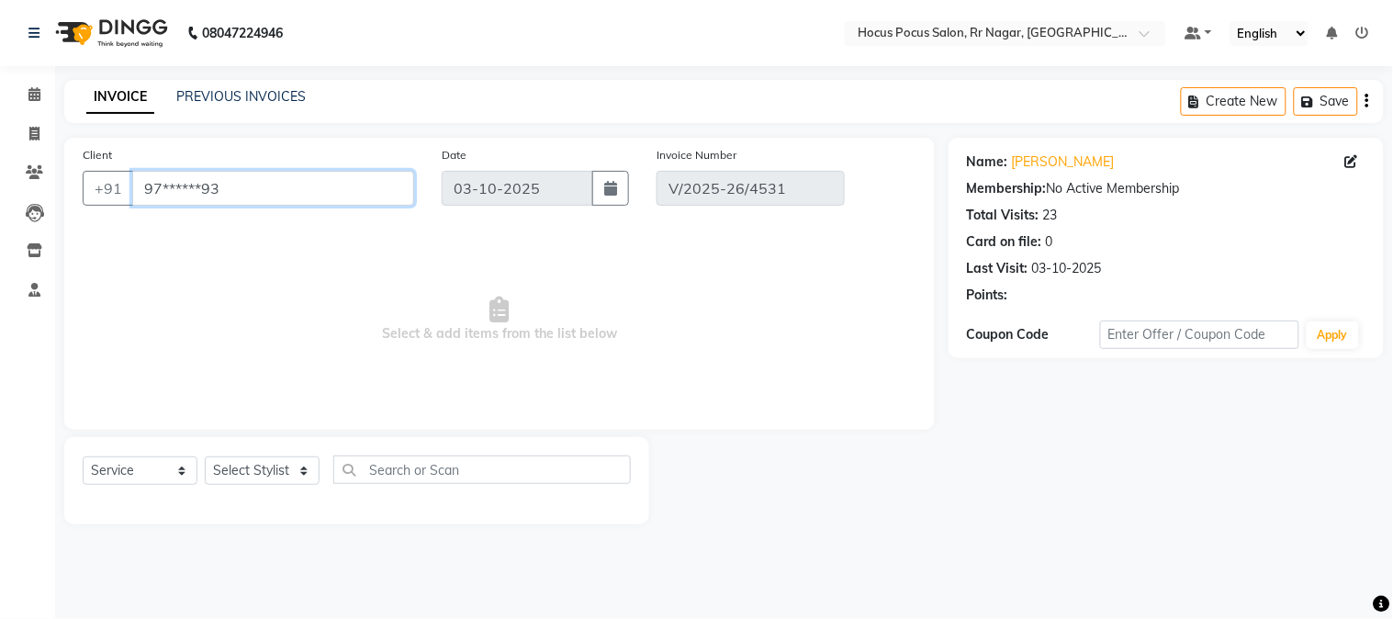
click at [270, 195] on input "97******93" at bounding box center [273, 188] width 282 height 35
select select "select"
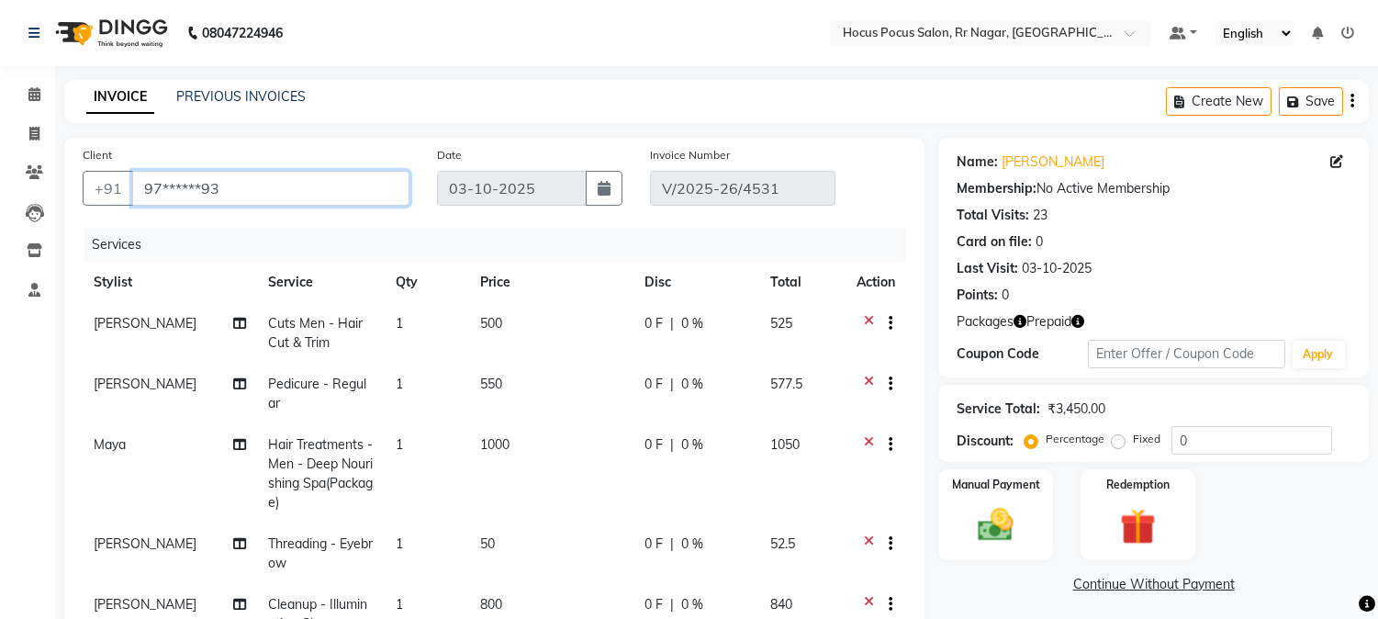
click at [349, 197] on input "97******93" at bounding box center [270, 188] width 277 height 35
type input "97******9"
click at [1150, 526] on img at bounding box center [1137, 527] width 61 height 46
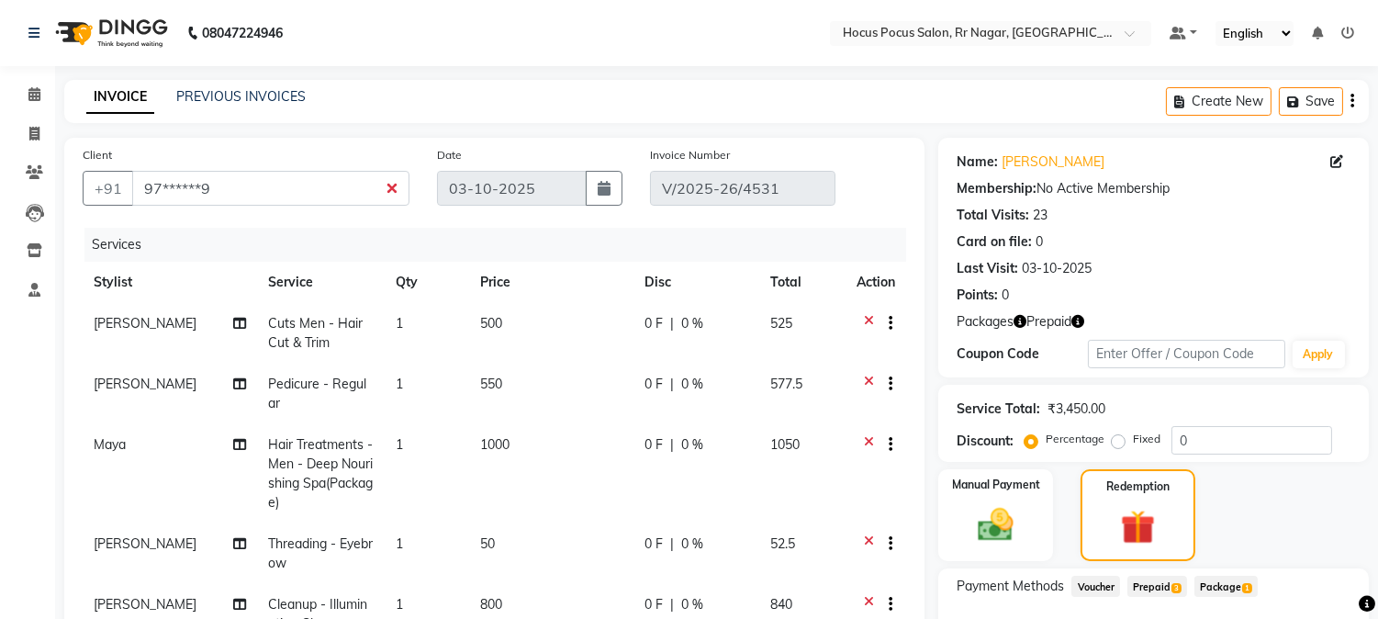
click at [1160, 588] on span "Prepaid 3" at bounding box center [1158, 586] width 60 height 21
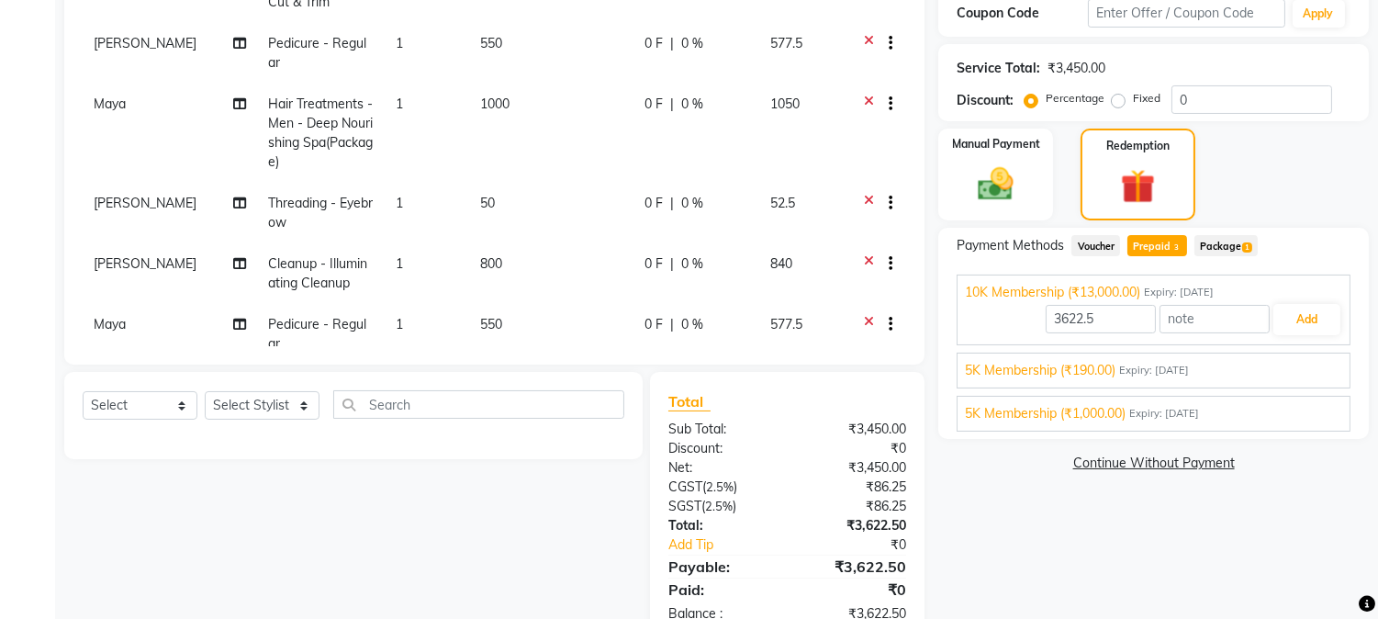
scroll to position [390, 0]
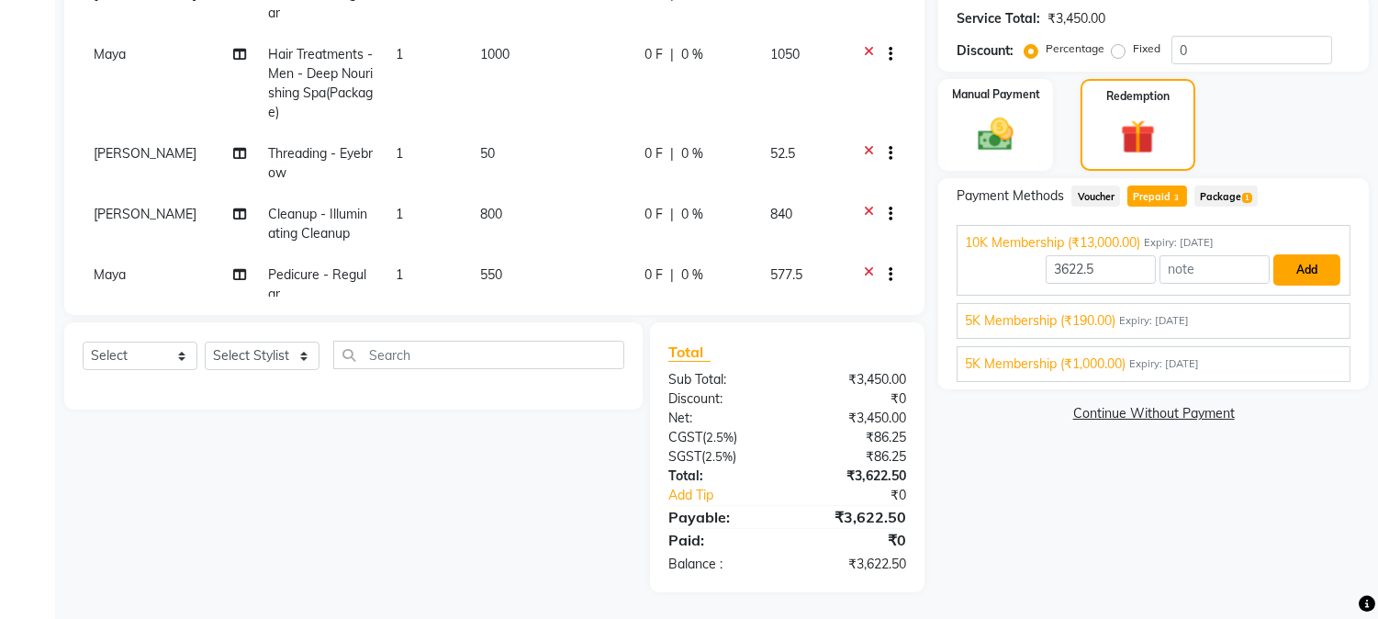
click at [1310, 267] on button "Add" at bounding box center [1307, 269] width 67 height 31
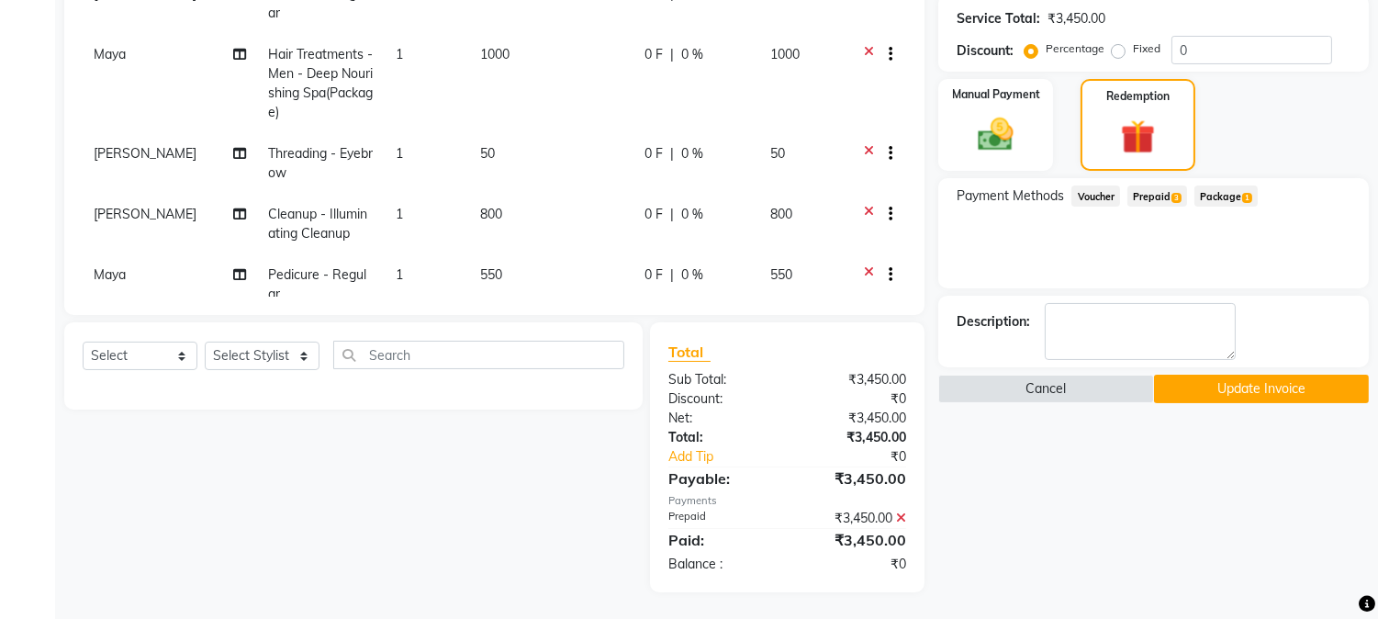
click at [1243, 388] on button "Update Invoice" at bounding box center [1261, 389] width 215 height 28
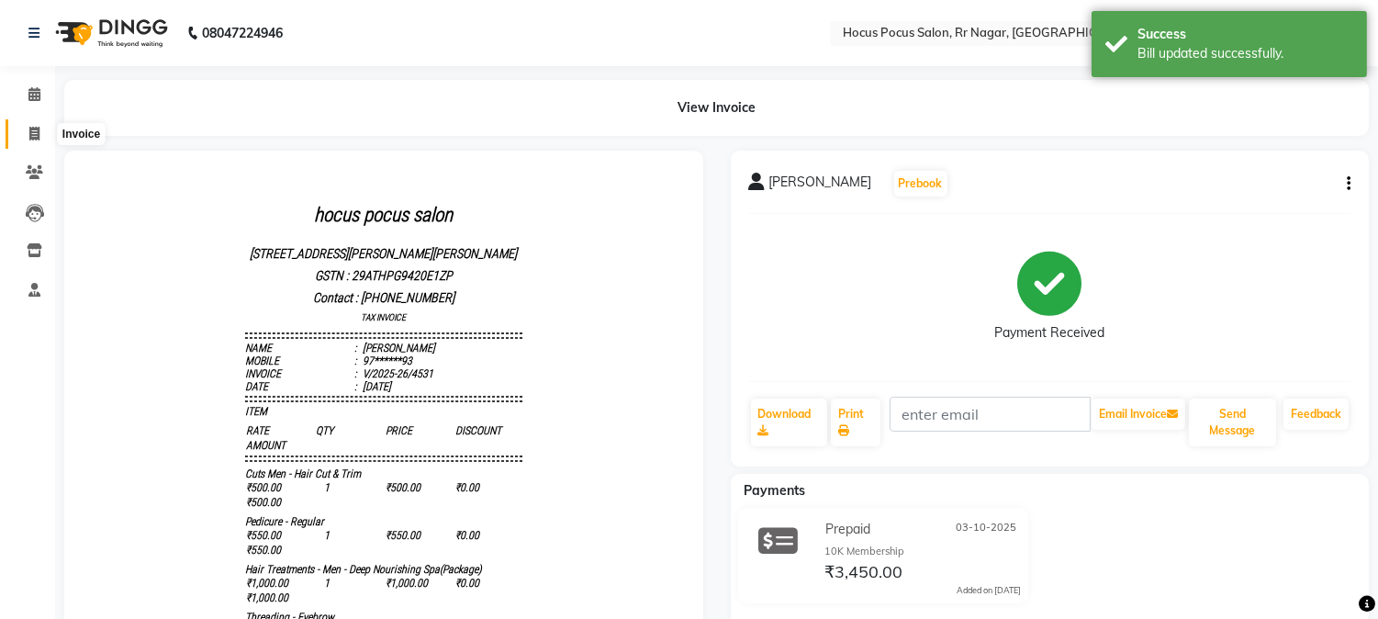
click at [32, 142] on span at bounding box center [34, 134] width 32 height 21
select select "5019"
select select "service"
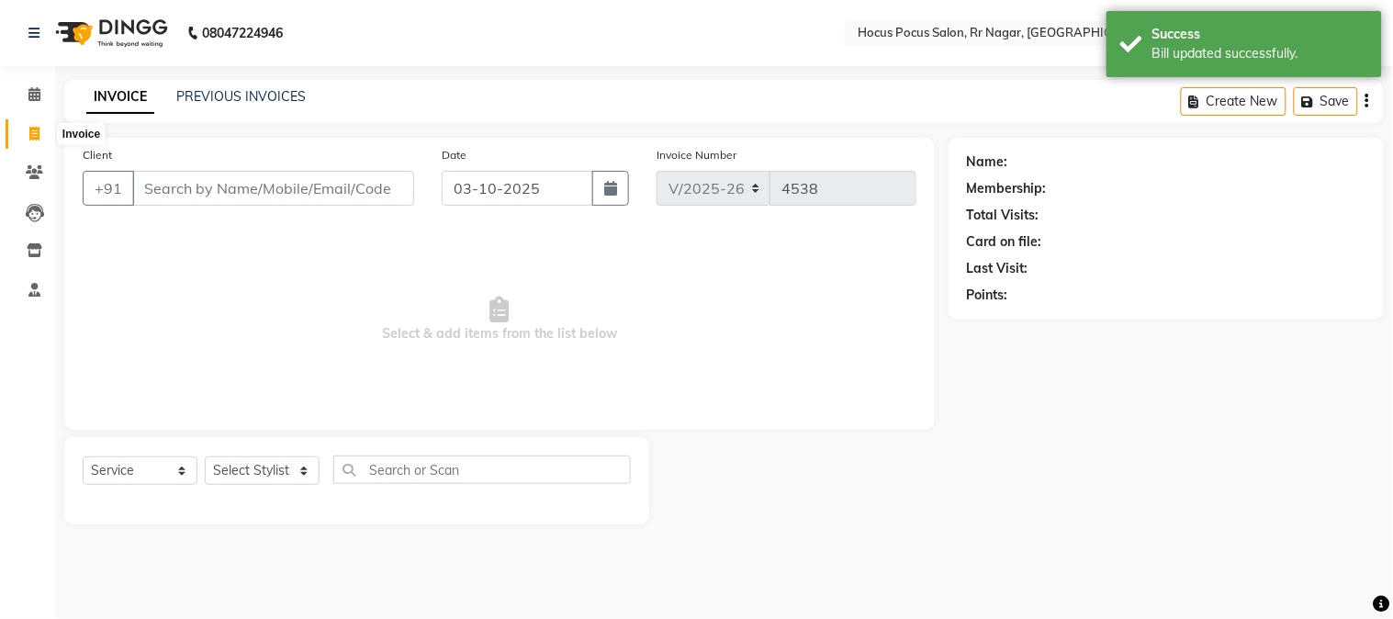
click at [35, 134] on icon at bounding box center [34, 134] width 10 height 14
select select "5019"
select select "service"
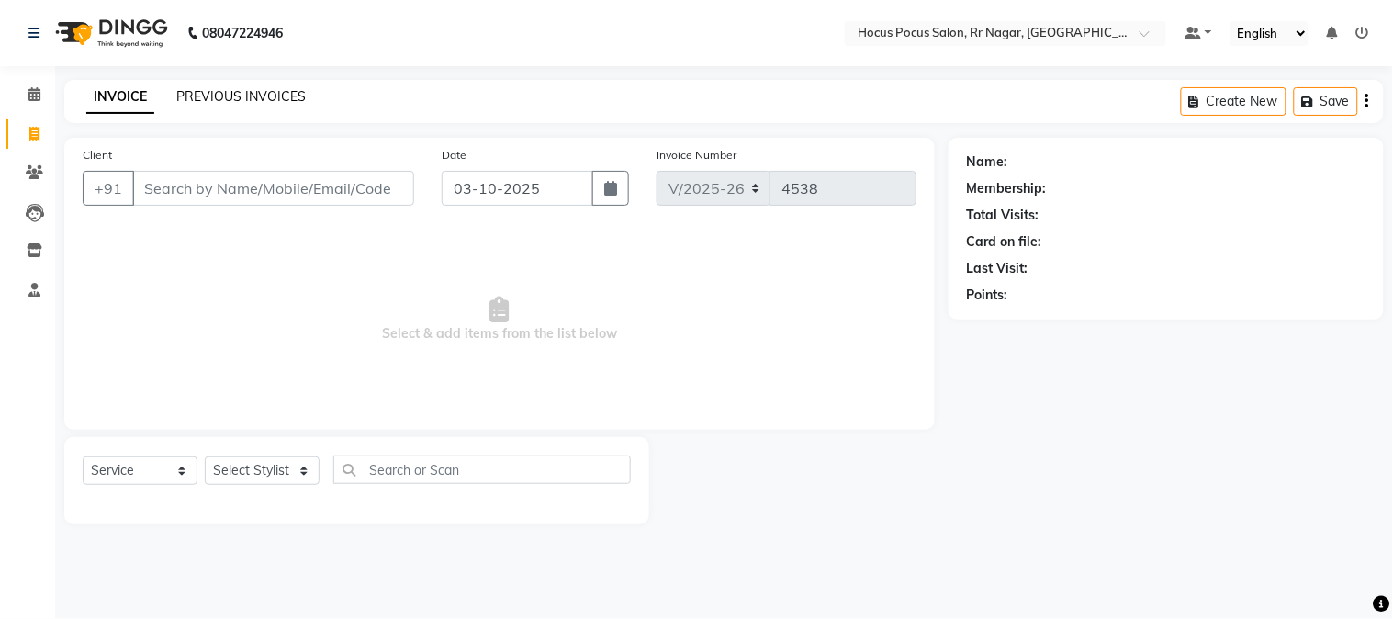
click at [212, 92] on link "PREVIOUS INVOICES" at bounding box center [240, 96] width 129 height 17
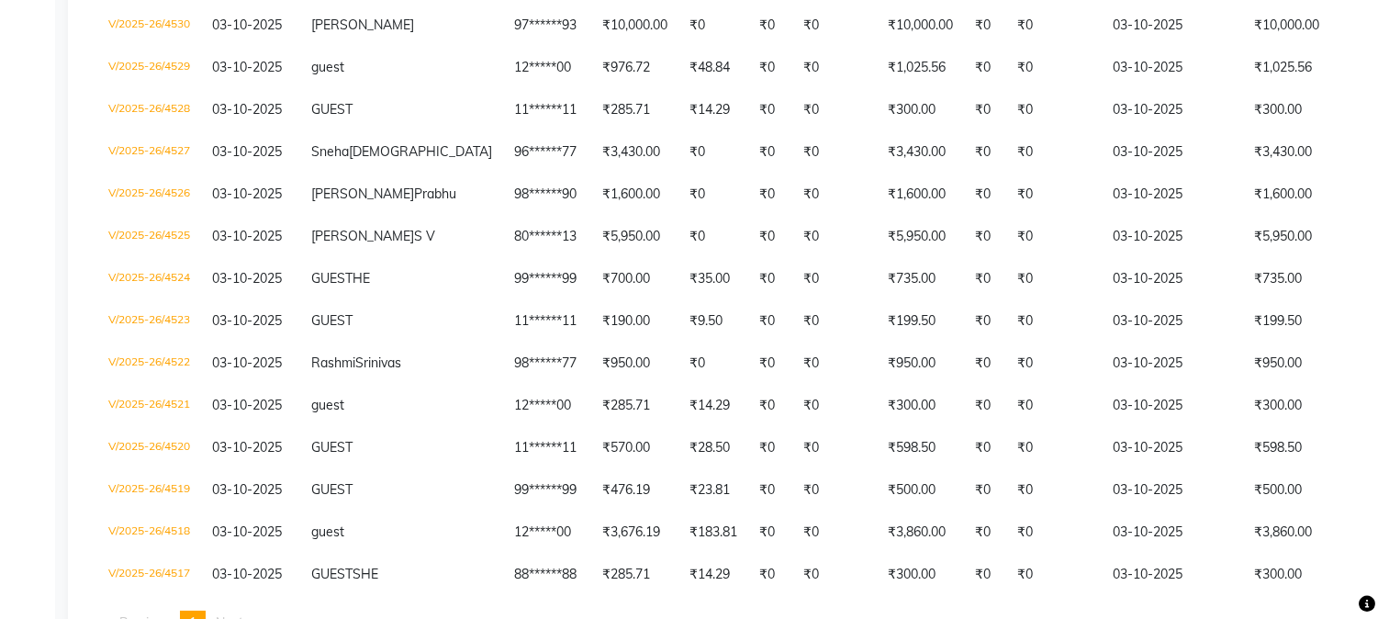
scroll to position [693, 0]
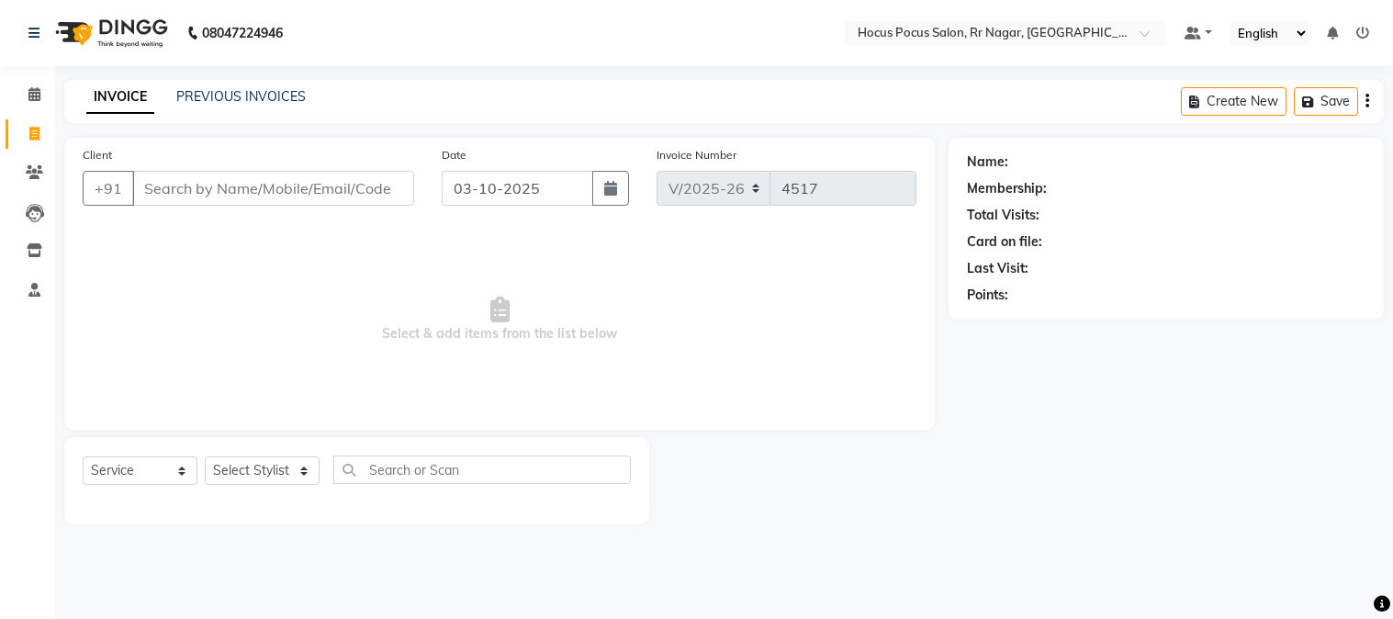
select select "5019"
select select "service"
click at [245, 95] on link "PREVIOUS INVOICES" at bounding box center [240, 96] width 129 height 17
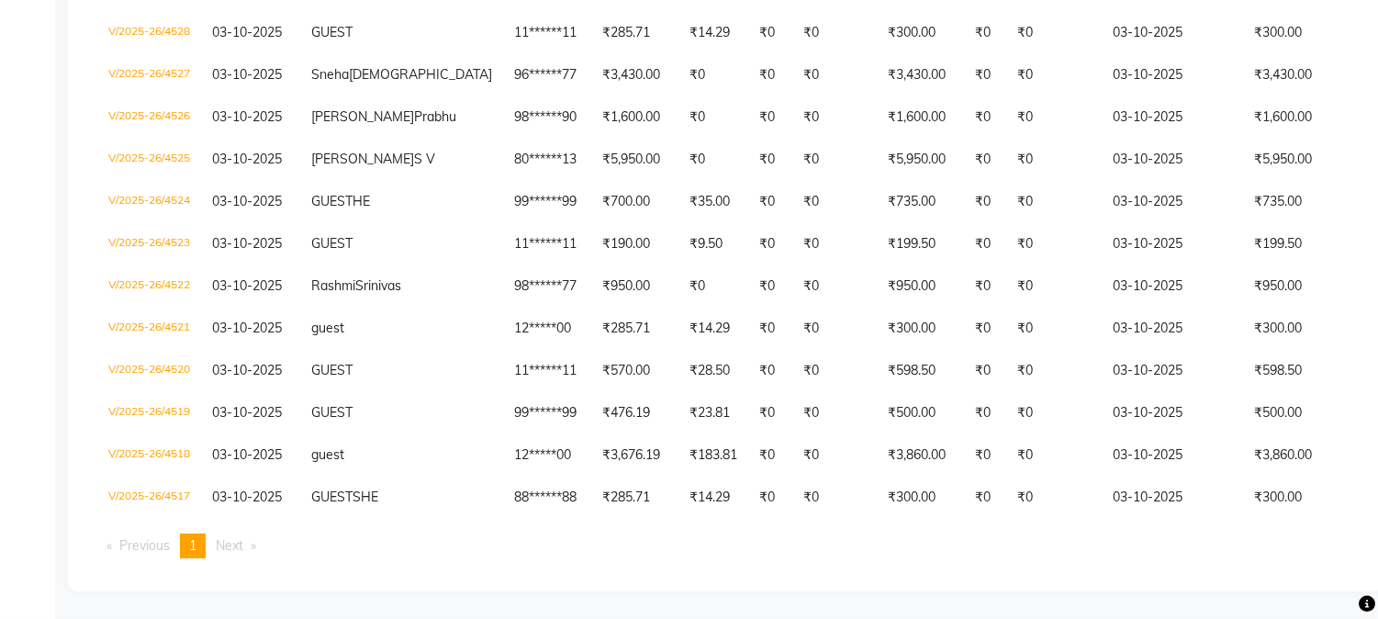
scroll to position [813, 0]
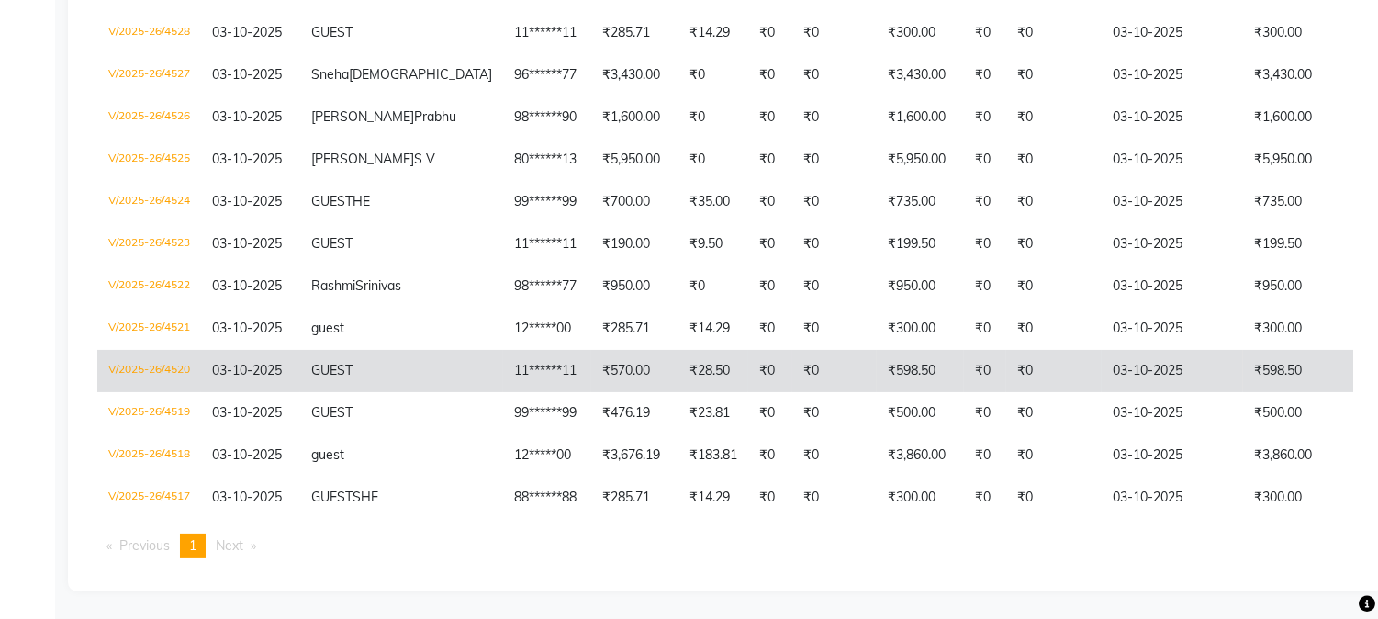
click at [1243, 367] on td "₹598.50" at bounding box center [1313, 371] width 141 height 42
click at [792, 350] on td "₹0" at bounding box center [834, 371] width 84 height 42
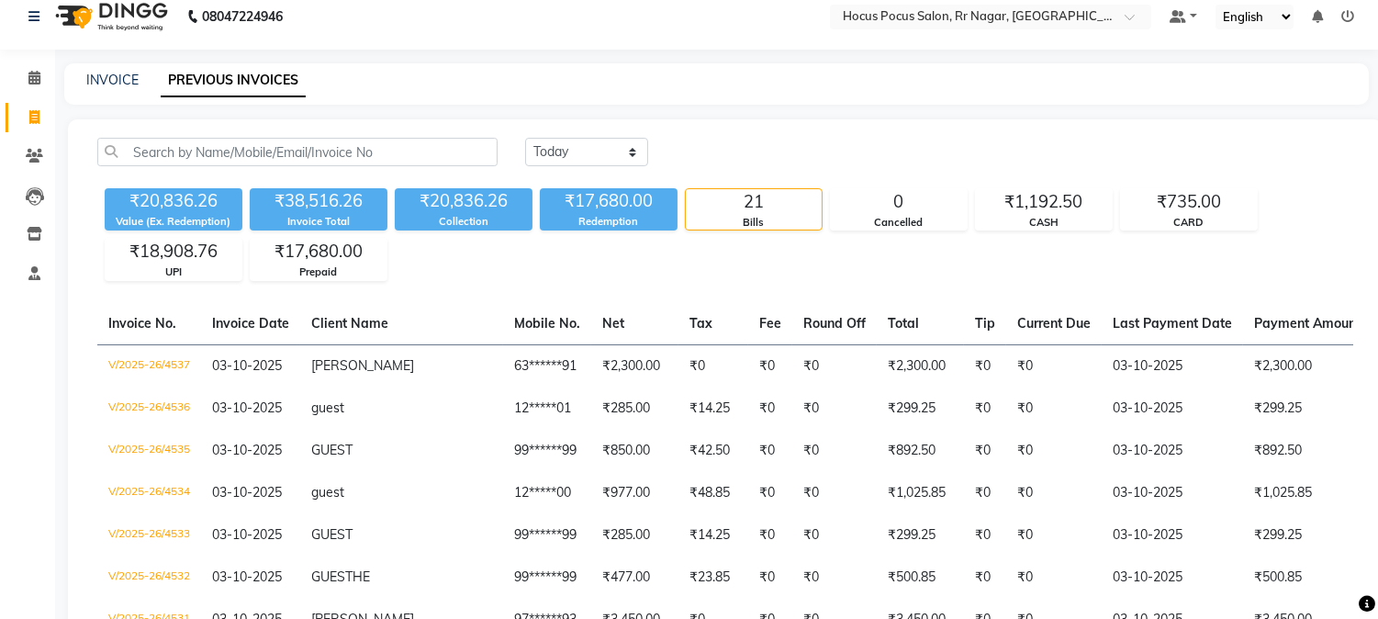
scroll to position [0, 0]
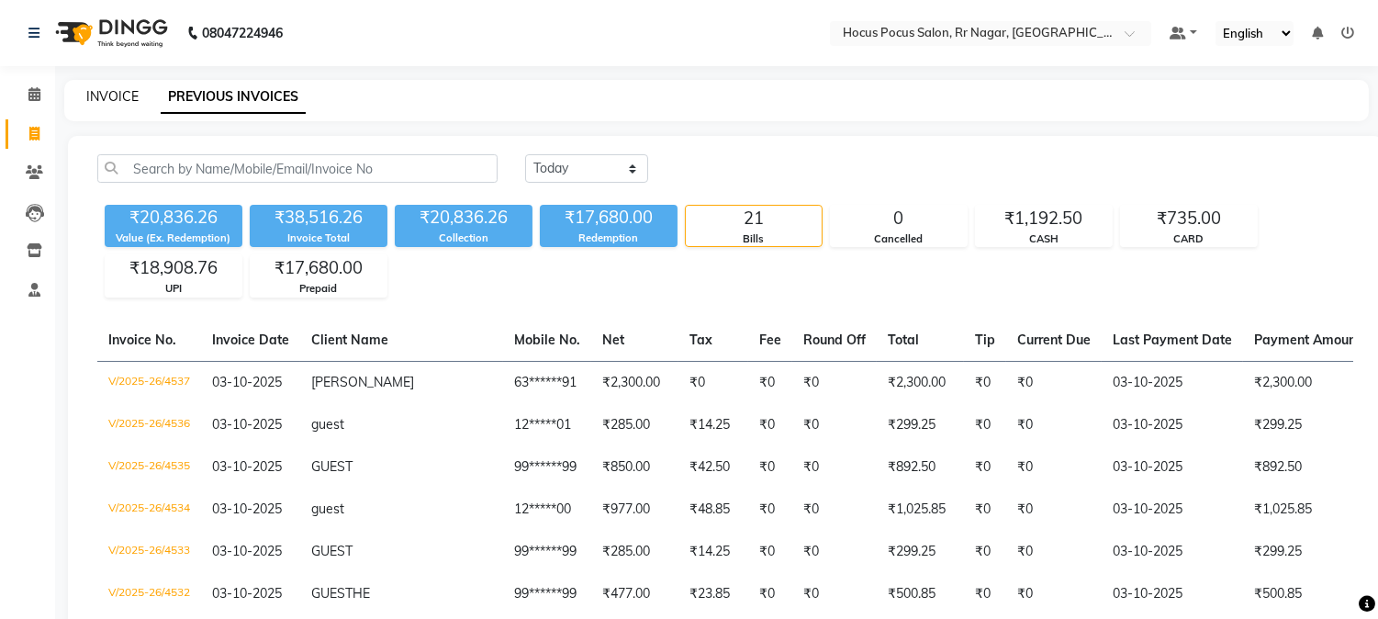
click at [114, 99] on link "INVOICE" at bounding box center [112, 96] width 52 height 17
select select "service"
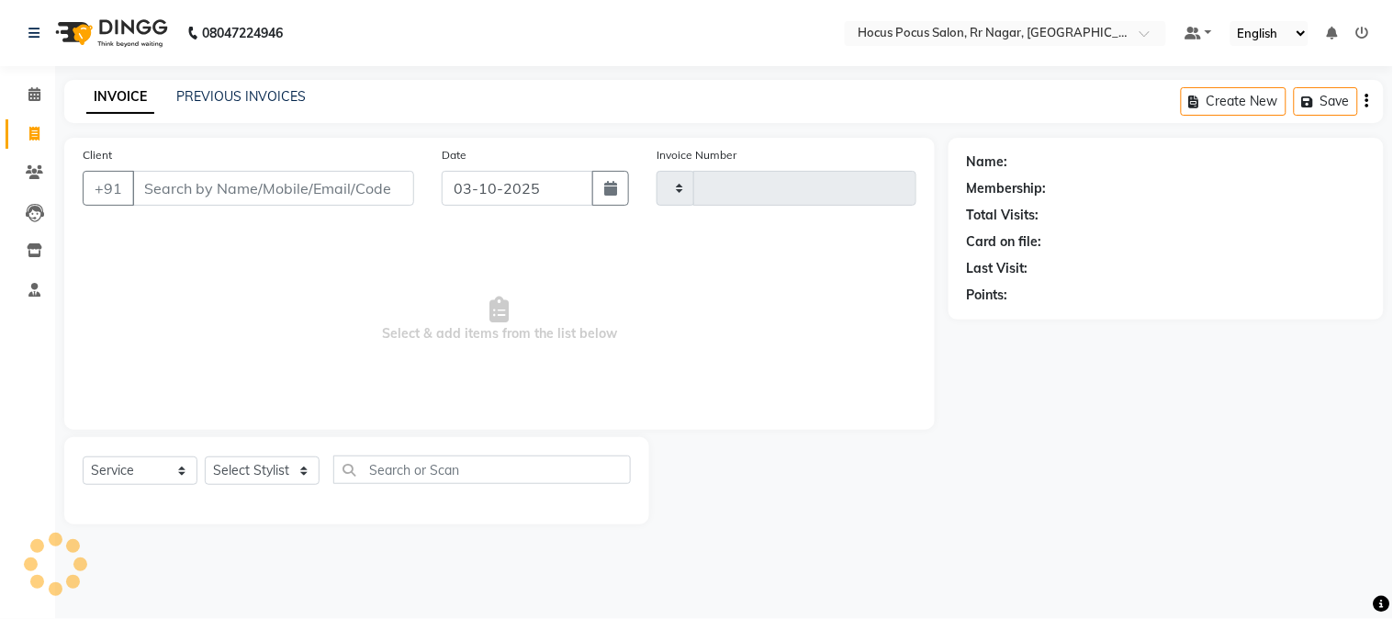
type input "4538"
select select "5019"
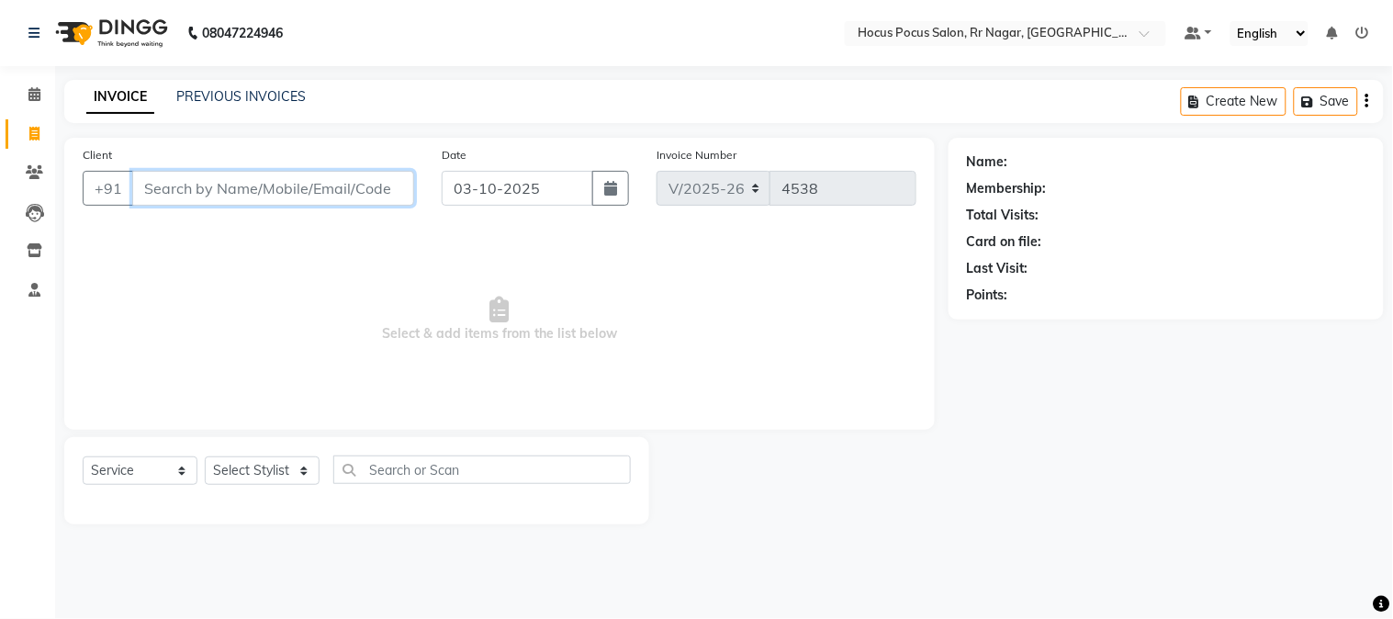
click at [334, 181] on input "Client" at bounding box center [273, 188] width 282 height 35
paste input "8892947993"
click at [277, 202] on input "8892947993" at bounding box center [226, 188] width 188 height 35
type input "8"
click at [216, 197] on input "Client" at bounding box center [273, 188] width 282 height 35
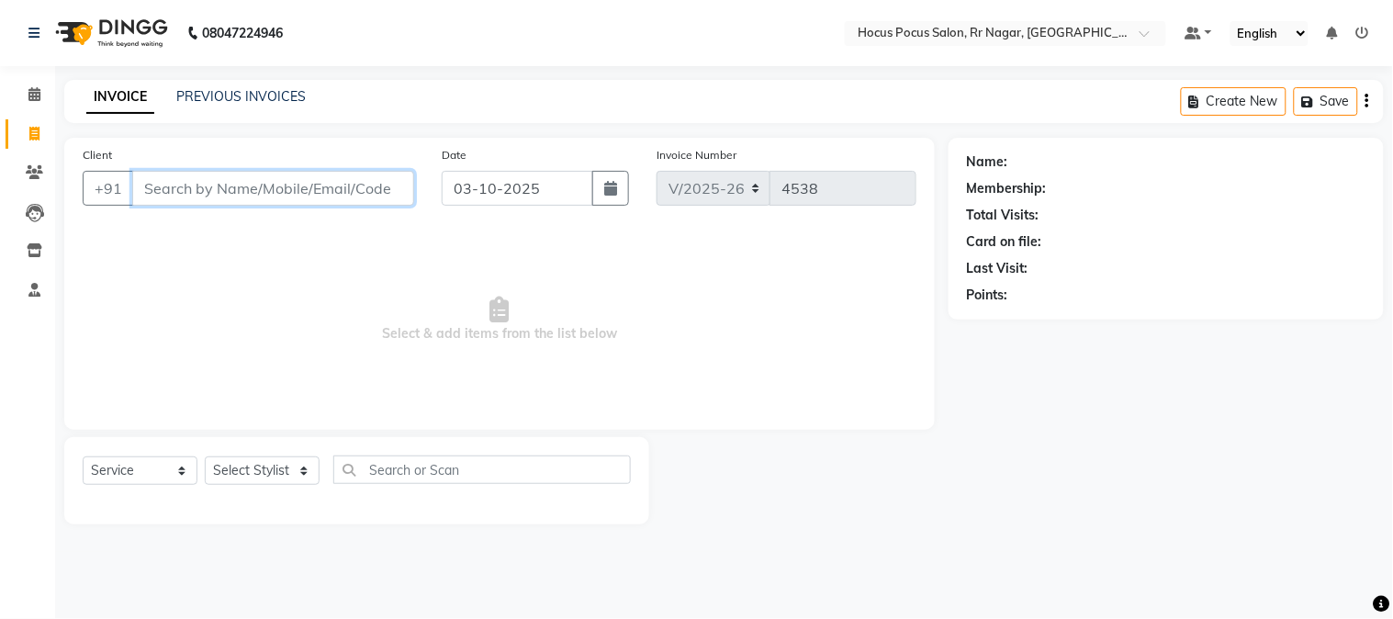
paste input "8892947993"
click at [244, 185] on input "8892947993" at bounding box center [226, 188] width 188 height 35
click at [245, 191] on input "889294799" at bounding box center [226, 188] width 188 height 35
type input "8"
click at [279, 191] on input "Client" at bounding box center [273, 188] width 282 height 35
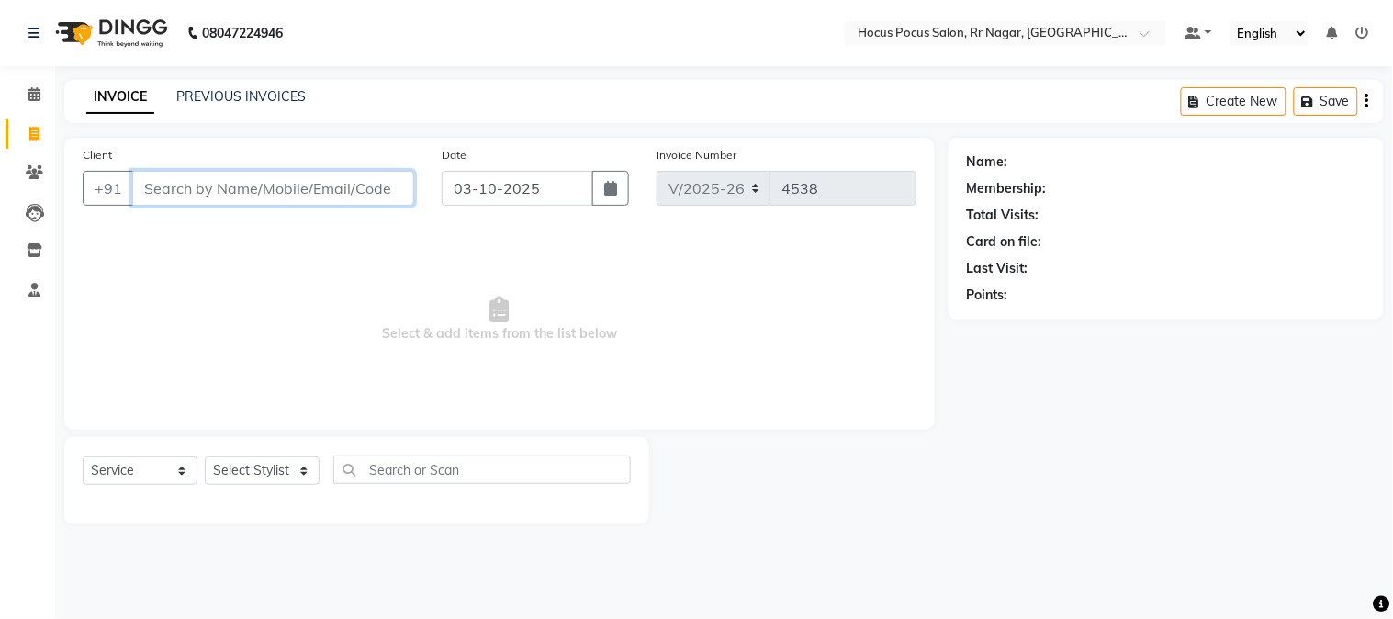
paste input "9845280408"
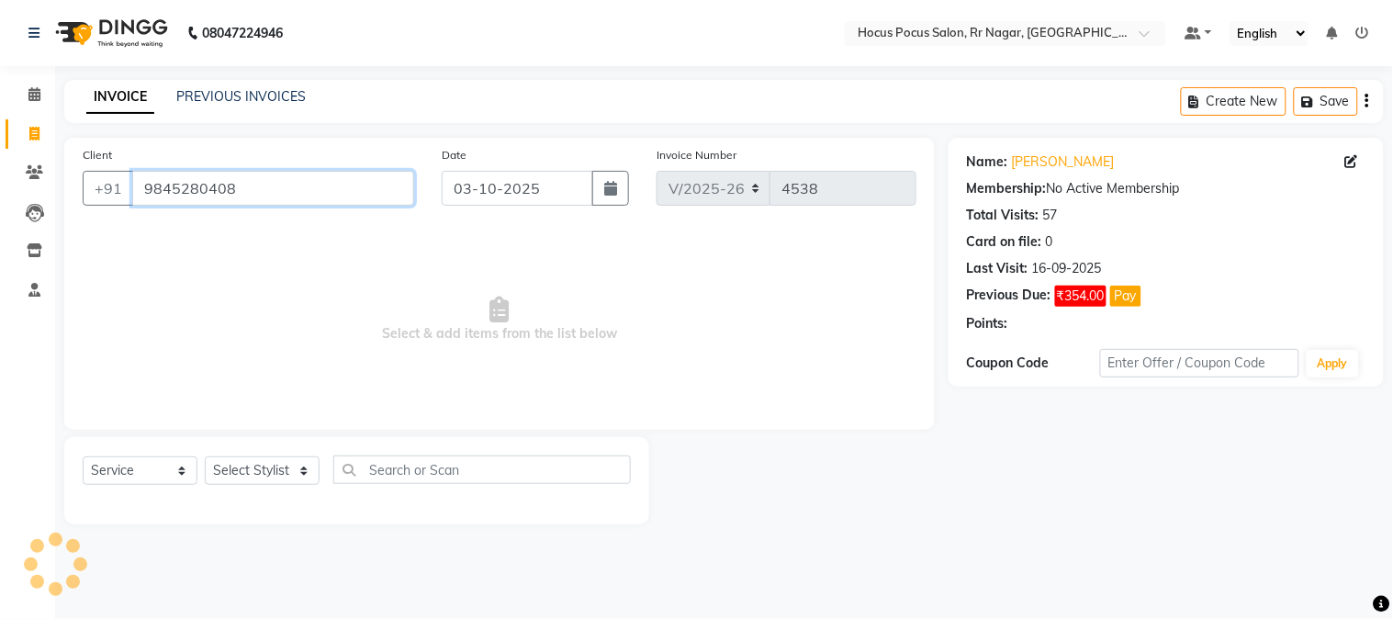
click at [275, 180] on input "9845280408" at bounding box center [273, 188] width 282 height 35
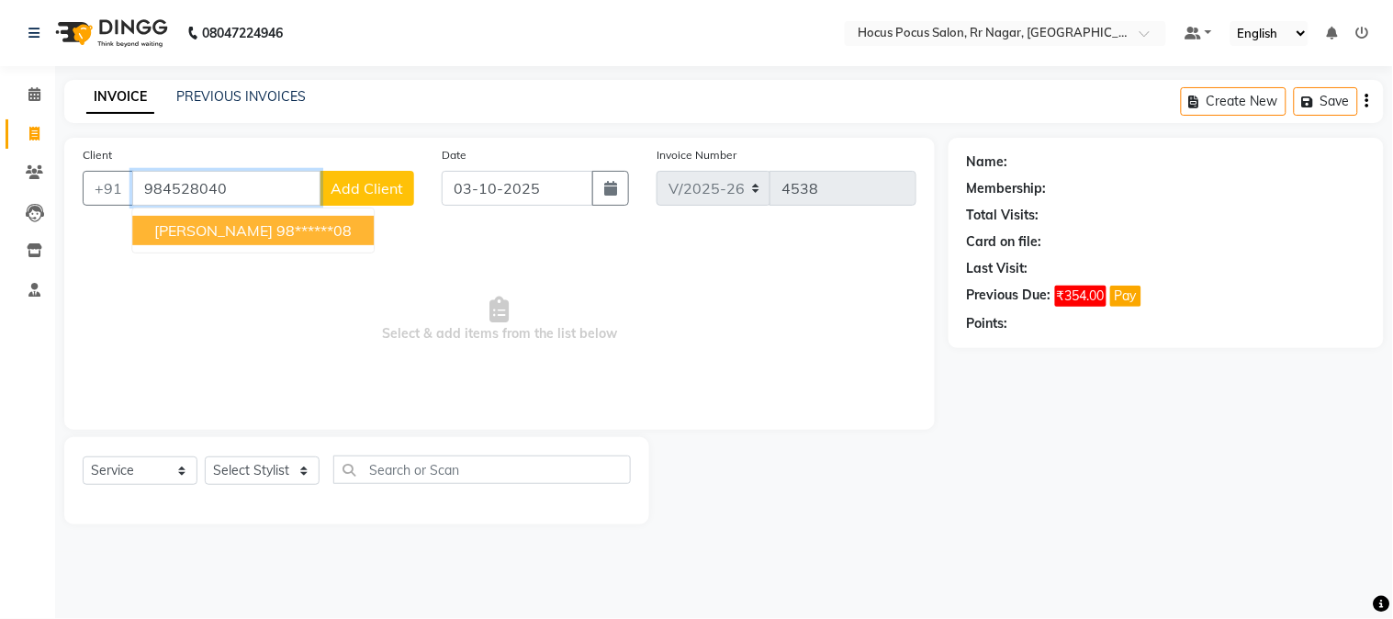
click at [276, 236] on ngb-highlight "98******08" at bounding box center [313, 230] width 75 height 18
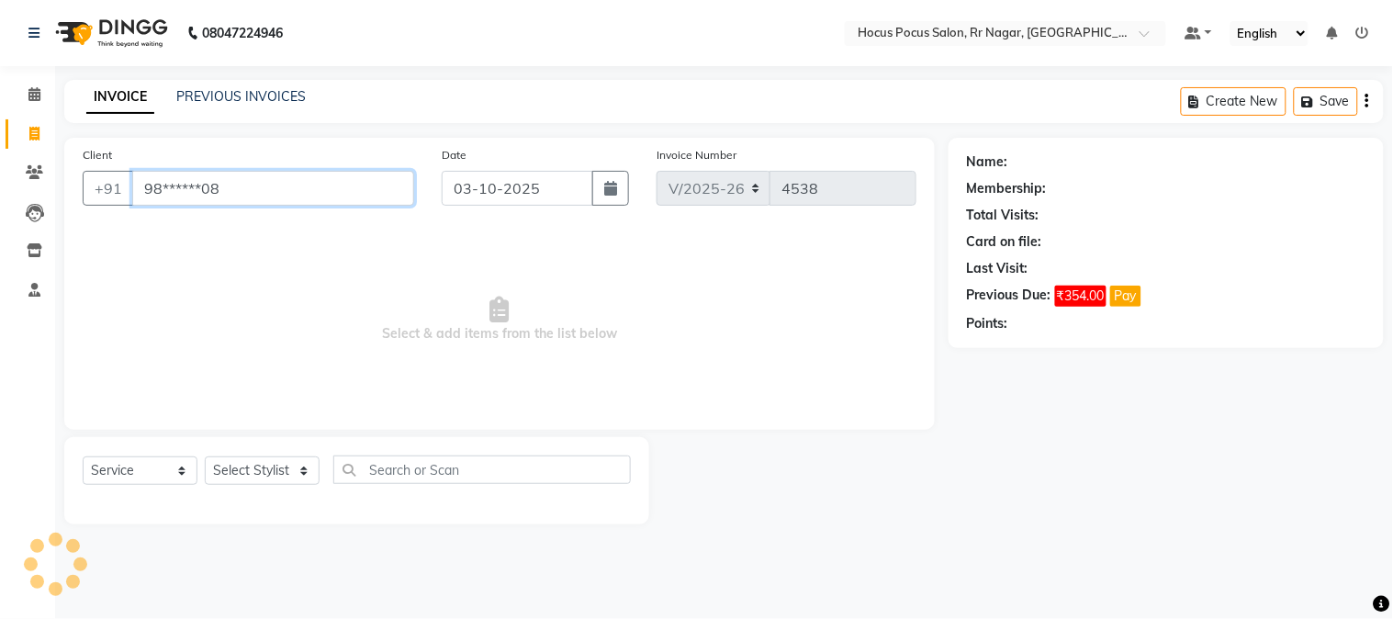
type input "98******08"
click at [233, 474] on select "Select Stylist Amar Eliza hocus pocus Maya Neha Ranjana Ravi Salima Salman Sonam" at bounding box center [262, 470] width 115 height 28
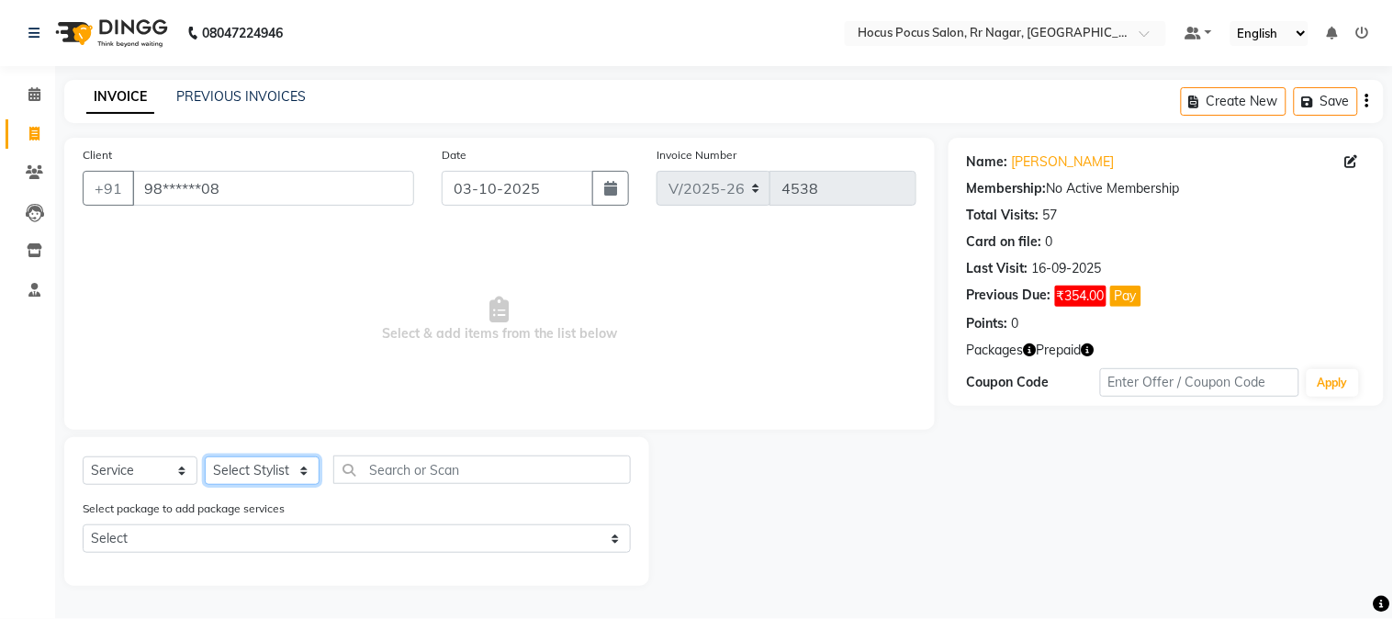
select select "32988"
click at [205, 457] on select "Select Stylist Amar Eliza hocus pocus Maya Neha Ranjana Ravi Salima Salman Sonam" at bounding box center [262, 470] width 115 height 28
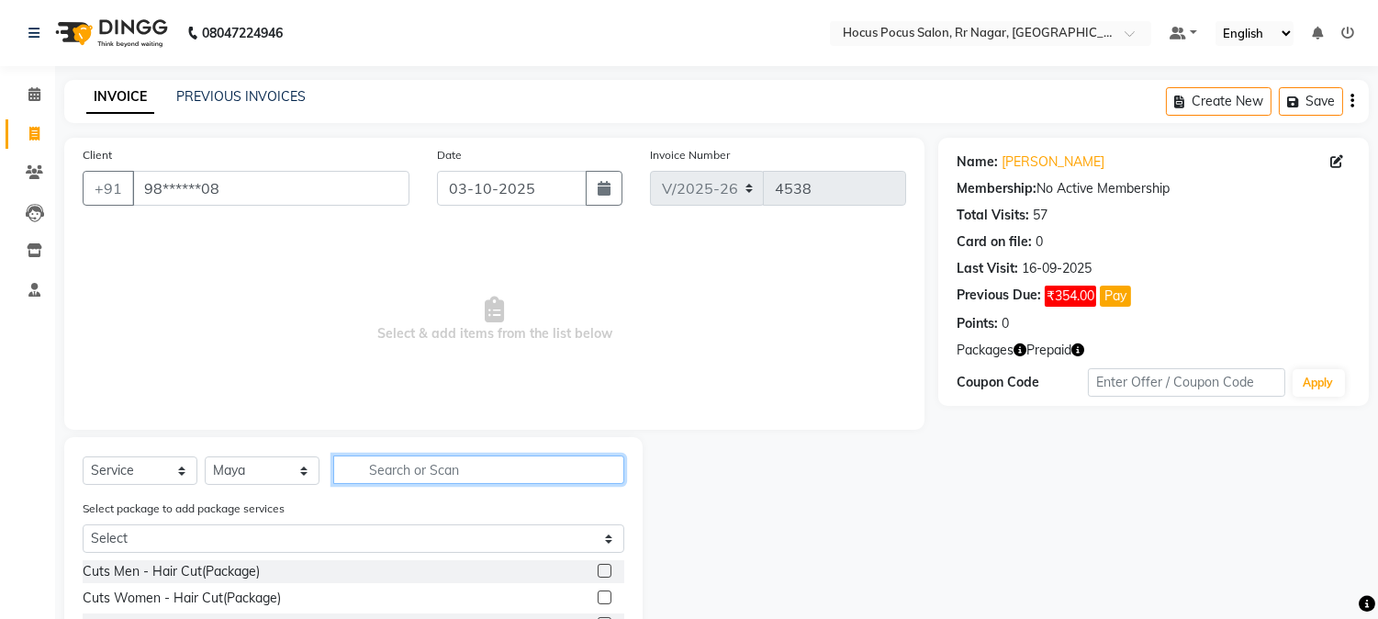
click at [380, 459] on input "text" at bounding box center [478, 469] width 291 height 28
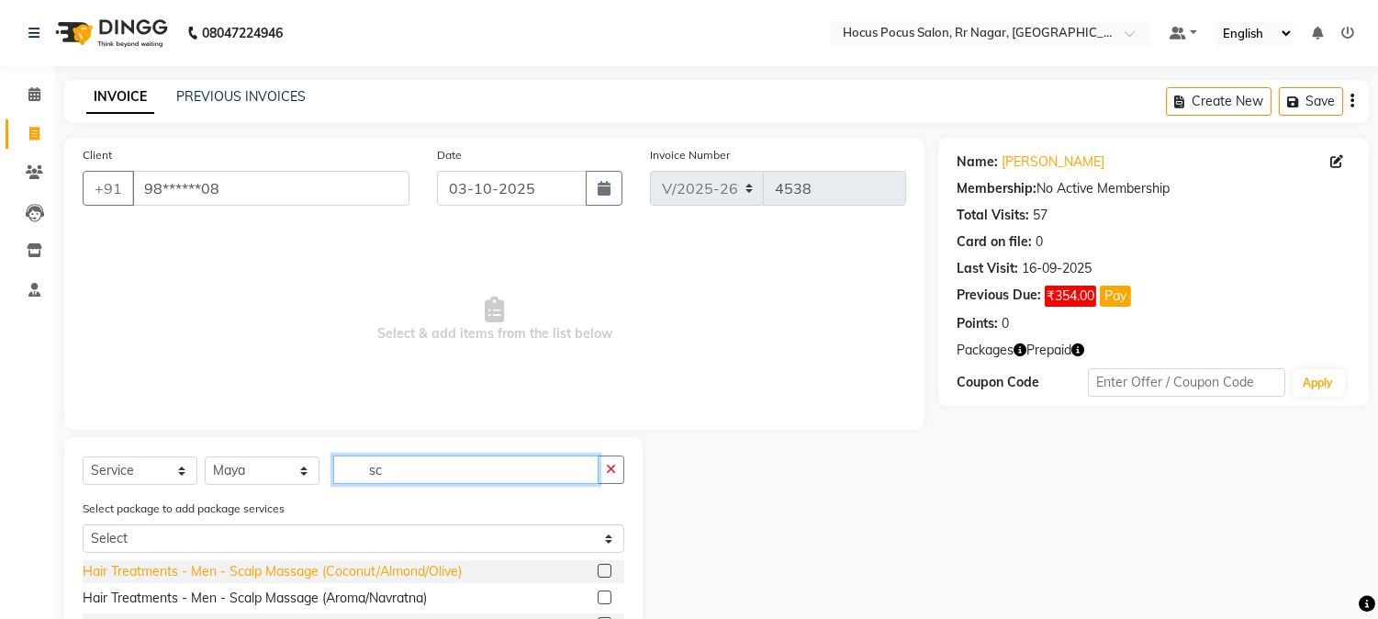
type input "sc"
click at [297, 565] on div "Hair Treatments - Men - Scalp Massage (Coconut/Almond/Olive)" at bounding box center [272, 571] width 379 height 19
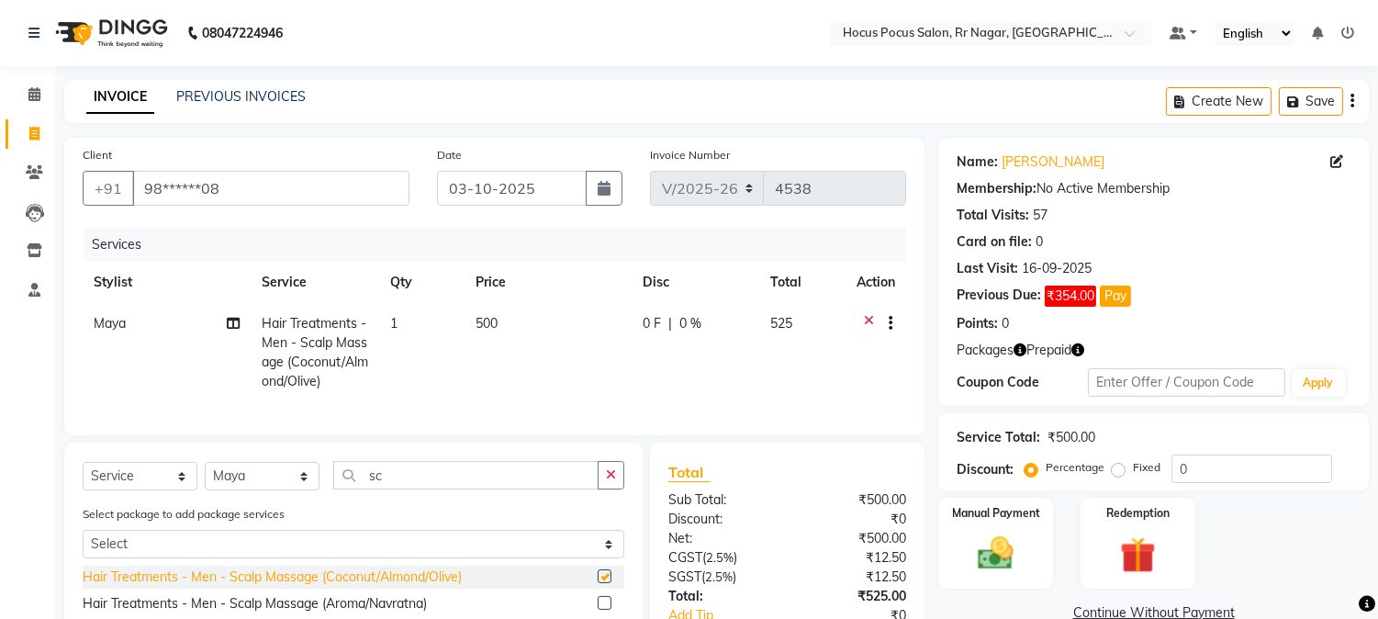
checkbox input "false"
click at [1123, 556] on img at bounding box center [1137, 556] width 61 height 46
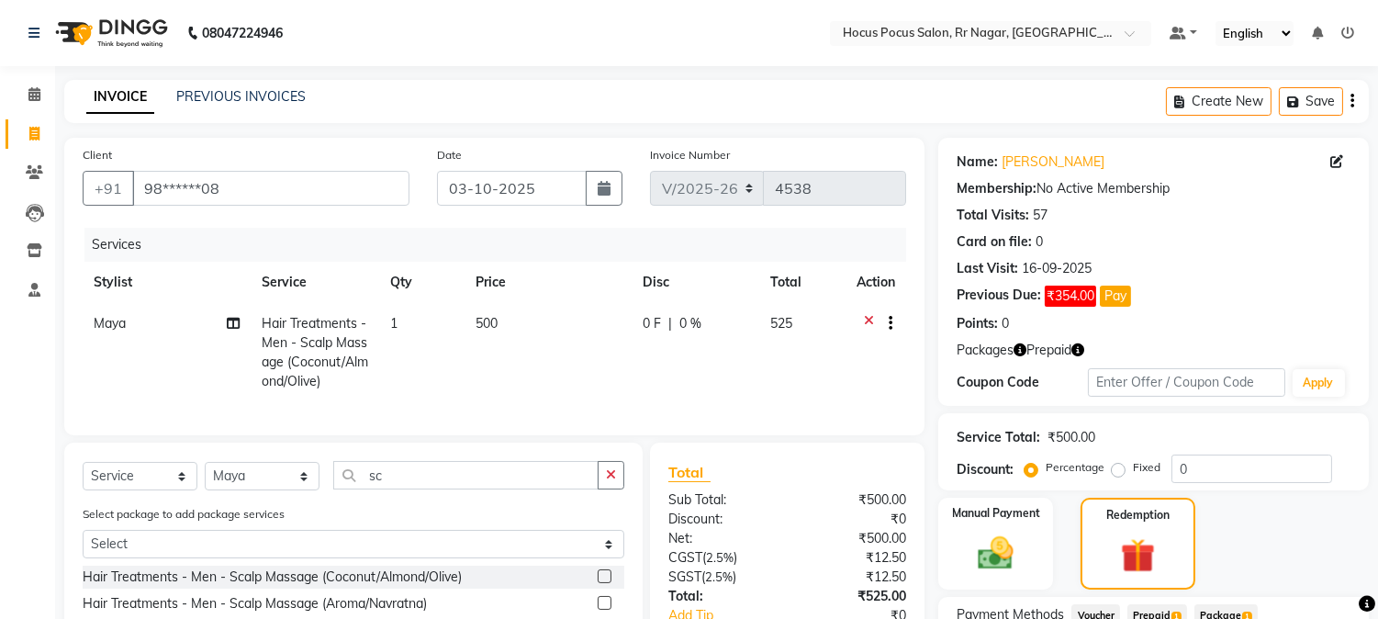
click at [1148, 618] on span "Prepaid 1" at bounding box center [1158, 614] width 60 height 21
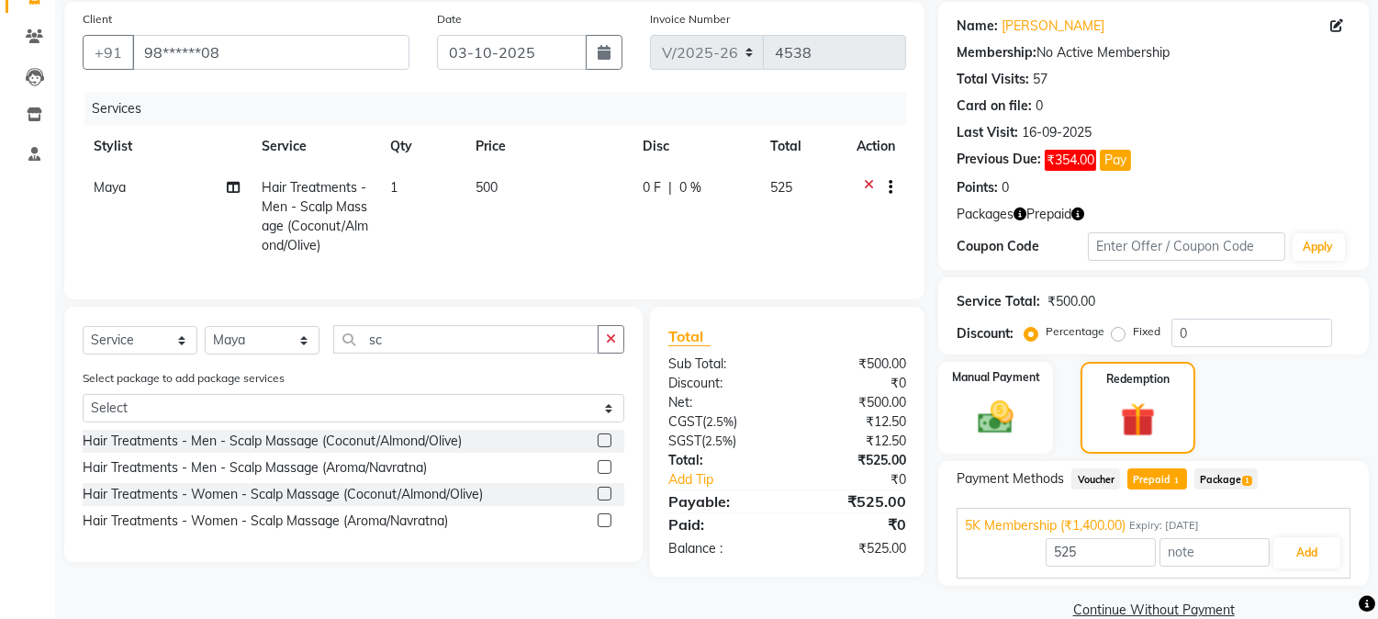
scroll to position [167, 0]
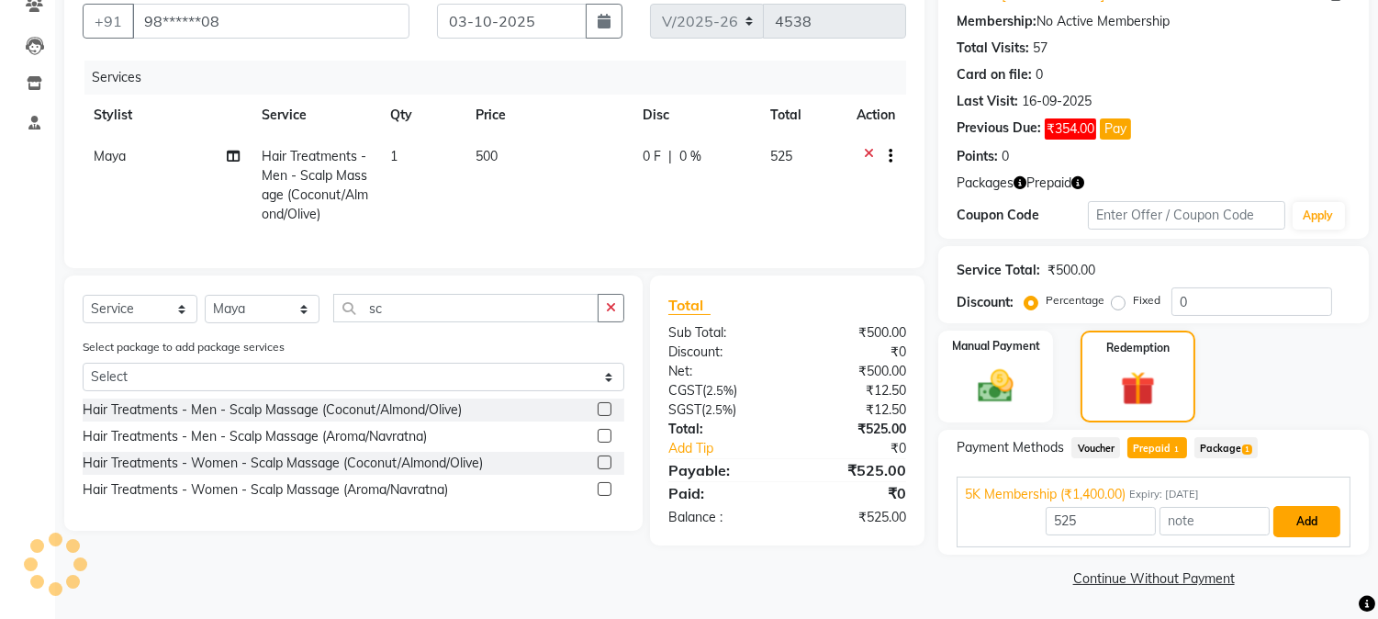
drag, startPoint x: 1301, startPoint y: 530, endPoint x: 1262, endPoint y: 545, distance: 42.1
click at [1300, 529] on button "Add" at bounding box center [1307, 521] width 67 height 31
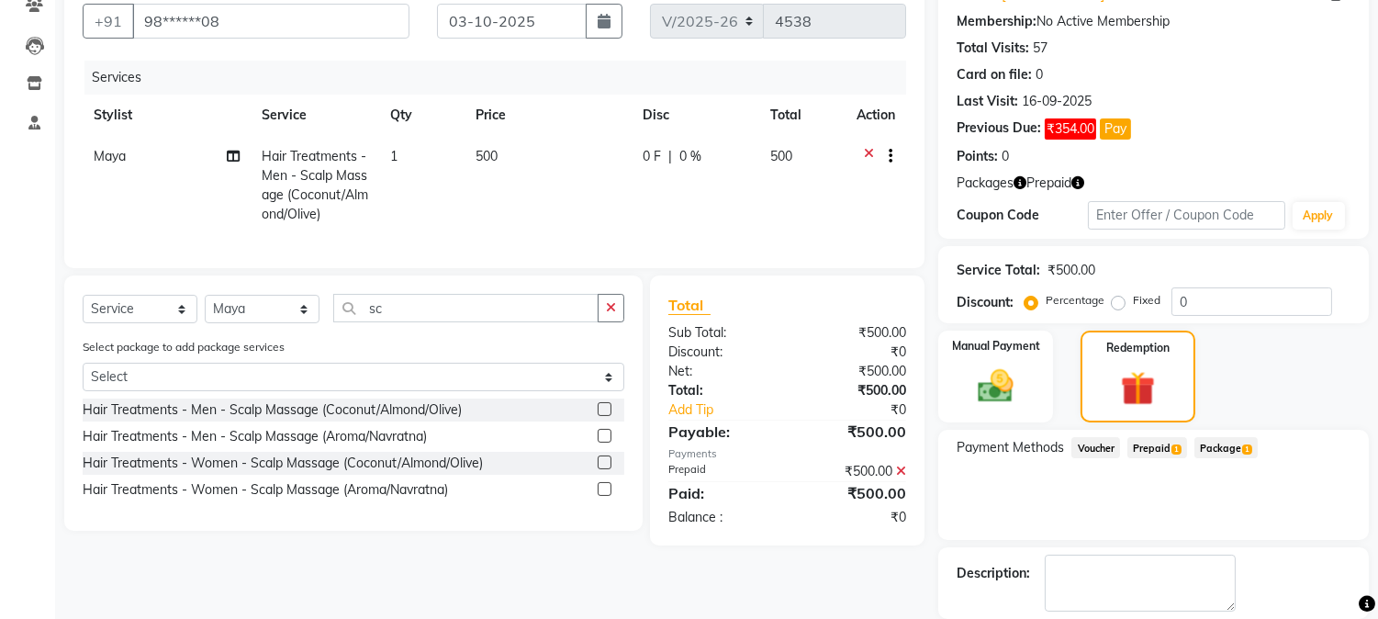
click at [1375, 612] on div at bounding box center [1367, 603] width 17 height 25
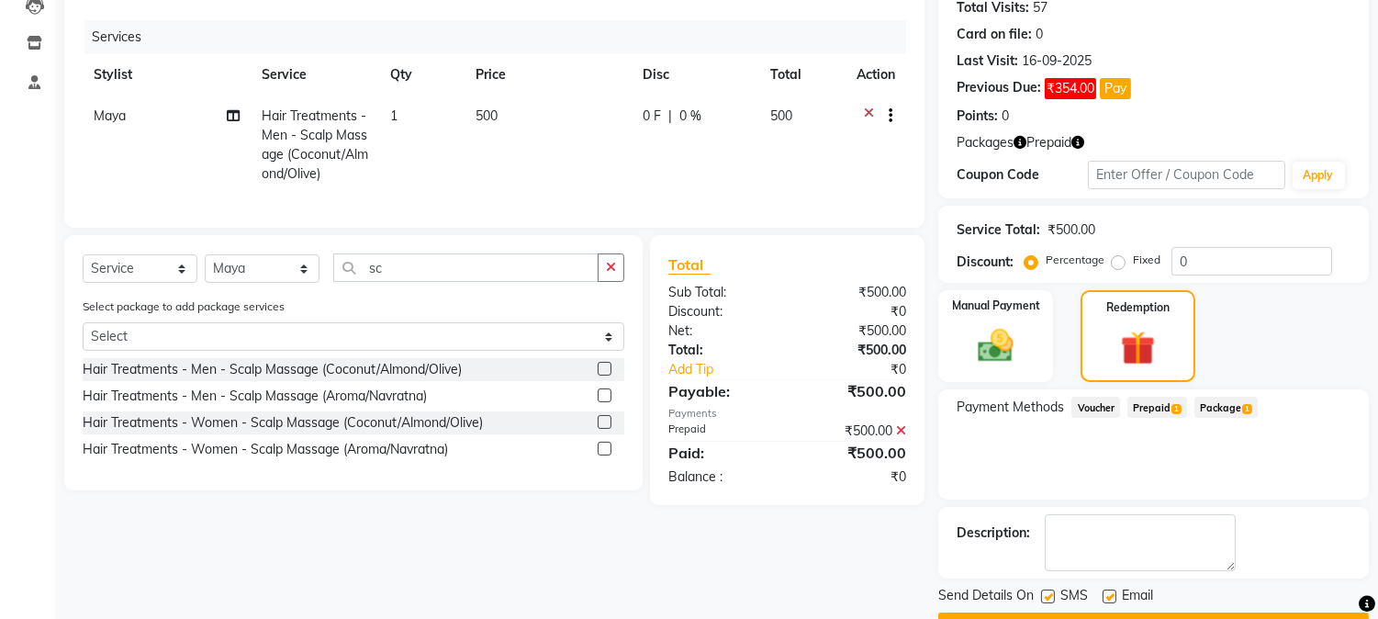
scroll to position [255, 0]
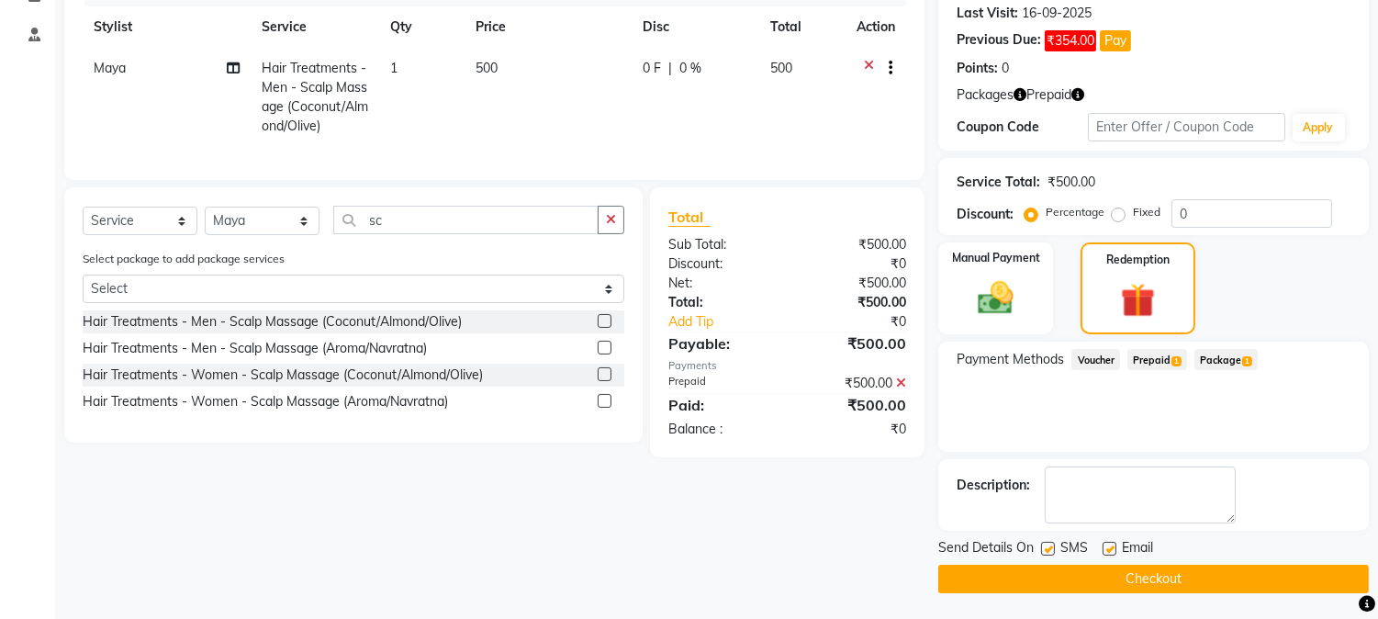
drag, startPoint x: 1045, startPoint y: 546, endPoint x: 1061, endPoint y: 595, distance: 51.1
click at [1047, 553] on label at bounding box center [1048, 549] width 14 height 14
click at [1047, 553] on input "checkbox" at bounding box center [1047, 550] width 12 height 12
checkbox input "false"
click at [1059, 580] on button "Checkout" at bounding box center [1153, 579] width 431 height 28
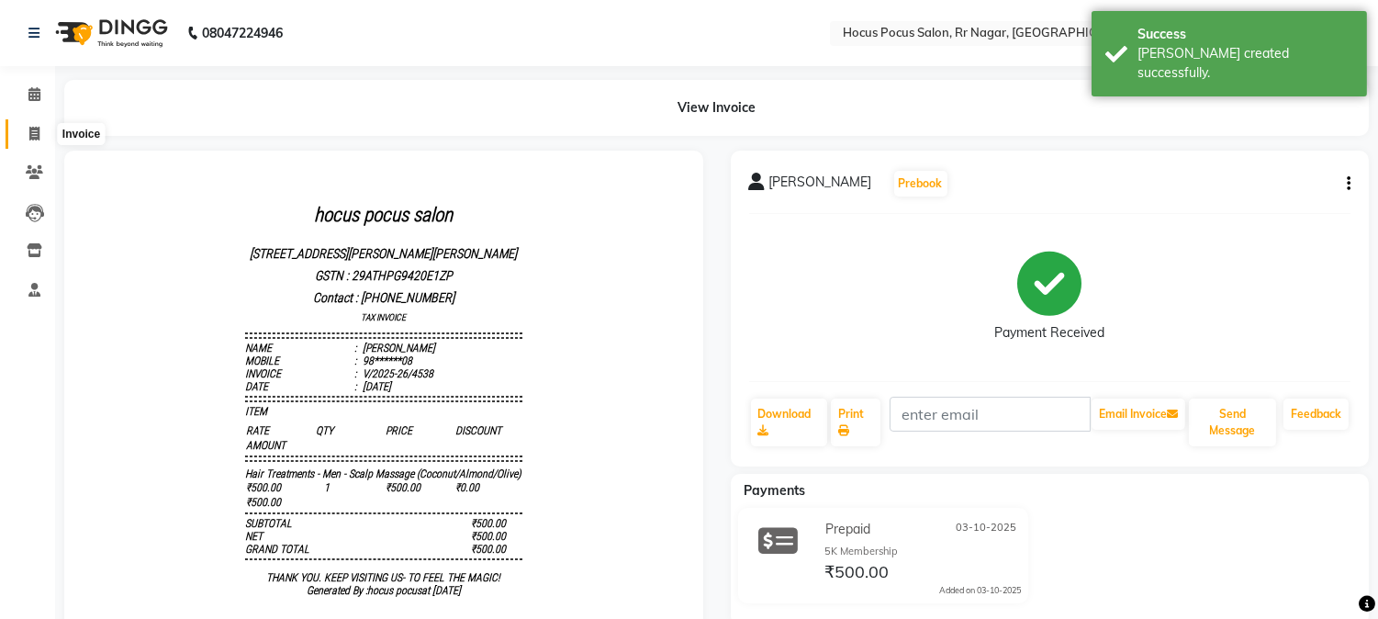
click at [29, 139] on icon at bounding box center [34, 134] width 10 height 14
select select "5019"
select select "service"
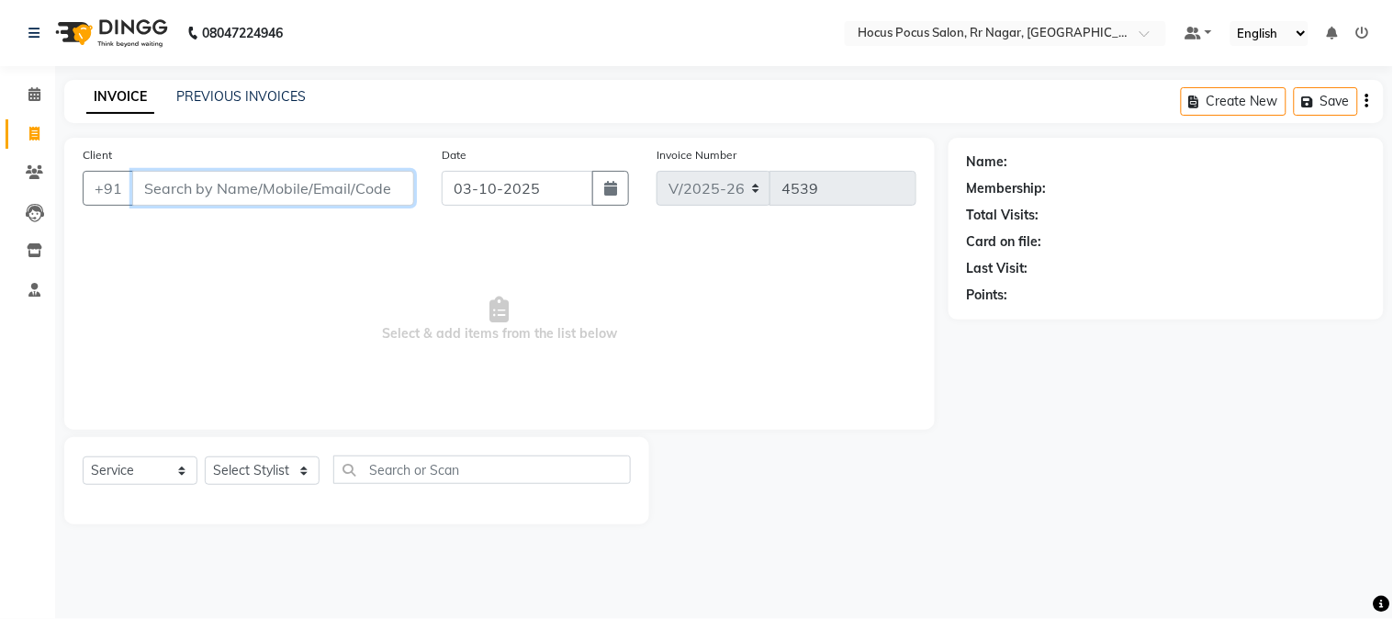
click at [262, 188] on input "Client" at bounding box center [273, 188] width 282 height 35
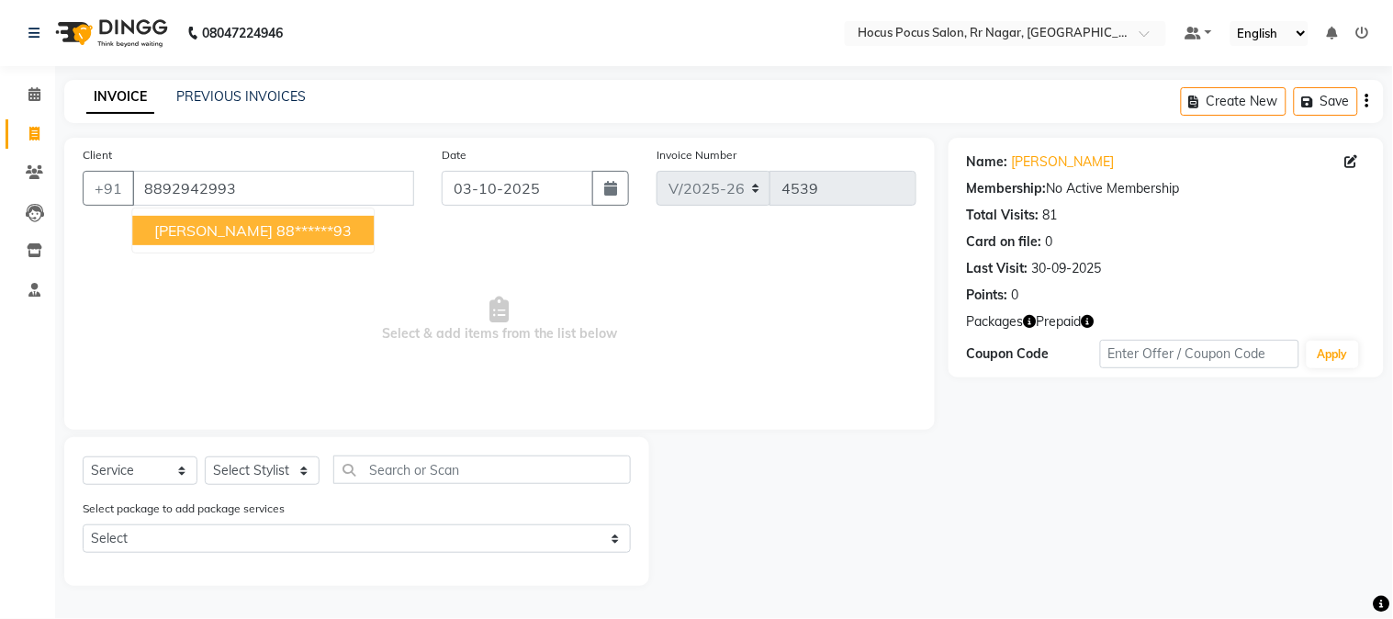
click at [246, 233] on span "Veena Rajeev" at bounding box center [213, 230] width 118 height 18
type input "88******93"
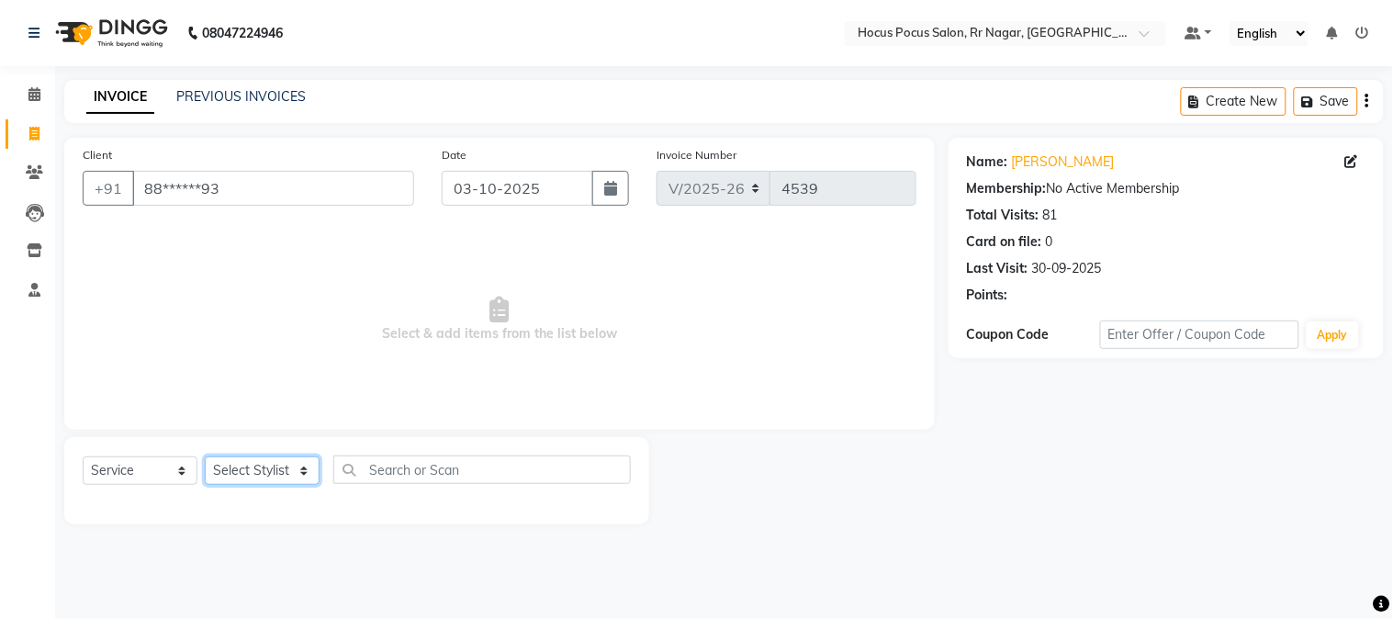
click at [259, 472] on select "Select Stylist Amar Eliza hocus pocus Maya Neha Ranjana Ravi Salima Salman Sonam" at bounding box center [262, 470] width 115 height 28
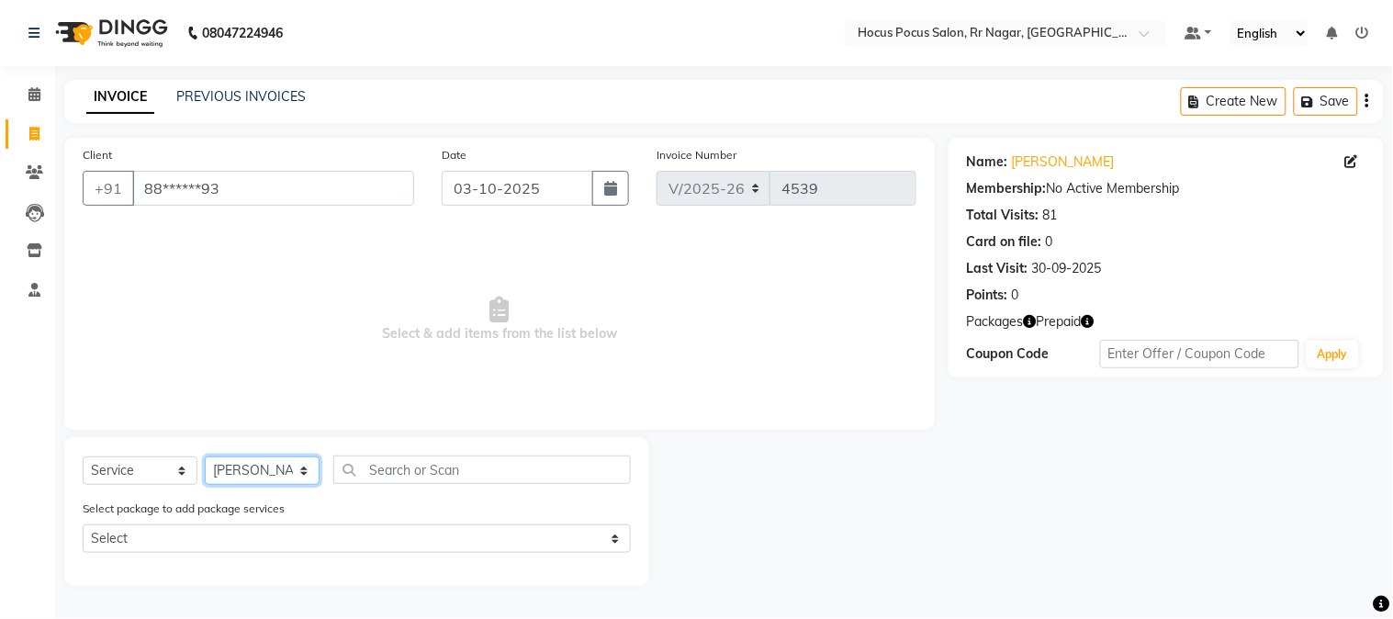
click at [205, 457] on select "Select Stylist Amar Eliza hocus pocus Maya Neha Ranjana Ravi Salima Salman Sonam" at bounding box center [262, 470] width 115 height 28
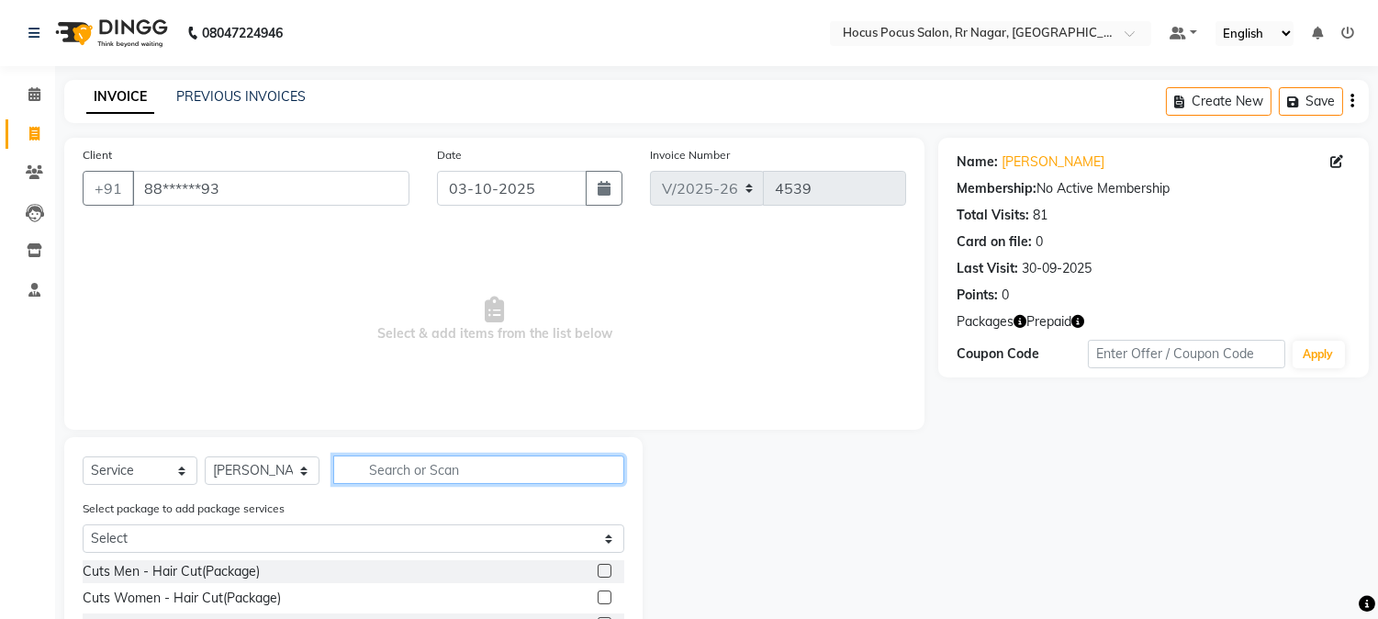
click at [395, 471] on input "text" at bounding box center [478, 469] width 291 height 28
click at [287, 480] on select "Select Stylist Amar Eliza hocus pocus Maya Neha Ranjana Ravi Salima Salman Sonam" at bounding box center [262, 470] width 115 height 28
select select "32993"
click at [205, 457] on select "Select Stylist Amar Eliza hocus pocus Maya Neha Ranjana Ravi Salima Salman Sonam" at bounding box center [262, 470] width 115 height 28
click at [391, 470] on input "text" at bounding box center [478, 469] width 291 height 28
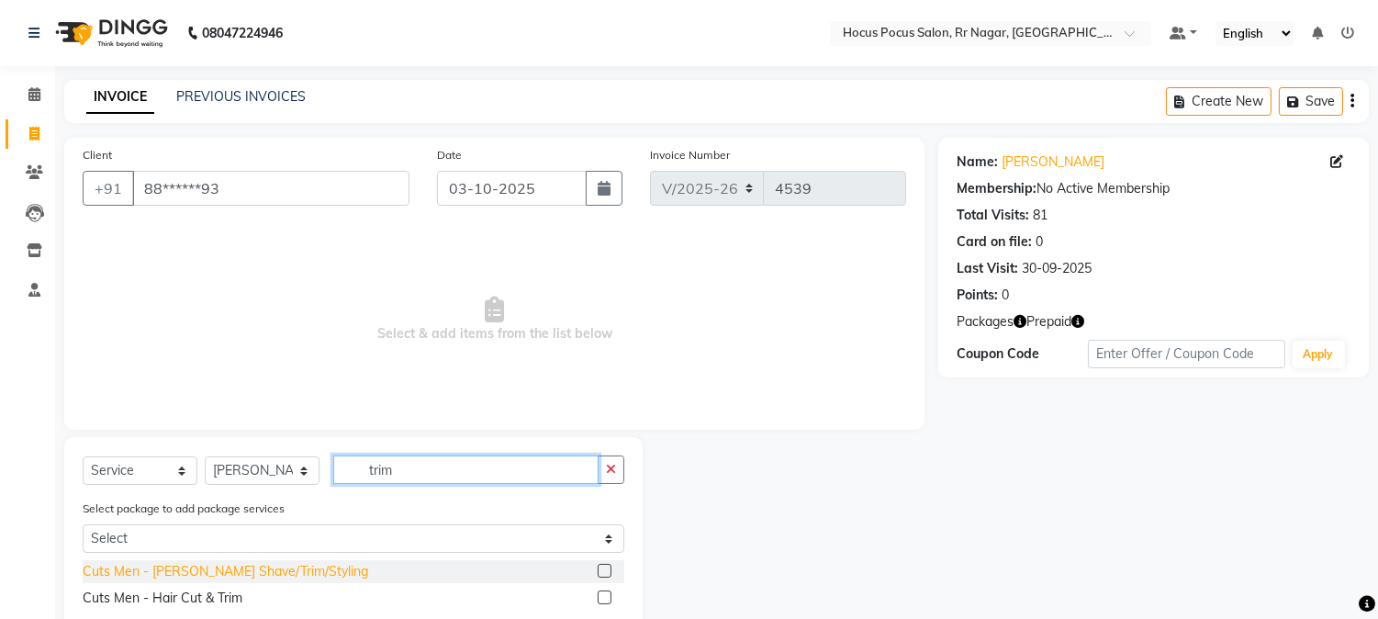
type input "trim"
click at [230, 567] on div "Cuts Men - Beard Shave/Trim/Styling" at bounding box center [226, 571] width 286 height 19
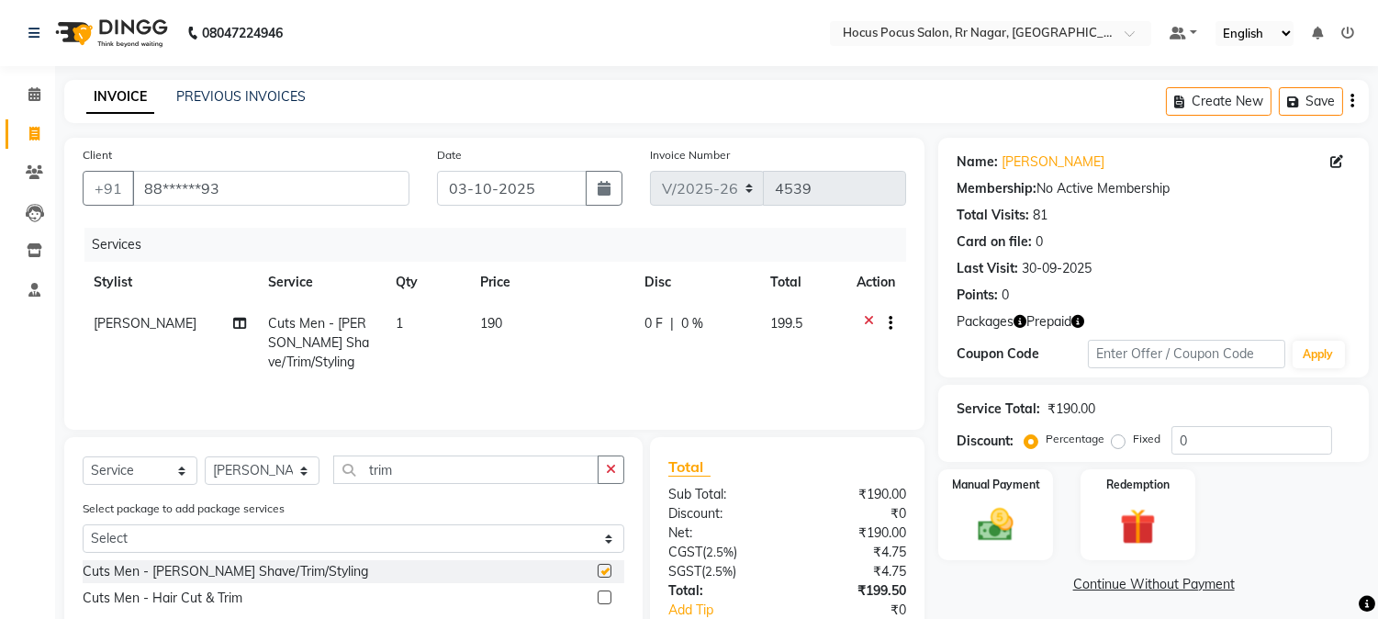
checkbox input "false"
click at [484, 331] on td "190" at bounding box center [551, 343] width 164 height 80
select select "32993"
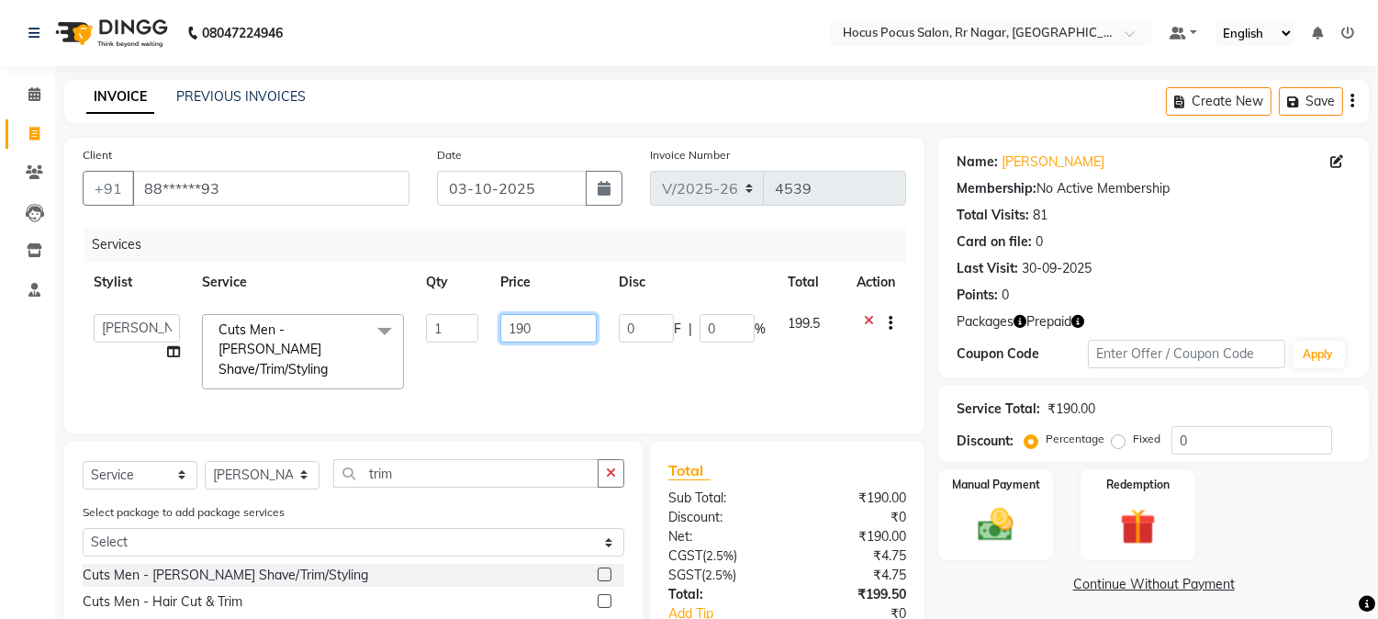
click at [534, 316] on input "190" at bounding box center [548, 328] width 96 height 28
type input "1"
type input "200"
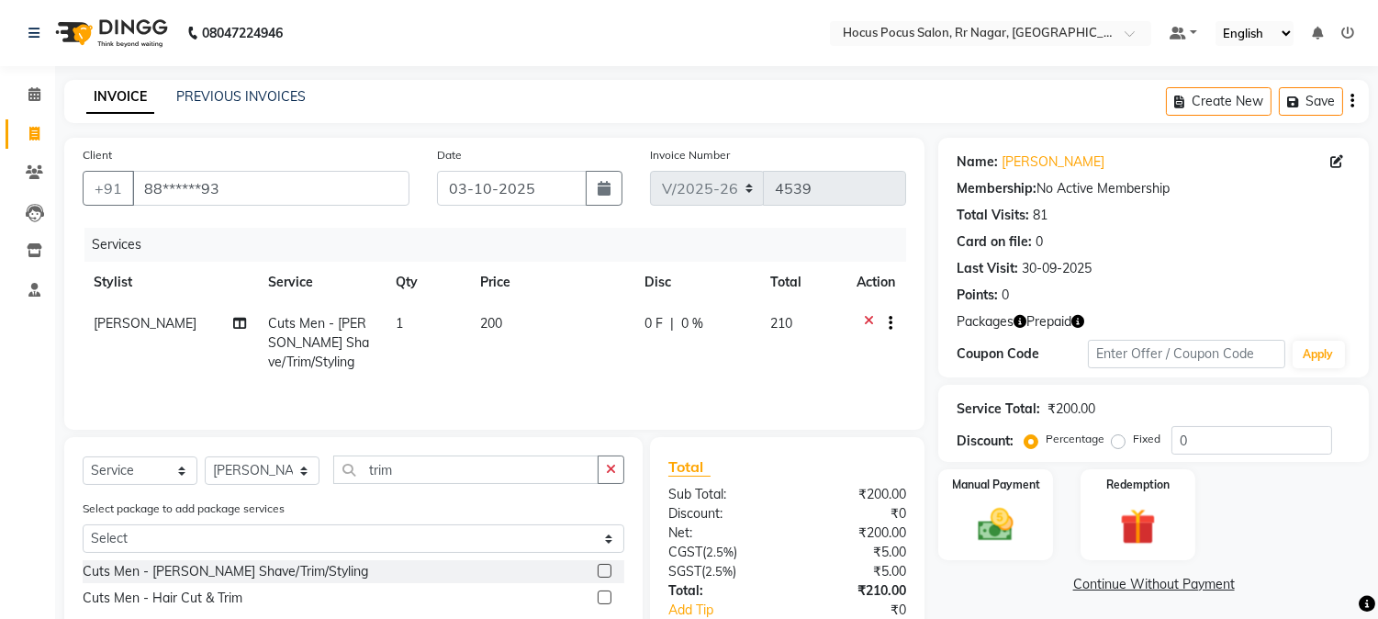
click at [540, 354] on td "200" at bounding box center [551, 343] width 164 height 80
select select "32993"
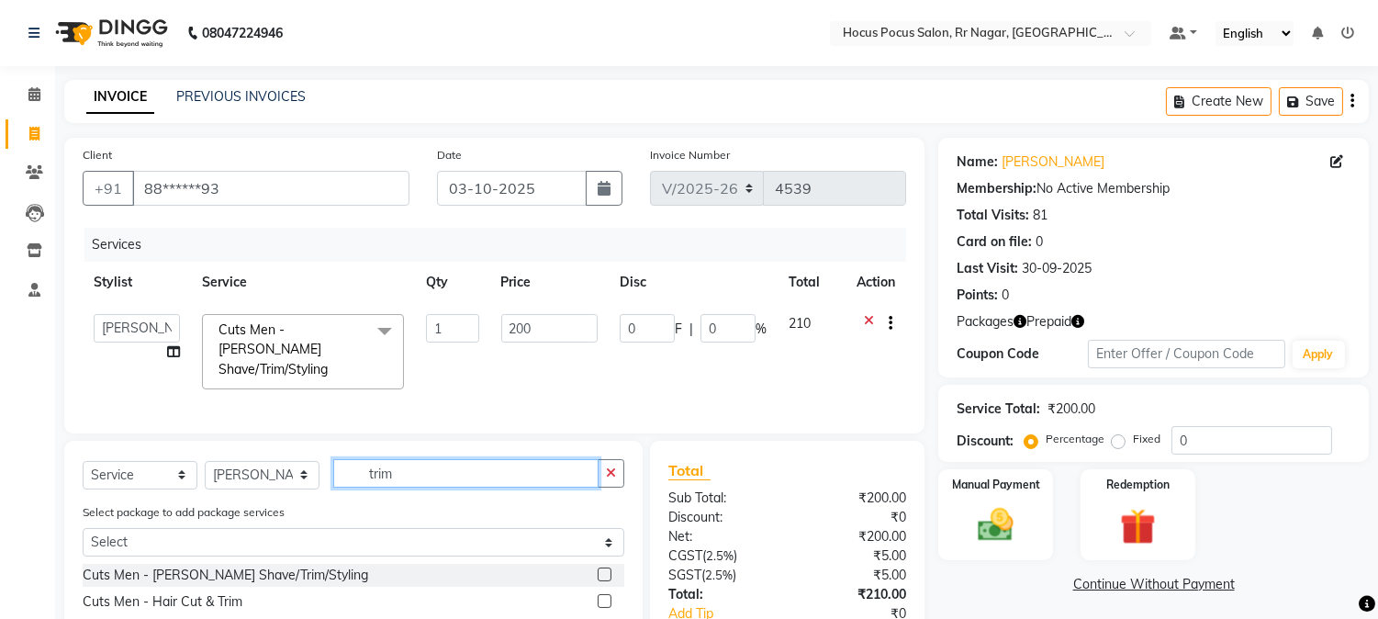
click at [441, 466] on input "trim" at bounding box center [465, 473] width 265 height 28
type input "t"
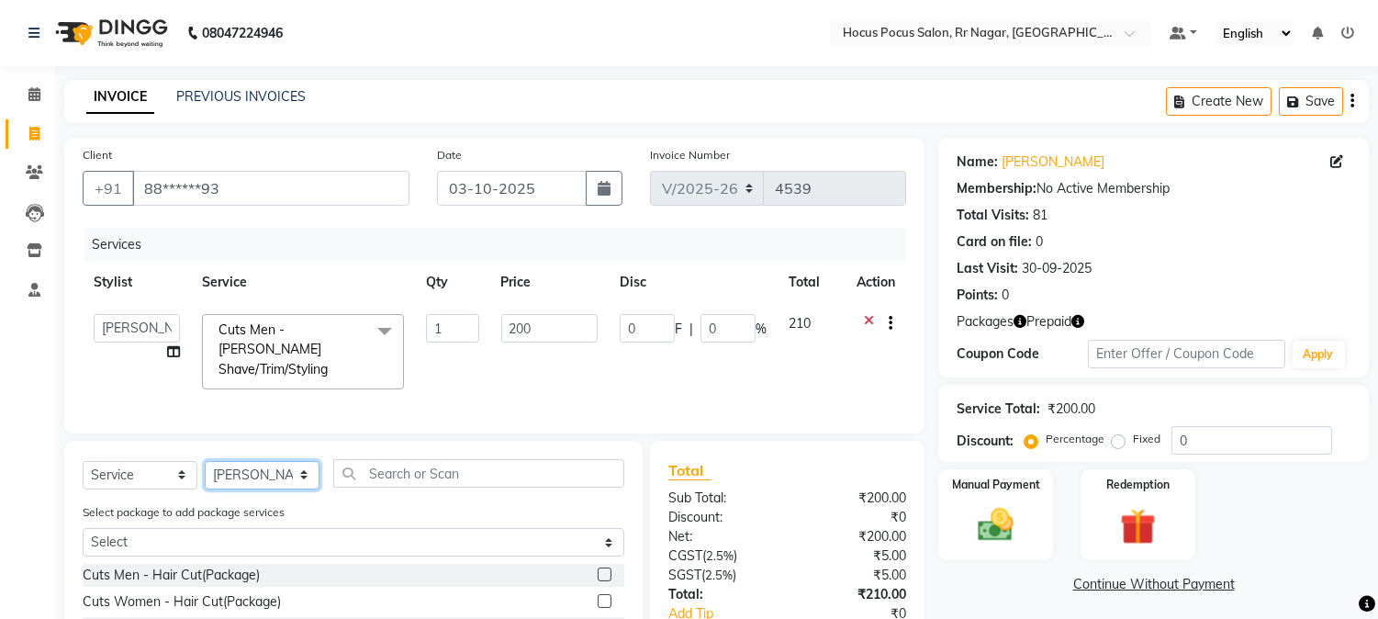
click at [205, 475] on select "Select Stylist Amar Eliza hocus pocus Maya Neha Ranjana Ravi Salima Salman Sonam" at bounding box center [262, 475] width 115 height 28
select select "32995"
click at [205, 461] on select "Select Stylist Amar Eliza hocus pocus Maya Neha Ranjana Ravi Salima Salman Sonam" at bounding box center [262, 475] width 115 height 28
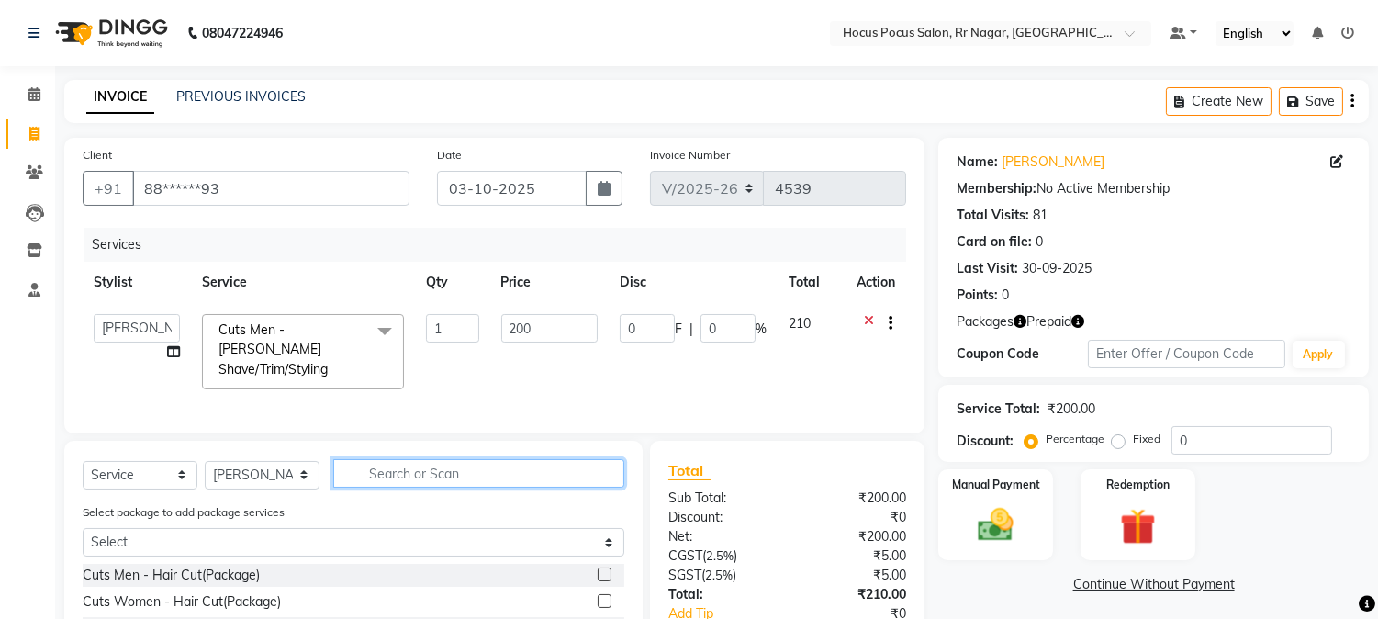
drag, startPoint x: 432, startPoint y: 456, endPoint x: 432, endPoint y: 469, distance: 12.9
click at [432, 469] on input "text" at bounding box center [478, 473] width 291 height 28
click at [451, 479] on input "text" at bounding box center [478, 473] width 291 height 28
type input "upper"
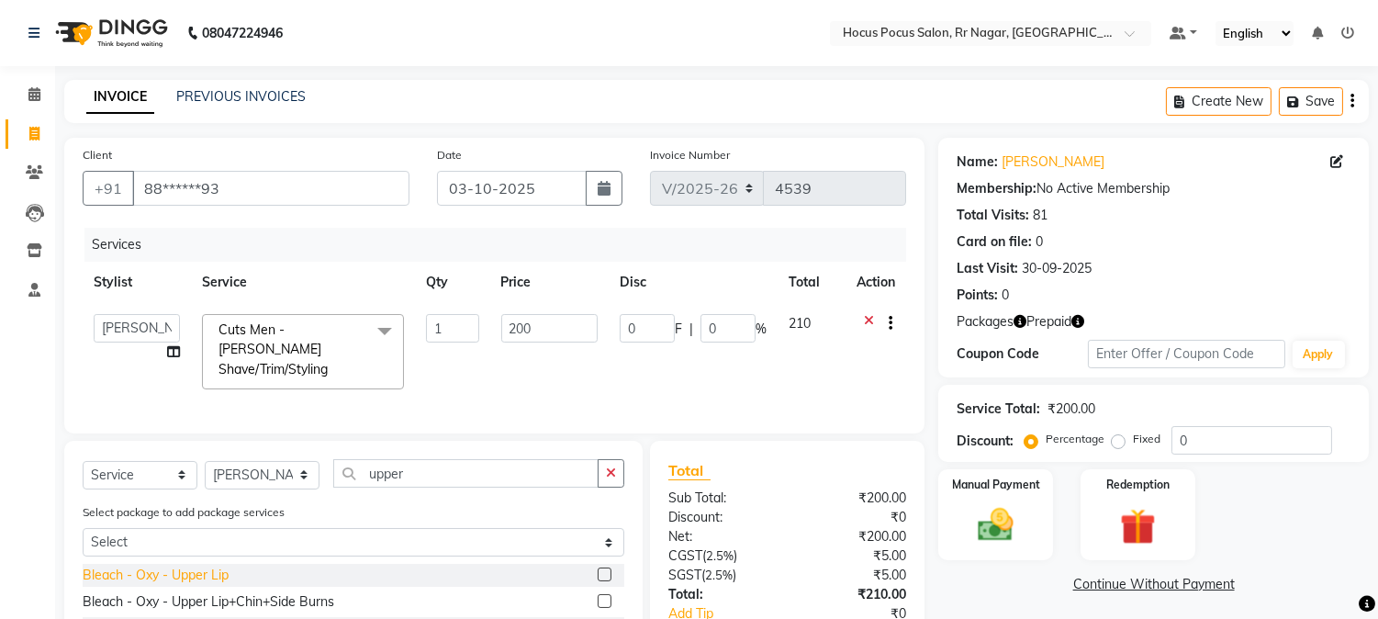
click at [198, 567] on div "Bleach - Oxy - Upper Lip" at bounding box center [156, 575] width 146 height 19
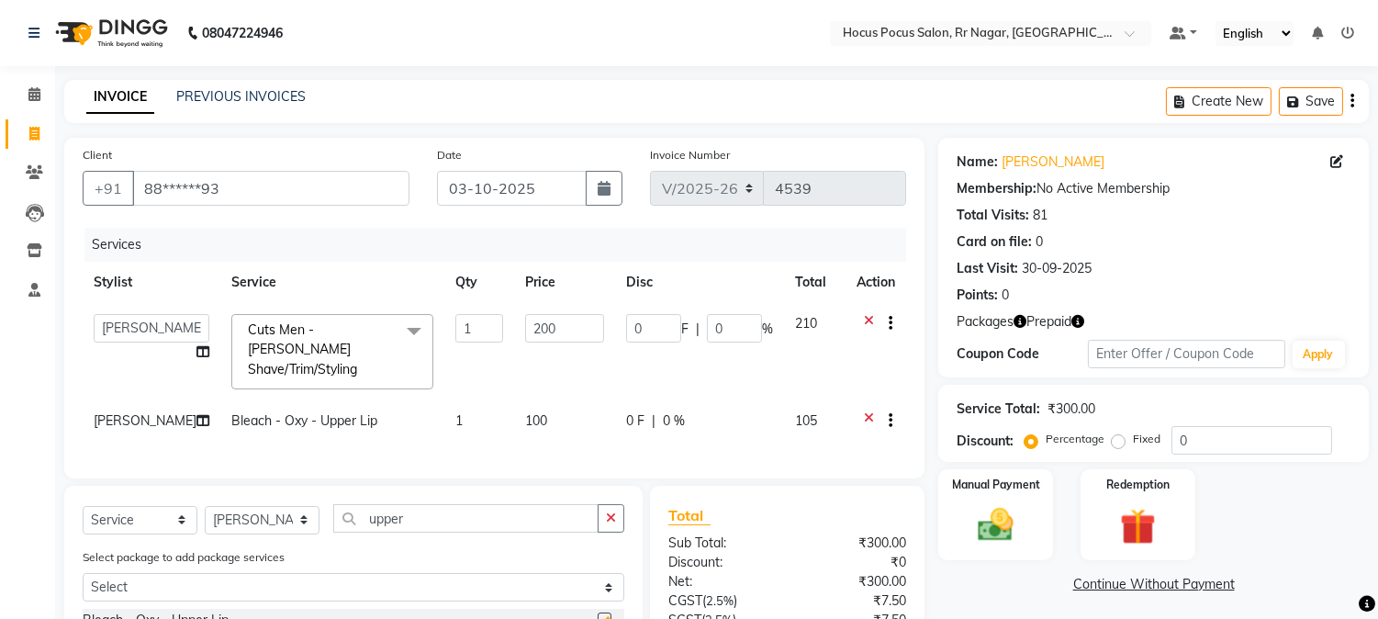
checkbox input "false"
click at [525, 412] on span "100" at bounding box center [536, 420] width 22 height 17
select select "32995"
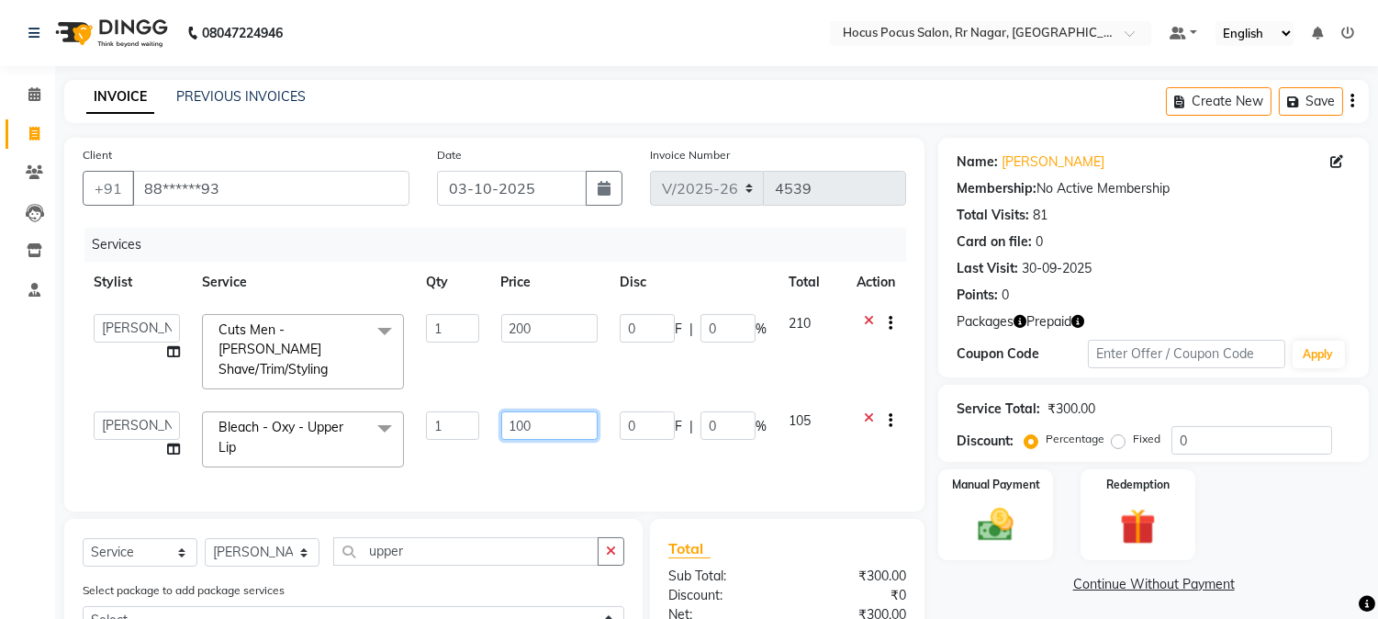
click at [578, 411] on input "100" at bounding box center [549, 425] width 96 height 28
type input "1"
type input "200"
click at [584, 447] on div "Services Stylist Service Qty Price Disc Total Action Amar Eliza hocus pocus May…" at bounding box center [495, 360] width 824 height 265
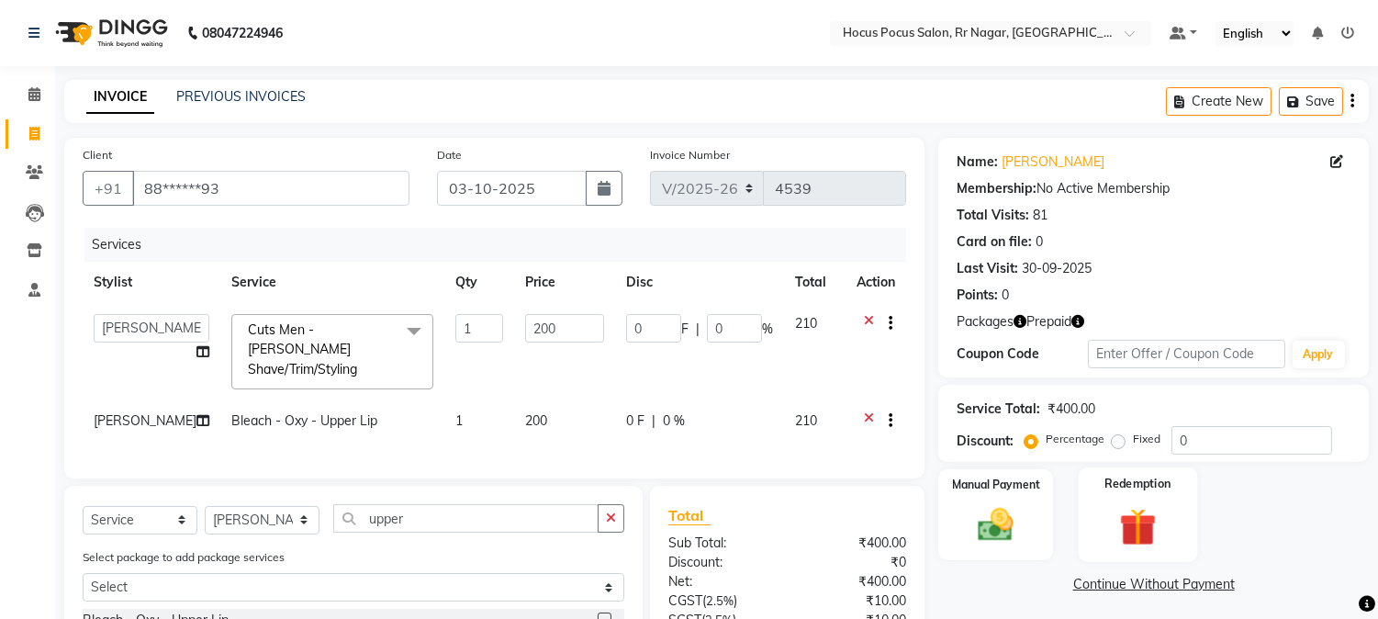
drag, startPoint x: 1131, startPoint y: 523, endPoint x: 1142, endPoint y: 529, distance: 12.3
click at [1133, 524] on img at bounding box center [1137, 527] width 61 height 46
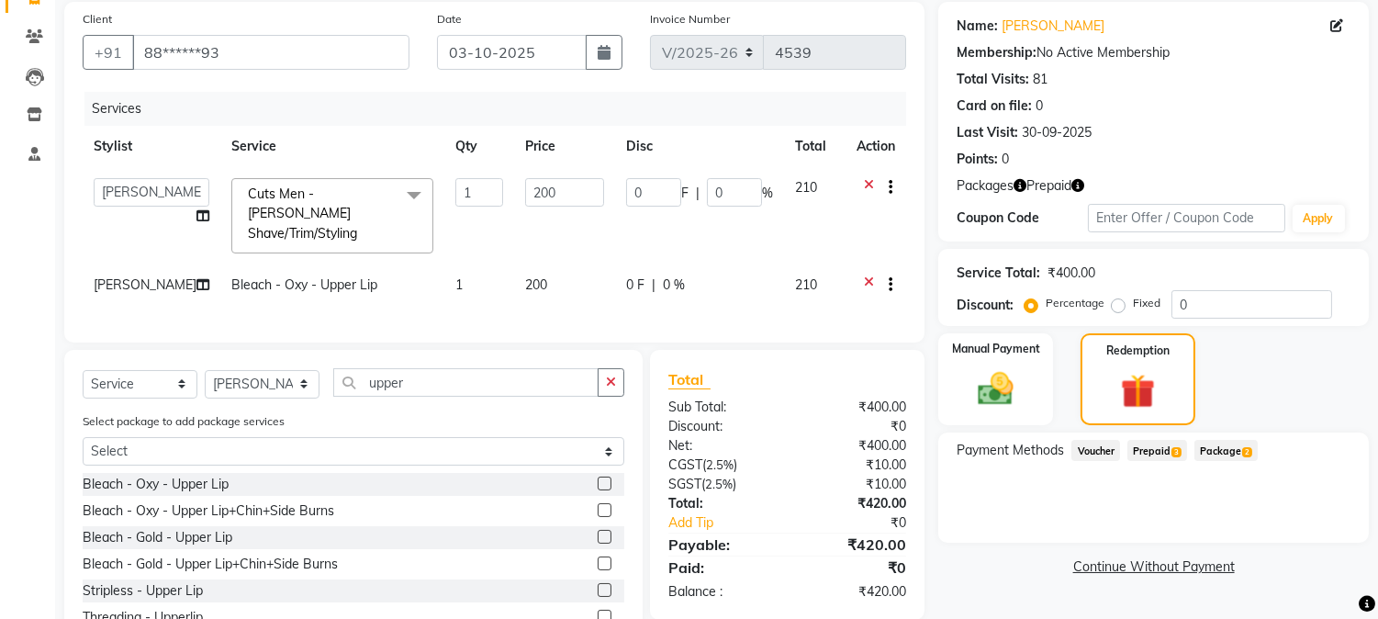
scroll to position [190, 0]
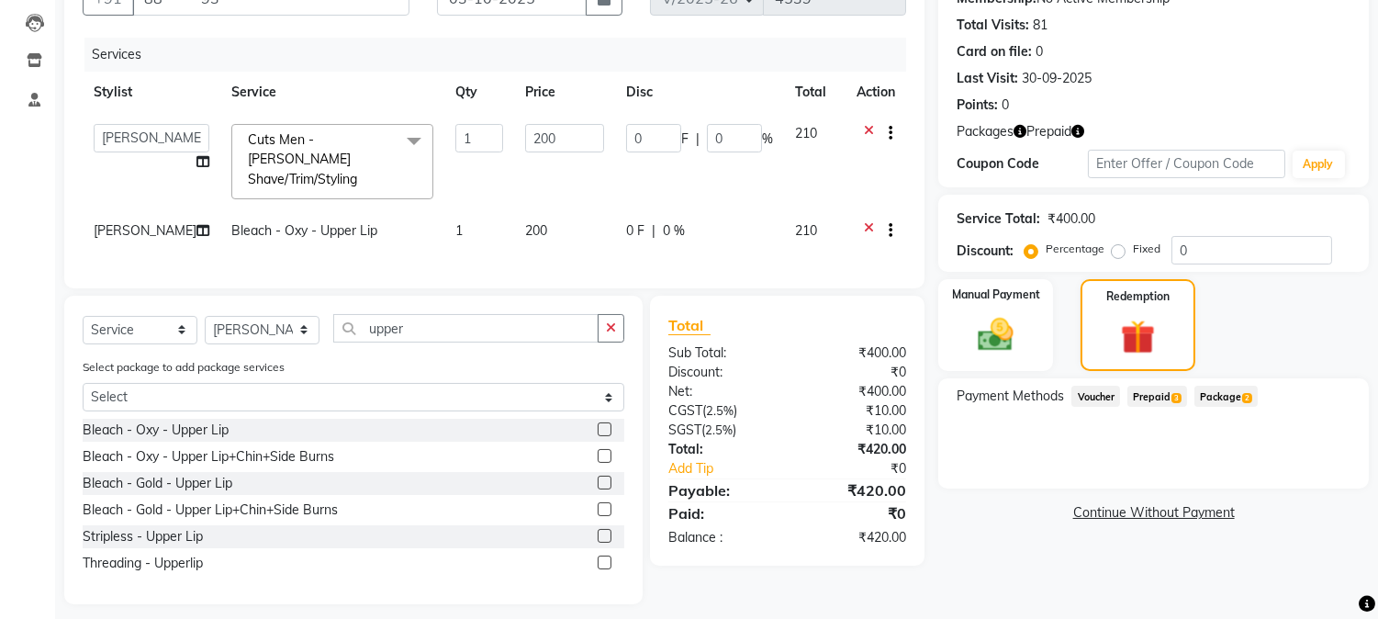
click at [1168, 396] on span "Prepaid 3" at bounding box center [1158, 396] width 60 height 21
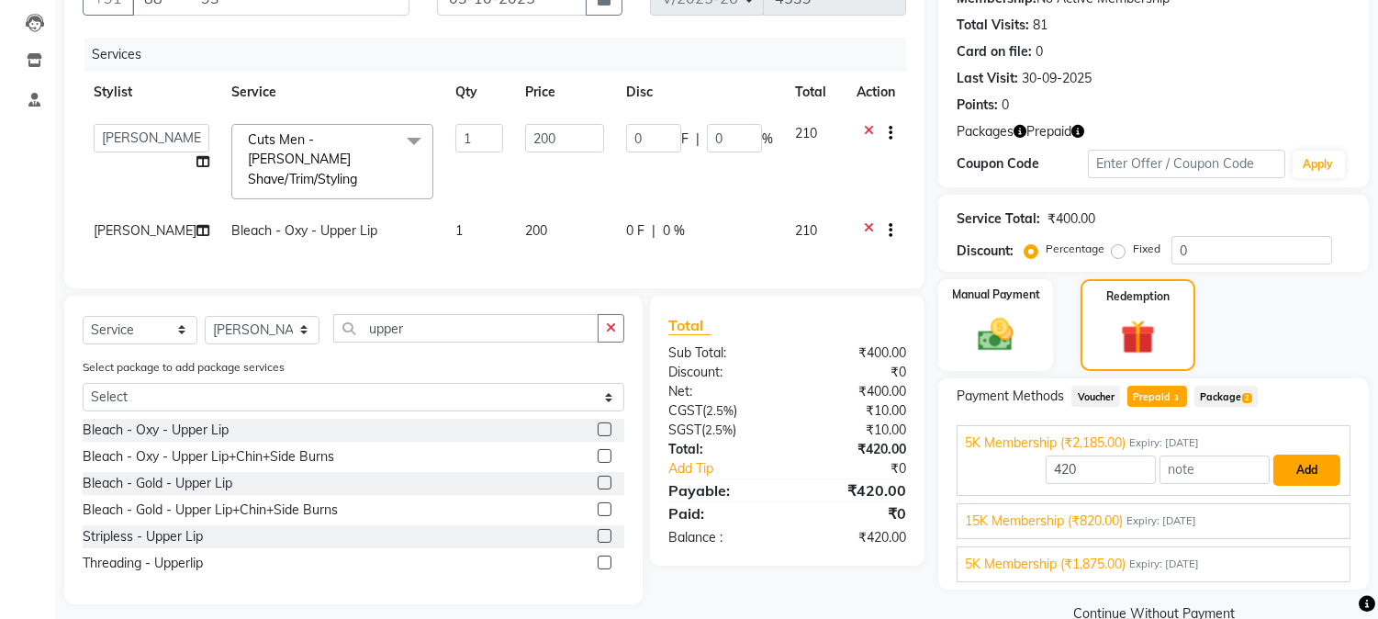
click at [1313, 469] on button "Add" at bounding box center [1307, 470] width 67 height 31
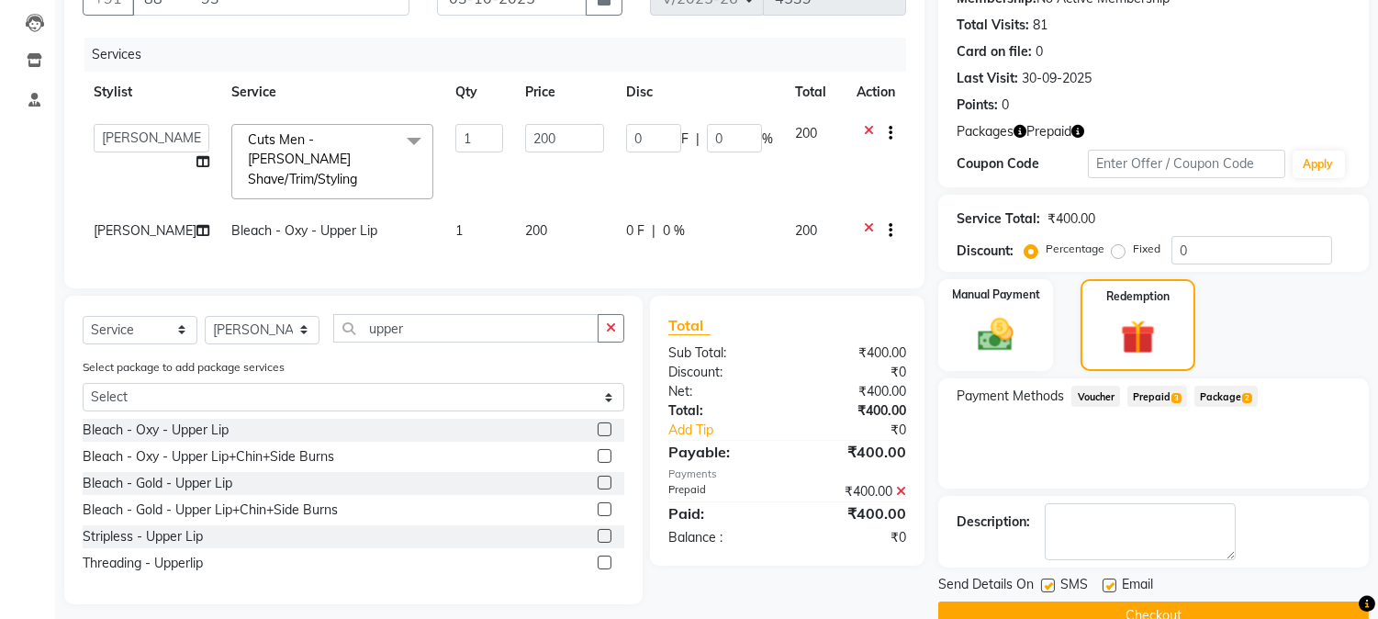
scroll to position [227, 0]
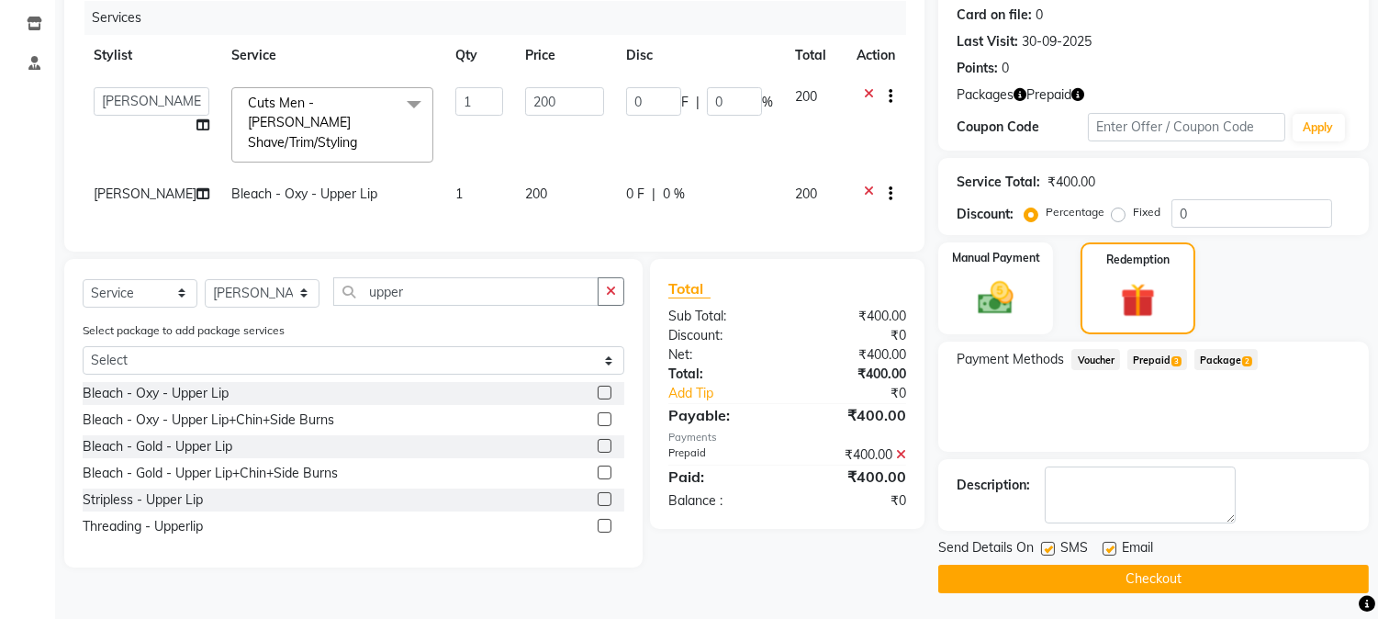
click at [1051, 547] on label at bounding box center [1048, 549] width 14 height 14
click at [1051, 547] on input "checkbox" at bounding box center [1047, 550] width 12 height 12
checkbox input "false"
click at [1187, 581] on button "Checkout" at bounding box center [1153, 579] width 431 height 28
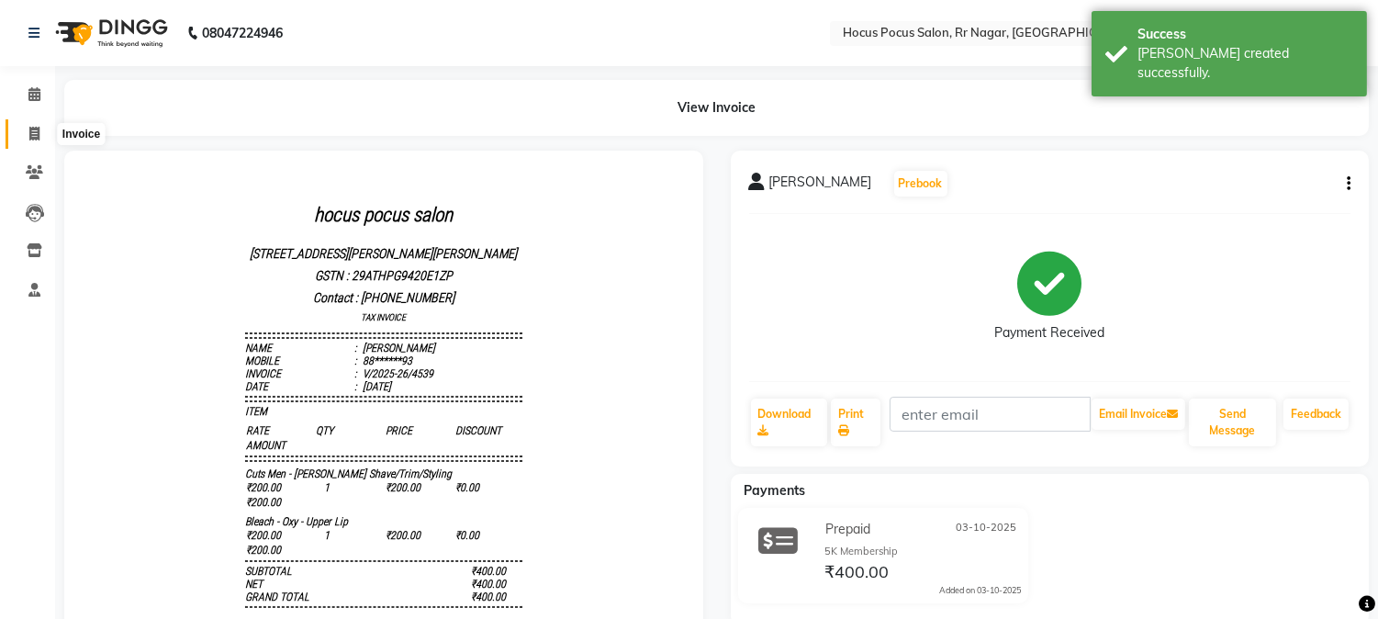
click at [29, 127] on icon at bounding box center [34, 134] width 10 height 14
select select "service"
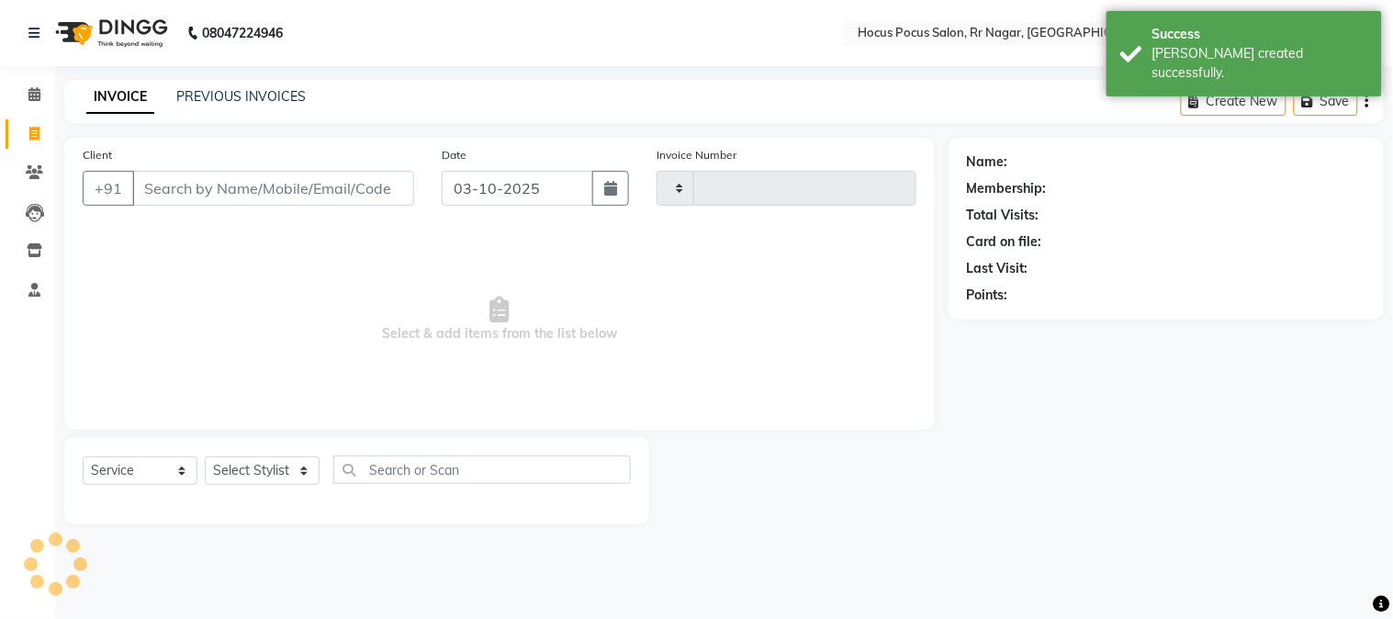
type input "4540"
select select "5019"
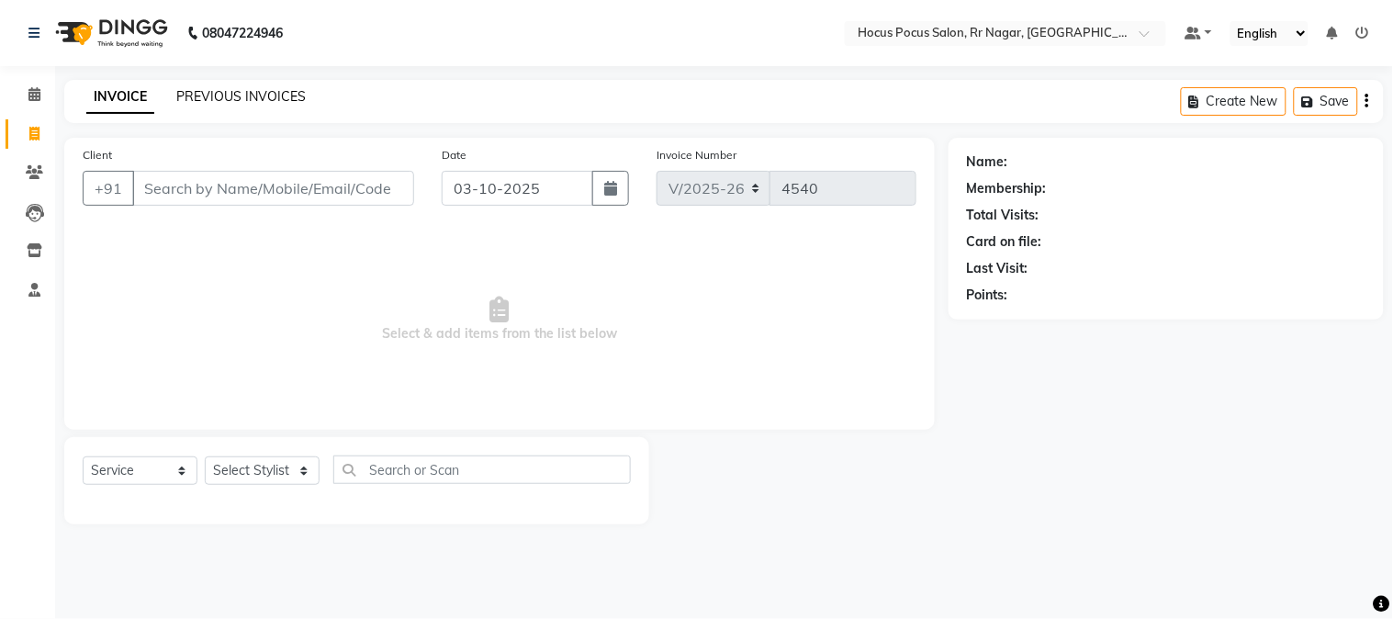
click at [207, 99] on link "PREVIOUS INVOICES" at bounding box center [240, 96] width 129 height 17
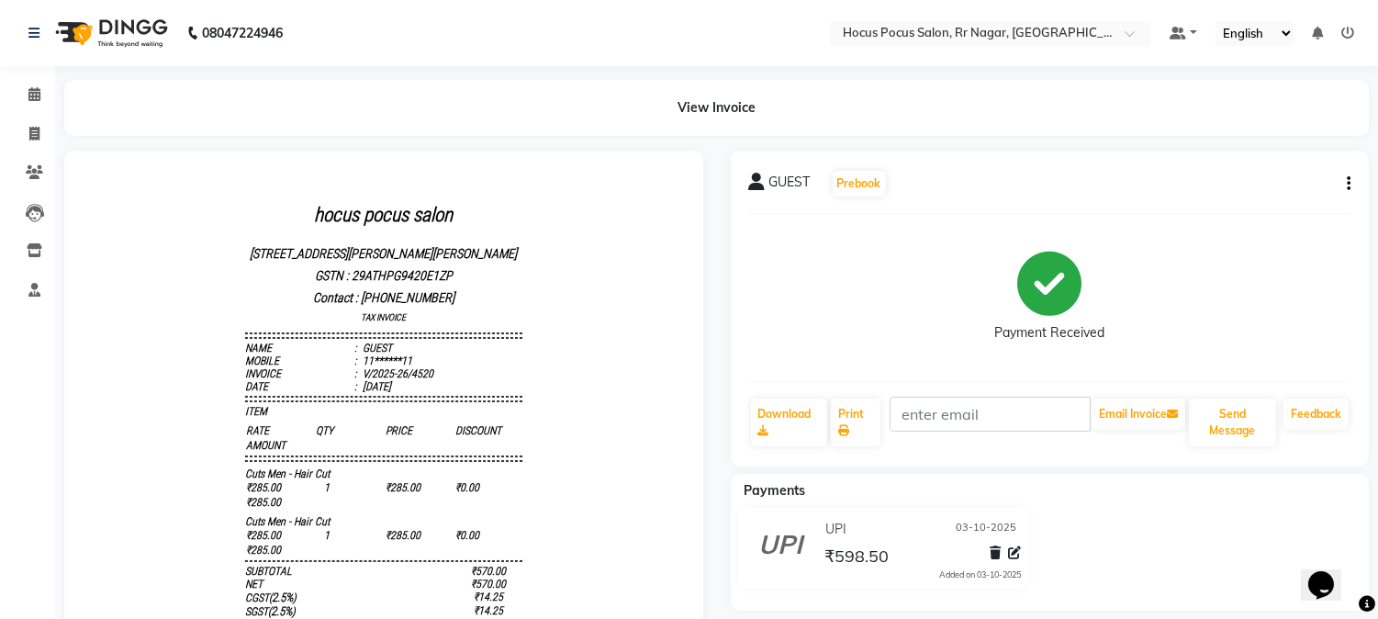
click at [1348, 184] on icon "button" at bounding box center [1349, 184] width 4 height 1
click at [1286, 171] on div "Edit Invoice" at bounding box center [1279, 172] width 84 height 23
select select "service"
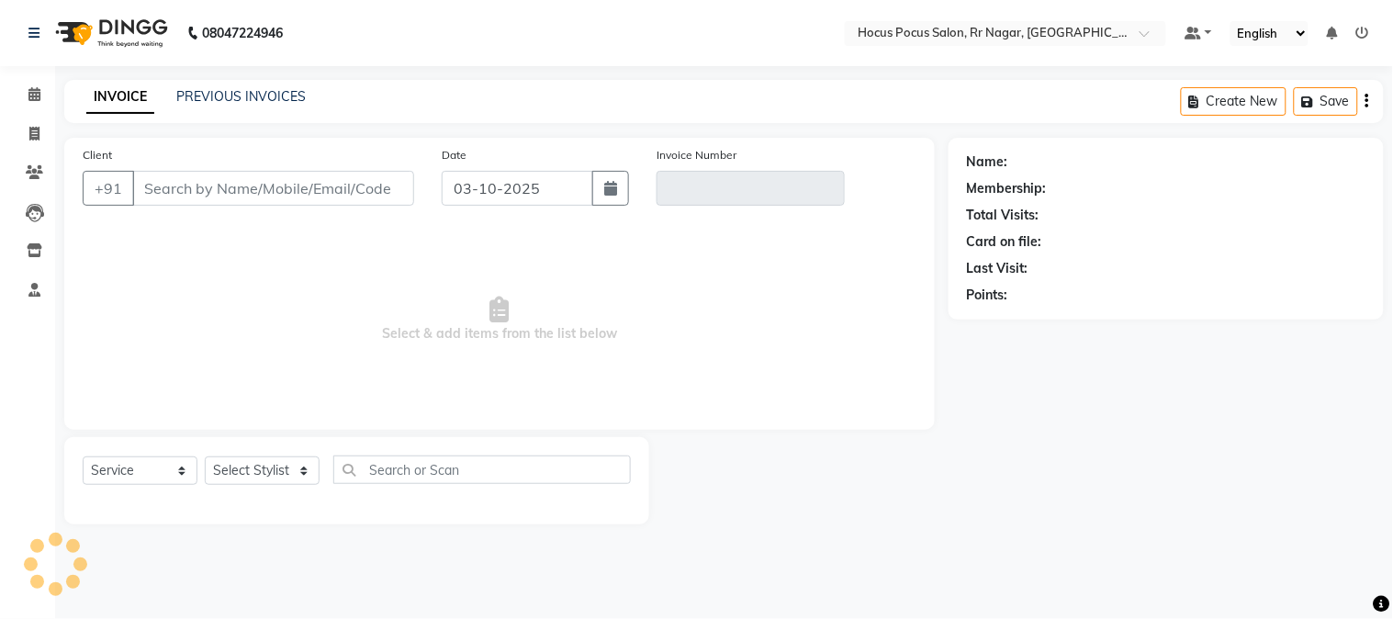
type input "11******11"
type input "V/2025-26/4520"
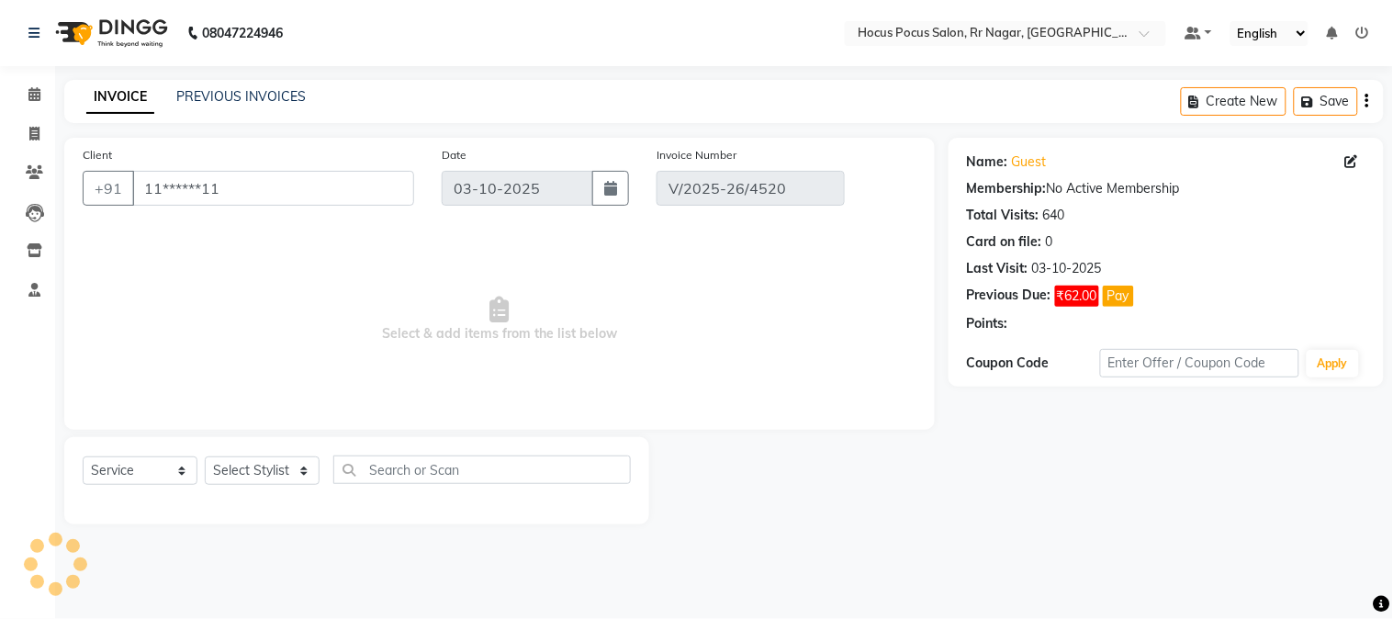
select select "select"
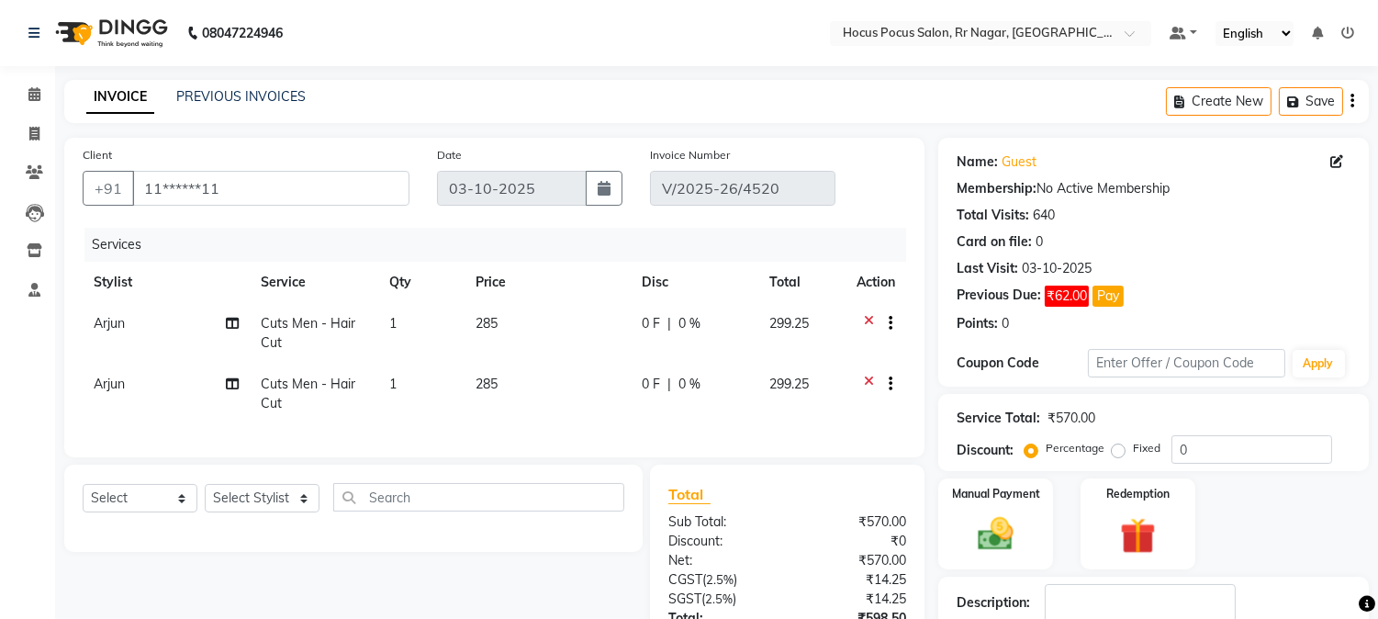
click at [107, 327] on span "Arjun" at bounding box center [109, 323] width 31 height 17
select select "85060"
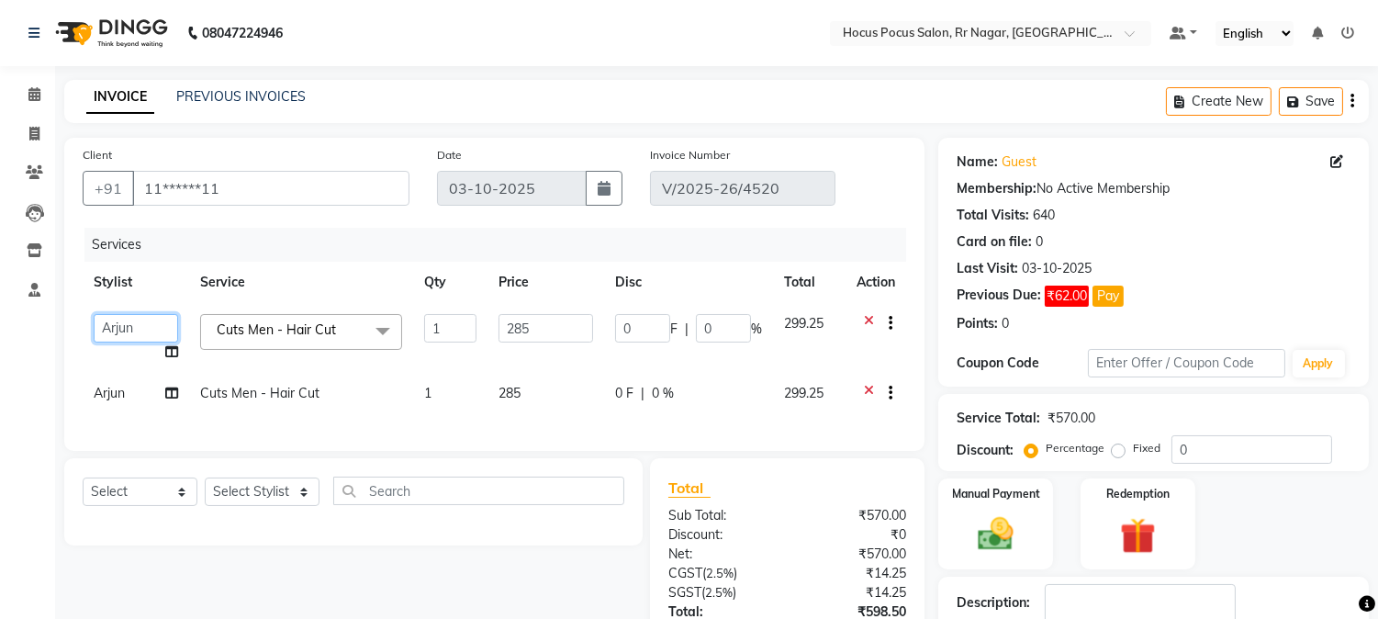
click at [107, 327] on select "[PERSON_NAME] hocus pocus [PERSON_NAME] [PERSON_NAME] [PERSON_NAME]" at bounding box center [136, 328] width 84 height 28
select select "92671"
click at [131, 396] on td "Arjun" at bounding box center [136, 395] width 107 height 45
select select "85060"
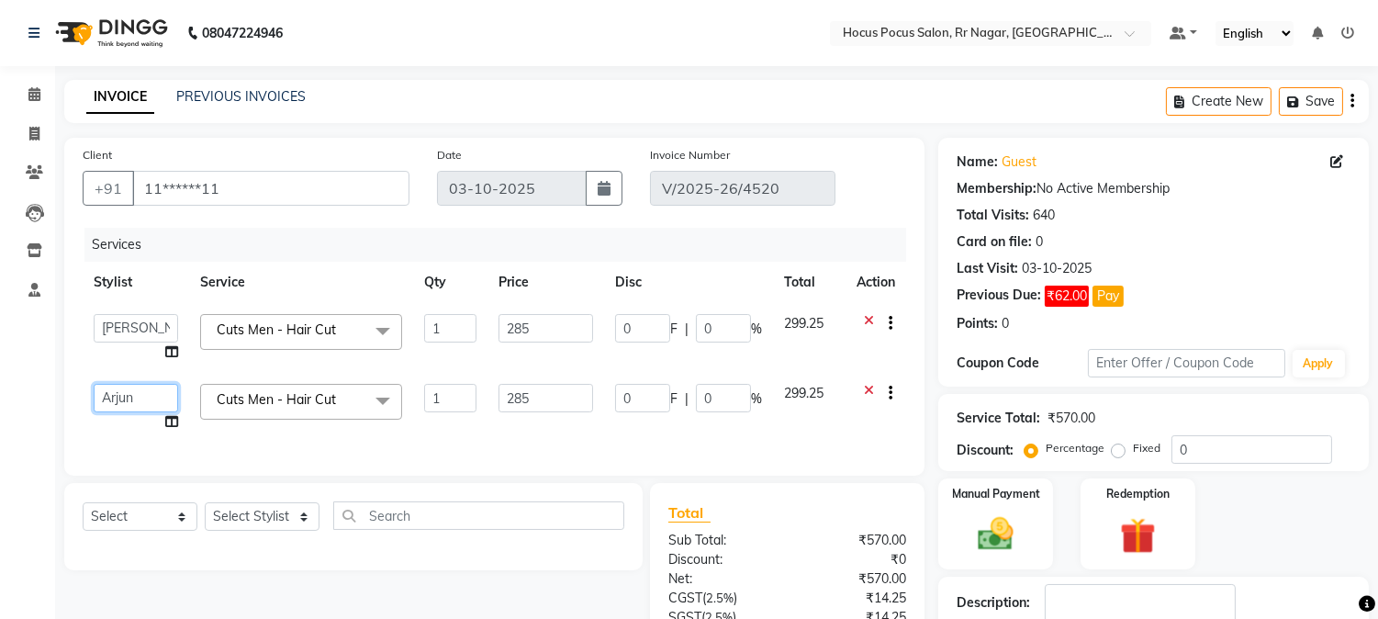
click at [129, 396] on select "[PERSON_NAME] hocus pocus [PERSON_NAME] [PERSON_NAME] [PERSON_NAME]" at bounding box center [136, 398] width 84 height 28
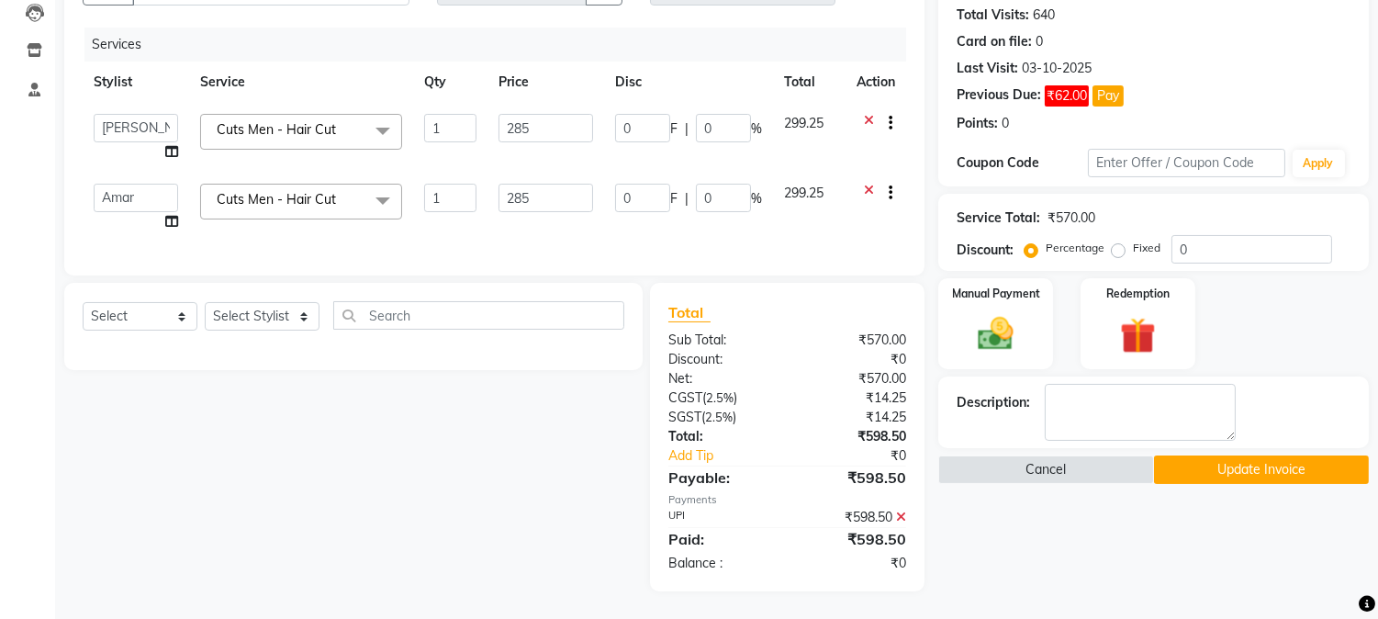
click at [1195, 455] on button "Update Invoice" at bounding box center [1261, 469] width 215 height 28
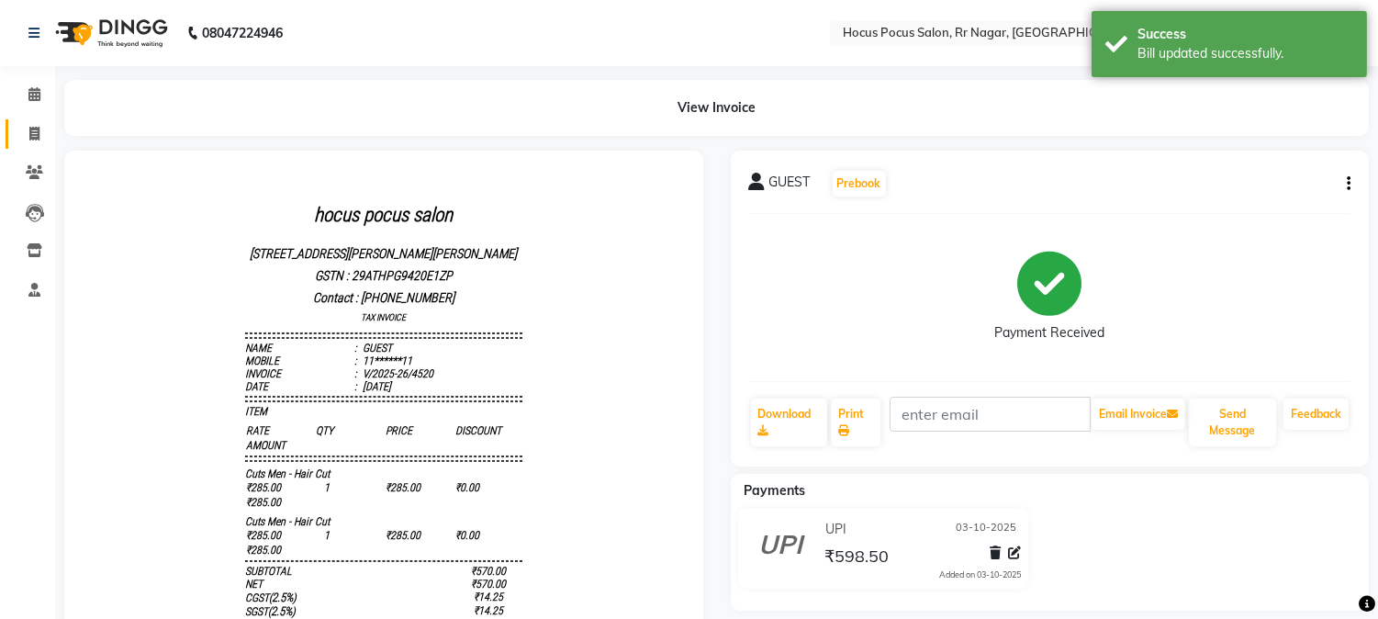
click at [31, 144] on link "Invoice" at bounding box center [28, 134] width 44 height 30
select select "service"
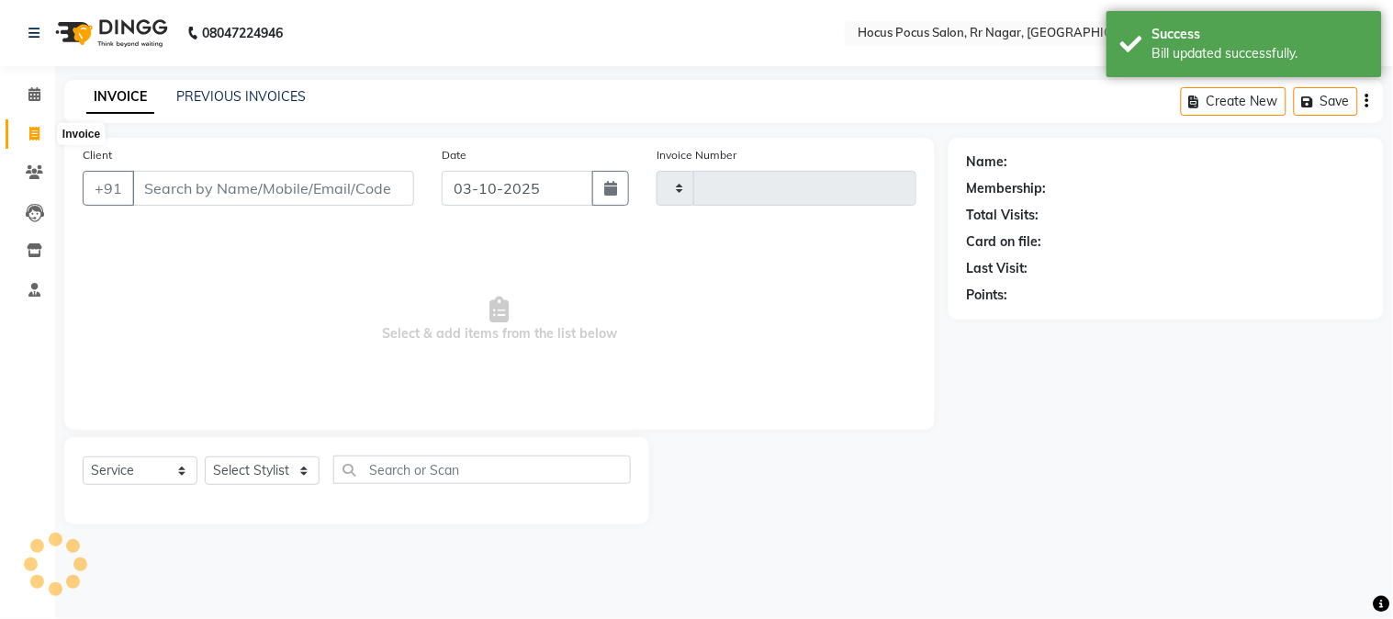
type input "4538"
select select "5019"
click at [37, 171] on icon at bounding box center [34, 172] width 17 height 14
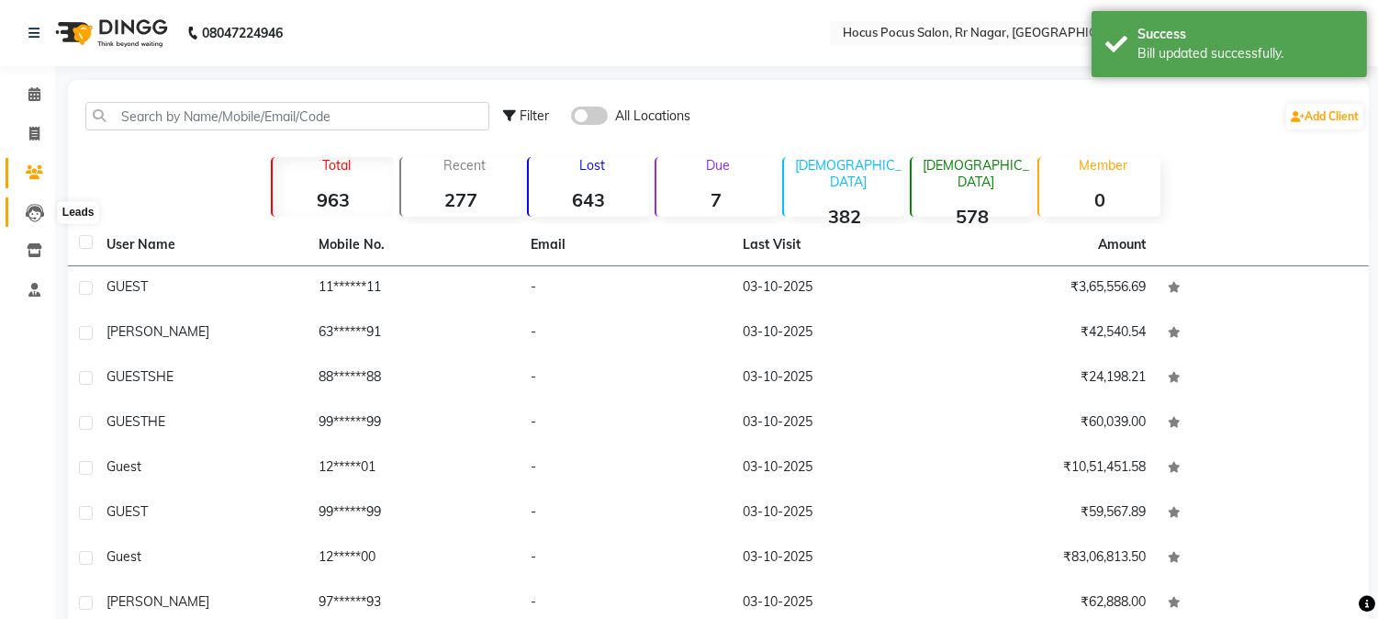
click at [33, 207] on icon at bounding box center [35, 213] width 18 height 18
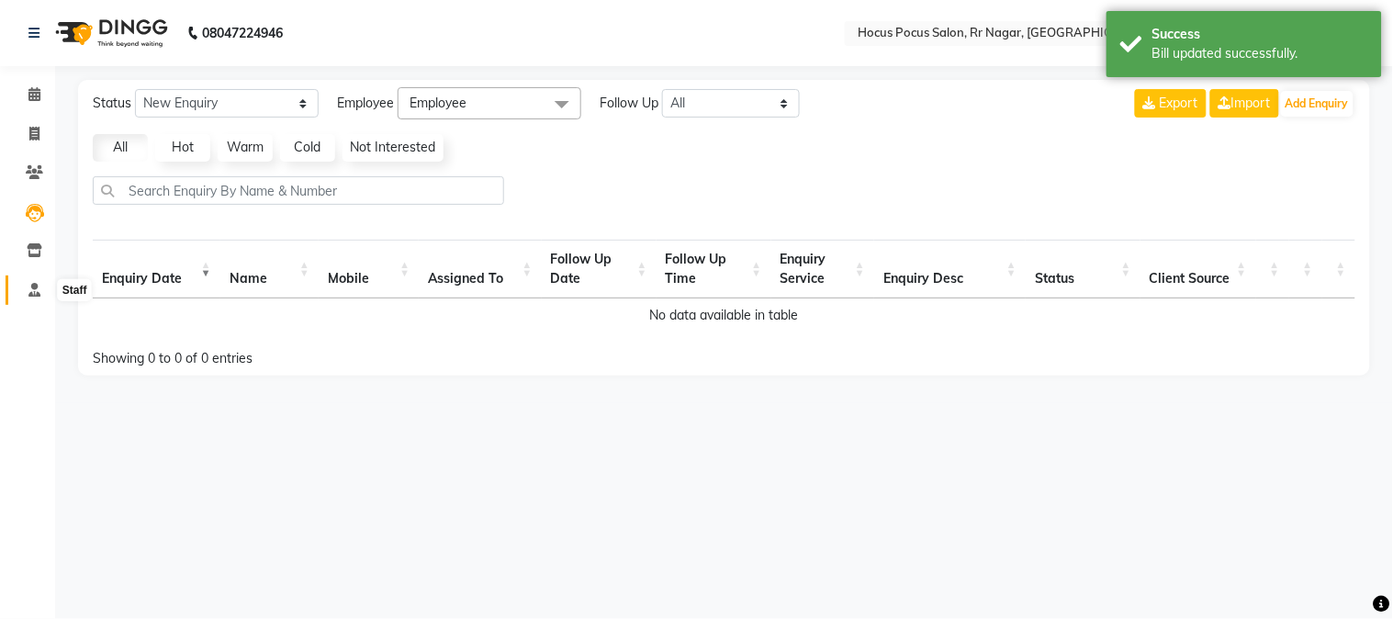
click at [28, 280] on span at bounding box center [34, 290] width 32 height 21
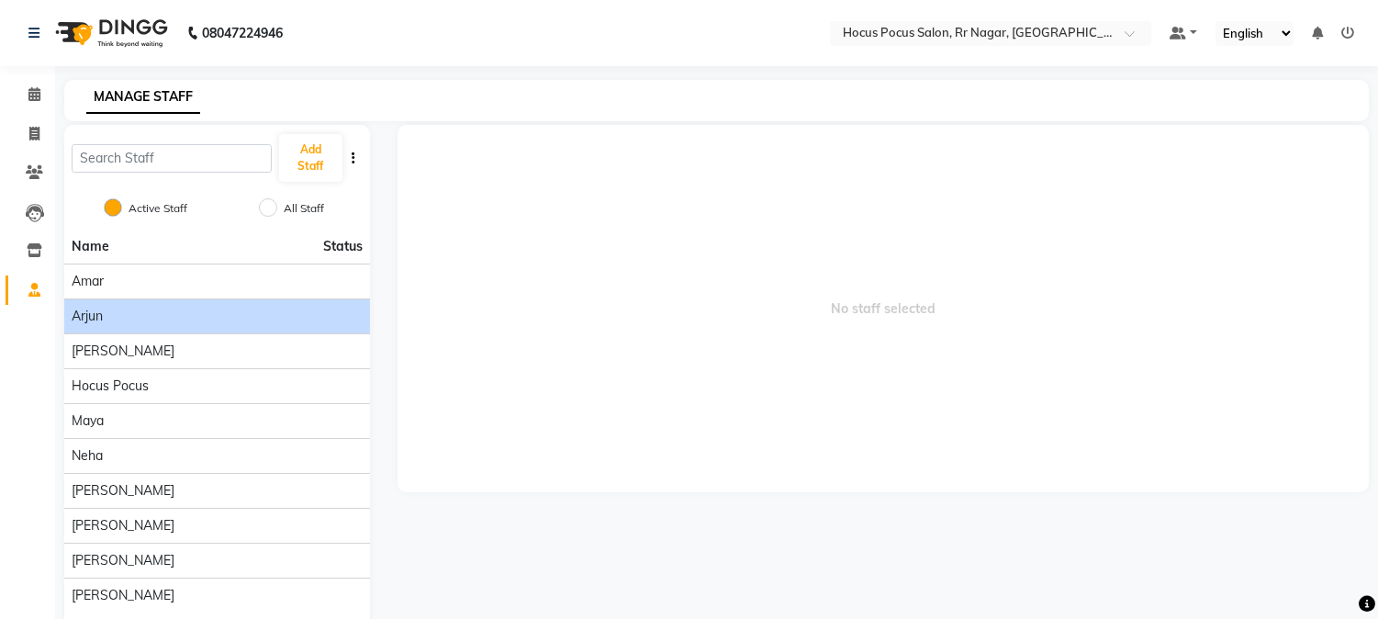
click at [101, 323] on span "Arjun" at bounding box center [87, 316] width 31 height 19
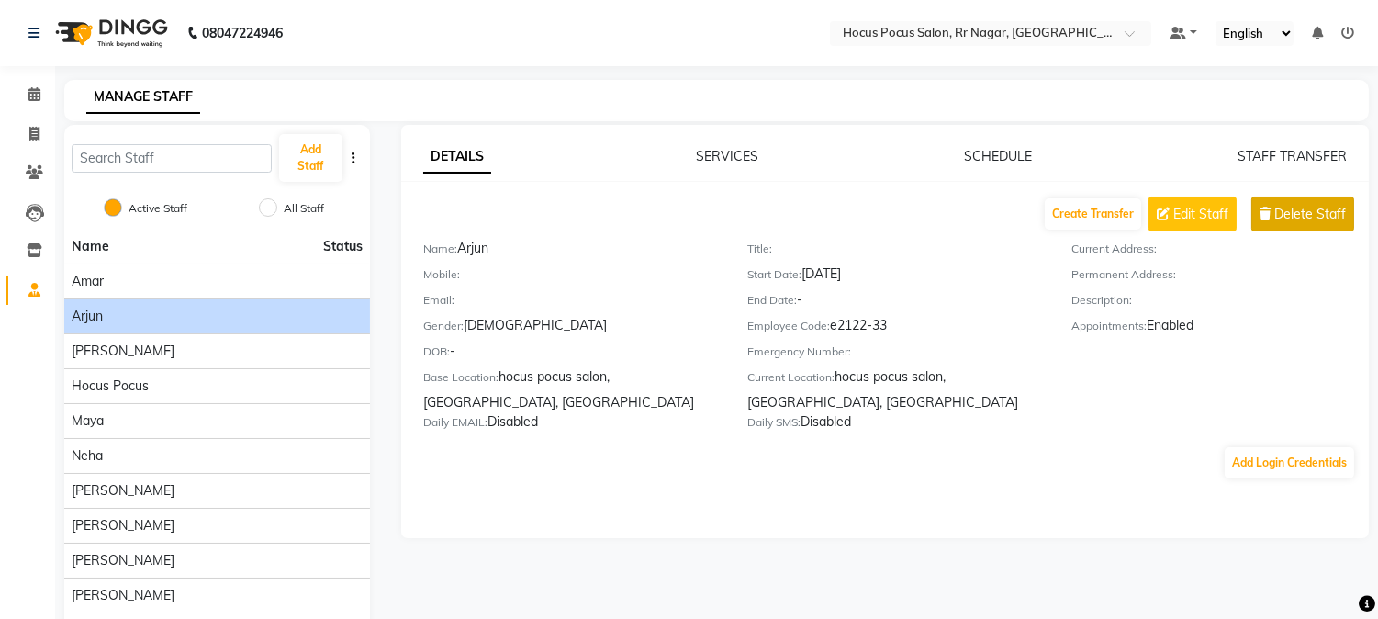
click at [1275, 218] on span "Delete Staff" at bounding box center [1311, 214] width 72 height 19
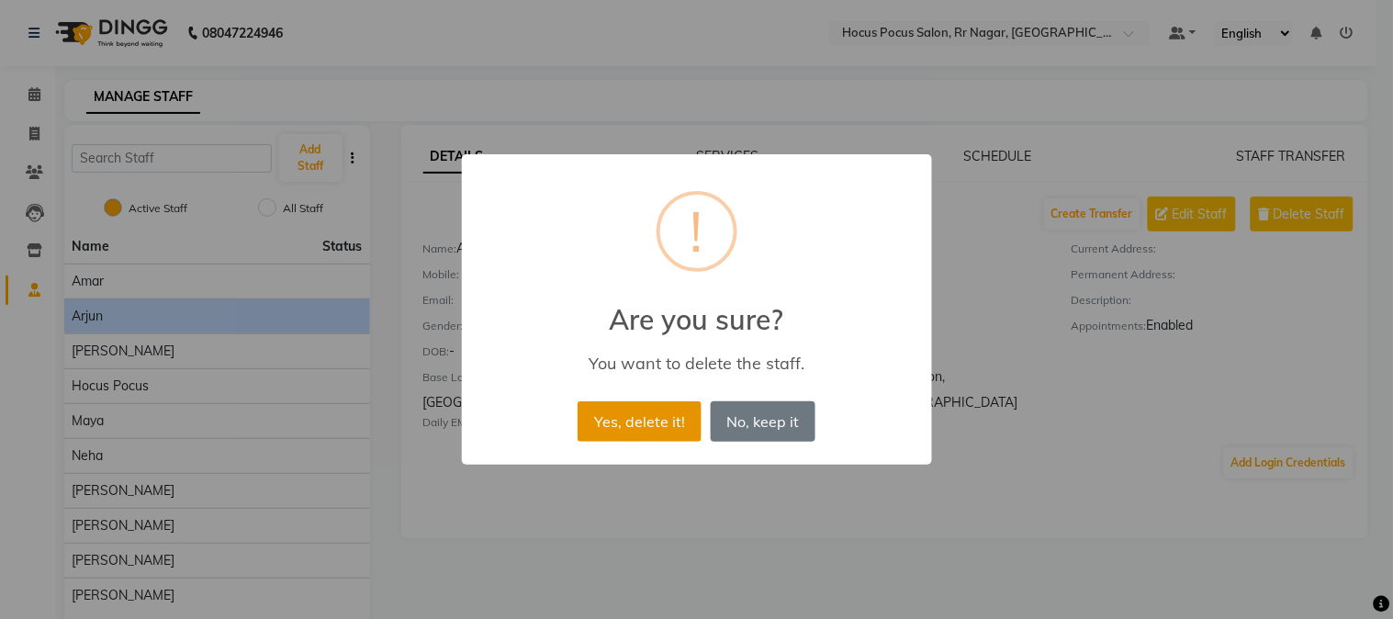
click at [657, 424] on button "Yes, delete it!" at bounding box center [639, 421] width 123 height 40
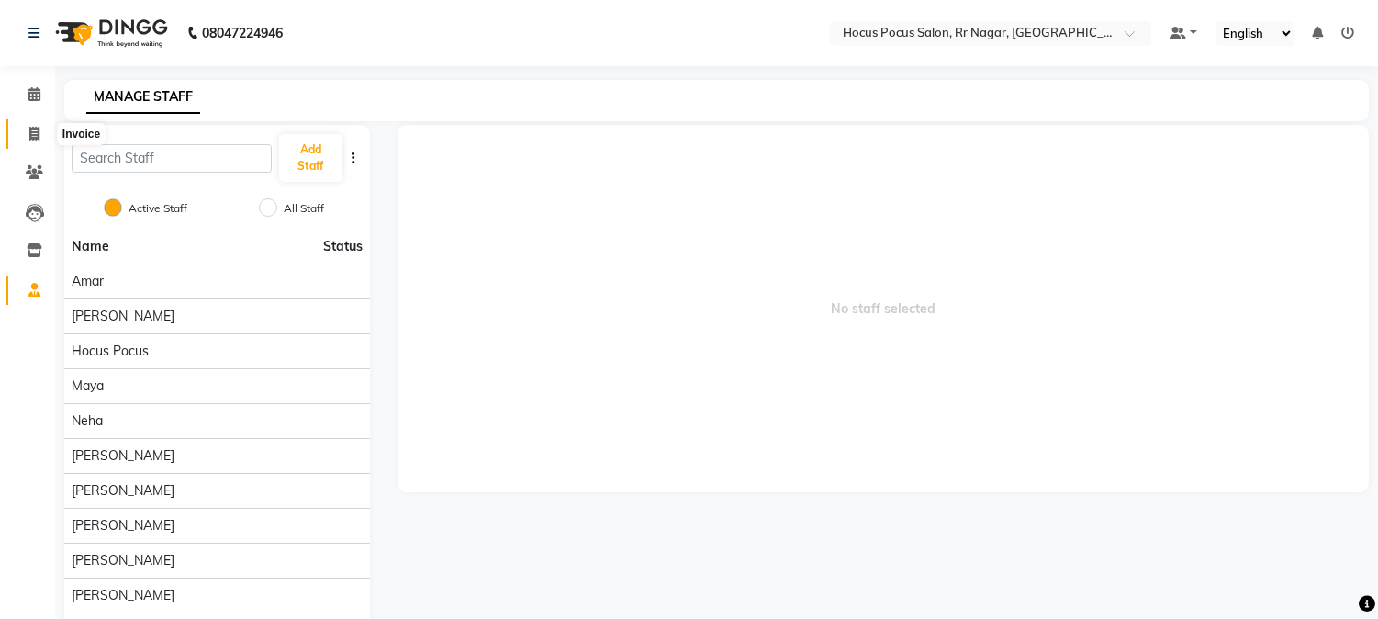
click at [38, 133] on icon at bounding box center [34, 134] width 10 height 14
select select "service"
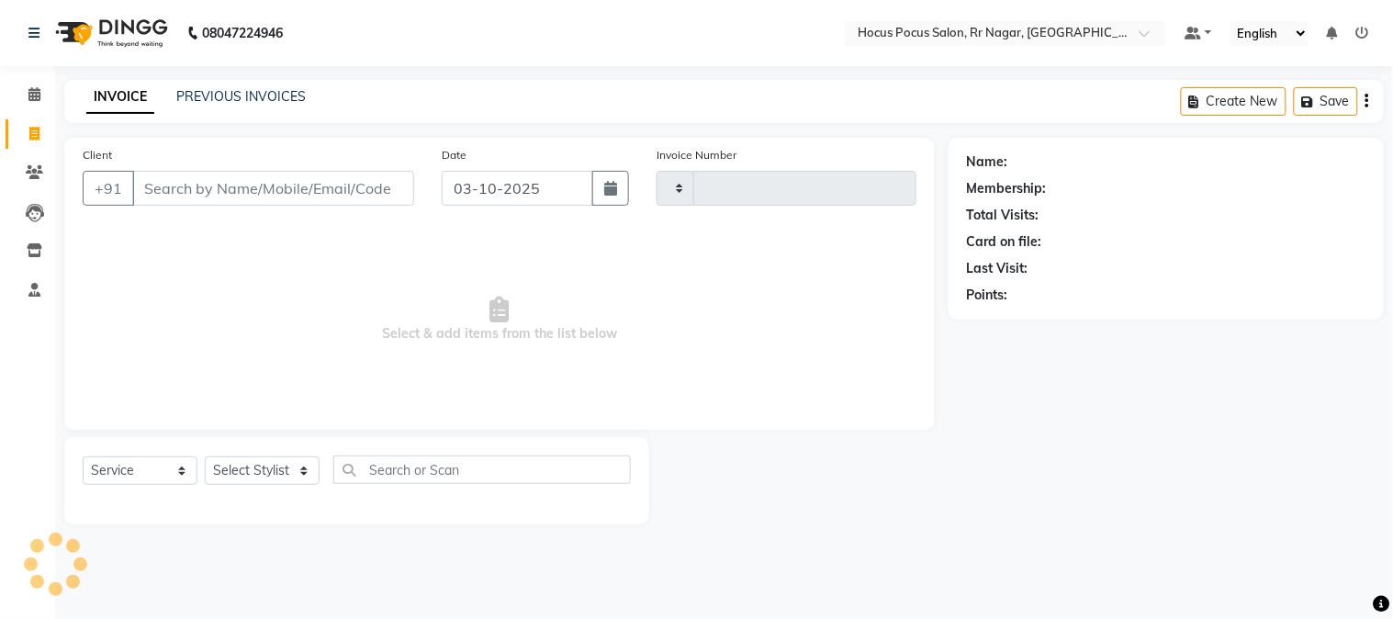
type input "4538"
select select "5019"
click at [246, 92] on link "PREVIOUS INVOICES" at bounding box center [240, 96] width 129 height 17
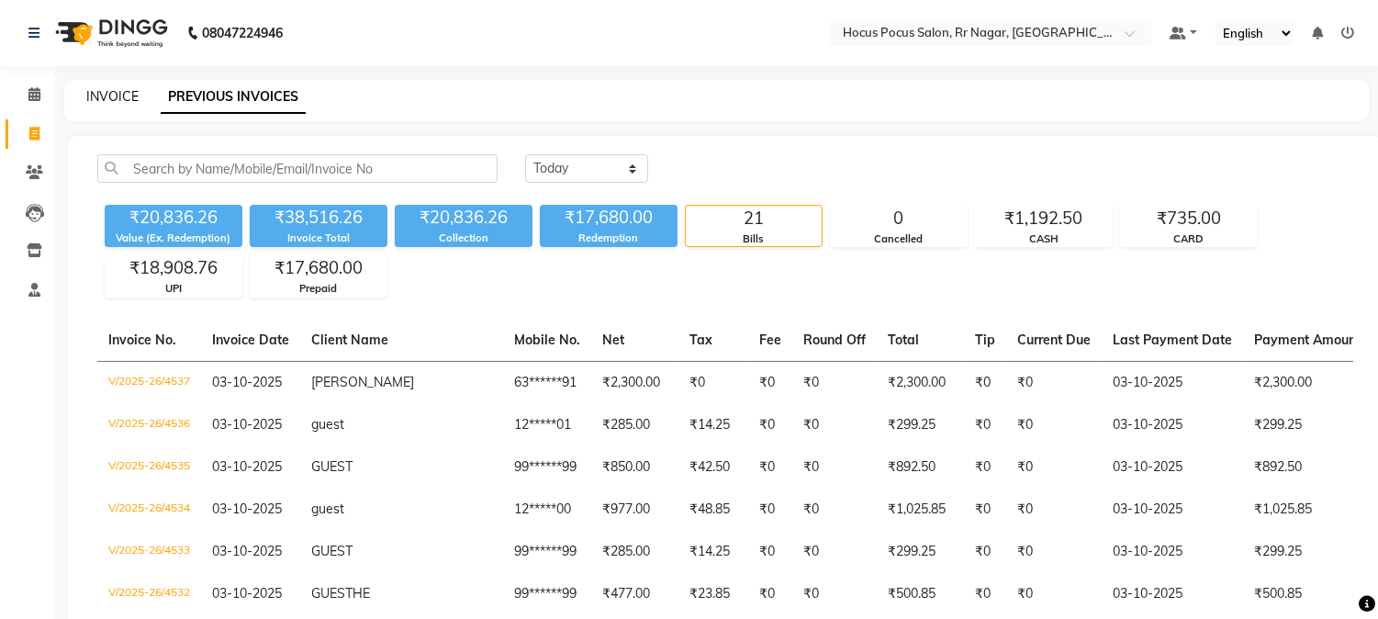
click at [99, 94] on link "INVOICE" at bounding box center [112, 96] width 52 height 17
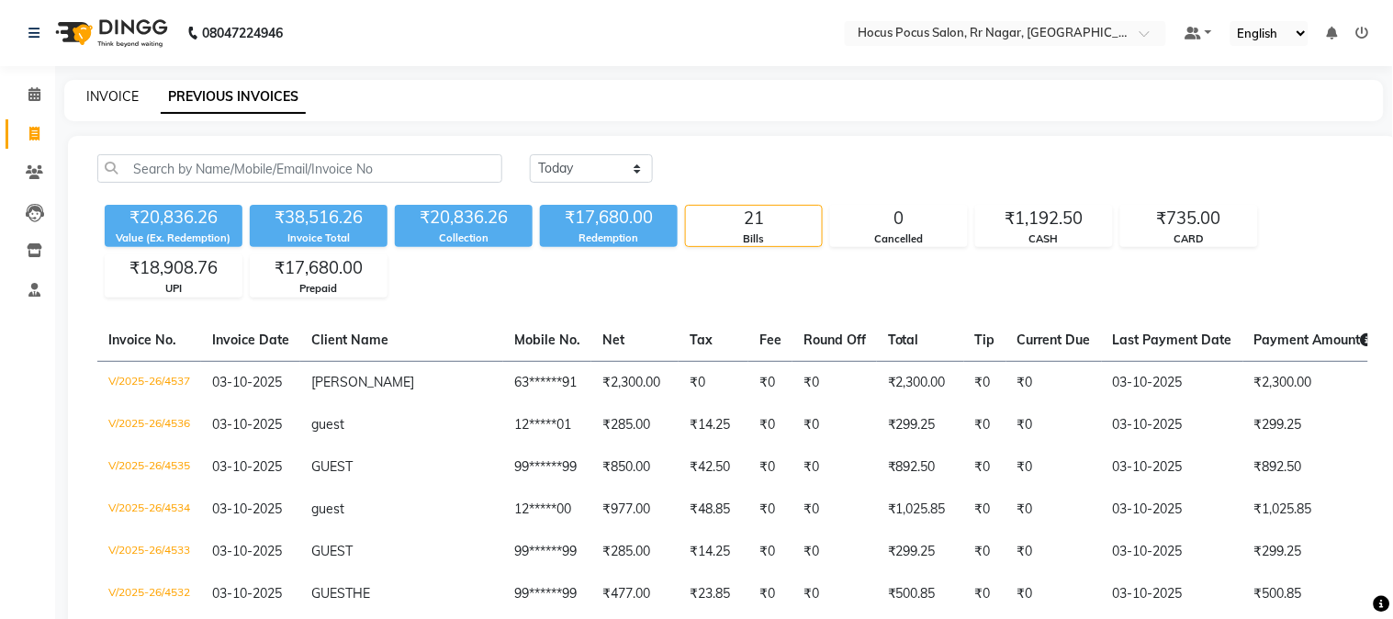
select select "5019"
select select "service"
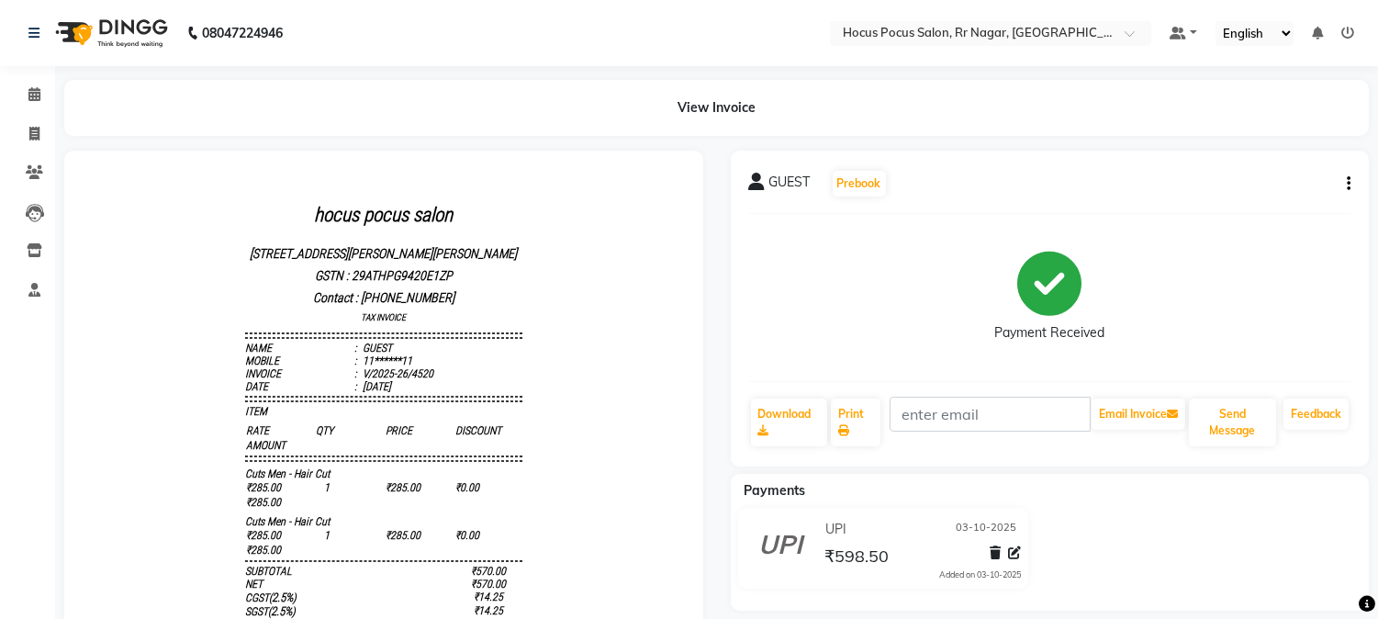
click at [1342, 182] on button "button" at bounding box center [1345, 183] width 11 height 19
click at [1295, 170] on div "Edit Invoice" at bounding box center [1279, 172] width 84 height 23
select select "service"
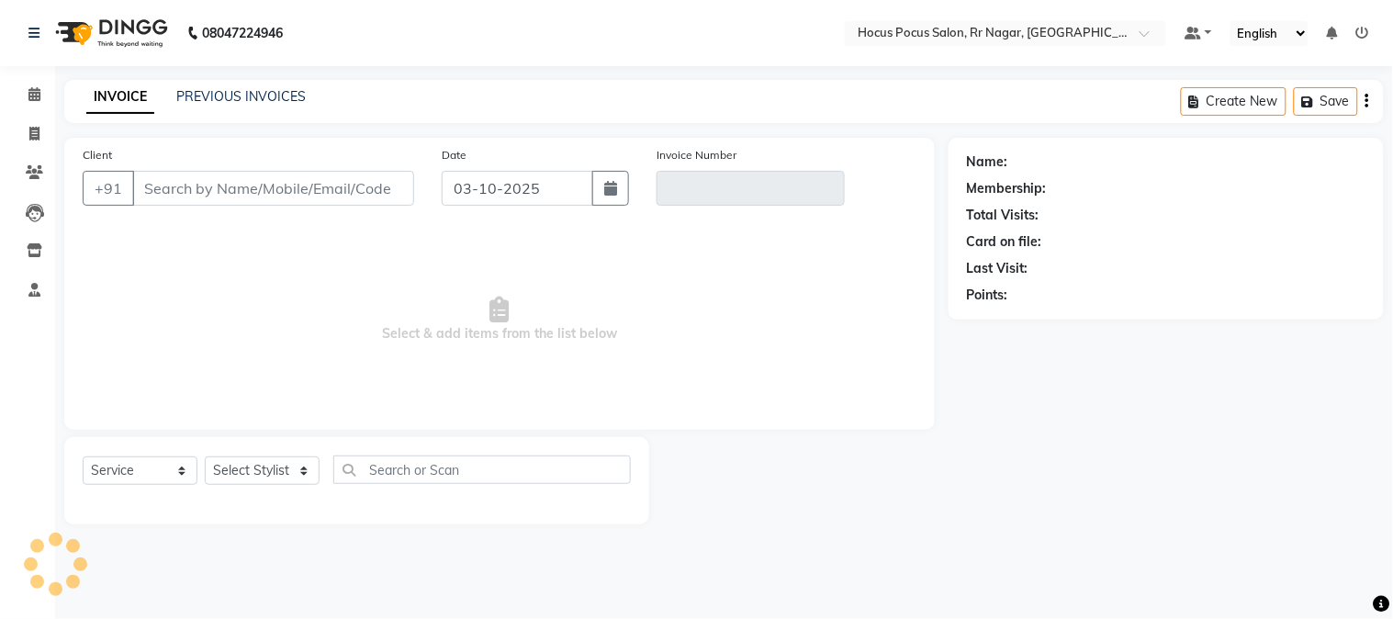
type input "11******11"
type input "V/2025-26/4520"
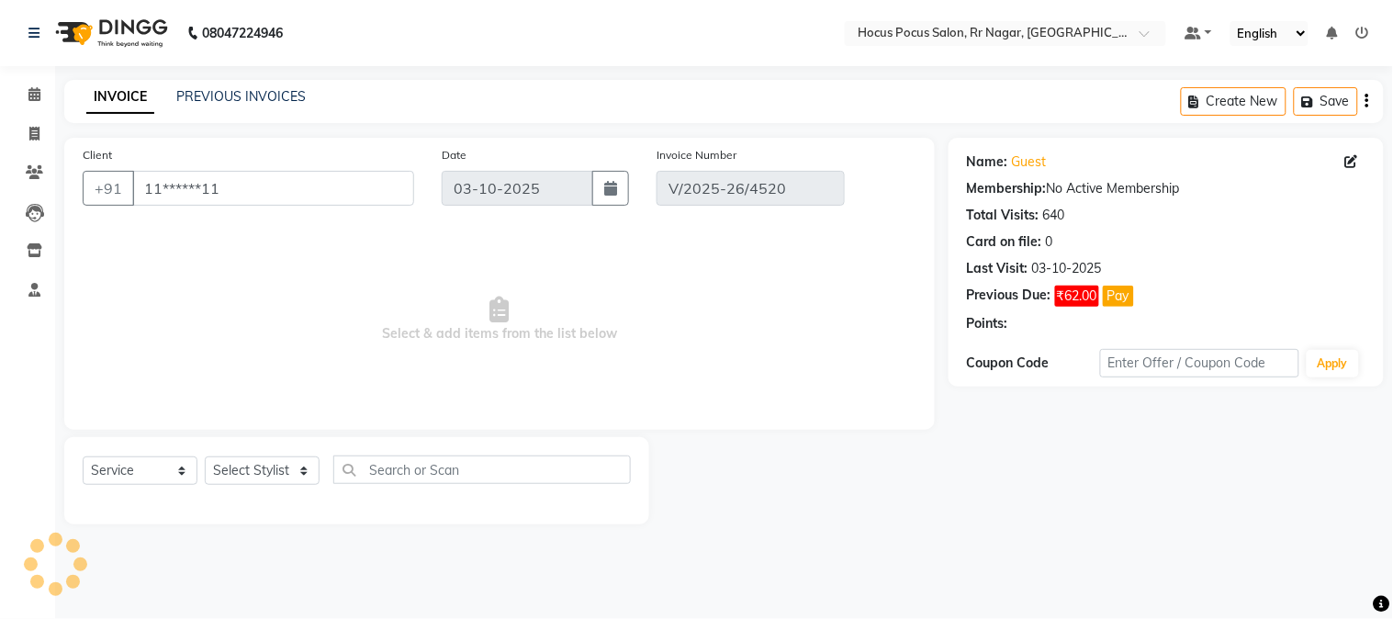
select select "select"
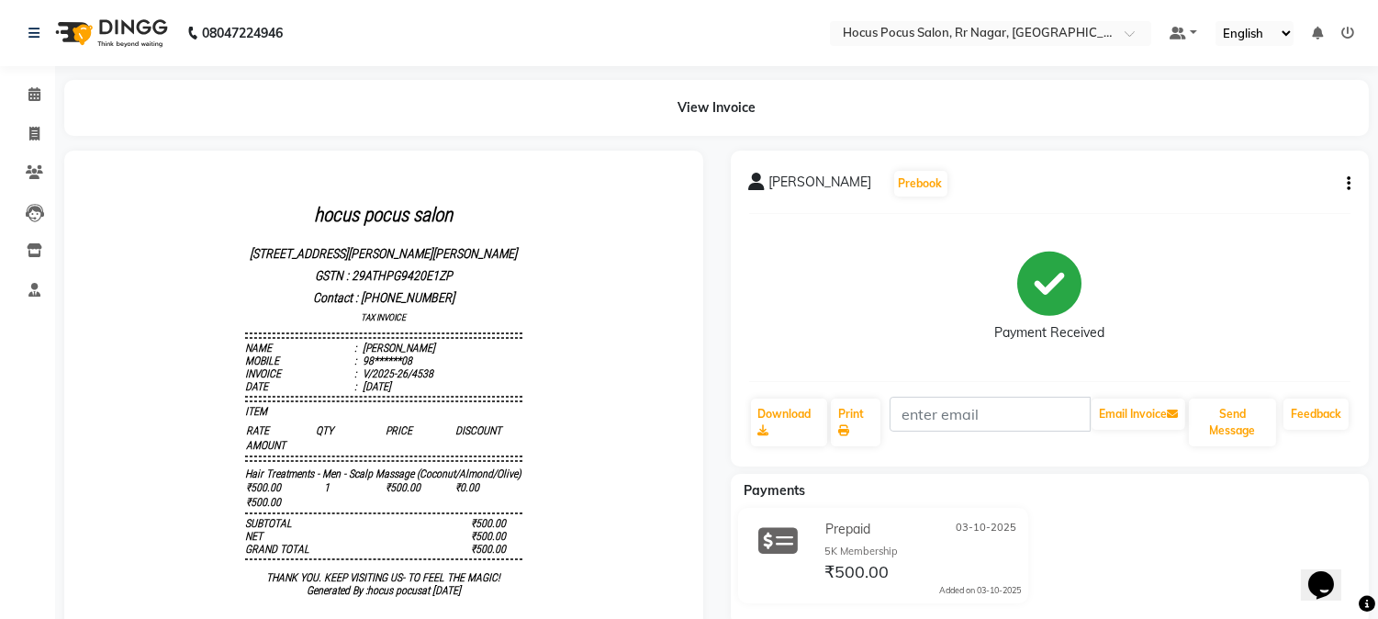
click at [1351, 184] on div "[PERSON_NAME] Prebook Payment Received Download Print Email Invoice Send Messag…" at bounding box center [1050, 309] width 639 height 316
click at [1348, 184] on icon "button" at bounding box center [1349, 184] width 4 height 1
click at [1271, 171] on div "Edit Invoice" at bounding box center [1279, 172] width 84 height 23
select select "service"
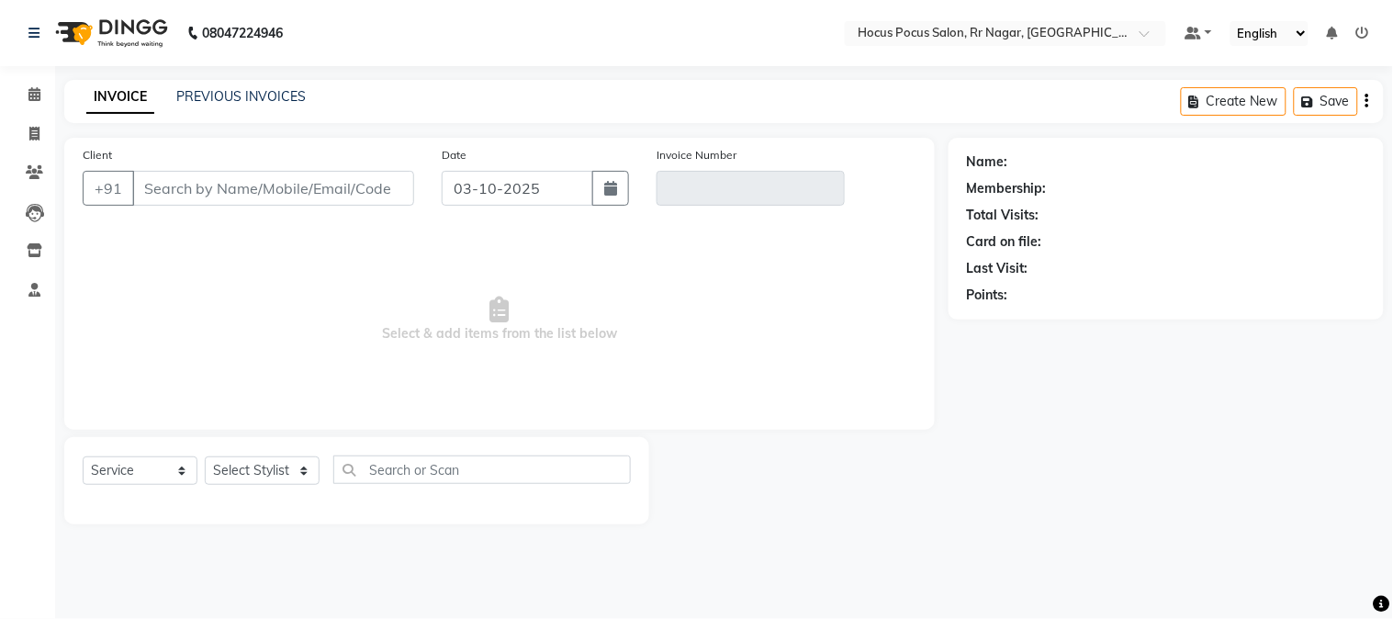
type input "98******08"
type input "V/2025-26/4538"
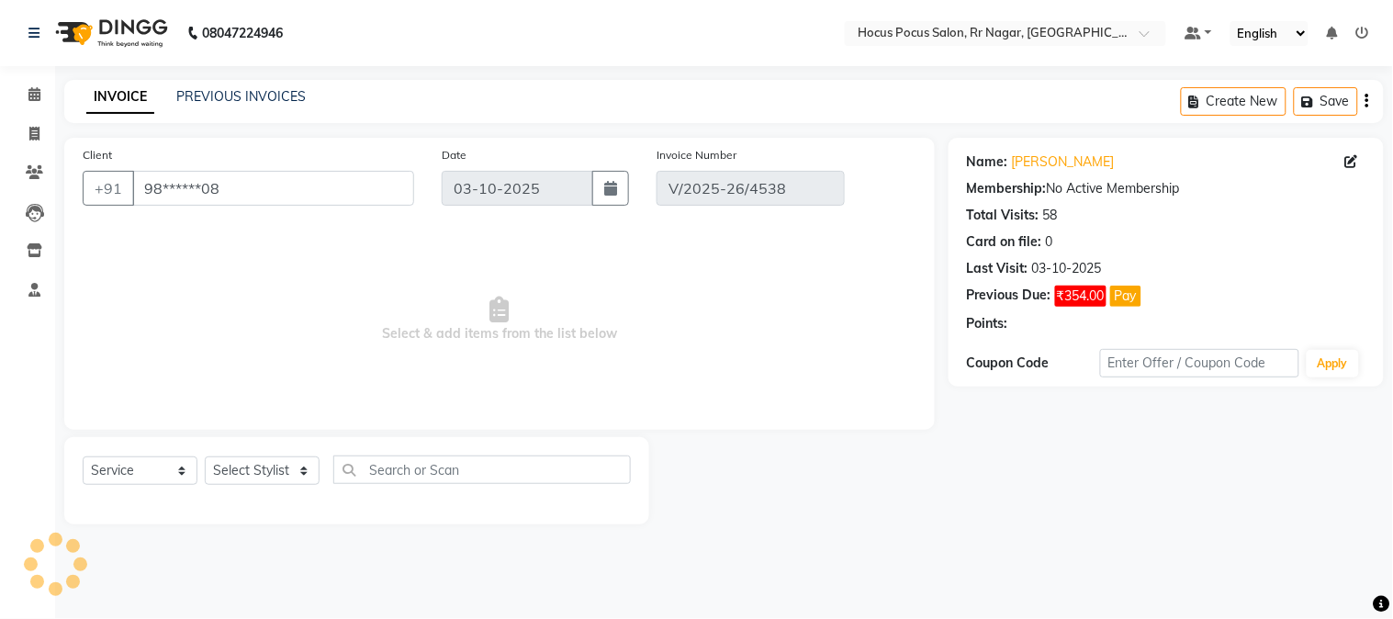
select select "select"
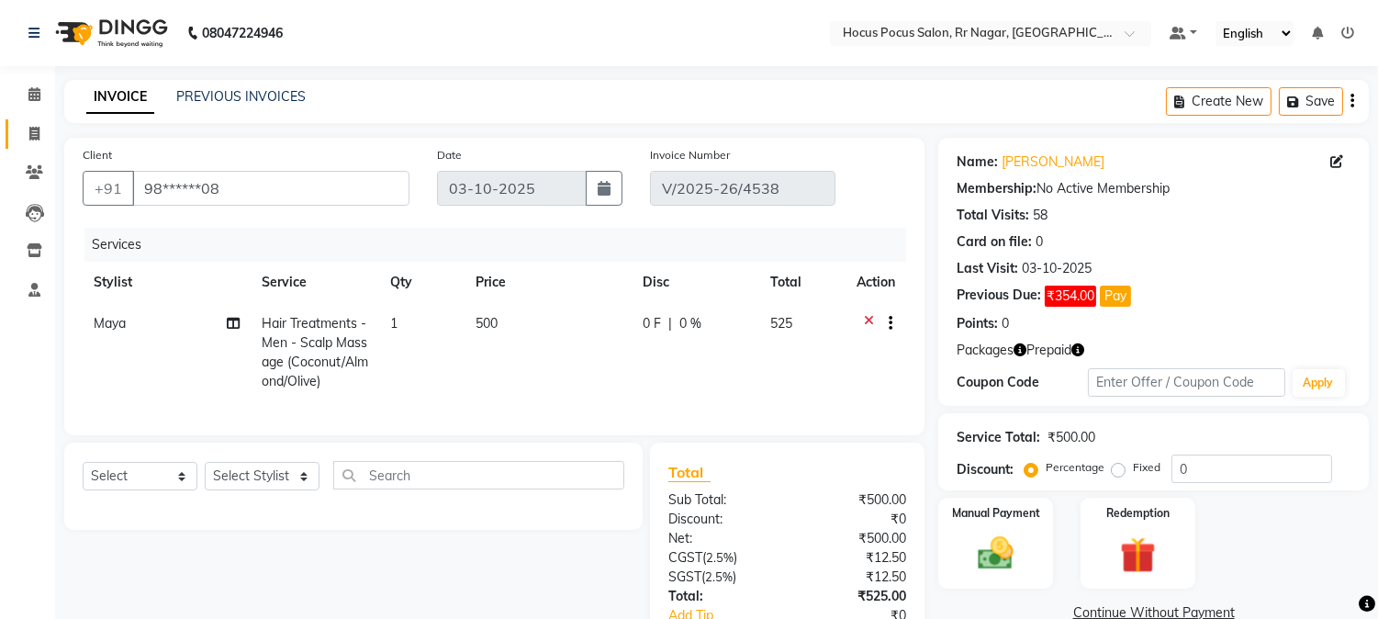
click at [29, 140] on icon at bounding box center [34, 134] width 10 height 14
select select "service"
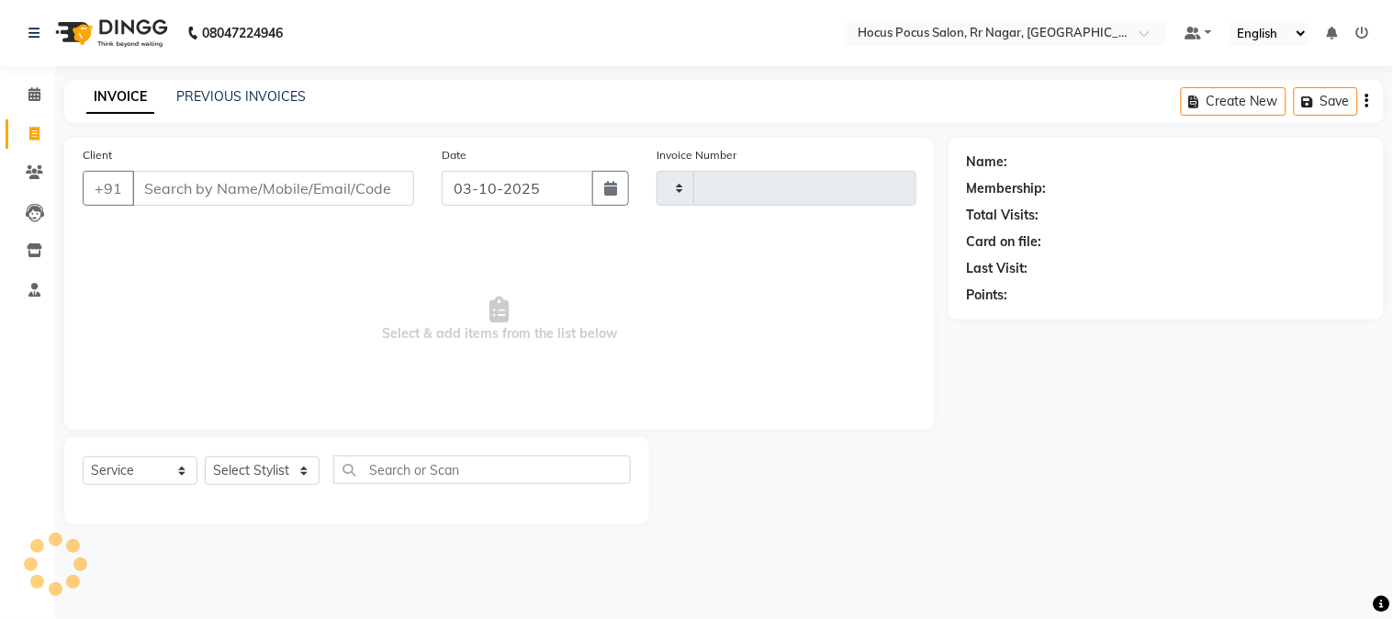
type input "4540"
select select "5019"
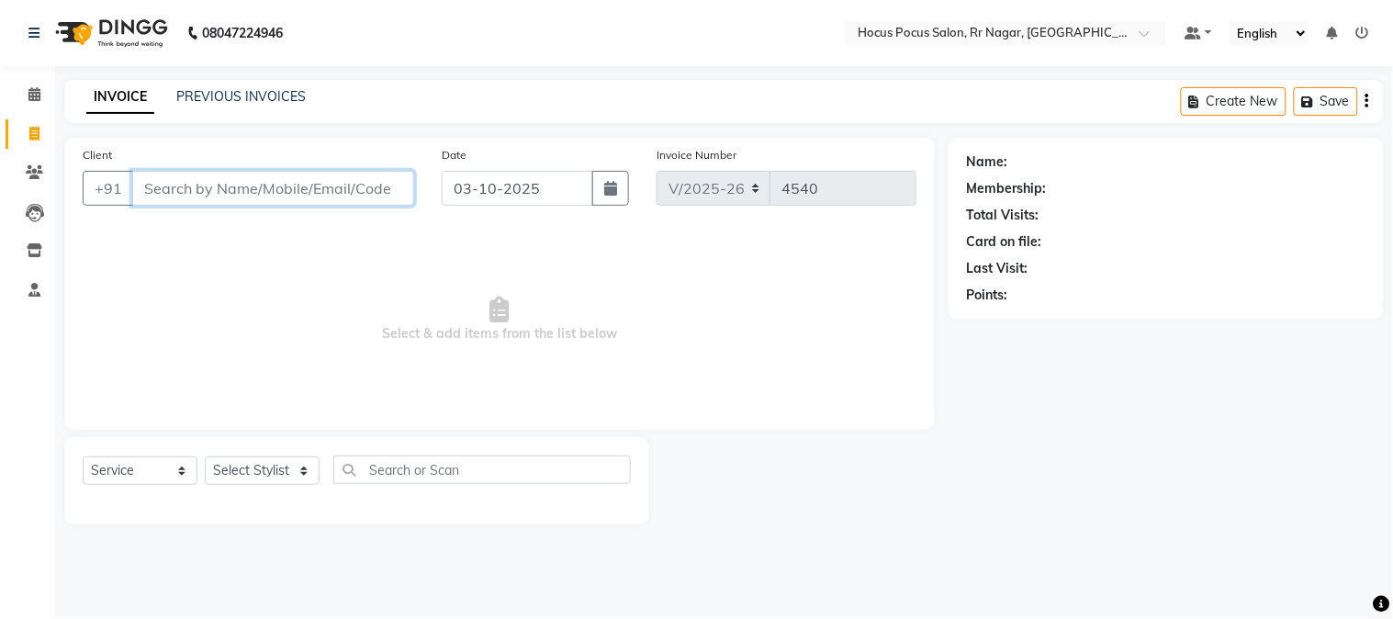
click at [327, 188] on input "Client" at bounding box center [273, 188] width 282 height 35
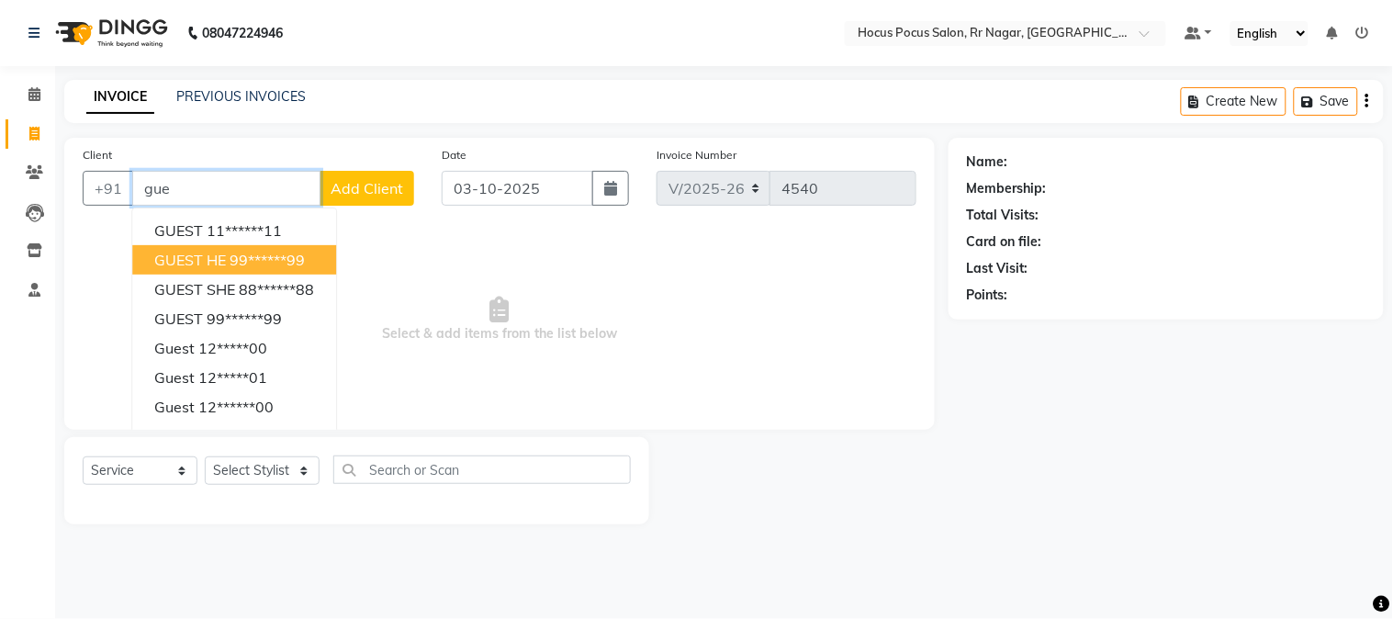
click at [196, 254] on span "GUEST HE" at bounding box center [190, 260] width 72 height 18
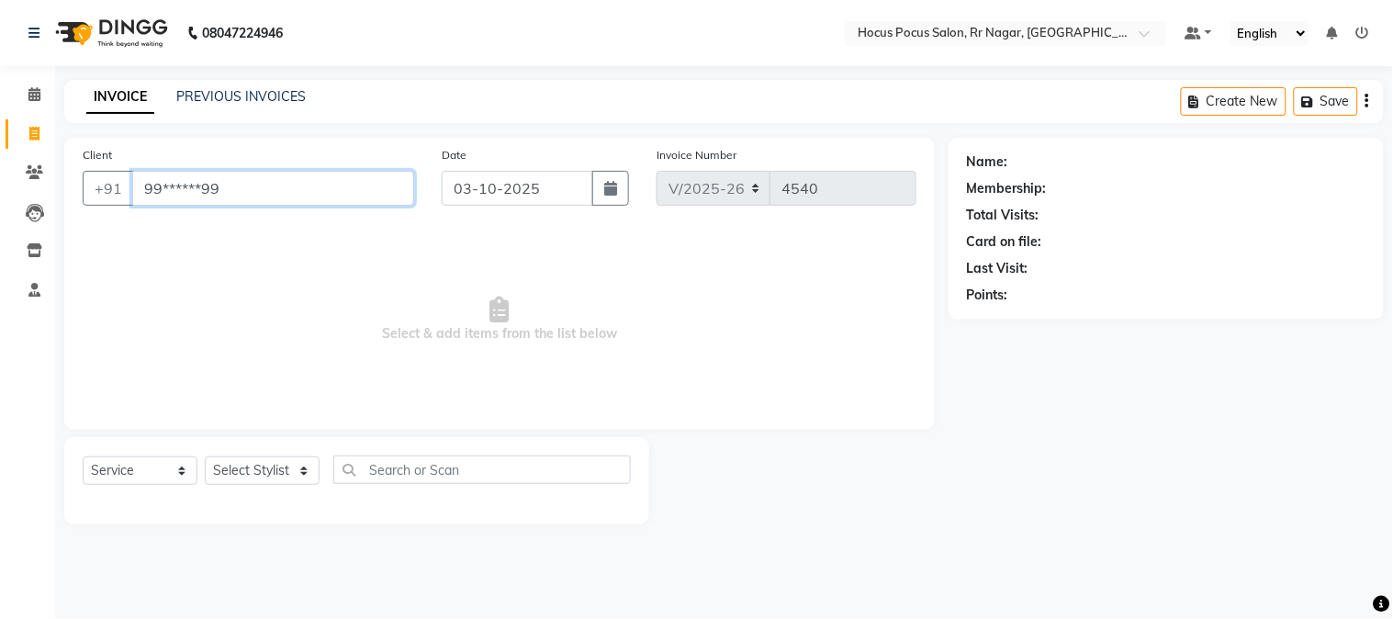
type input "99******99"
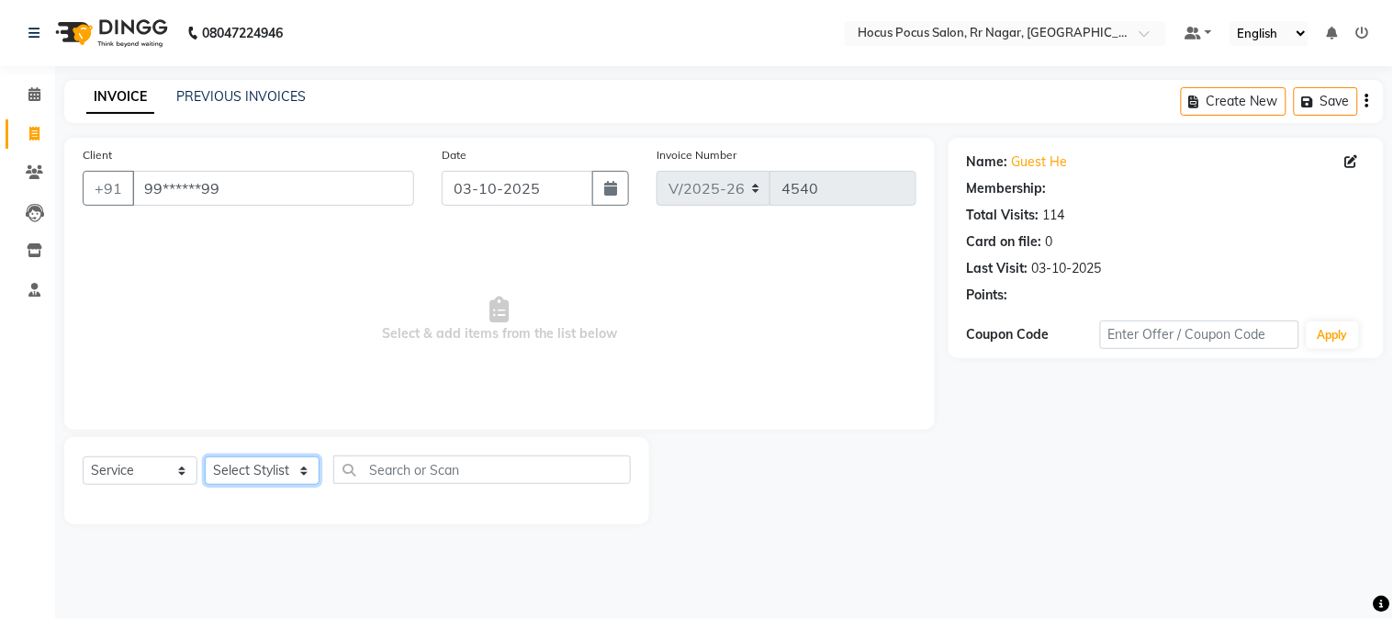
click at [230, 462] on select "Select Stylist Amar Eliza hocus pocus Maya Neha Ranjana Ravi Salima Salman Sonam" at bounding box center [262, 470] width 115 height 28
select select "74946"
click at [205, 457] on select "Select Stylist Amar Eliza hocus pocus Maya Neha Ranjana Ravi Salima Salman Sonam" at bounding box center [262, 470] width 115 height 28
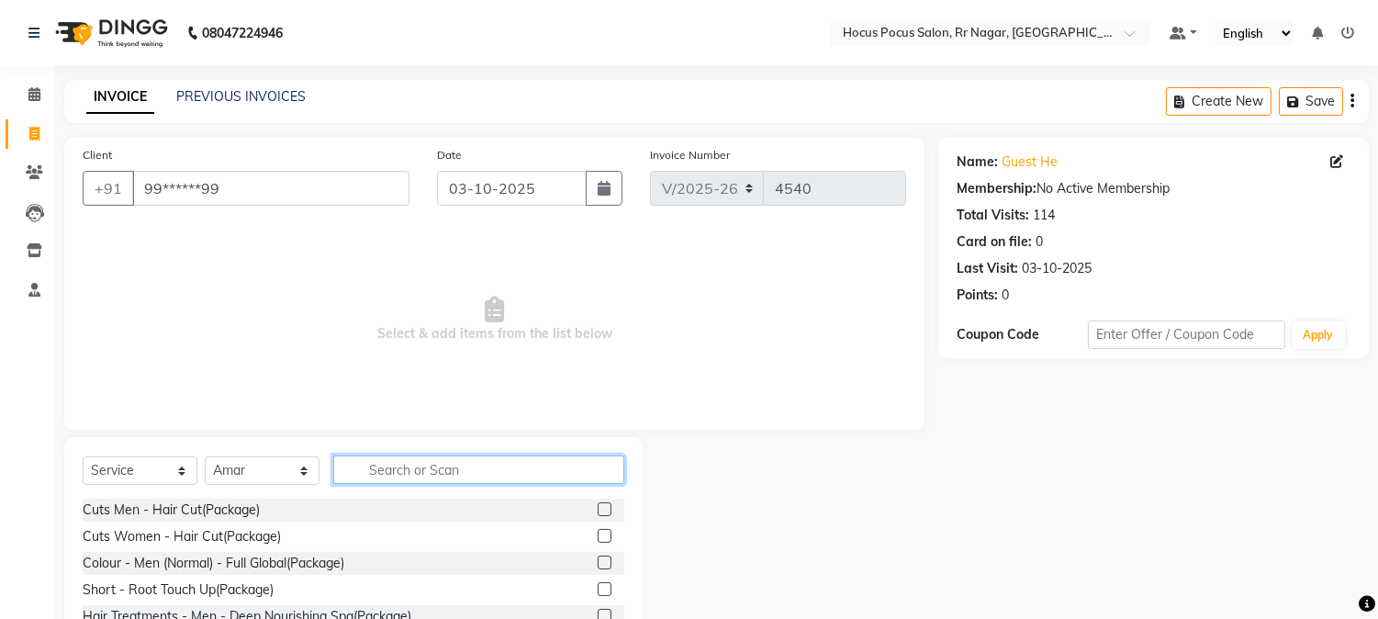
click at [396, 477] on input "text" at bounding box center [478, 469] width 291 height 28
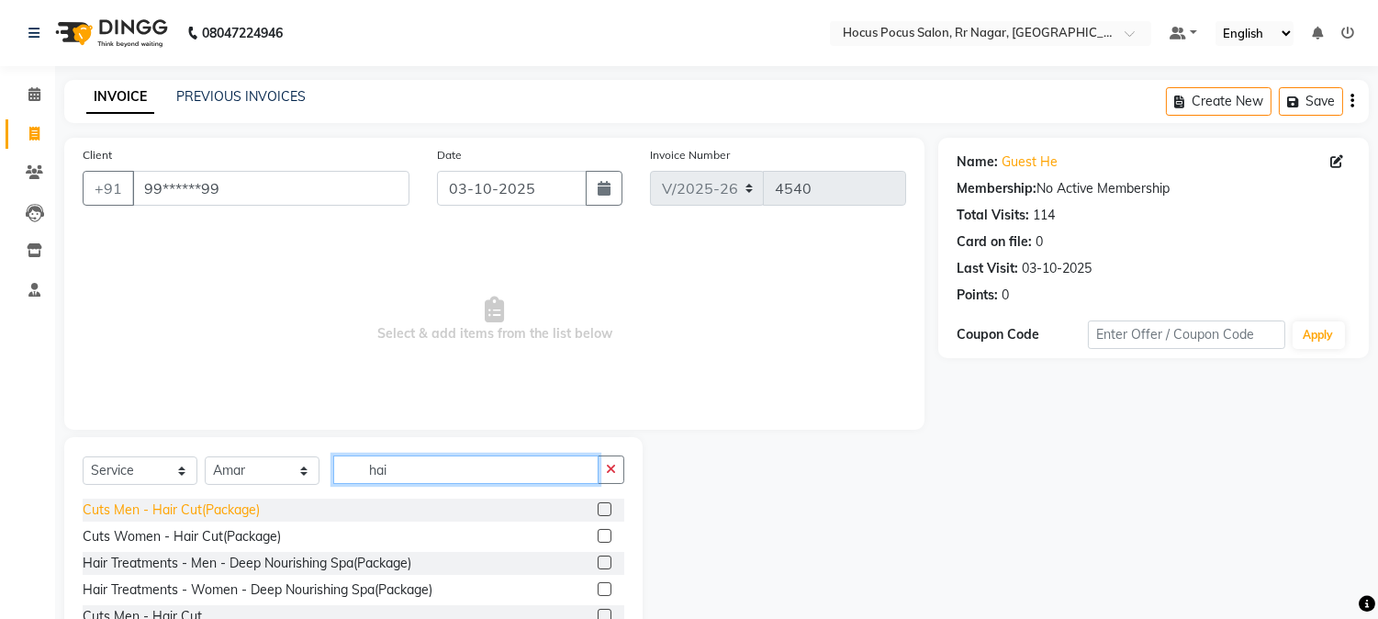
type input "hai"
click at [136, 512] on div "Cuts Men - Hair Cut(Package)" at bounding box center [171, 509] width 177 height 19
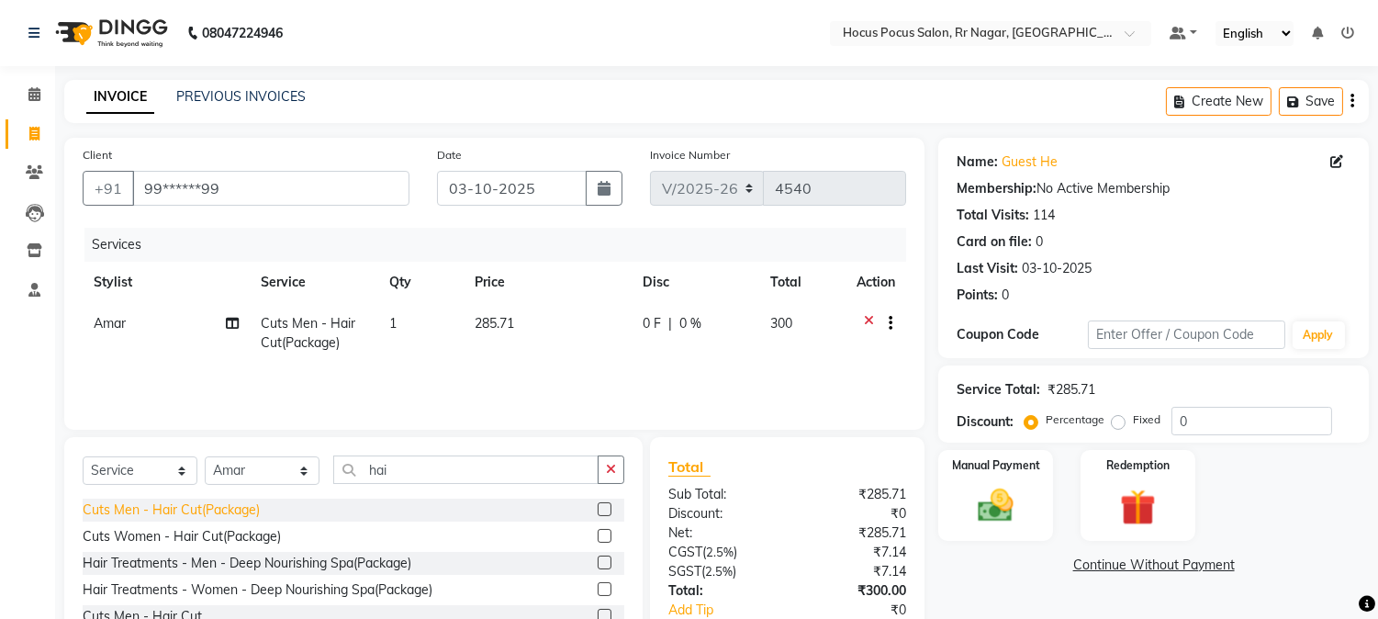
click at [184, 509] on div "Cuts Men - Hair Cut(Package)" at bounding box center [171, 509] width 177 height 19
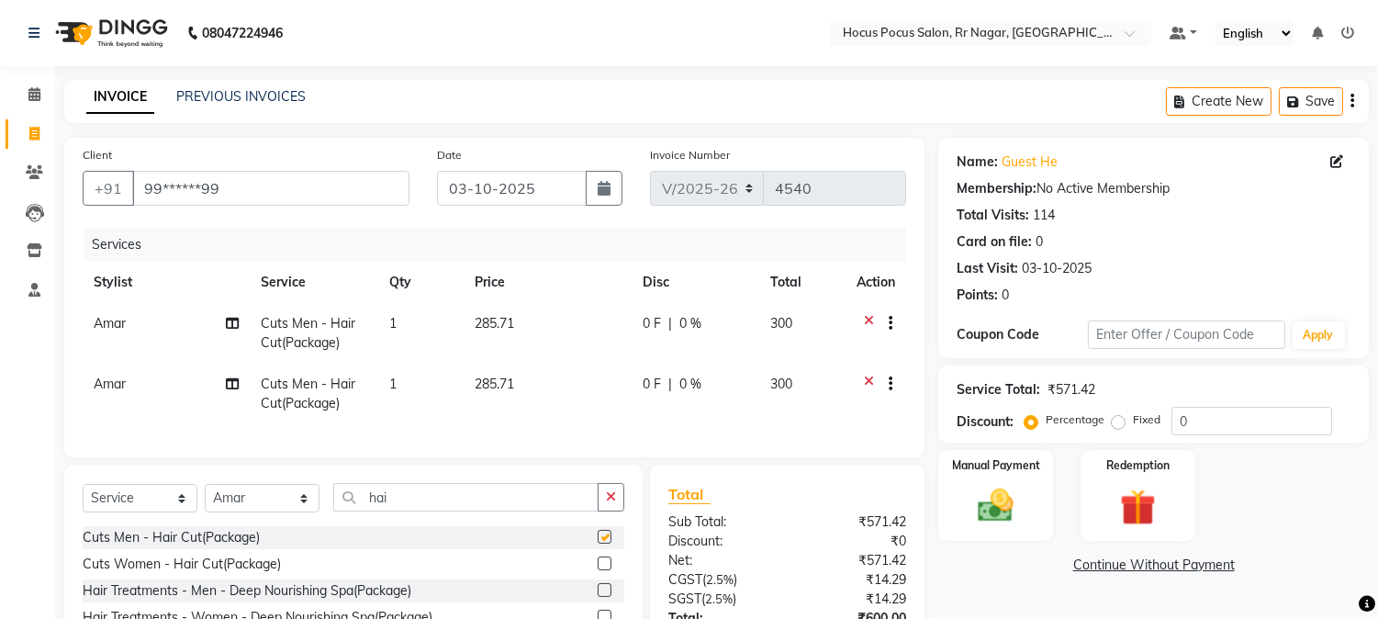
checkbox input "false"
click at [106, 376] on span "Amar" at bounding box center [110, 384] width 32 height 17
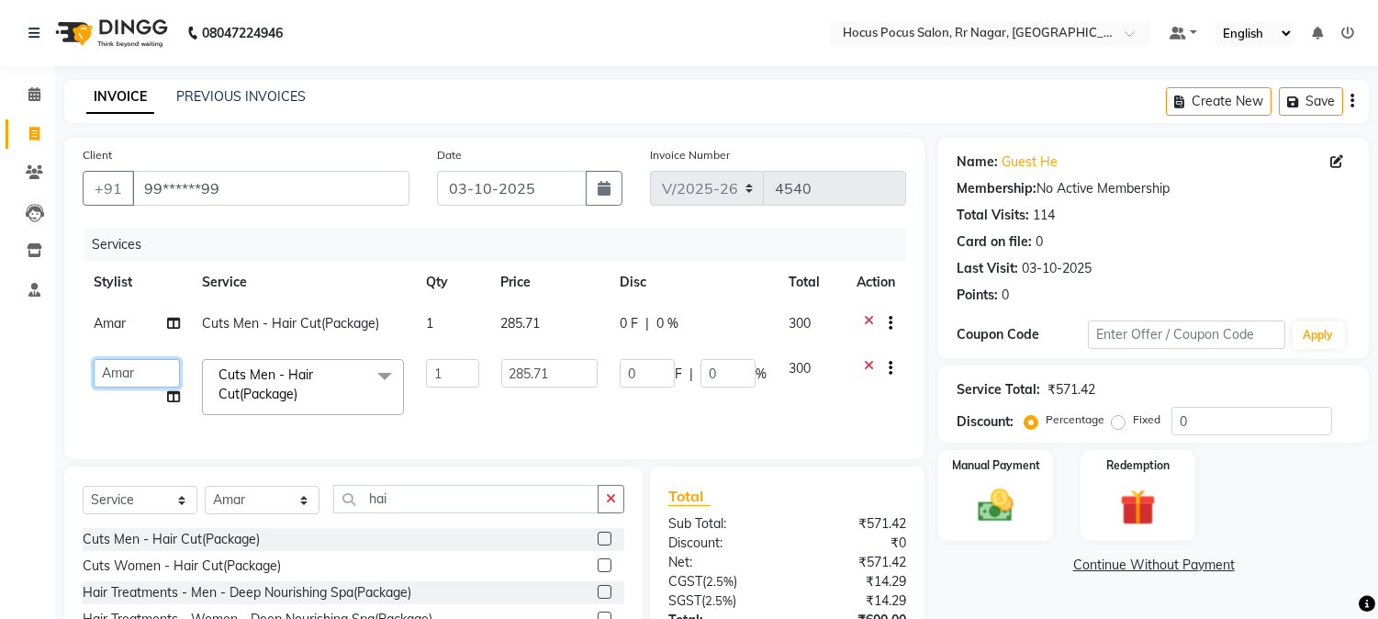
click at [131, 379] on select "Amar Eliza hocus pocus Maya Neha Ranjana Ravi Salima Salman Sonam" at bounding box center [137, 373] width 86 height 28
select select "32993"
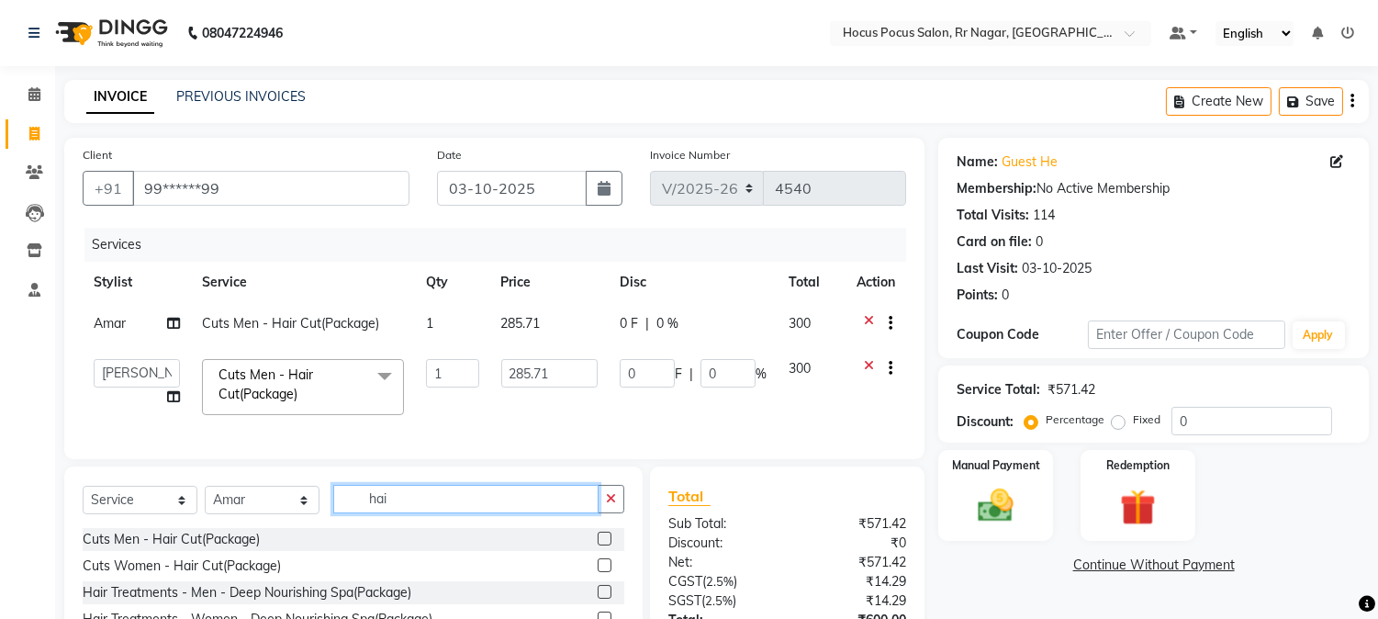
click at [424, 513] on input "hai" at bounding box center [465, 499] width 265 height 28
type input "h"
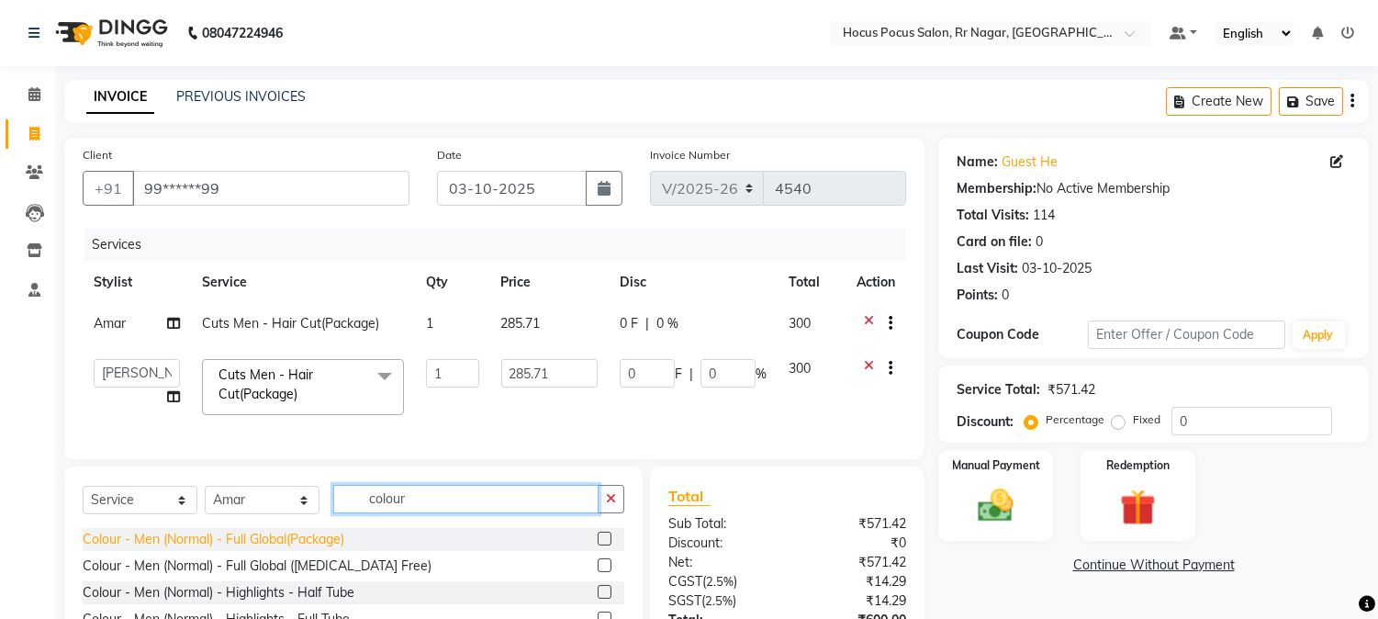
type input "colour"
click at [246, 549] on div "Colour - Men (Normal) - Full Global(Package)" at bounding box center [214, 539] width 262 height 19
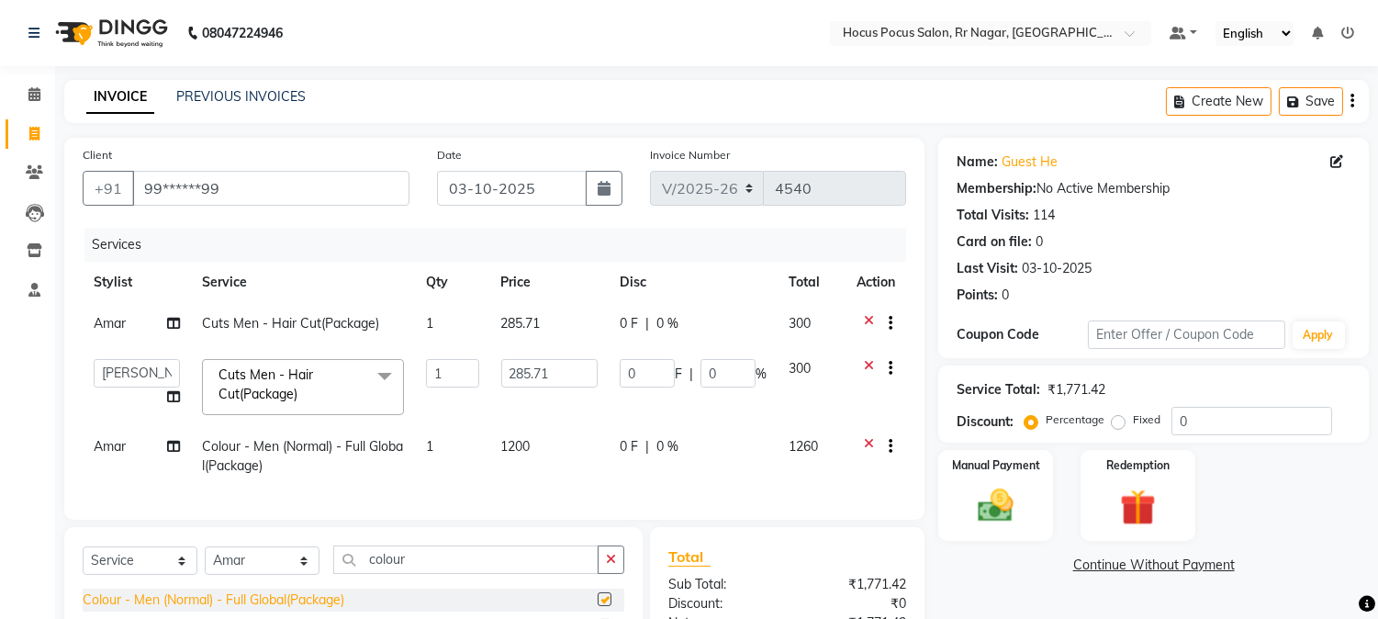
checkbox input "false"
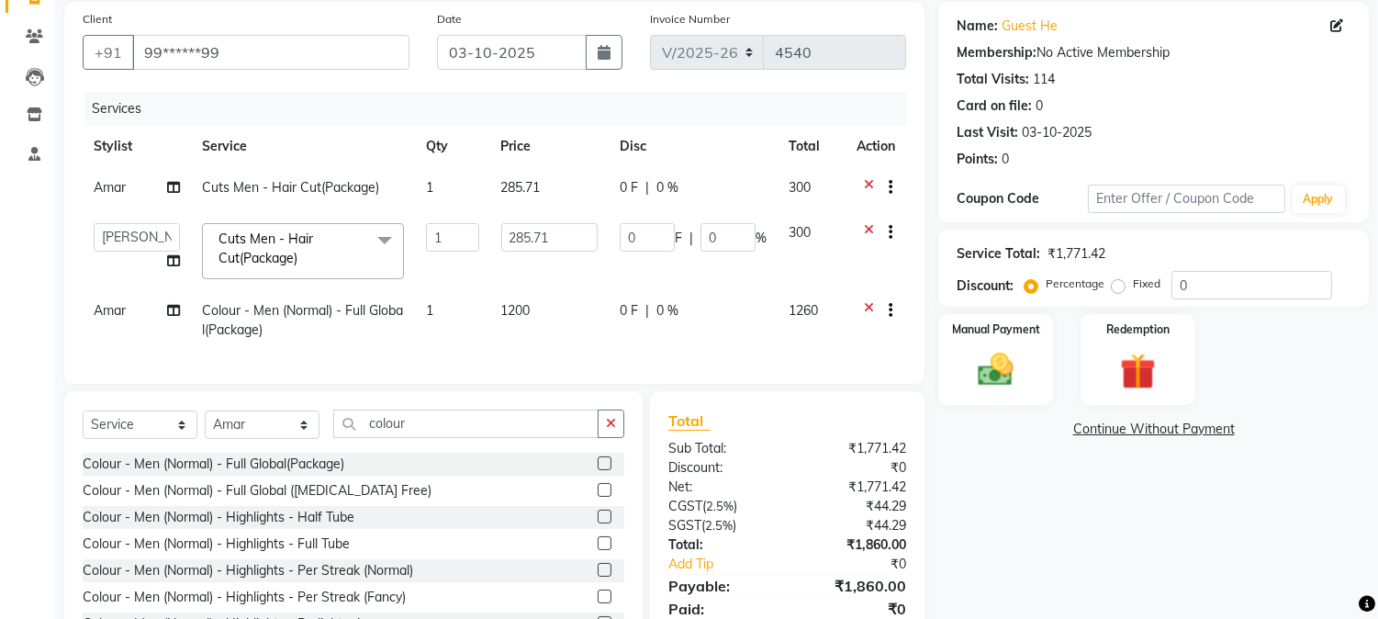
scroll to position [221, 0]
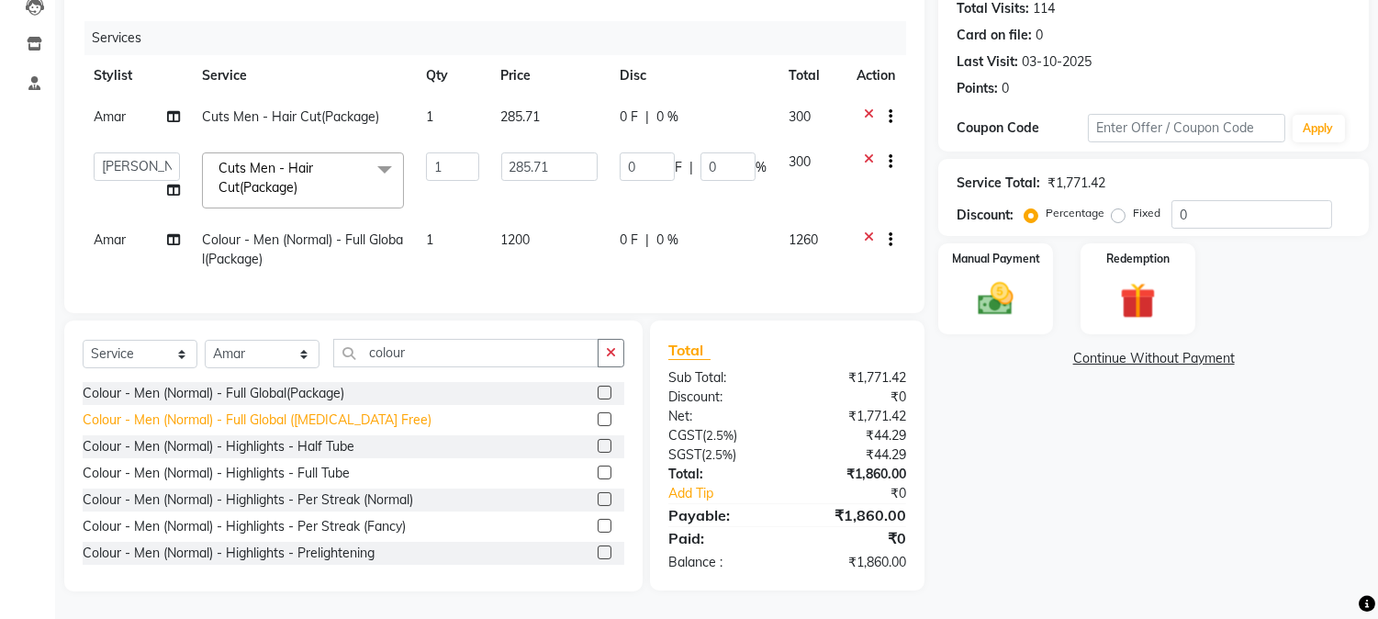
click at [244, 420] on div "Colour - Men (Normal) - Full Global (Ammonia Free)" at bounding box center [257, 419] width 349 height 19
checkbox input "false"
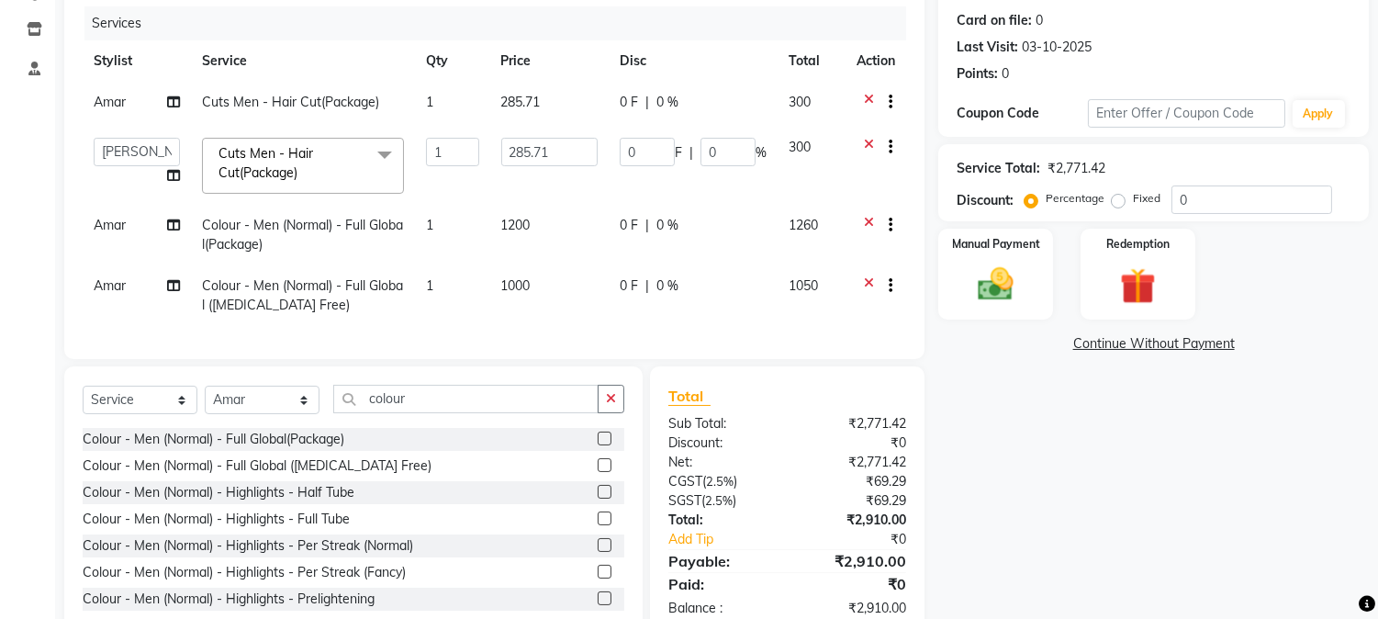
click at [869, 280] on icon at bounding box center [869, 287] width 10 height 23
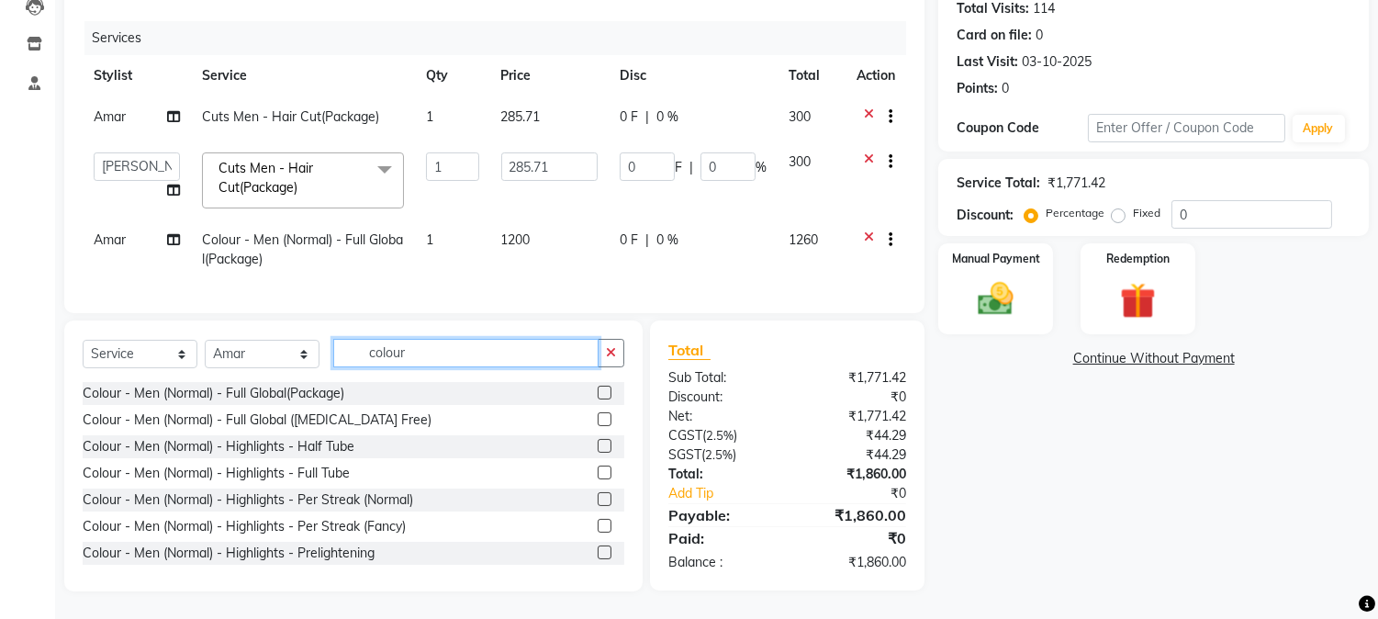
click at [454, 345] on input "colour" at bounding box center [465, 353] width 265 height 28
type input "c"
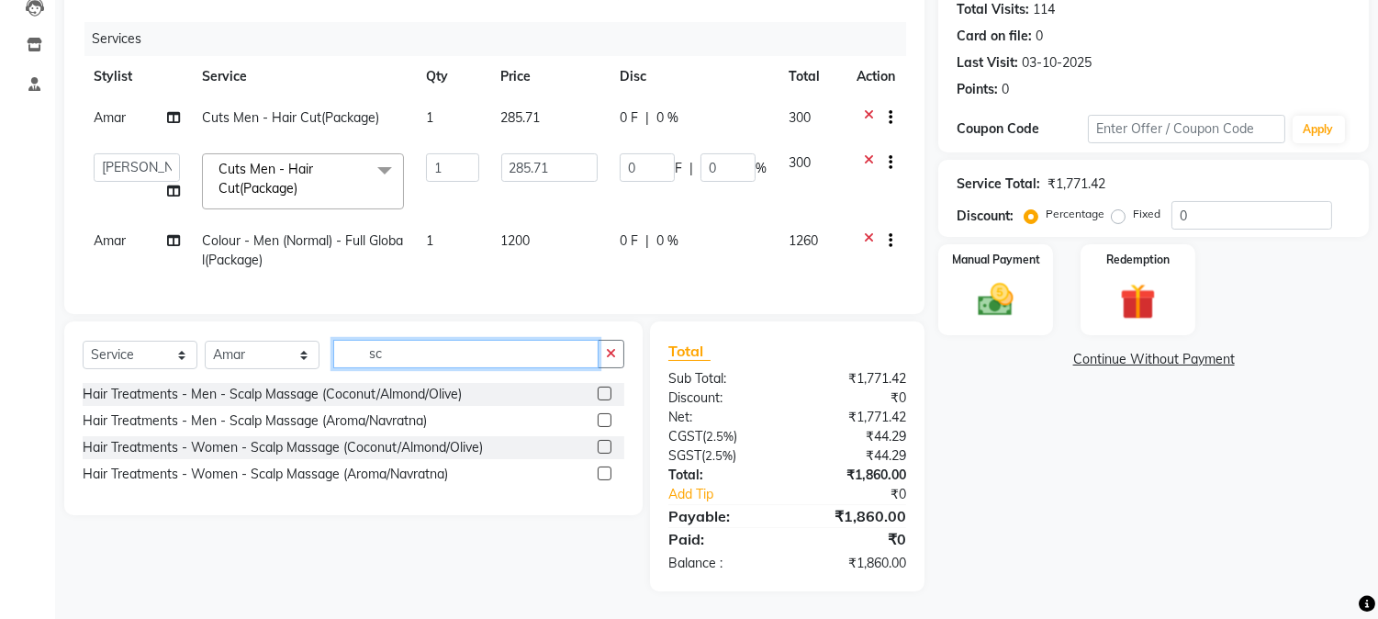
scroll to position [220, 0]
type input "sc"
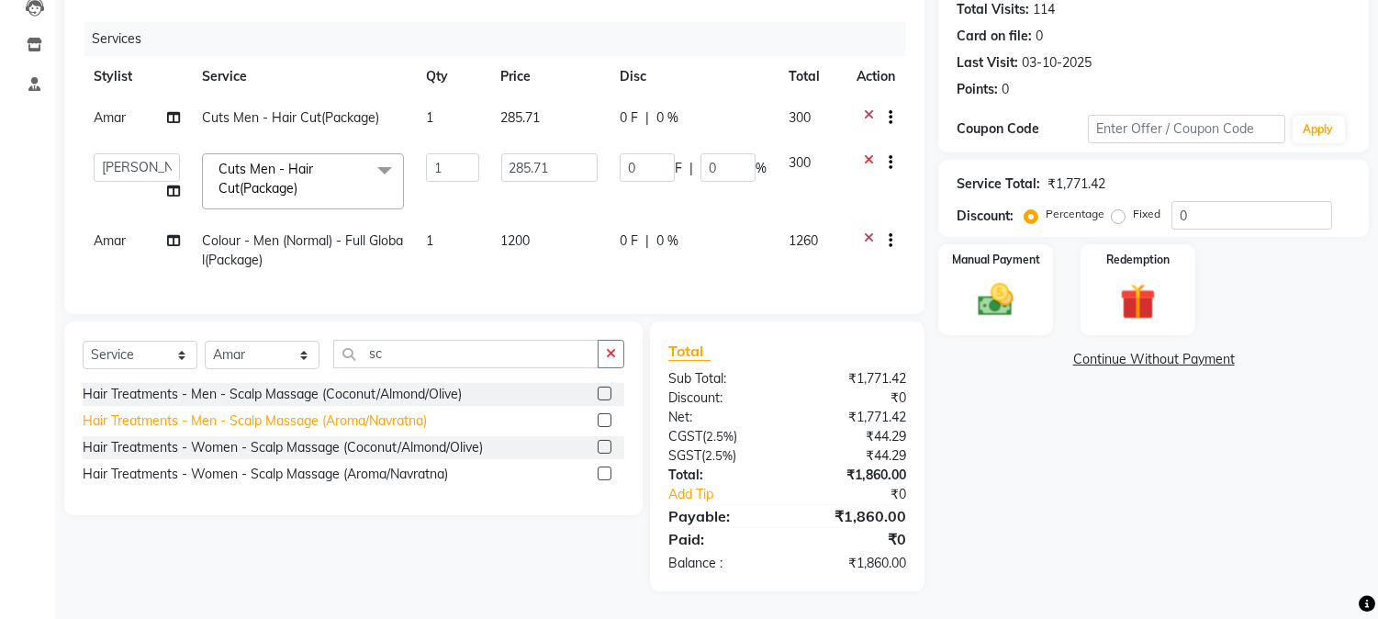
click at [275, 421] on div "Hair Treatments - Men - Scalp Massage (Aroma/Navratna)" at bounding box center [255, 420] width 344 height 19
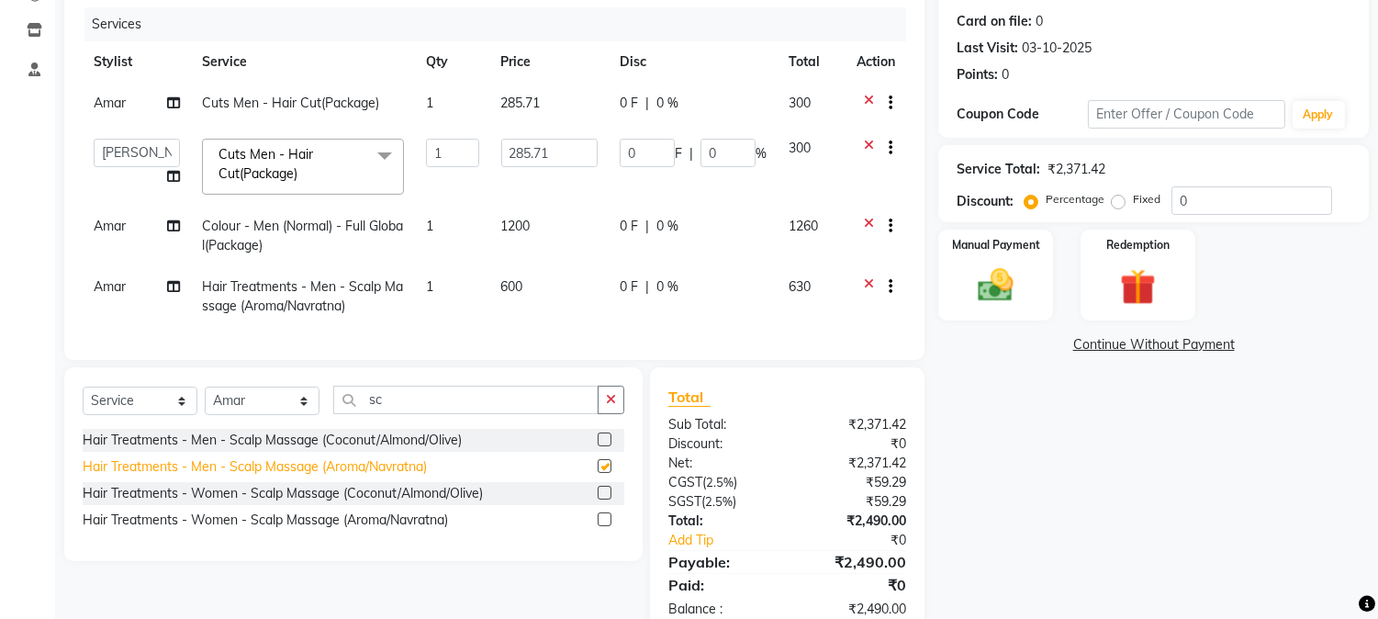
checkbox input "false"
click at [123, 287] on span "Amar" at bounding box center [110, 286] width 32 height 17
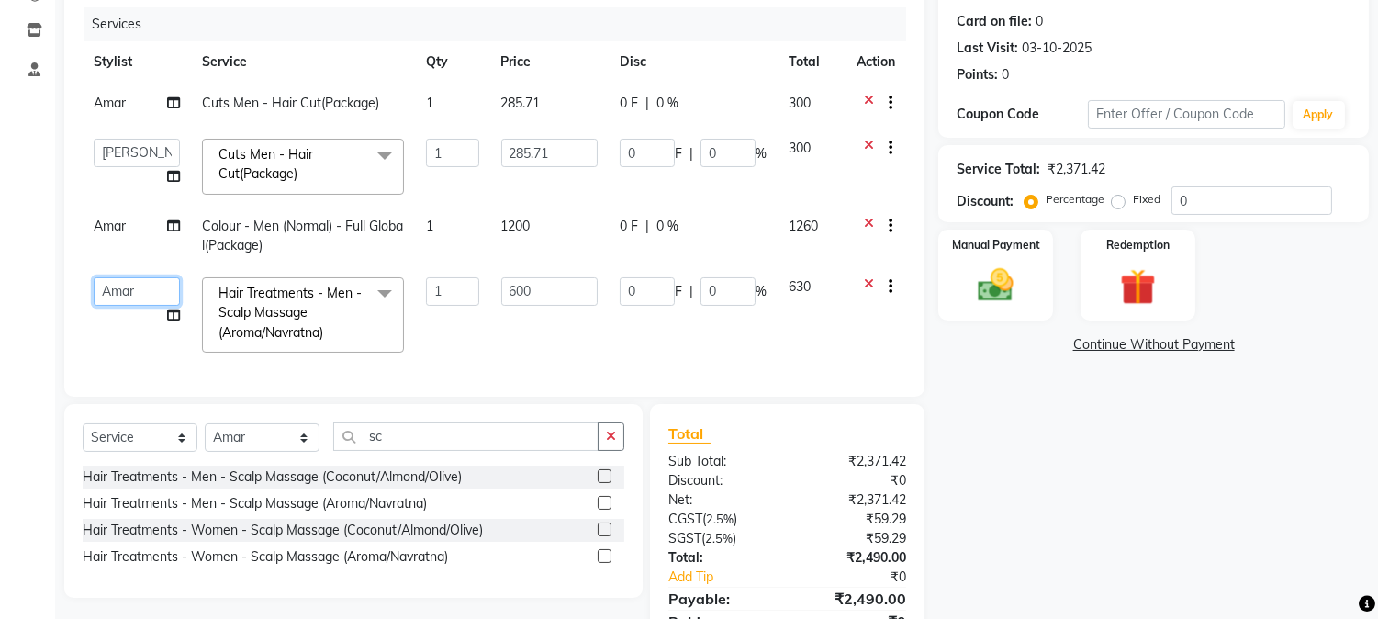
click at [134, 295] on select "Amar Eliza hocus pocus Maya Neha Ranjana Ravi Salima Salman Sonam" at bounding box center [137, 291] width 86 height 28
select select "93657"
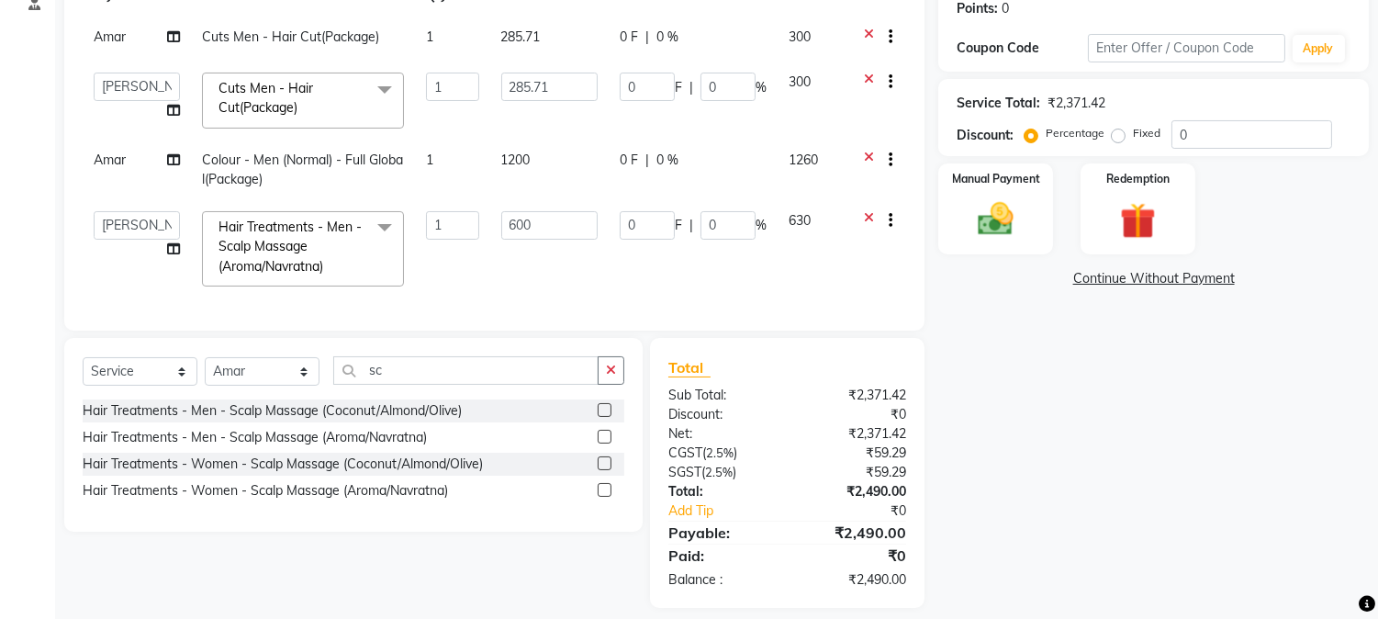
scroll to position [318, 0]
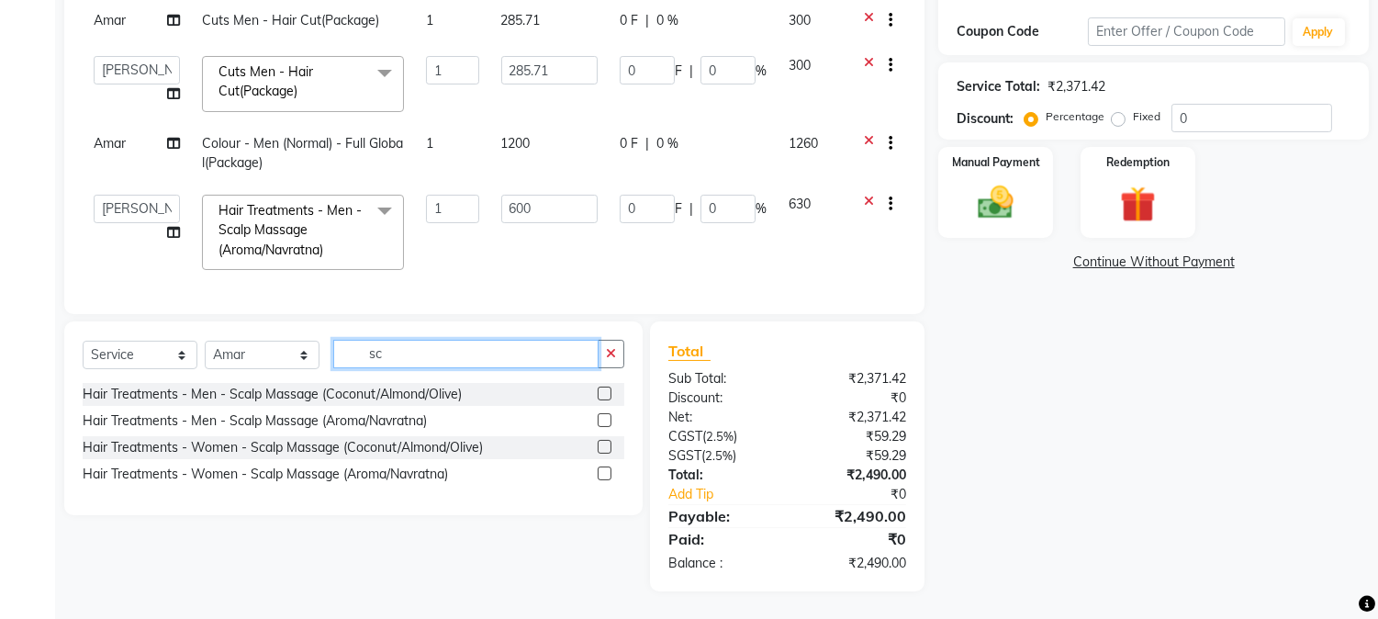
click at [399, 352] on input "sc" at bounding box center [465, 354] width 265 height 28
type input "s"
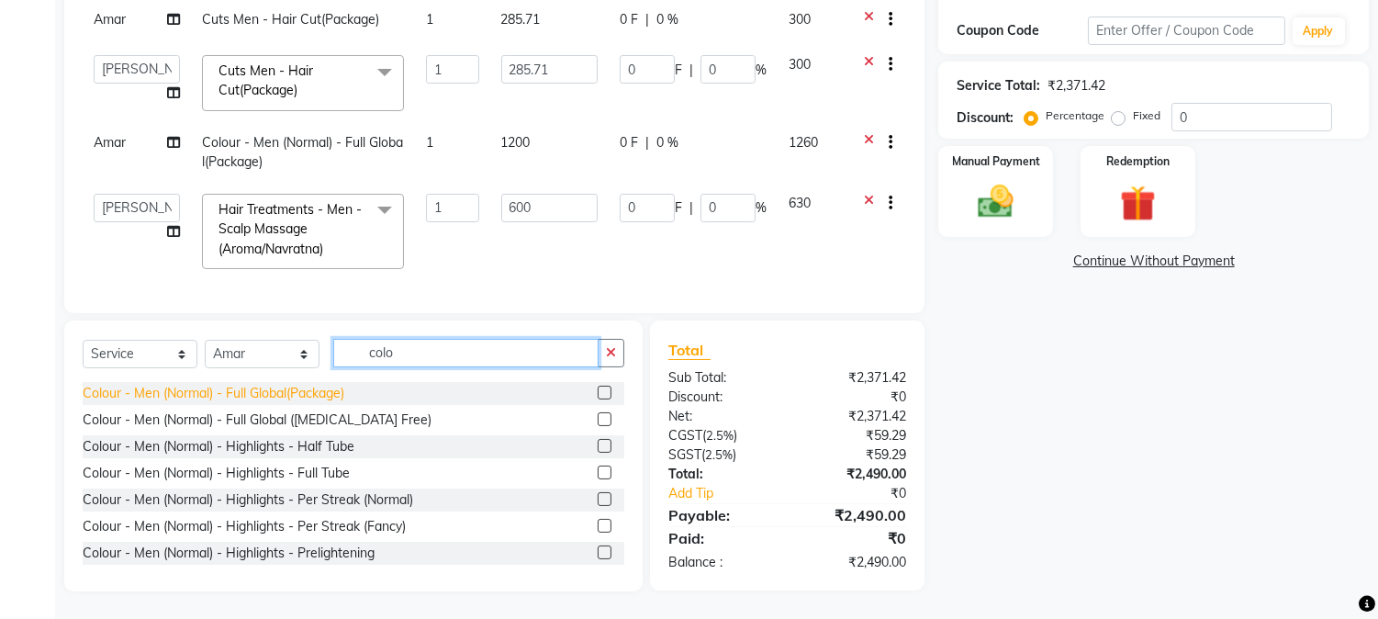
type input "colo"
click at [266, 393] on div "Colour - Men (Normal) - Full Global(Package)" at bounding box center [214, 393] width 262 height 19
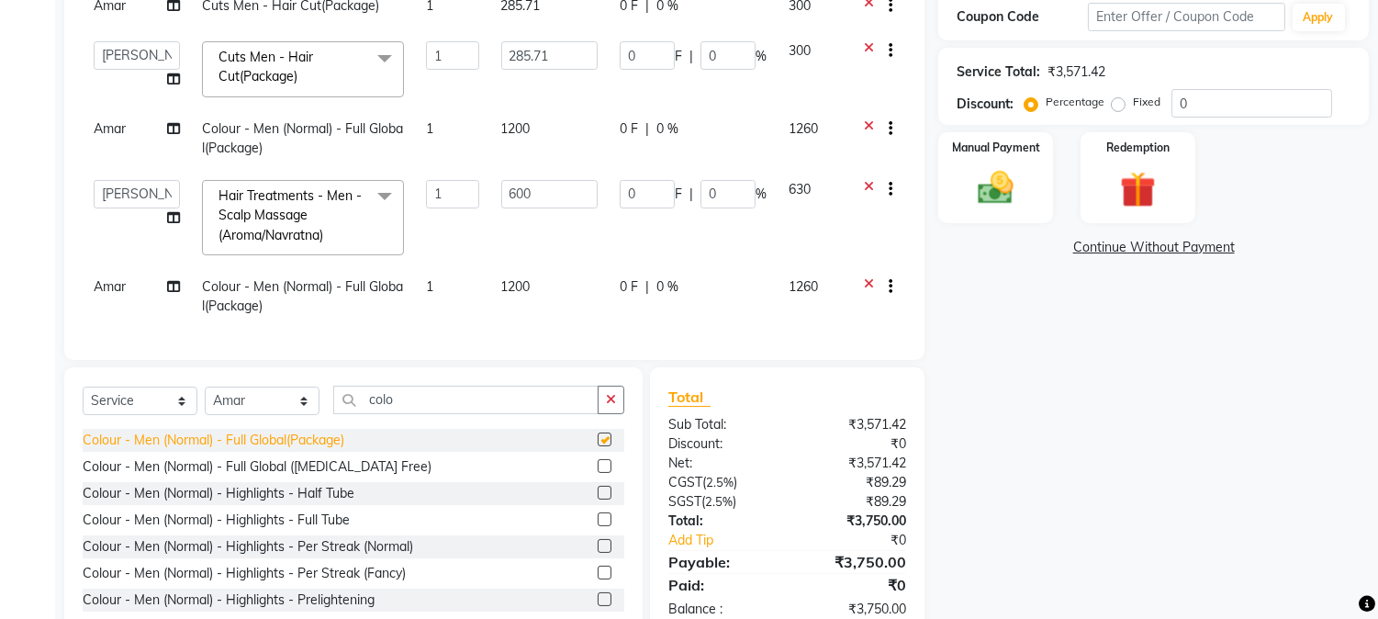
checkbox input "false"
click at [261, 477] on div "Colour - Men (Normal) - Full Global (Ammonia Free)" at bounding box center [257, 466] width 349 height 19
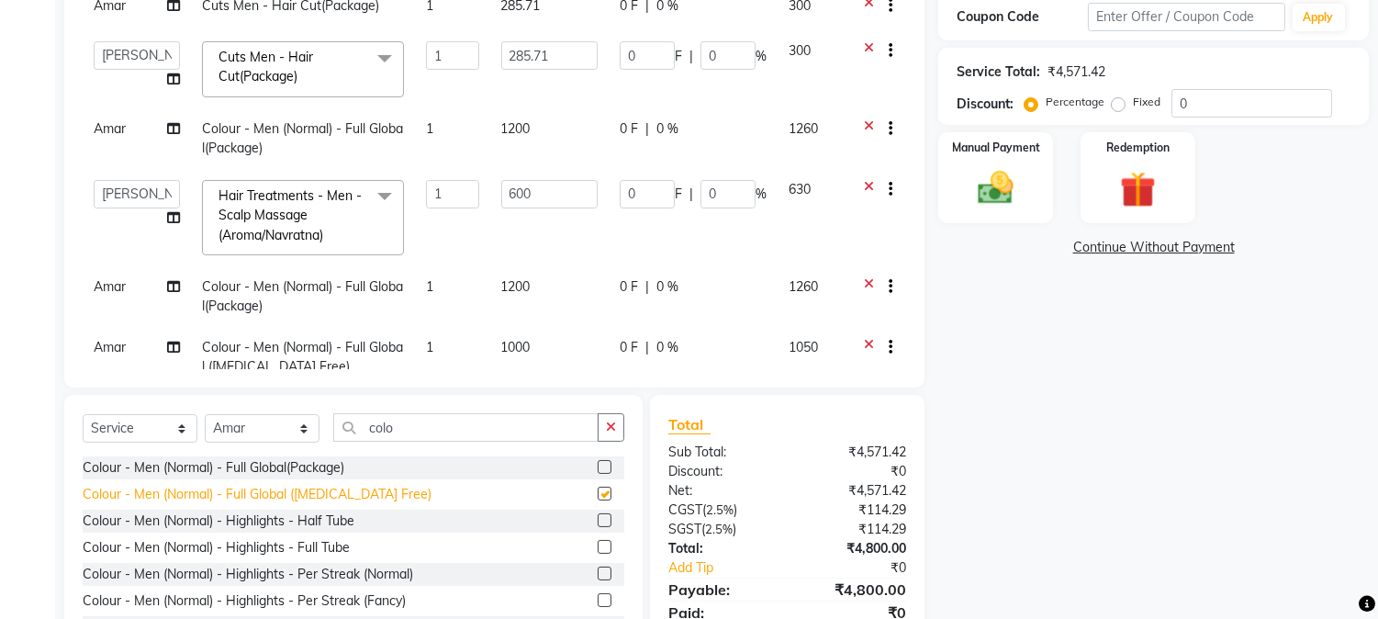
checkbox input "false"
click at [864, 343] on icon at bounding box center [869, 349] width 10 height 23
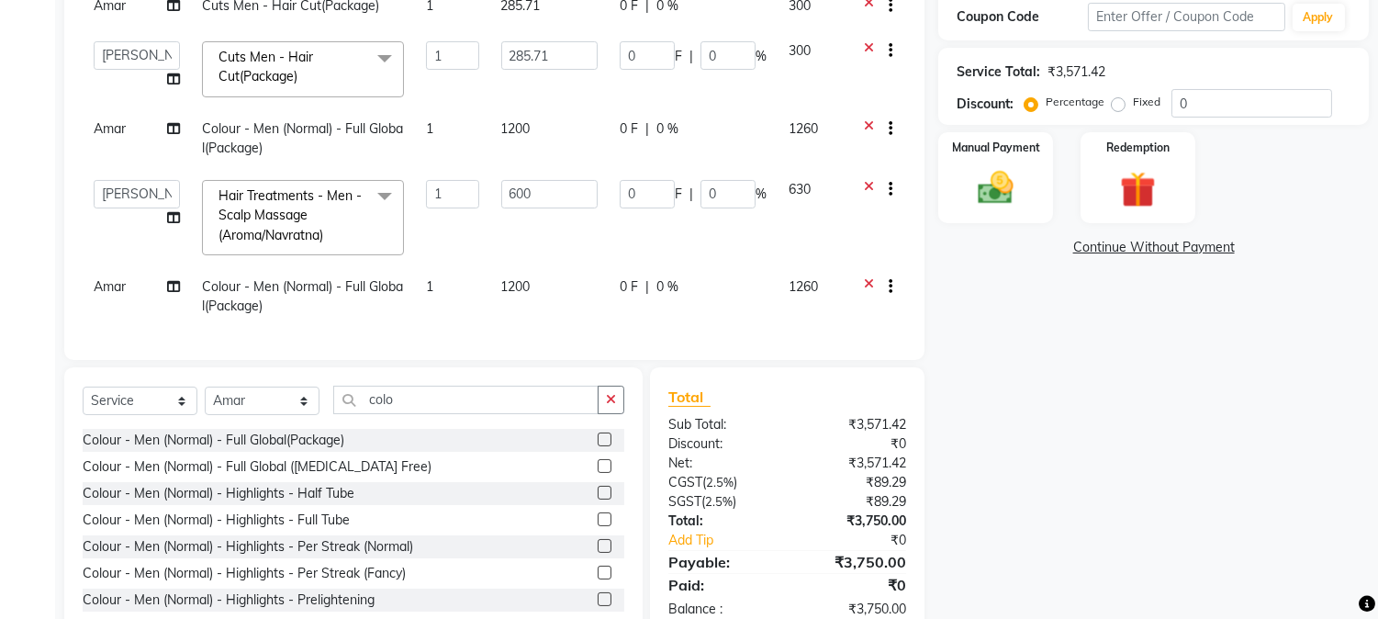
click at [874, 277] on div at bounding box center [883, 288] width 18 height 23
click at [867, 280] on icon at bounding box center [869, 288] width 10 height 23
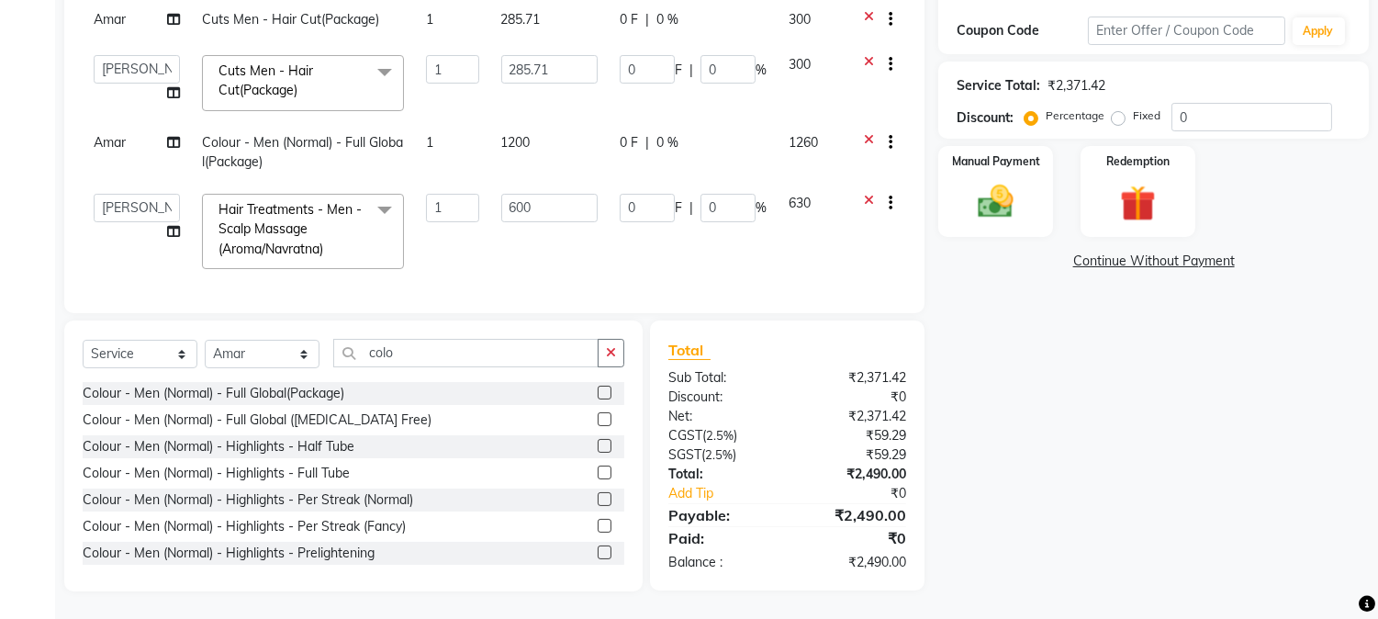
click at [84, 125] on td "Amar" at bounding box center [137, 152] width 108 height 61
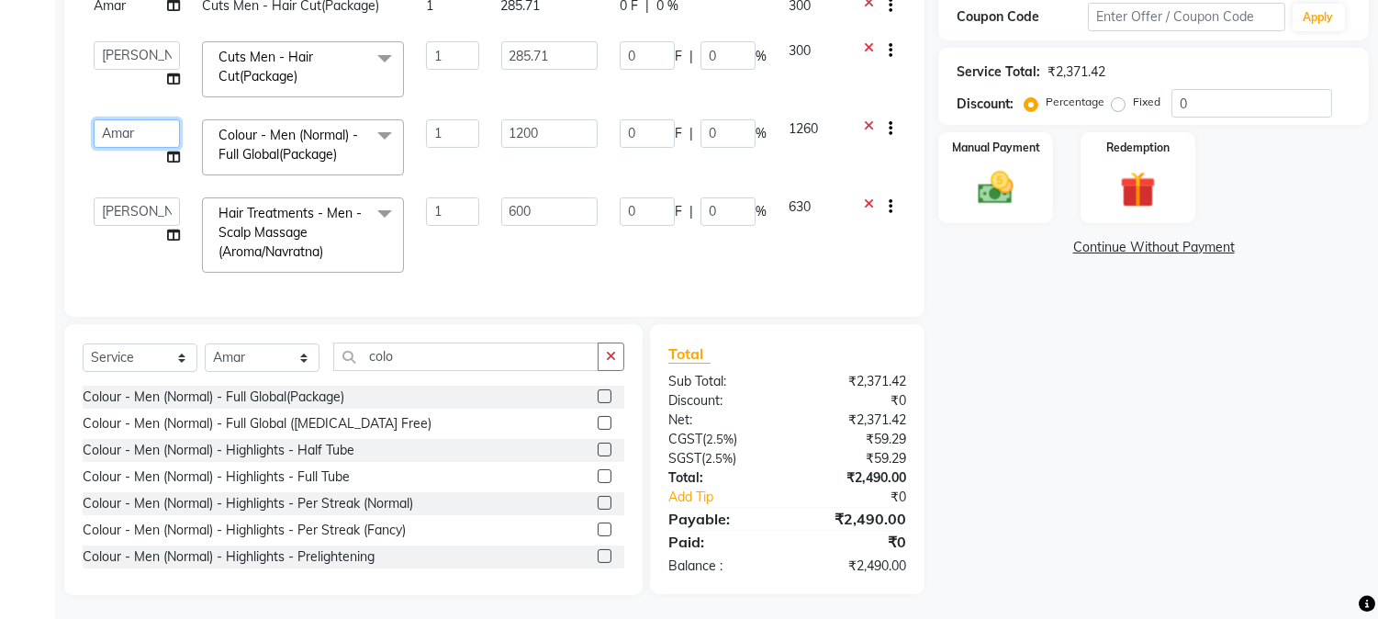
click at [122, 123] on select "Amar Eliza hocus pocus Maya Neha Ranjana Ravi Salima Salman Sonam" at bounding box center [137, 133] width 86 height 28
select select "32993"
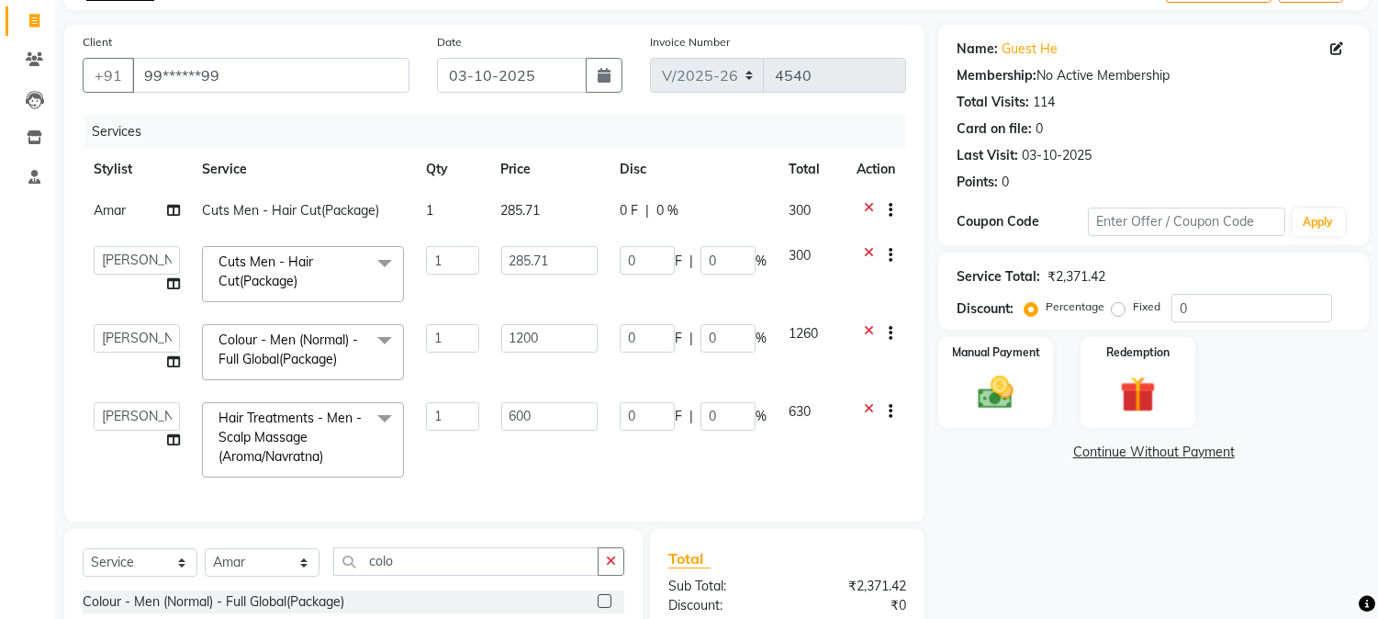
scroll to position [336, 0]
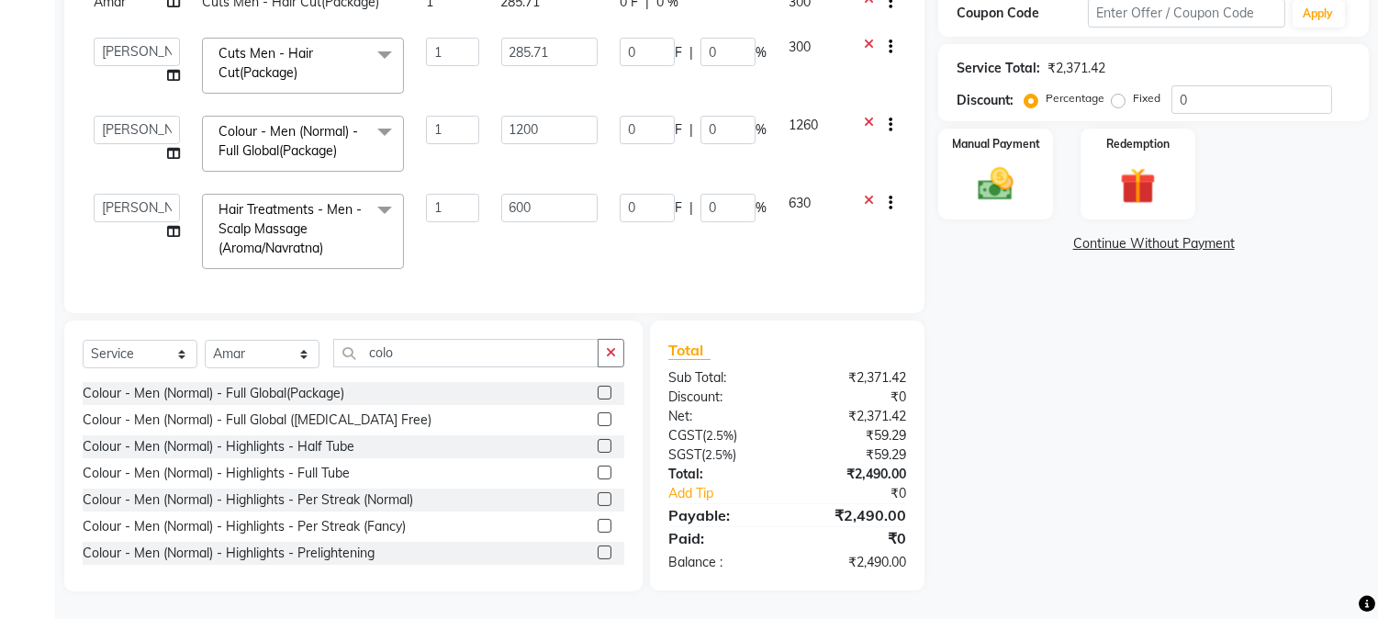
click at [1375, 185] on div "Manual Payment Redemption" at bounding box center [1154, 174] width 458 height 91
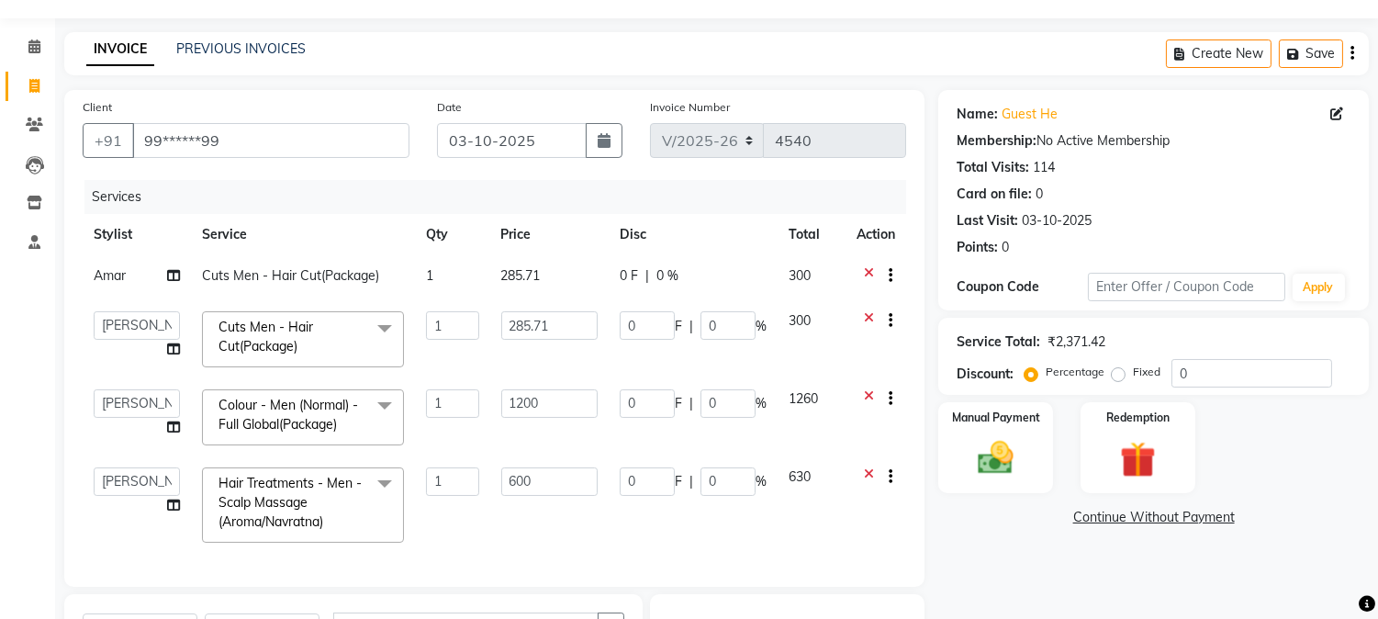
scroll to position [0, 0]
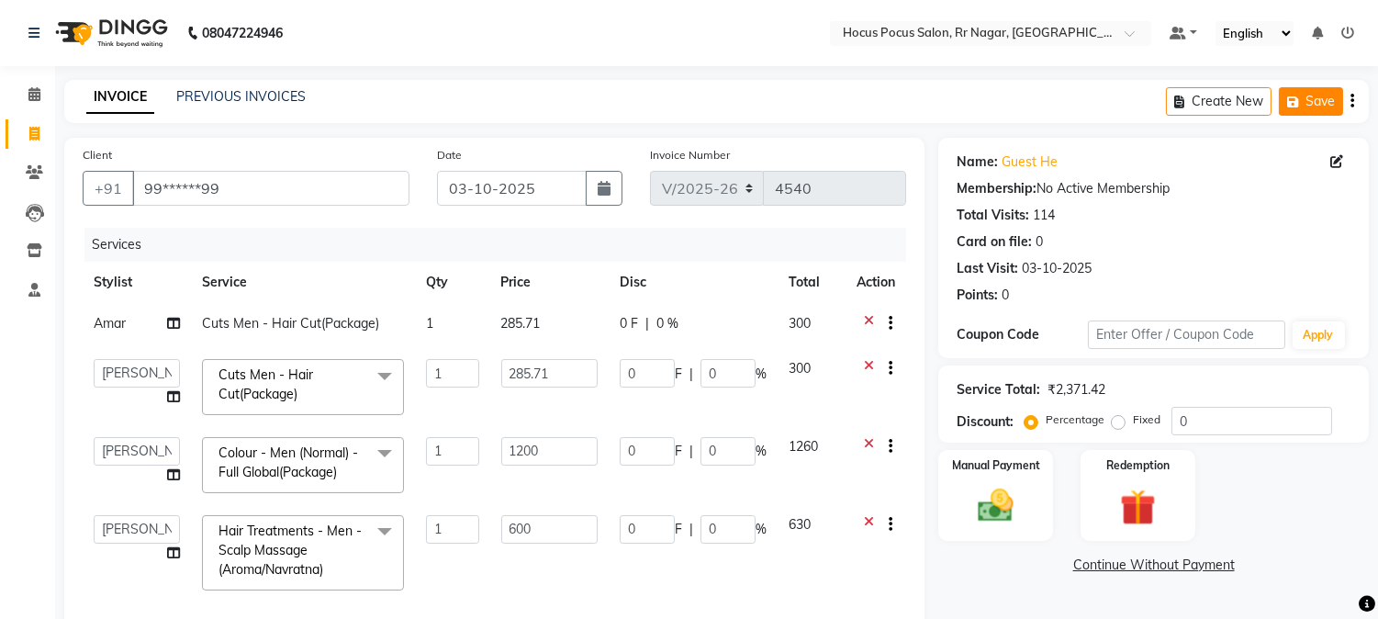
click at [1284, 99] on button "Save" at bounding box center [1311, 101] width 64 height 28
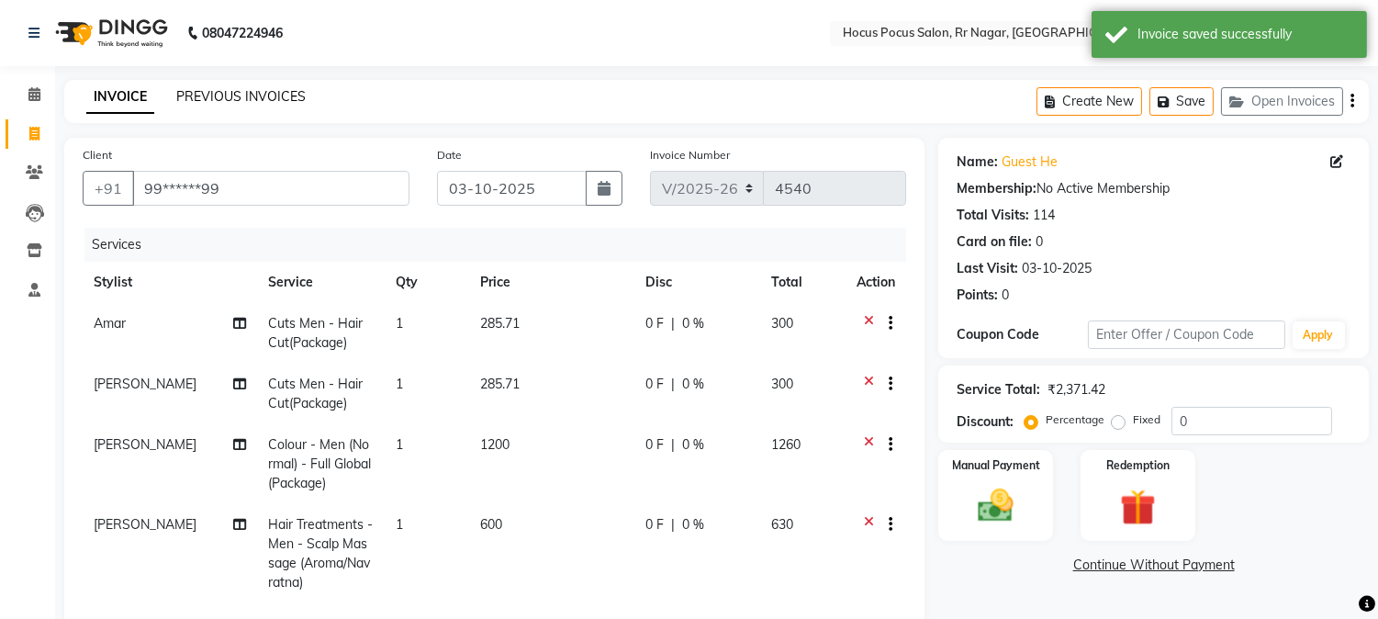
click at [286, 101] on link "PREVIOUS INVOICES" at bounding box center [240, 96] width 129 height 17
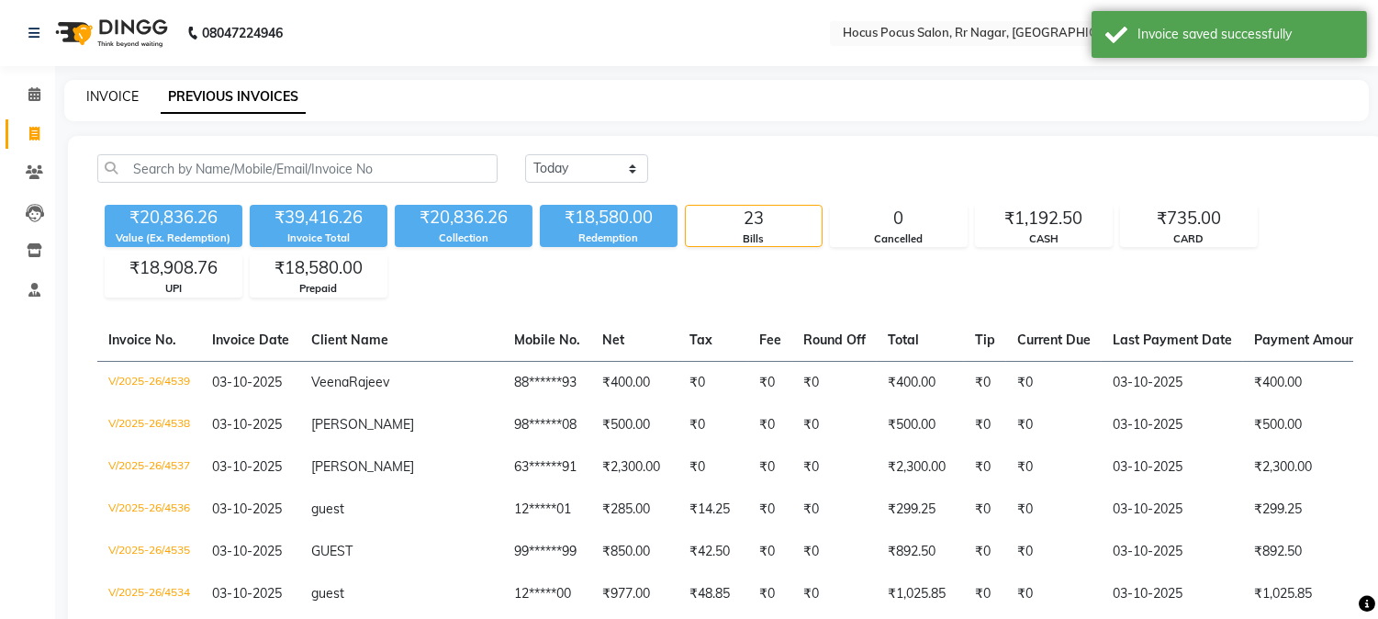
click at [112, 97] on link "INVOICE" at bounding box center [112, 96] width 52 height 17
select select "service"
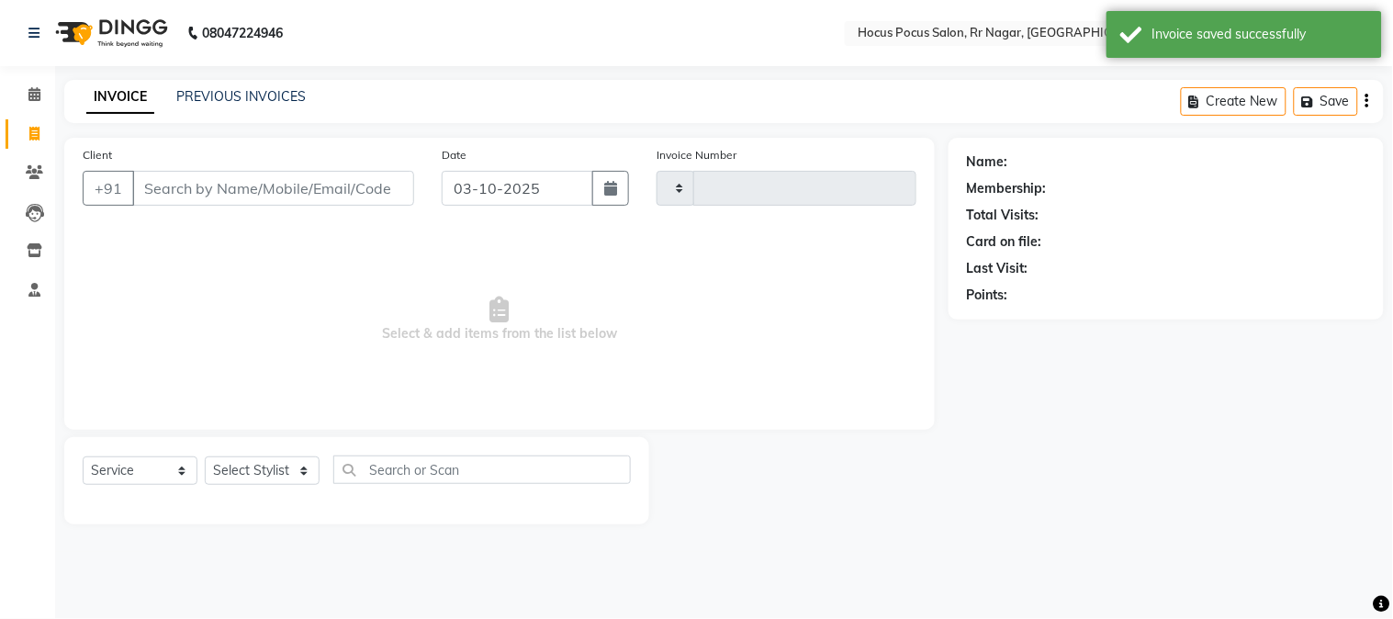
type input "4540"
select select "5019"
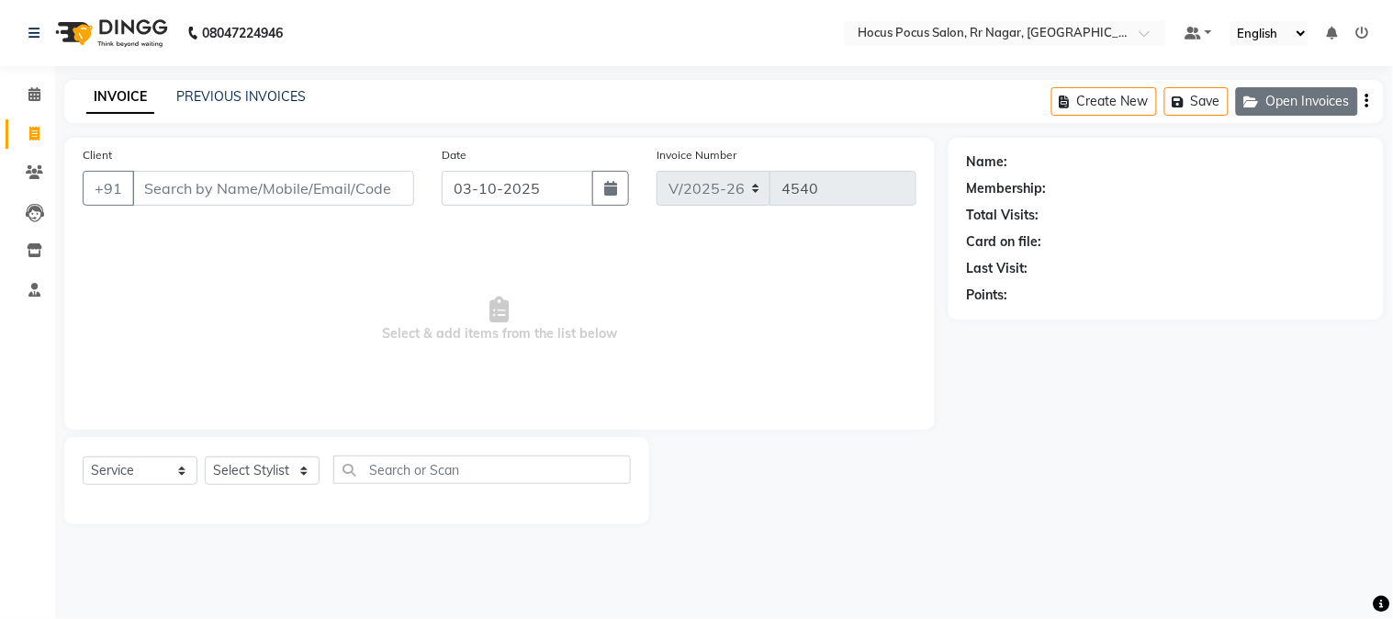
click at [1253, 105] on icon "button" at bounding box center [1255, 101] width 22 height 13
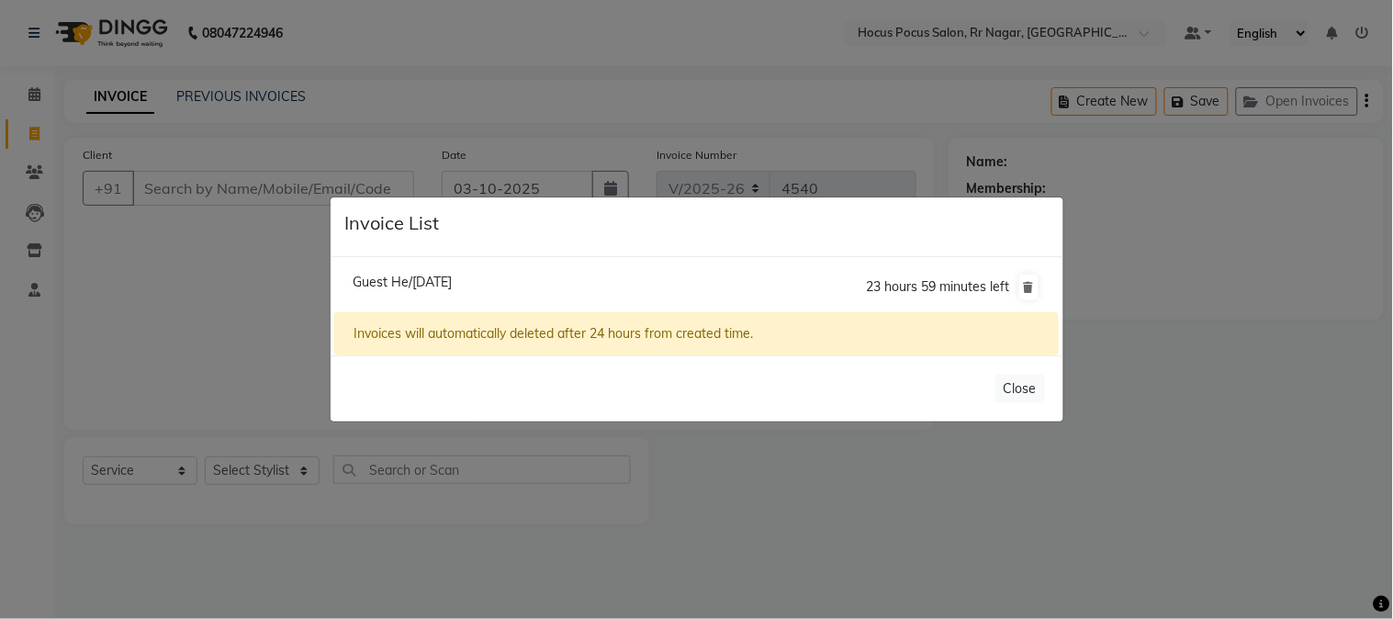
click at [516, 286] on li "Guest He/03 October 2025 23 hours 59 minutes left" at bounding box center [696, 287] width 724 height 51
click at [452, 280] on span "Guest He/03 October 2025" at bounding box center [402, 282] width 99 height 17
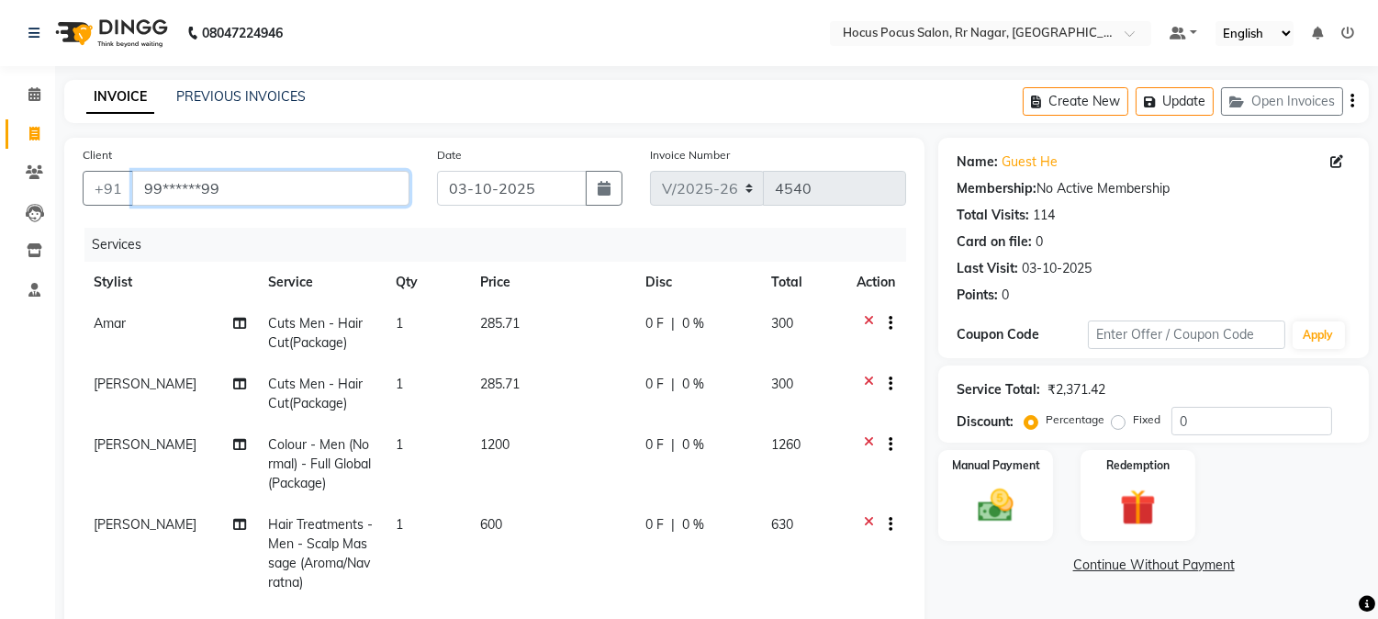
click at [264, 182] on input "99******99" at bounding box center [270, 188] width 277 height 35
type input "9"
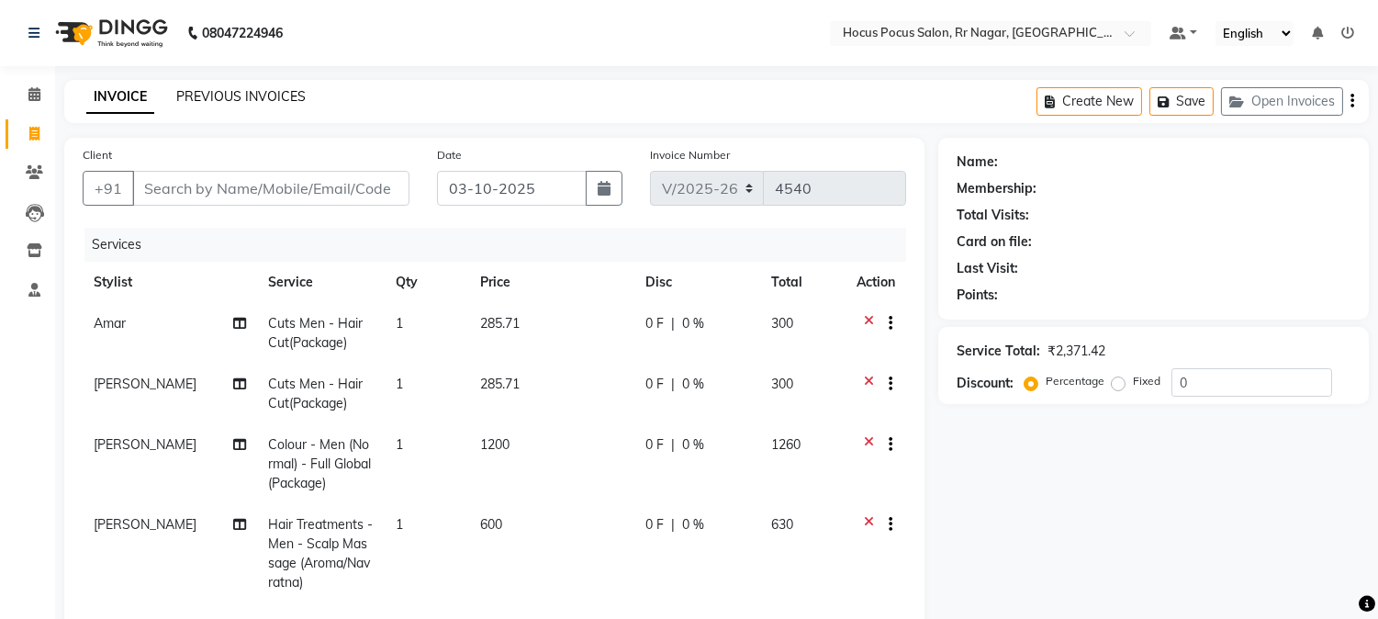
click at [237, 101] on link "PREVIOUS INVOICES" at bounding box center [240, 96] width 129 height 17
click at [241, 92] on link "PREVIOUS INVOICES" at bounding box center [240, 96] width 129 height 17
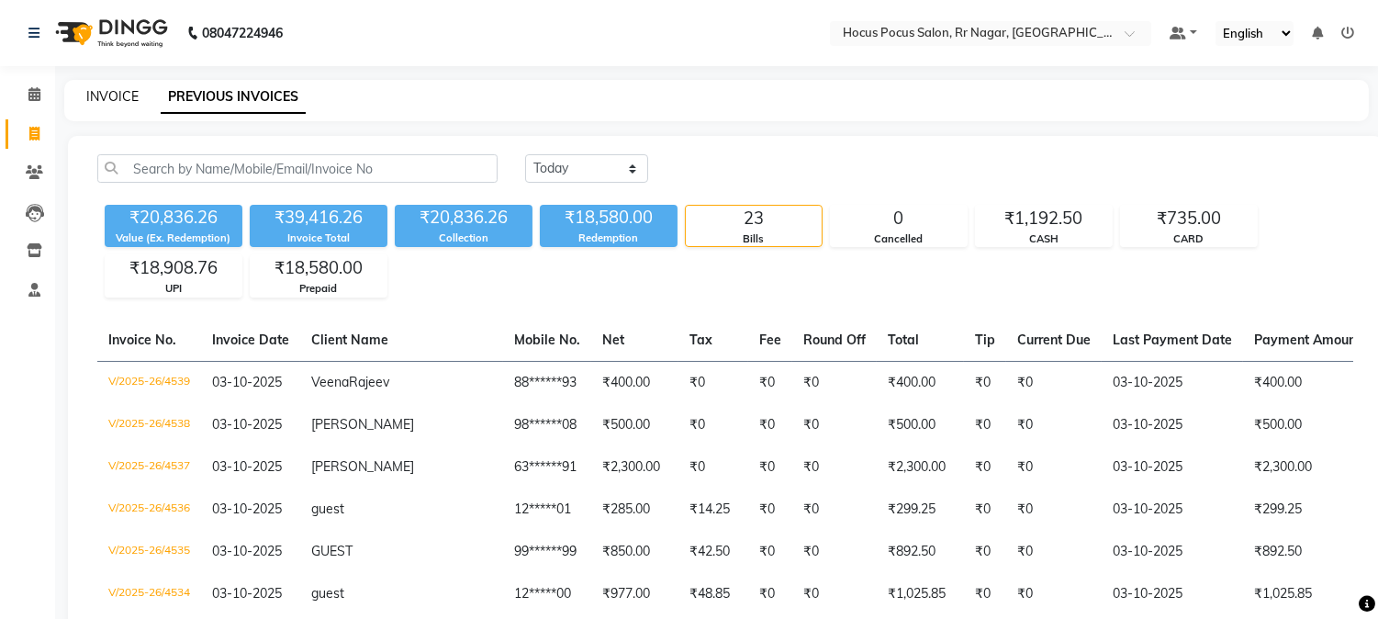
click at [107, 96] on link "INVOICE" at bounding box center [112, 96] width 52 height 17
select select "service"
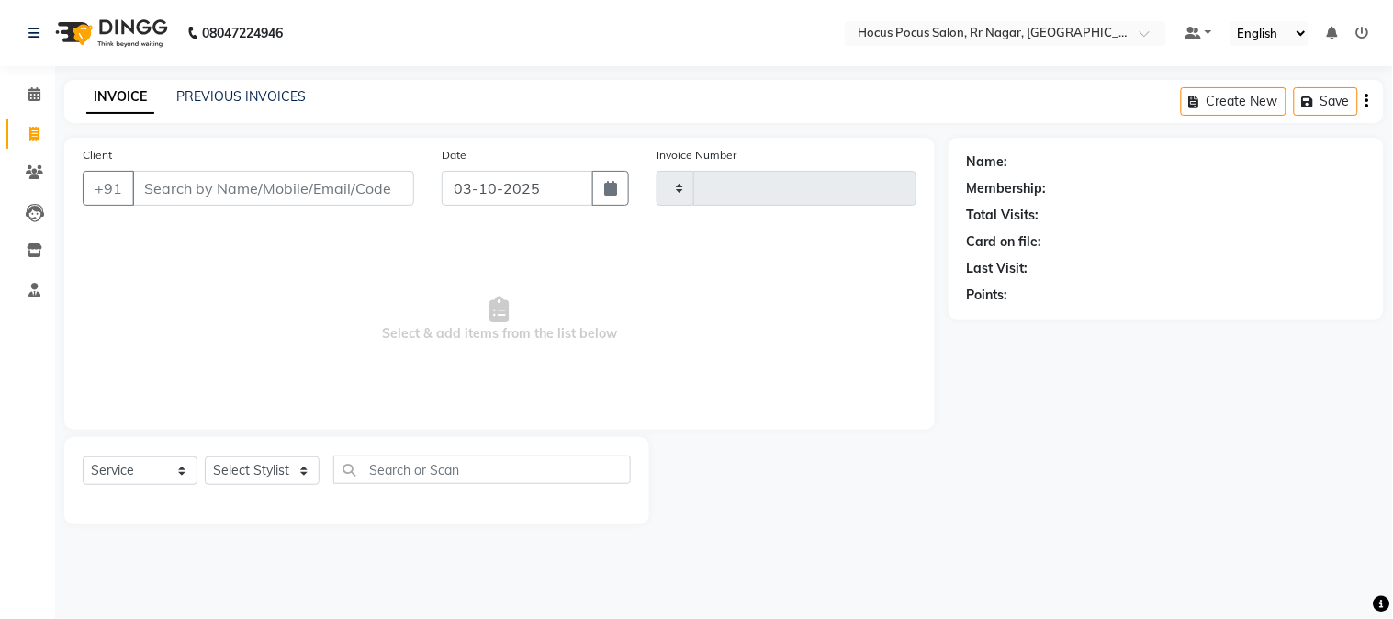
type input "4540"
select select "5019"
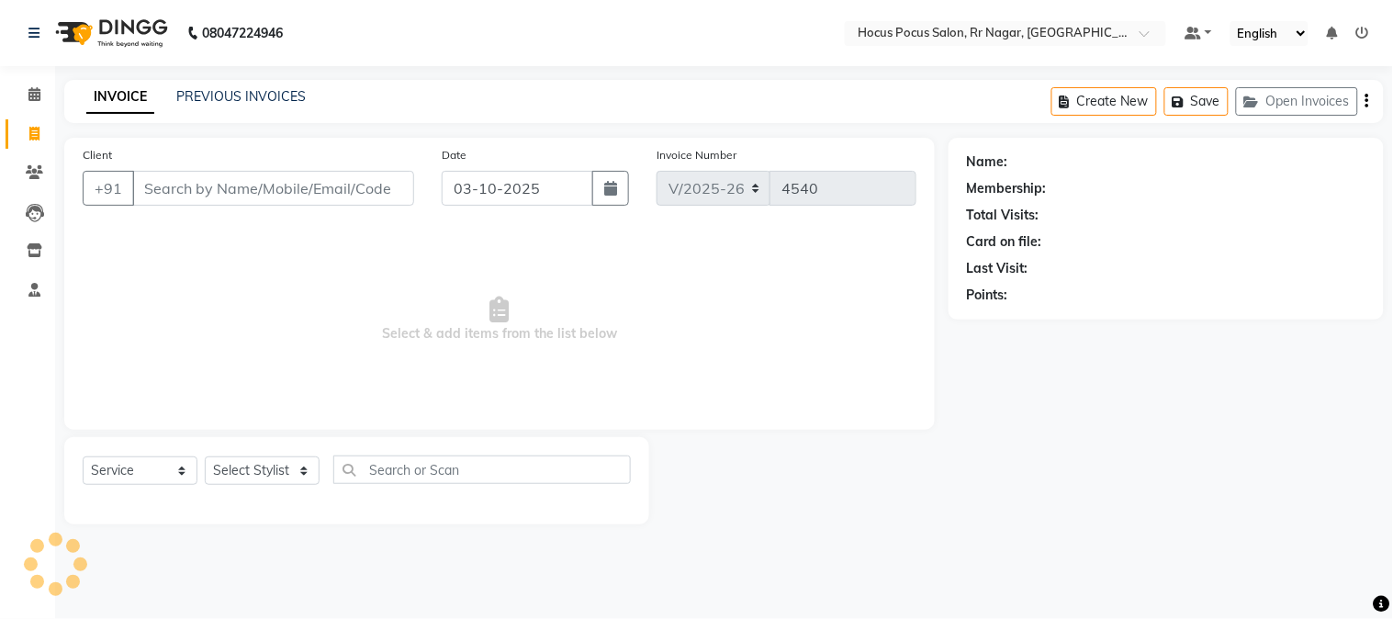
click at [245, 186] on input "Client" at bounding box center [273, 188] width 282 height 35
type input "9880001357"
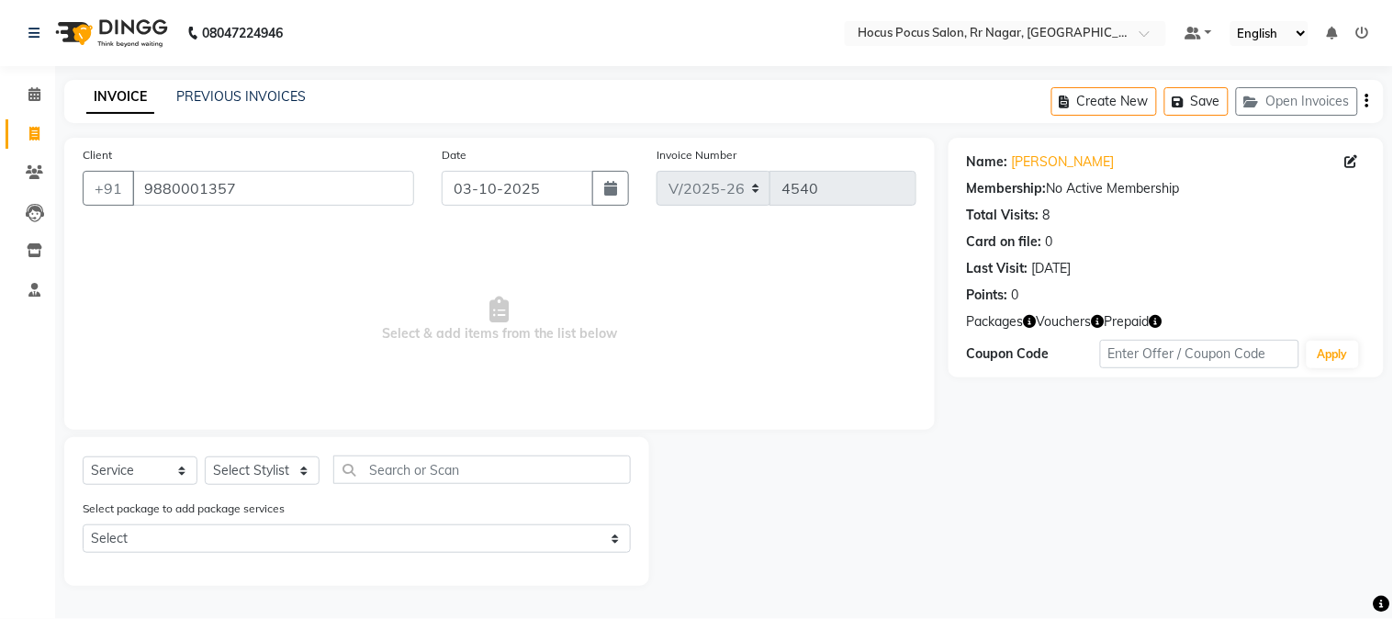
click at [1094, 319] on icon "button" at bounding box center [1098, 321] width 13 height 13
click at [1154, 315] on icon "button" at bounding box center [1156, 321] width 13 height 13
click at [272, 478] on select "Select Stylist Amar Eliza hocus pocus Maya Neha Ranjana Ravi Salima Salman Sonam" at bounding box center [262, 470] width 115 height 28
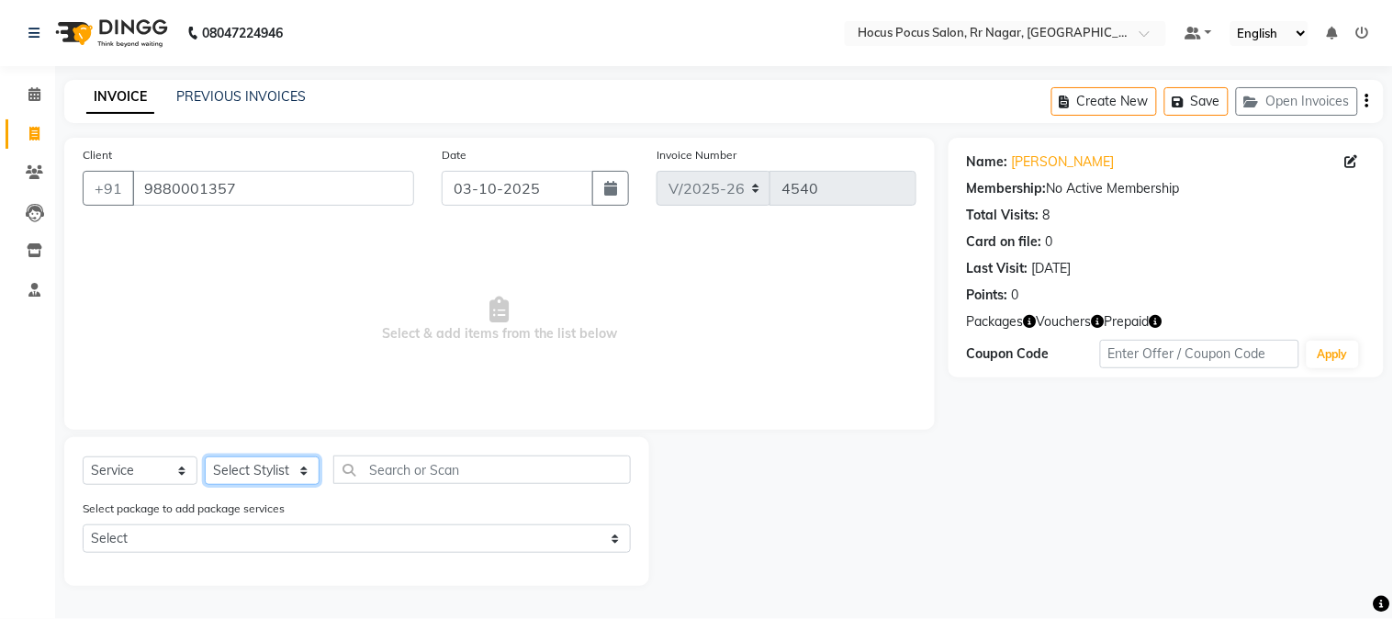
select select "92671"
click at [205, 457] on select "Select Stylist Amar Eliza hocus pocus Maya Neha Ranjana Ravi Salima Salman Sonam" at bounding box center [262, 470] width 115 height 28
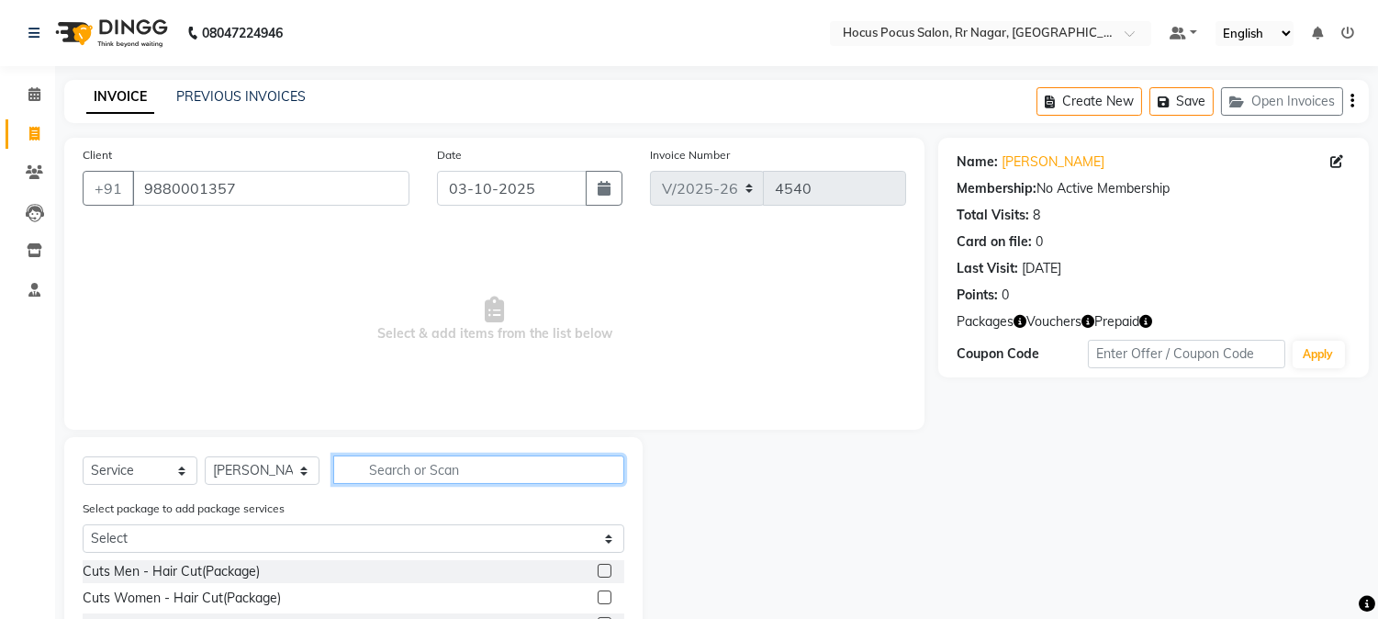
click at [367, 470] on input "text" at bounding box center [478, 469] width 291 height 28
type input "hai"
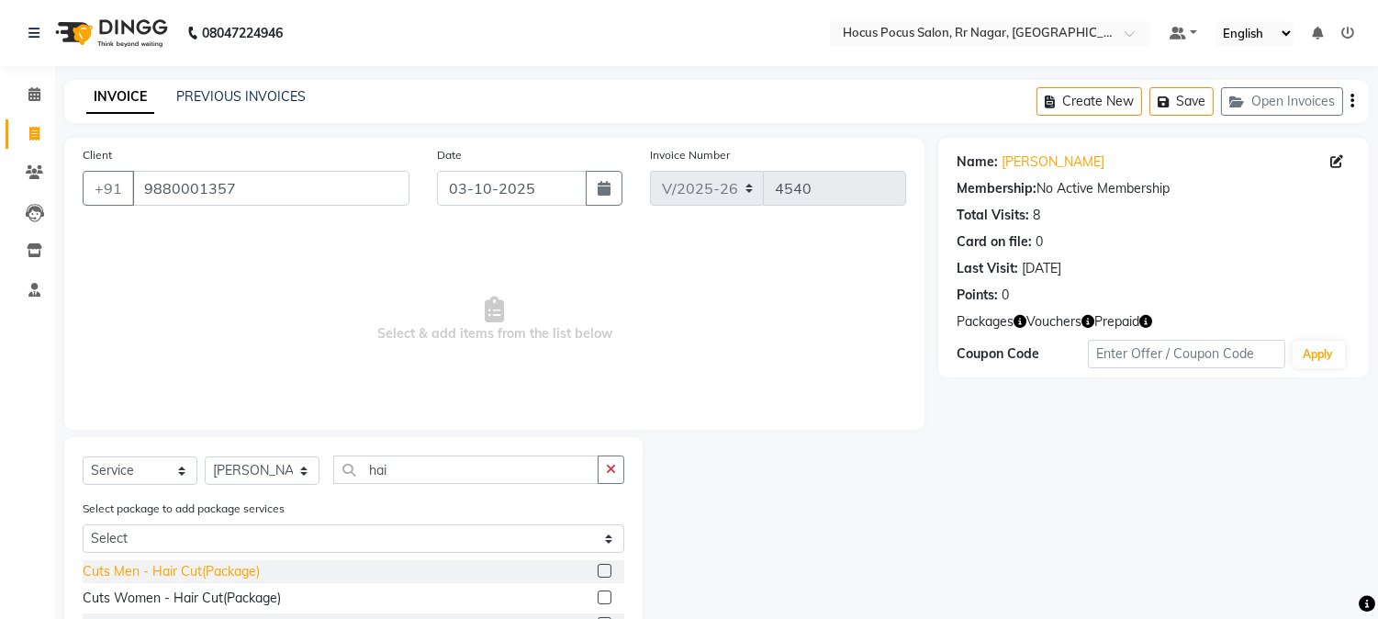
click at [161, 569] on div "Cuts Men - Hair Cut(Package)" at bounding box center [171, 571] width 177 height 19
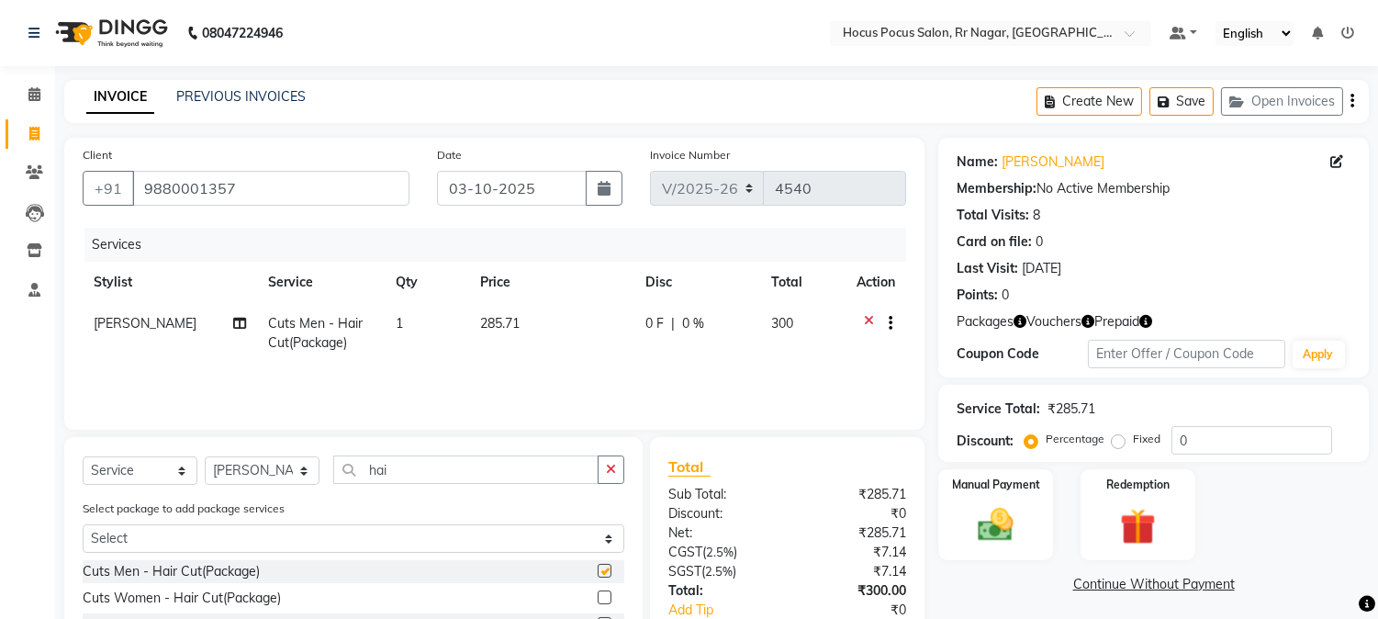
checkbox input "false"
click at [521, 319] on td "285.71" at bounding box center [551, 333] width 165 height 61
select select "92671"
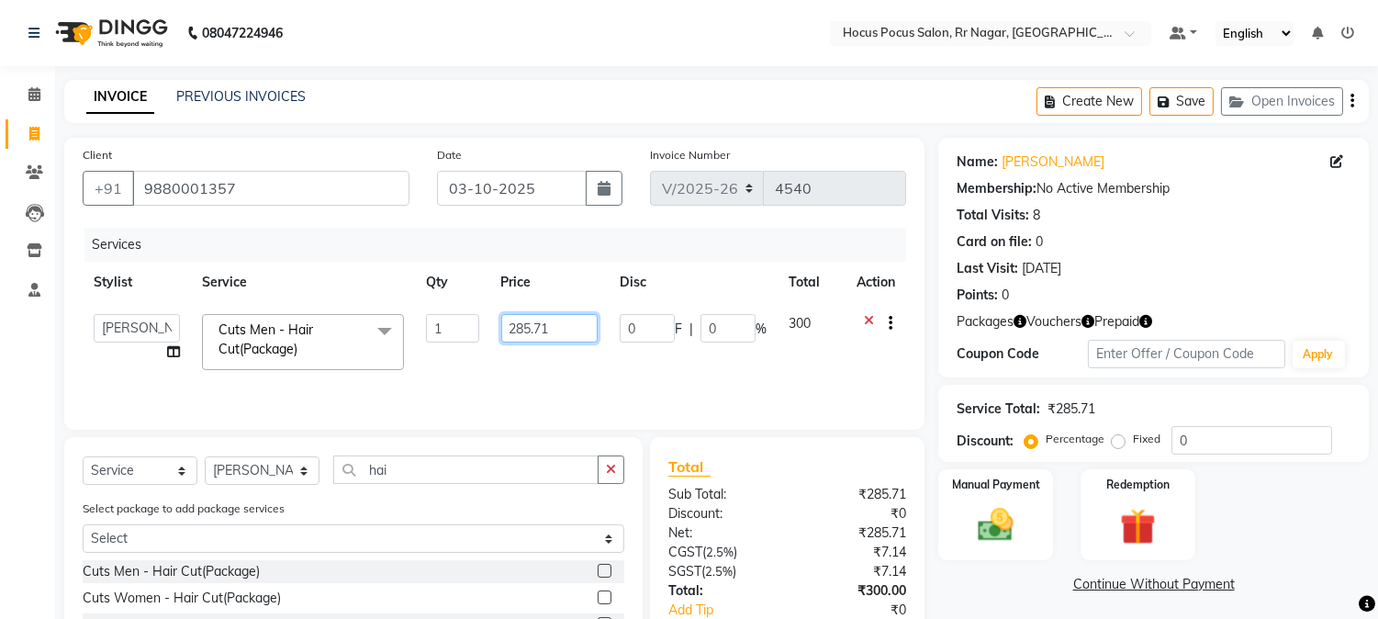
click at [555, 328] on input "285.71" at bounding box center [549, 328] width 96 height 28
type input "2"
type input "300"
click at [553, 374] on div "Services Stylist Service Qty Price Disc Total Action Amar Eliza hocus pocus May…" at bounding box center [495, 320] width 824 height 184
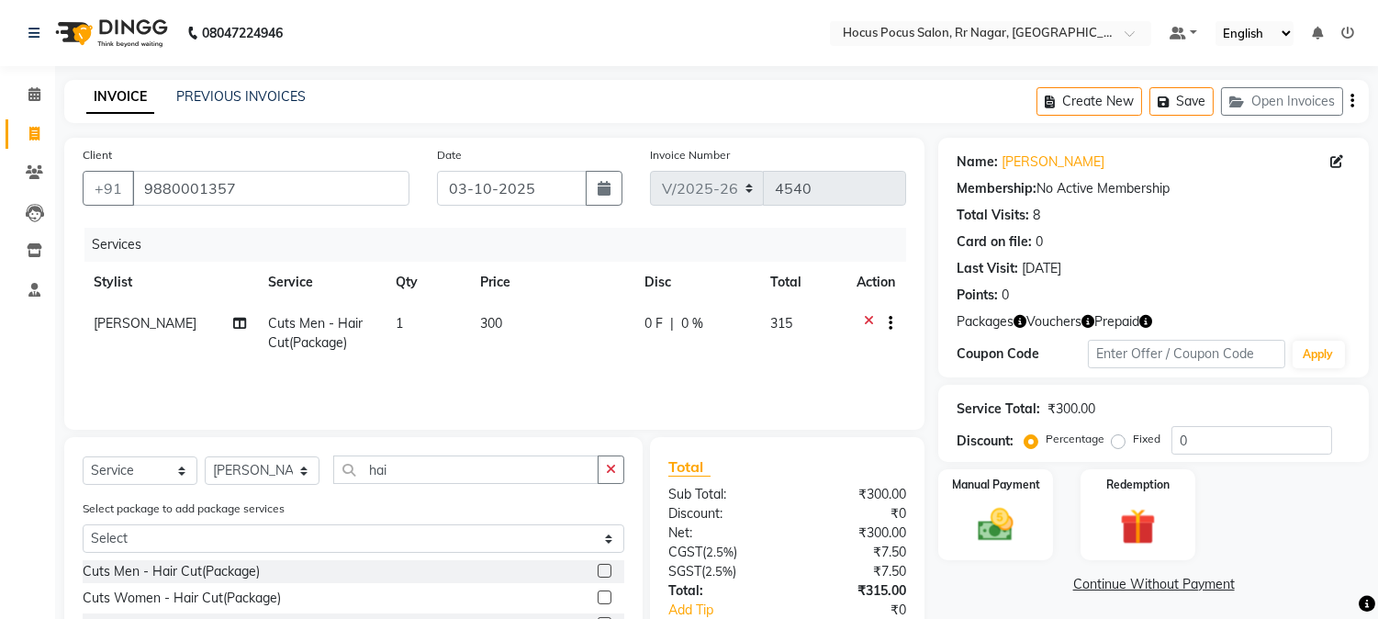
scroll to position [178, 0]
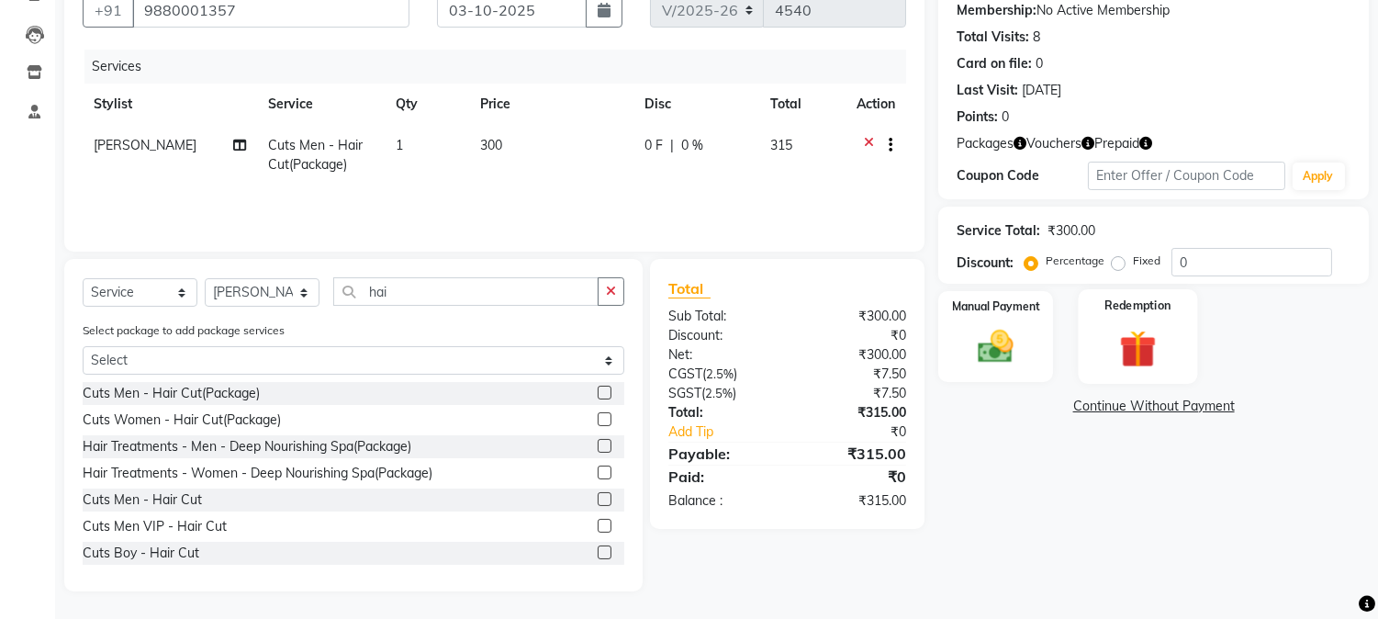
click at [1115, 361] on img at bounding box center [1137, 349] width 61 height 46
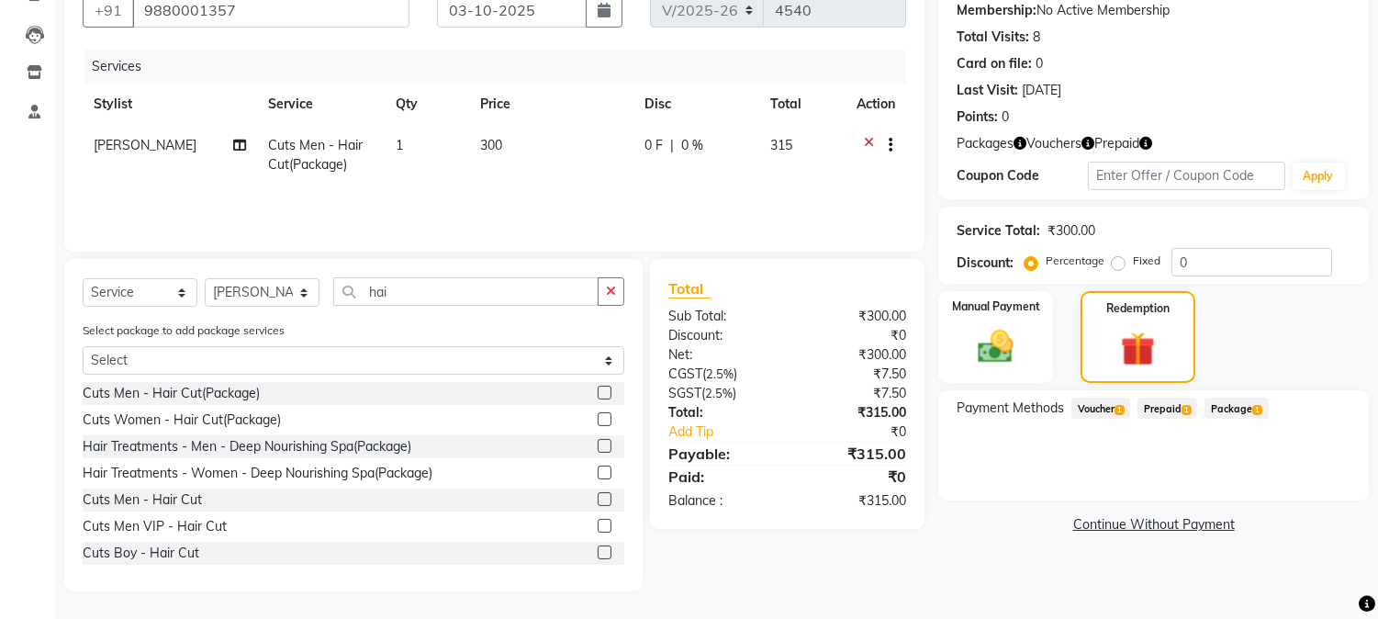
click at [1151, 405] on span "Prepaid 1" at bounding box center [1168, 408] width 60 height 21
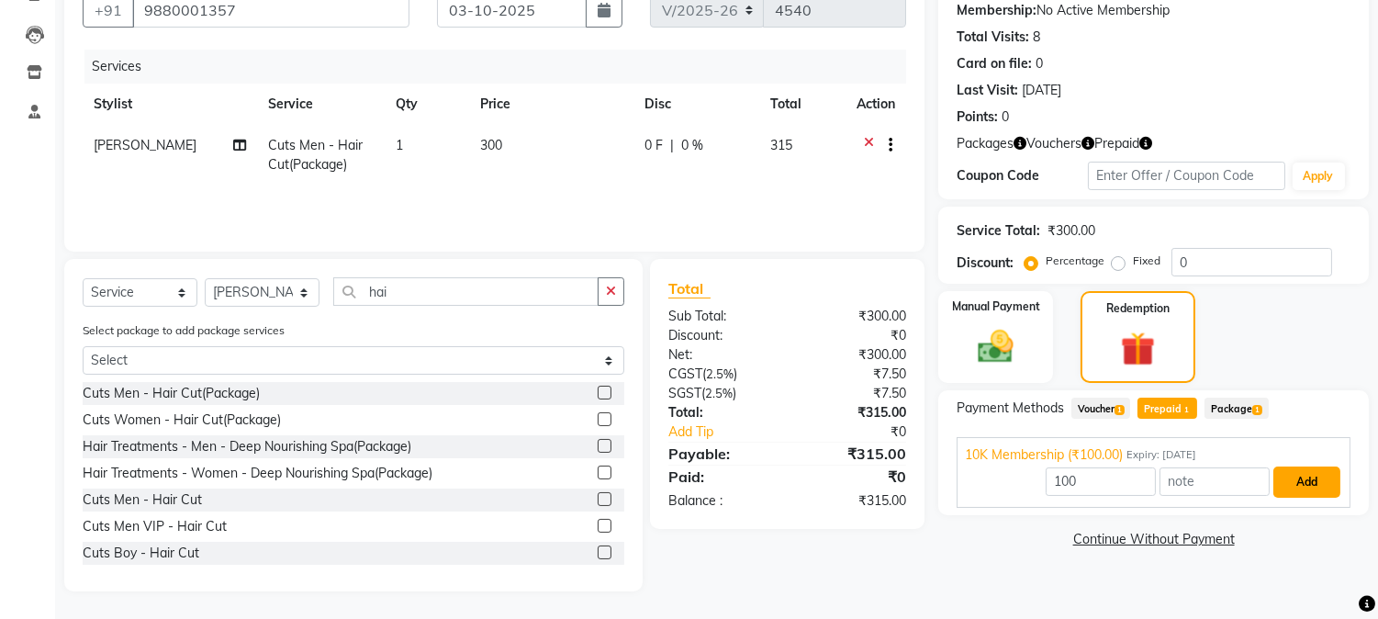
click at [1282, 479] on button "Add" at bounding box center [1307, 481] width 67 height 31
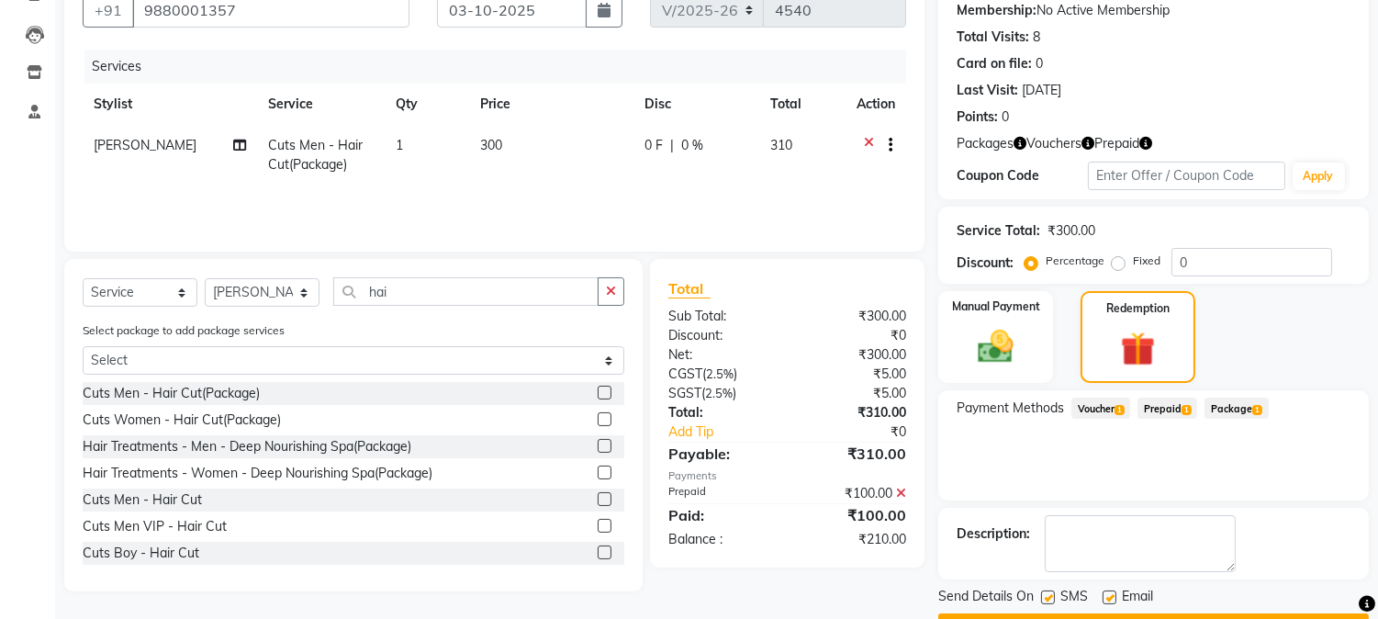
scroll to position [227, 0]
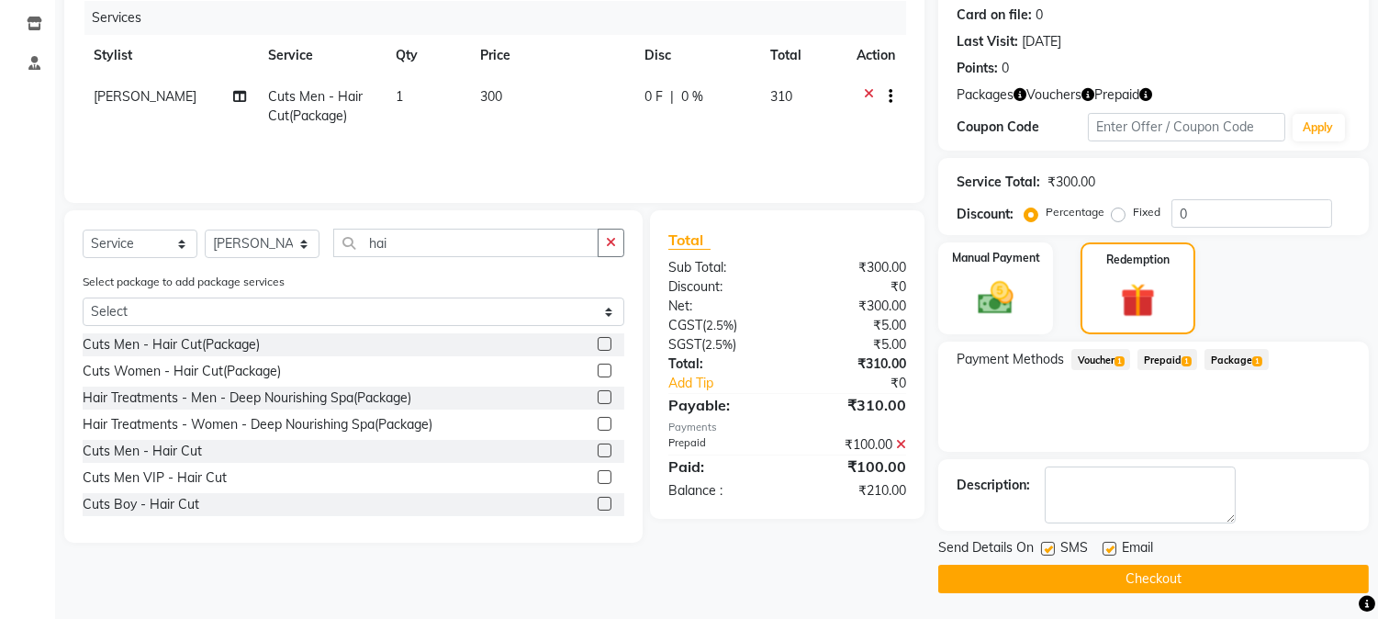
click at [1039, 547] on div "Send Details On SMS Email" at bounding box center [1153, 549] width 431 height 23
click at [1053, 538] on div "SMS" at bounding box center [1072, 549] width 62 height 23
click at [1050, 545] on label at bounding box center [1048, 549] width 14 height 14
click at [1050, 545] on input "checkbox" at bounding box center [1047, 550] width 12 height 12
checkbox input "false"
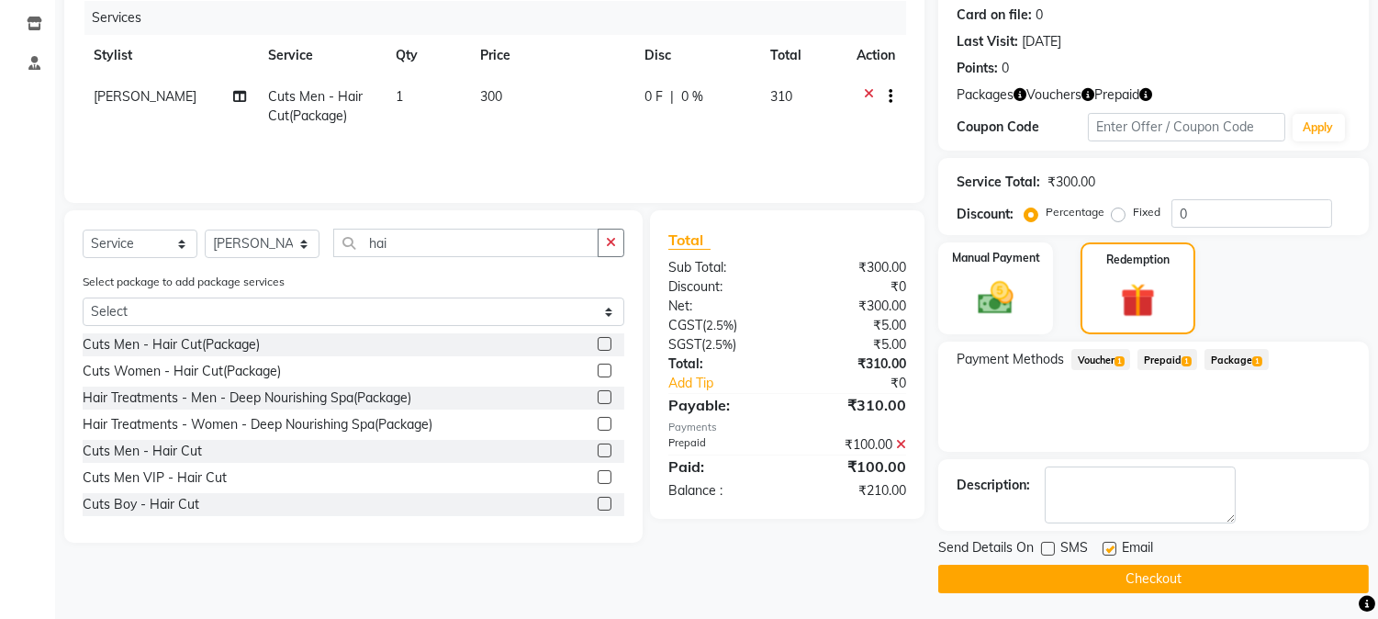
click at [1041, 578] on button "Checkout" at bounding box center [1153, 579] width 431 height 28
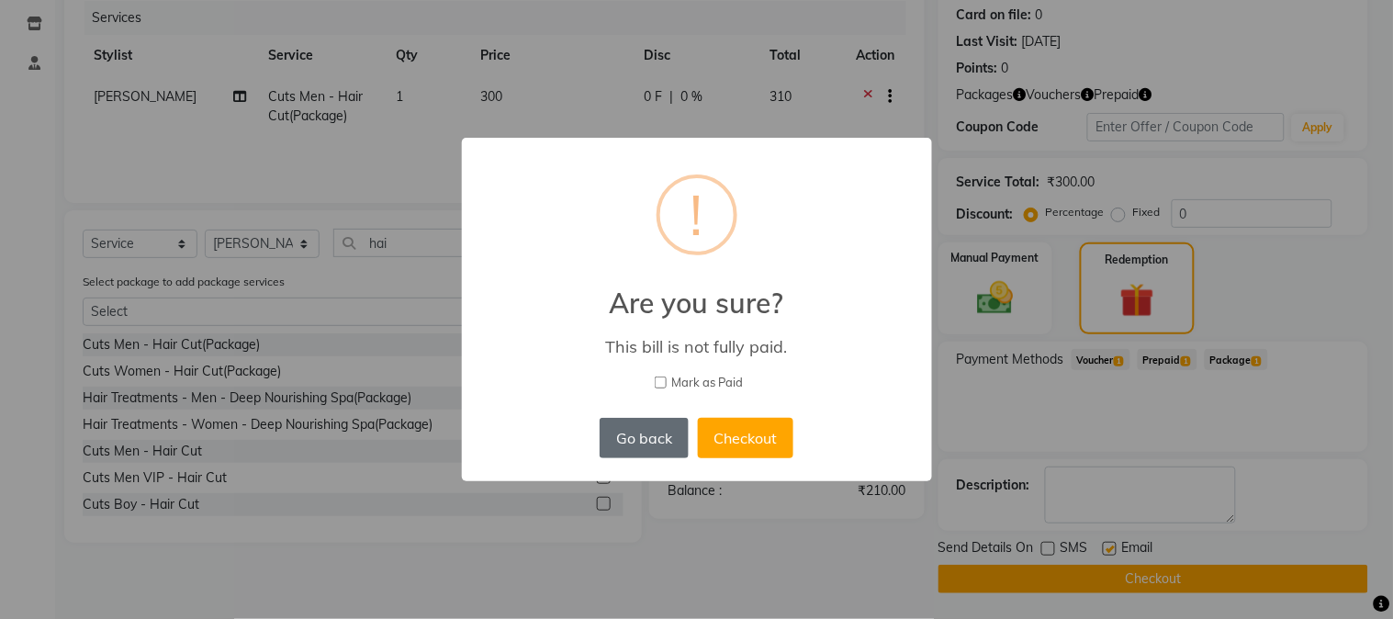
click at [648, 443] on button "Go back" at bounding box center [644, 438] width 88 height 40
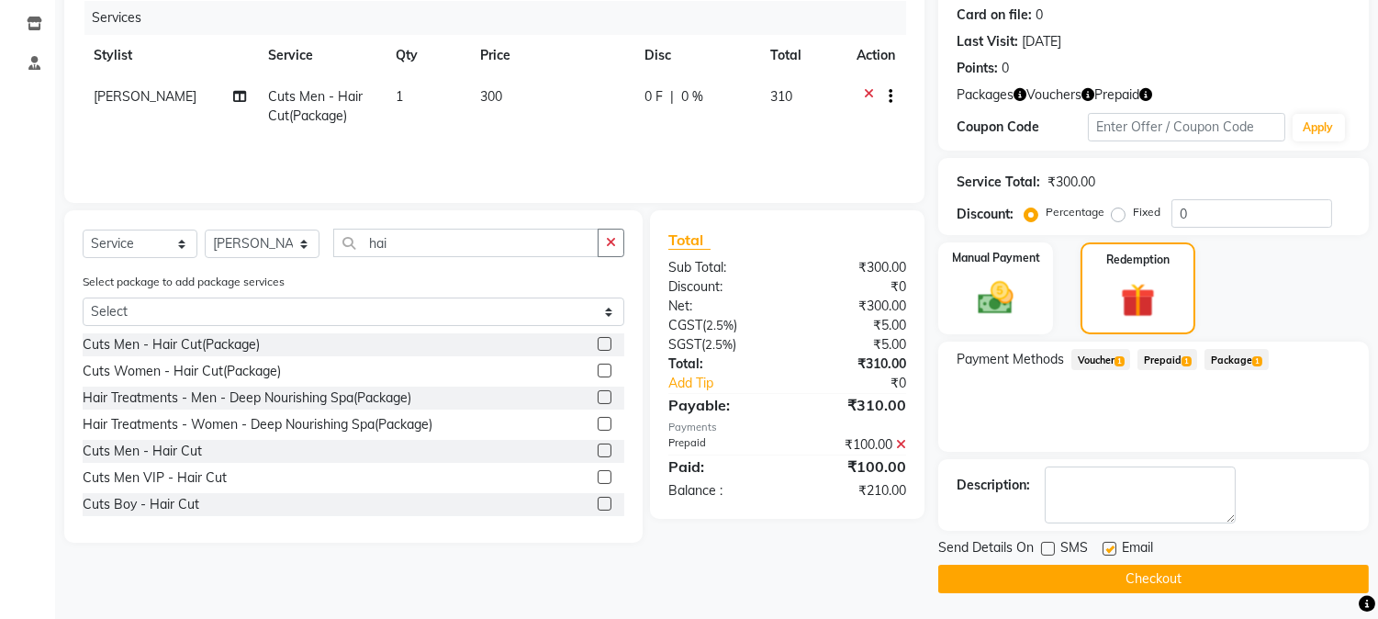
click at [1150, 359] on span "Prepaid 1" at bounding box center [1168, 359] width 60 height 21
click at [1231, 354] on span "Package 1" at bounding box center [1236, 359] width 63 height 21
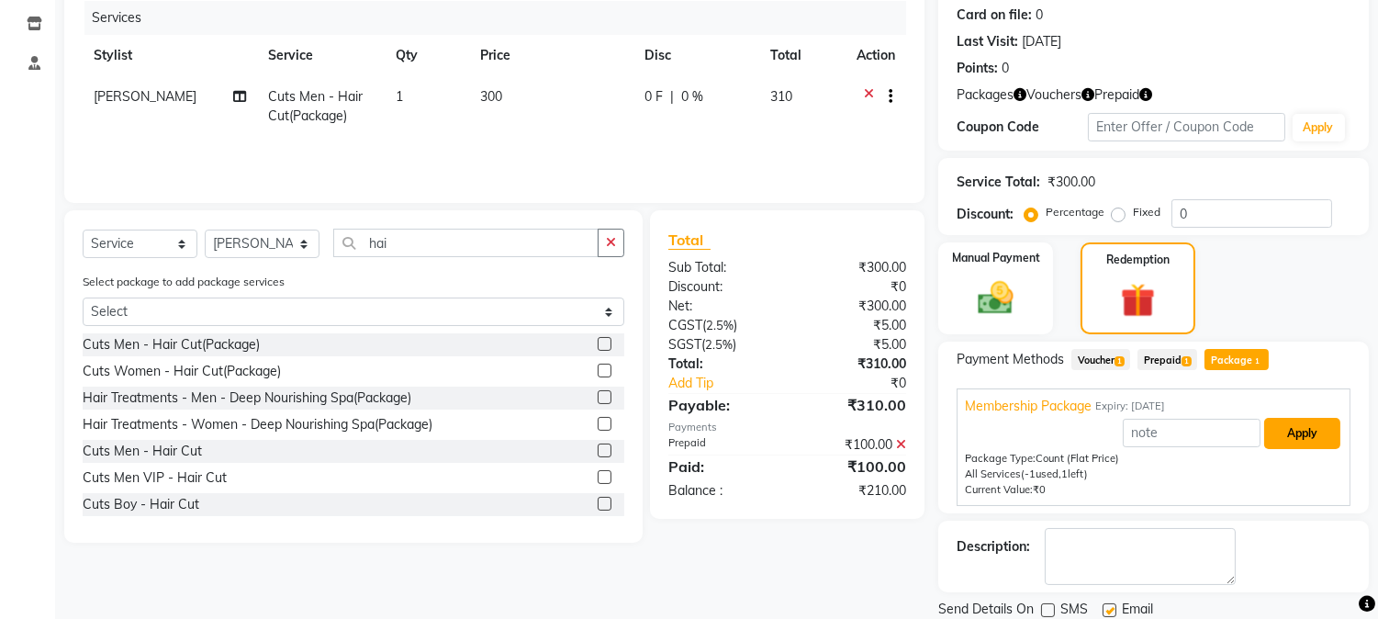
click at [1280, 433] on button "Apply" at bounding box center [1302, 433] width 76 height 31
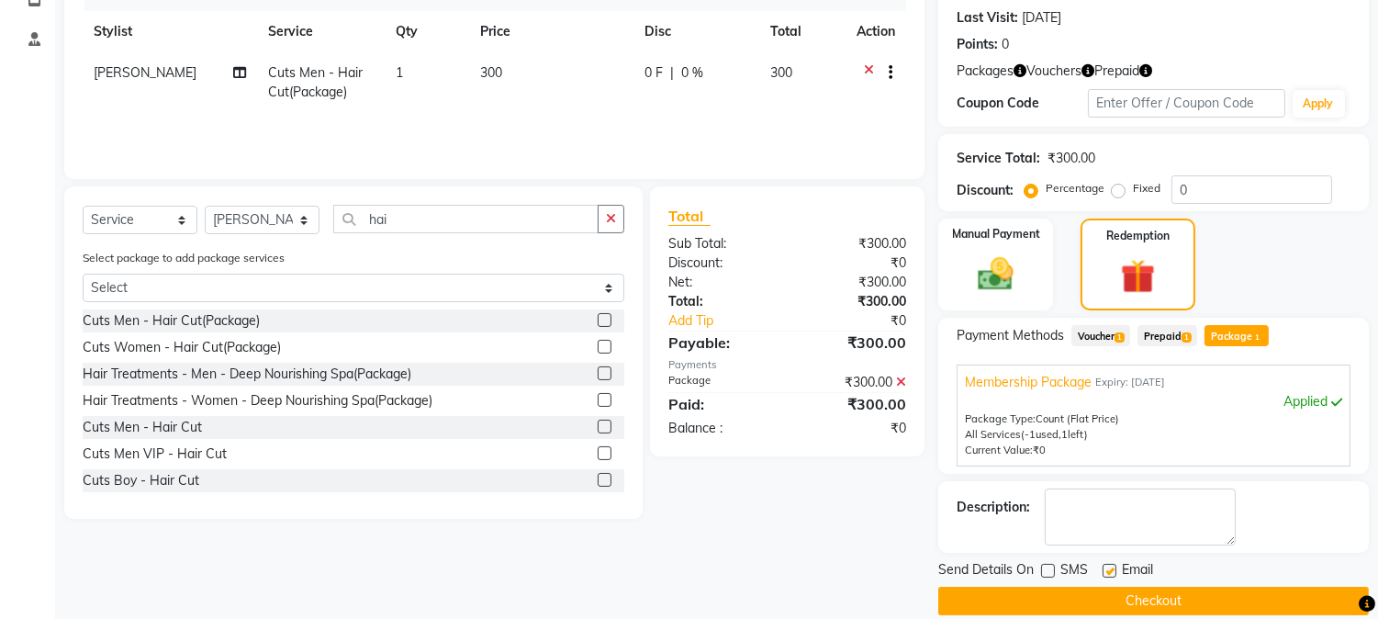
scroll to position [273, 0]
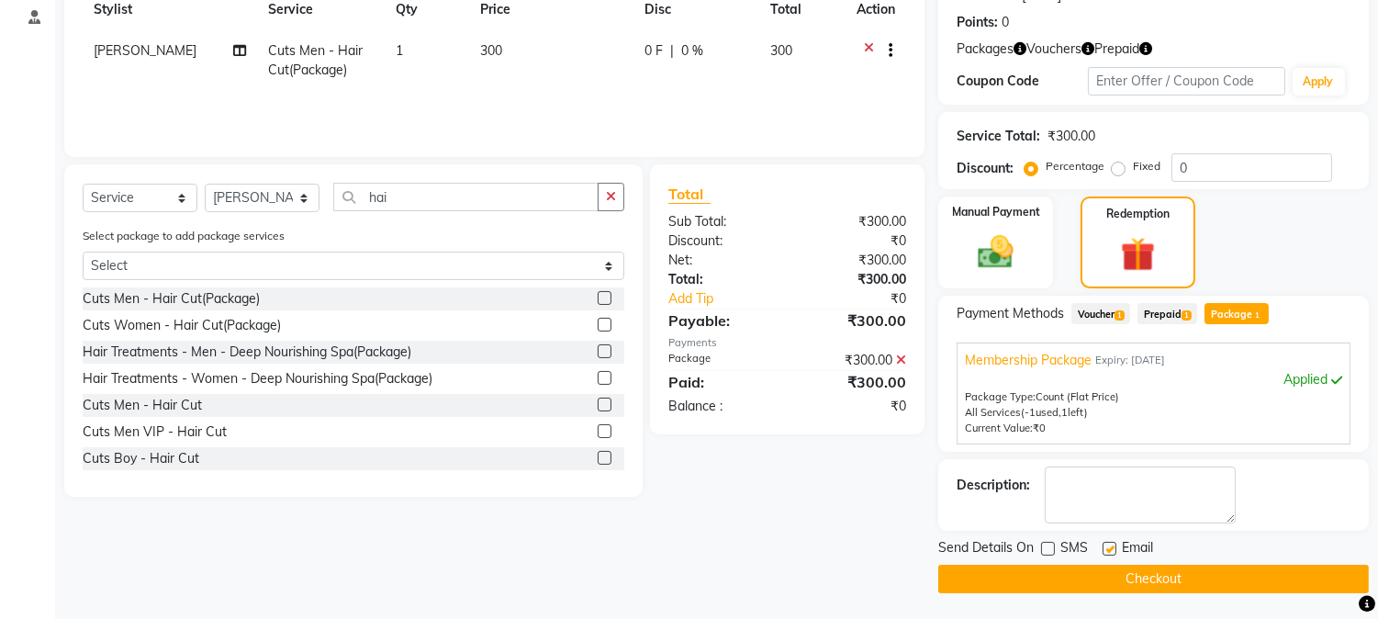
click at [1060, 565] on button "Checkout" at bounding box center [1153, 579] width 431 height 28
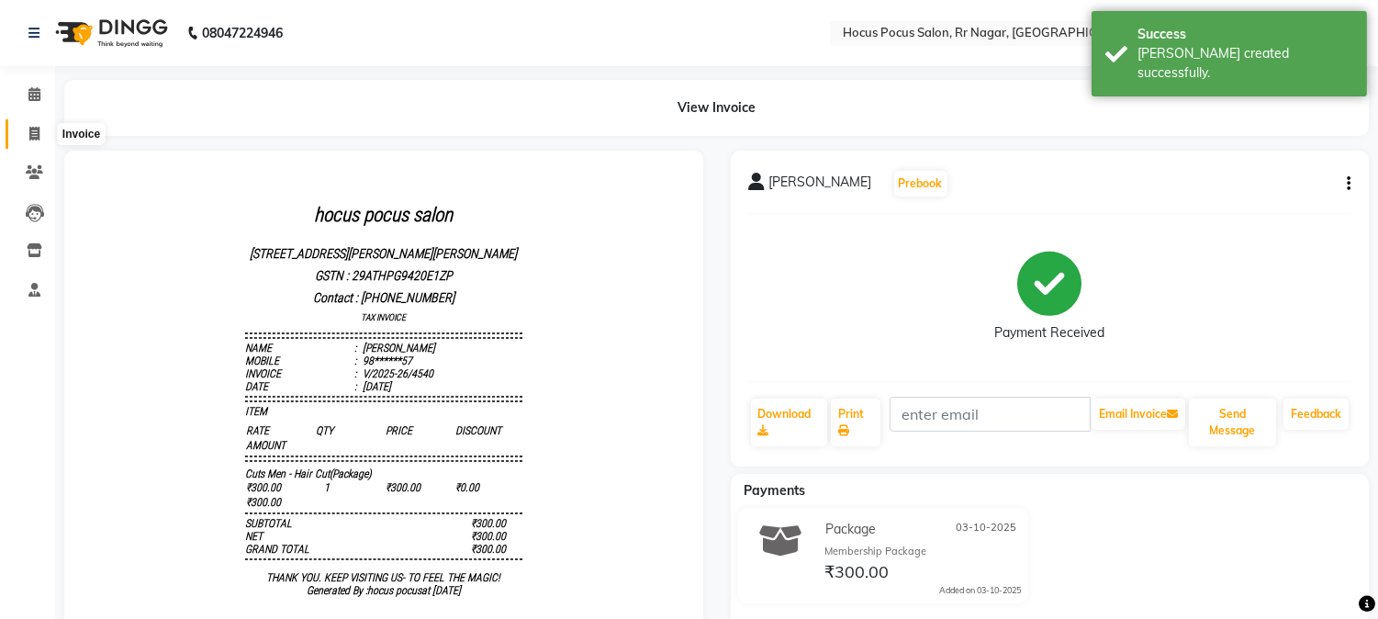
click at [23, 133] on span at bounding box center [34, 134] width 32 height 21
select select "service"
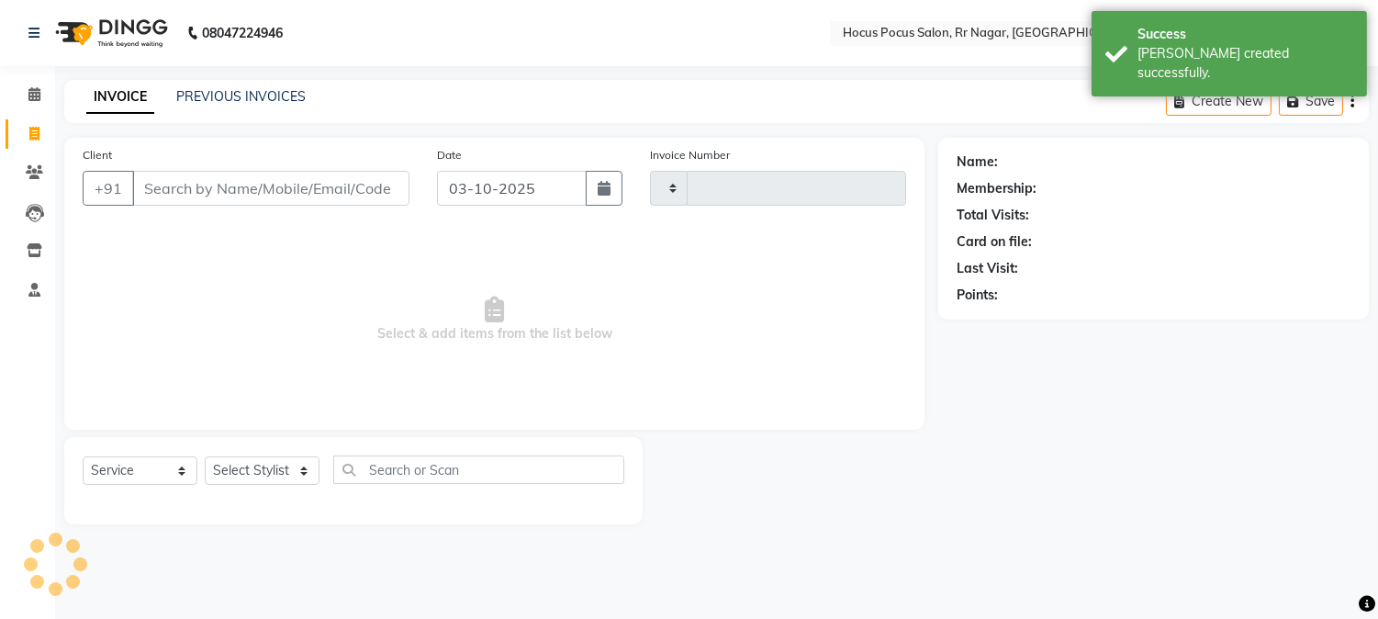
type input "4541"
select select "5019"
click at [197, 185] on input "Client" at bounding box center [273, 188] width 282 height 35
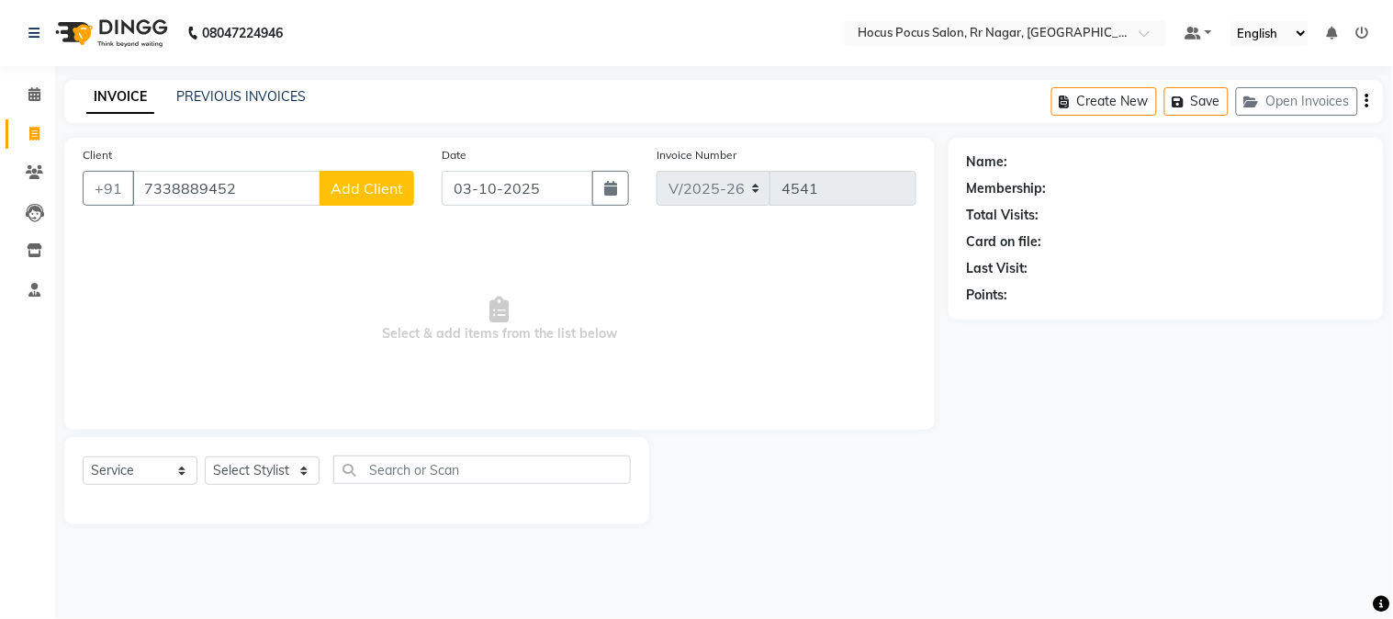
type input "7338889452"
click at [377, 186] on span "Add Client" at bounding box center [367, 188] width 73 height 18
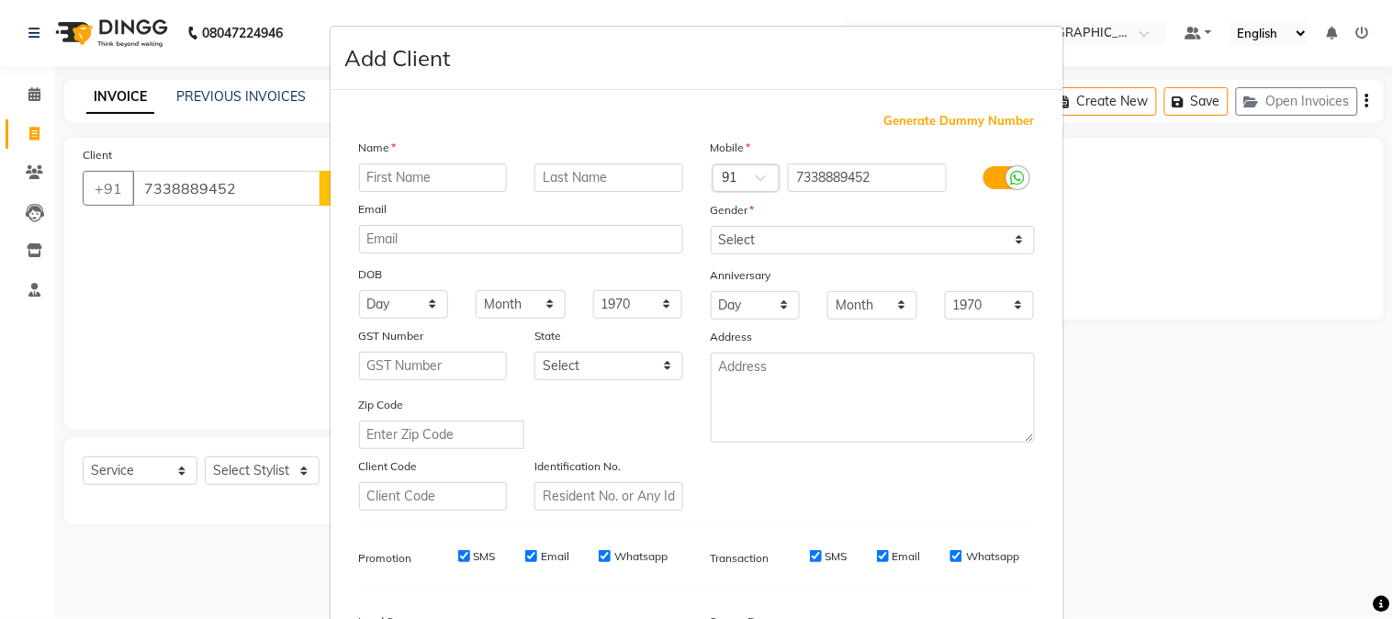
click at [377, 186] on input "text" at bounding box center [433, 177] width 149 height 28
click at [434, 181] on input "text" at bounding box center [433, 177] width 149 height 28
click at [465, 174] on input "UISHAL DHANUKA" at bounding box center [433, 177] width 149 height 28
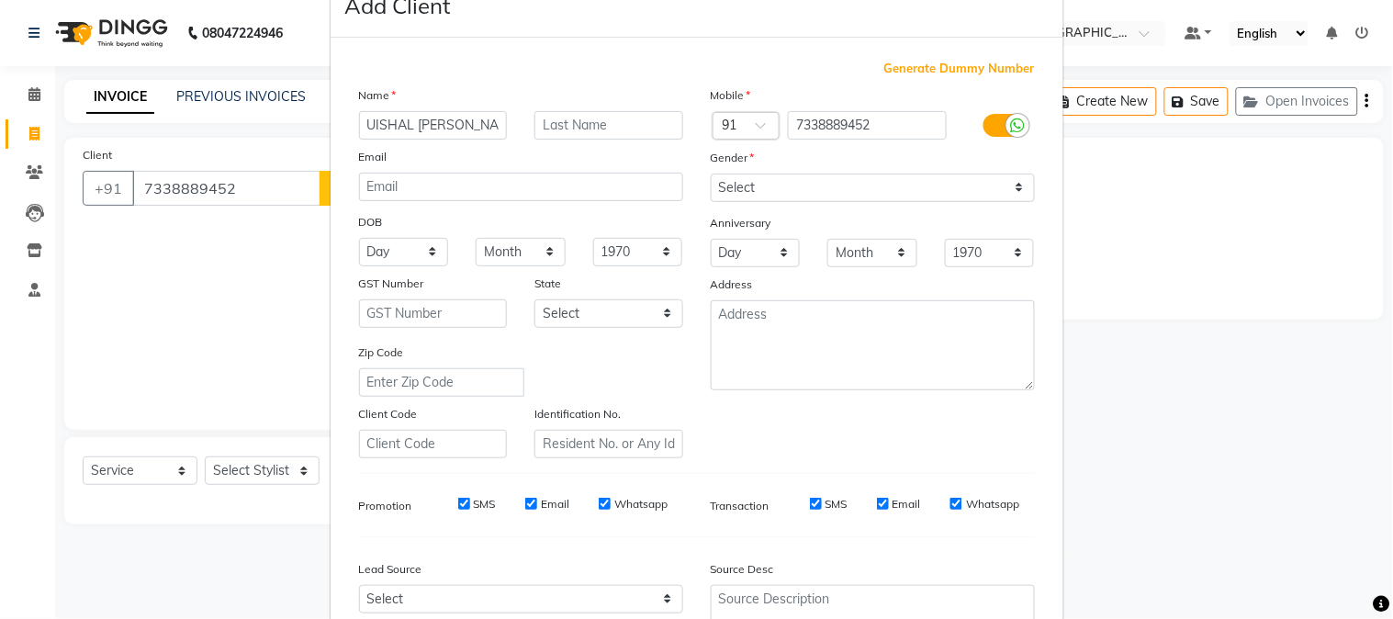
scroll to position [102, 0]
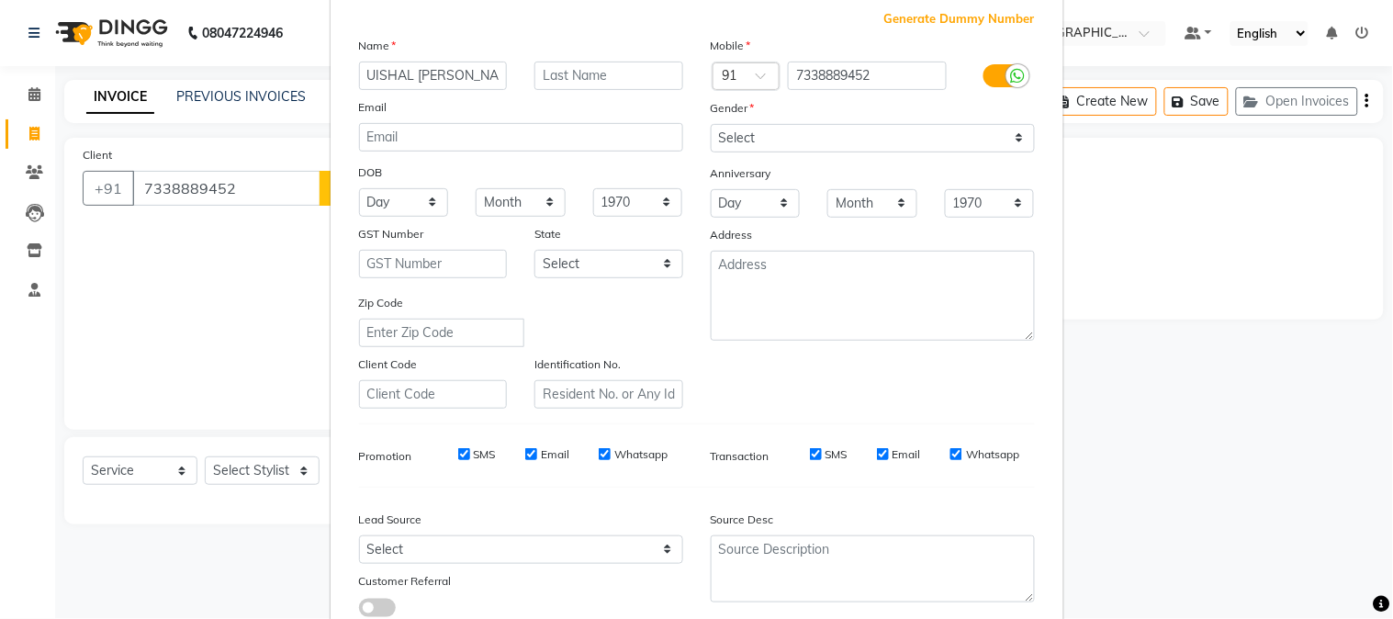
click at [457, 66] on input "UISHAL DHANUKA" at bounding box center [433, 76] width 149 height 28
type input "UISHAL DHANVKA"
click at [735, 204] on select "Day 01 02 03 04 05 06 07 08 09 10 11 12 13 14 15 16 17 18 19 20 21 22 23 24 25 …" at bounding box center [756, 203] width 90 height 28
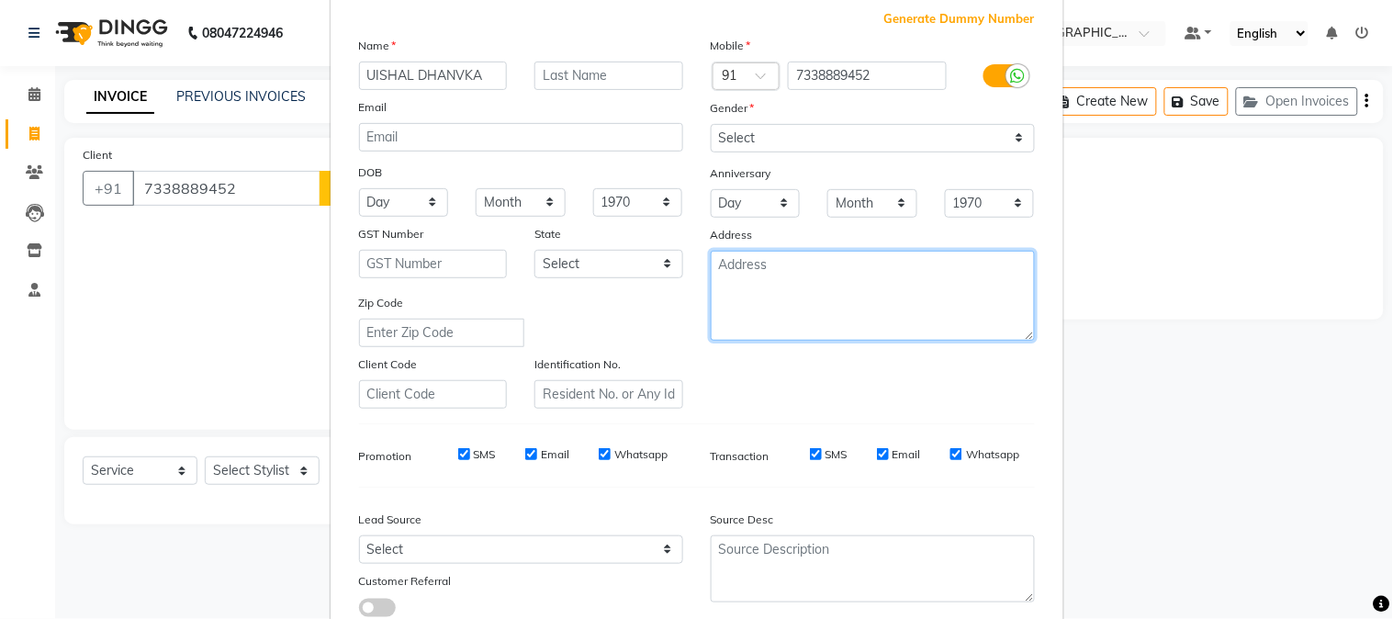
click at [812, 274] on textarea at bounding box center [873, 296] width 324 height 90
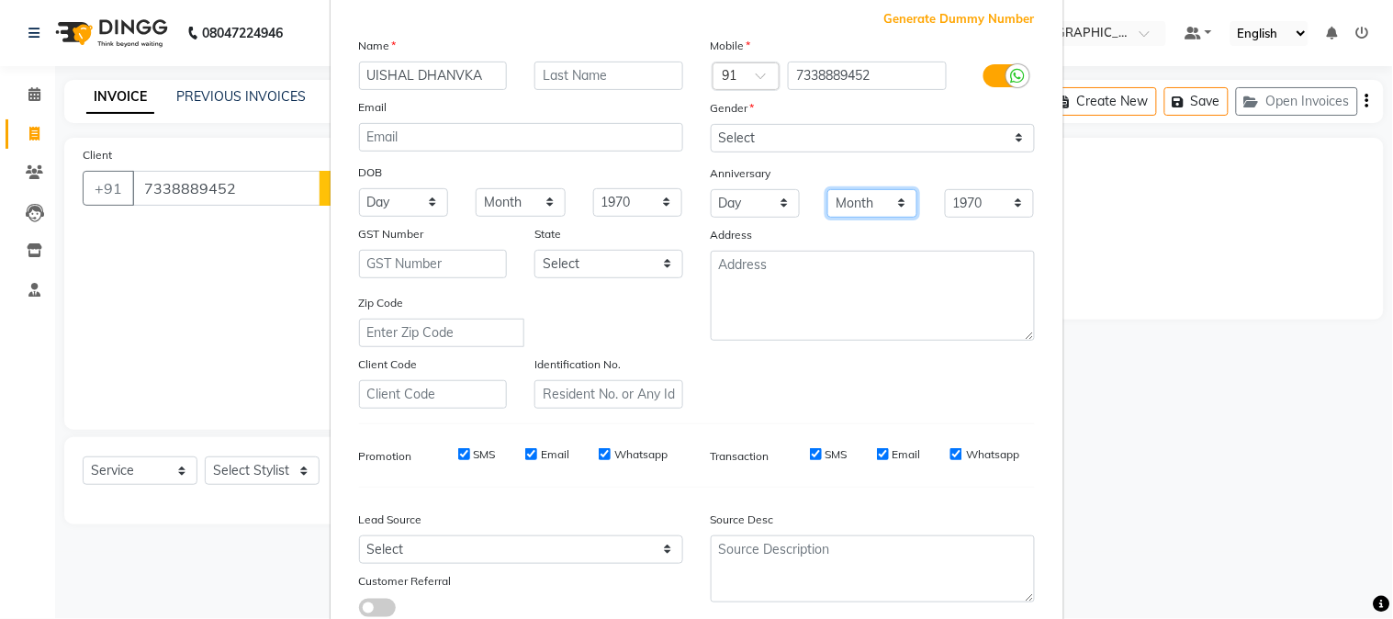
click at [867, 205] on select "Month January February March April May June July August September October Novem…" at bounding box center [872, 203] width 90 height 28
select select "06"
click at [827, 189] on select "Month January February March April May June July August September October Novem…" at bounding box center [872, 203] width 90 height 28
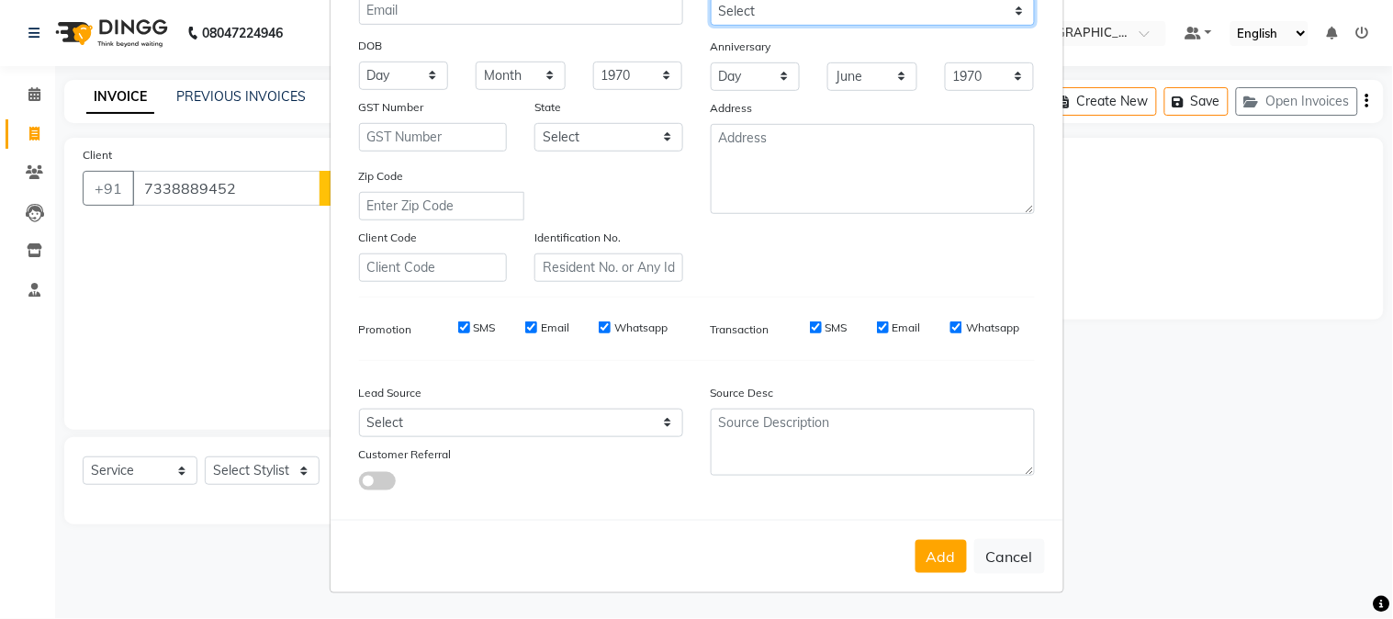
scroll to position [226, 0]
click at [739, 11] on select "Select Male Female Other Prefer Not To Say" at bounding box center [873, 14] width 324 height 28
select select "male"
click at [711, 0] on select "Select Male Female Other Prefer Not To Say" at bounding box center [873, 14] width 324 height 28
click at [924, 565] on button "Add" at bounding box center [940, 559] width 51 height 33
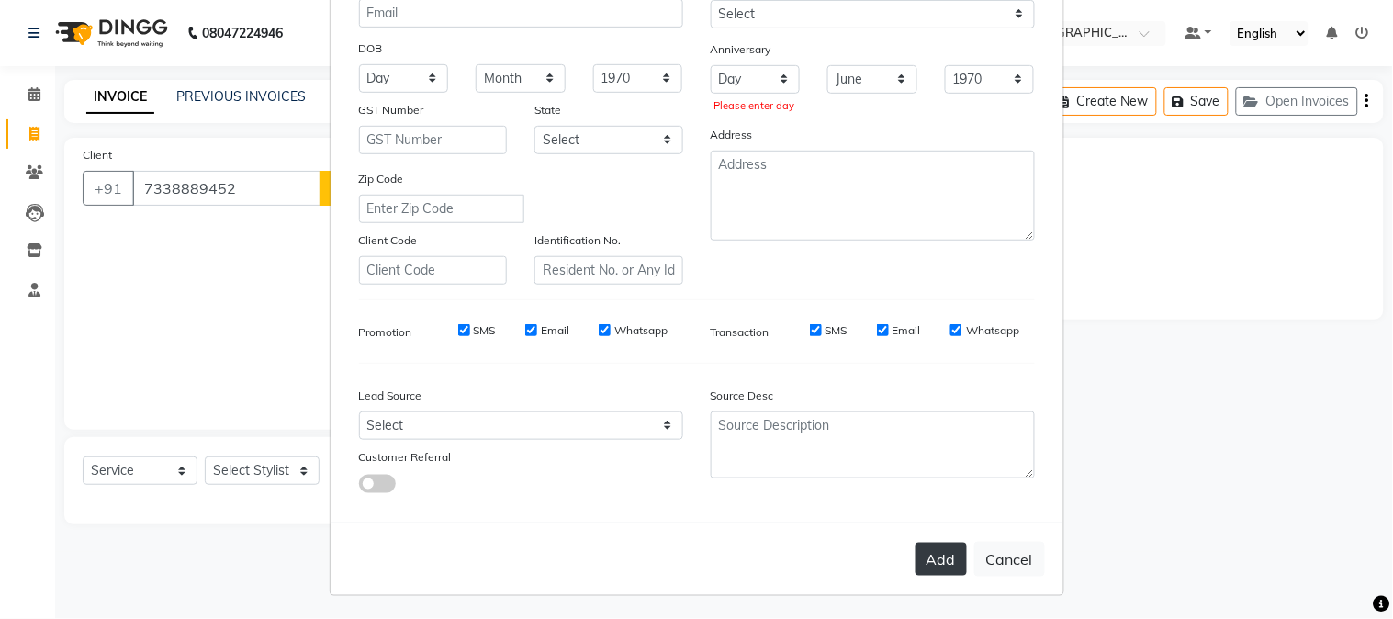
click at [934, 558] on button "Add" at bounding box center [940, 559] width 51 height 33
click at [724, 80] on select "Day 01 02 03 04 05 06 07 08 09 10 11 12 13 14 15 16 17 18 19 20 21 22 23 24 25 …" at bounding box center [756, 79] width 90 height 28
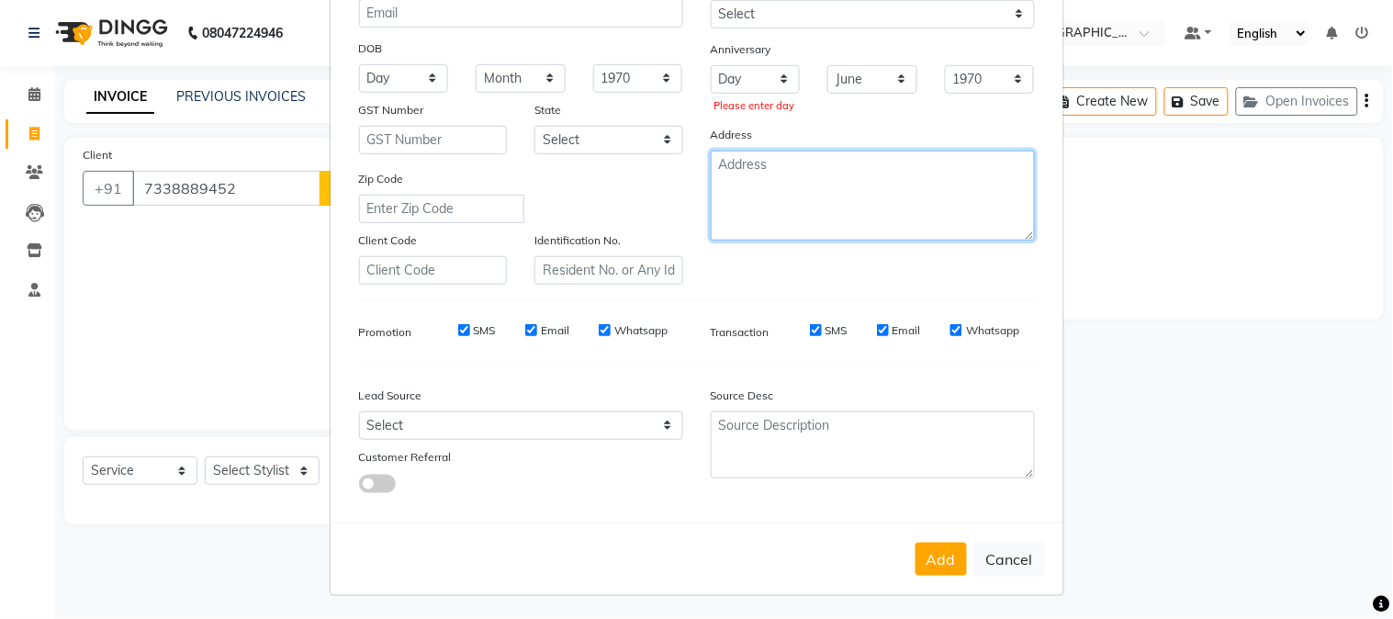
click at [846, 153] on textarea at bounding box center [873, 196] width 324 height 90
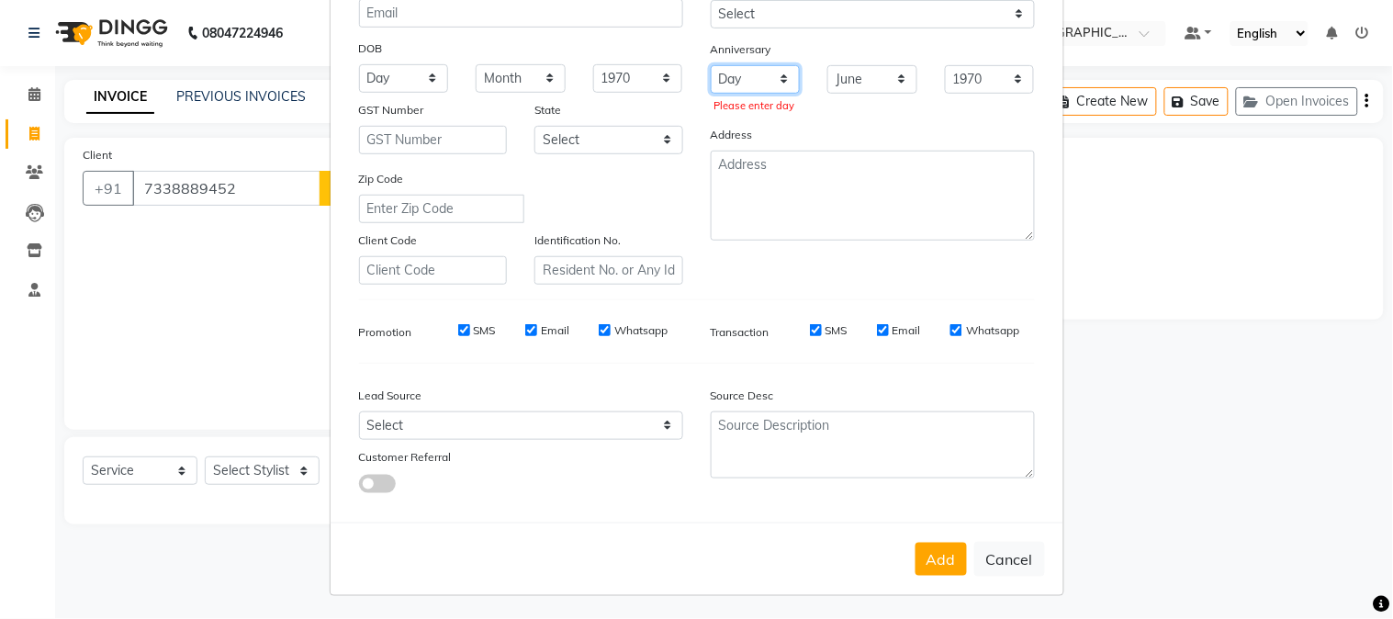
click at [779, 73] on select "Day 01 02 03 04 05 06 07 08 09 10 11 12 13 14 15 16 17 18 19 20 21 22 23 24 25 …" at bounding box center [756, 79] width 90 height 28
click at [1225, 343] on ngb-modal-window "Add Client Generate Dummy Number Name UISHAL DHANVKA Email DOB Day 01 02 03 04 …" at bounding box center [696, 309] width 1393 height 619
click at [741, 67] on select "Day 01 02 03 04 05 06 07 08 09 10 11 12 13 14 15 16 17 18 19 20 21 22 23 24 25 …" at bounding box center [756, 79] width 90 height 28
select select "03"
click at [711, 65] on select "Day 01 02 03 04 05 06 07 08 09 10 11 12 13 14 15 16 17 18 19 20 21 22 23 24 25 …" at bounding box center [756, 79] width 90 height 28
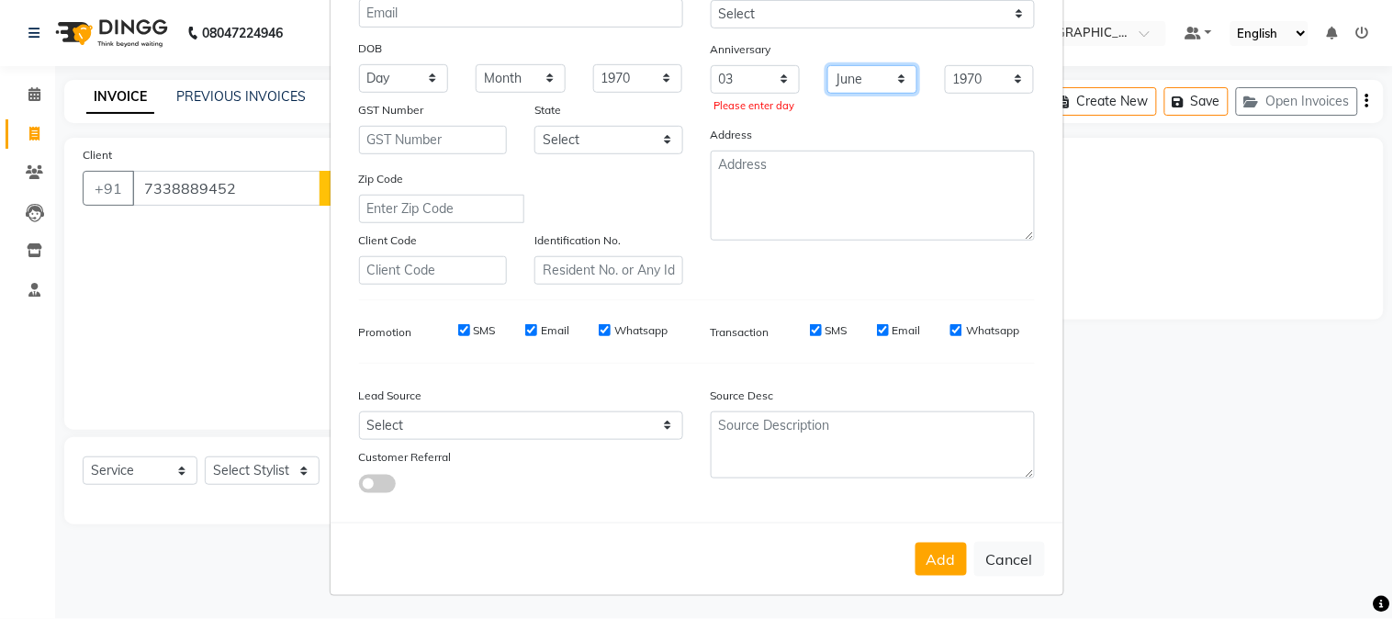
click at [878, 86] on select "Month January February March April May June July August September October Novem…" at bounding box center [872, 79] width 90 height 28
select select "10"
click at [827, 65] on select "Month January February March April May June July August September October Novem…" at bounding box center [872, 79] width 90 height 28
click at [945, 77] on select "1970 1971 1972 1973 1974 1975 1976 1977 1978 1979 1980 1981 1982 1983 1984 1985…" at bounding box center [990, 79] width 90 height 28
click at [1243, 258] on ngb-modal-window "Add Client Generate Dummy Number Name UISHAL DHANVKA Email DOB Day 01 02 03 04 …" at bounding box center [696, 309] width 1393 height 619
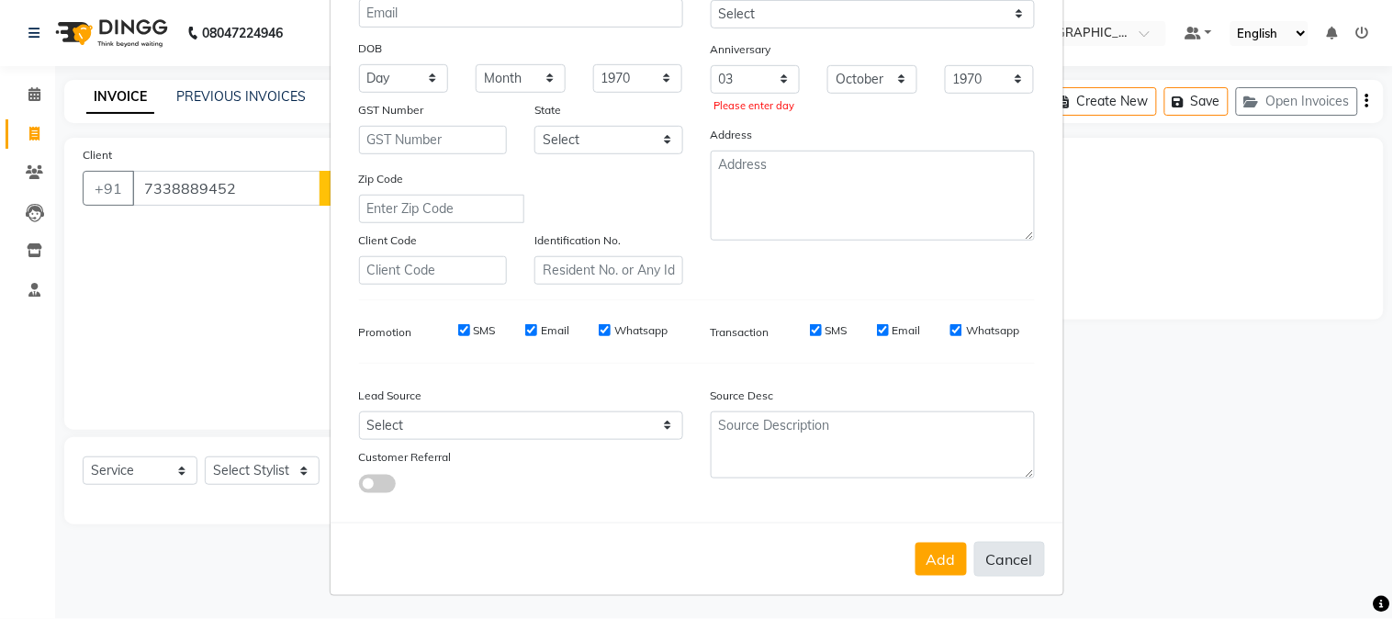
click at [1011, 569] on button "Cancel" at bounding box center [1009, 559] width 71 height 35
select select
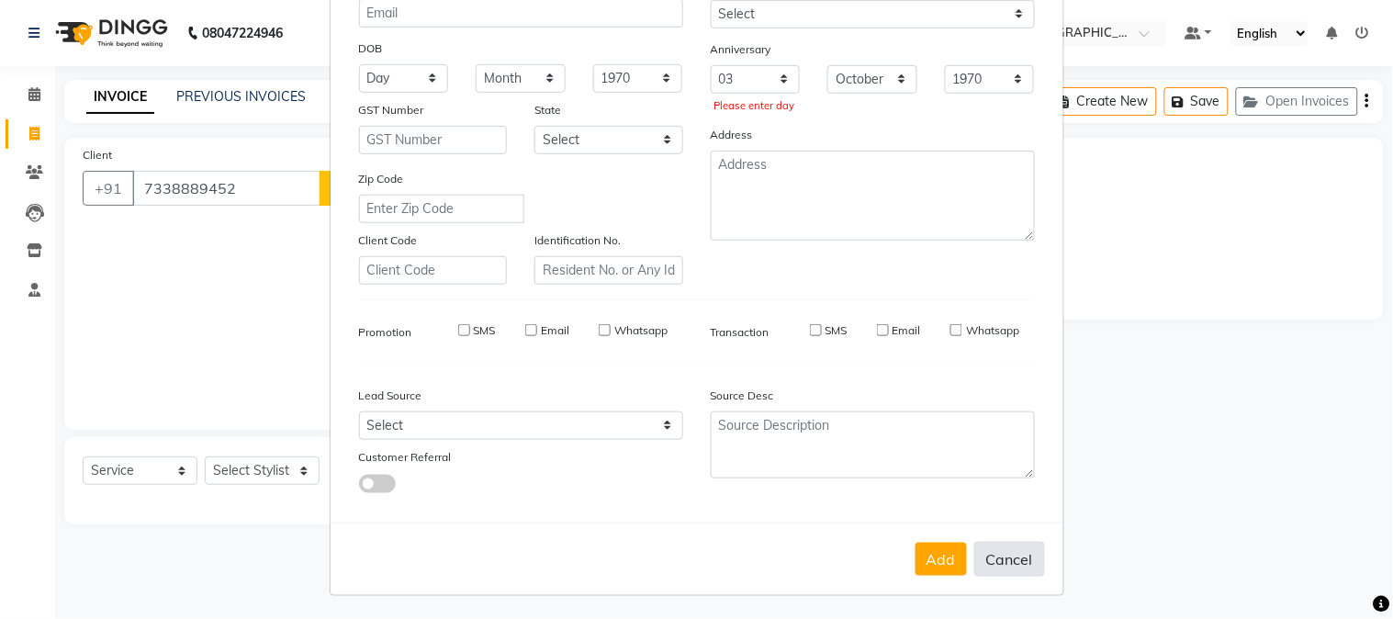
select select
checkbox input "false"
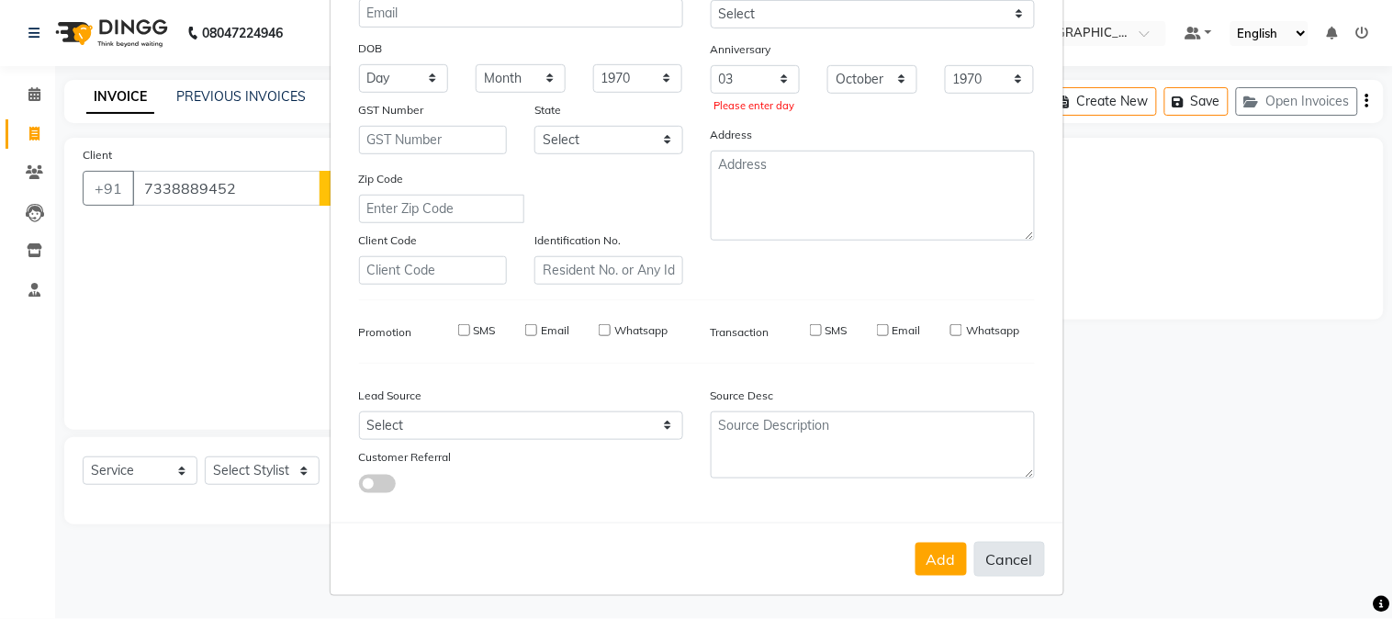
checkbox input "false"
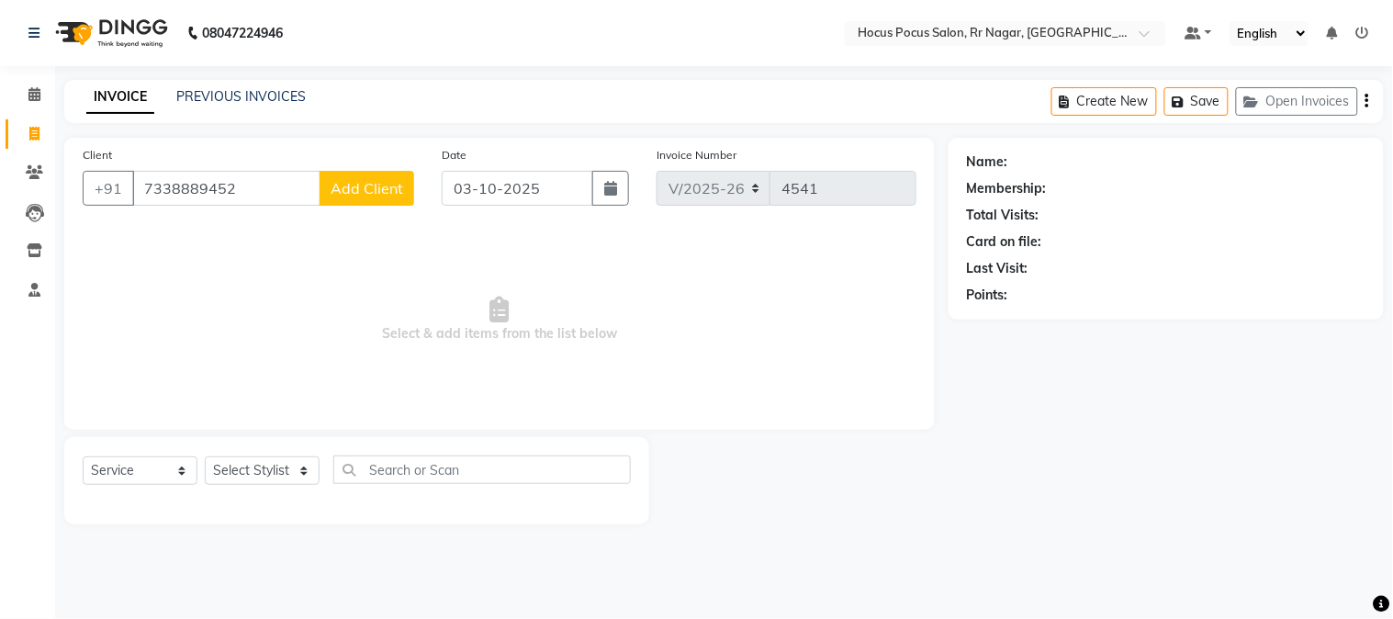
click at [362, 190] on span "Add Client" at bounding box center [367, 188] width 73 height 18
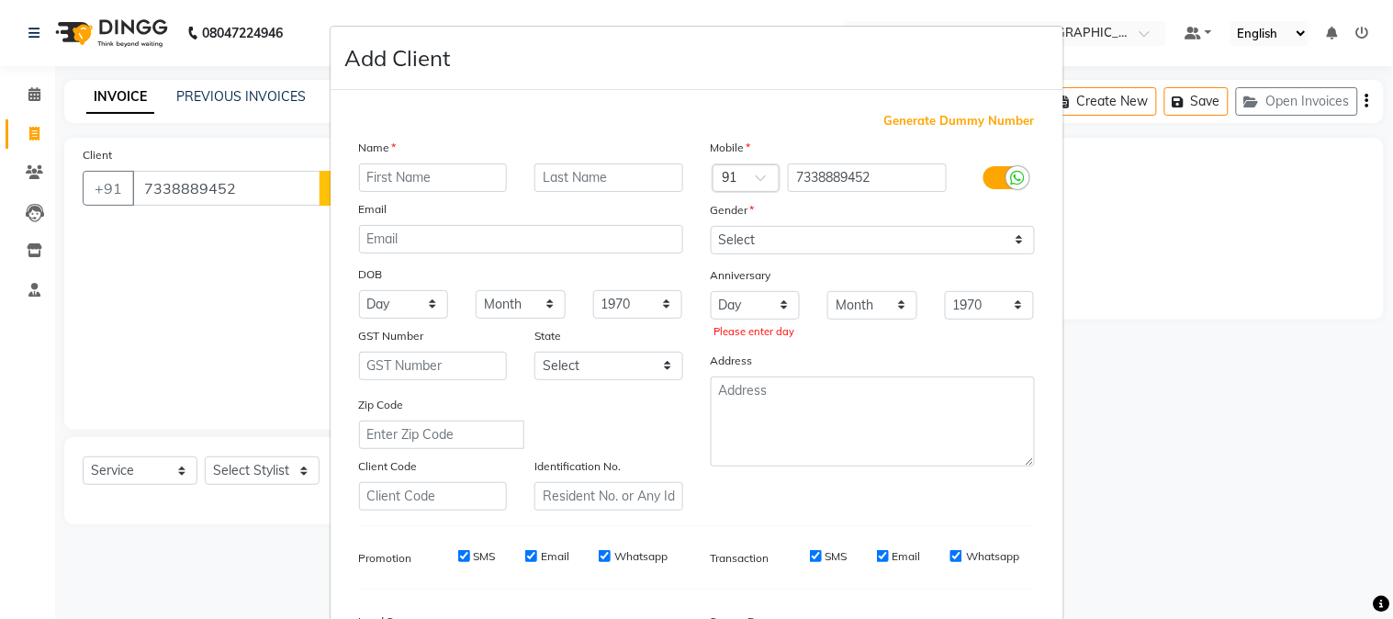
click at [398, 182] on input "text" at bounding box center [433, 177] width 149 height 28
type input "UIAHAL DHANVKA"
click at [754, 241] on select "Select Male Female Other Prefer Not To Say" at bounding box center [873, 240] width 324 height 28
select select "male"
click at [711, 226] on select "Select Male Female Other Prefer Not To Say" at bounding box center [873, 240] width 324 height 28
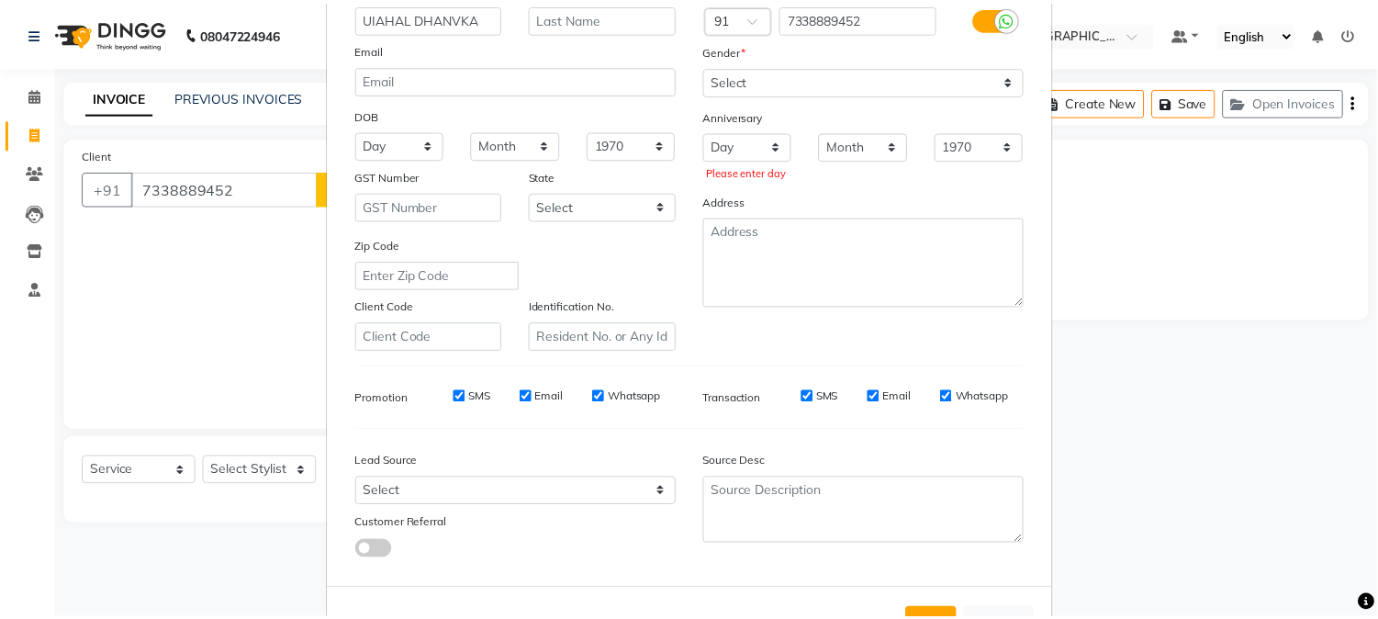
scroll to position [230, 0]
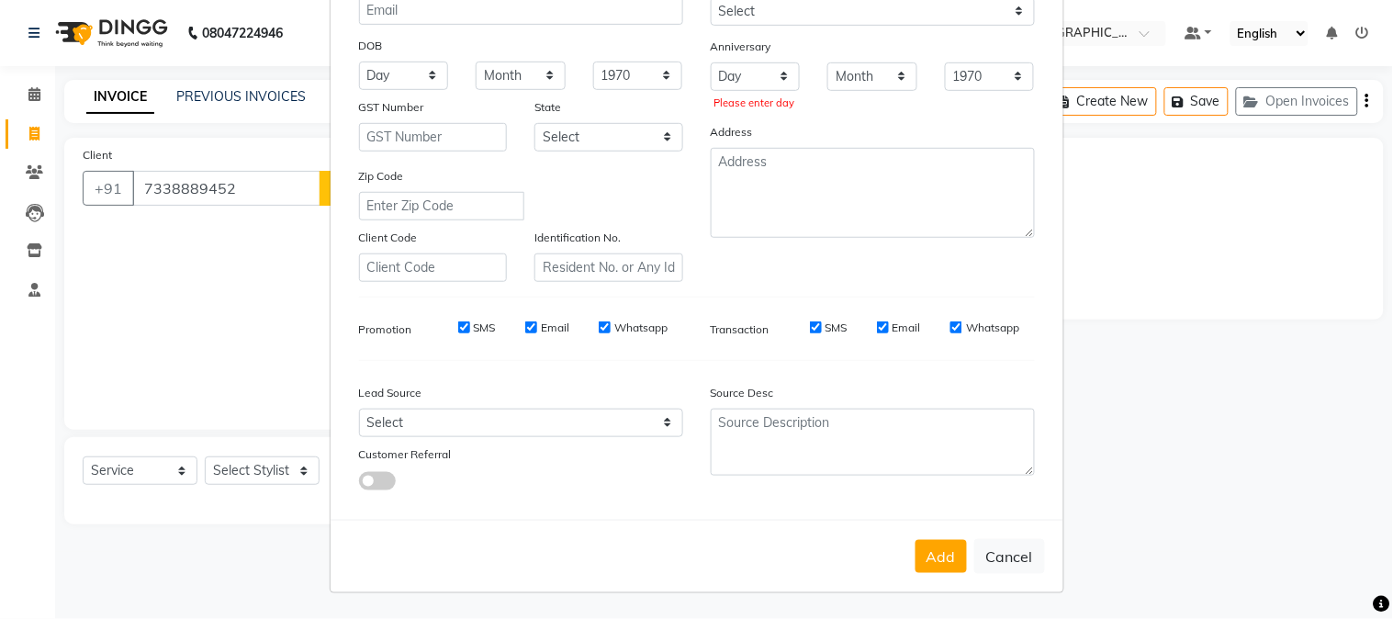
click at [811, 331] on input "SMS" at bounding box center [816, 327] width 12 height 12
checkbox input "false"
click at [929, 555] on button "Add" at bounding box center [940, 556] width 51 height 33
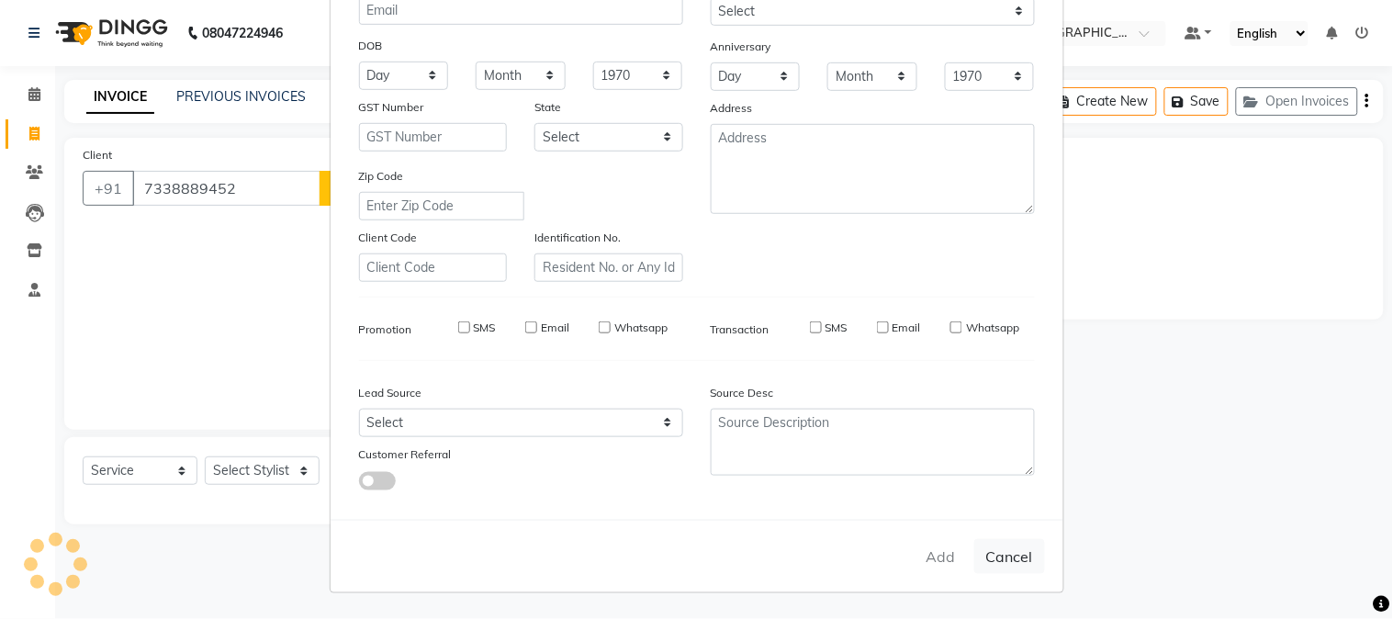
type input "73******52"
select select
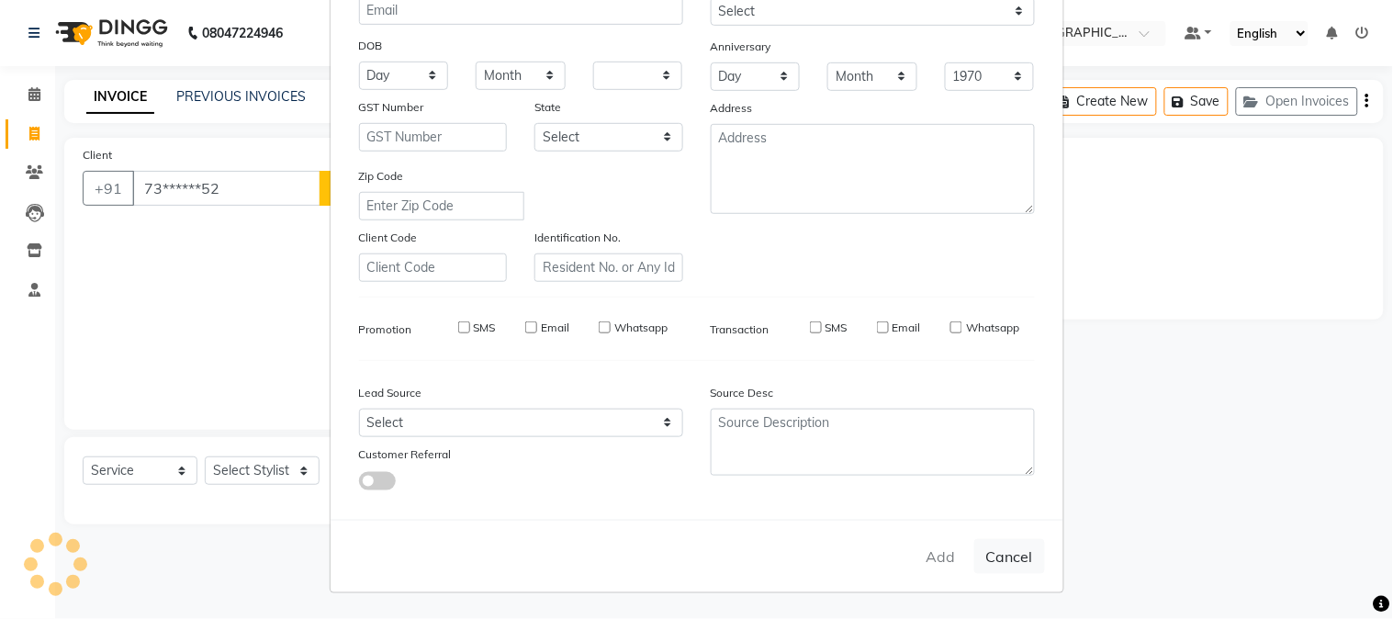
select select
checkbox input "false"
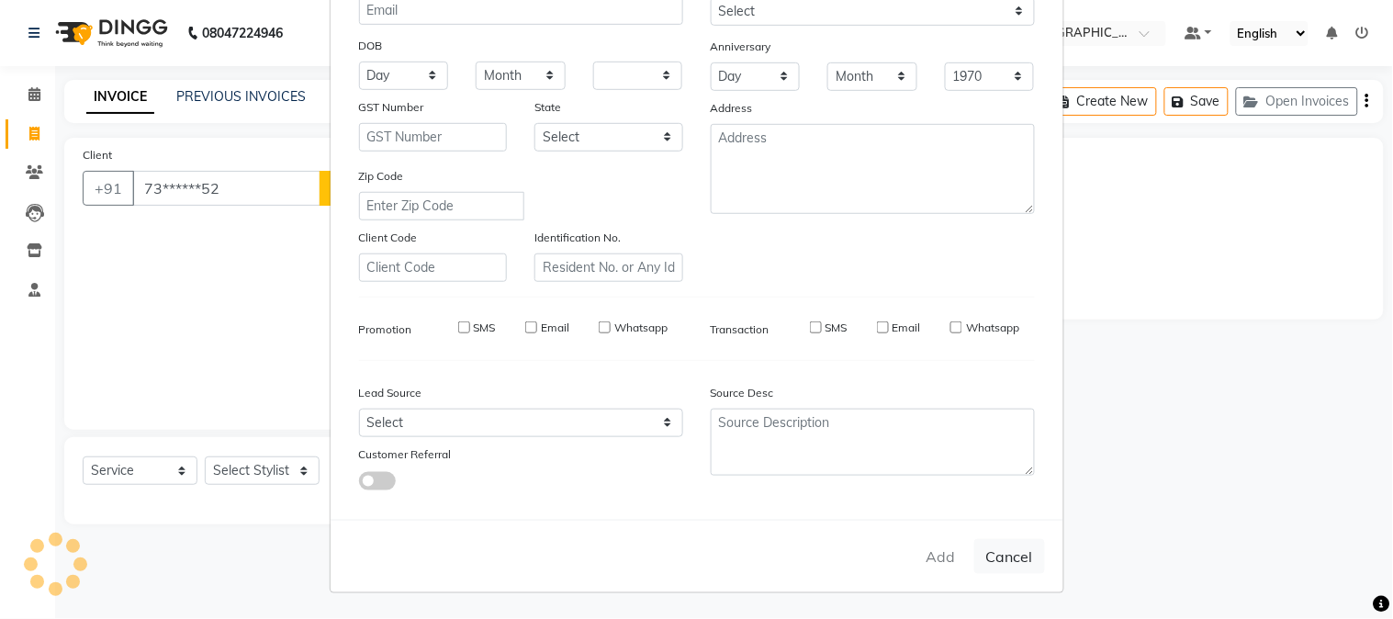
checkbox input "false"
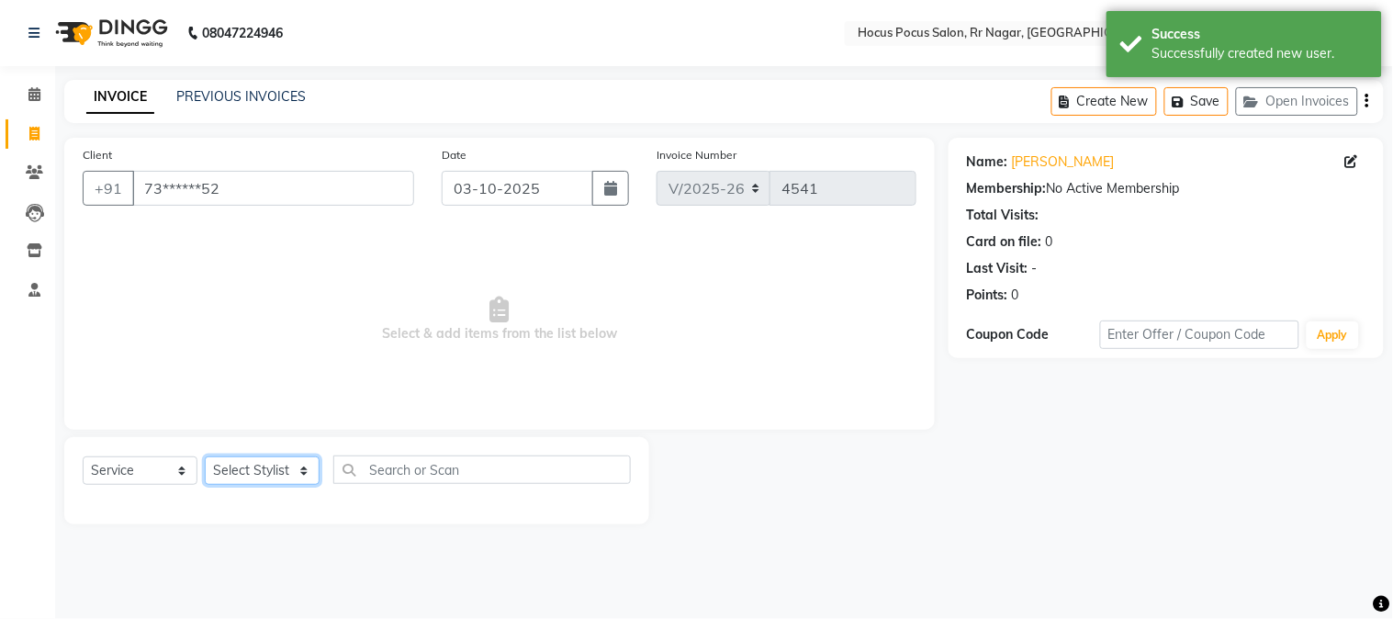
click at [233, 469] on select "Select Stylist Amar Eliza hocus pocus Maya Neha Ranjana Ravi Salima Salman Sonam" at bounding box center [262, 470] width 115 height 28
select select "32993"
click at [205, 457] on select "Select Stylist Amar Eliza hocus pocus Maya Neha Ranjana Ravi Salima Salman Sonam" at bounding box center [262, 470] width 115 height 28
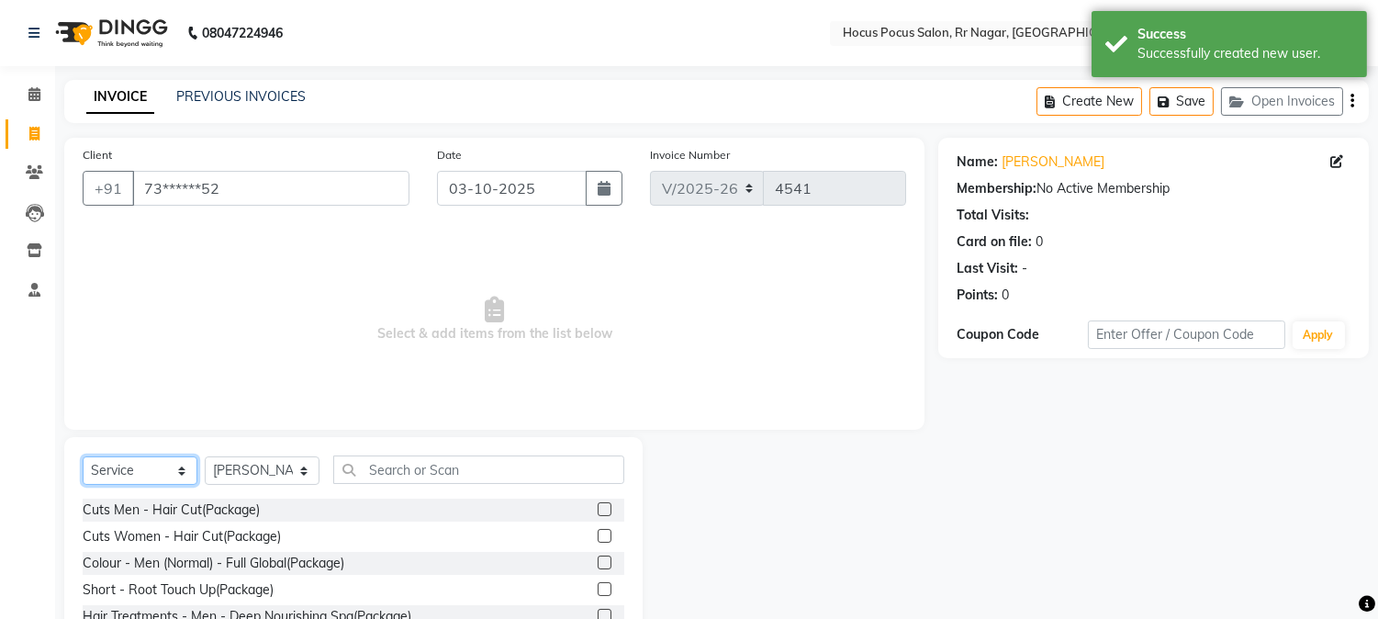
click at [150, 479] on select "Select Service Product Membership Package Voucher Prepaid Gift Card" at bounding box center [140, 470] width 115 height 28
select select "P"
click at [83, 457] on select "Select Service Product Membership Package Voucher Prepaid Gift Card" at bounding box center [140, 470] width 115 height 28
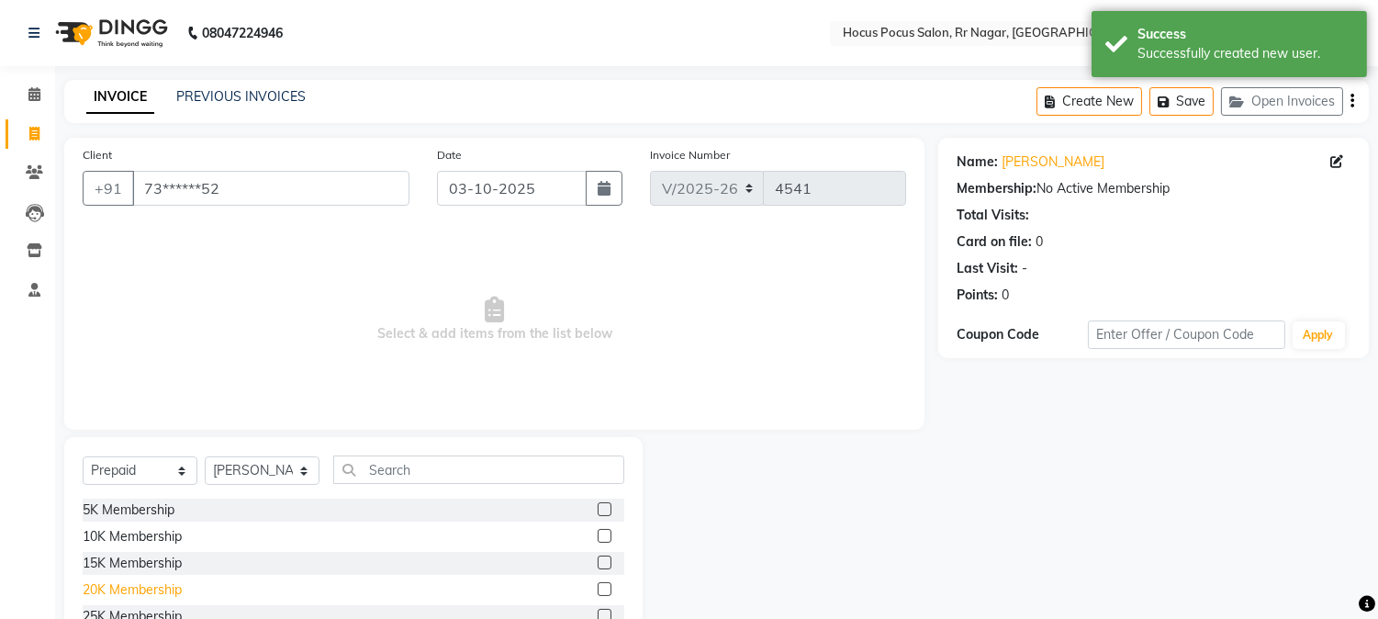
click at [153, 590] on div "20K Membership" at bounding box center [132, 589] width 99 height 19
checkbox input "false"
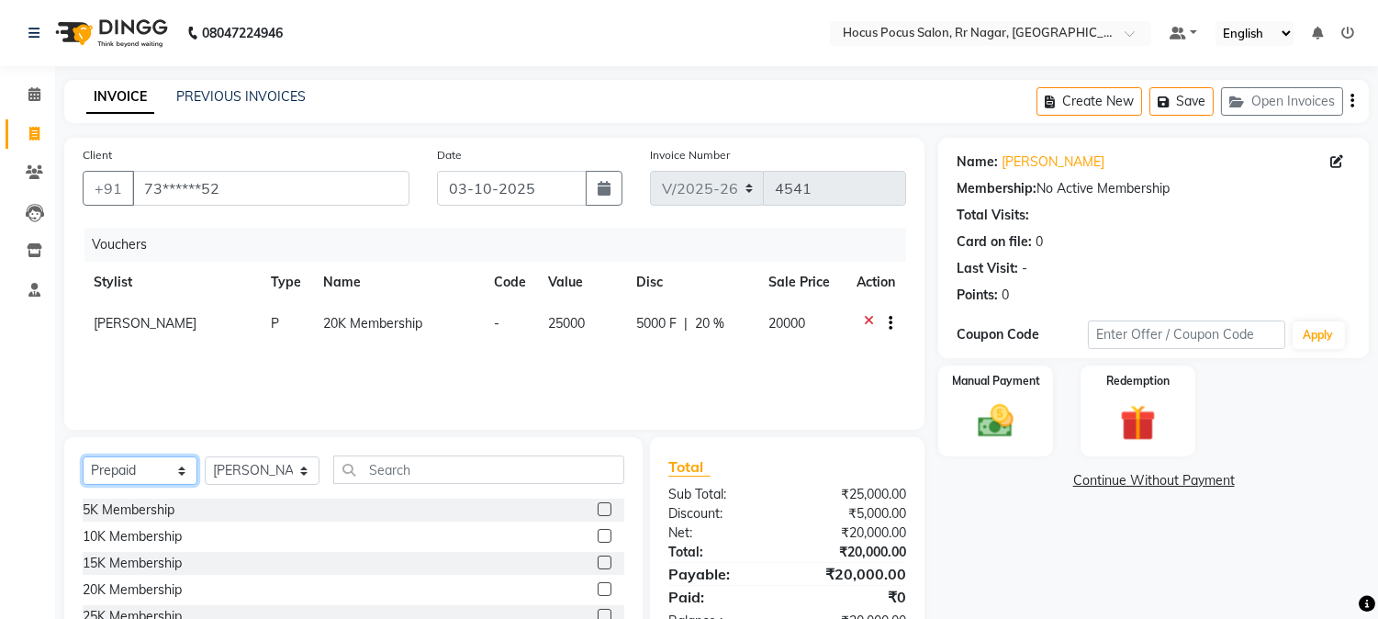
click at [138, 477] on select "Select Service Product Membership Package Voucher Prepaid Gift Card" at bounding box center [140, 470] width 115 height 28
select select "V"
click at [83, 457] on select "Select Service Product Membership Package Voucher Prepaid Gift Card" at bounding box center [140, 470] width 115 height 28
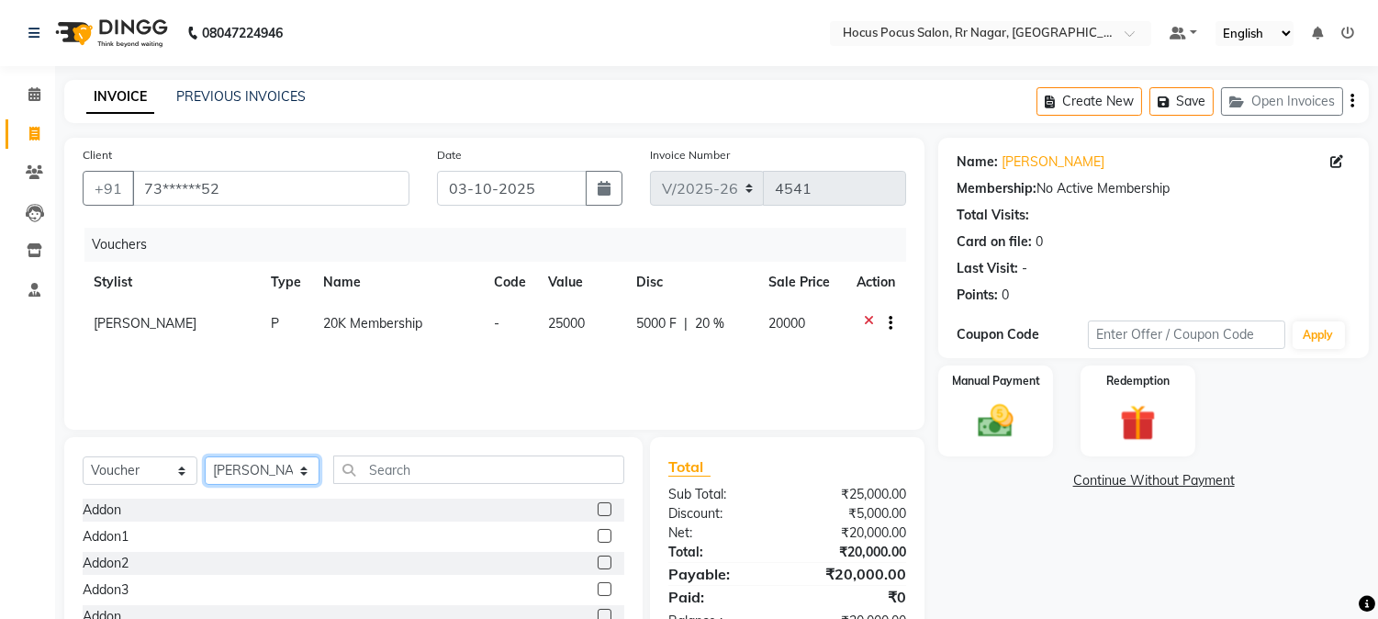
click at [239, 478] on select "Select Stylist Amar Eliza hocus pocus Maya Neha Ranjana Ravi Salima Salman Sonam" at bounding box center [262, 470] width 115 height 28
select select "31834"
click at [205, 457] on select "Select Stylist Amar Eliza hocus pocus Maya Neha Ranjana Ravi Salima Salman Sonam" at bounding box center [262, 470] width 115 height 28
click at [598, 534] on label at bounding box center [605, 536] width 14 height 14
click at [598, 534] on input "checkbox" at bounding box center [604, 537] width 12 height 12
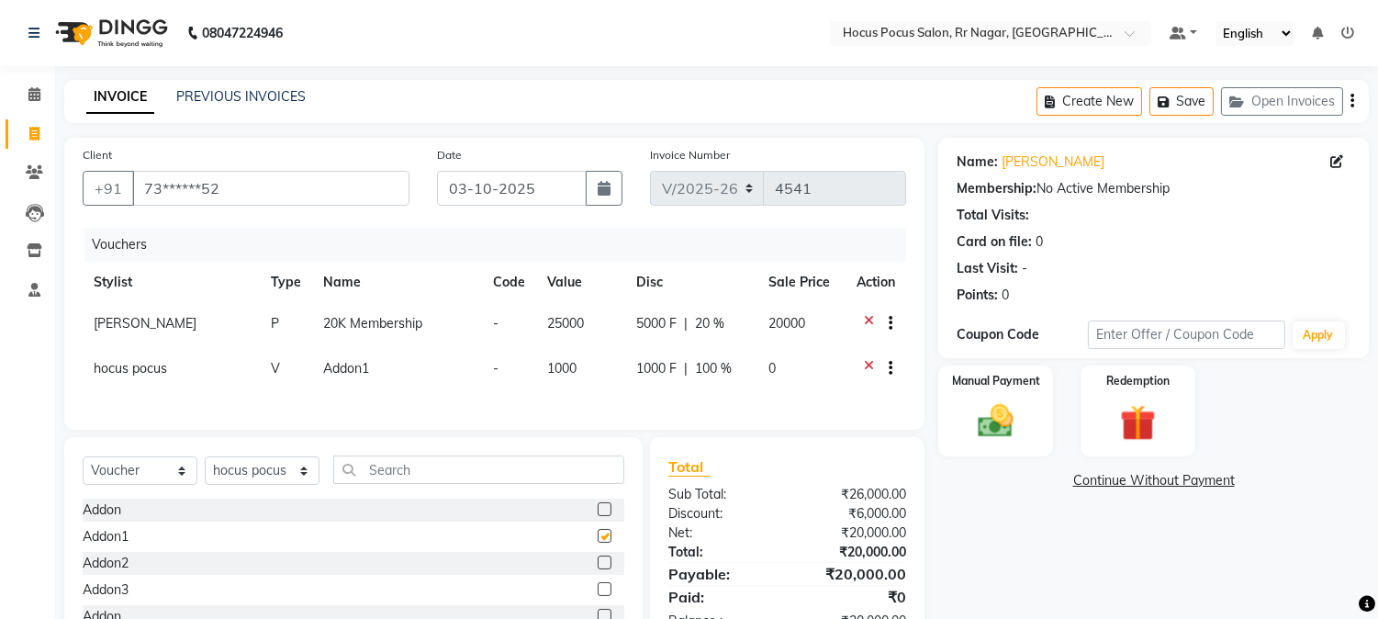
checkbox input "false"
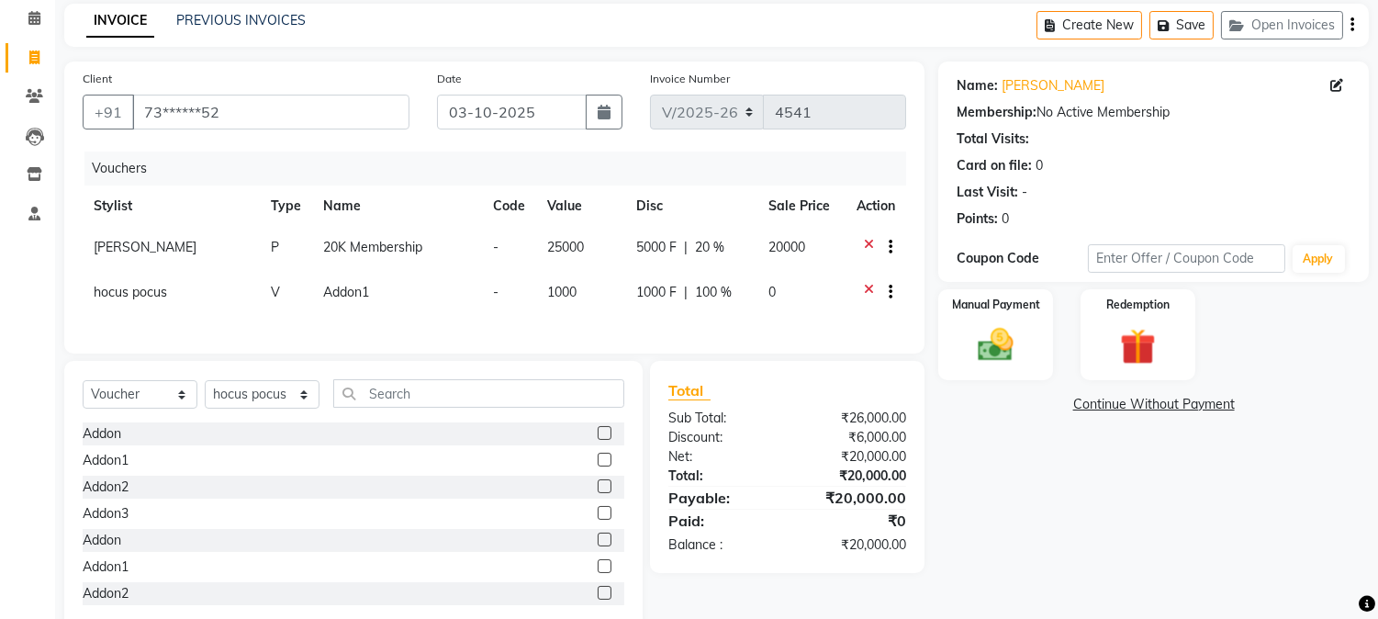
scroll to position [127, 0]
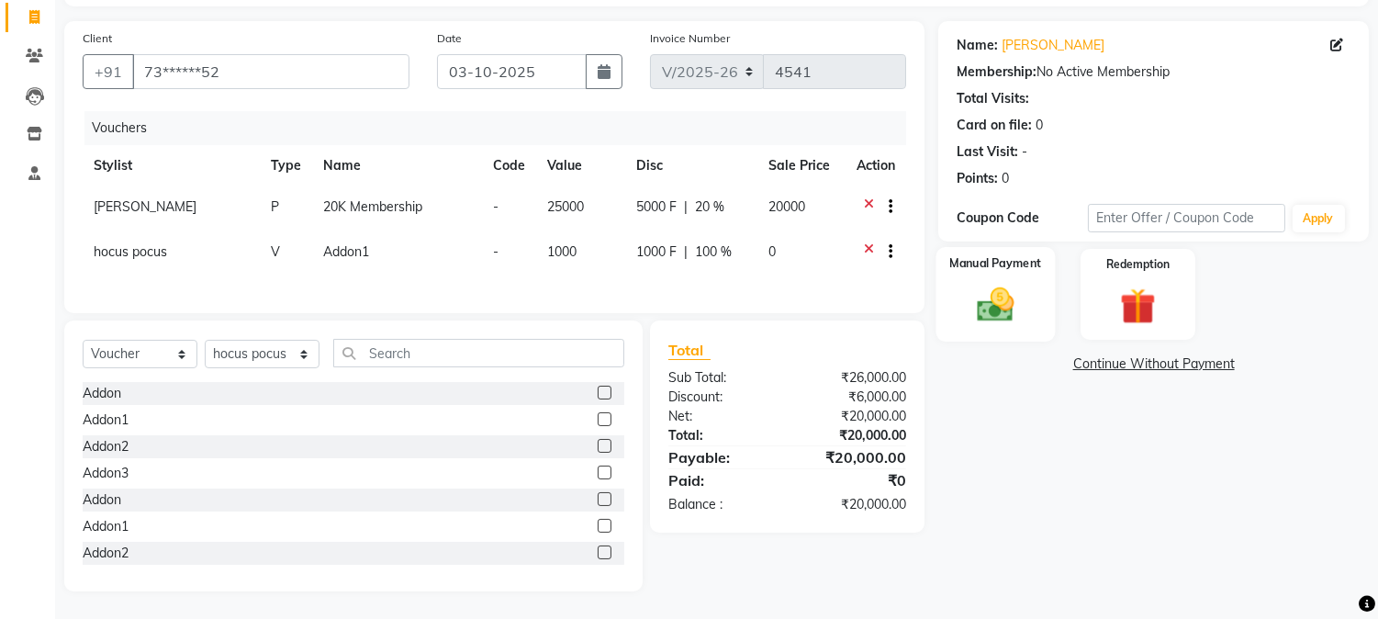
click at [1015, 319] on div "Manual Payment" at bounding box center [996, 294] width 119 height 94
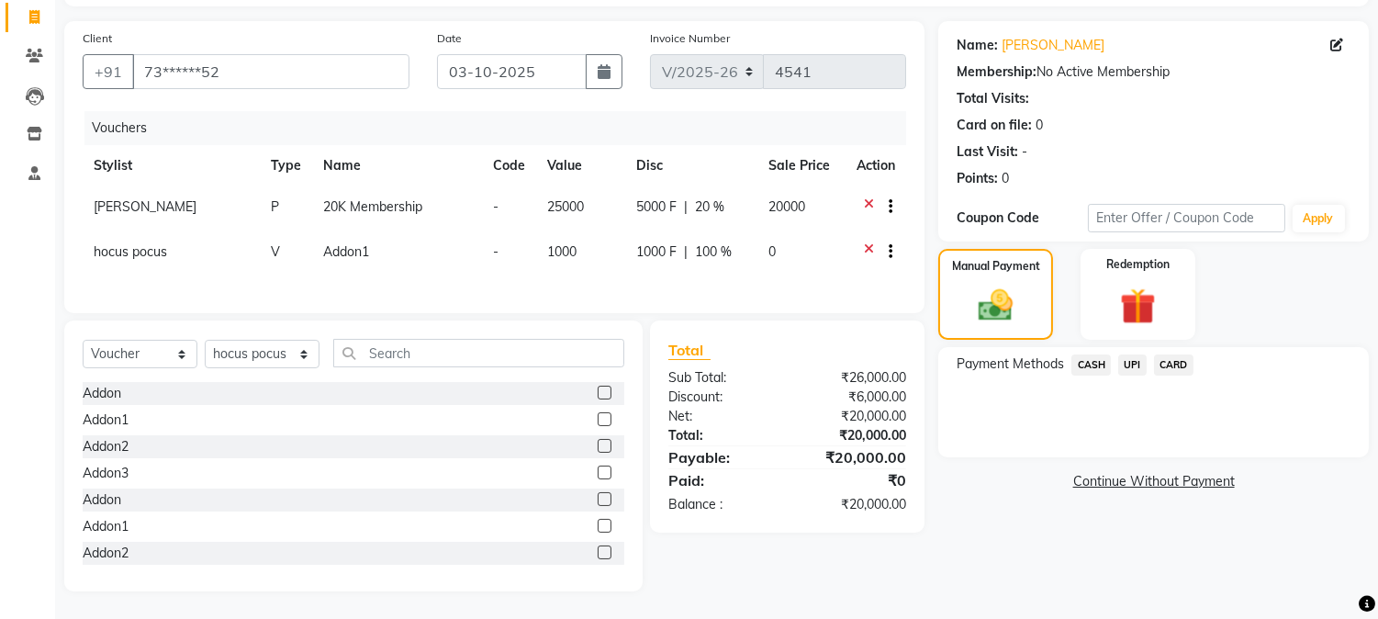
click at [1170, 354] on span "CARD" at bounding box center [1173, 364] width 39 height 21
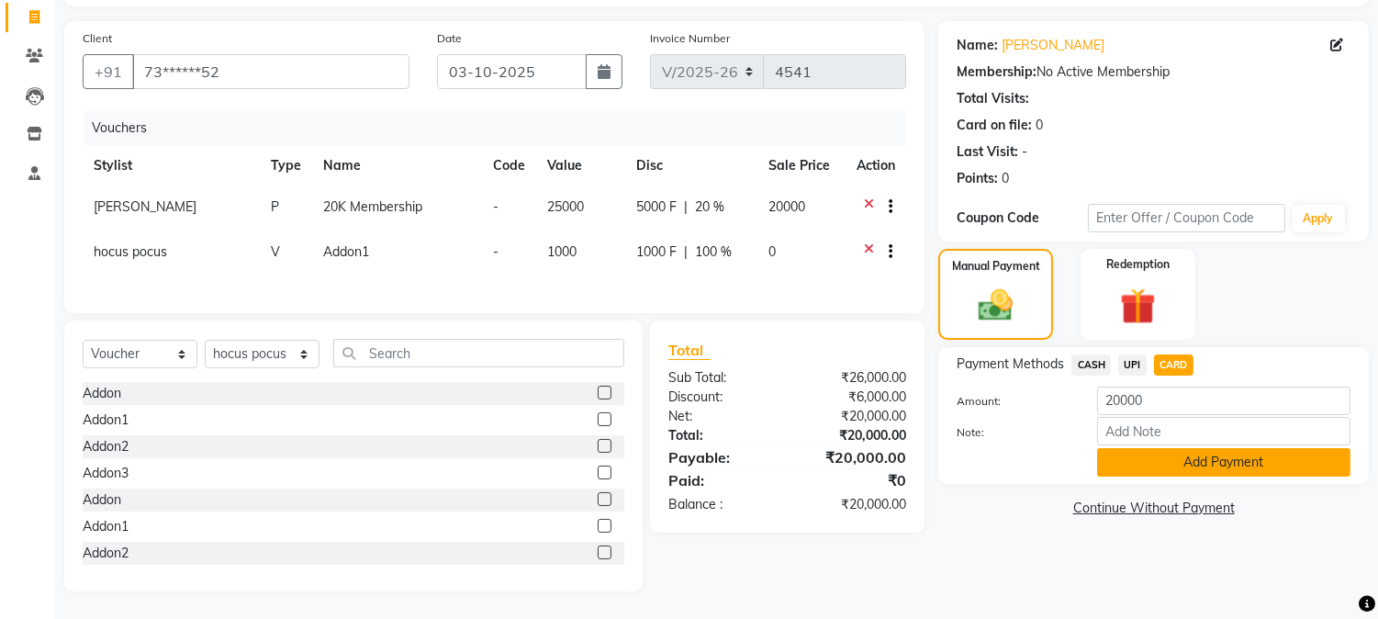
click at [1194, 450] on button "Add Payment" at bounding box center [1223, 462] width 253 height 28
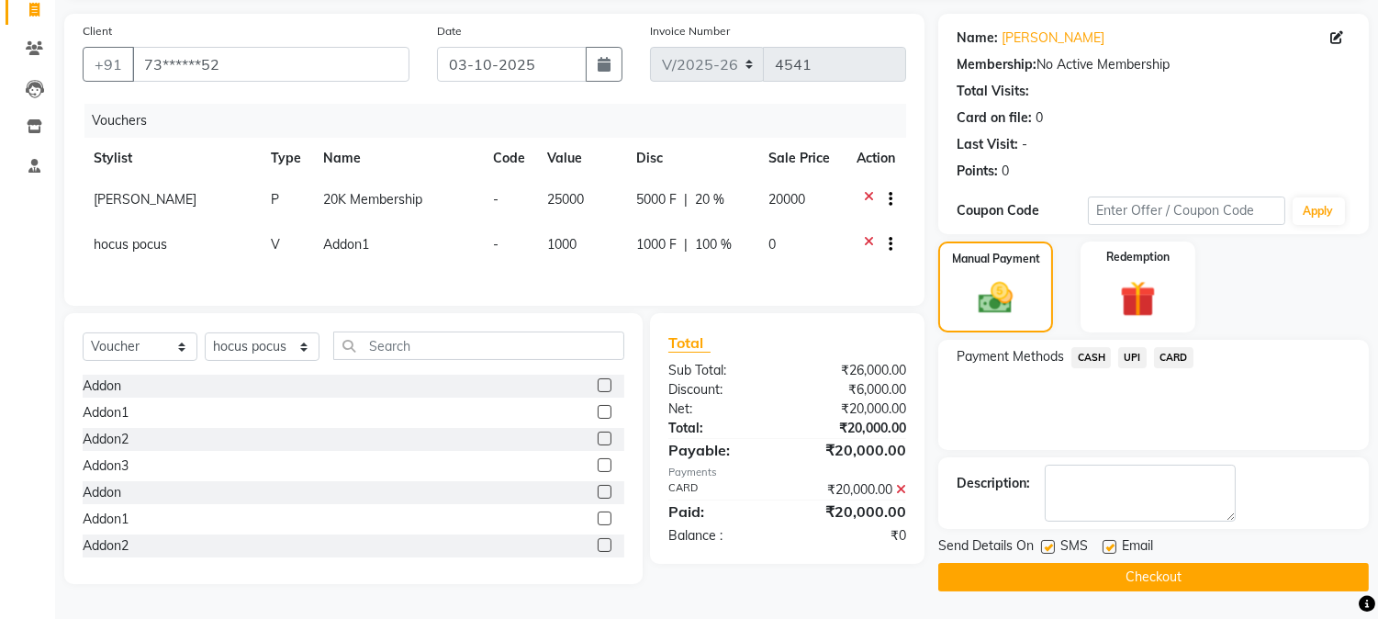
click at [1043, 540] on label at bounding box center [1048, 547] width 14 height 14
click at [1043, 542] on input "checkbox" at bounding box center [1047, 548] width 12 height 12
checkbox input "false"
click at [1040, 570] on button "Checkout" at bounding box center [1153, 577] width 431 height 28
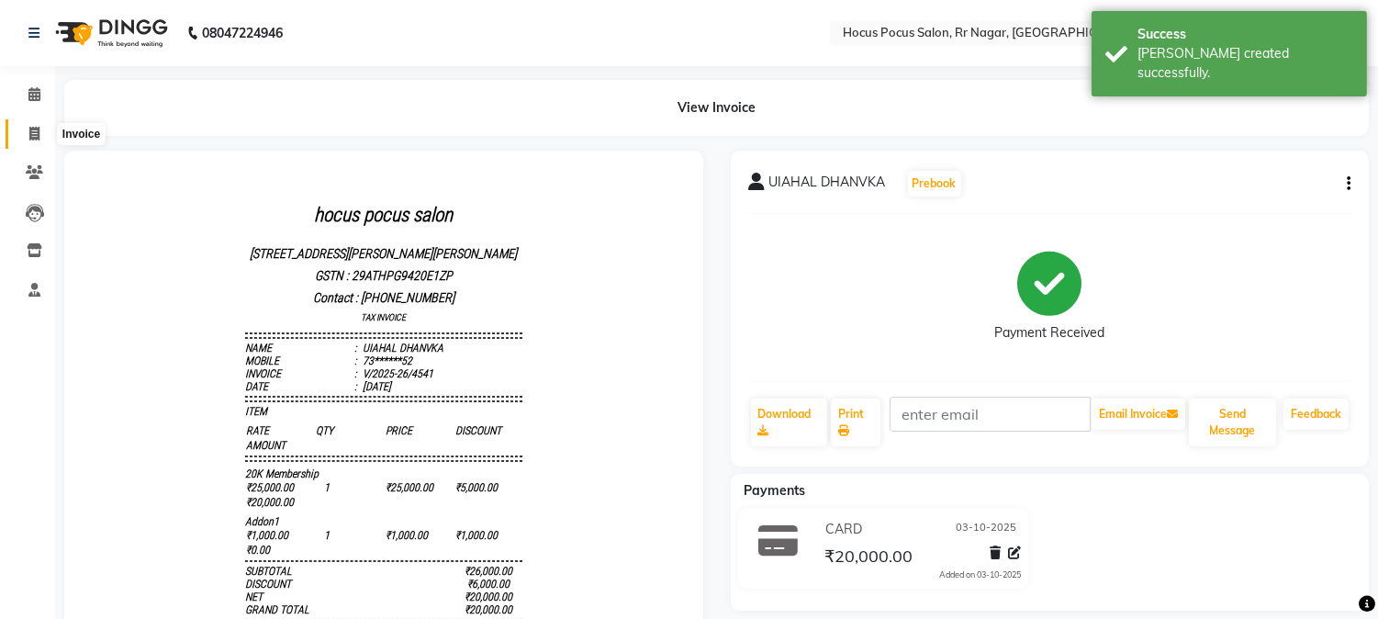
click at [26, 130] on span at bounding box center [34, 134] width 32 height 21
select select "service"
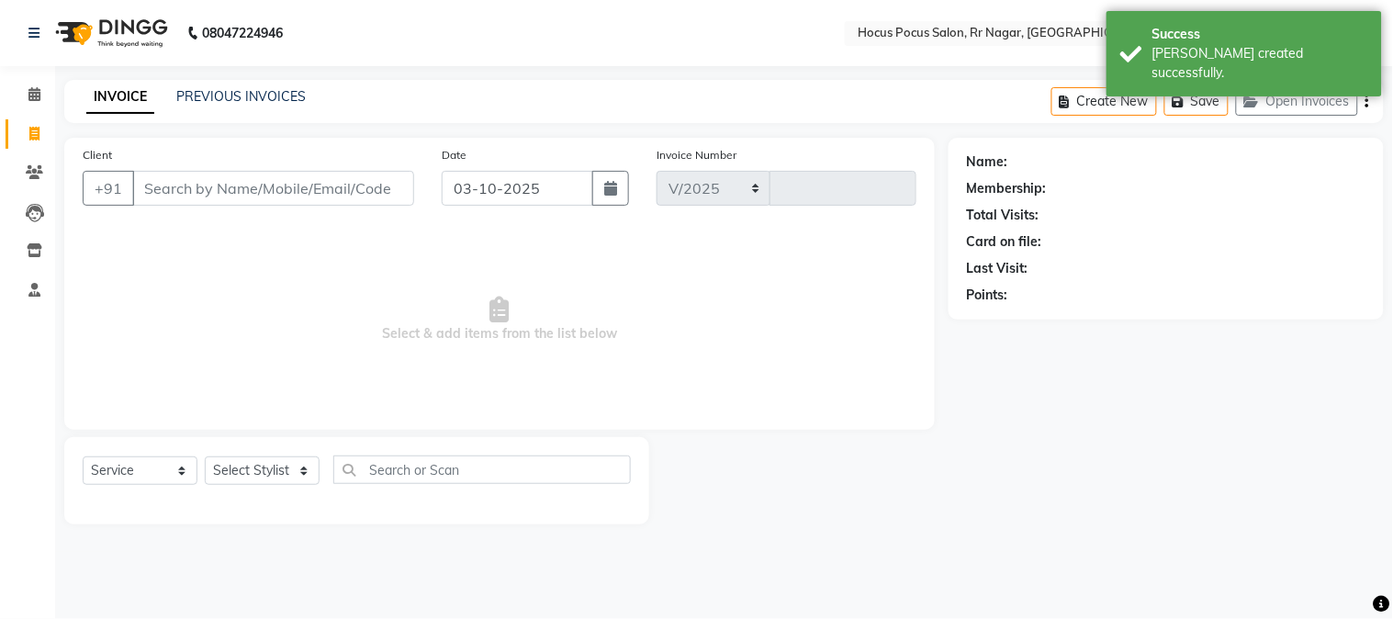
select select "5019"
type input "4542"
click at [231, 188] on input "Client" at bounding box center [273, 188] width 282 height 35
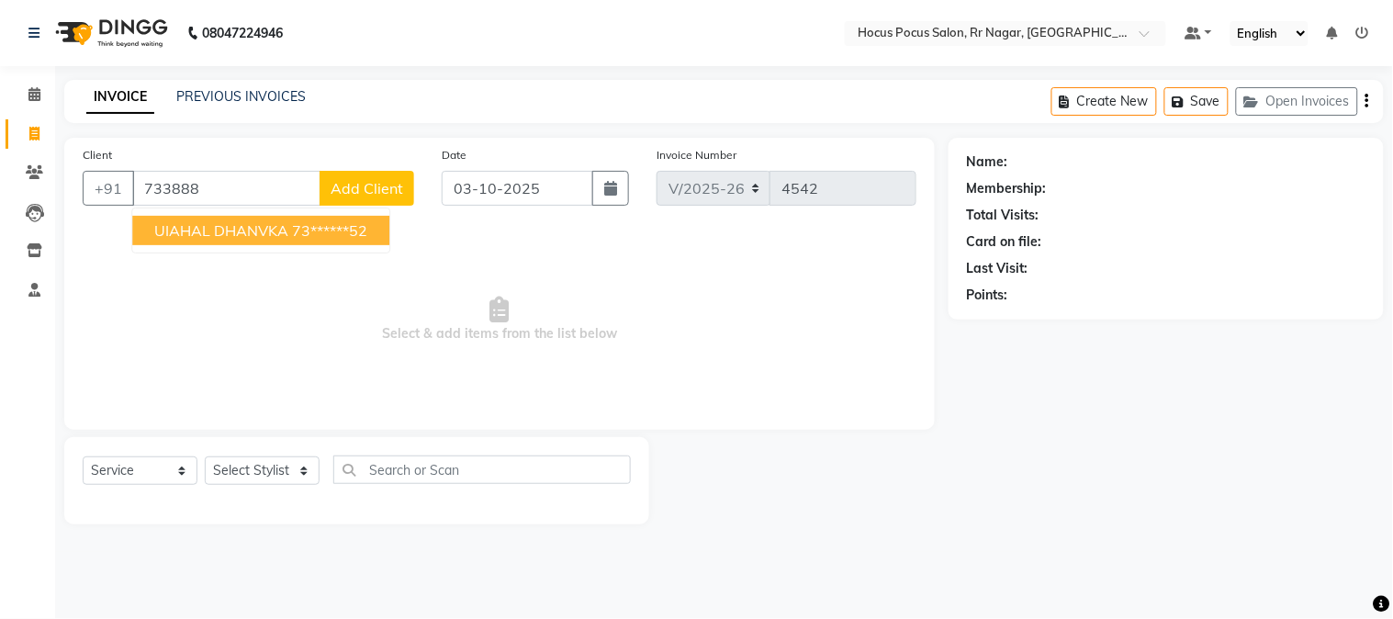
click at [261, 230] on span "UIAHAL DHANVKA" at bounding box center [221, 230] width 134 height 18
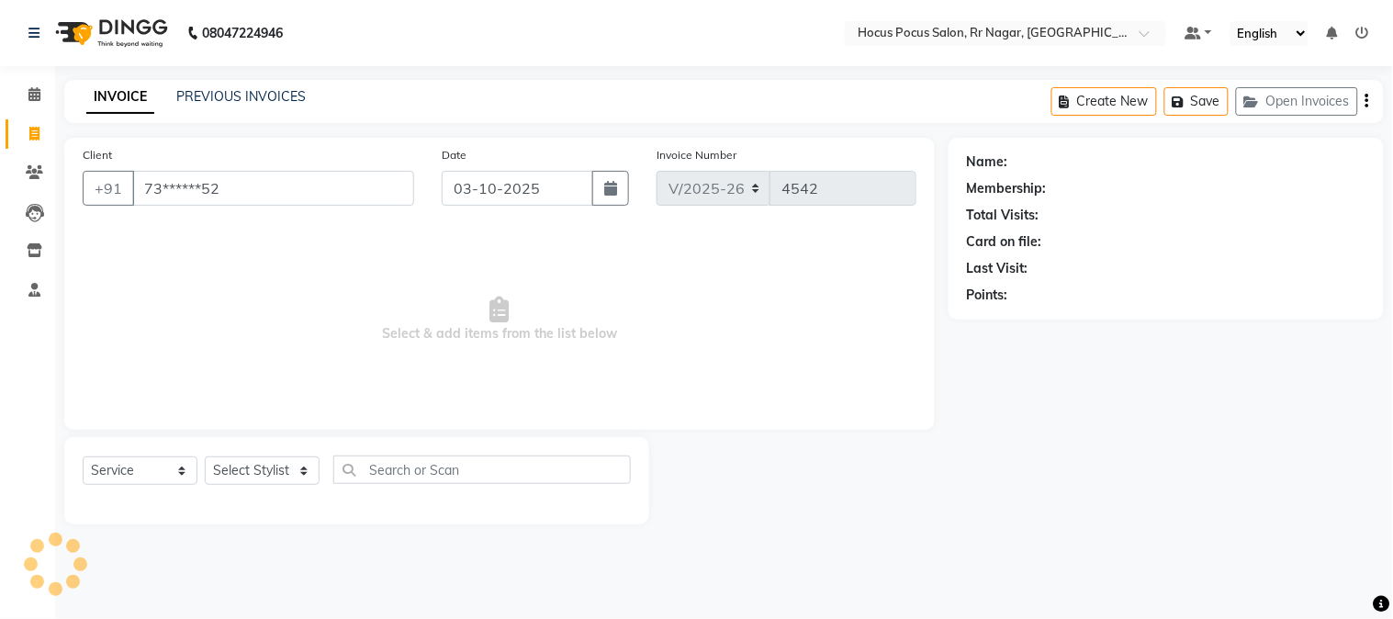
type input "73******52"
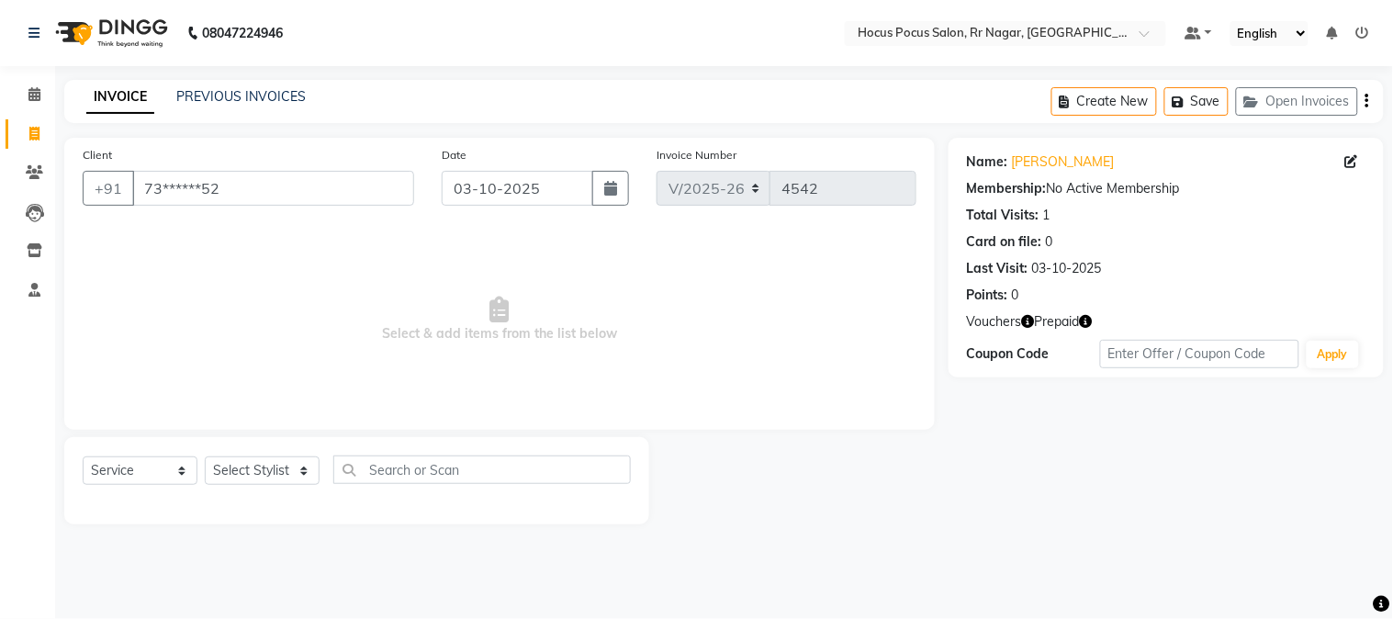
click at [1089, 322] on icon "button" at bounding box center [1086, 321] width 13 height 13
click at [242, 478] on select "Select Stylist Amar Eliza hocus pocus Maya Neha Ranjana Ravi Salima Salman Sonam" at bounding box center [262, 470] width 115 height 28
select select "32993"
click at [205, 457] on select "Select Stylist Amar Eliza hocus pocus Maya Neha Ranjana Ravi Salima Salman Sonam" at bounding box center [262, 470] width 115 height 28
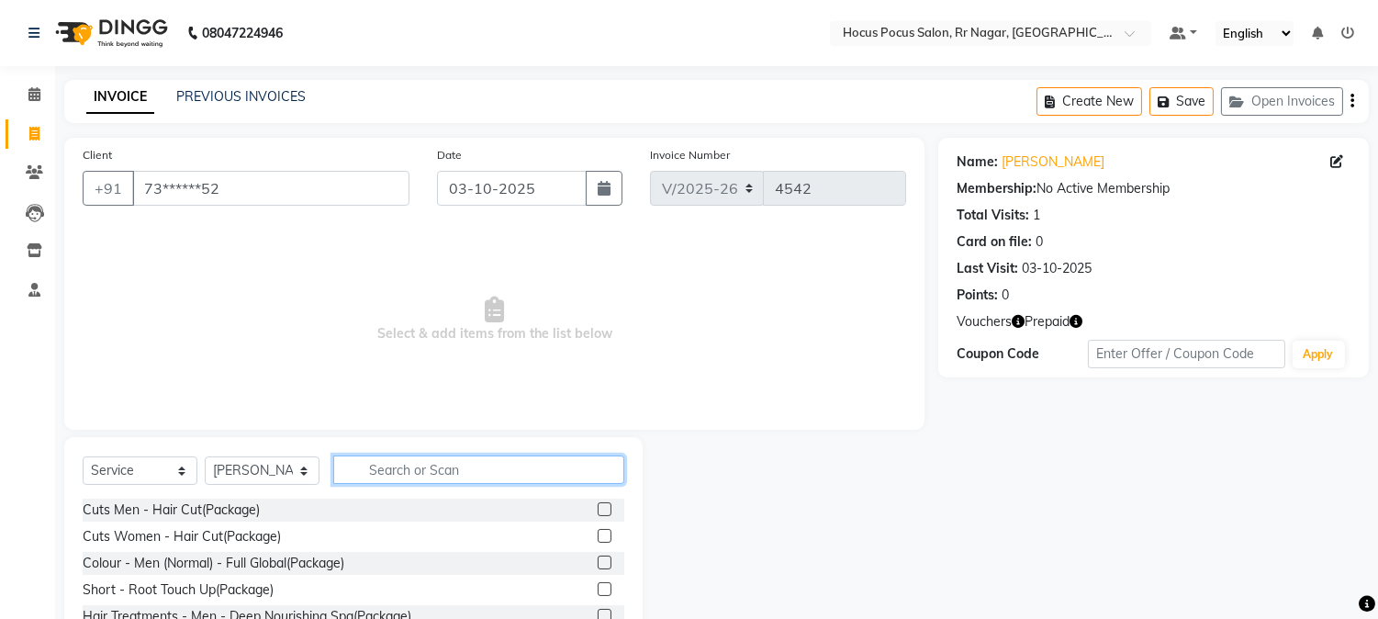
click at [404, 464] on input "text" at bounding box center [478, 469] width 291 height 28
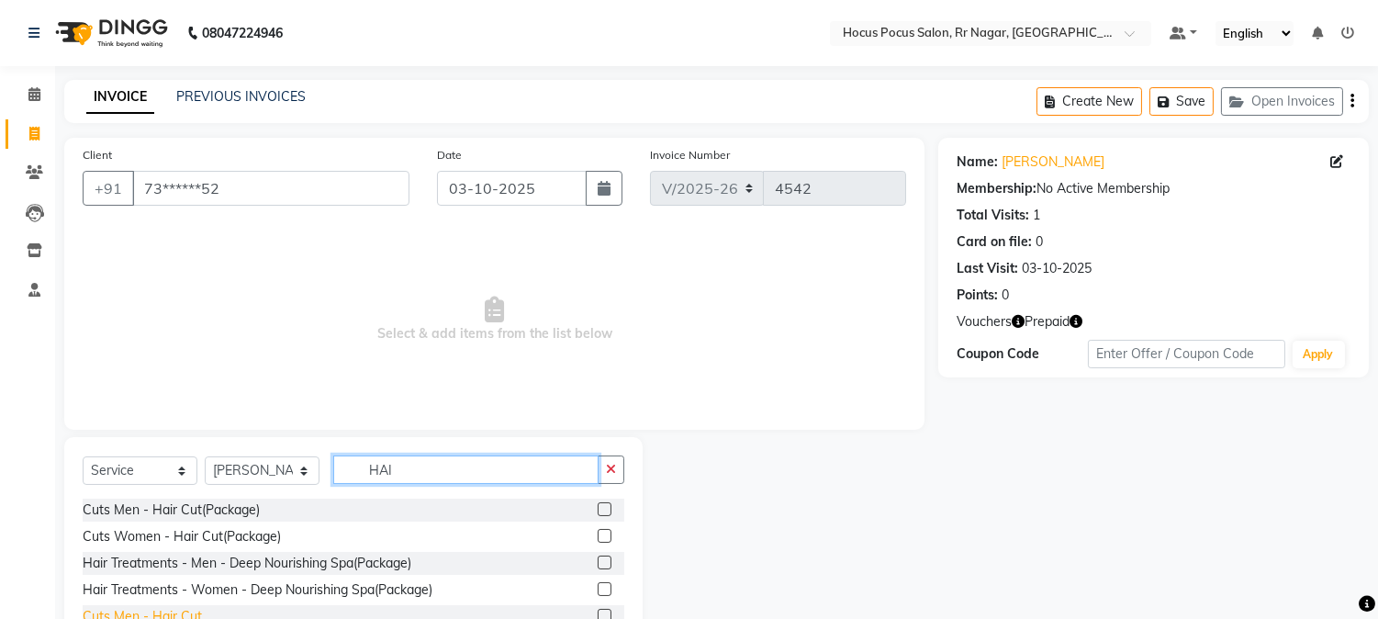
type input "HAI"
click at [160, 611] on div "Cuts Men - Hair Cut" at bounding box center [142, 616] width 119 height 19
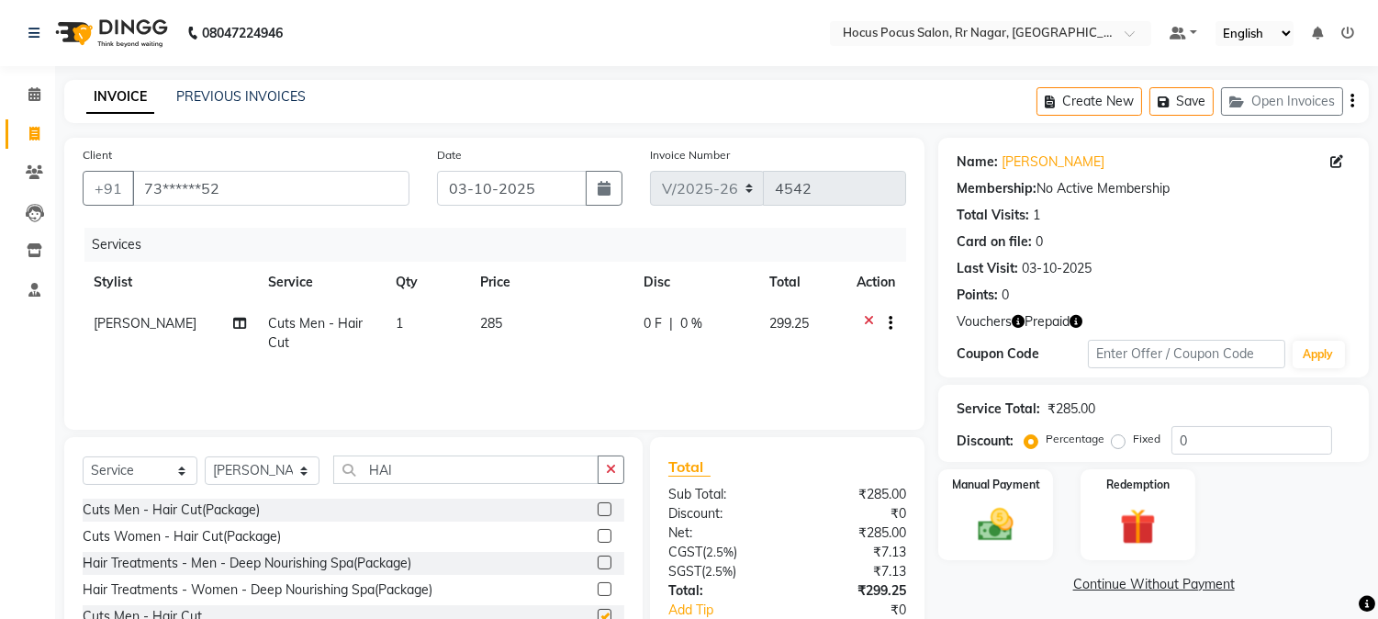
checkbox input "false"
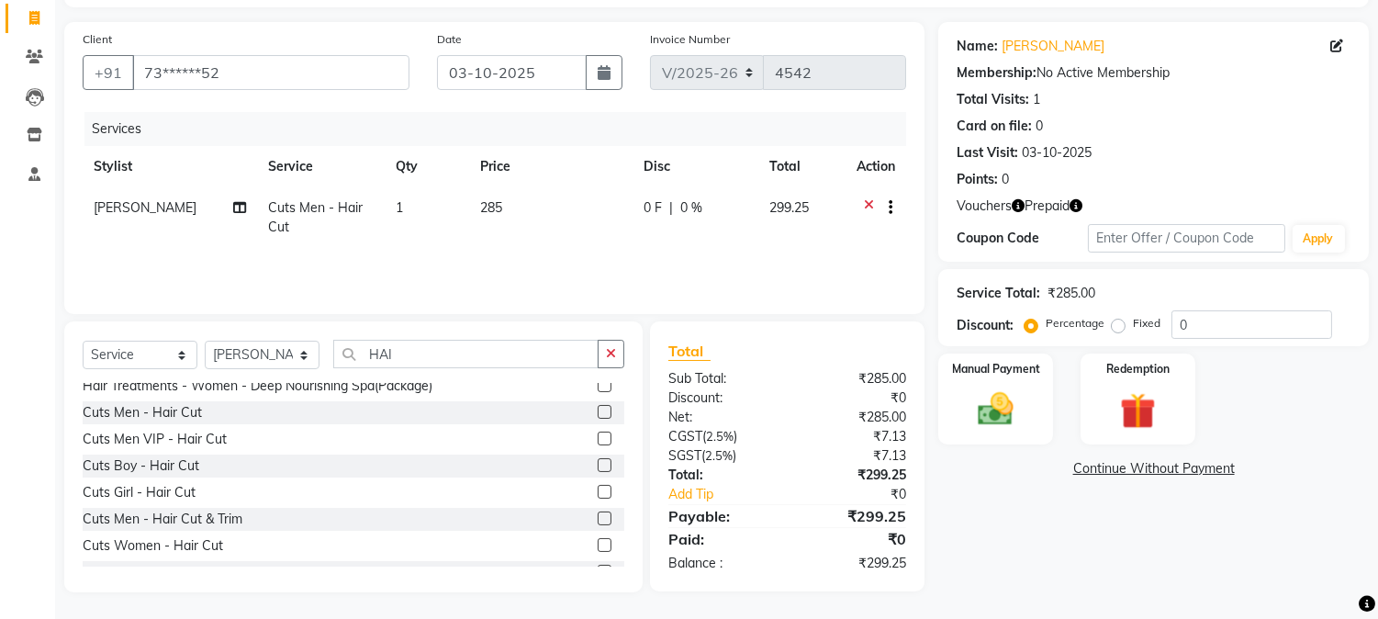
scroll to position [160, 0]
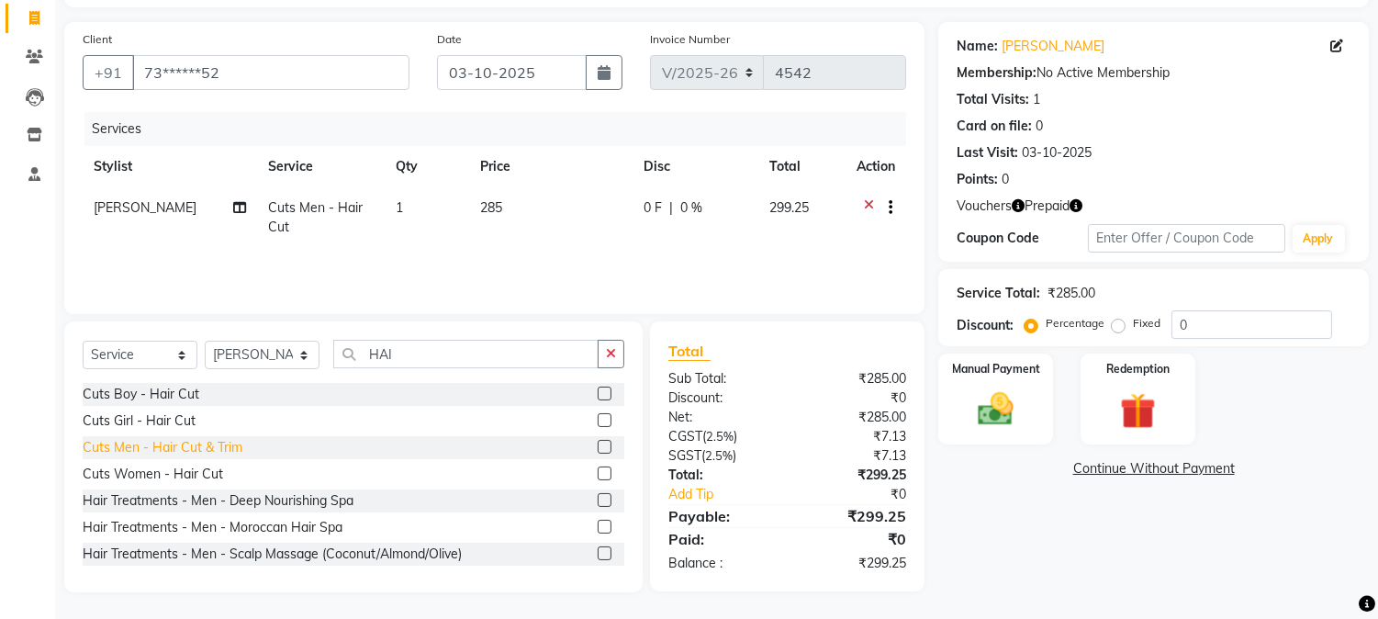
click at [161, 451] on div "Cuts Men - Hair Cut & Trim" at bounding box center [163, 447] width 160 height 19
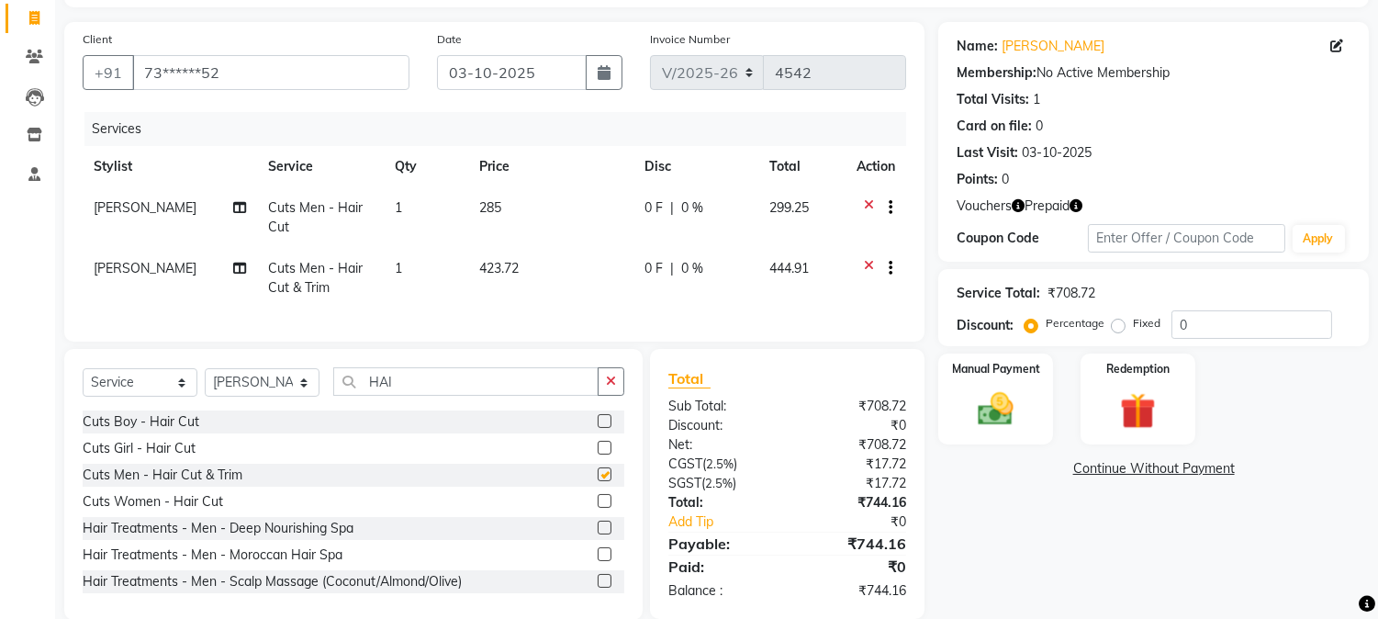
checkbox input "false"
click at [865, 203] on icon at bounding box center [869, 209] width 10 height 23
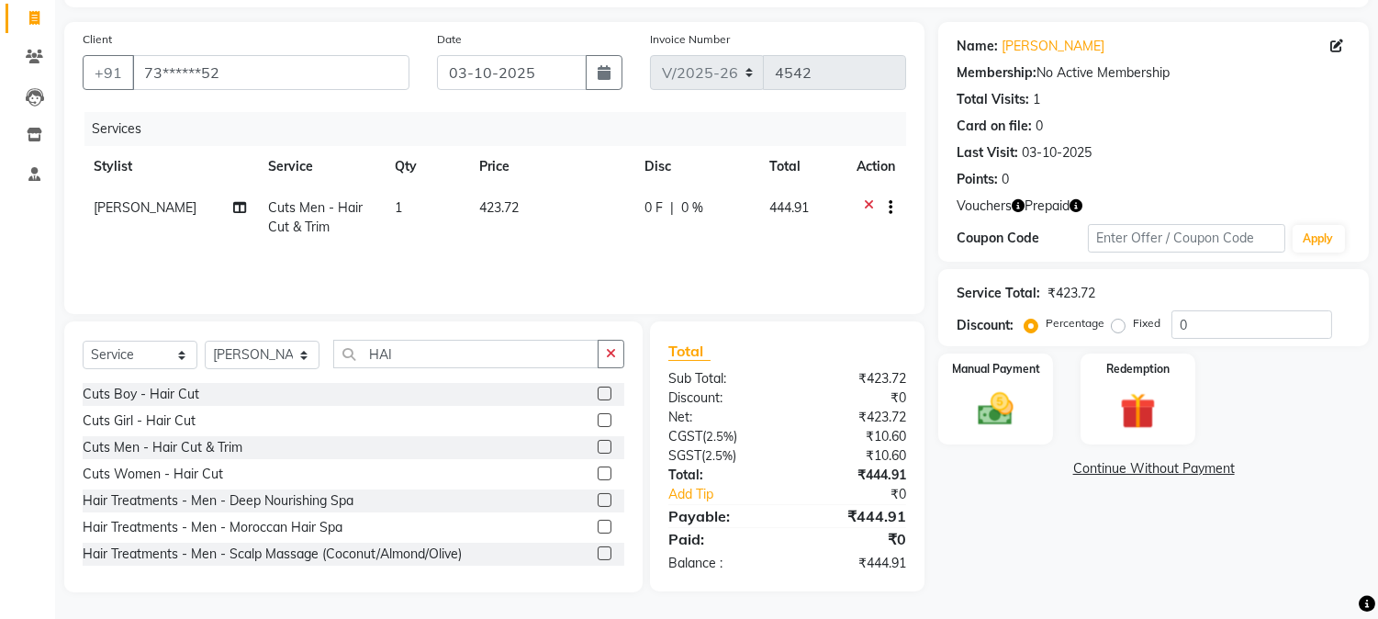
click at [547, 191] on td "423.72" at bounding box center [550, 217] width 164 height 61
select select "32993"
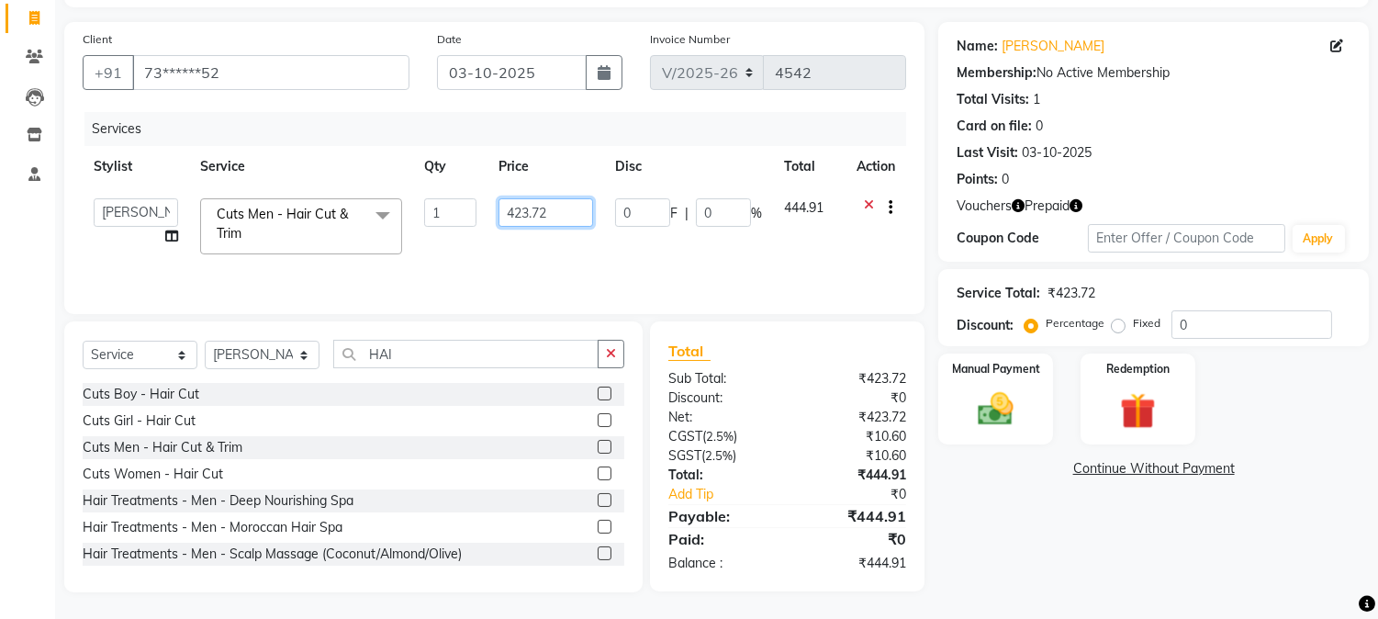
click at [555, 213] on input "423.72" at bounding box center [546, 212] width 95 height 28
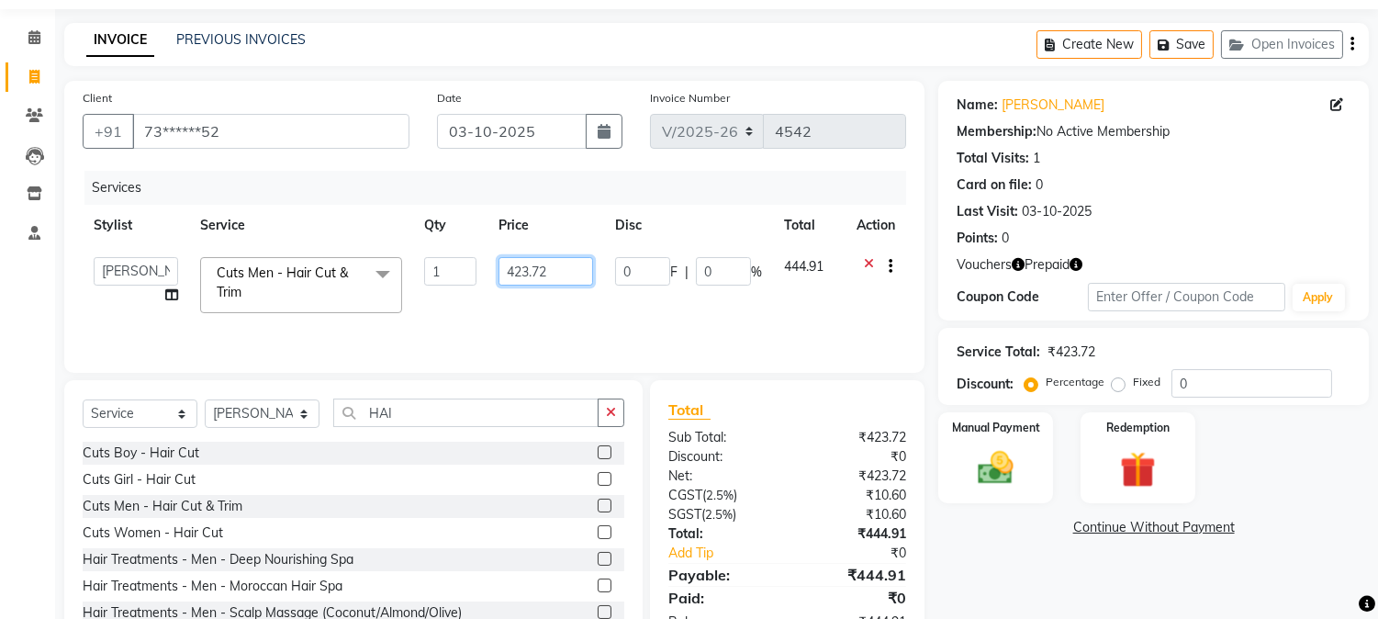
scroll to position [0, 0]
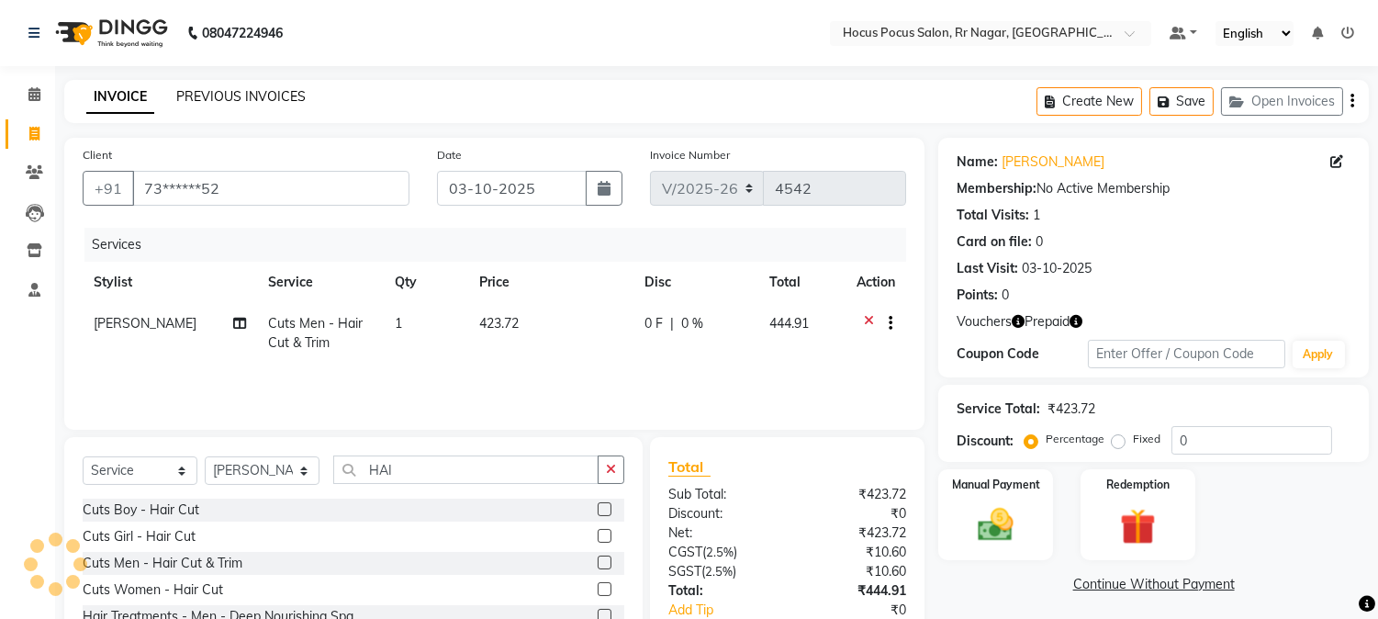
click at [270, 99] on link "PREVIOUS INVOICES" at bounding box center [240, 96] width 129 height 17
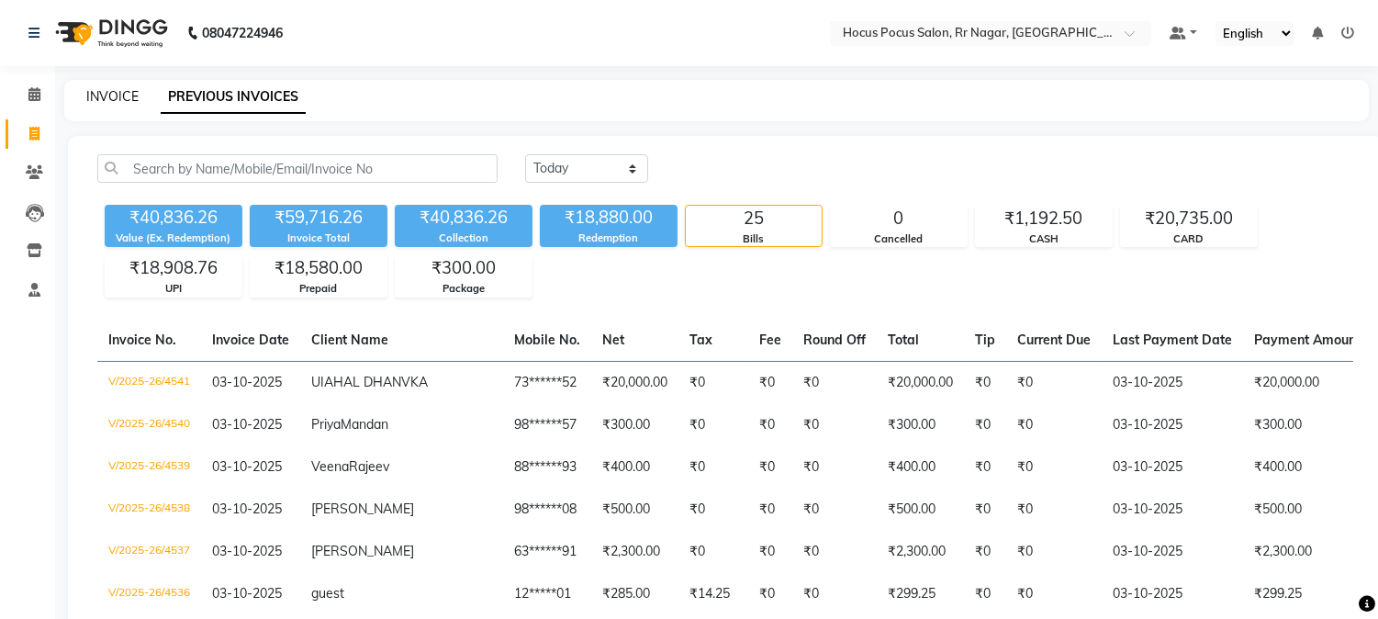
click at [119, 94] on link "INVOICE" at bounding box center [112, 96] width 52 height 17
select select "5019"
select select "service"
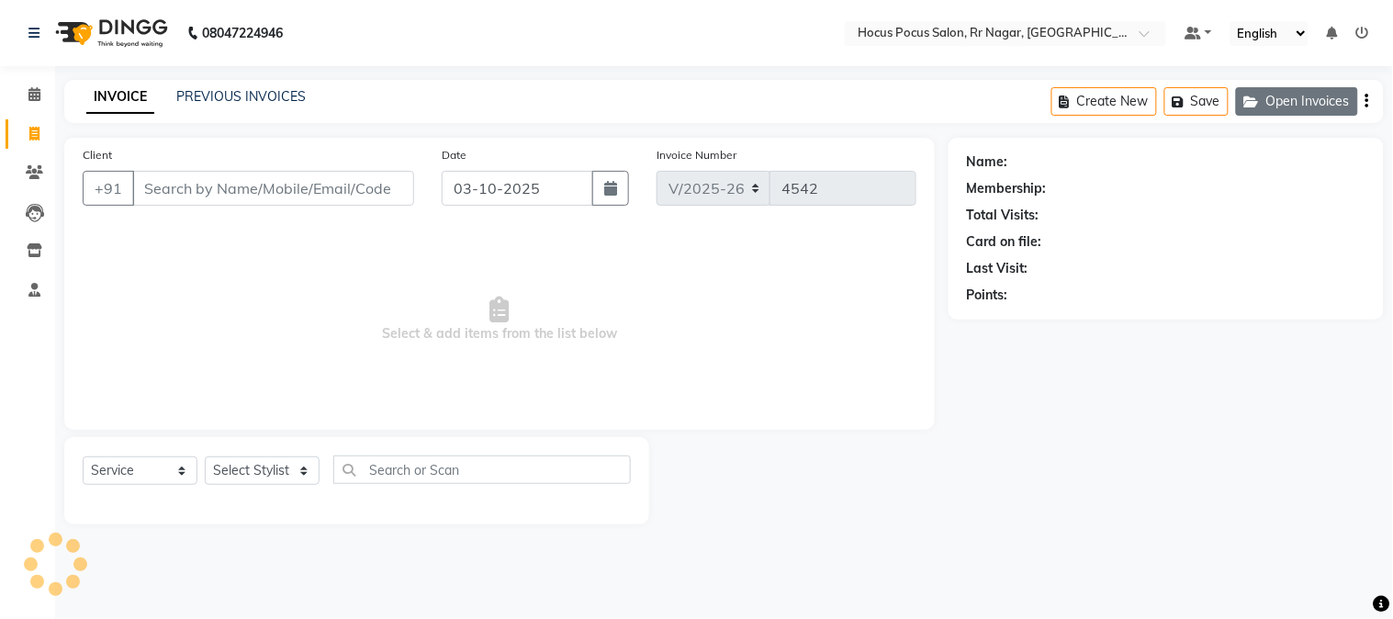
click at [1242, 106] on button "Open Invoices" at bounding box center [1297, 101] width 122 height 28
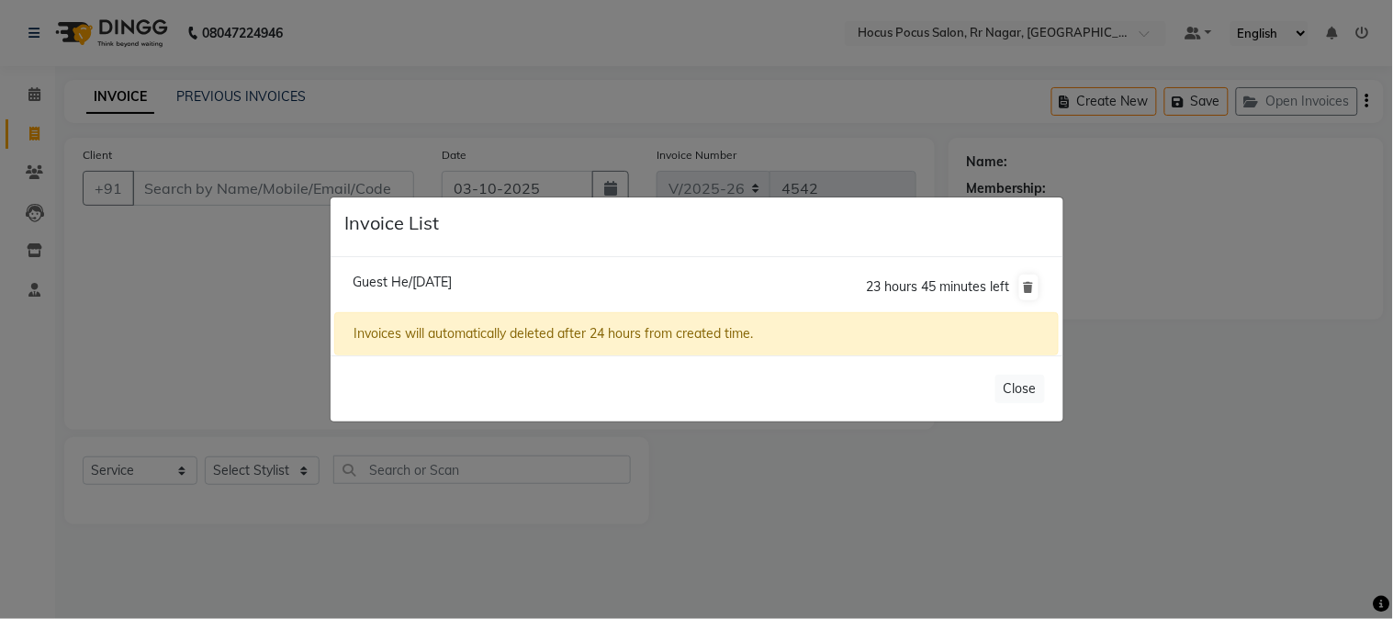
click at [452, 281] on span "Guest He/03 October 2025" at bounding box center [402, 282] width 99 height 17
type input "99******99"
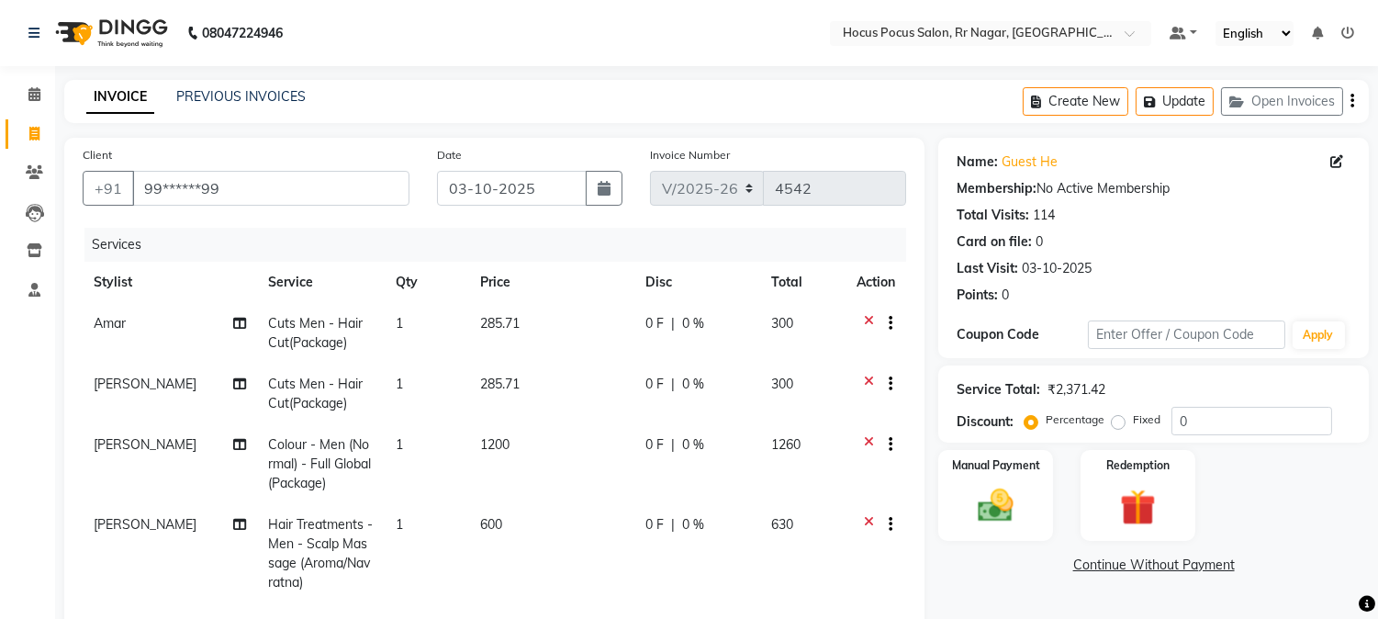
click at [543, 333] on td "285.71" at bounding box center [551, 333] width 165 height 61
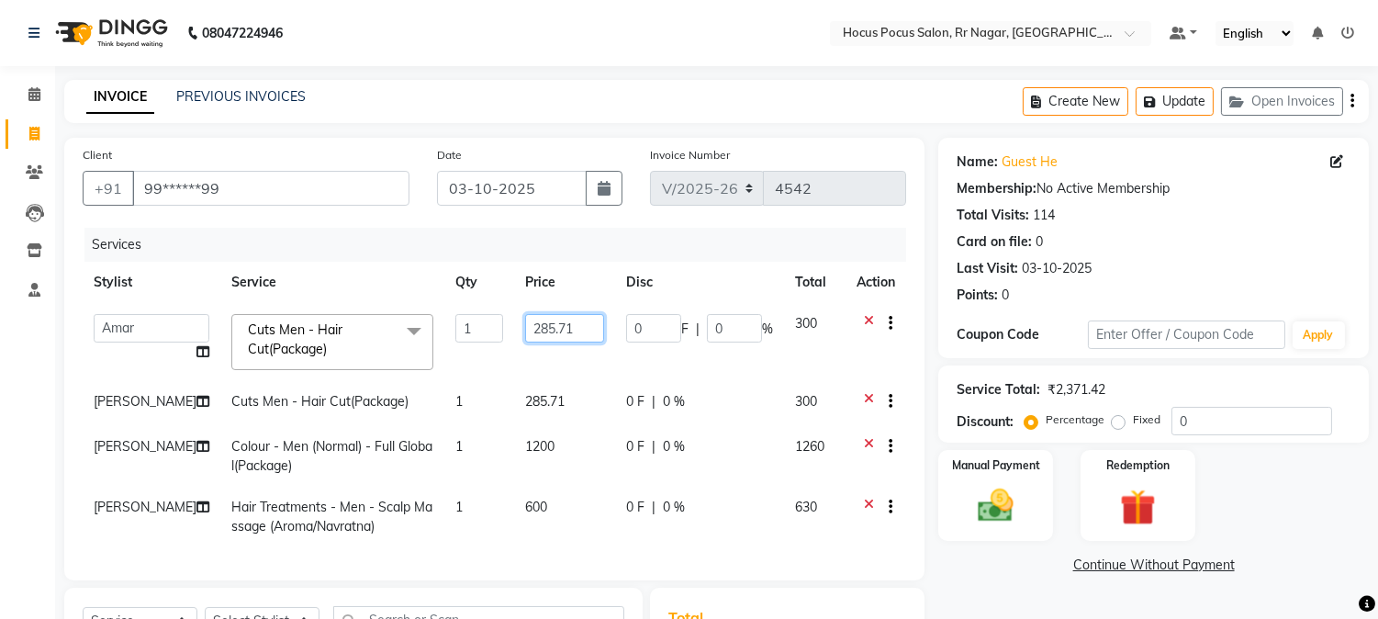
click at [554, 325] on input "285.71" at bounding box center [564, 328] width 79 height 28
type input "2"
type input "300"
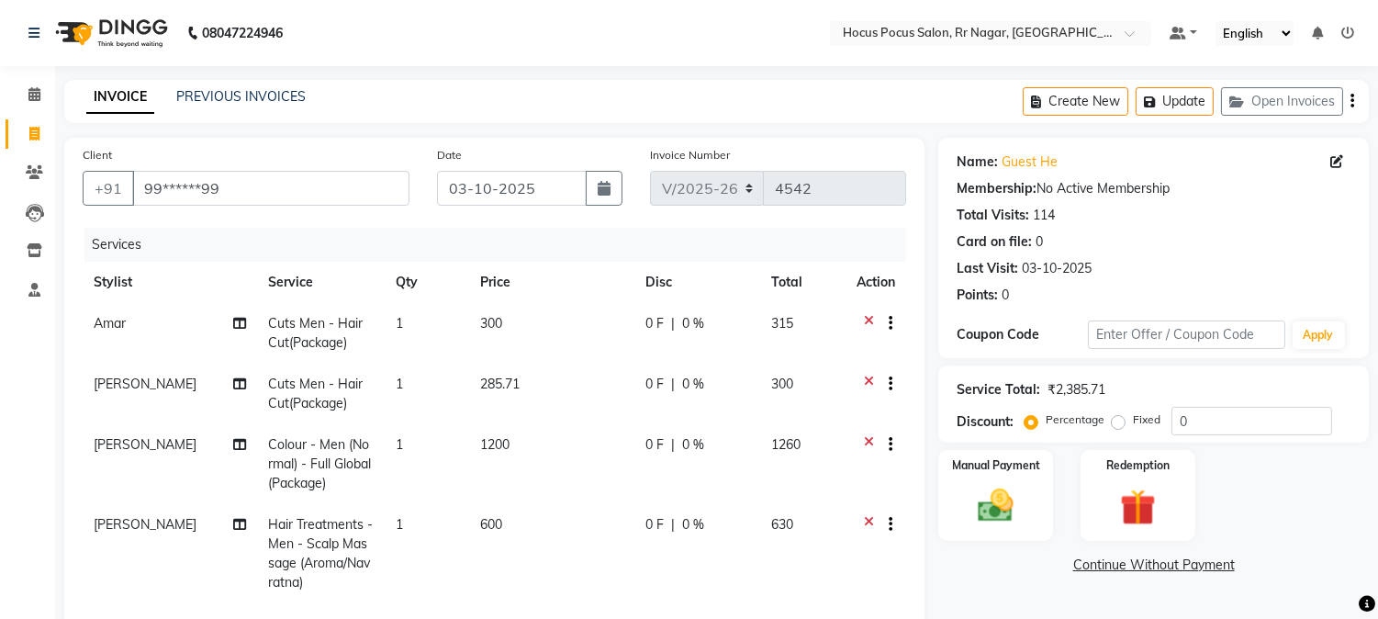
click at [564, 470] on td "1200" at bounding box center [551, 464] width 165 height 80
select select "32993"
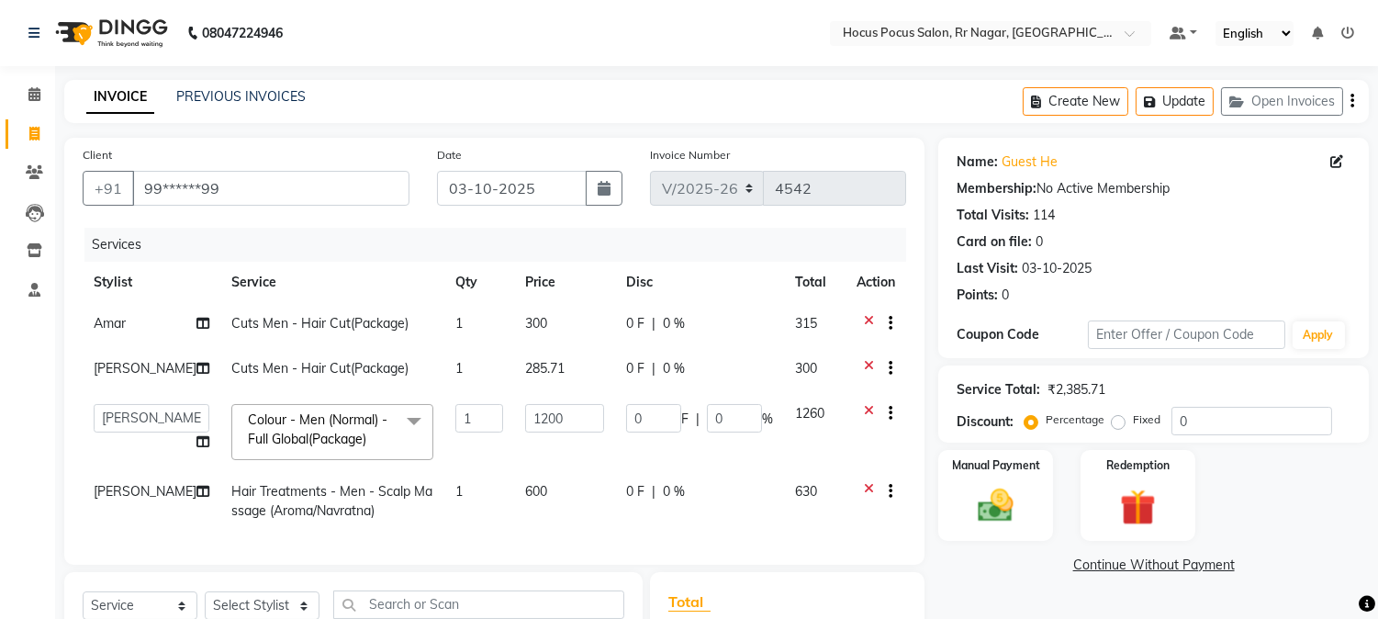
drag, startPoint x: 561, startPoint y: 331, endPoint x: 560, endPoint y: 372, distance: 40.4
click at [561, 338] on td "300" at bounding box center [564, 325] width 101 height 45
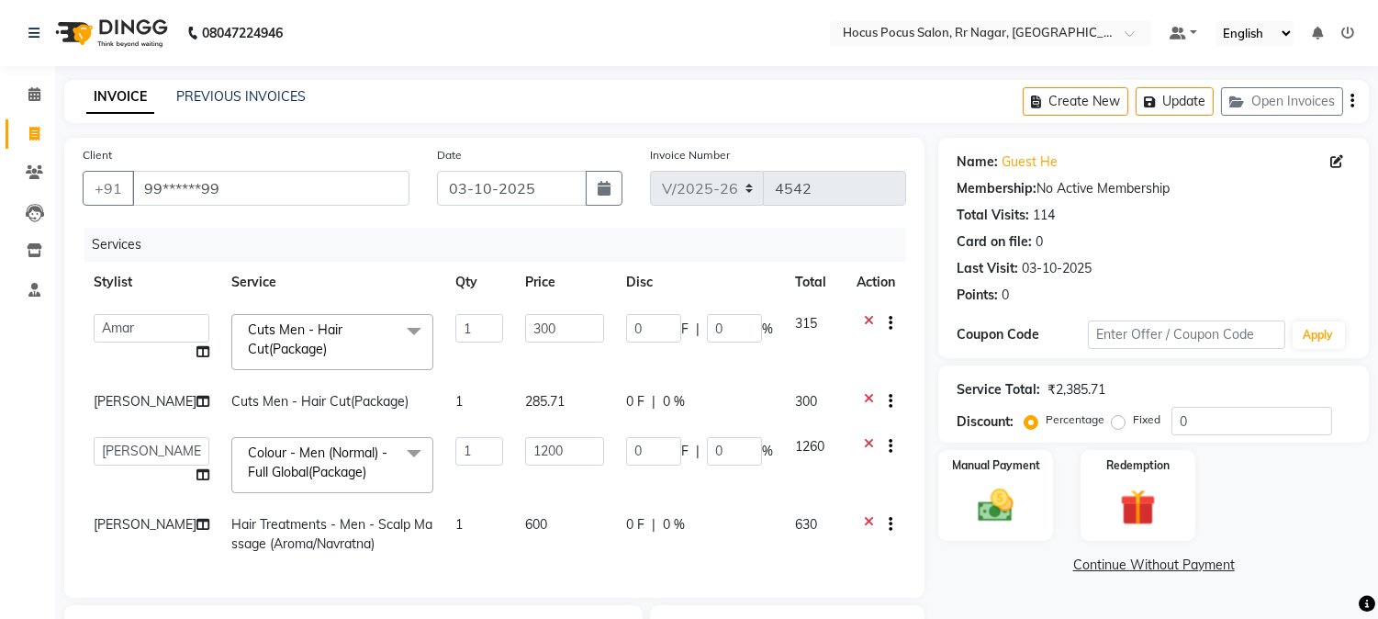
click at [573, 402] on td "285.71" at bounding box center [564, 403] width 101 height 45
select select "32993"
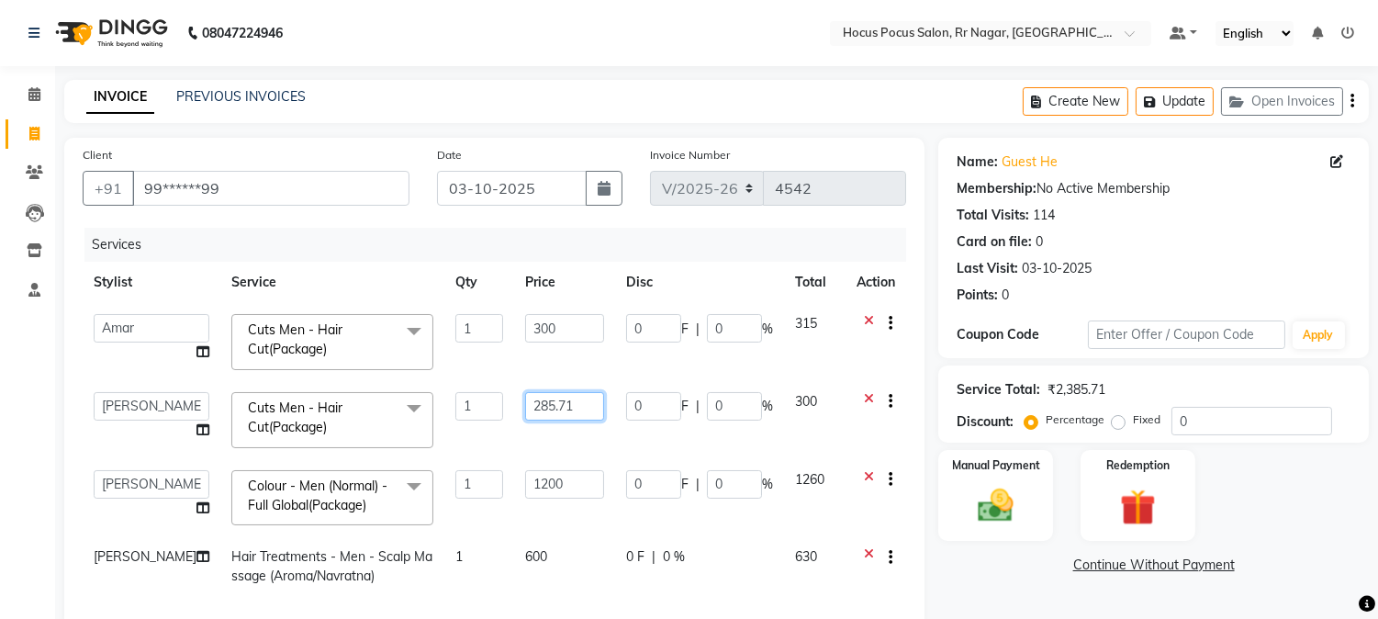
click at [573, 402] on input "285.71" at bounding box center [564, 406] width 79 height 28
type input "2"
type input "500"
click at [576, 461] on td "1200" at bounding box center [564, 498] width 101 height 78
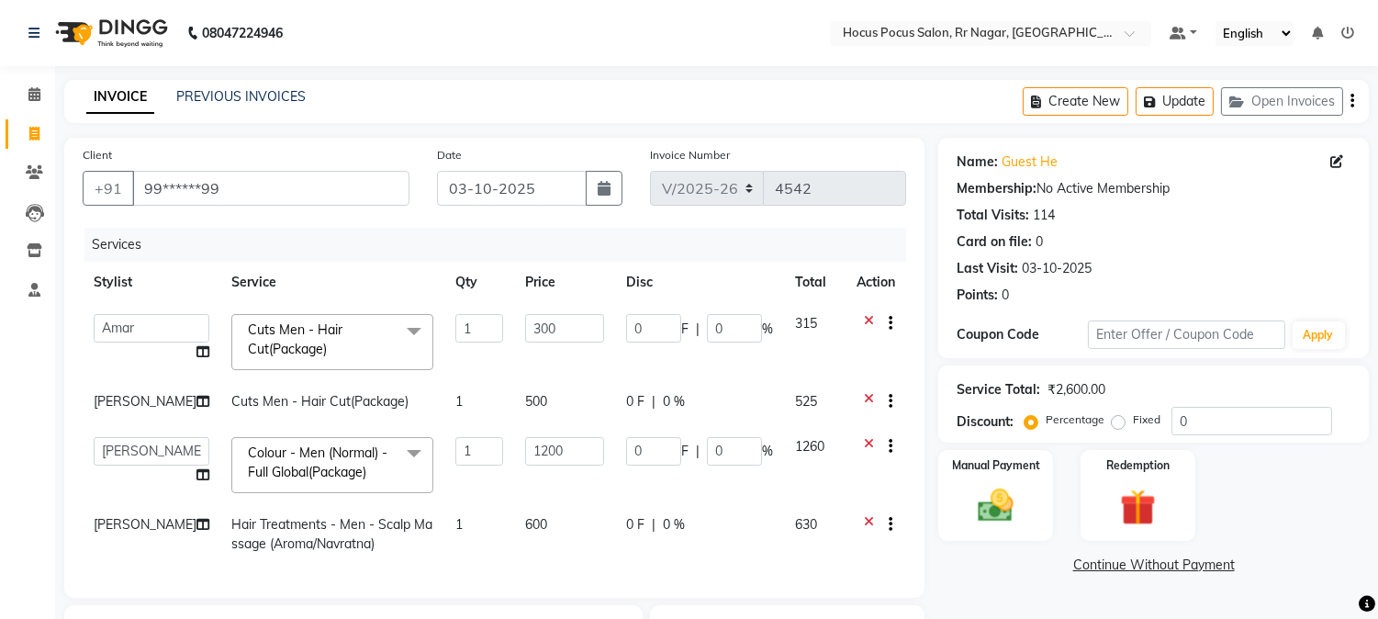
click at [553, 527] on td "600" at bounding box center [564, 534] width 101 height 61
select select "93657"
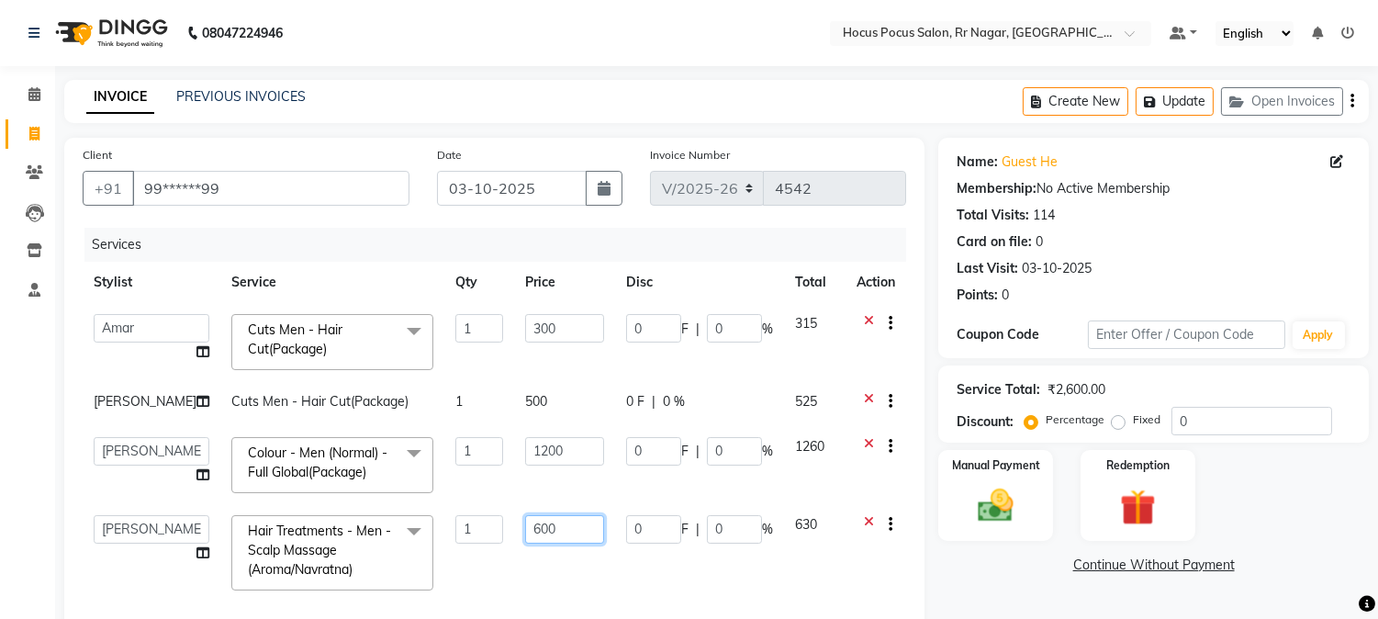
click at [553, 527] on input "600" at bounding box center [564, 529] width 79 height 28
type input "6"
type input "500"
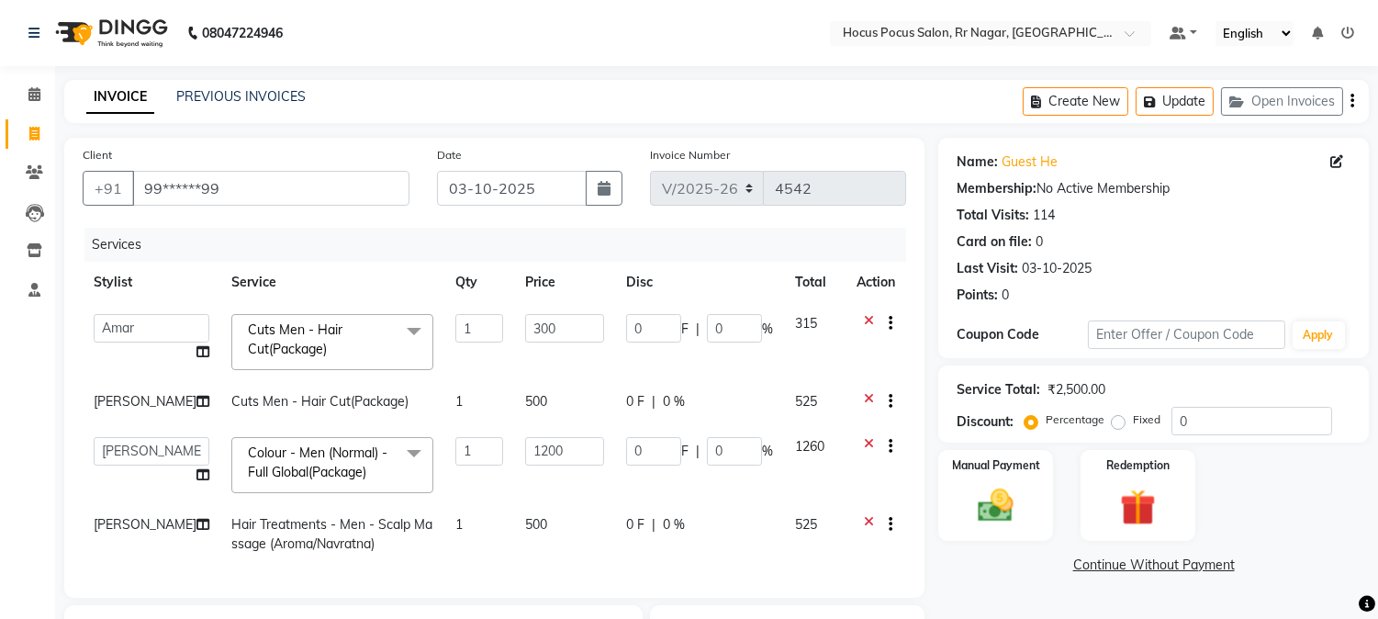
click at [561, 509] on td "500" at bounding box center [564, 534] width 101 height 61
select select "93657"
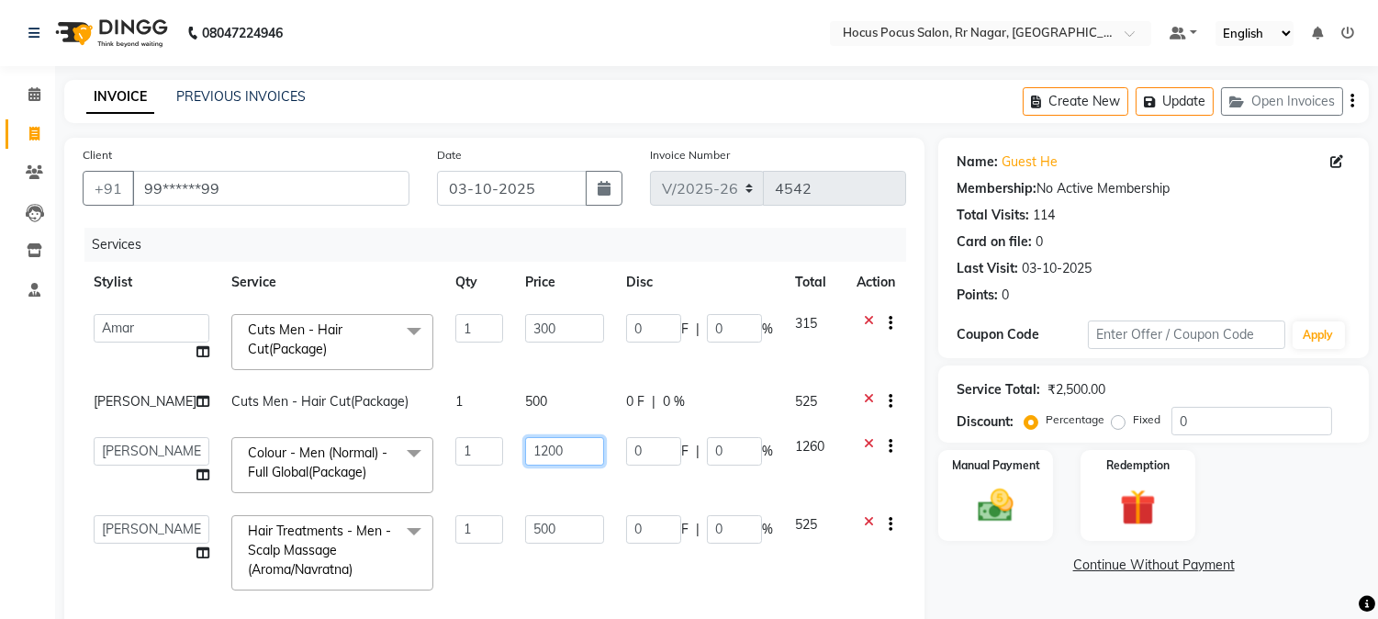
click at [574, 442] on input "1200" at bounding box center [564, 451] width 79 height 28
type input "1000"
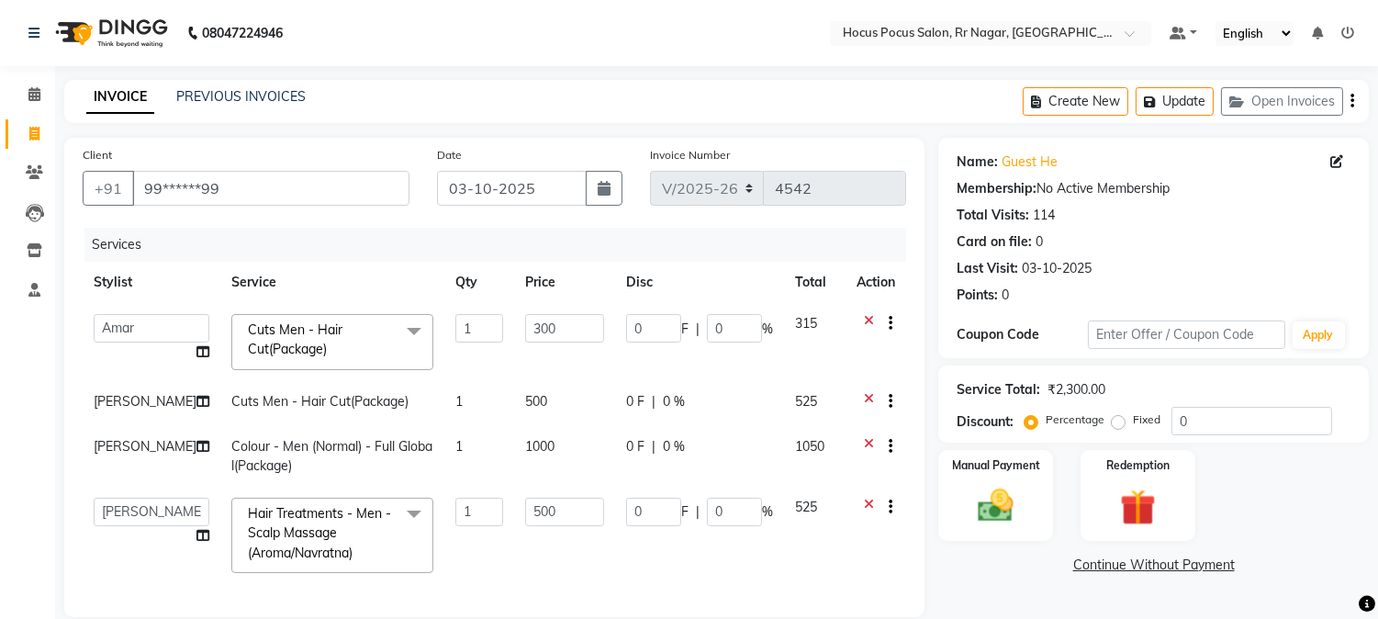
click at [566, 500] on tbody "Amar Eliza hocus pocus Maya Neha Ranjana Ravi Salima Salman Sonam Cuts Men - Ha…" at bounding box center [495, 443] width 824 height 281
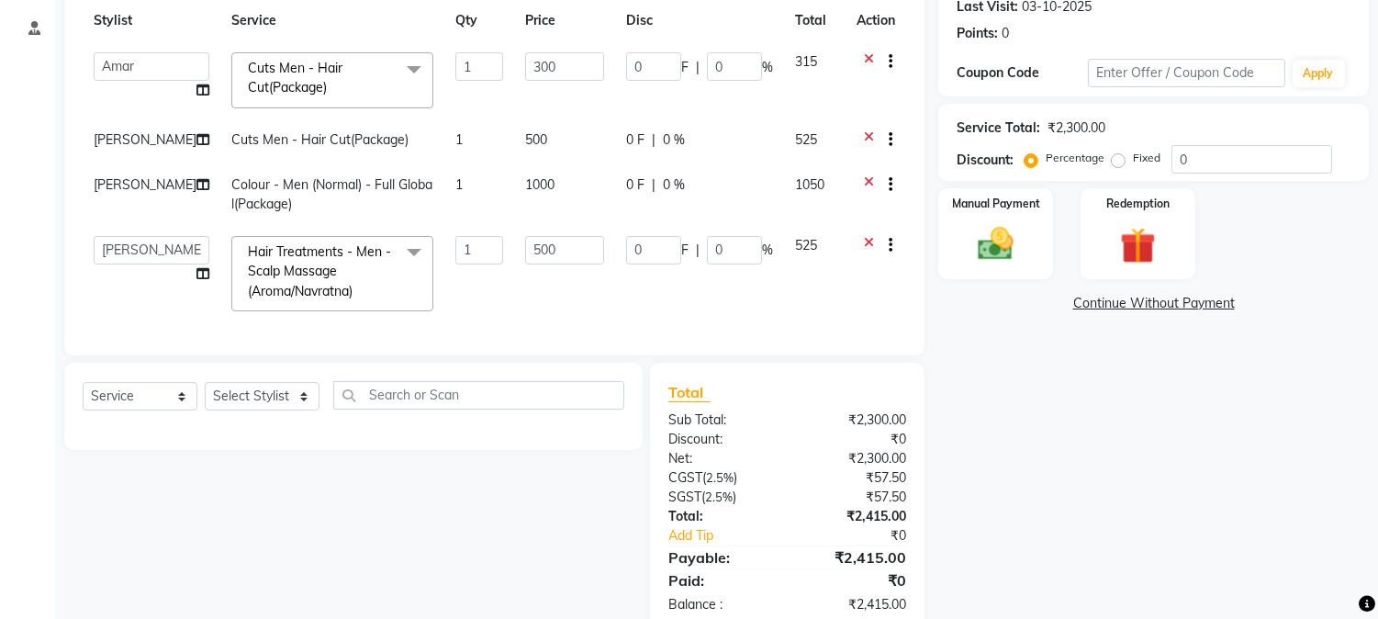
scroll to position [318, 0]
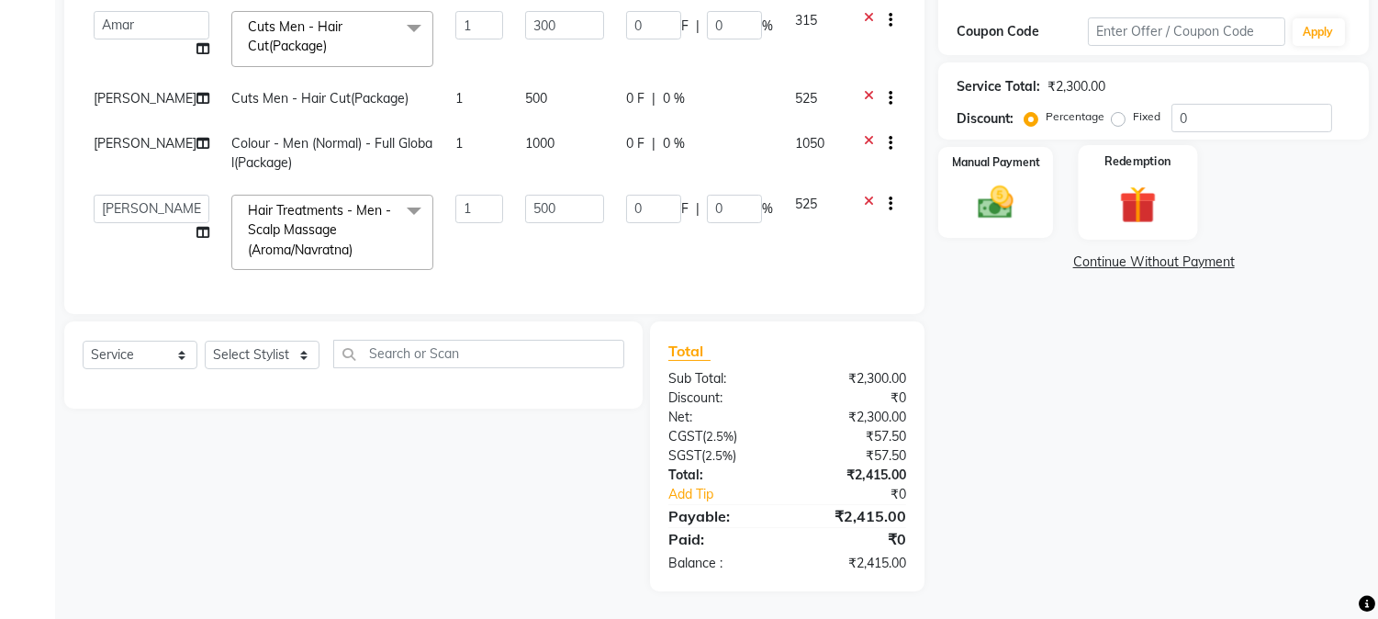
click at [1102, 206] on div "Redemption" at bounding box center [1137, 192] width 119 height 94
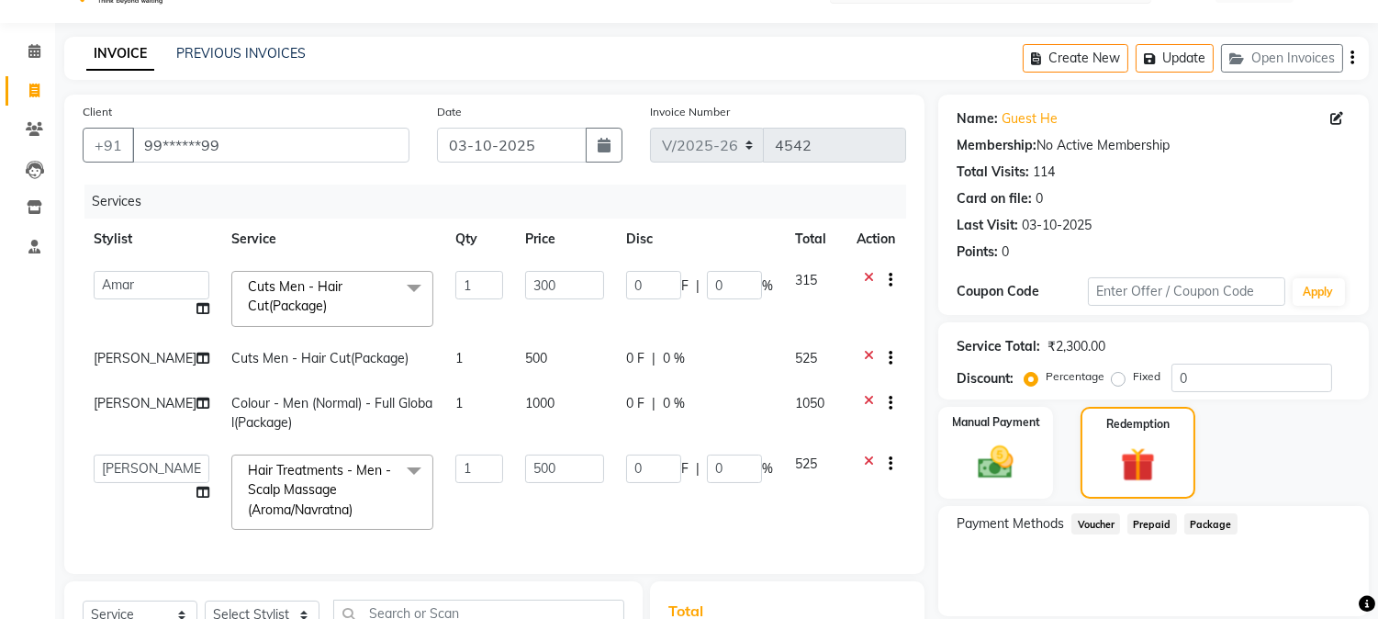
scroll to position [0, 0]
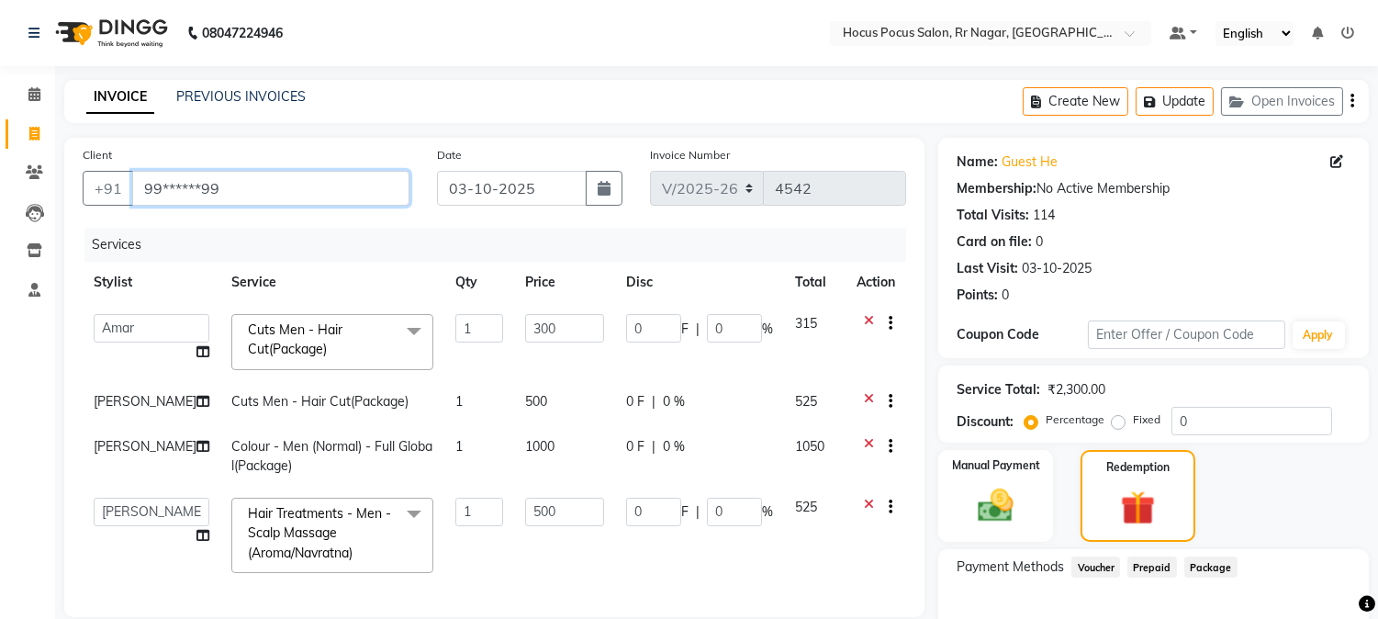
click at [272, 185] on input "99******99" at bounding box center [270, 188] width 277 height 35
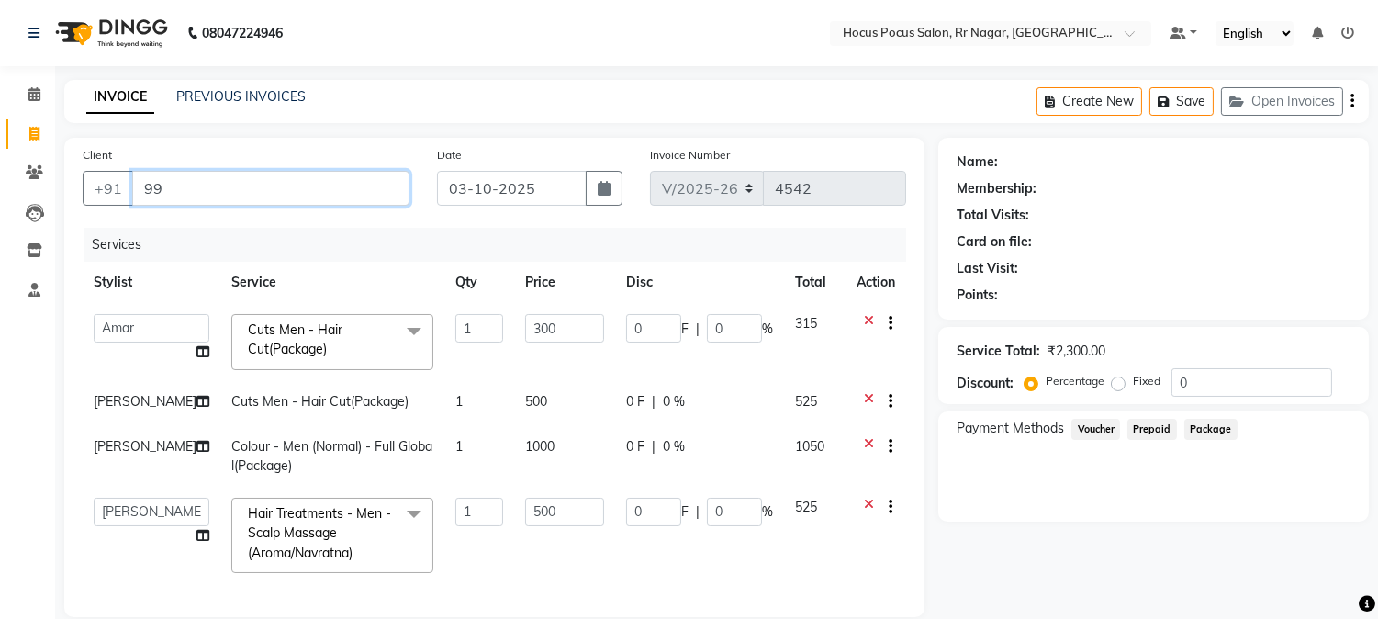
type input "9"
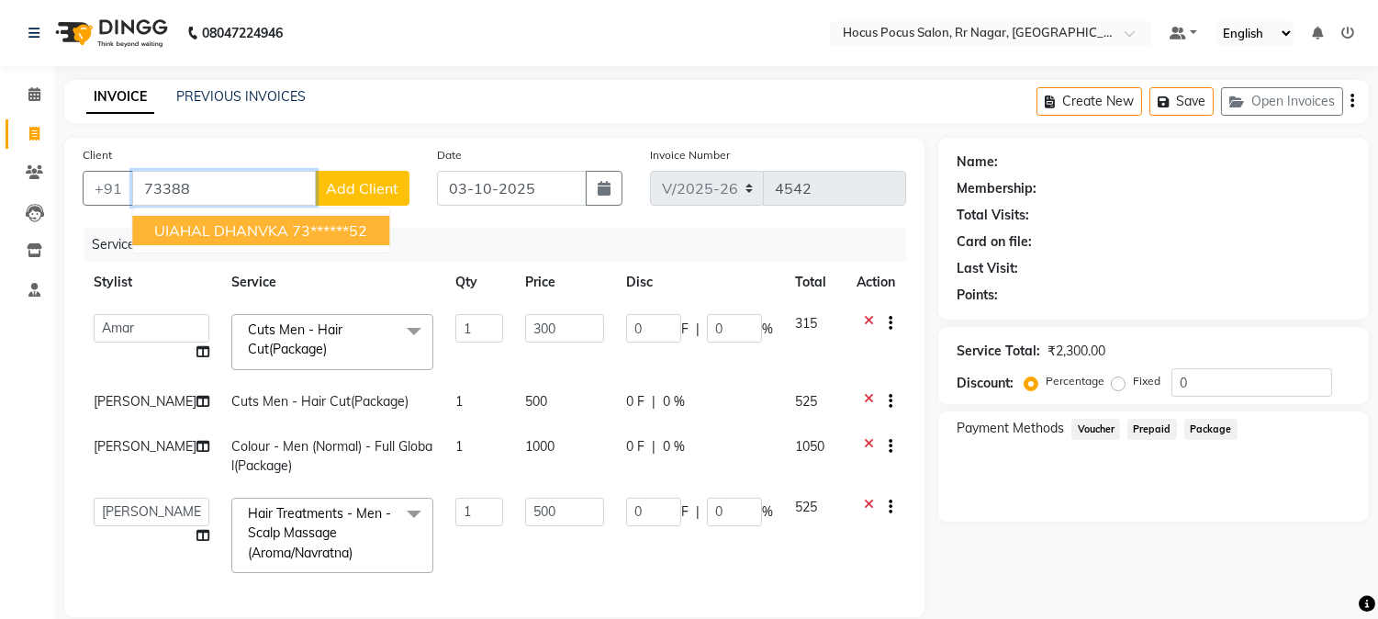
click at [253, 228] on span "UIAHAL DHANVKA" at bounding box center [221, 230] width 134 height 18
type input "73******52"
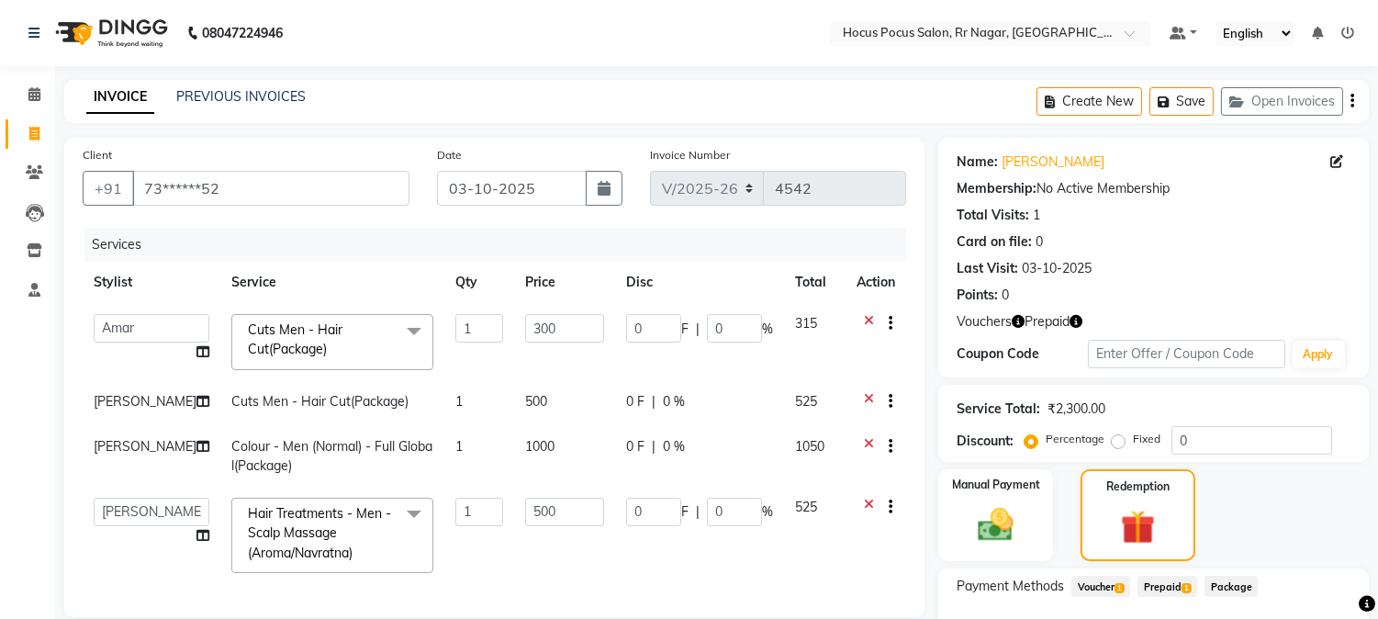
click at [1071, 319] on icon "button" at bounding box center [1076, 321] width 13 height 13
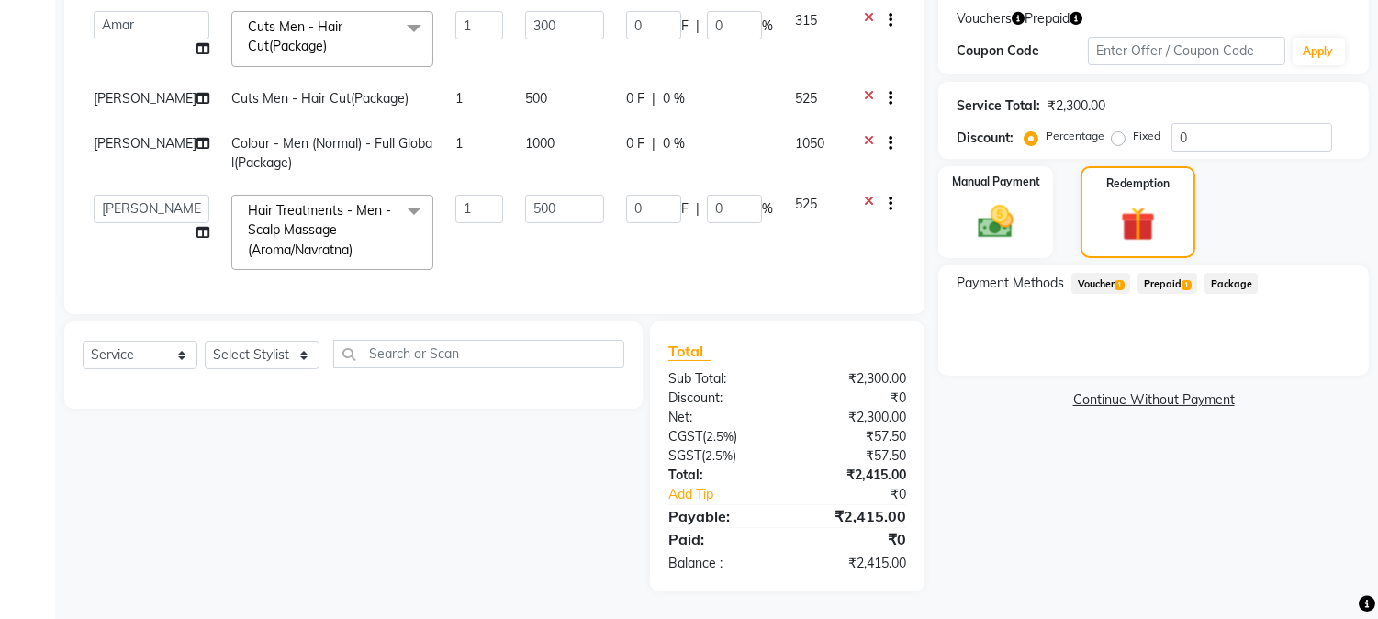
scroll to position [318, 0]
click at [1172, 273] on span "Prepaid 1" at bounding box center [1168, 283] width 60 height 21
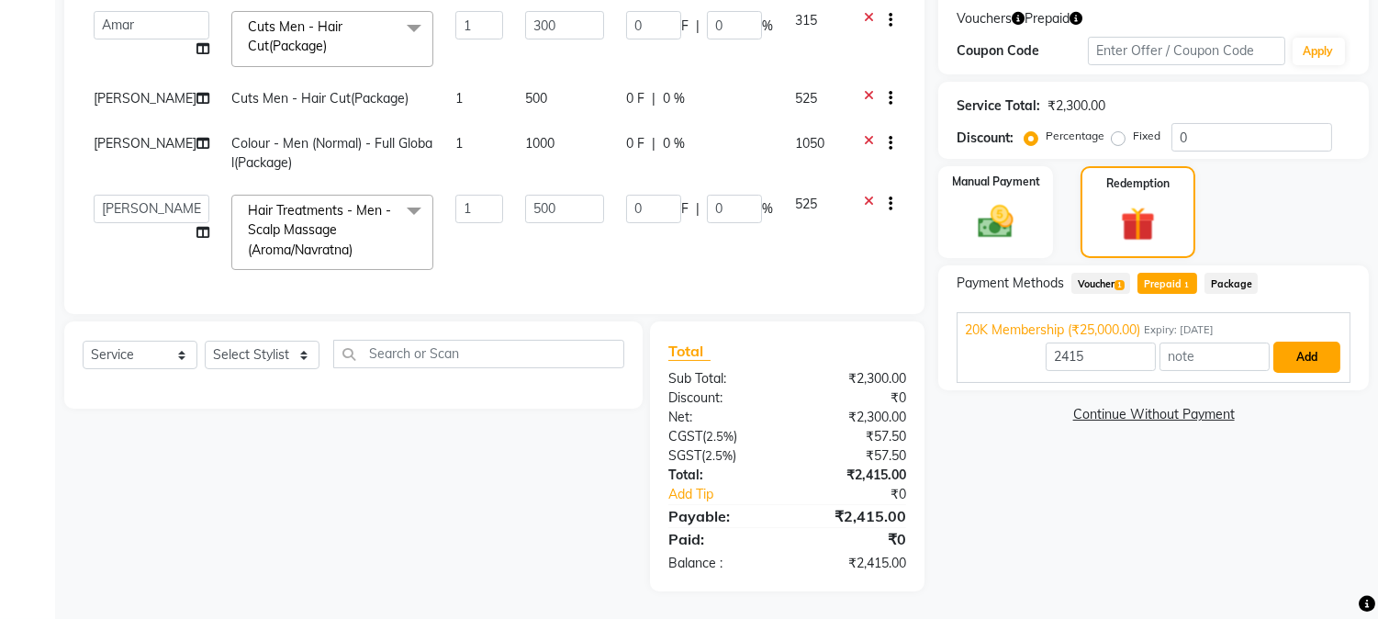
click at [1296, 343] on button "Add" at bounding box center [1307, 357] width 67 height 31
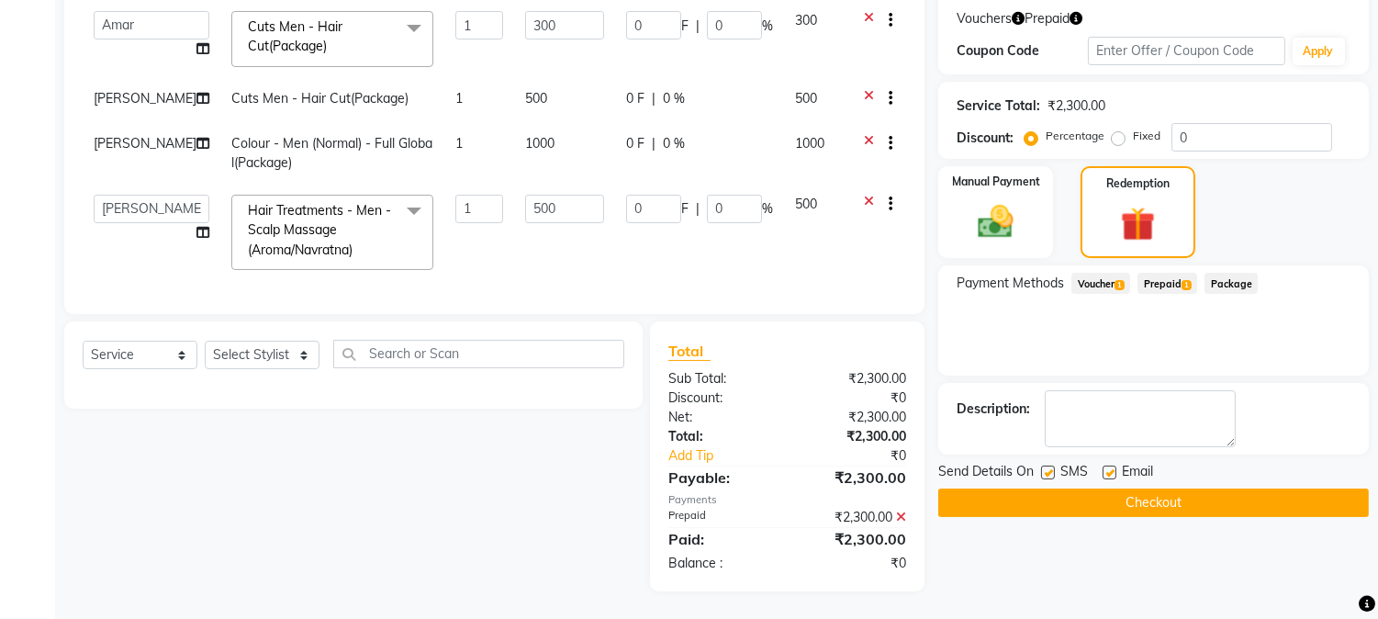
click at [1045, 466] on label at bounding box center [1048, 473] width 14 height 14
click at [1045, 467] on input "checkbox" at bounding box center [1047, 473] width 12 height 12
checkbox input "false"
click at [1048, 489] on button "Checkout" at bounding box center [1153, 503] width 431 height 28
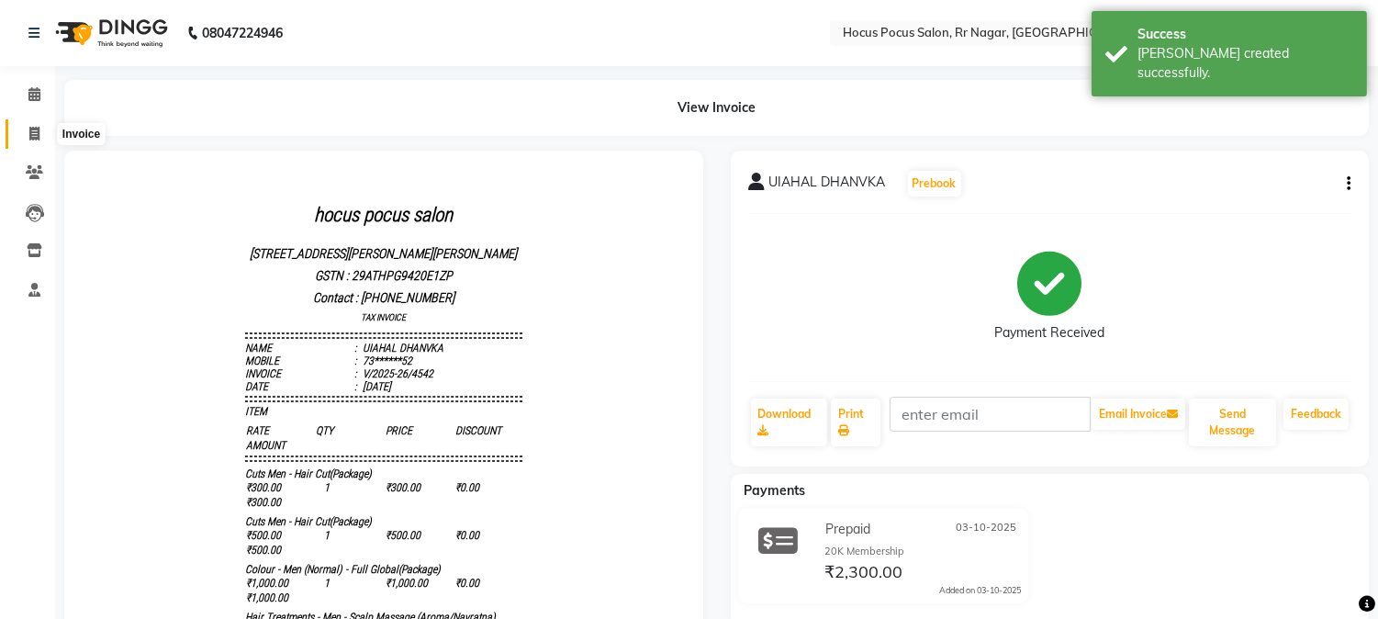
click at [39, 134] on icon at bounding box center [34, 134] width 10 height 14
select select "service"
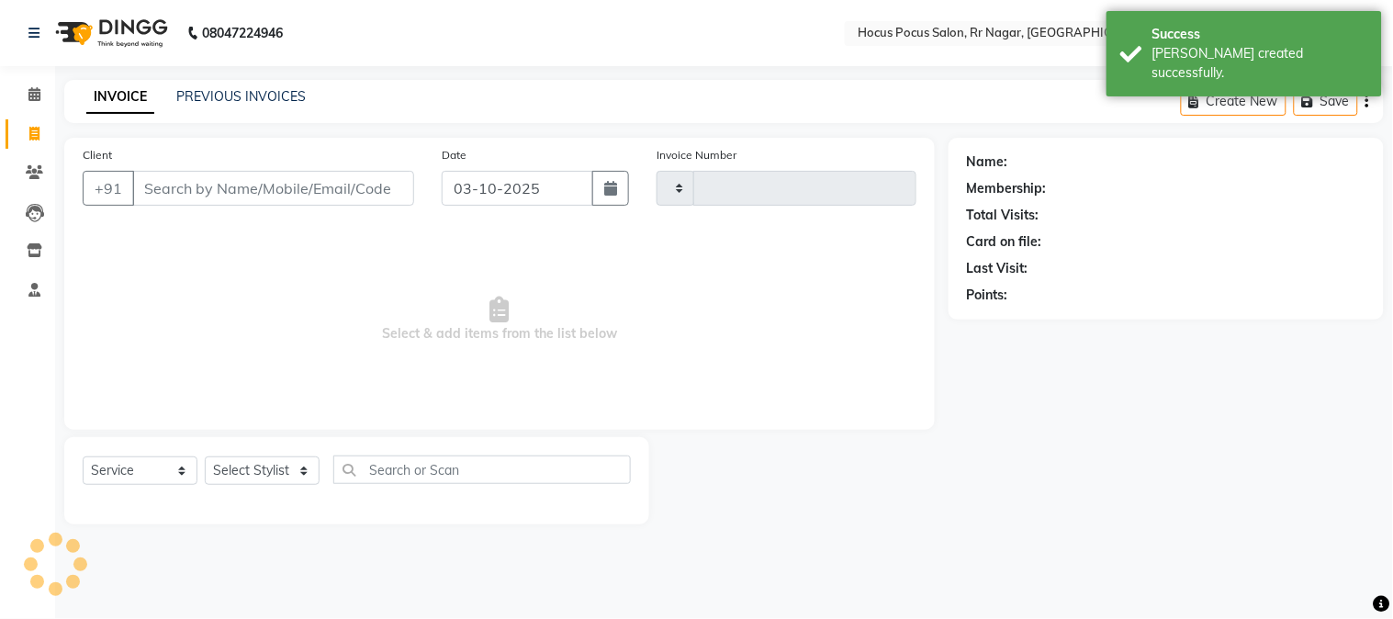
type input "4543"
select select "5019"
click at [237, 101] on link "PREVIOUS INVOICES" at bounding box center [240, 96] width 129 height 17
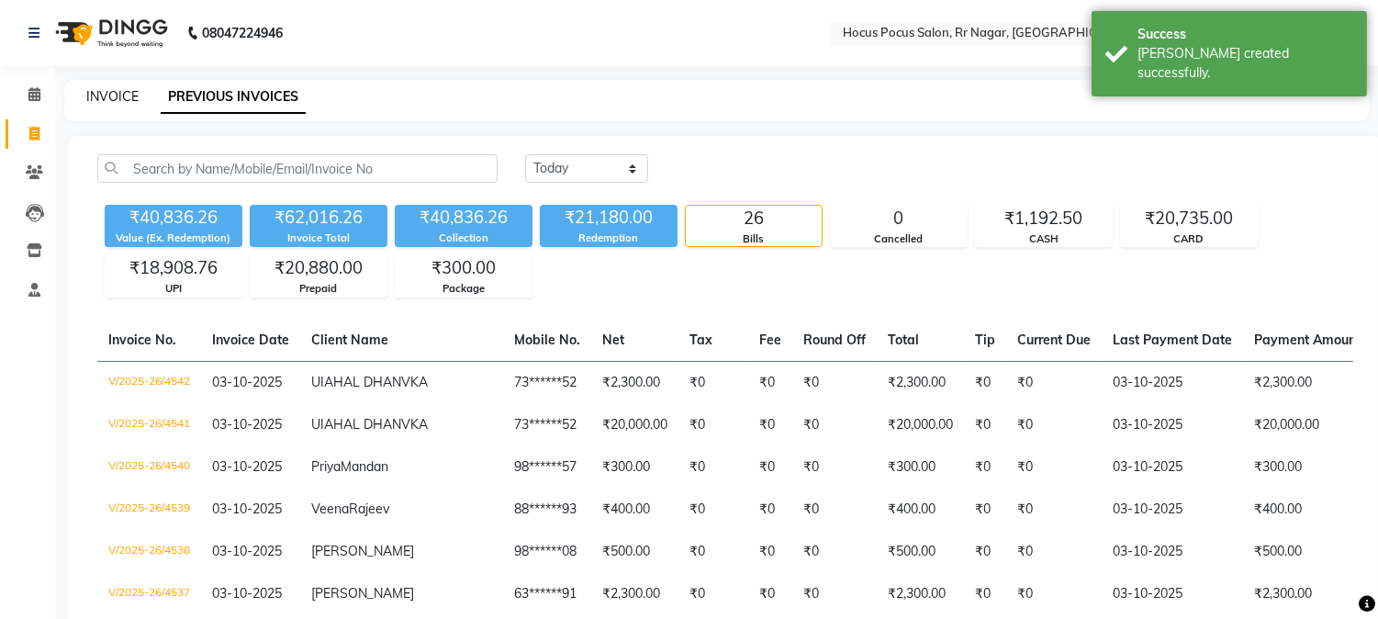
click at [112, 99] on link "INVOICE" at bounding box center [112, 96] width 52 height 17
select select "5019"
select select "service"
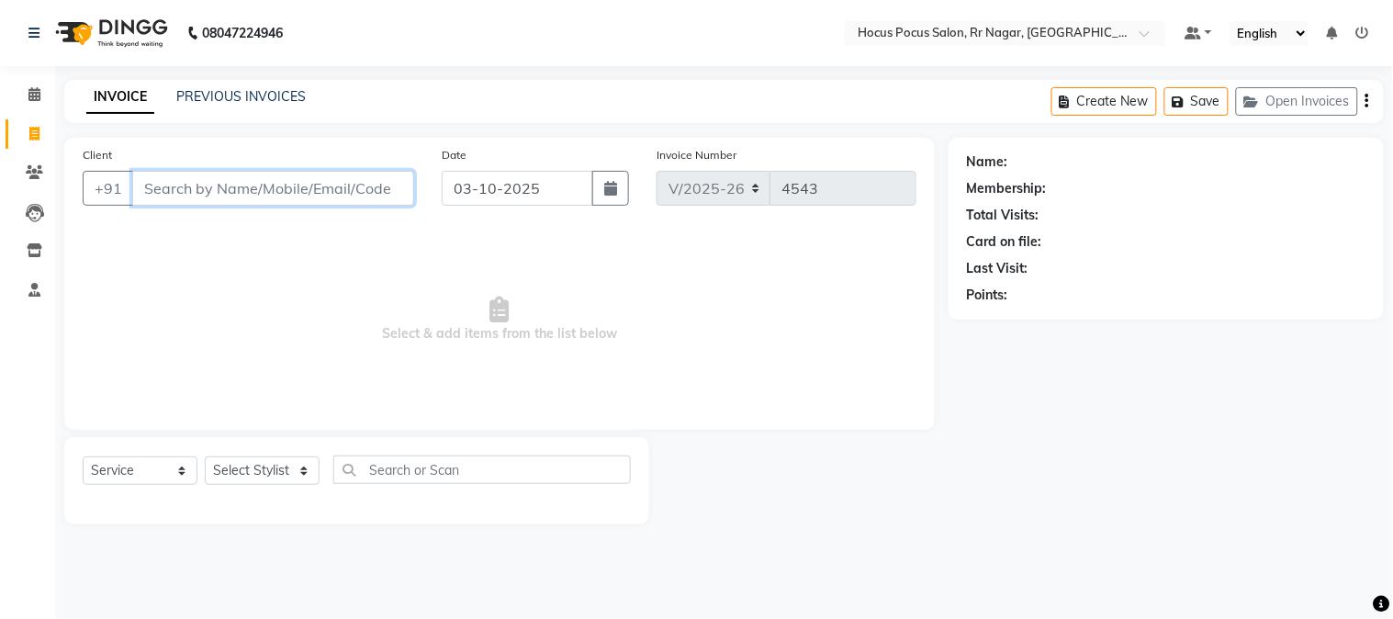
click at [272, 186] on input "Client" at bounding box center [273, 188] width 282 height 35
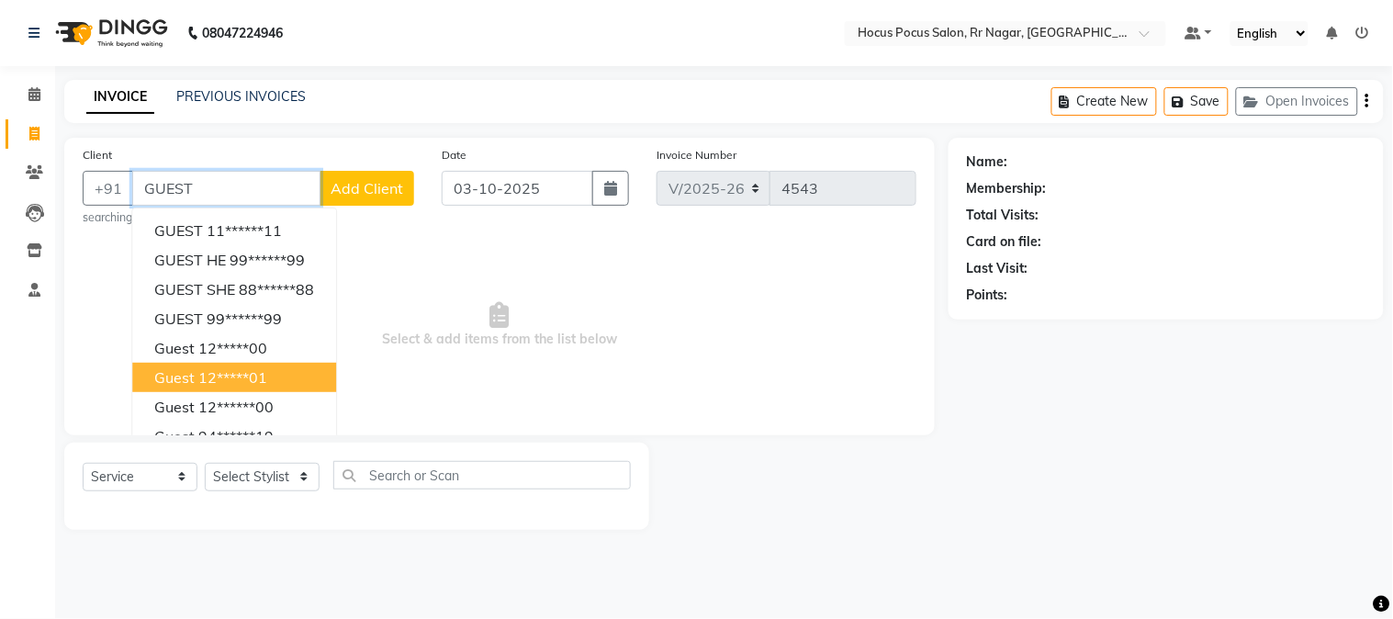
click at [276, 372] on button "guest 12*****01" at bounding box center [234, 377] width 204 height 29
type input "12*****01"
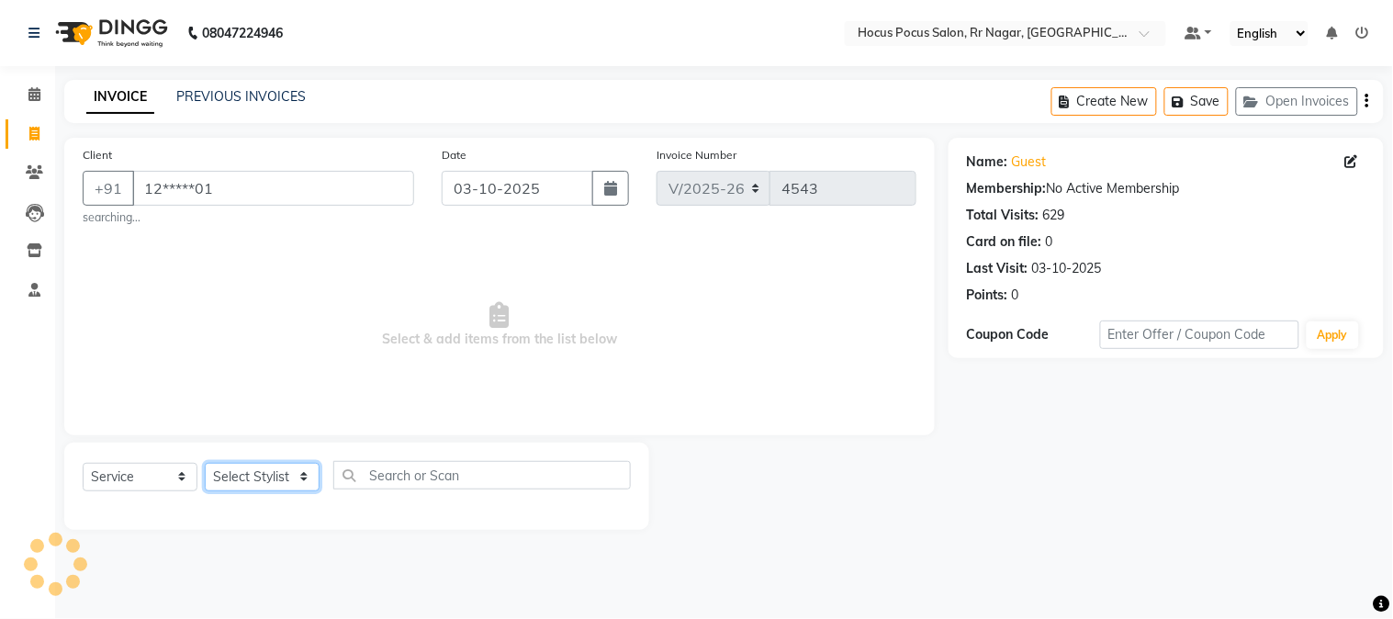
click at [251, 484] on select "Select Stylist Amar Eliza hocus pocus Maya Neha Ranjana Ravi Salima Salman Sonam" at bounding box center [262, 477] width 115 height 28
select select "32988"
click at [205, 463] on select "Select Stylist Amar Eliza hocus pocus Maya Neha Ranjana Ravi Salima Salman Sonam" at bounding box center [262, 477] width 115 height 28
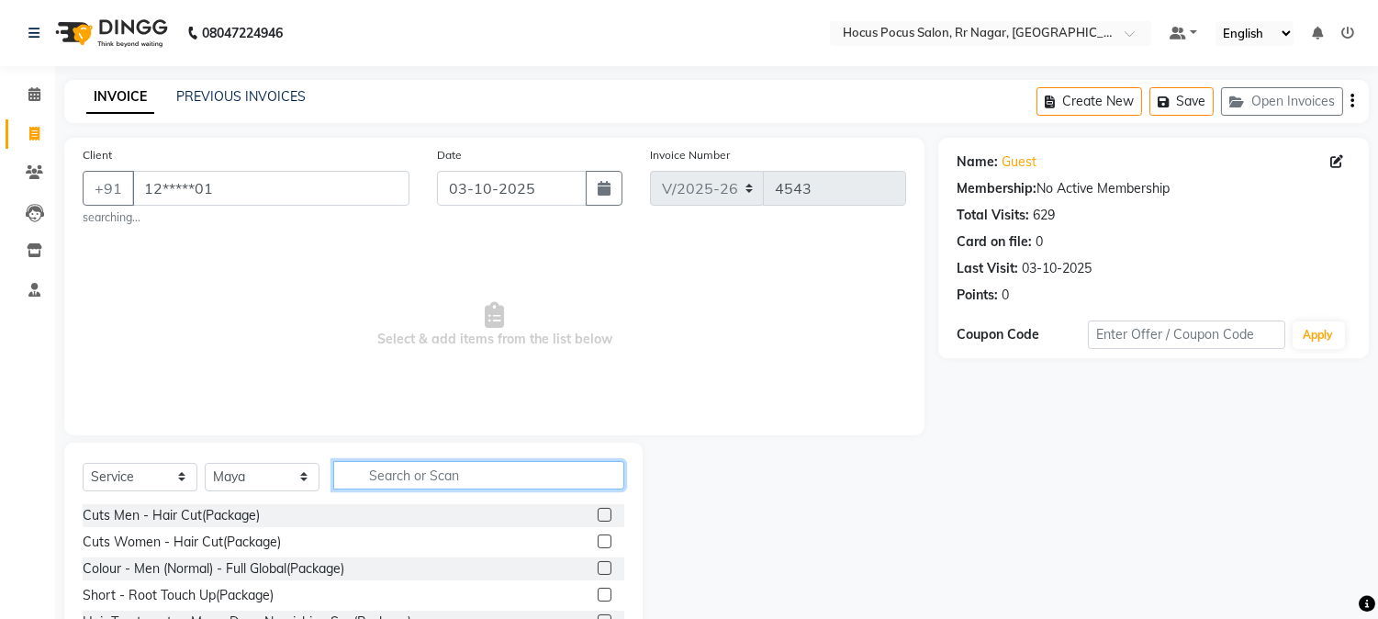
click at [359, 475] on input "text" at bounding box center [478, 475] width 291 height 28
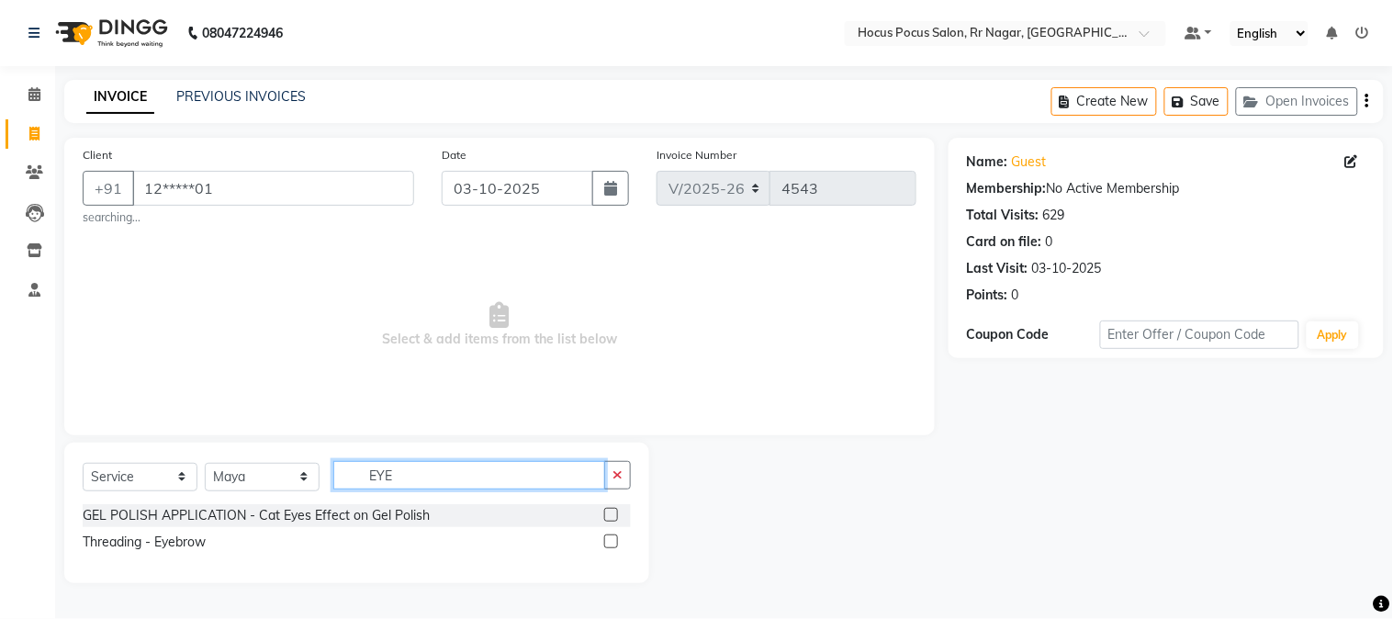
type input "EYE"
click at [610, 545] on label at bounding box center [611, 541] width 14 height 14
click at [610, 545] on input "checkbox" at bounding box center [610, 542] width 12 height 12
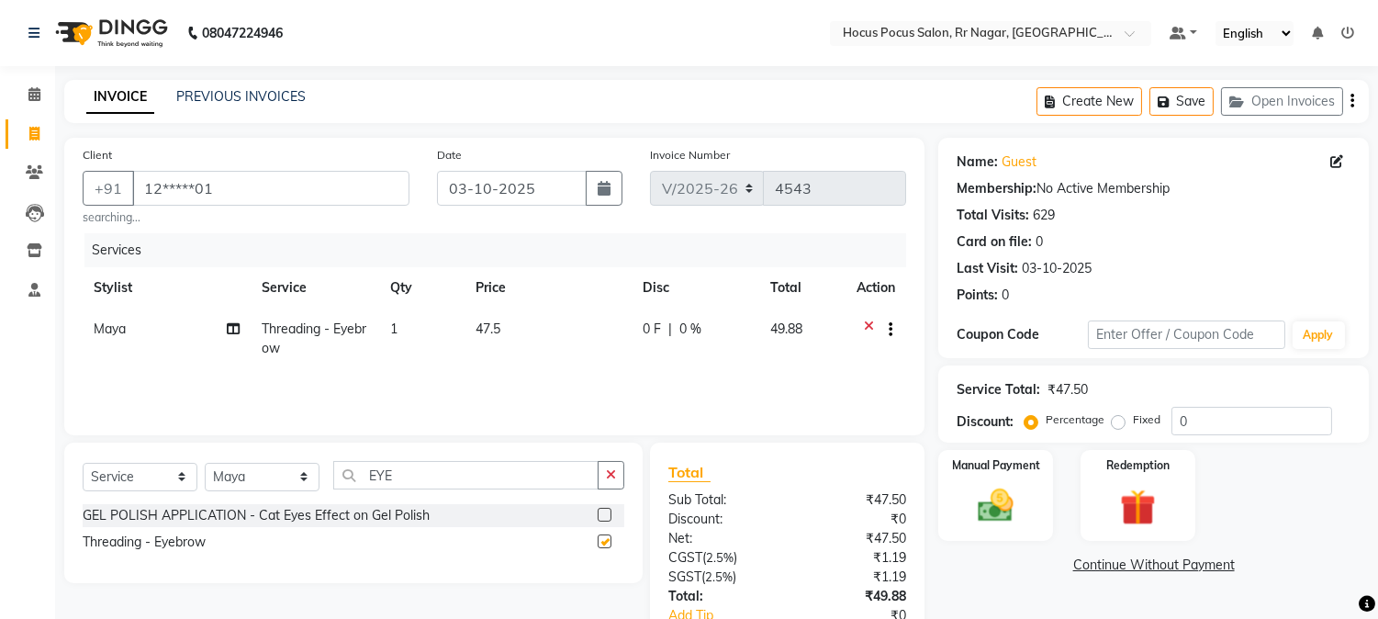
checkbox input "false"
click at [987, 514] on img at bounding box center [996, 506] width 61 height 43
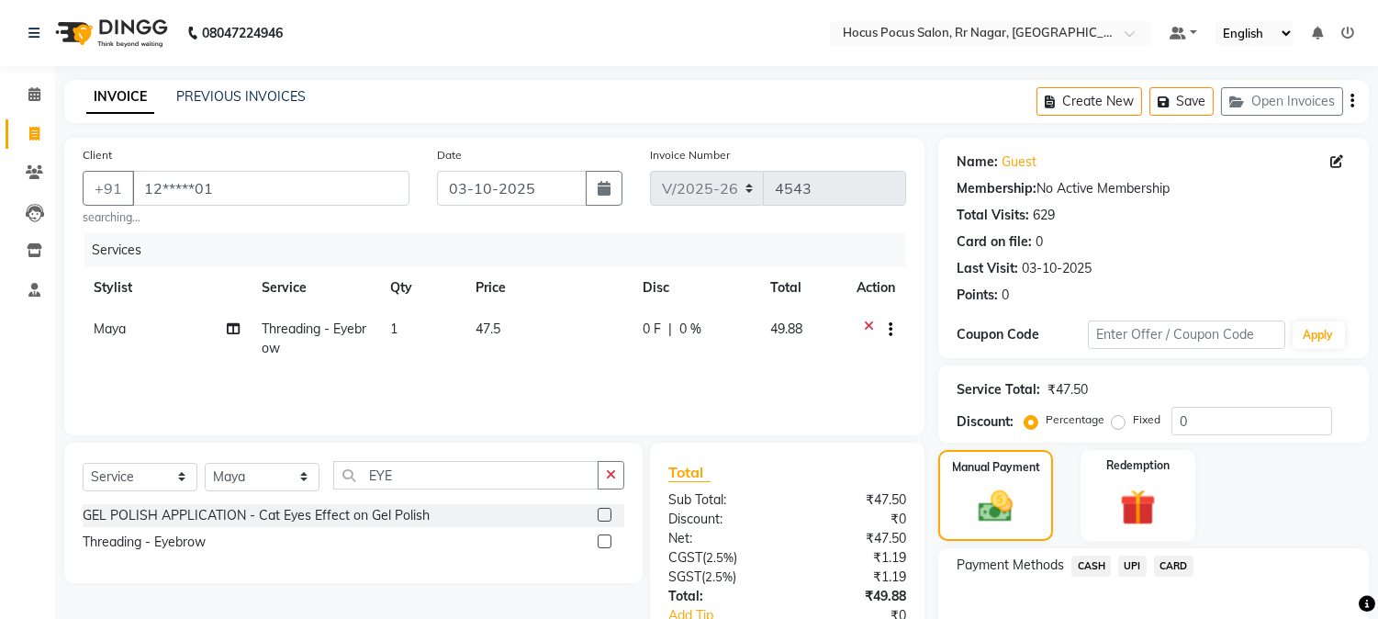
click at [1132, 570] on span "UPI" at bounding box center [1132, 566] width 28 height 21
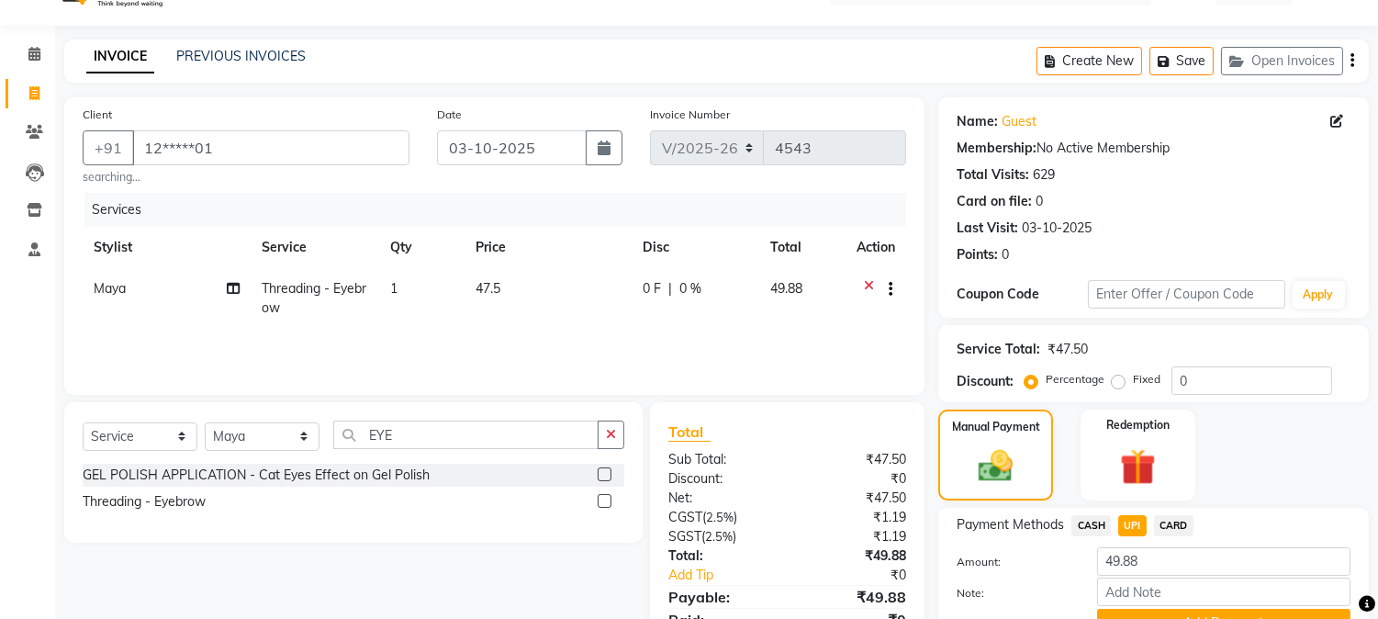
scroll to position [130, 0]
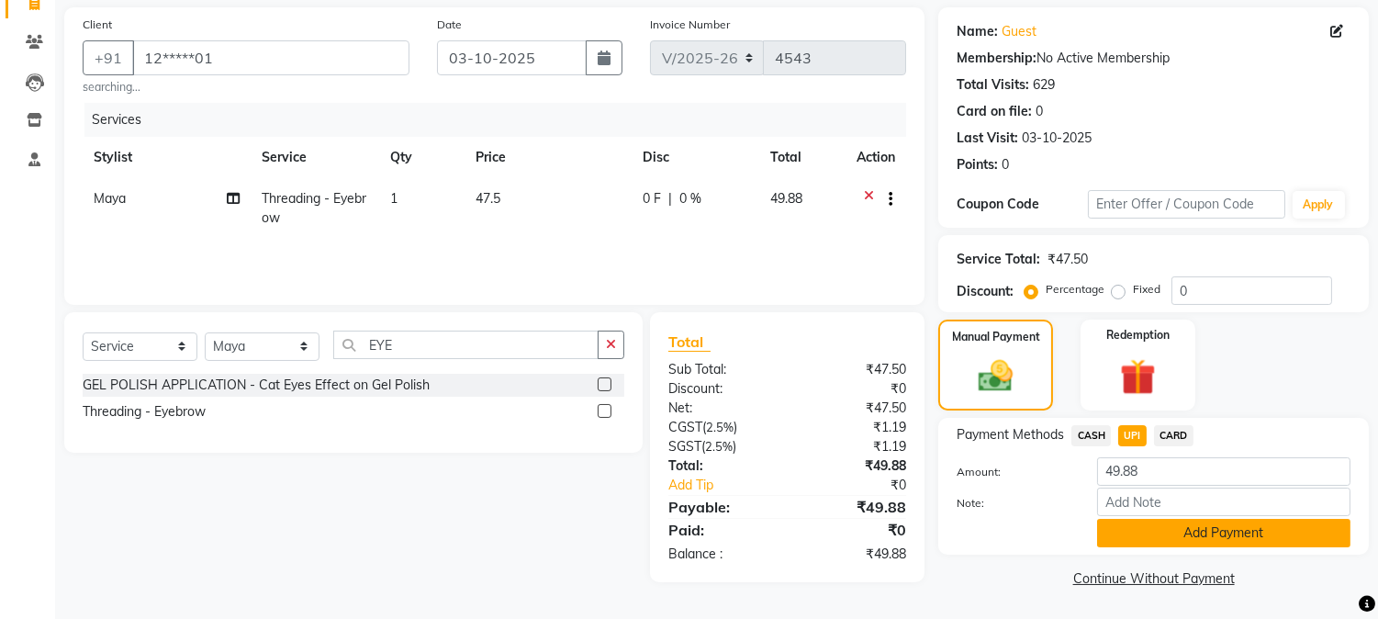
click at [1125, 525] on button "Add Payment" at bounding box center [1223, 533] width 253 height 28
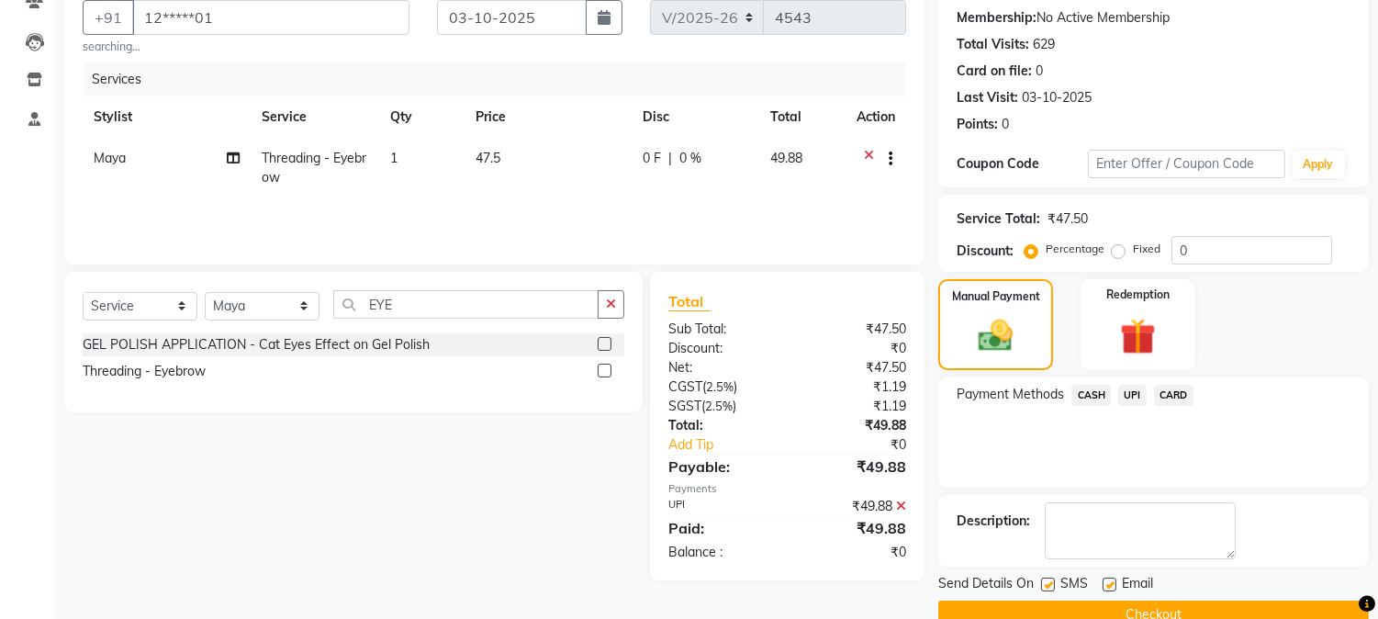
scroll to position [207, 0]
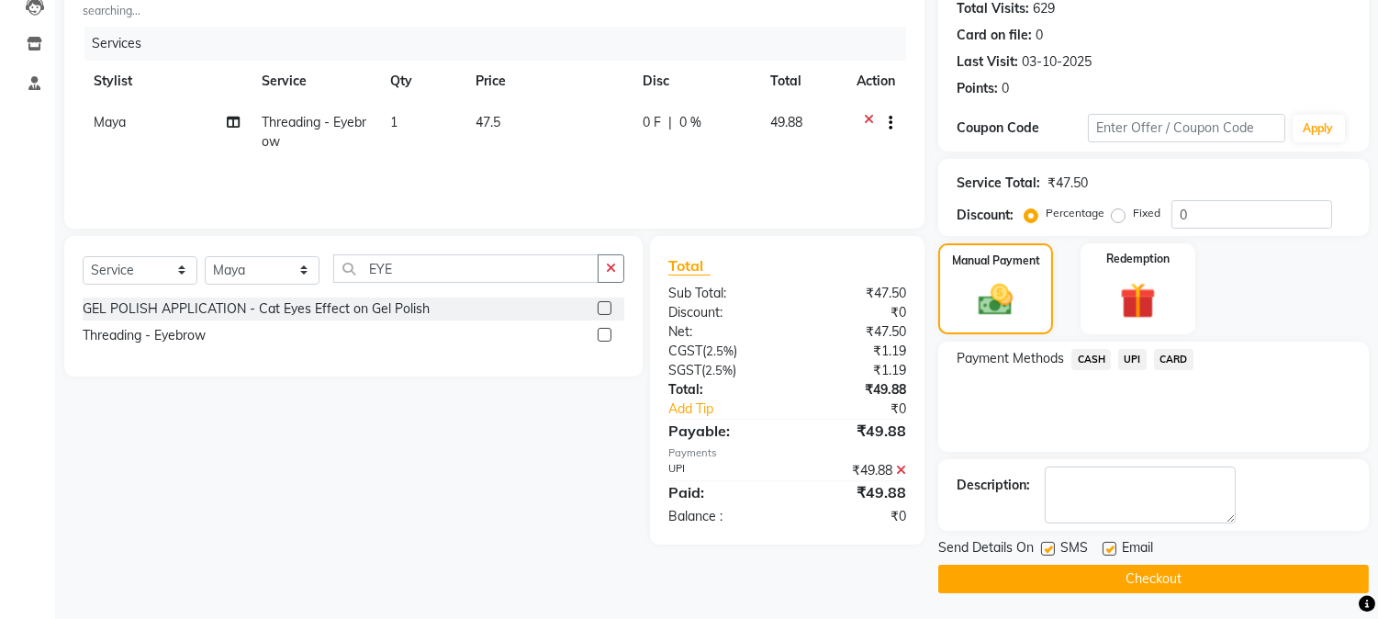
click at [1050, 546] on label at bounding box center [1048, 549] width 14 height 14
click at [1050, 546] on input "checkbox" at bounding box center [1047, 550] width 12 height 12
checkbox input "false"
click at [1071, 582] on button "Checkout" at bounding box center [1153, 579] width 431 height 28
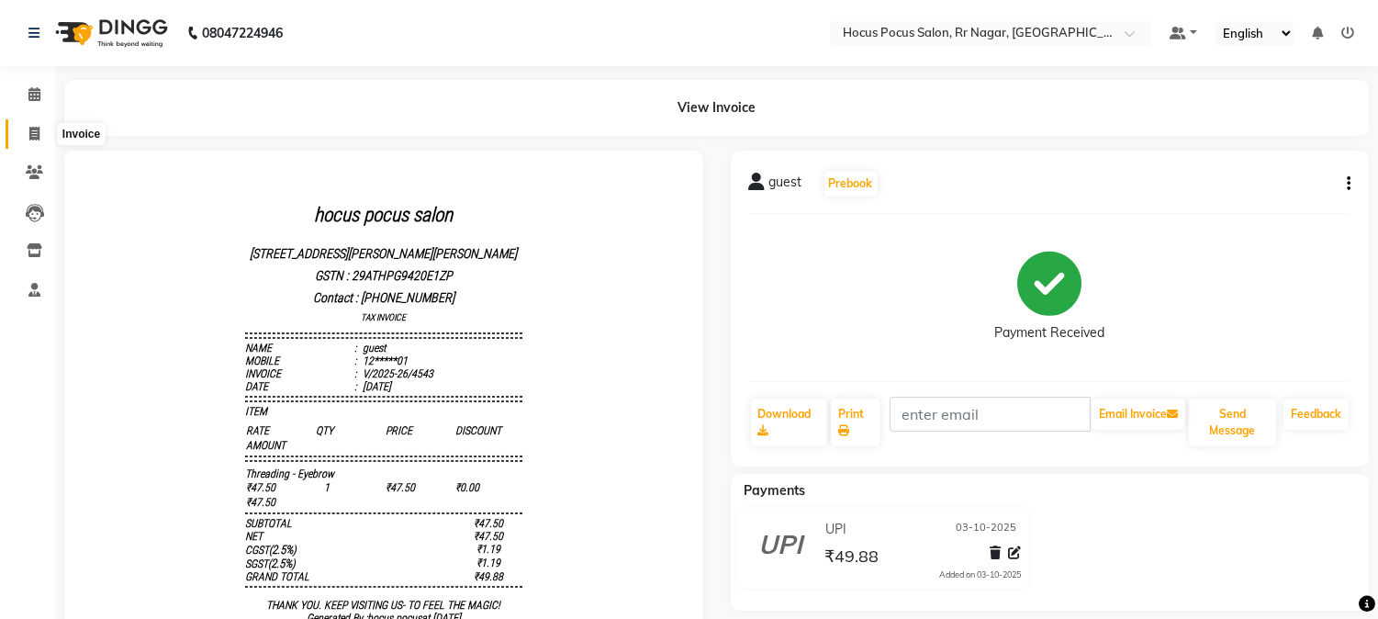
click at [29, 140] on icon at bounding box center [34, 134] width 10 height 14
select select "service"
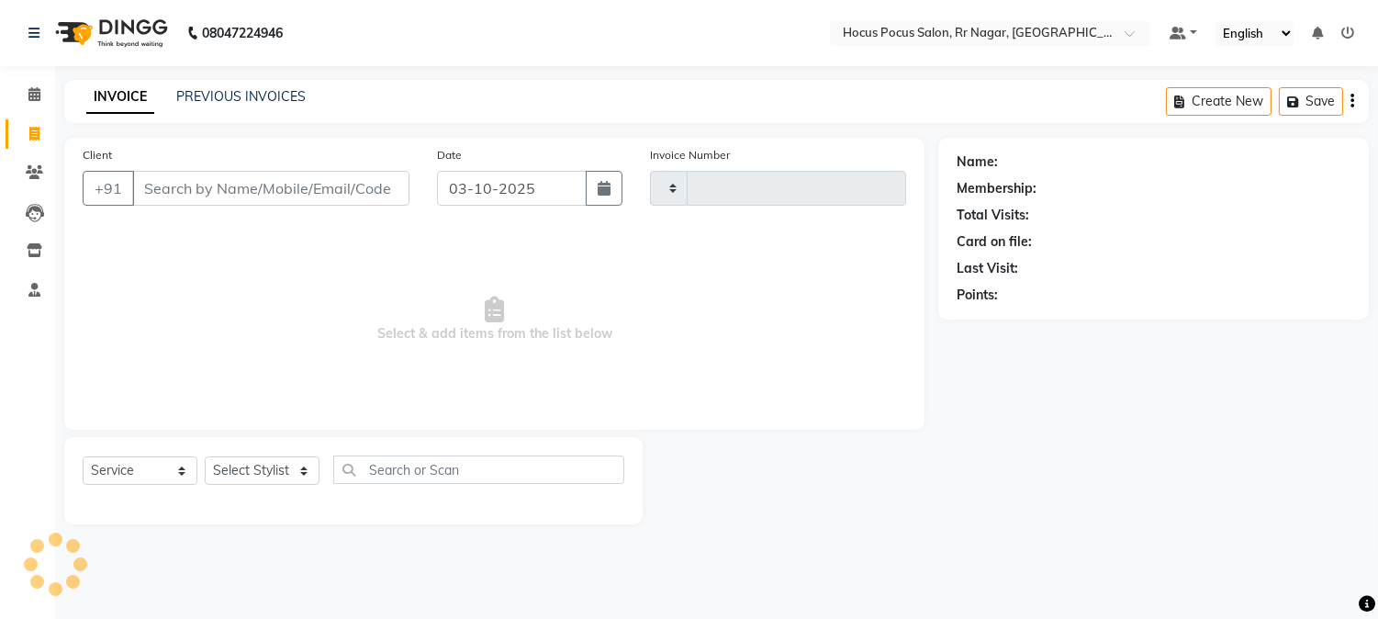
type input "4544"
select select "5019"
click at [29, 140] on icon at bounding box center [34, 134] width 10 height 14
select select "5019"
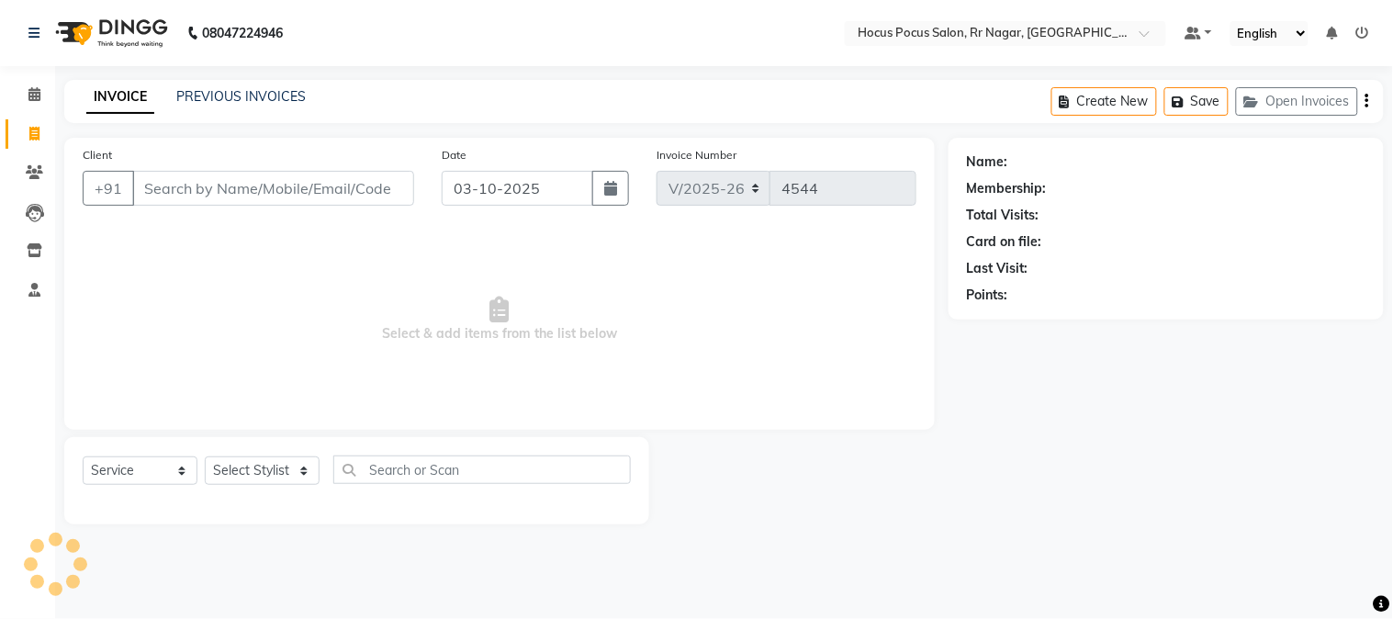
select select "service"
drag, startPoint x: 0, startPoint y: 618, endPoint x: 915, endPoint y: 544, distance: 918.5
click at [915, 544] on main "INVOICE PREVIOUS INVOICES Create New Save Open Invoices Client +91 Date 03-10-2…" at bounding box center [724, 316] width 1338 height 472
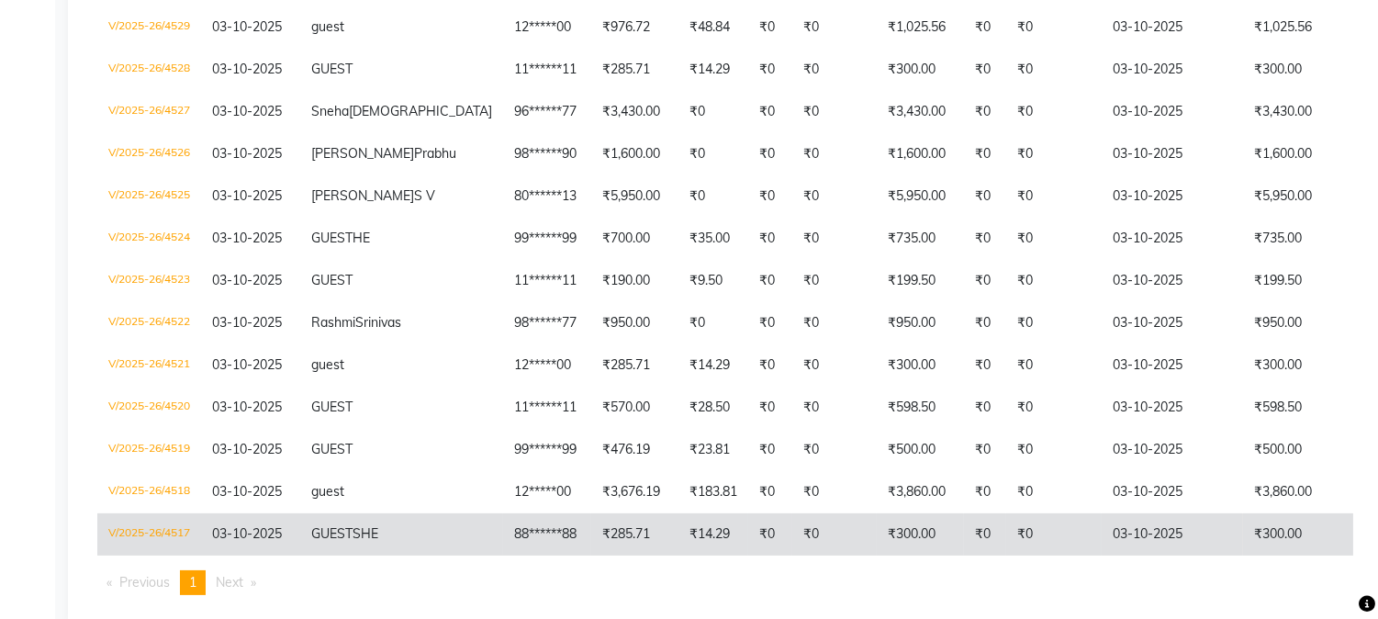
scroll to position [693, 0]
